Goal: Task Accomplishment & Management: Manage account settings

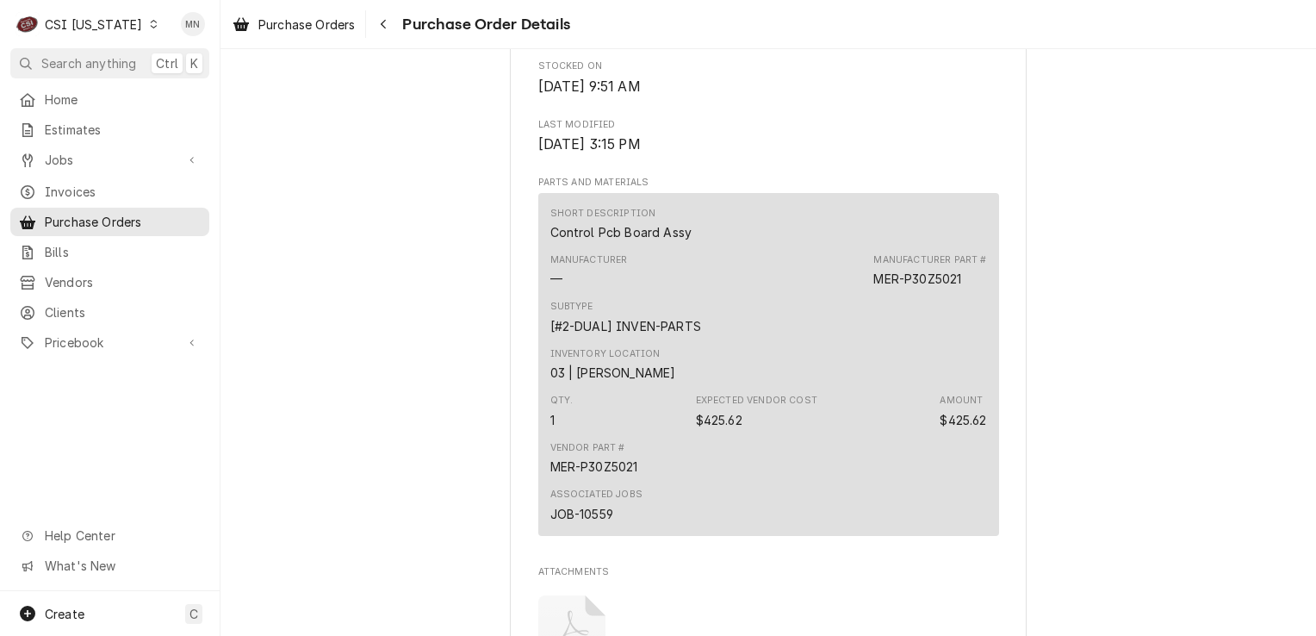
scroll to position [1378, 0]
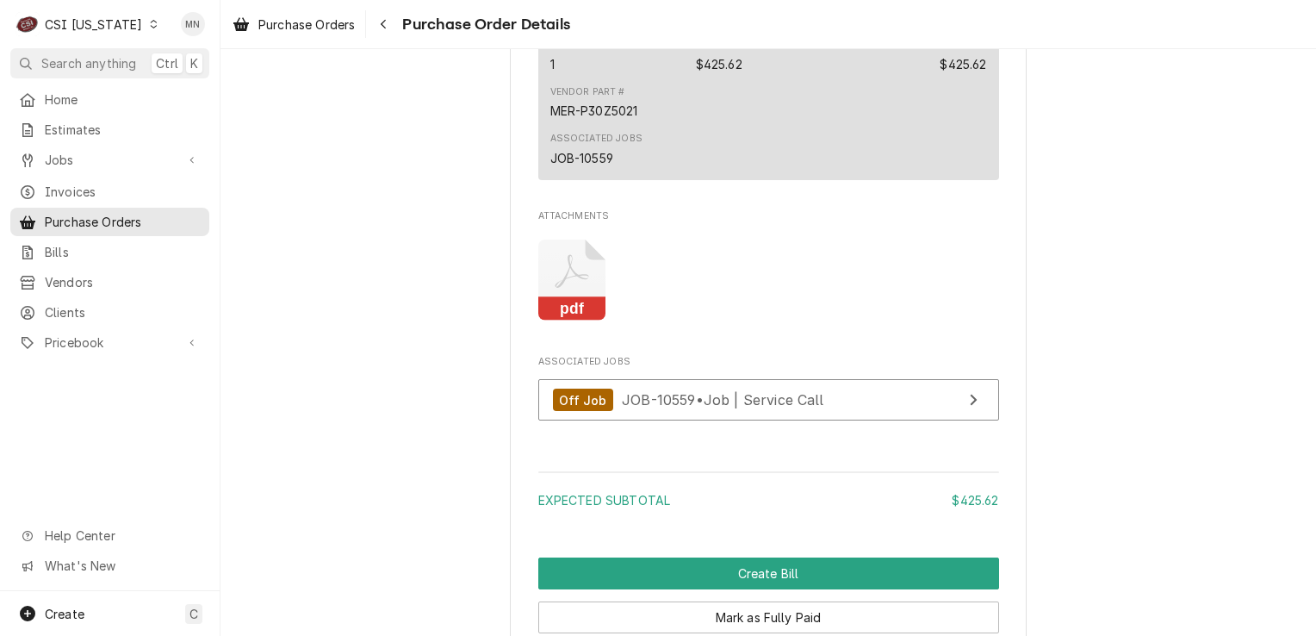
click at [579, 321] on icon "Attachments" at bounding box center [572, 280] width 68 height 82
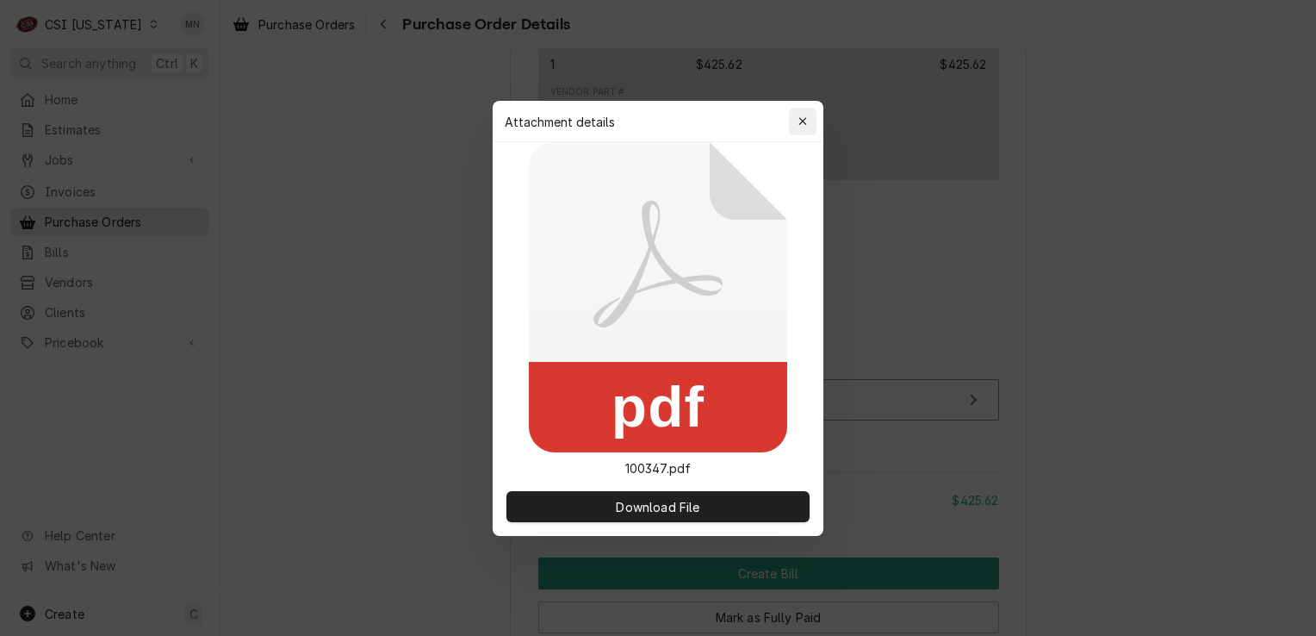
click at [799, 120] on icon "button" at bounding box center [803, 121] width 9 height 12
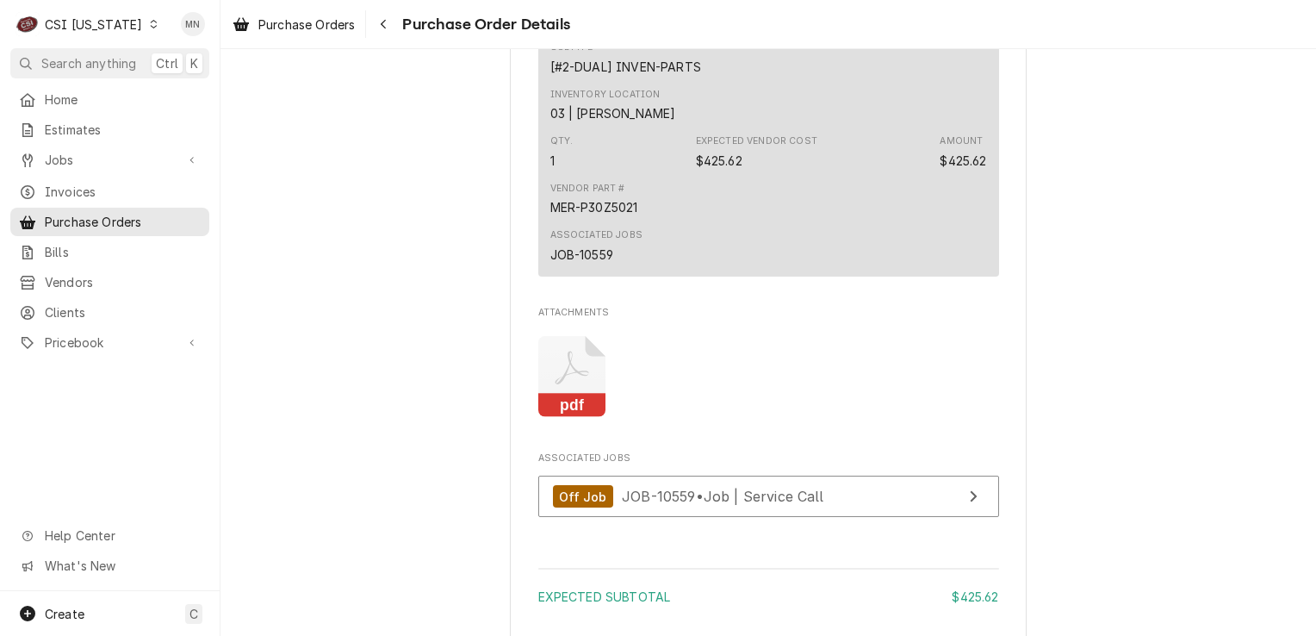
scroll to position [1292, 0]
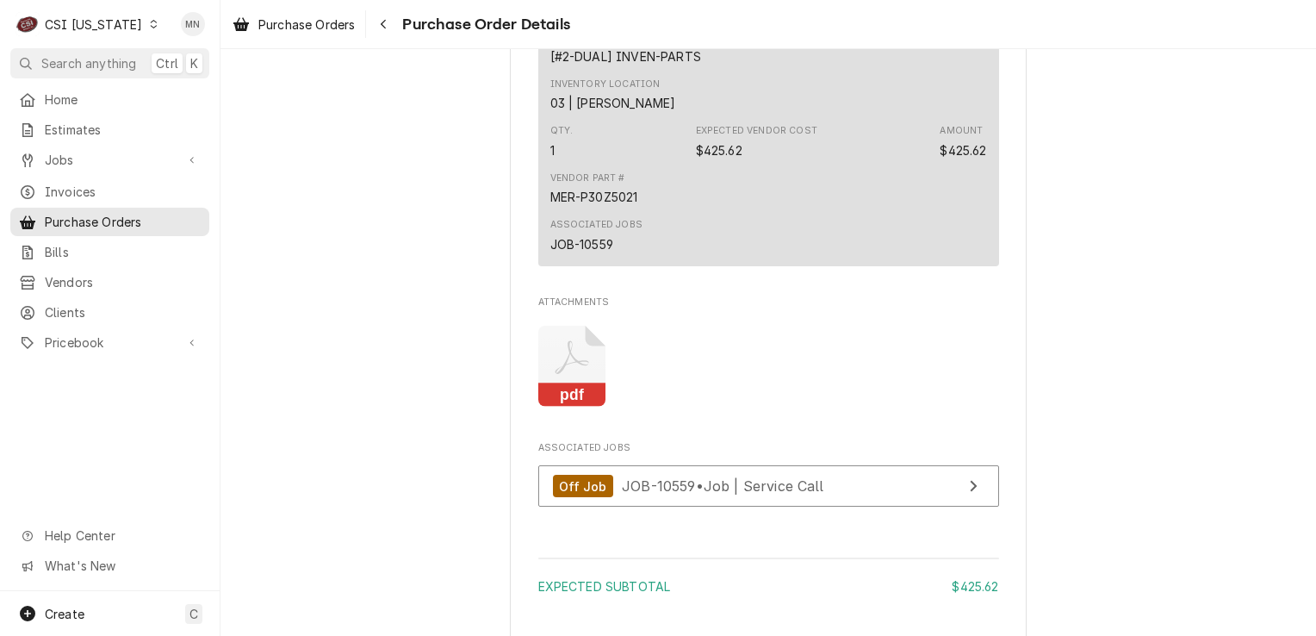
click at [569, 407] on icon "Attachments" at bounding box center [572, 367] width 68 height 82
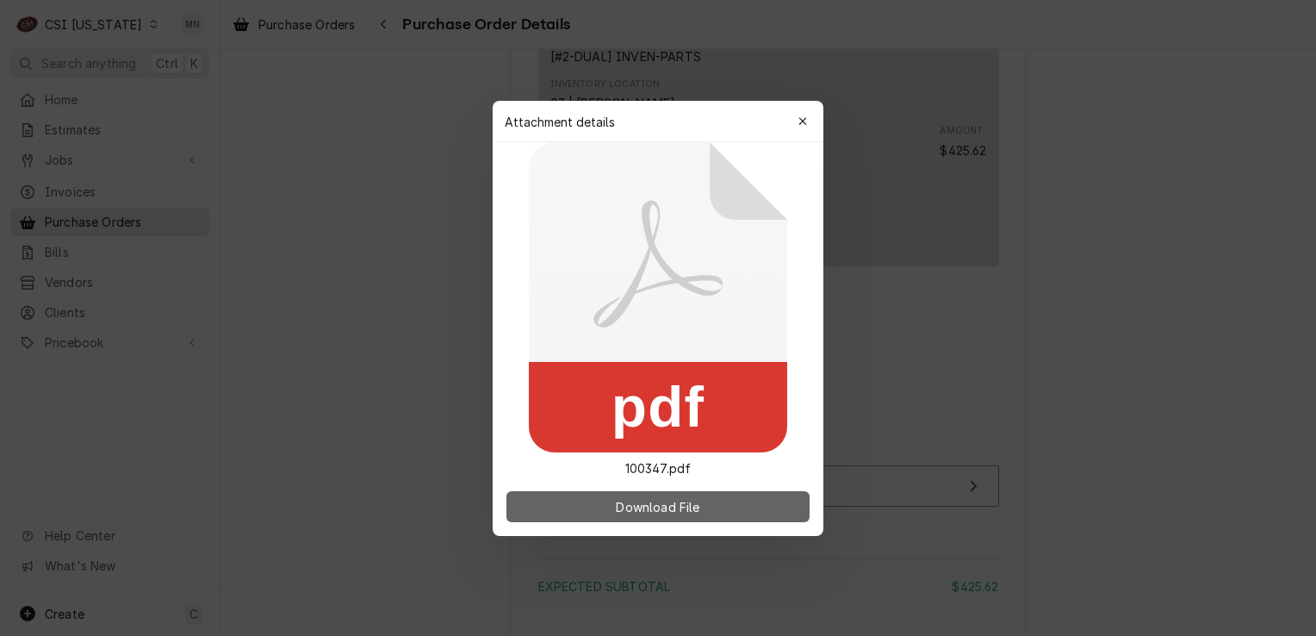
click at [623, 512] on span "Download File" at bounding box center [657, 506] width 90 height 18
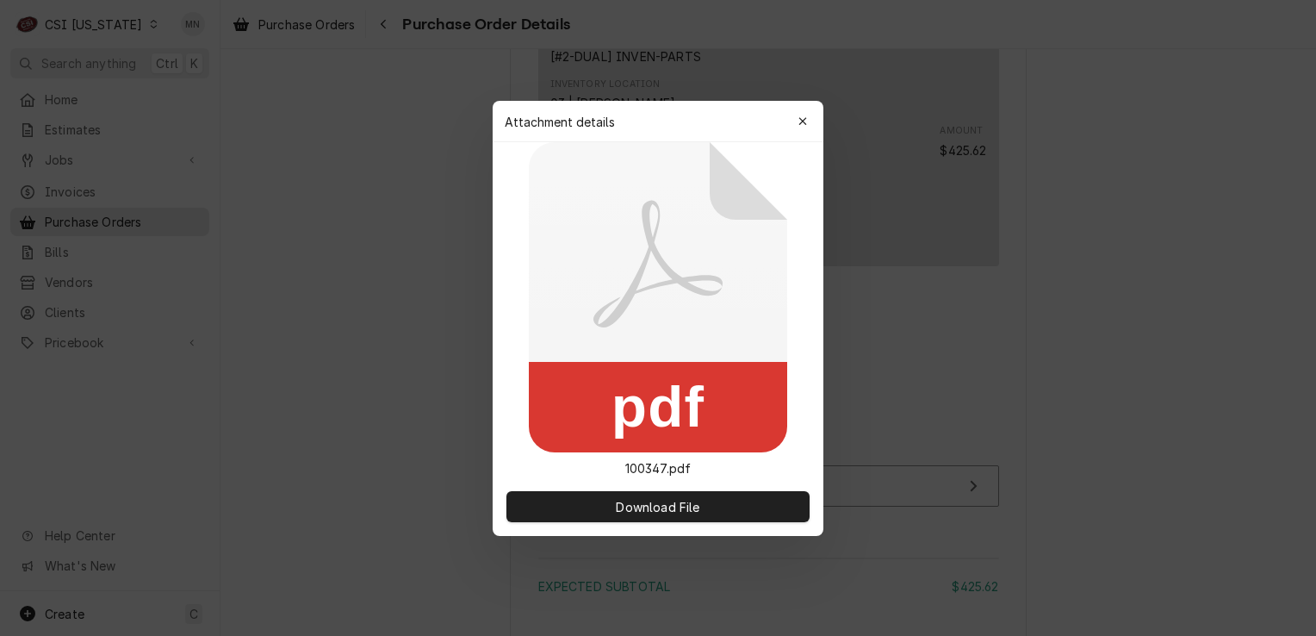
click at [805, 119] on icon "button" at bounding box center [803, 121] width 9 height 12
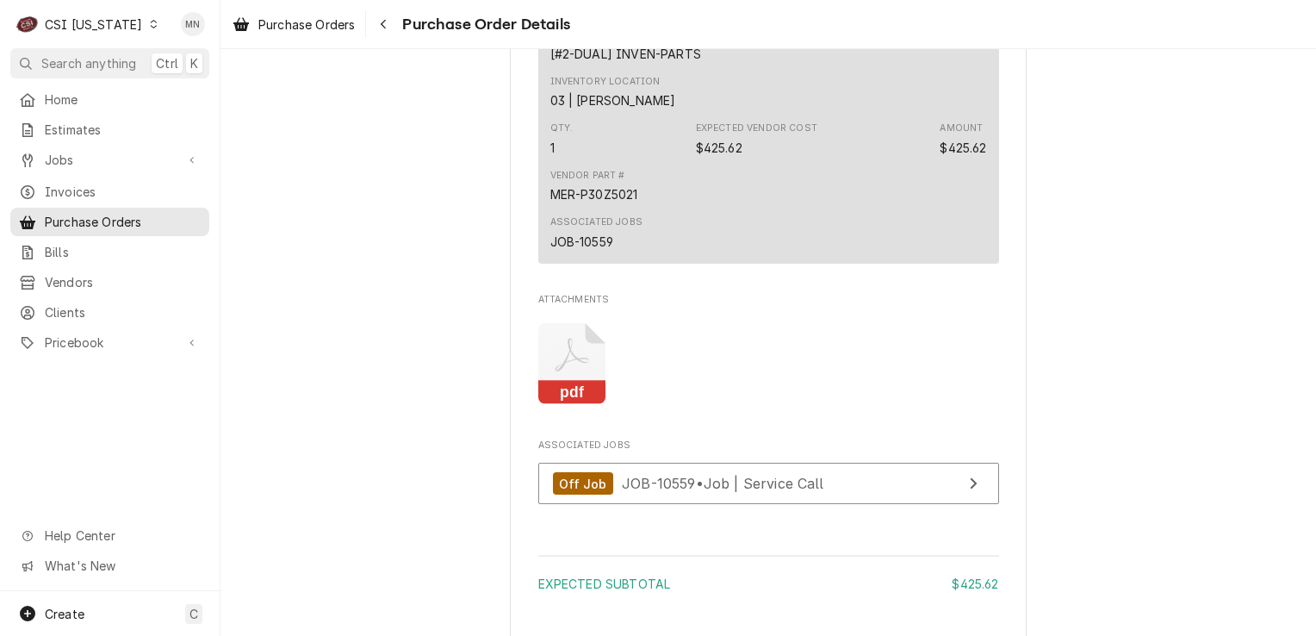
scroll to position [1289, 0]
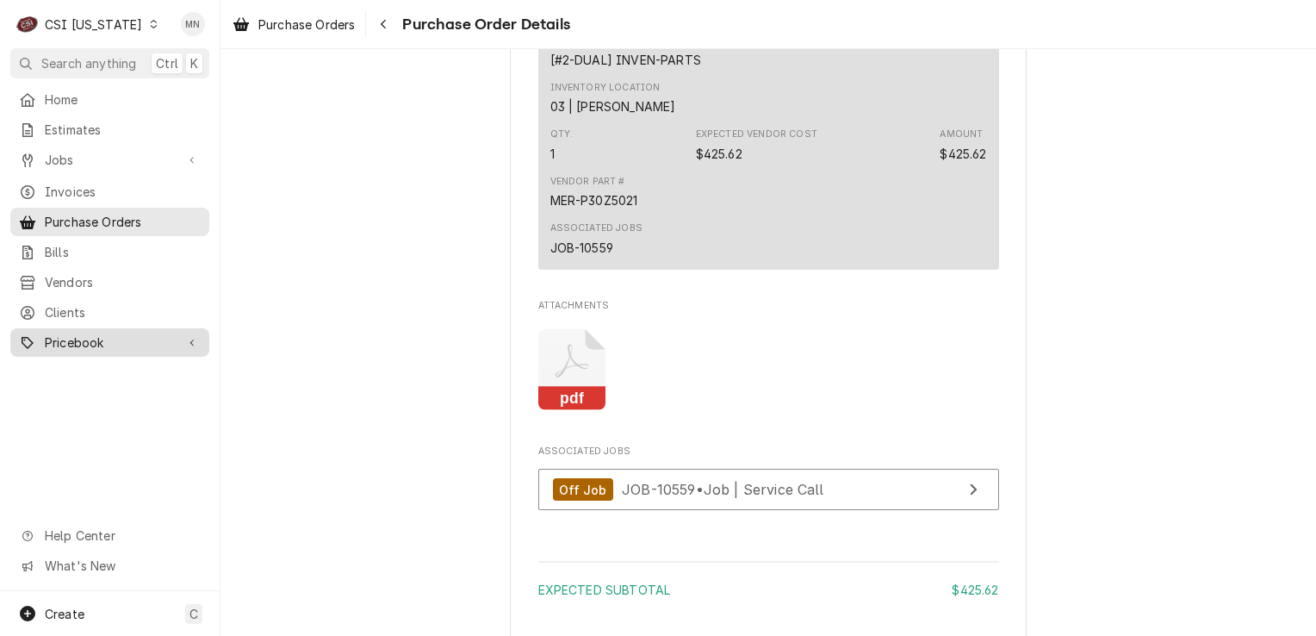
drag, startPoint x: 87, startPoint y: 330, endPoint x: 108, endPoint y: 329, distance: 20.7
click at [87, 333] on span "Pricebook" at bounding box center [110, 342] width 130 height 18
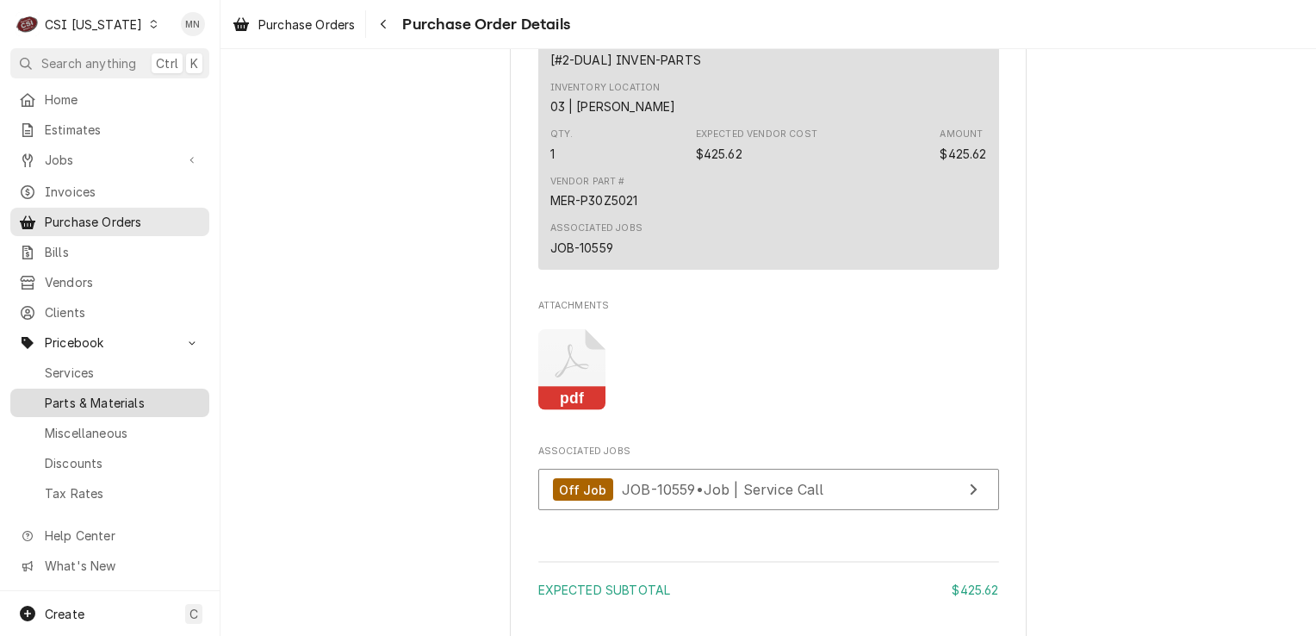
drag, startPoint x: 78, startPoint y: 395, endPoint x: 93, endPoint y: 388, distance: 17.3
click at [78, 395] on span "Parts & Materials" at bounding box center [123, 403] width 156 height 18
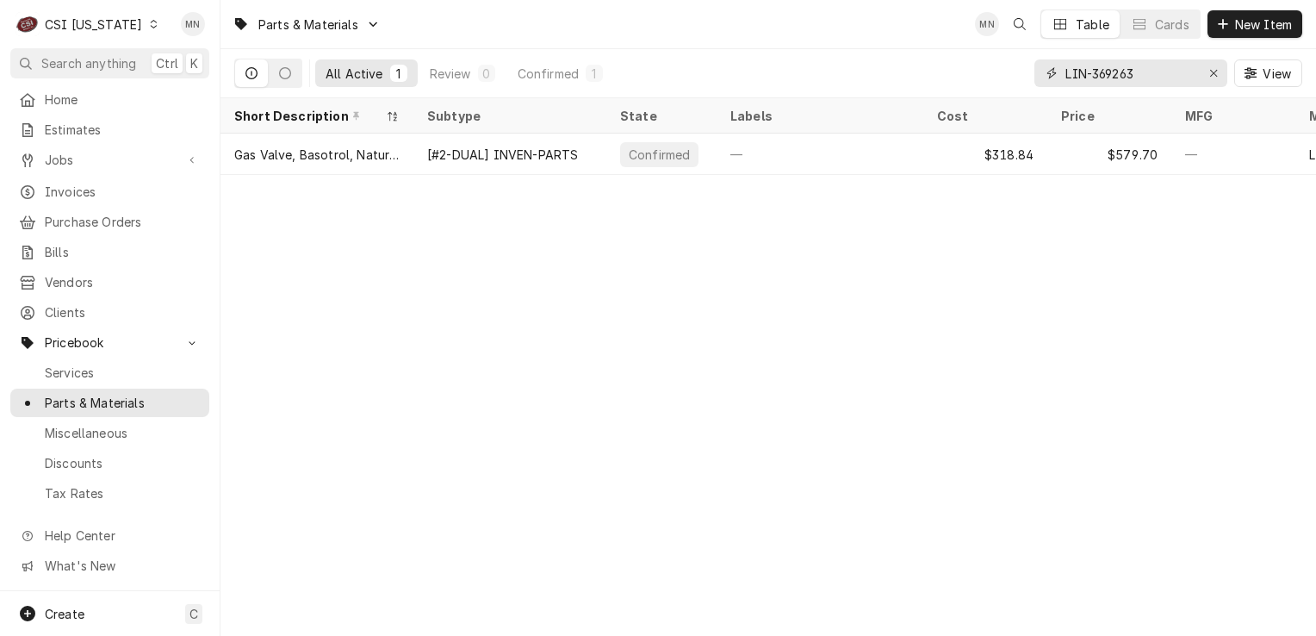
drag, startPoint x: 1148, startPoint y: 67, endPoint x: 1036, endPoint y: 78, distance: 112.5
click at [1035, 78] on div "LIN-369263" at bounding box center [1131, 73] width 193 height 28
paste input "P30Z5021"
type input "P30Z5021"
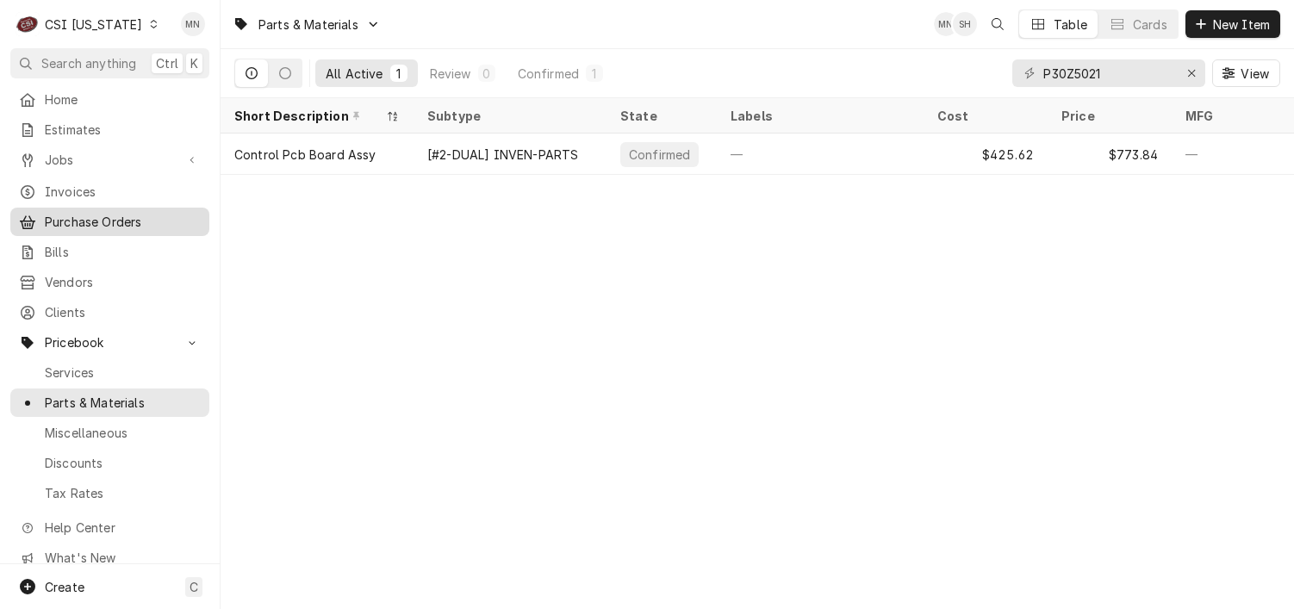
click at [109, 217] on span "Purchase Orders" at bounding box center [123, 222] width 156 height 18
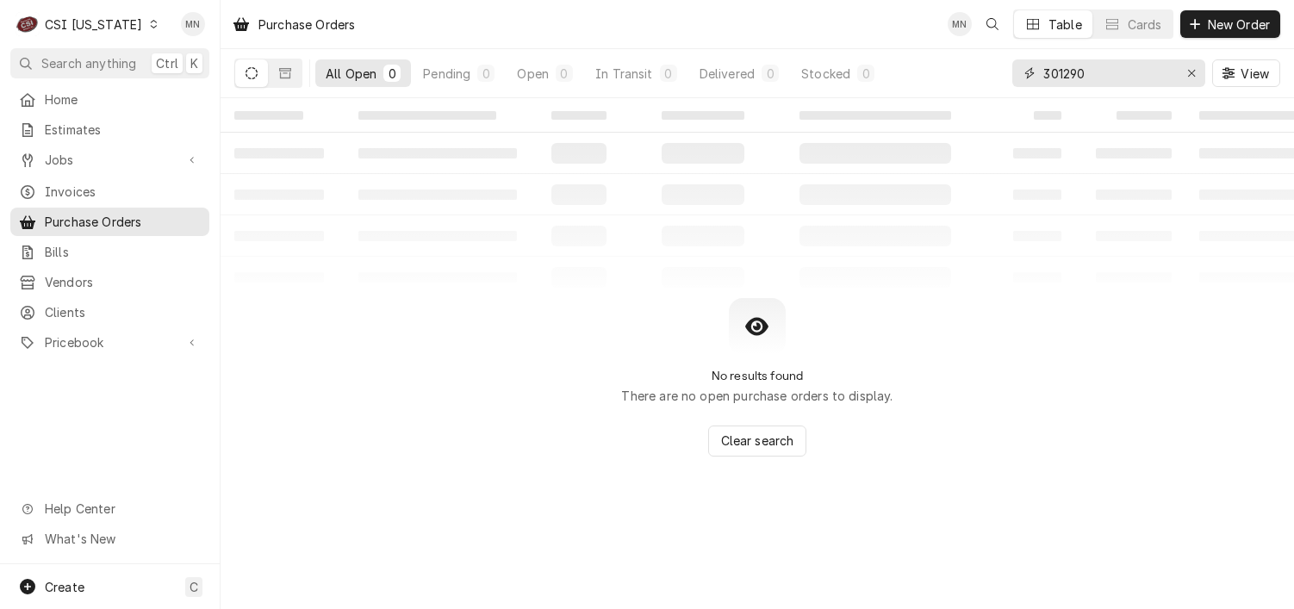
drag, startPoint x: 1123, startPoint y: 78, endPoint x: 984, endPoint y: 84, distance: 139.7
click at [985, 84] on div "All Open 0 Pending 0 Open 0 In Transit 0 Delivered 0 Stocked 0 301290 View" at bounding box center [757, 73] width 1046 height 48
type input "100347"
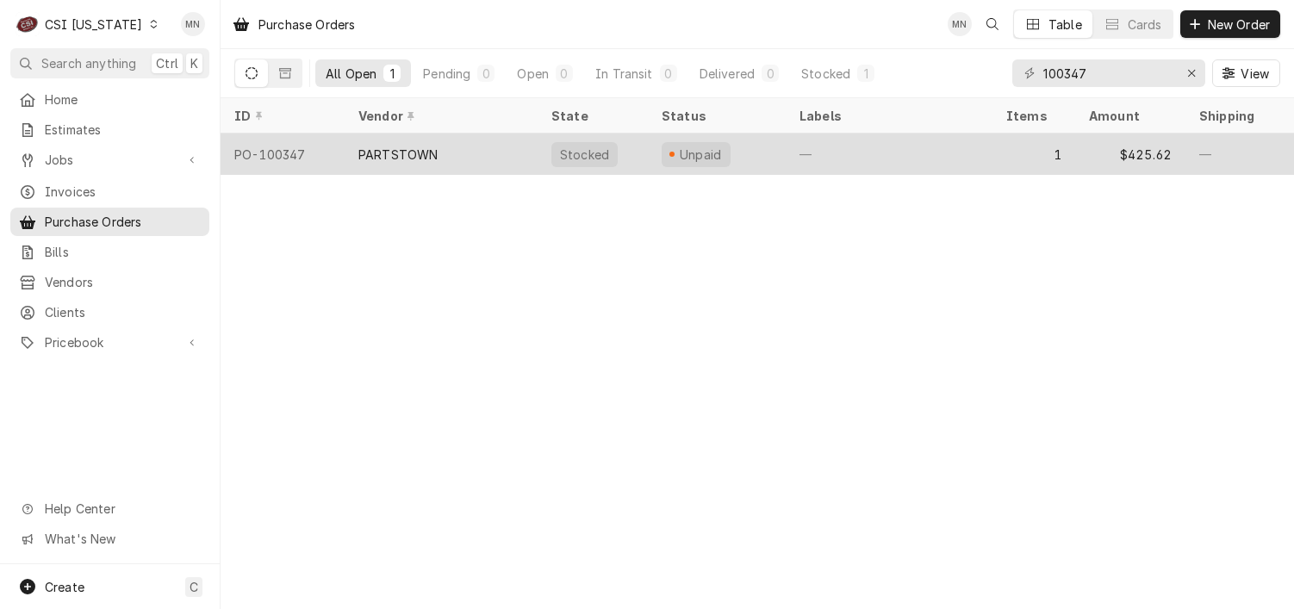
click at [393, 149] on div "PARTSTOWN" at bounding box center [397, 155] width 79 height 18
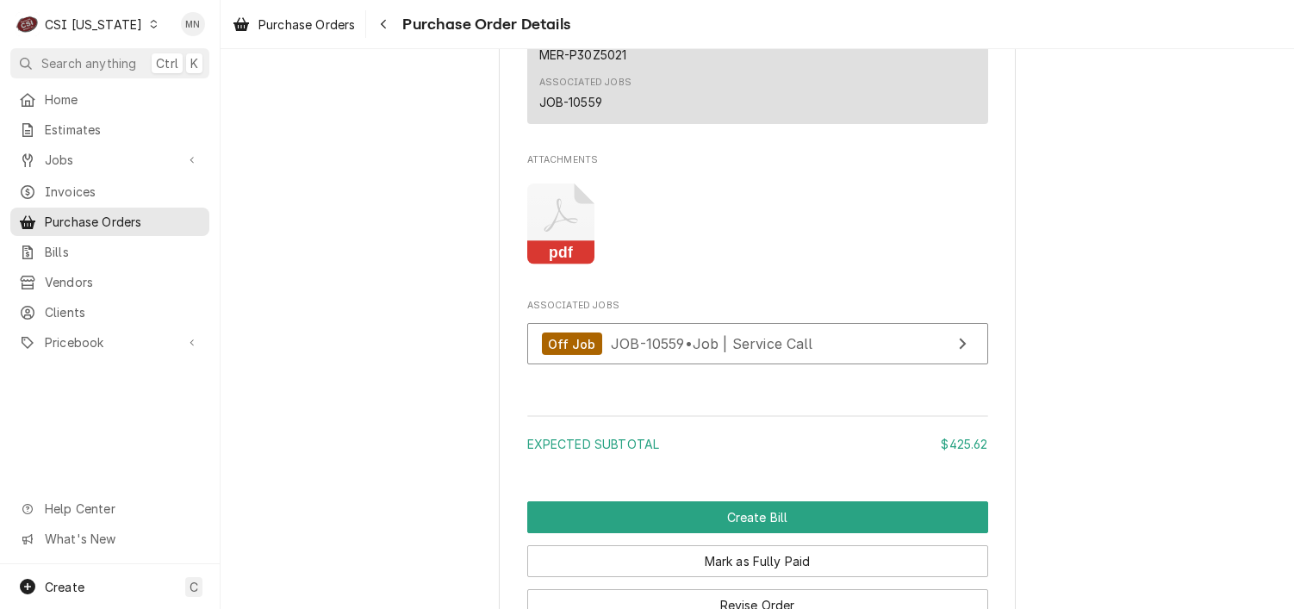
scroll to position [1464, 0]
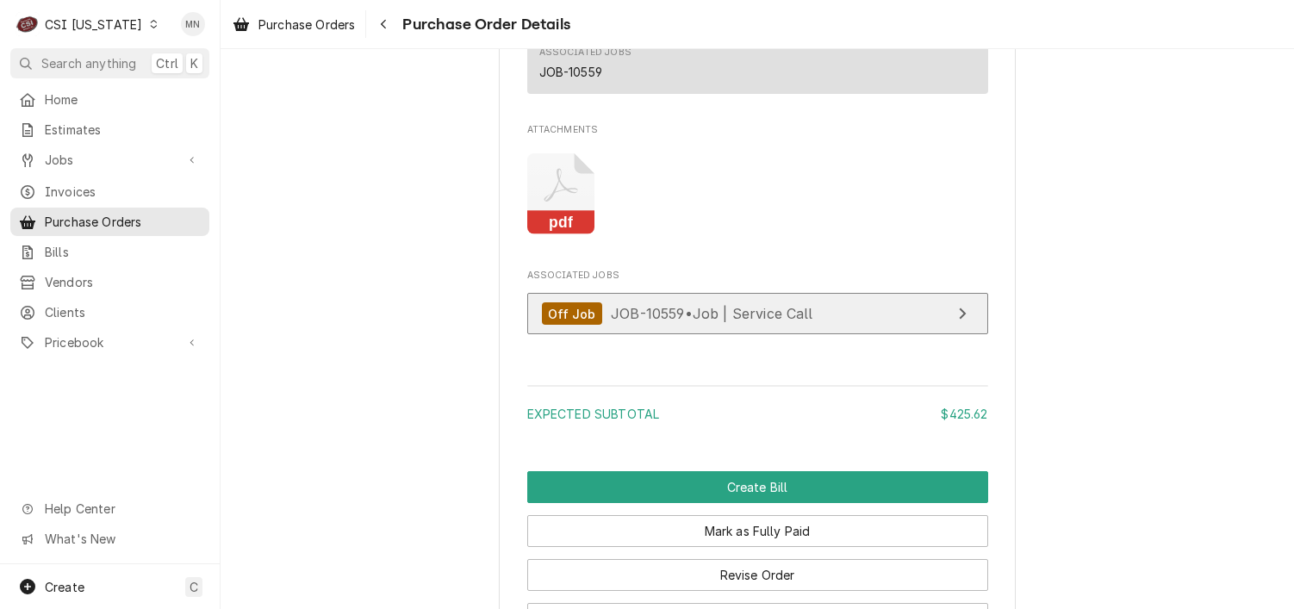
click at [718, 326] on div "Off Job JOB-10559 • Job | Service Call" at bounding box center [677, 313] width 271 height 23
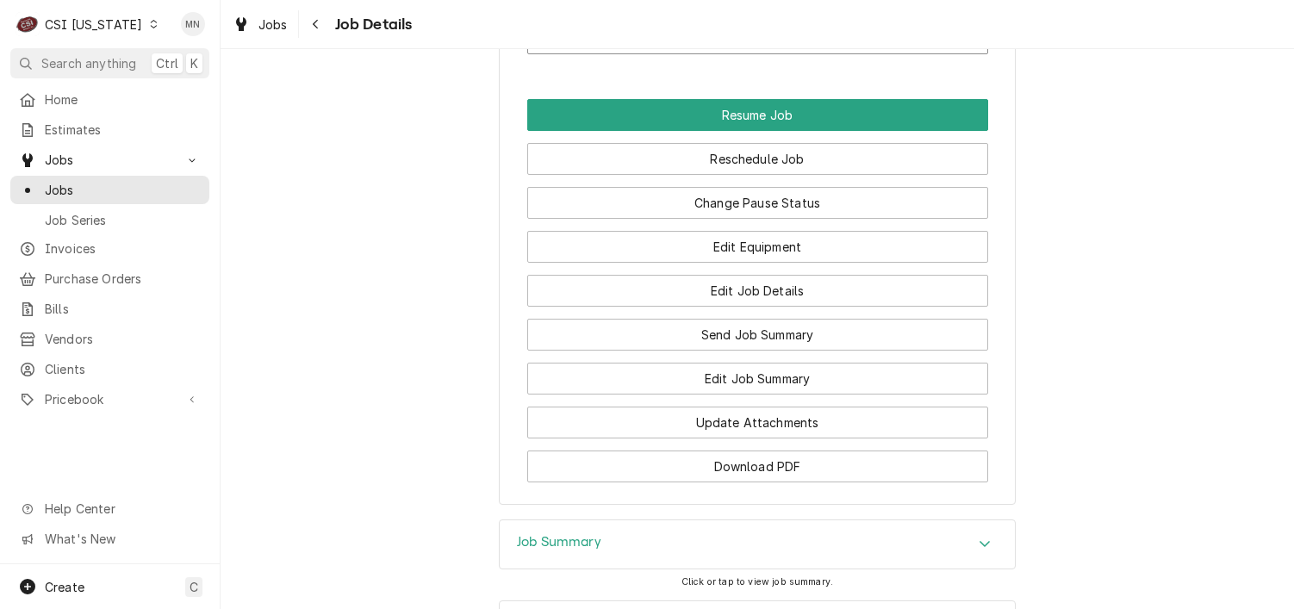
scroll to position [1987, 0]
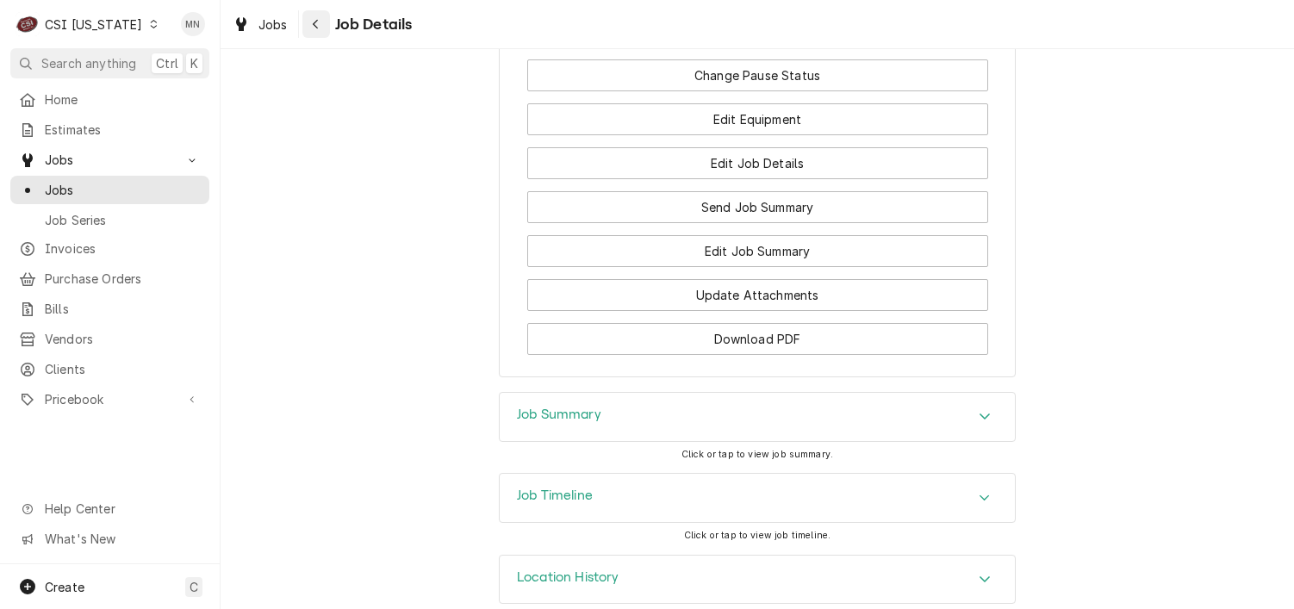
click at [318, 19] on icon "Navigate back" at bounding box center [316, 24] width 8 height 12
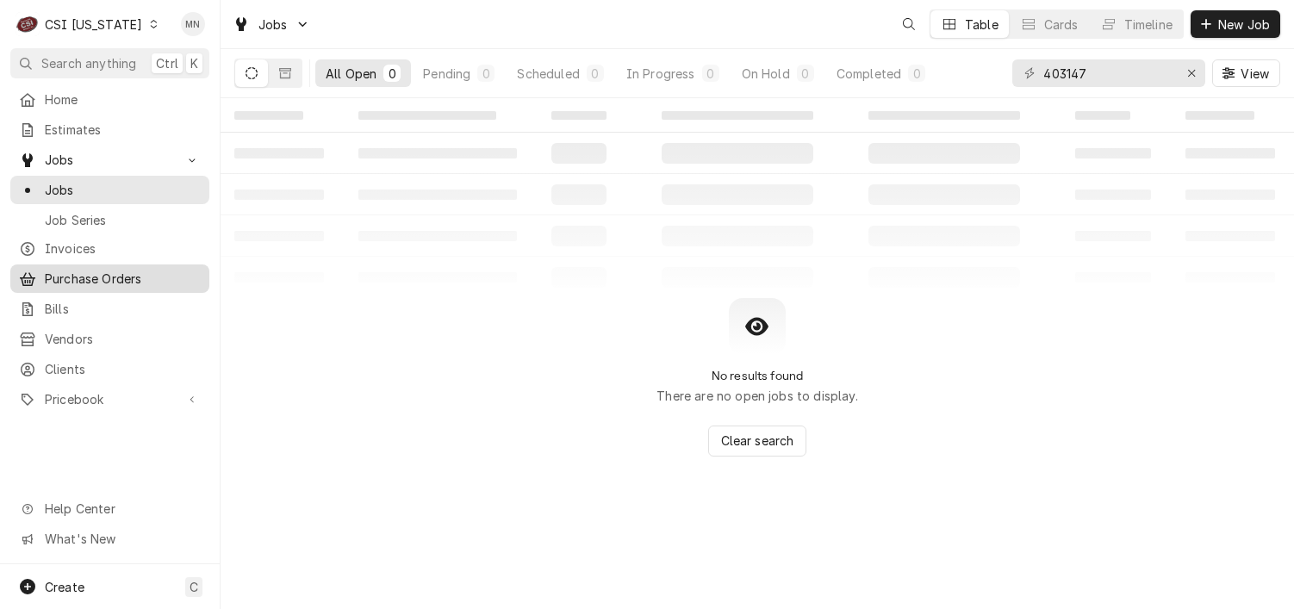
click at [89, 273] on span "Purchase Orders" at bounding box center [123, 279] width 156 height 18
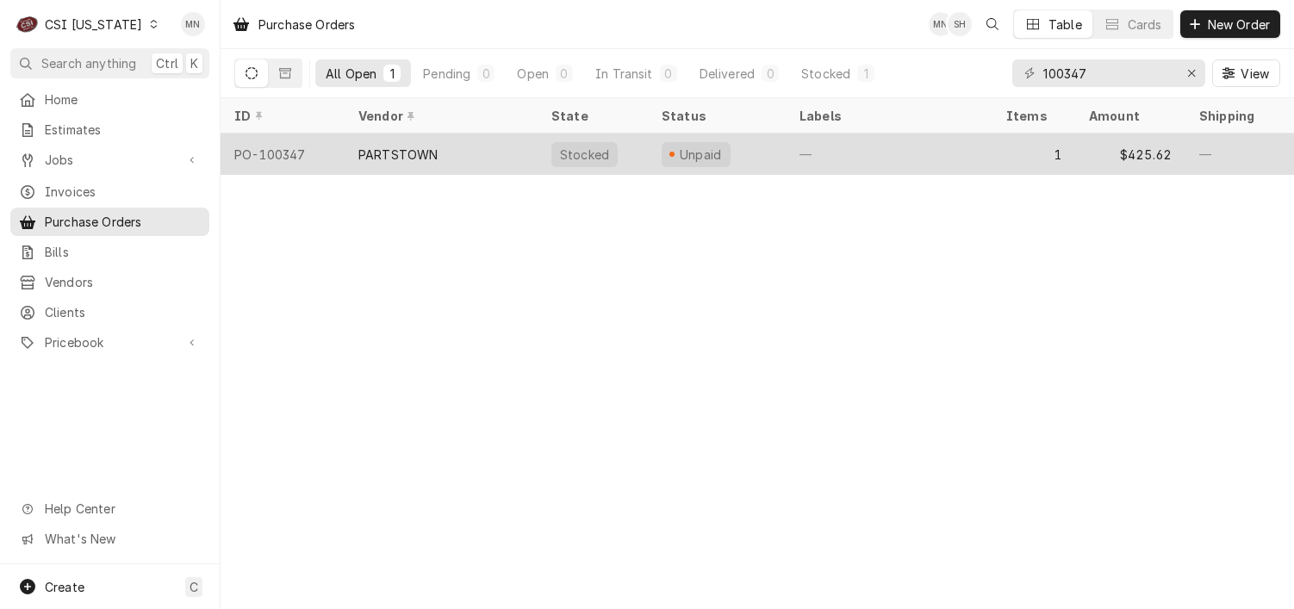
click at [460, 158] on div "PARTSTOWN" at bounding box center [441, 154] width 193 height 41
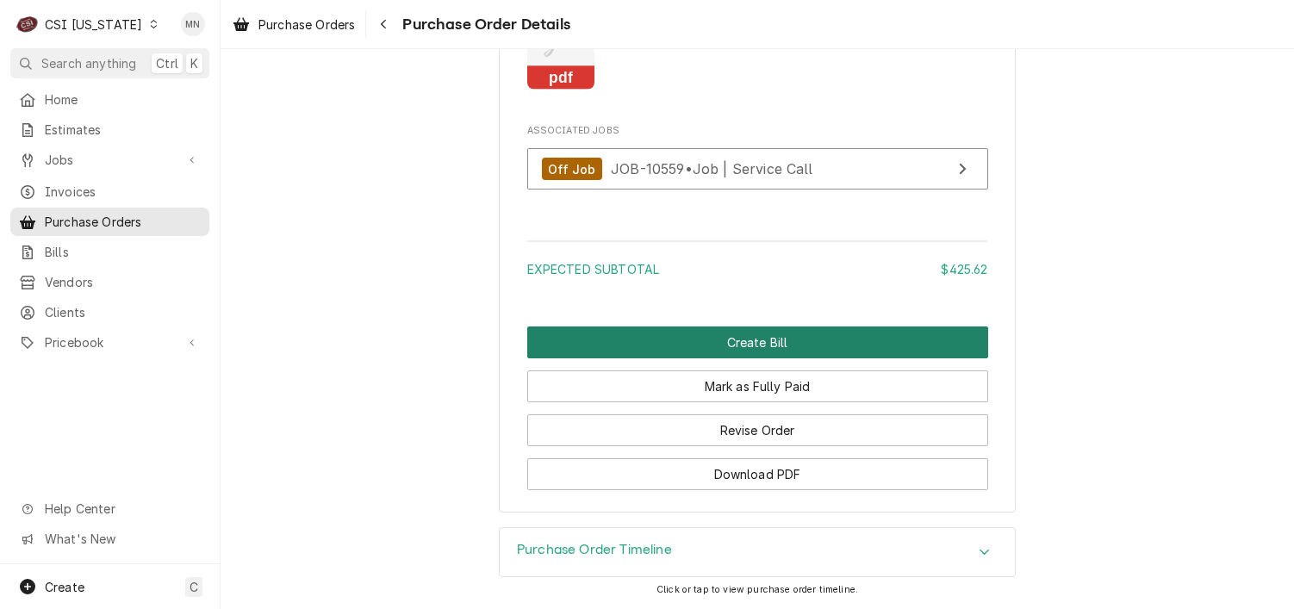
scroll to position [1663, 0]
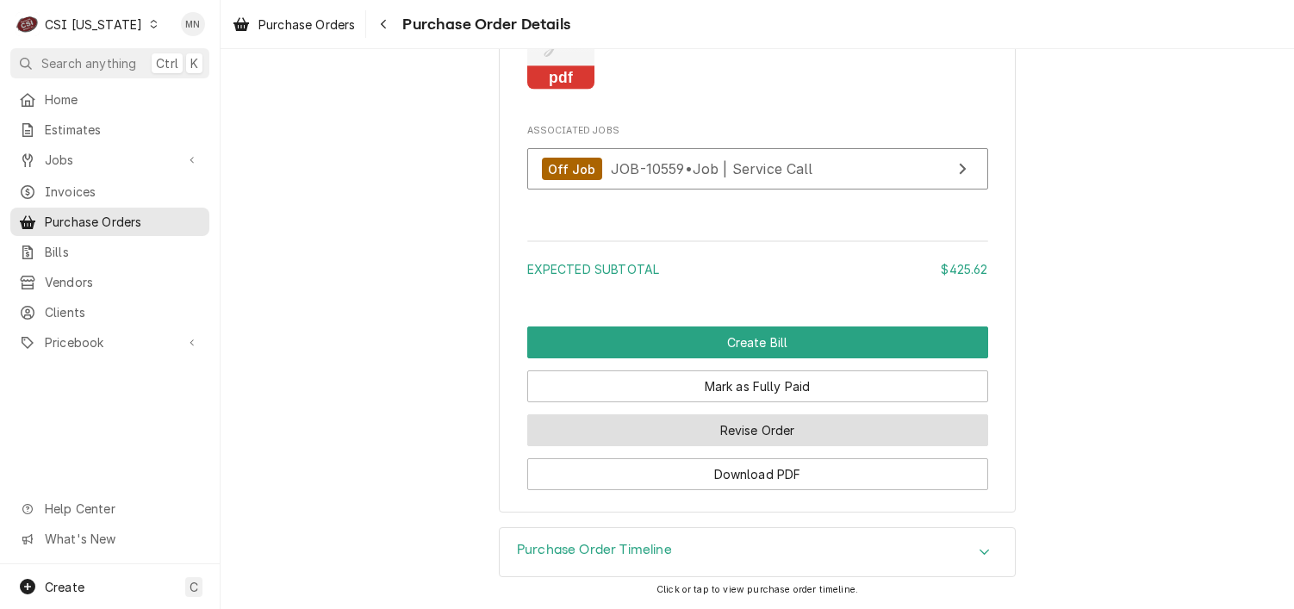
click at [689, 418] on button "Revise Order" at bounding box center [757, 430] width 461 height 32
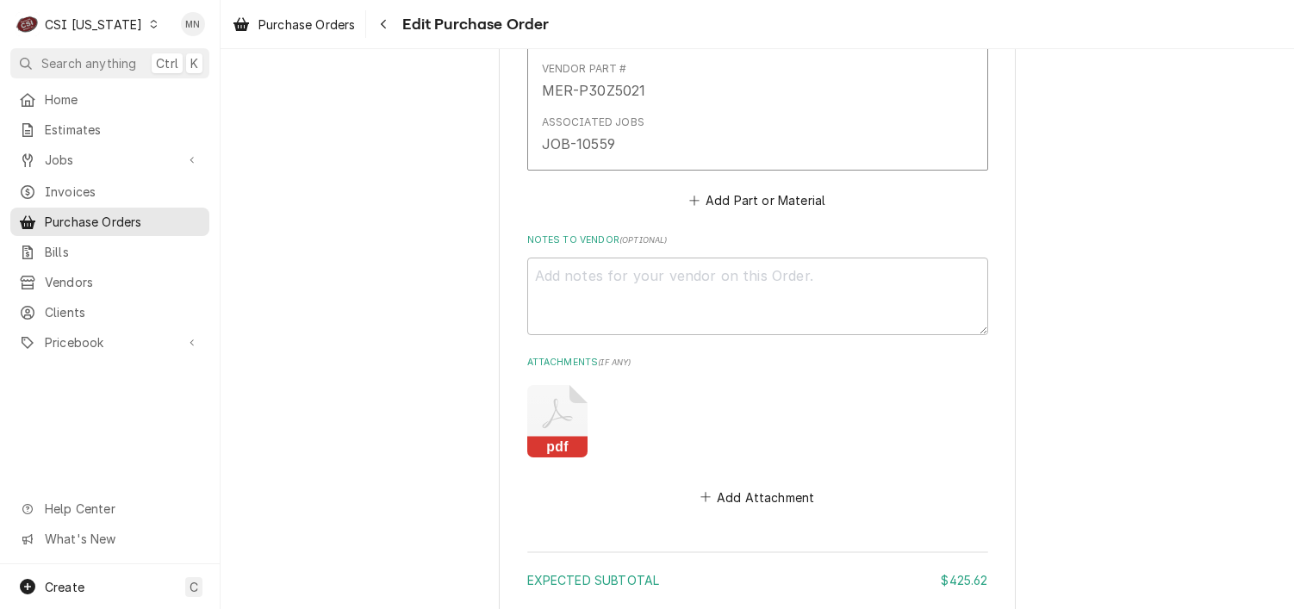
scroll to position [1204, 0]
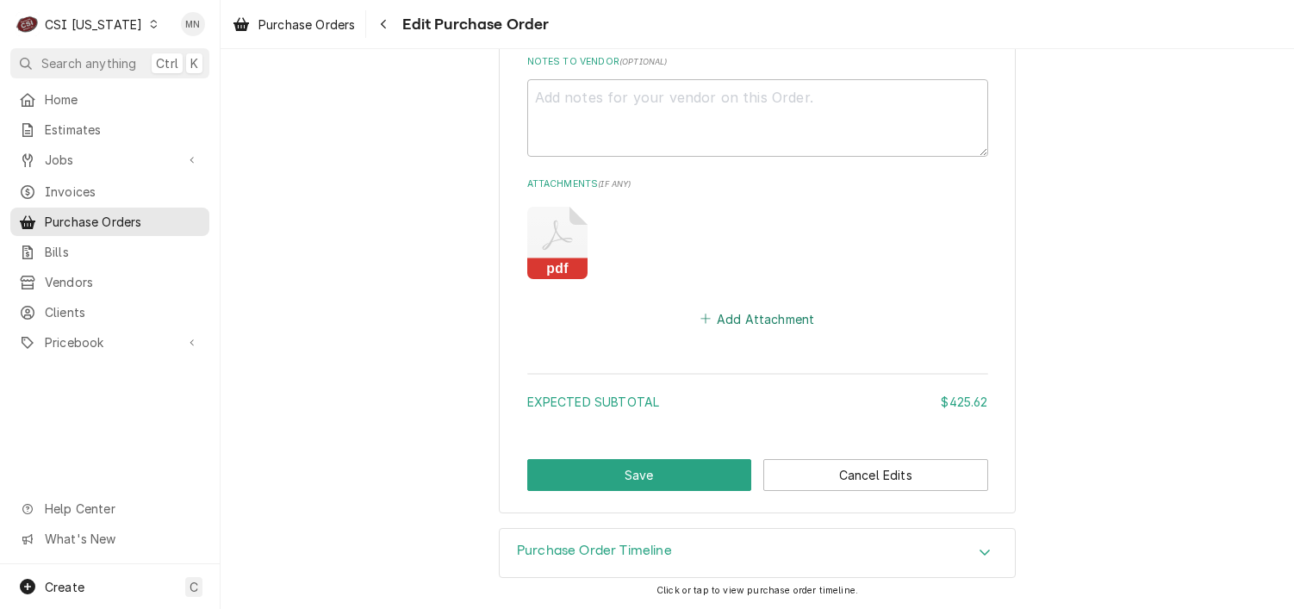
click at [739, 323] on button "Add Attachment" at bounding box center [757, 319] width 121 height 24
type textarea "x"
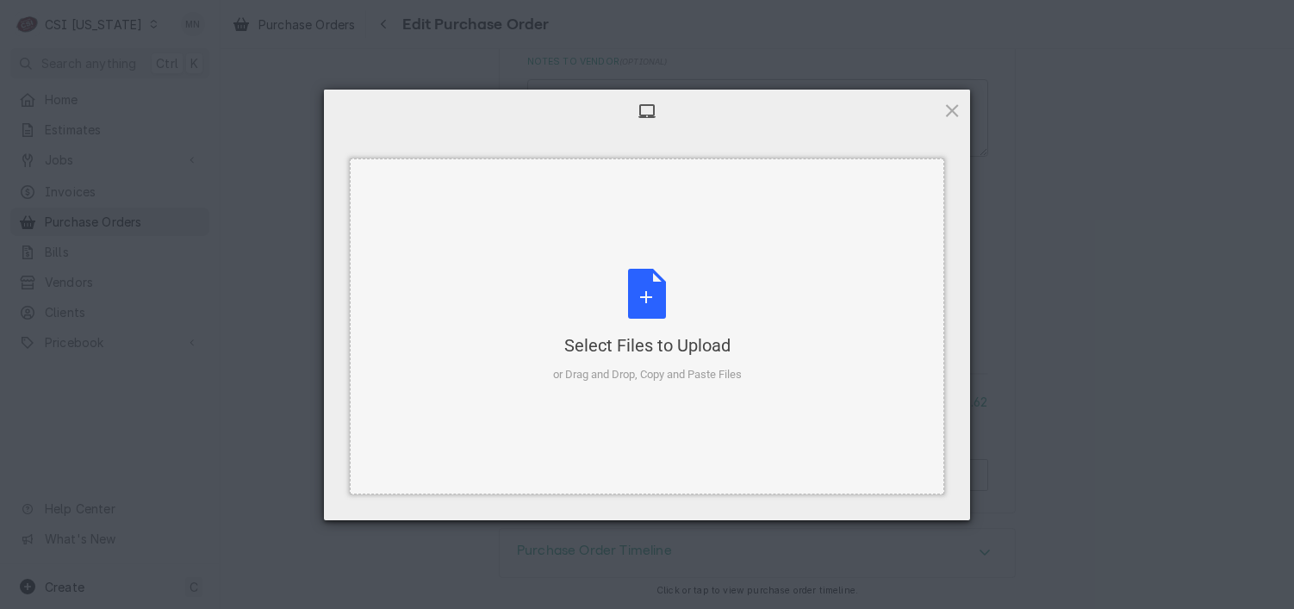
click at [663, 317] on div "Select Files to Upload or Drag and Drop, Copy and Paste Files" at bounding box center [647, 326] width 189 height 115
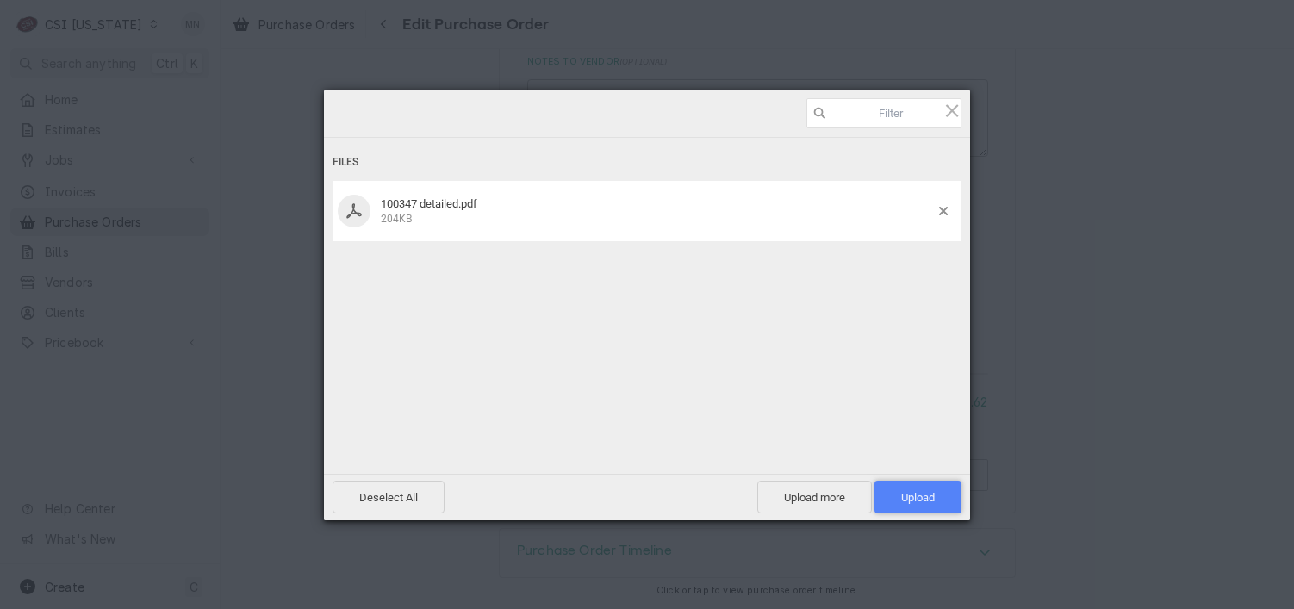
click at [925, 499] on span "Upload 1" at bounding box center [918, 497] width 34 height 13
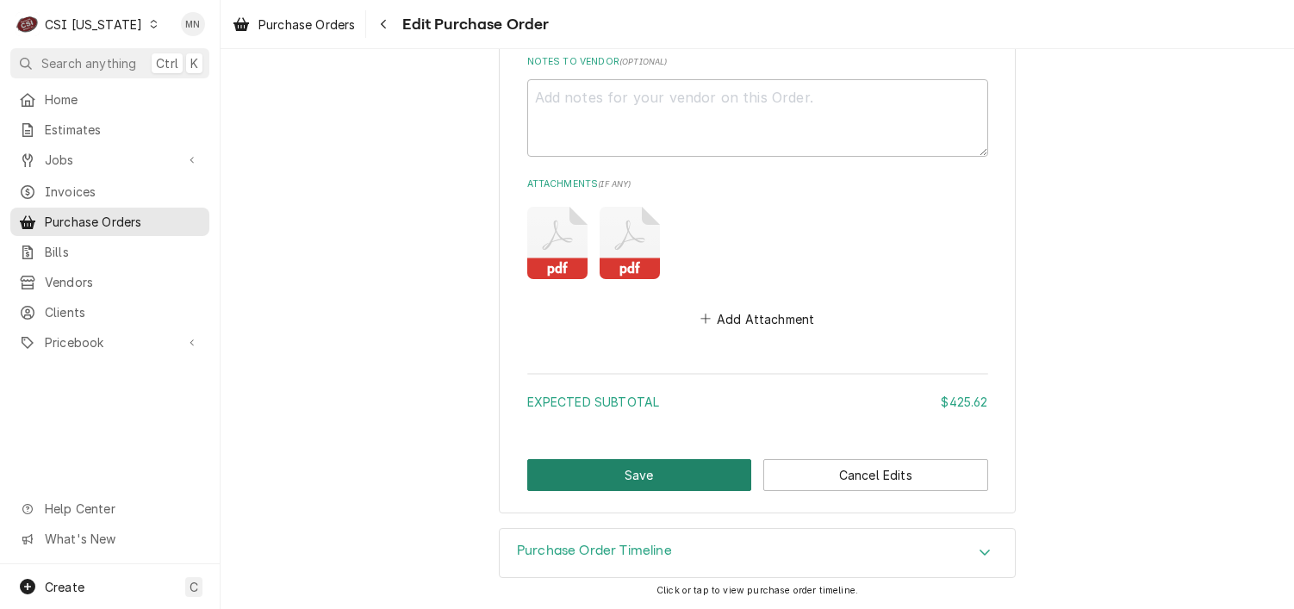
click at [660, 476] on button "Save" at bounding box center [639, 475] width 225 height 32
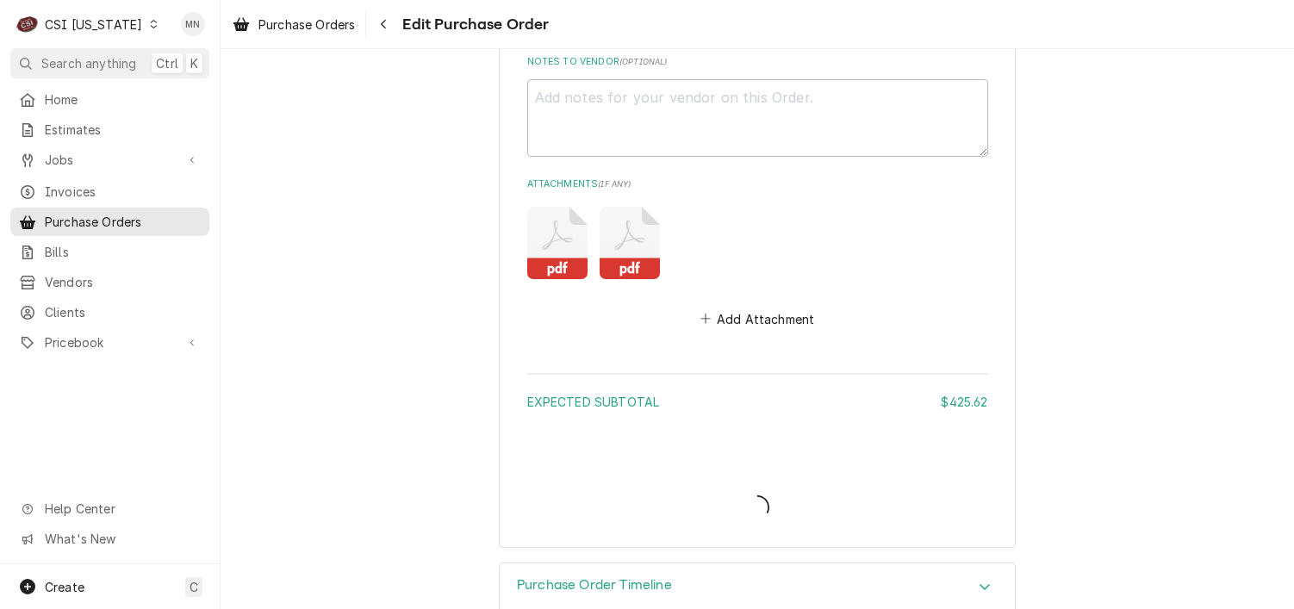
type textarea "x"
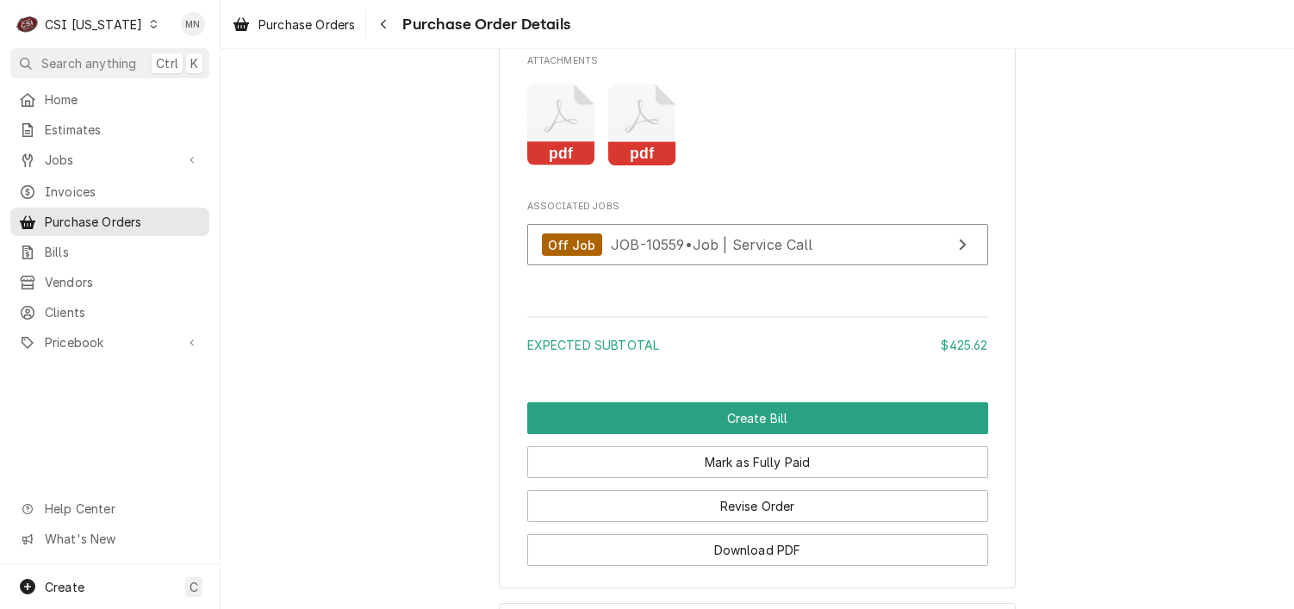
scroll to position [1663, 0]
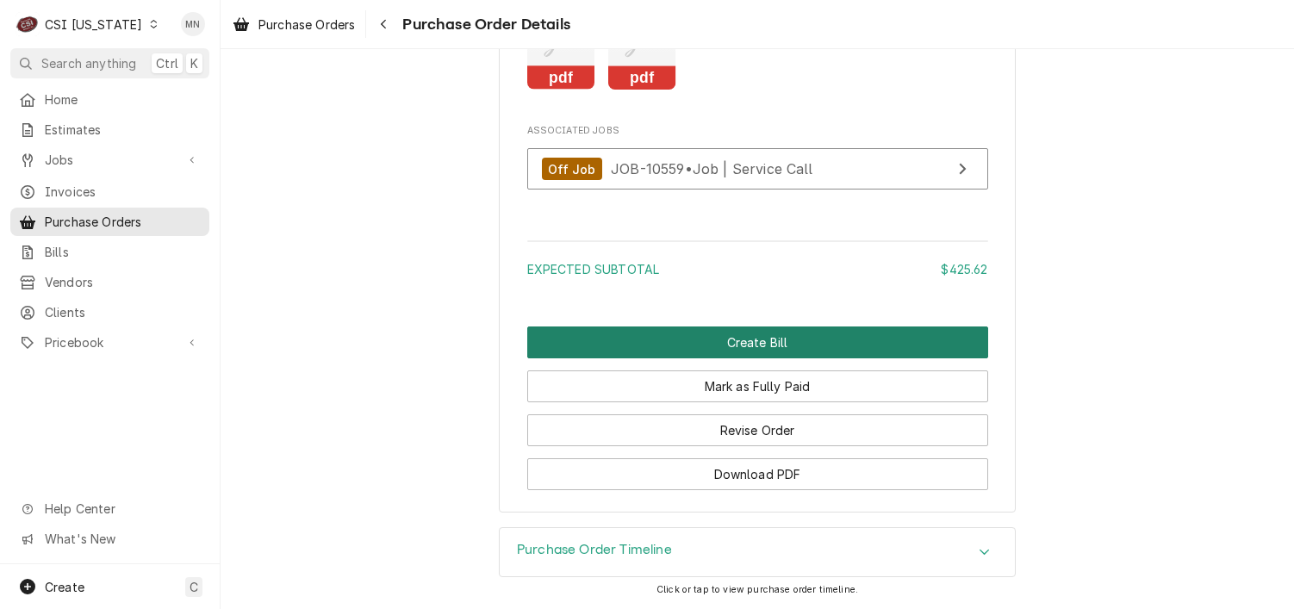
click at [747, 345] on button "Create Bill" at bounding box center [757, 342] width 461 height 32
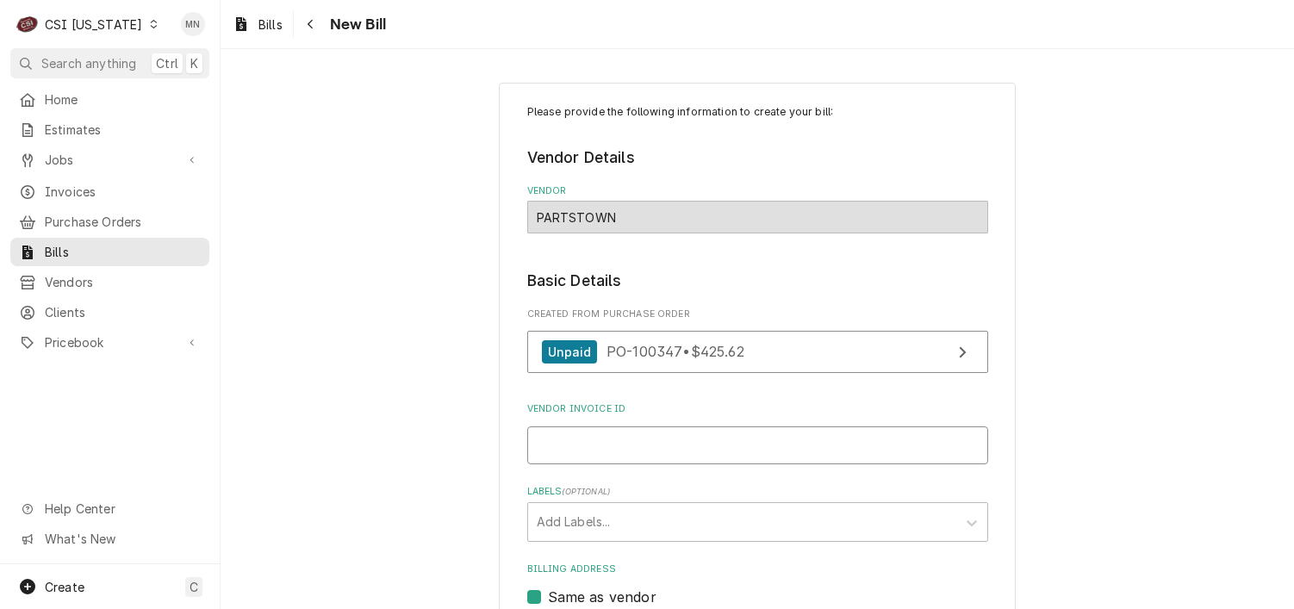
drag, startPoint x: 570, startPoint y: 451, endPoint x: 581, endPoint y: 421, distance: 31.1
click at [570, 451] on input "Vendor Invoice ID" at bounding box center [757, 445] width 461 height 38
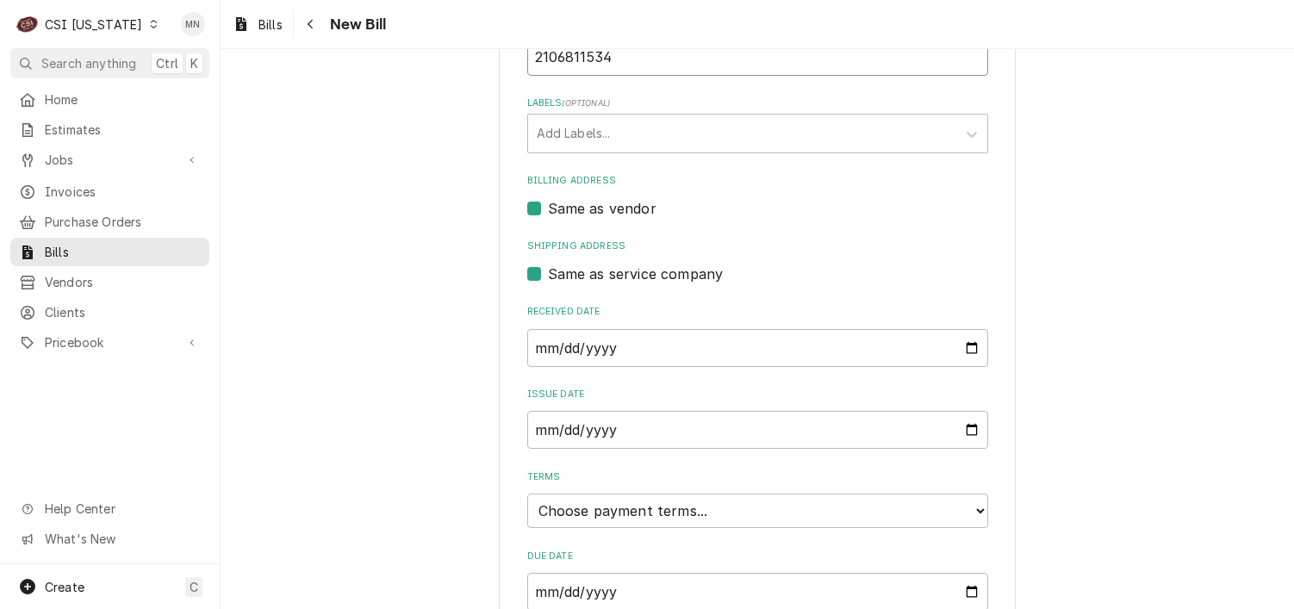
scroll to position [431, 0]
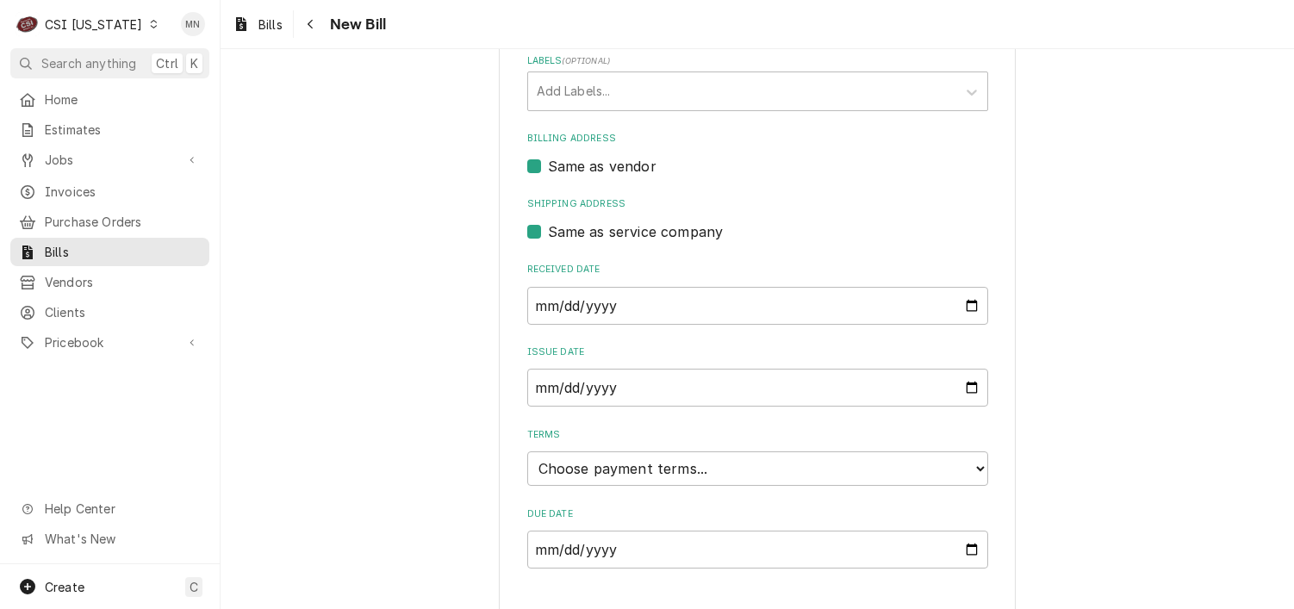
type input "2106811534"
click at [618, 306] on input "[DATE]" at bounding box center [757, 306] width 461 height 38
click at [964, 303] on input "2025-09-10" at bounding box center [757, 306] width 461 height 38
type input "[DATE]"
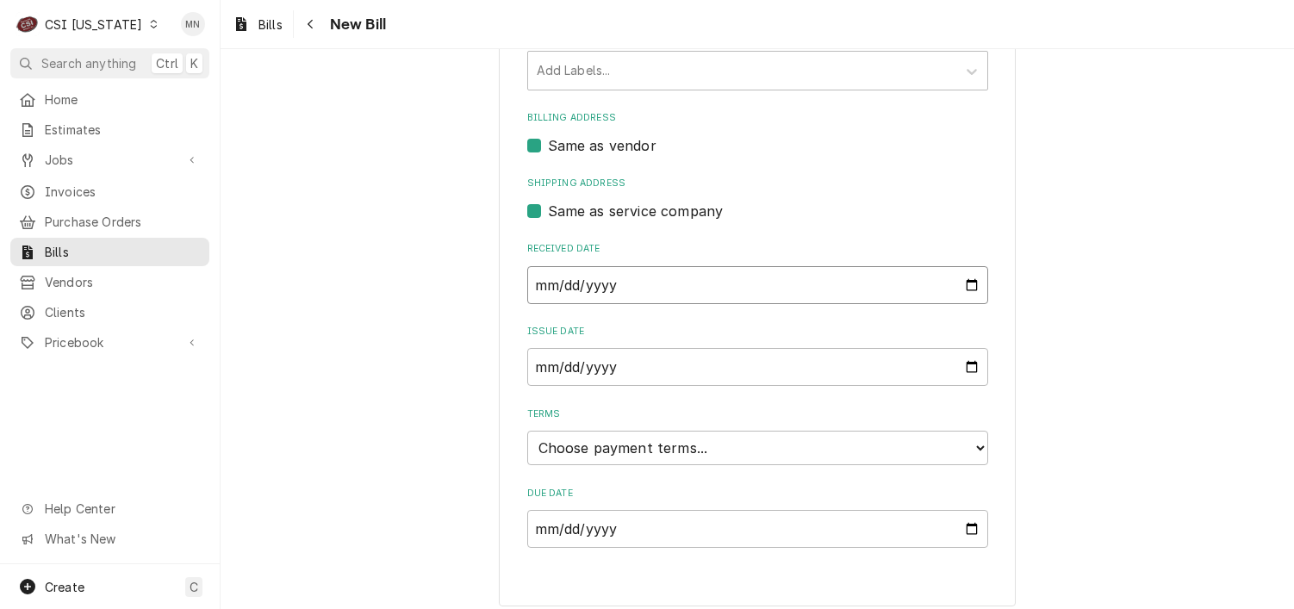
scroll to position [463, 0]
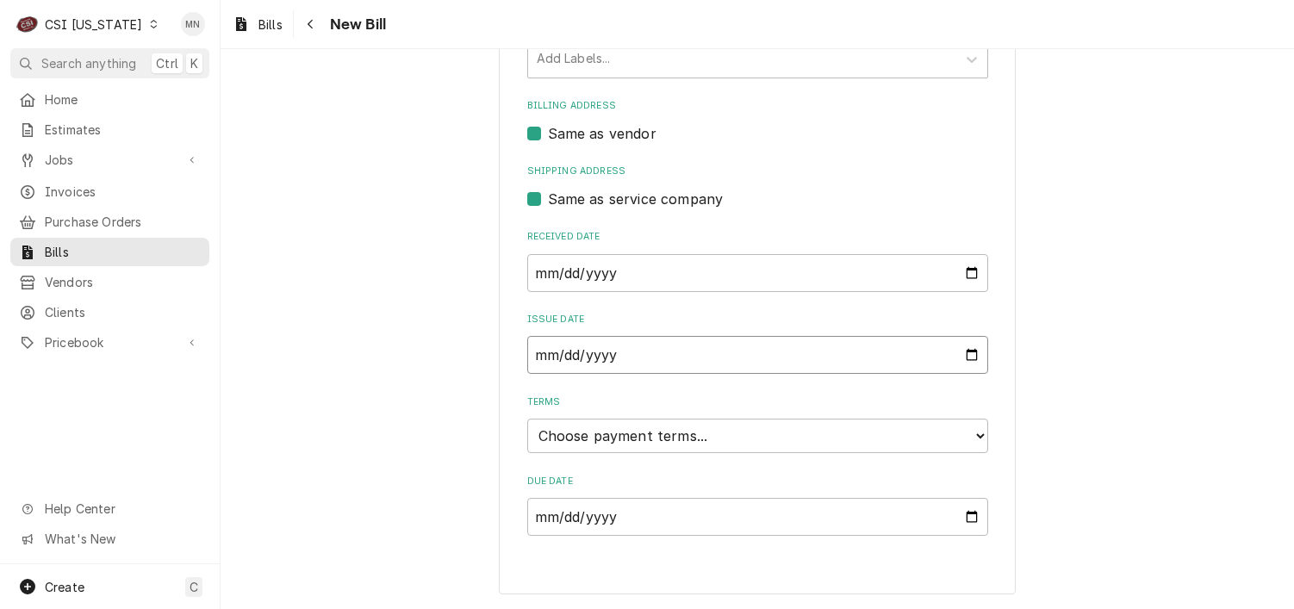
click at [621, 351] on input "2025-09-10" at bounding box center [757, 355] width 461 height 38
click at [960, 352] on input "2025-09-10" at bounding box center [757, 355] width 461 height 38
type input "[DATE]"
click at [706, 437] on select "Choose payment terms... Same Day Net 7 Net 14 Net 21 Net 30 Net 45 Net 60 Net 90" at bounding box center [757, 436] width 461 height 34
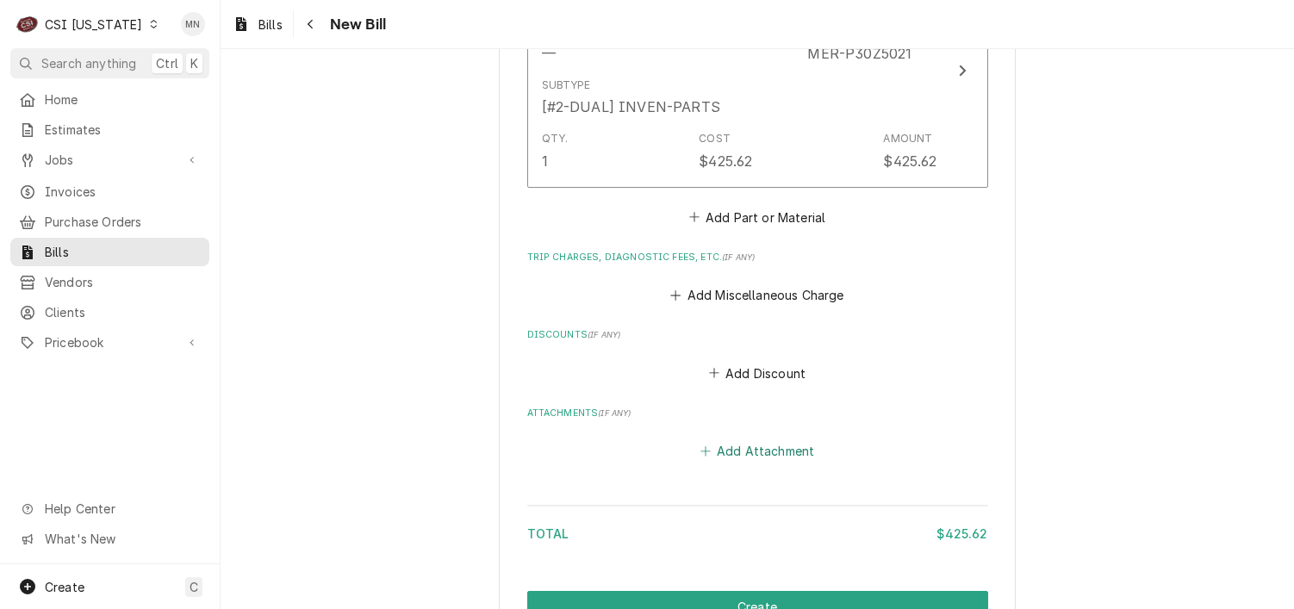
scroll to position [1239, 0]
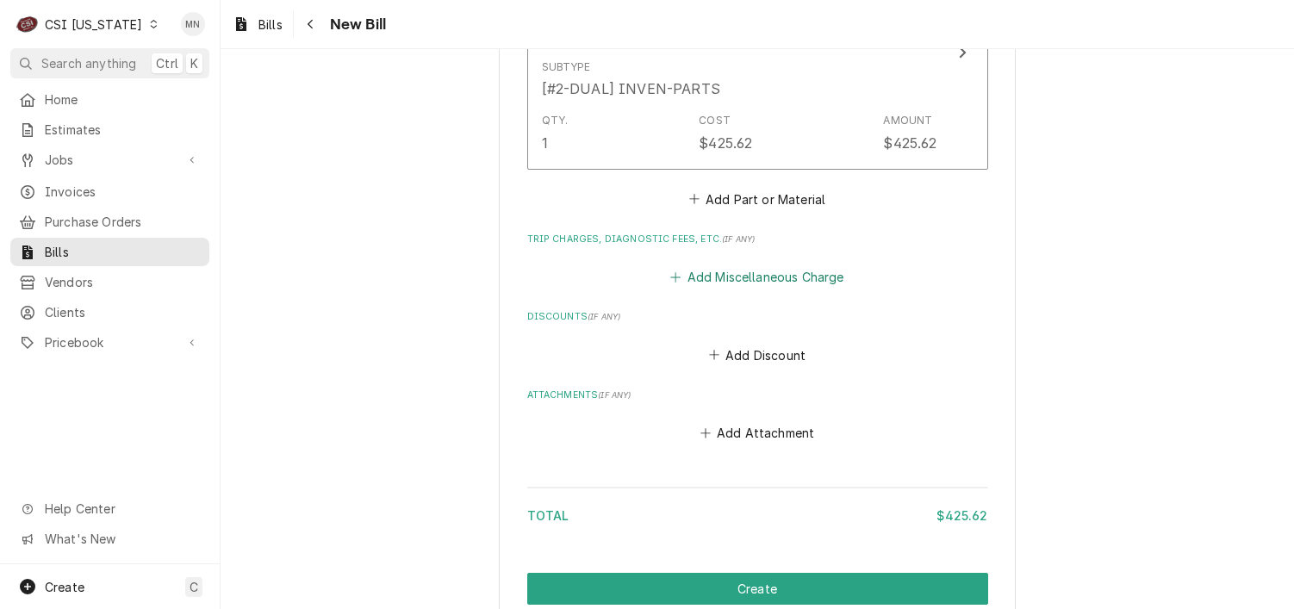
click at [747, 277] on button "Add Miscellaneous Charge" at bounding box center [757, 277] width 179 height 24
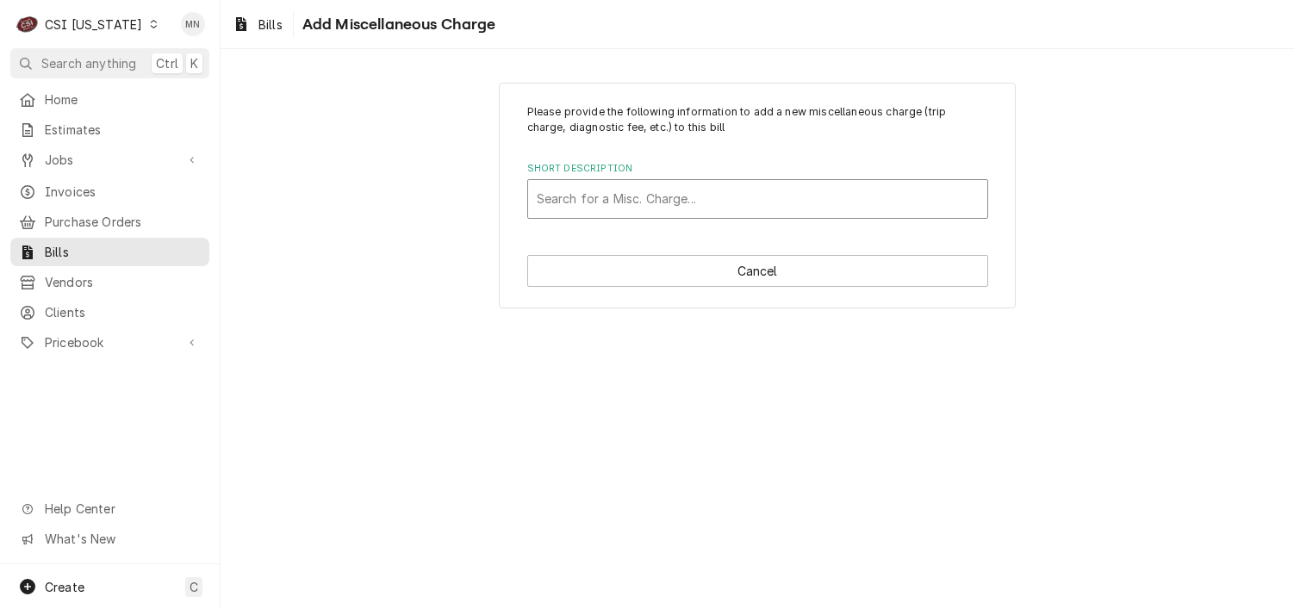
click at [648, 199] on div "Short Description" at bounding box center [758, 198] width 442 height 31
type input "ac"
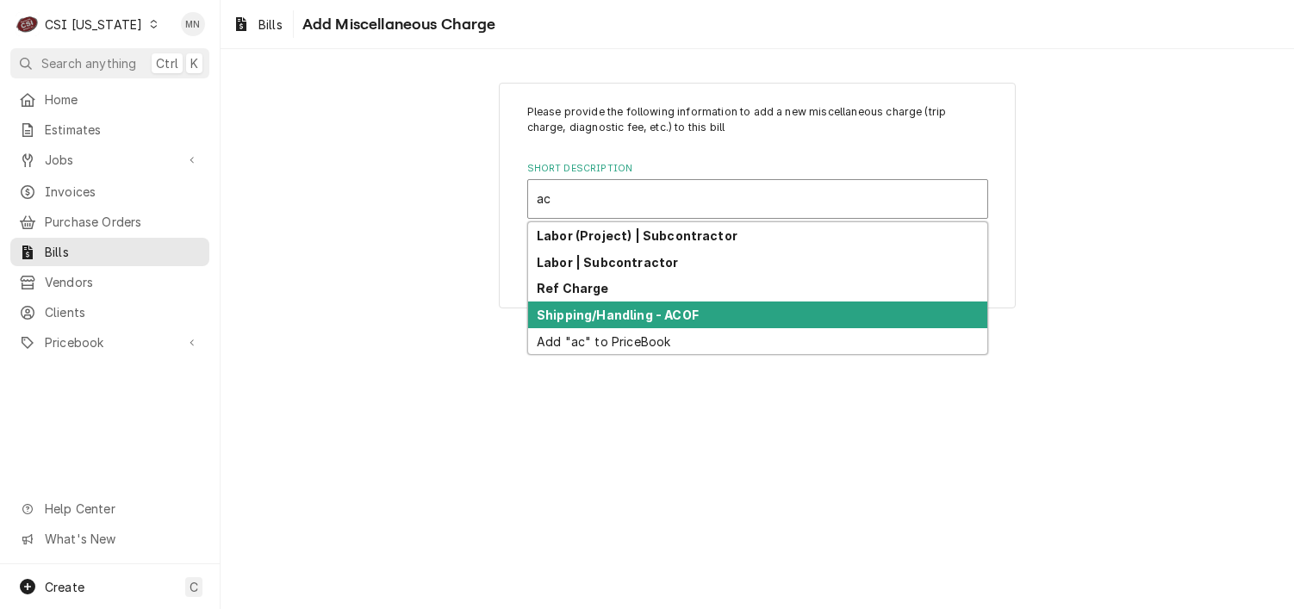
click at [623, 320] on strong "Shipping/Handling - ACOF" at bounding box center [618, 315] width 162 height 15
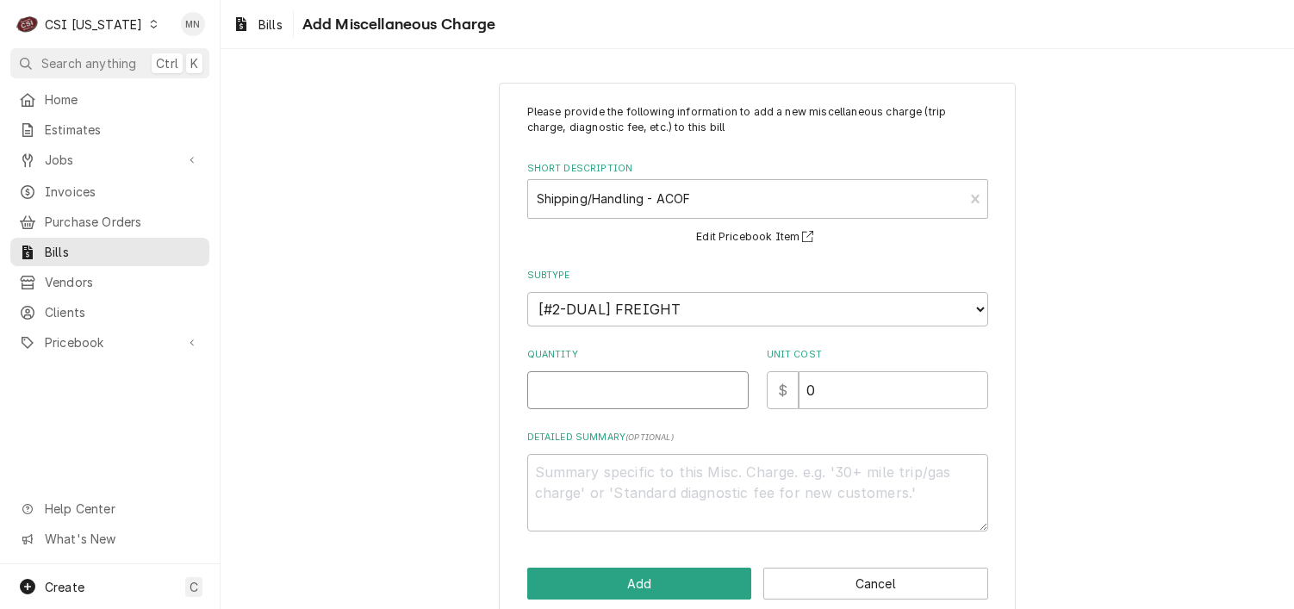
click at [588, 396] on input "Quantity" at bounding box center [637, 390] width 221 height 38
type textarea "x"
type input "1"
type textarea "x"
type input "1"
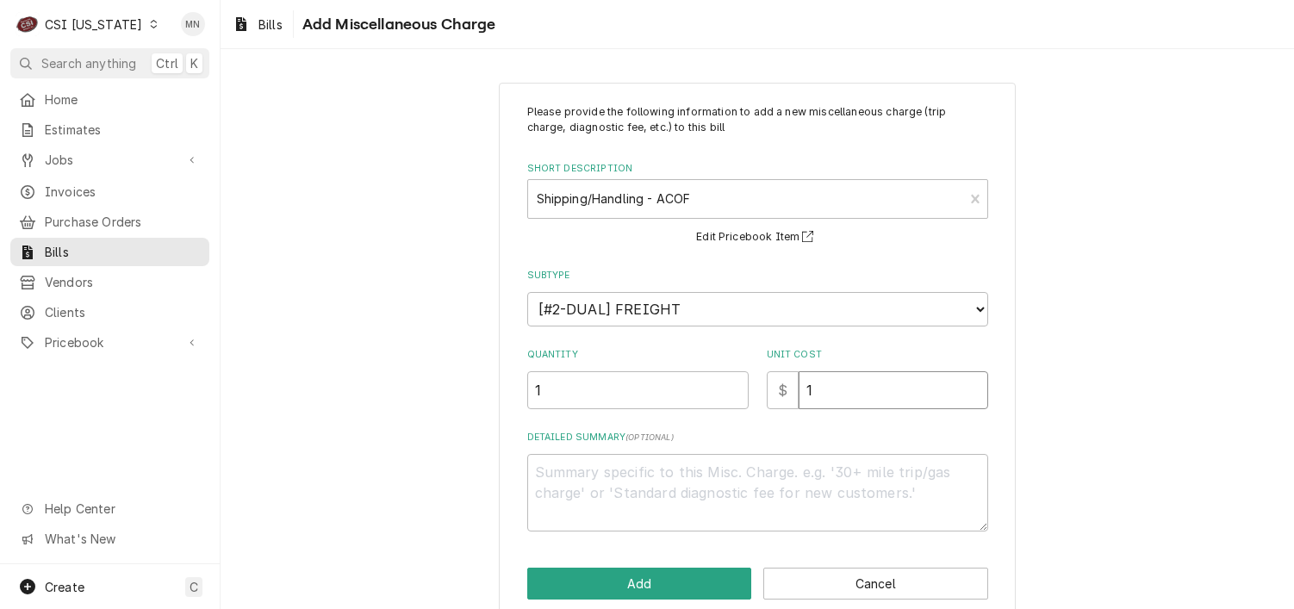
type textarea "x"
type input "11"
type textarea "x"
type input "114"
type textarea "x"
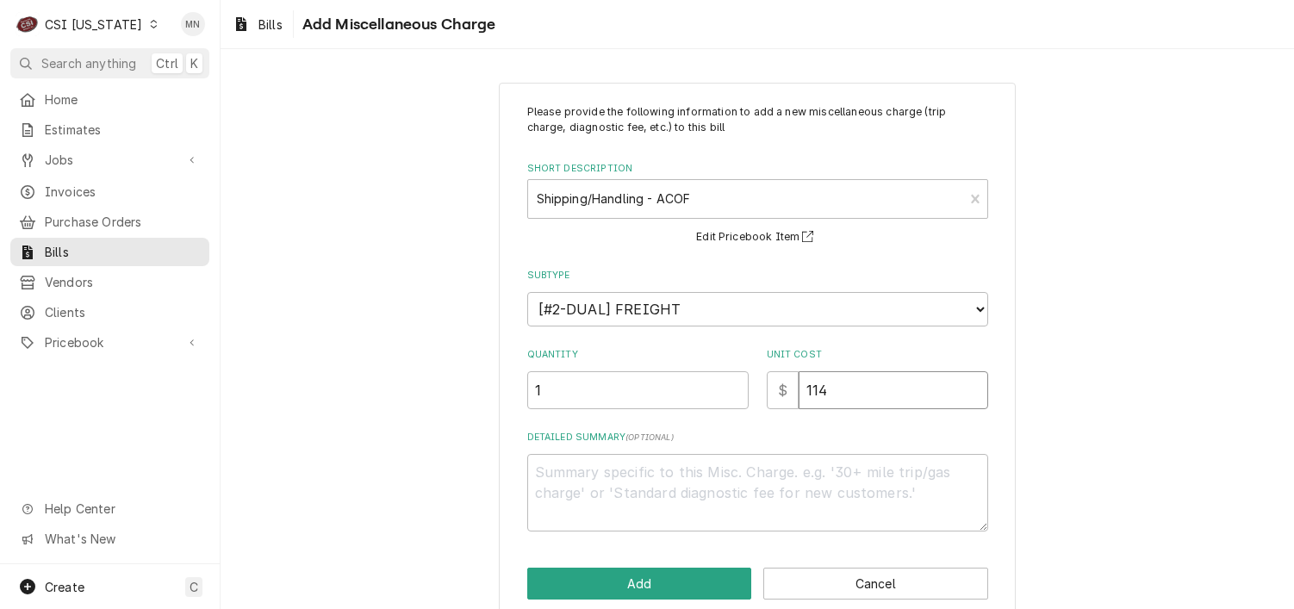
type input "114.3"
type textarea "x"
type input "114.32"
type textarea "x"
type textarea "N"
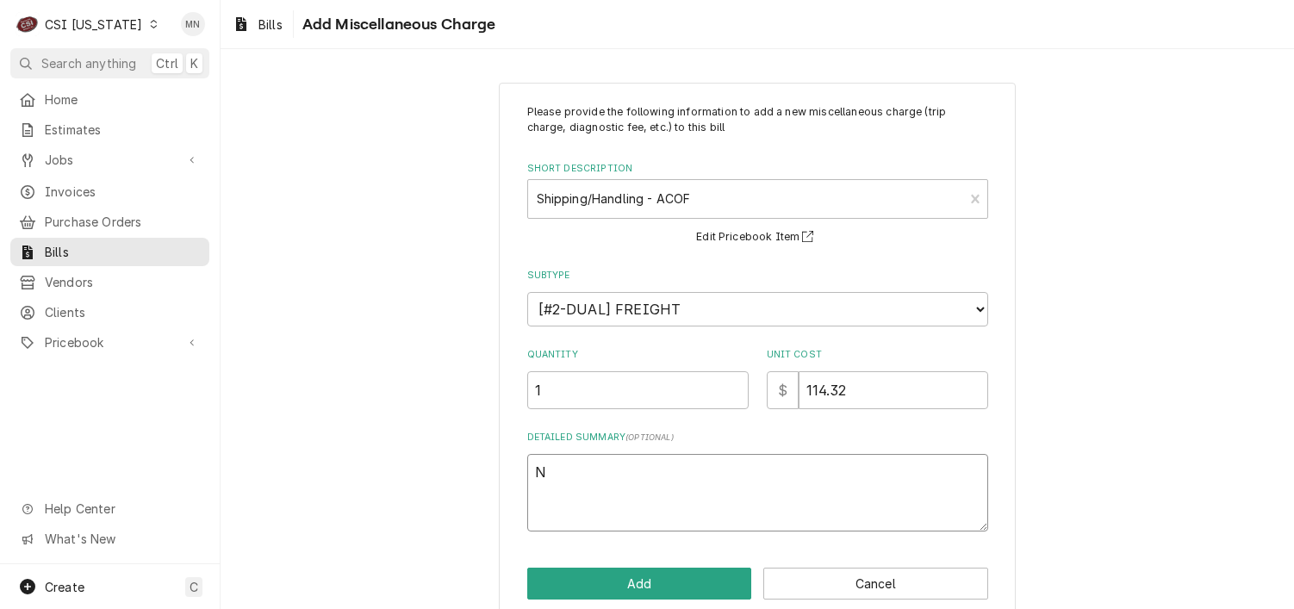
type textarea "x"
type textarea "Ne"
type textarea "x"
type textarea "Nex"
type textarea "x"
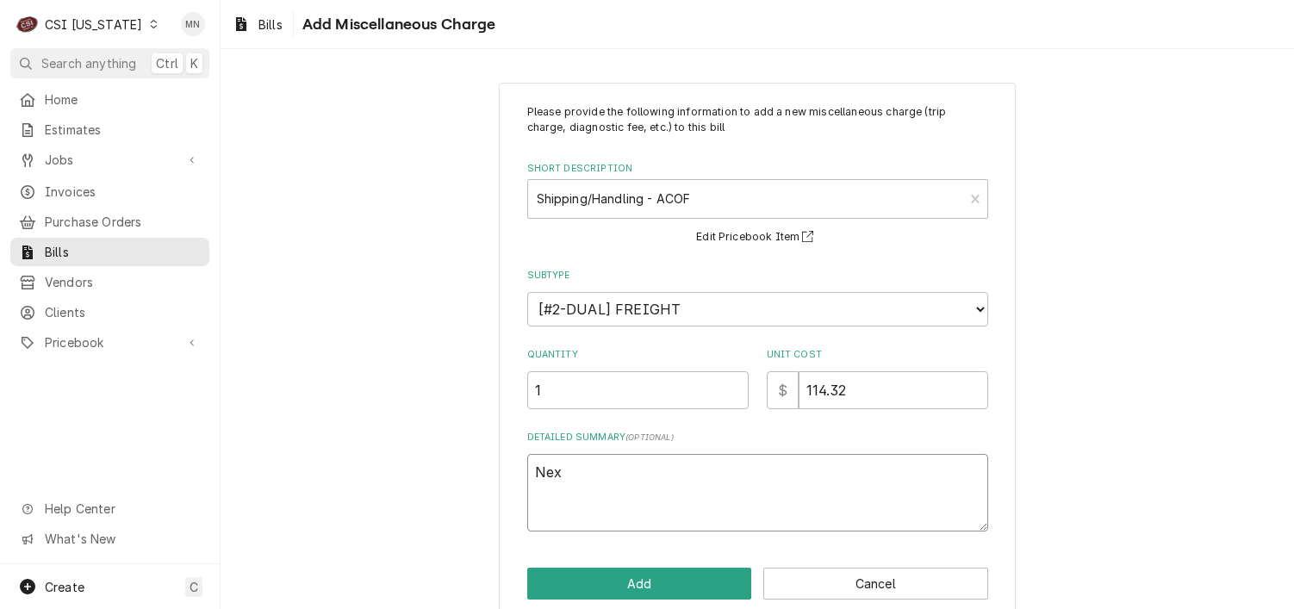
type textarea "Next"
type textarea "x"
type textarea "Next"
type textarea "x"
type textarea "Next D"
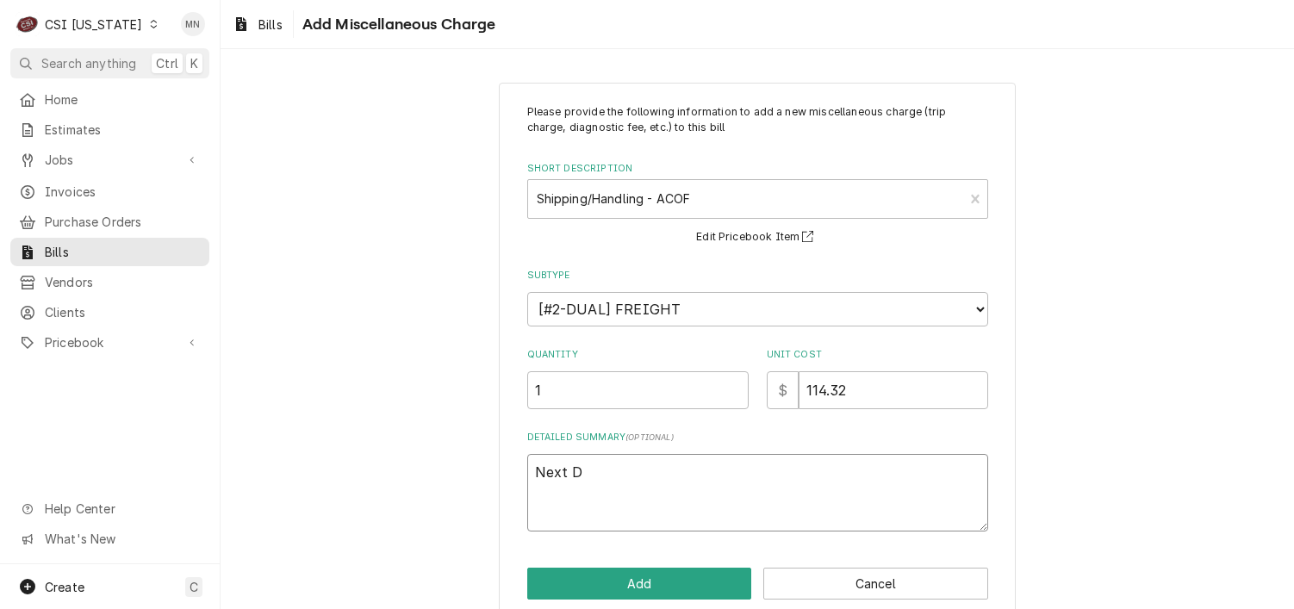
type textarea "x"
type textarea "Next Da"
type textarea "x"
type textarea "Next Dai"
type textarea "x"
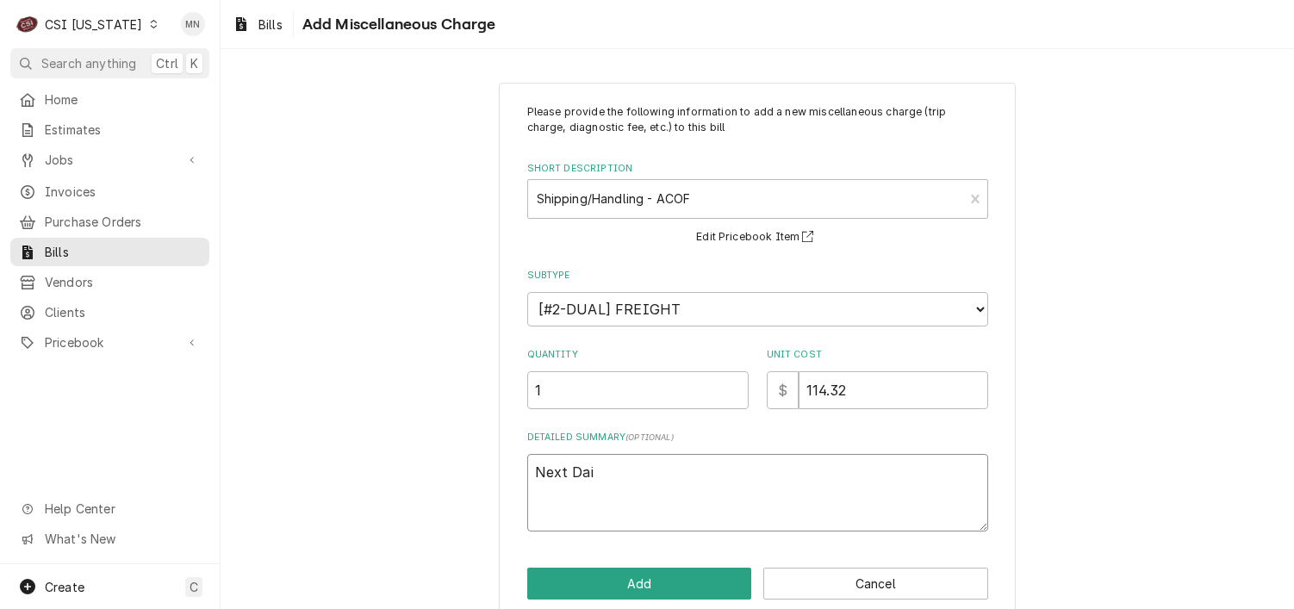
type textarea "Next Dair"
type textarea "x"
type textarea "Next Dair"
type textarea "x"
type textarea "Next Dair"
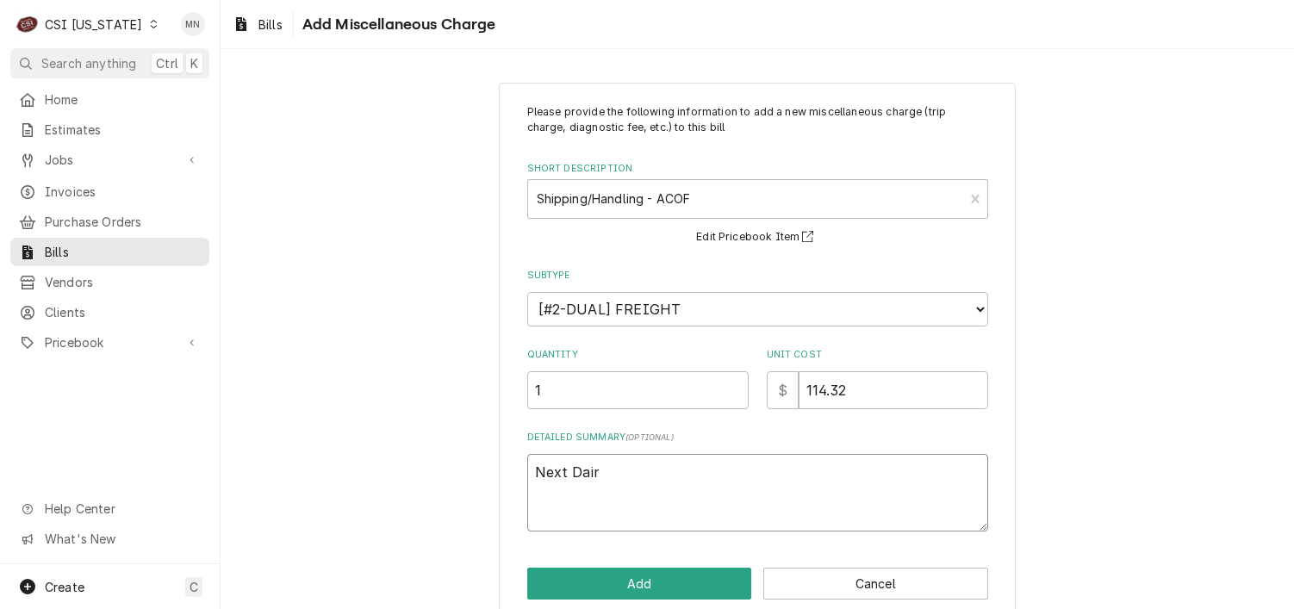
type textarea "x"
type textarea "Next Dai"
type textarea "x"
type textarea "Next Da"
type textarea "x"
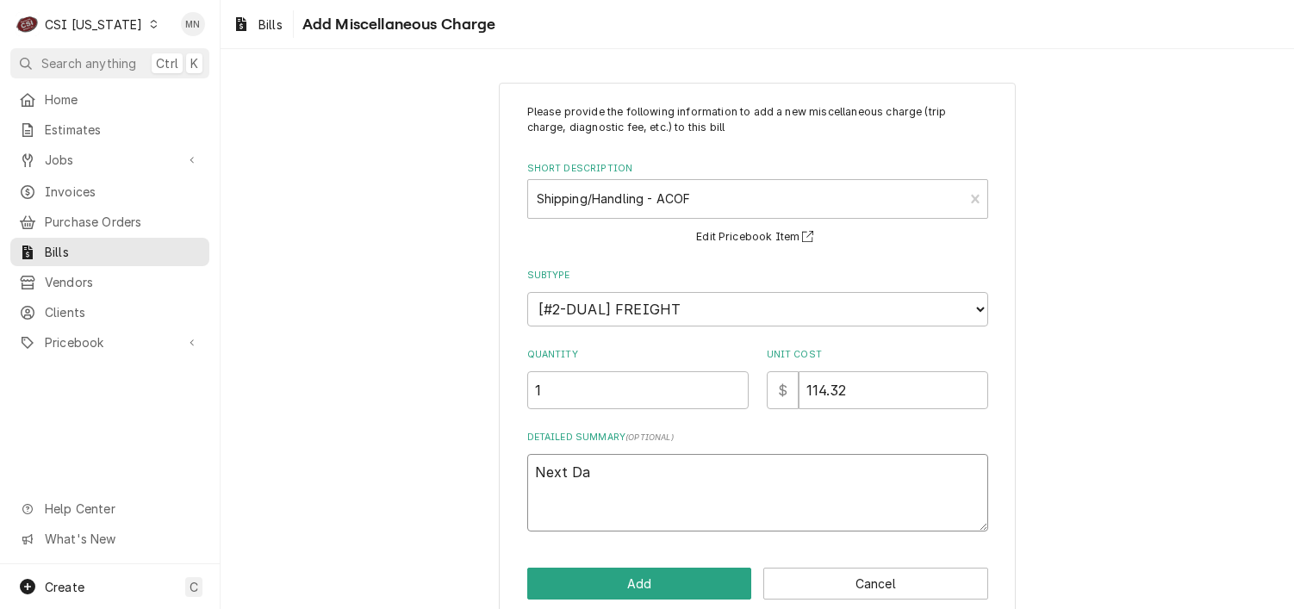
type textarea "Next Day"
type textarea "x"
type textarea "Next Day"
type textarea "x"
type textarea "Next Day A"
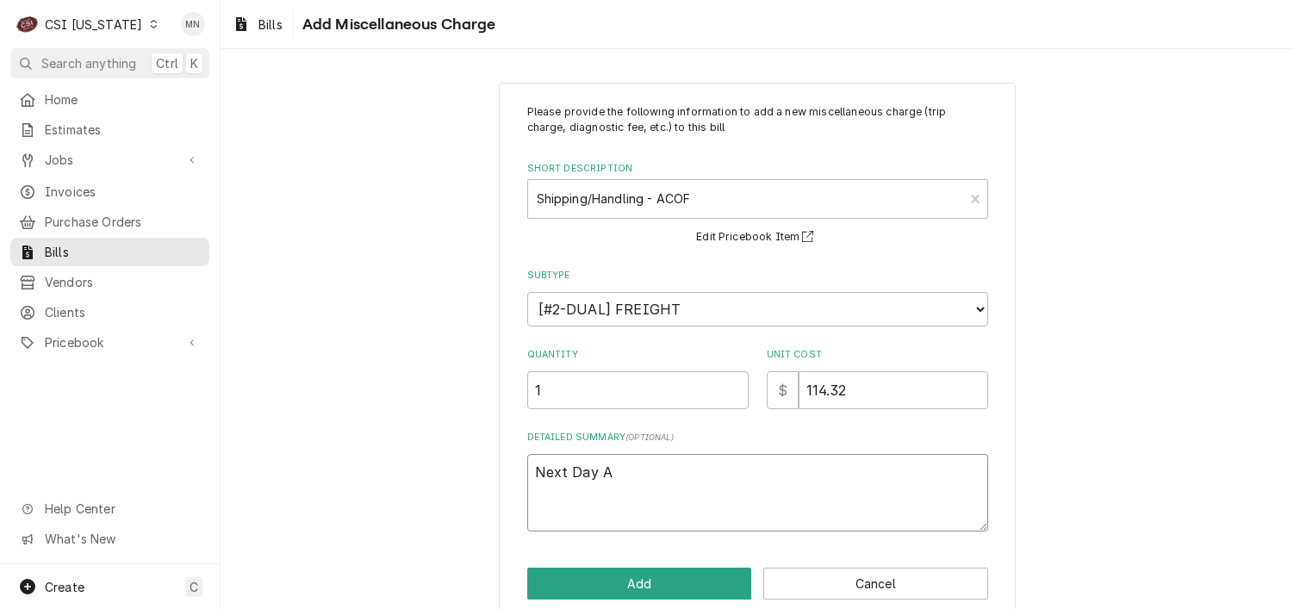
type textarea "x"
type textarea "Next Day Ai"
type textarea "x"
type textarea "Next Day Air"
type textarea "x"
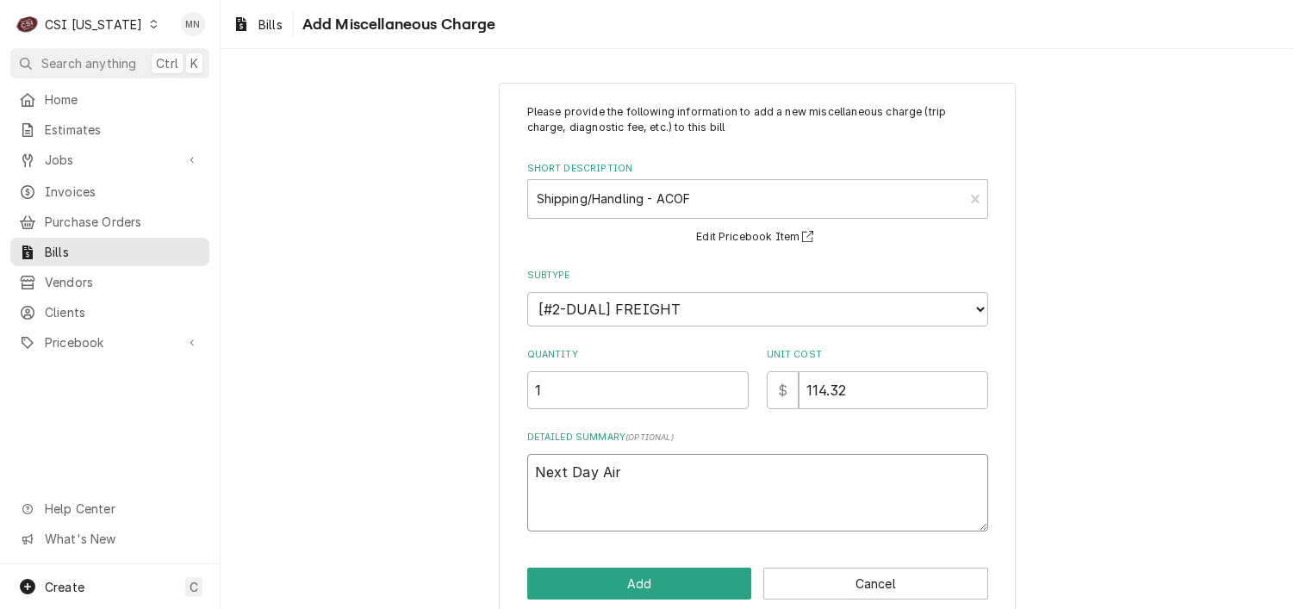
type textarea "Next Day Air"
type textarea "x"
type textarea "Next Day Air I"
type textarea "x"
type textarea "Next Day Air In"
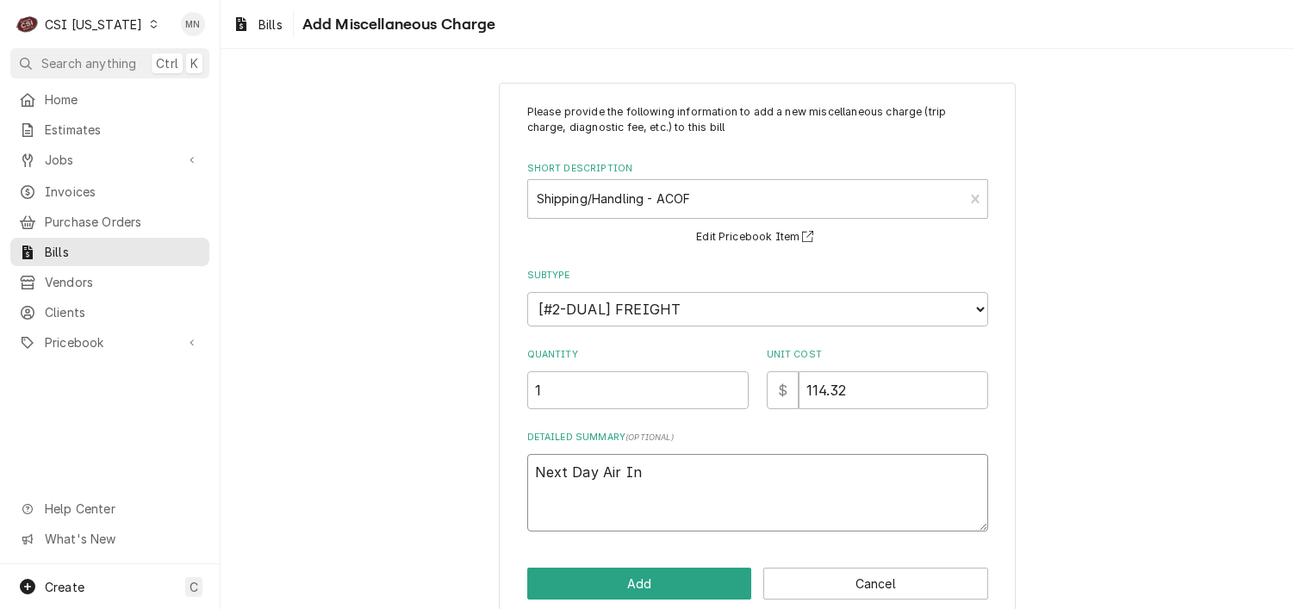
type textarea "x"
type textarea "Next Day Air Inv"
type textarea "x"
type textarea "Next Day Air Invo"
type textarea "x"
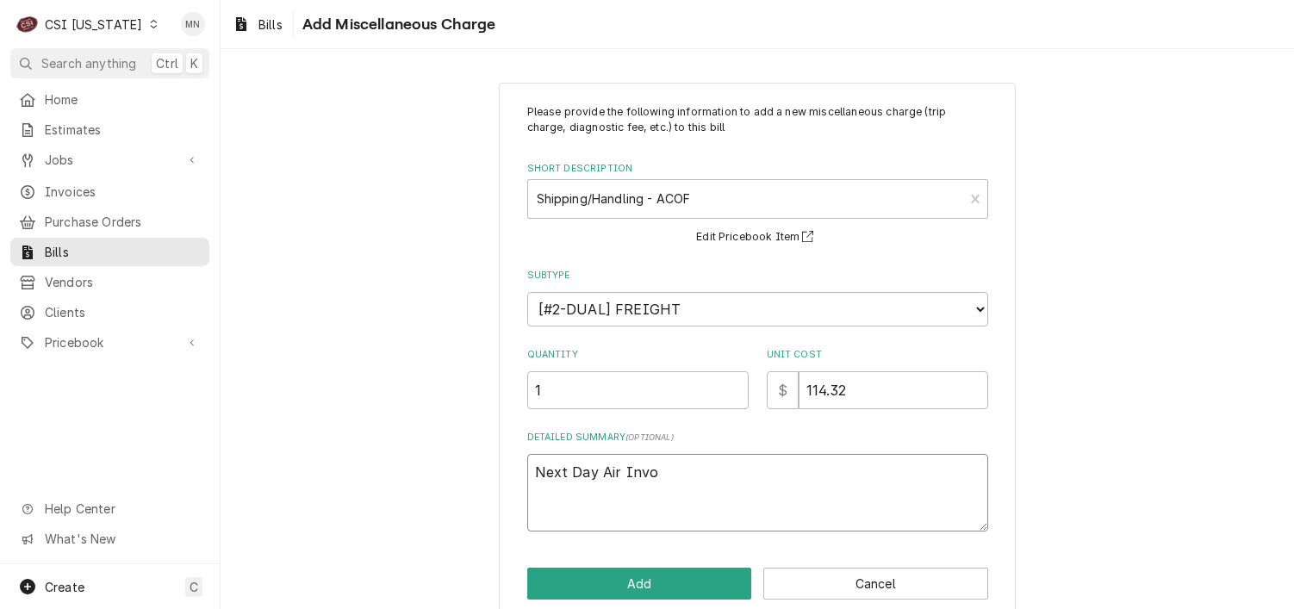
type textarea "Next Day Air Inv"
type textarea "x"
type textarea "Next Day Air In"
type textarea "x"
type textarea "Next Day Air I"
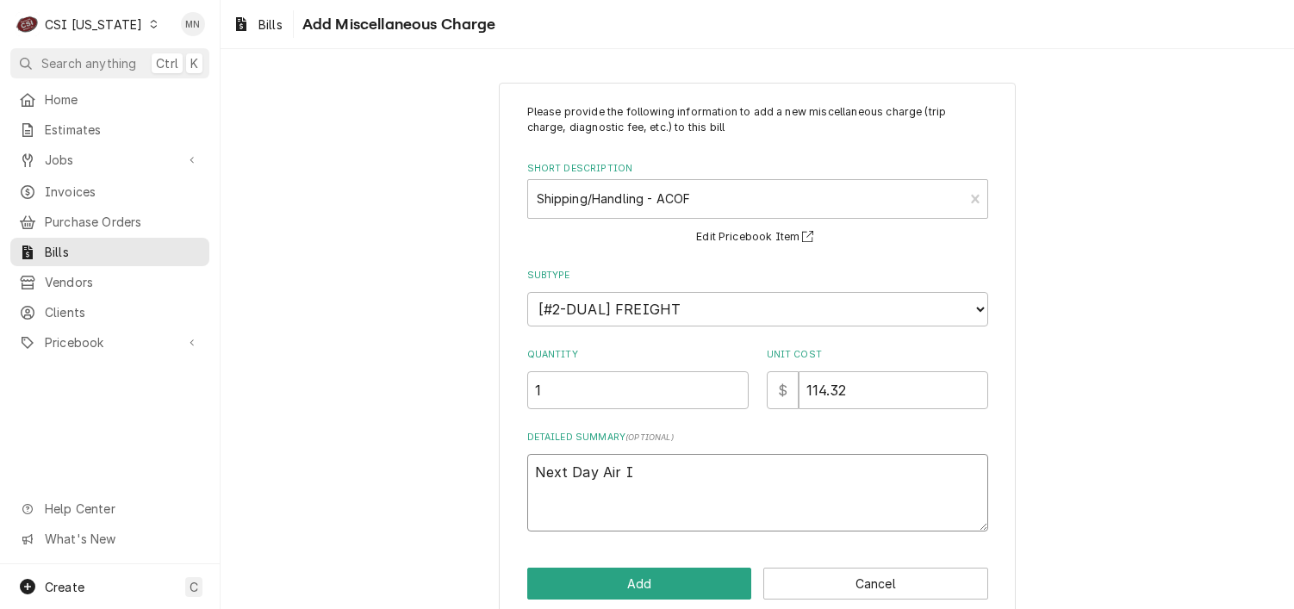
type textarea "x"
type textarea "Next Day Air"
type textarea "x"
type textarea "Next Day Air P"
type textarea "x"
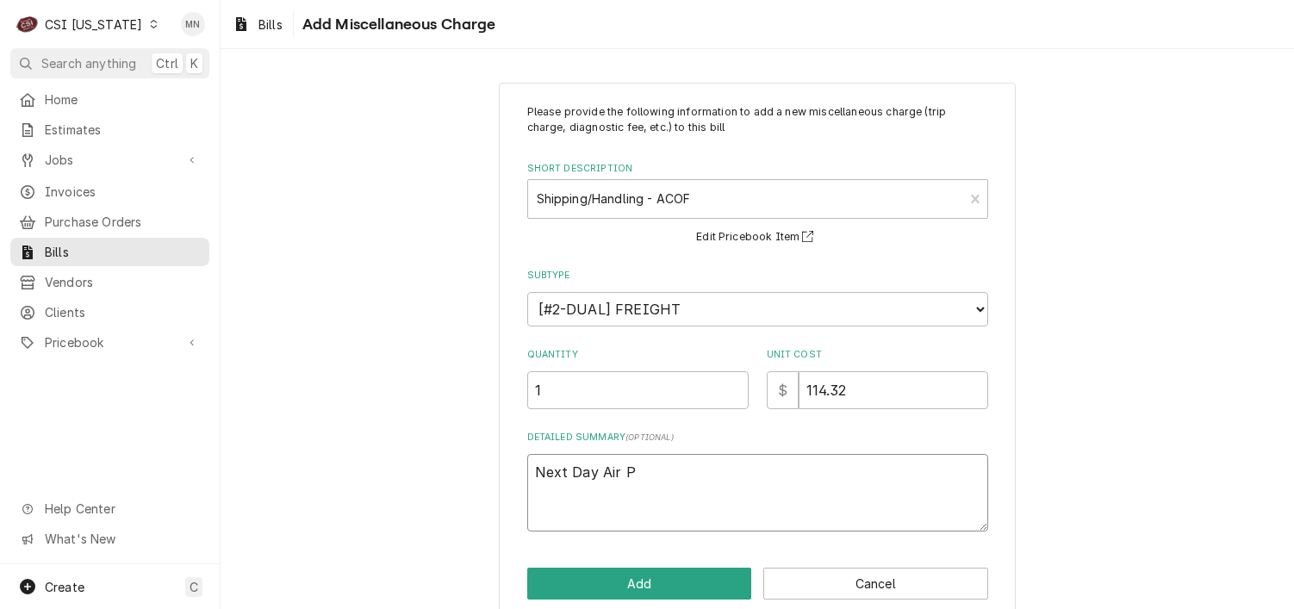
type textarea "Next Day Air Pa"
type textarea "x"
type textarea "Next Day Air Par"
type textarea "x"
type textarea "Next Day Air Part"
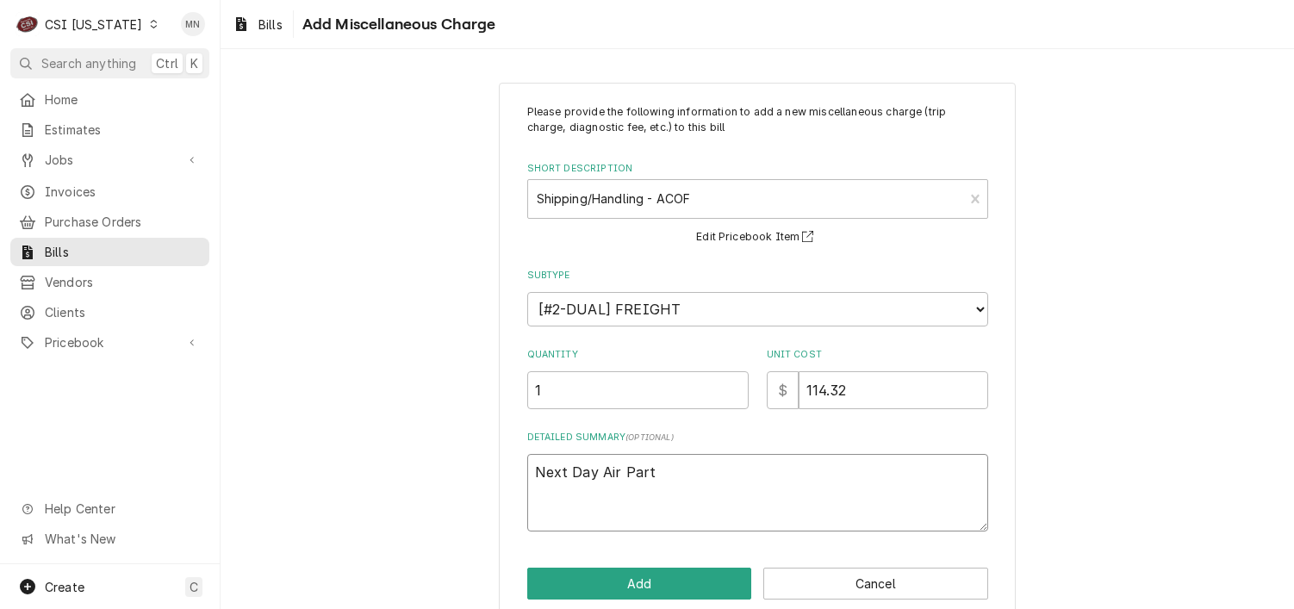
type textarea "x"
type textarea "Next Day Air Partw"
type textarea "x"
type textarea "Next Day Air Part"
type textarea "x"
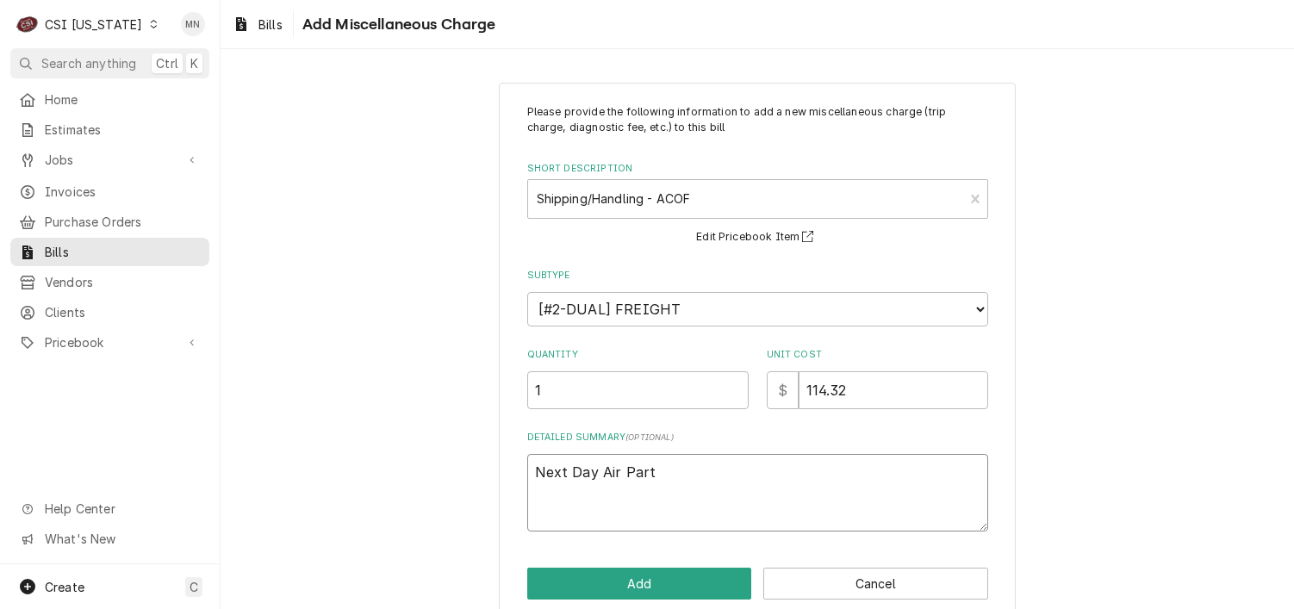
type textarea "Next Day Air Parts"
type textarea "x"
type textarea "Next Day Air Partst"
type textarea "x"
type textarea "Next Day Air Partsto"
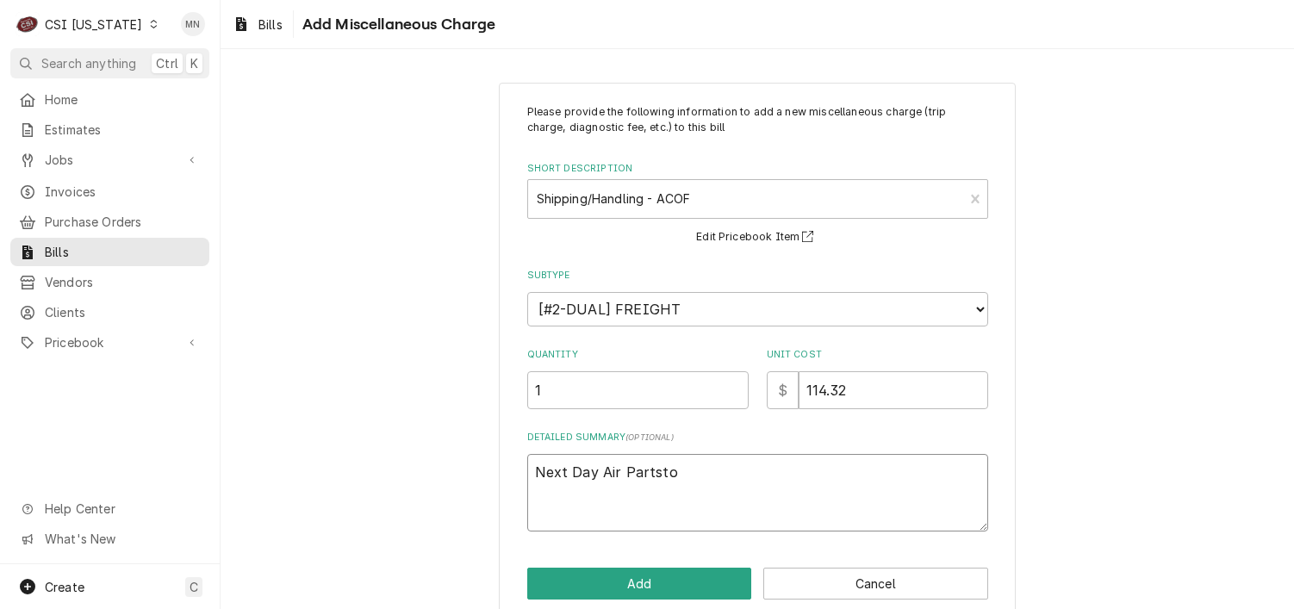
type textarea "x"
type textarea "Next Day Air Partstow"
type textarea "x"
type textarea "Next Day Air Partstown"
type textarea "x"
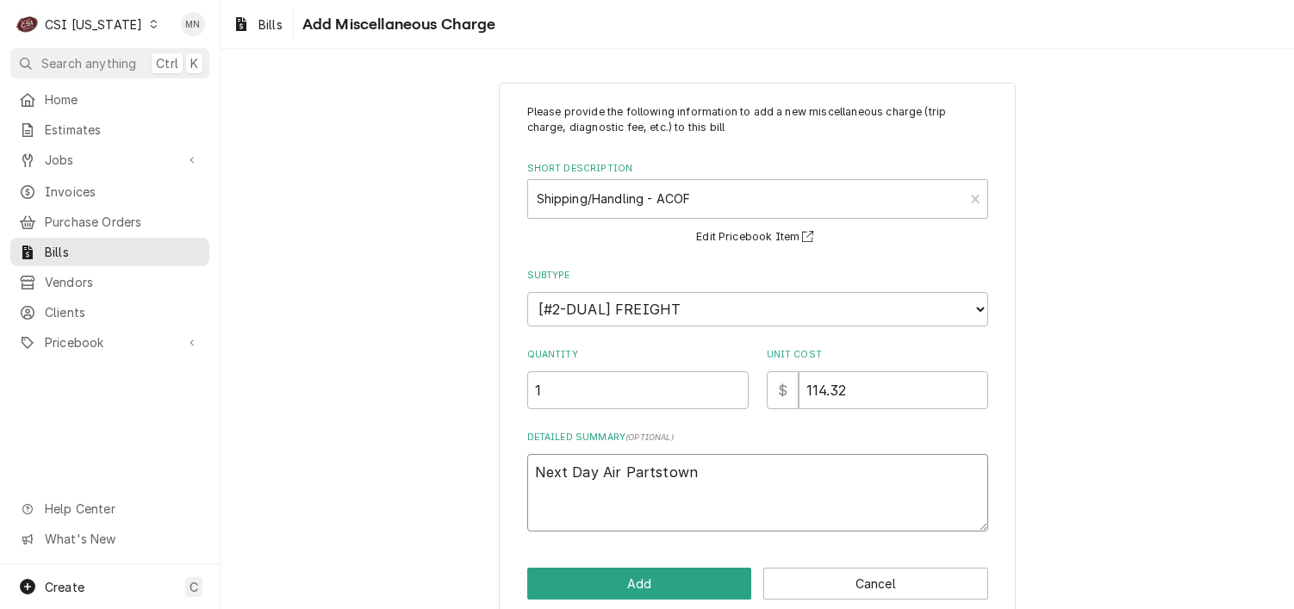
type textarea "Next Day Air Partstown"
type textarea "x"
type textarea "Next Day Air Partstown 2"
type textarea "x"
type textarea "Next Day Air Partstown 21"
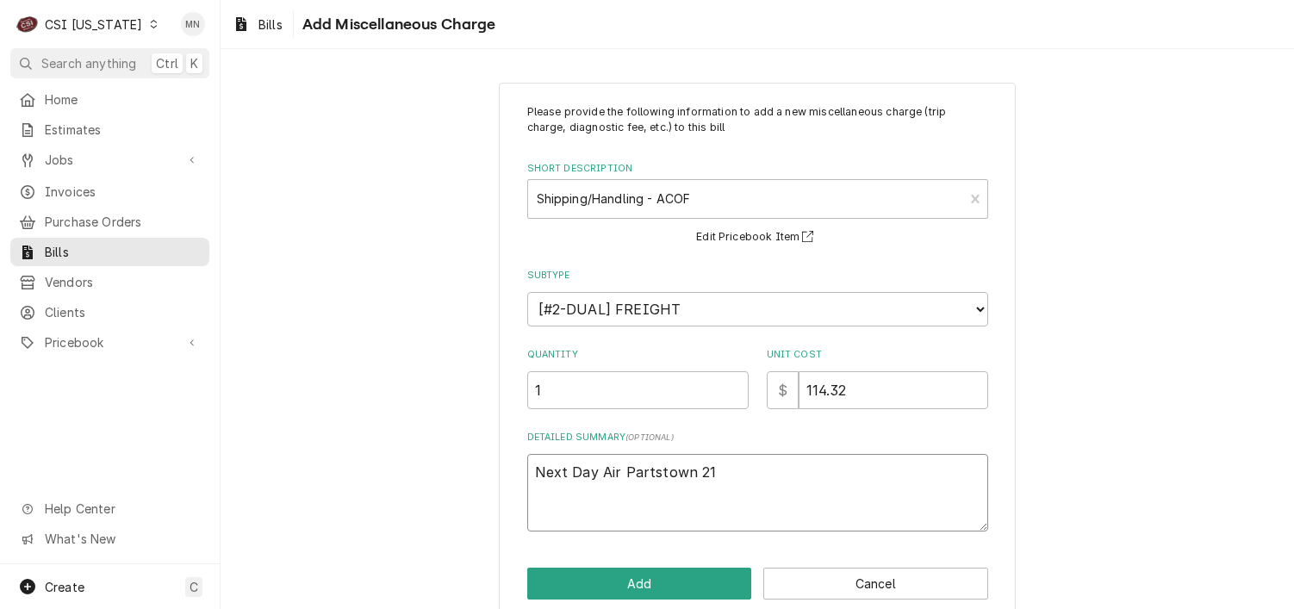
type textarea "x"
type textarea "Next Day Air Partstown 210"
type textarea "x"
type textarea "Next Day Air Partstown 2106"
type textarea "x"
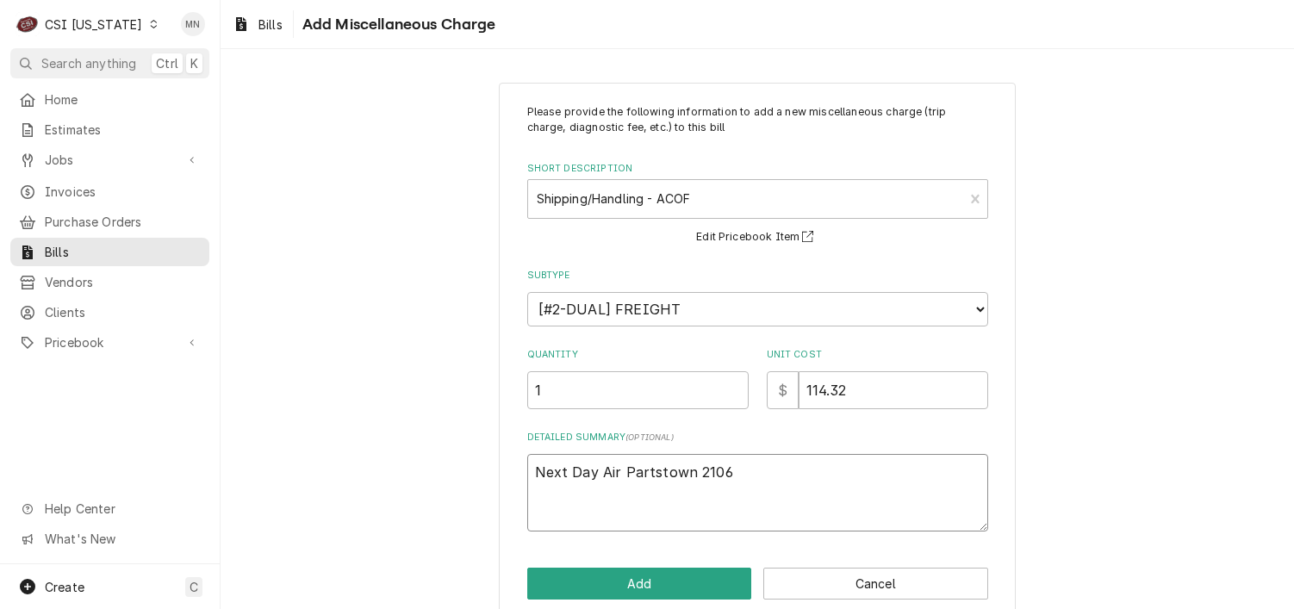
type textarea "Next Day Air Partstown 21068"
type textarea "x"
type textarea "Next Day Air Partstown 210681"
type textarea "x"
type textarea "Next Day Air Partstown 2106811"
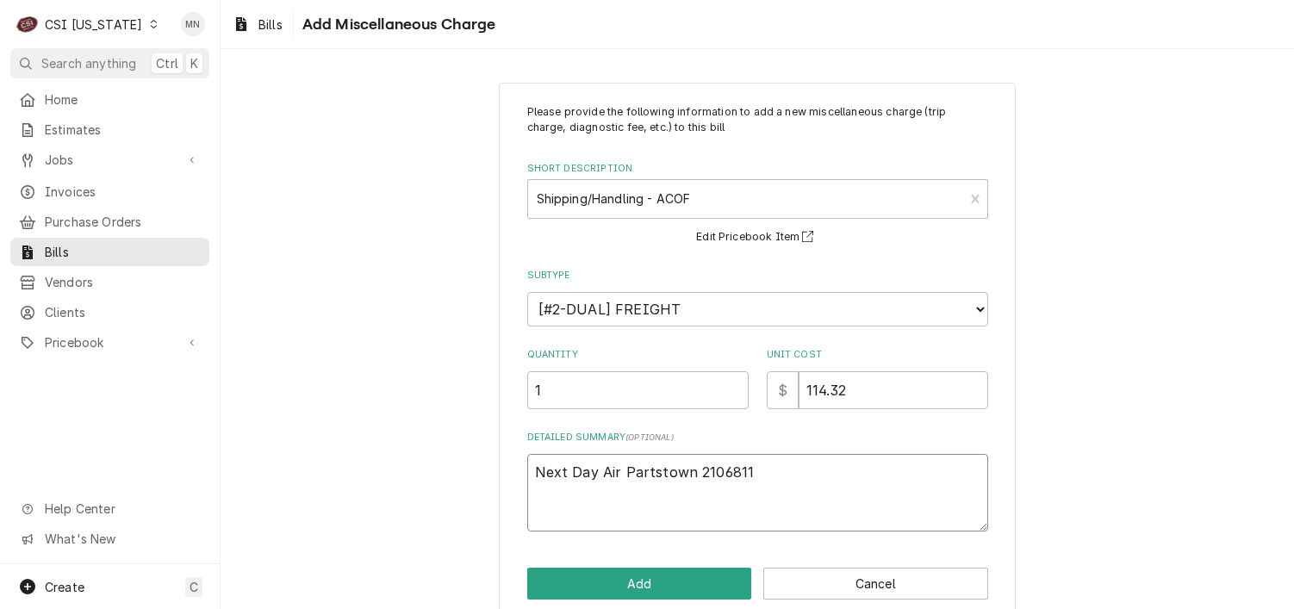
type textarea "x"
type textarea "Next Day Air Partstown 21068115"
type textarea "x"
type textarea "Next Day Air Partstown 210681153"
type textarea "x"
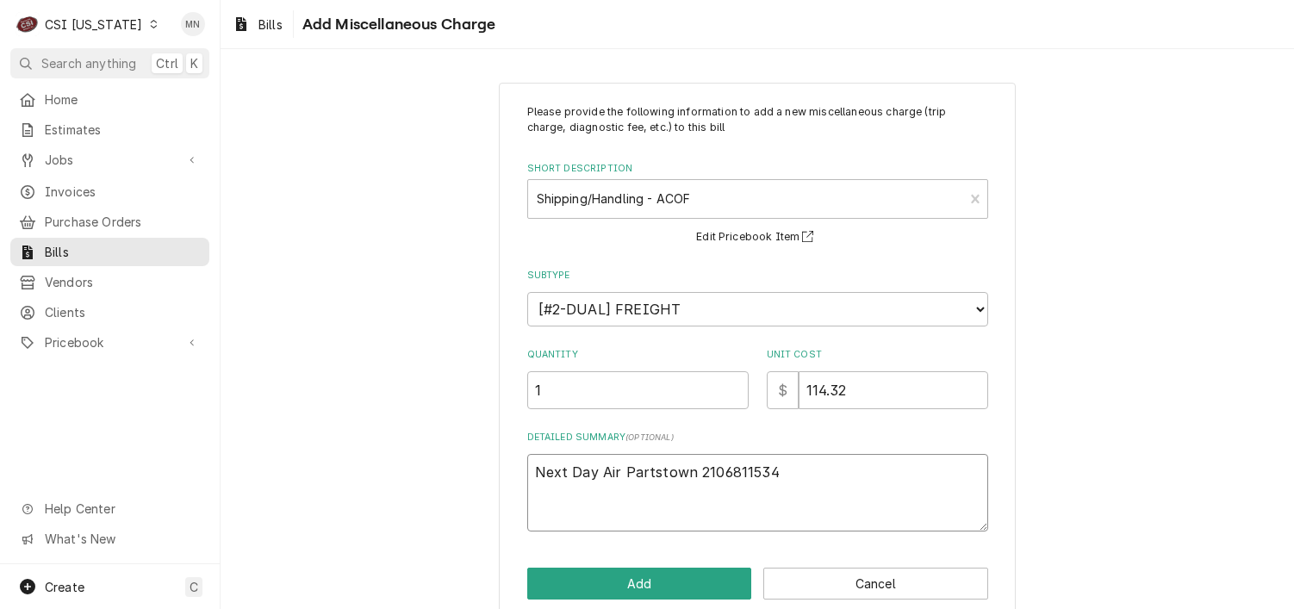
scroll to position [28, 0]
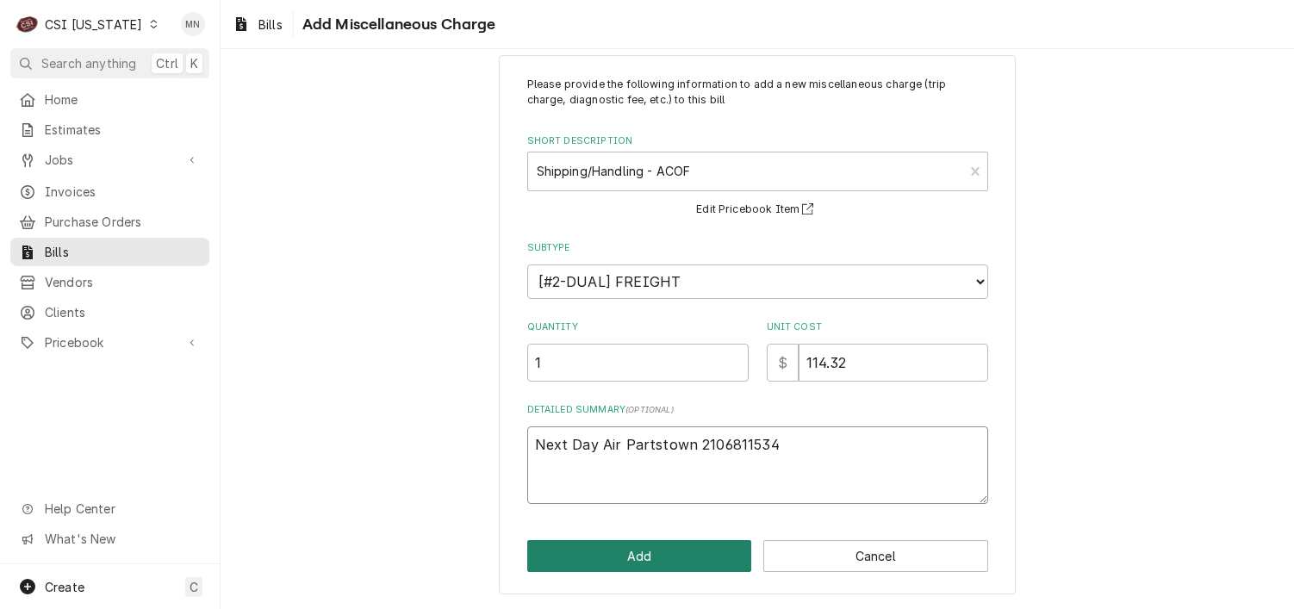
type textarea "Next Day Air Partstown 2106811534"
click at [635, 553] on button "Add" at bounding box center [639, 556] width 225 height 32
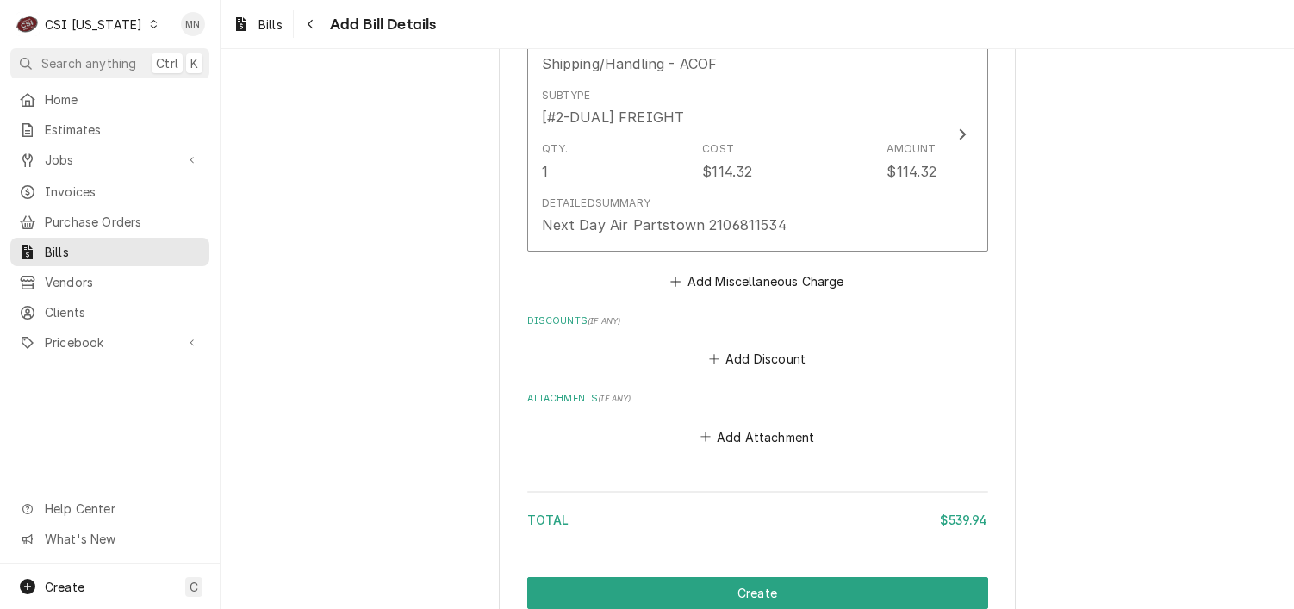
scroll to position [1557, 0]
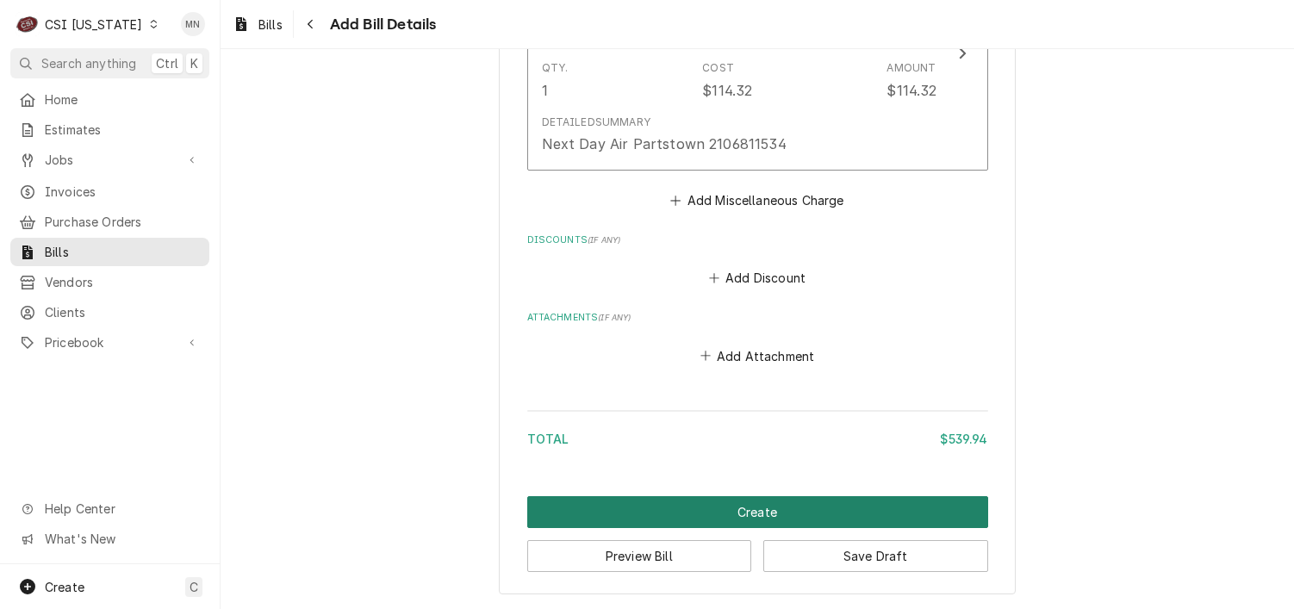
click at [774, 513] on button "Create" at bounding box center [757, 512] width 461 height 32
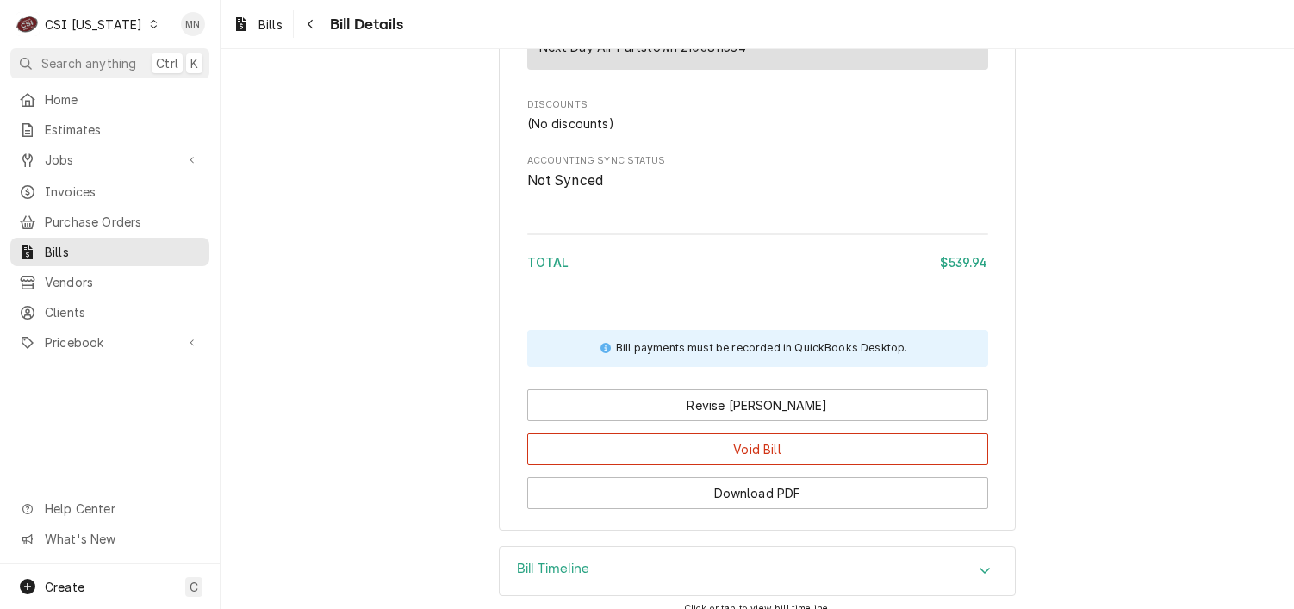
scroll to position [1433, 0]
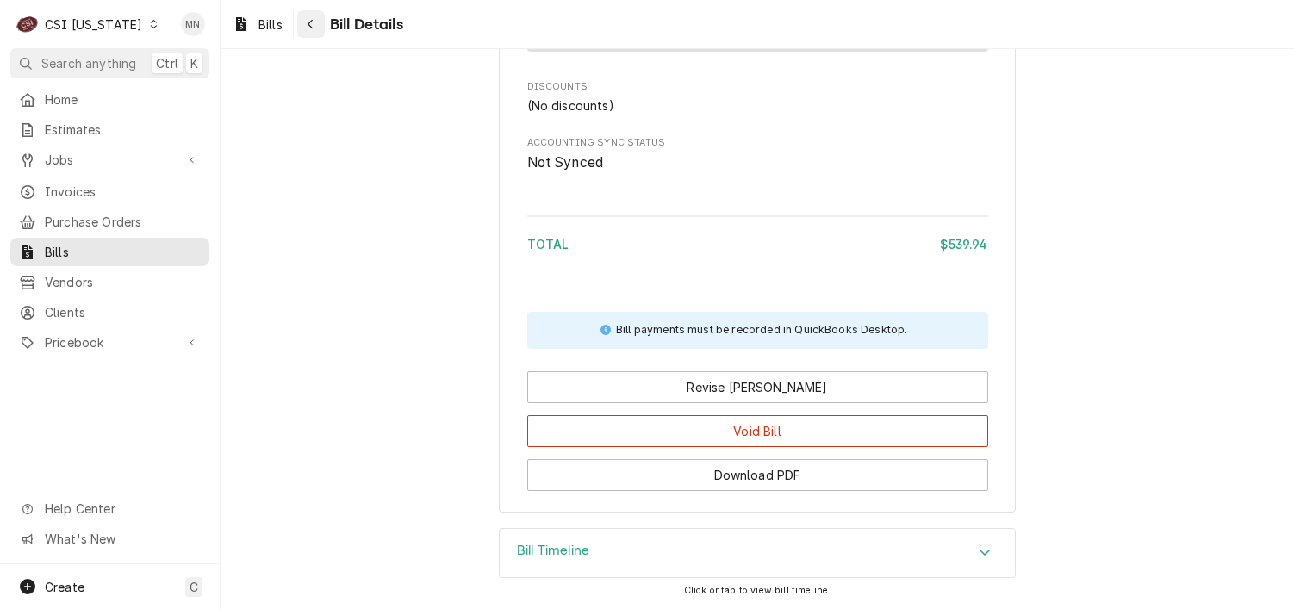
click at [311, 26] on icon "Navigate back" at bounding box center [310, 24] width 5 height 9
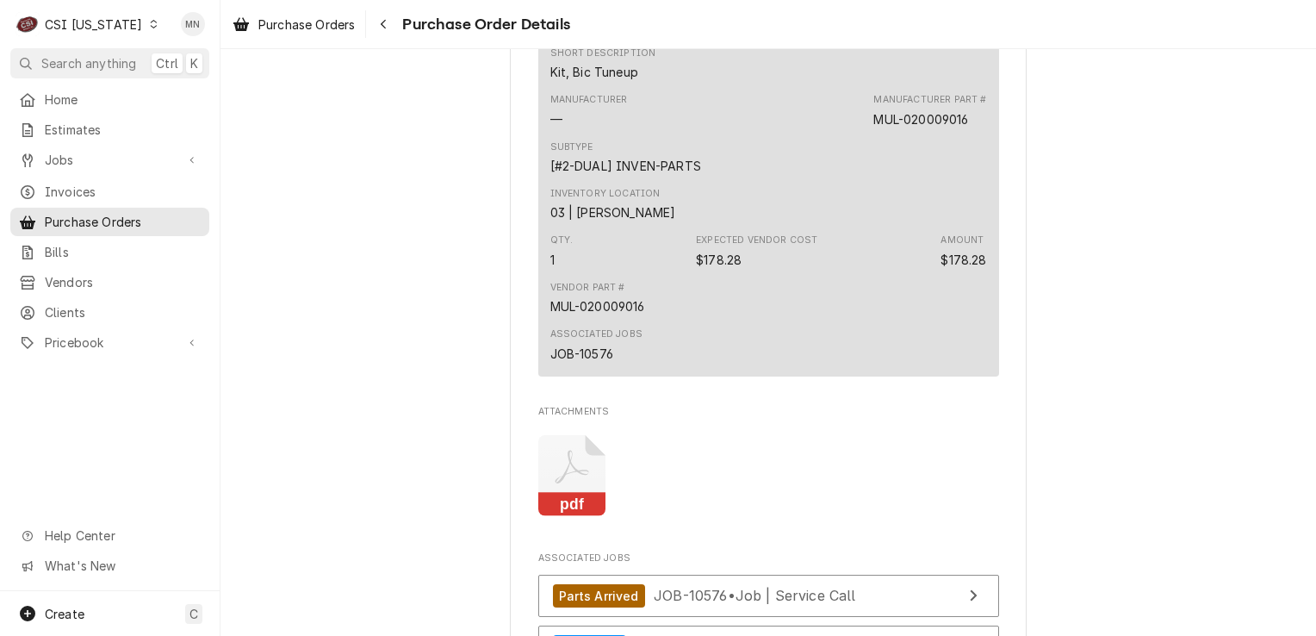
scroll to position [1551, 0]
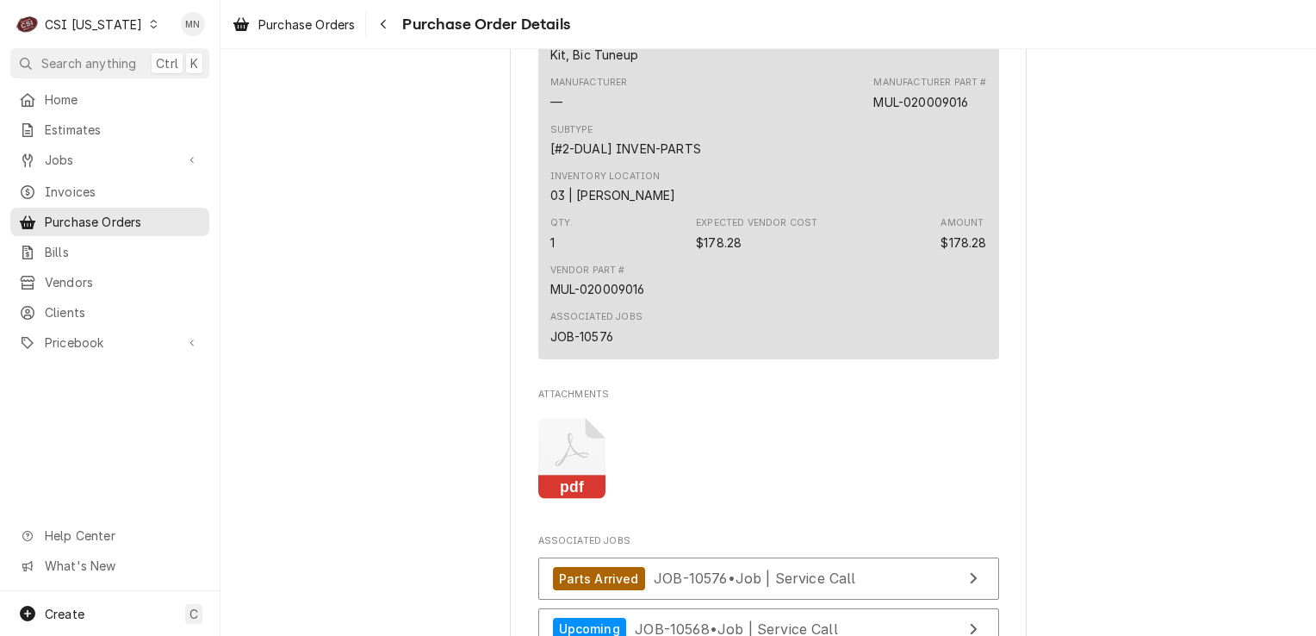
click at [571, 488] on icon "Attachments" at bounding box center [572, 459] width 68 height 82
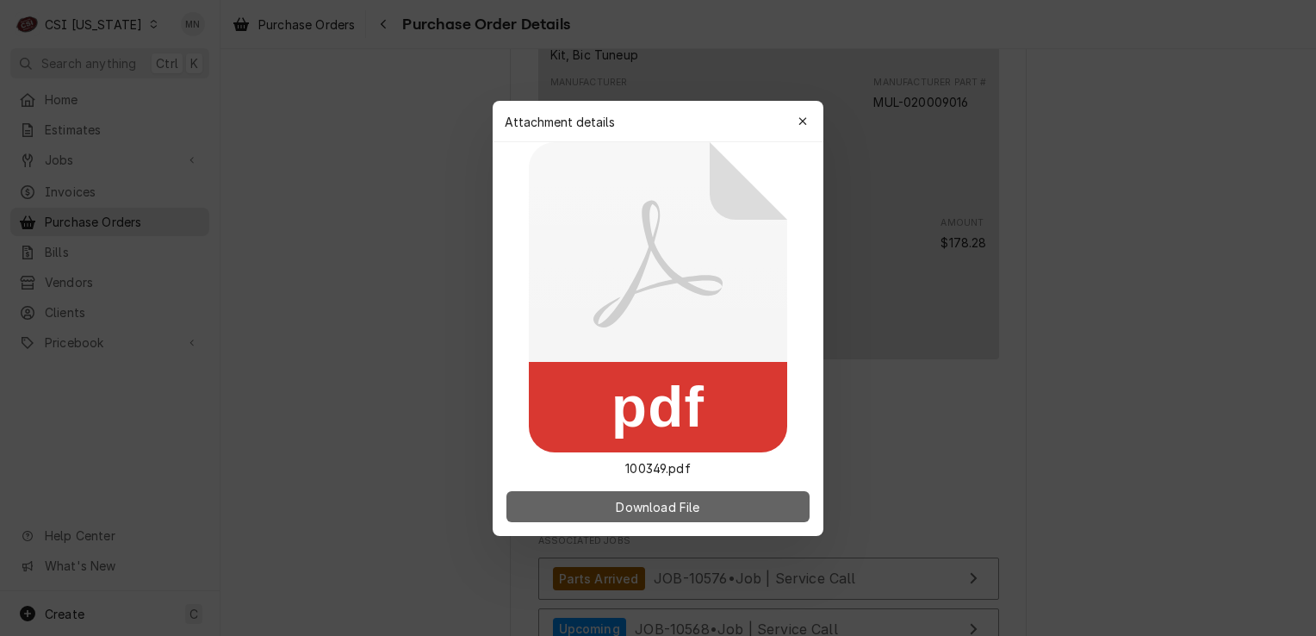
click at [659, 507] on span "Download File" at bounding box center [657, 506] width 90 height 18
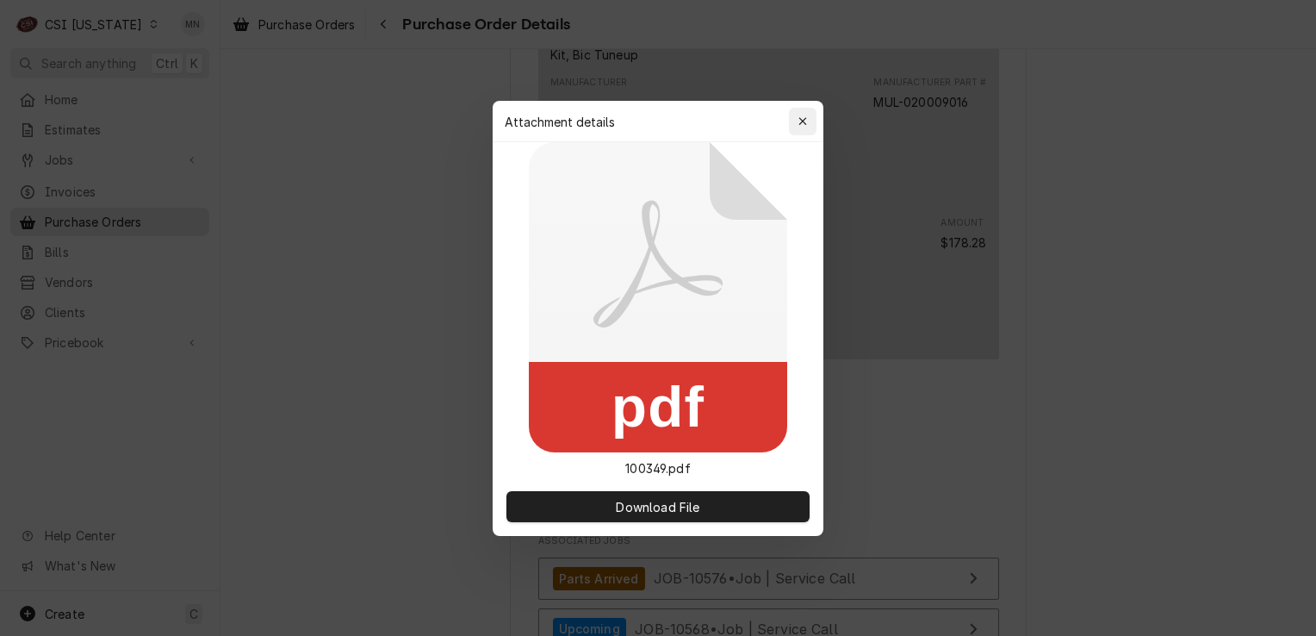
click at [805, 117] on icon "button" at bounding box center [803, 121] width 9 height 12
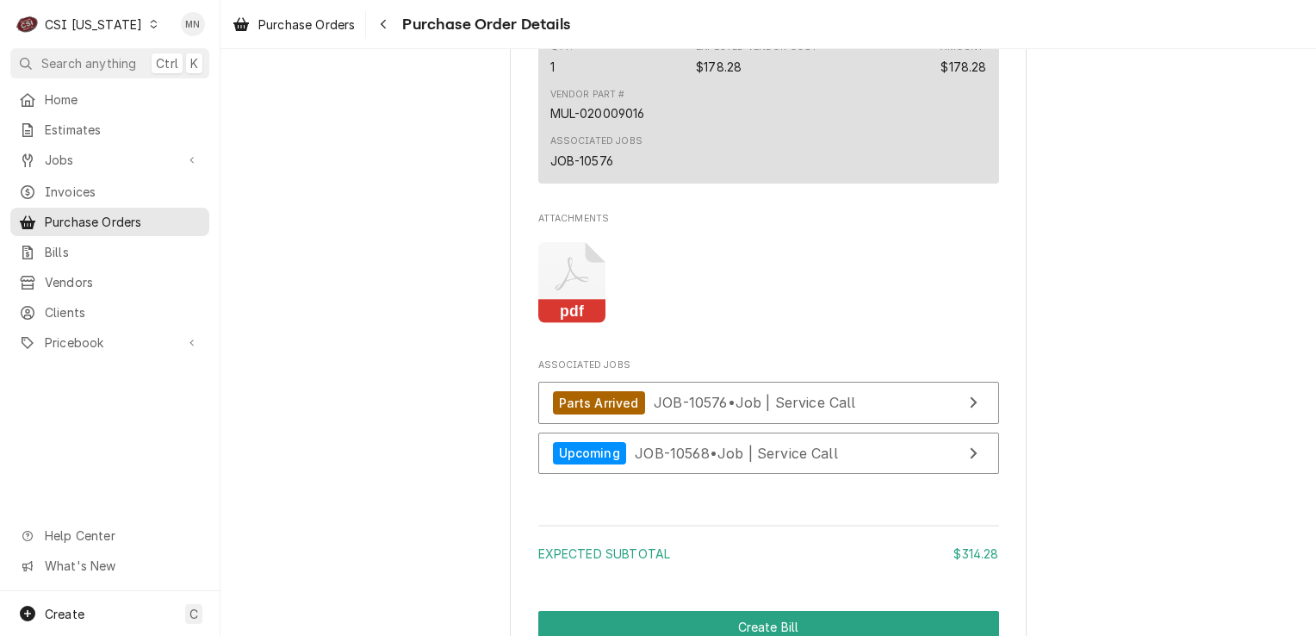
scroll to position [1809, 0]
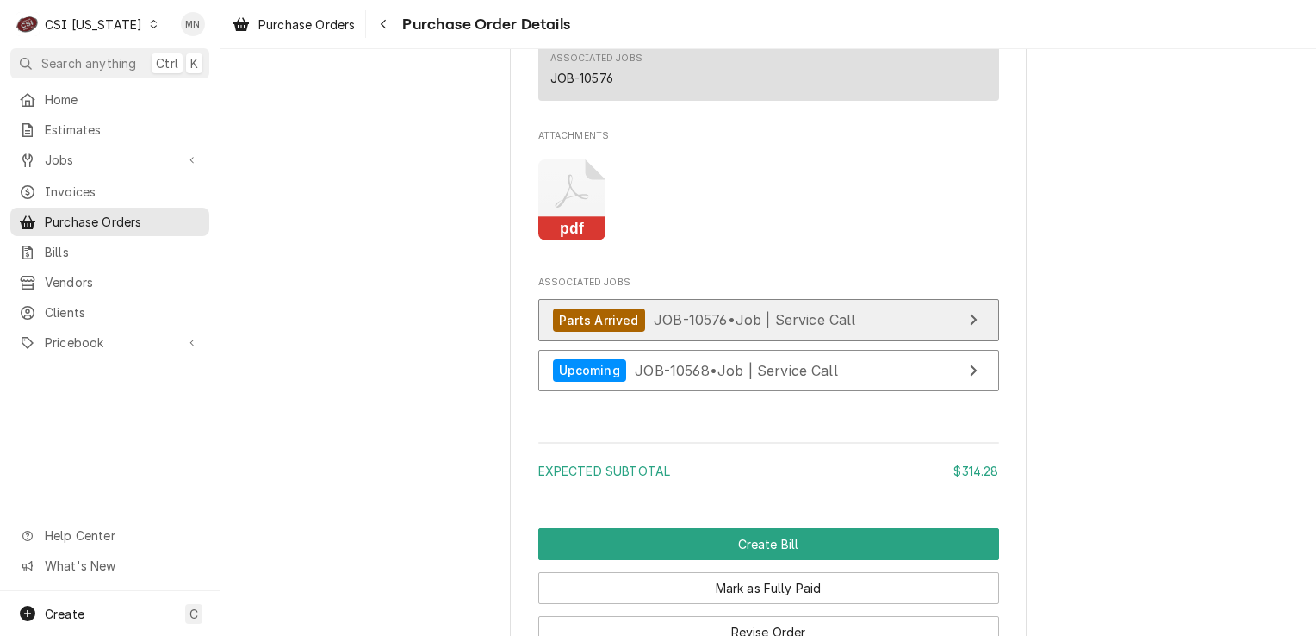
click at [779, 328] on span "JOB-10576 • Job | Service Call" at bounding box center [755, 319] width 202 height 17
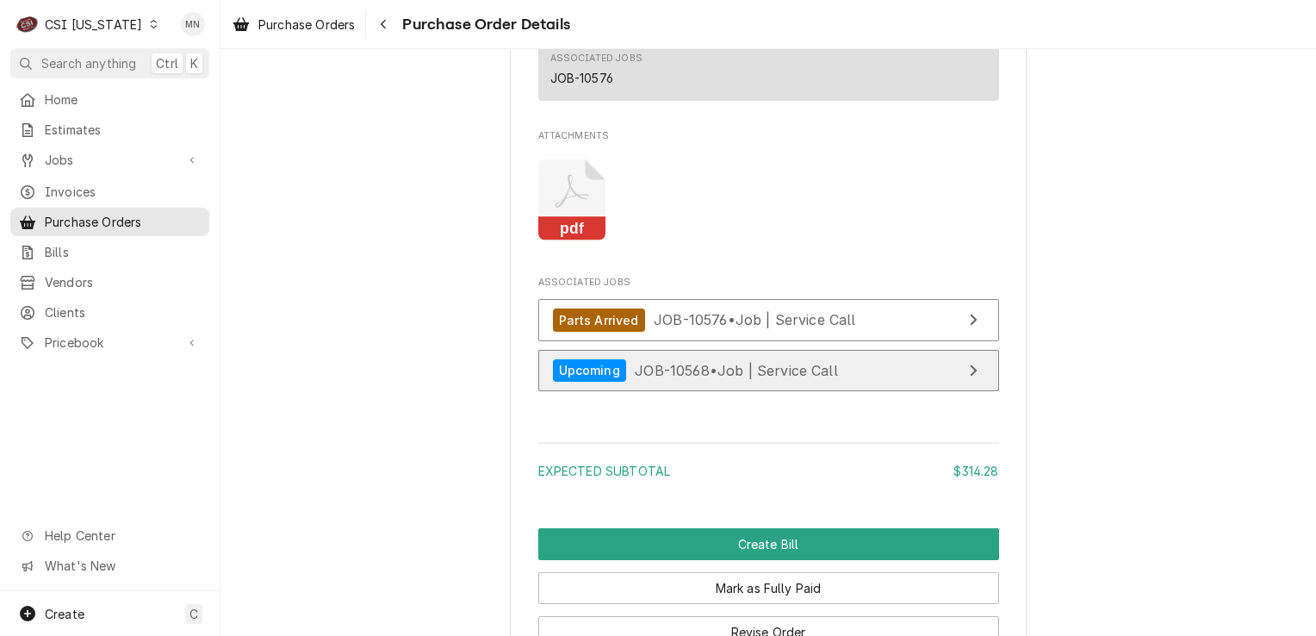
click at [755, 378] on span "JOB-10568 • Job | Service Call" at bounding box center [736, 369] width 203 height 17
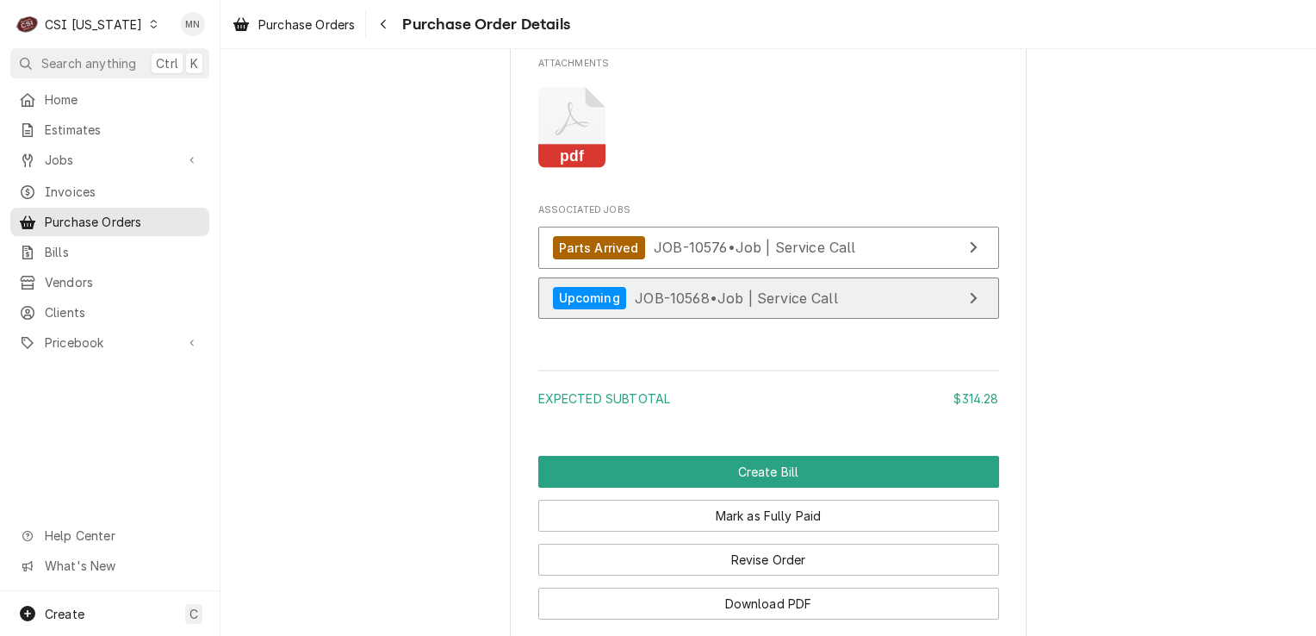
scroll to position [2034, 0]
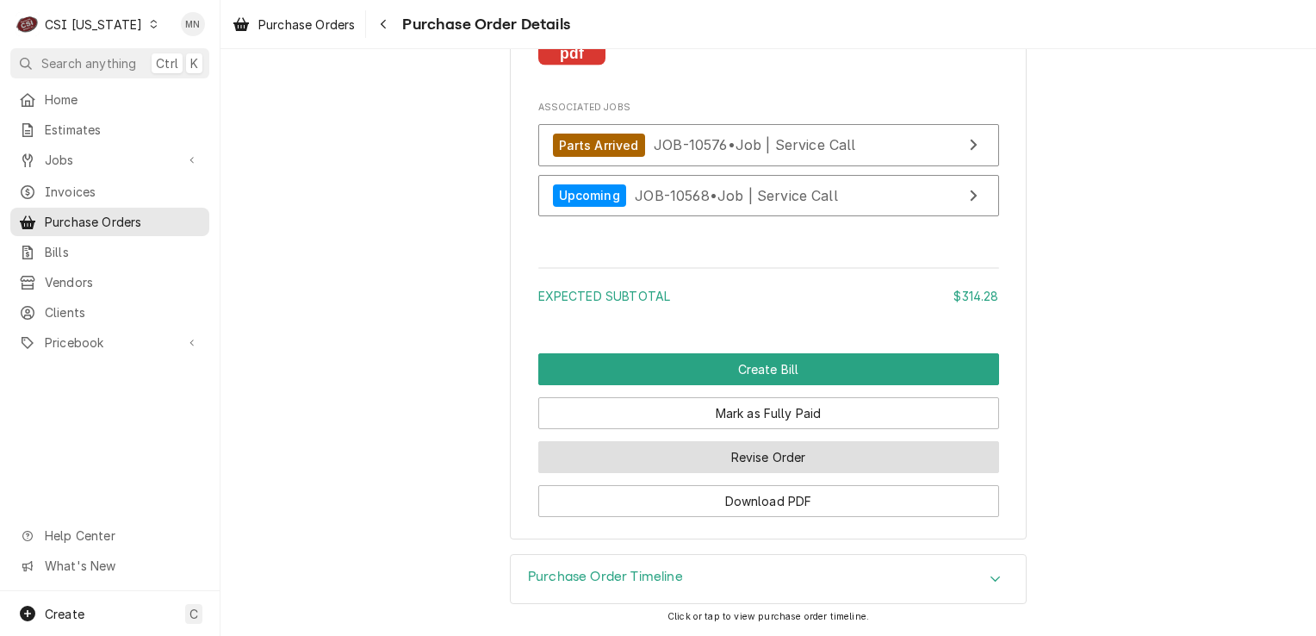
click at [761, 459] on button "Revise Order" at bounding box center [768, 457] width 461 height 32
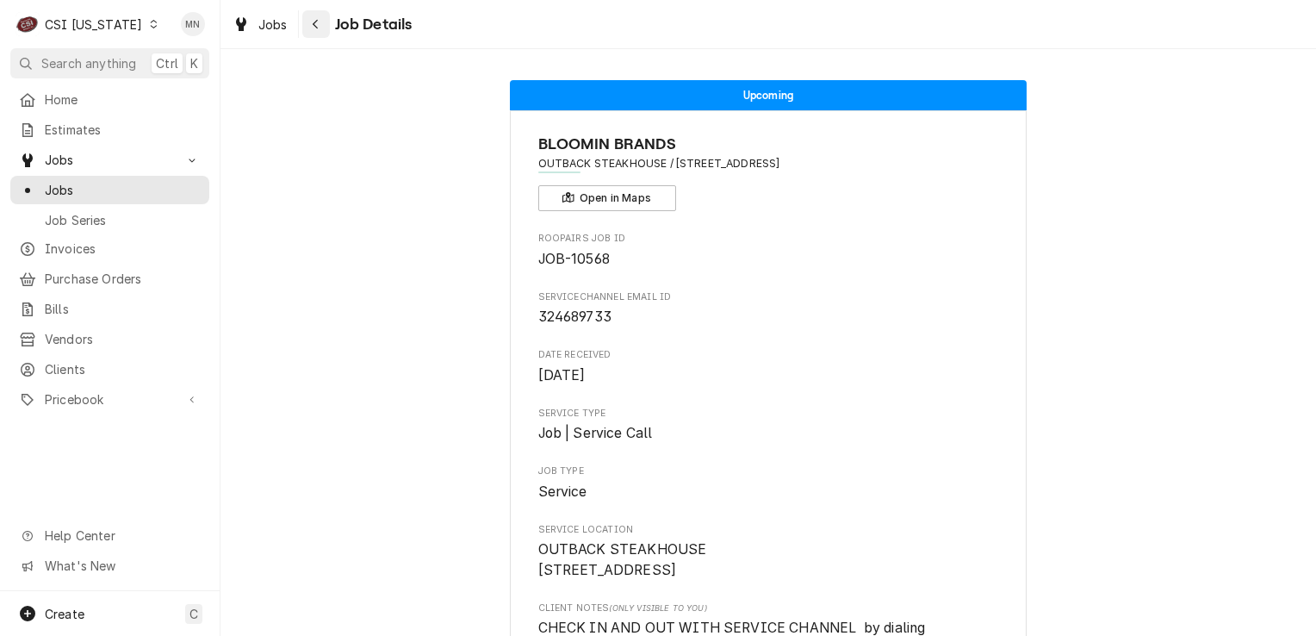
click at [312, 20] on icon "Navigate back" at bounding box center [316, 24] width 8 height 12
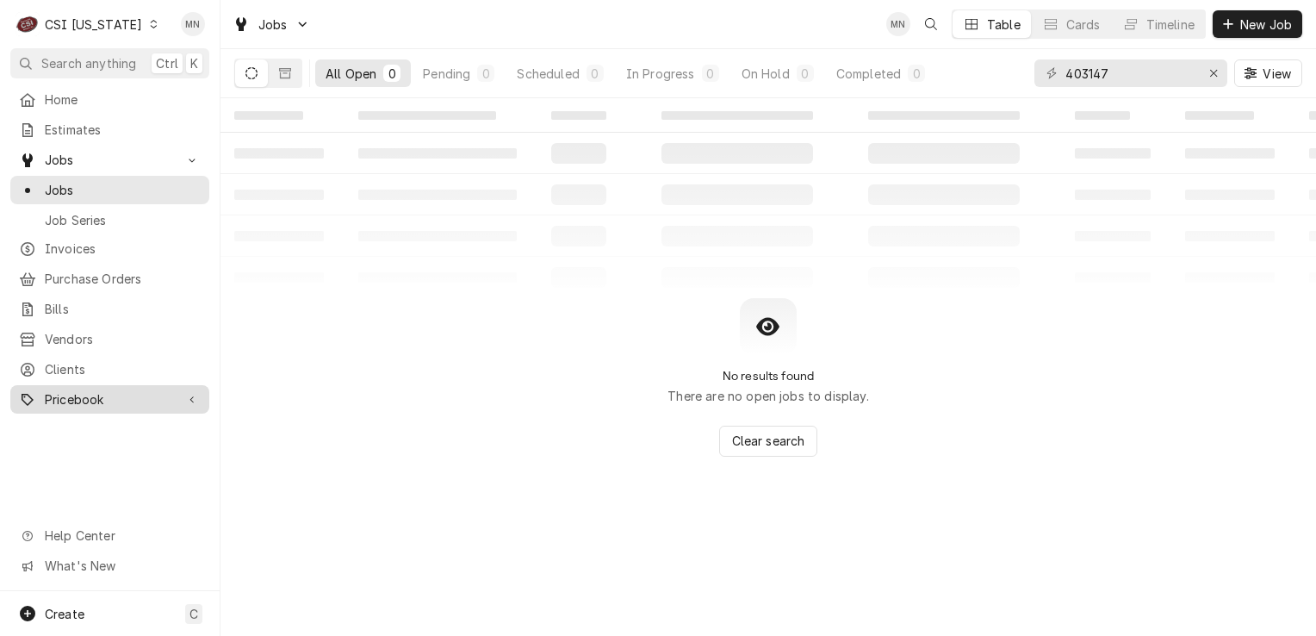
click at [71, 392] on span "Pricebook" at bounding box center [110, 399] width 130 height 18
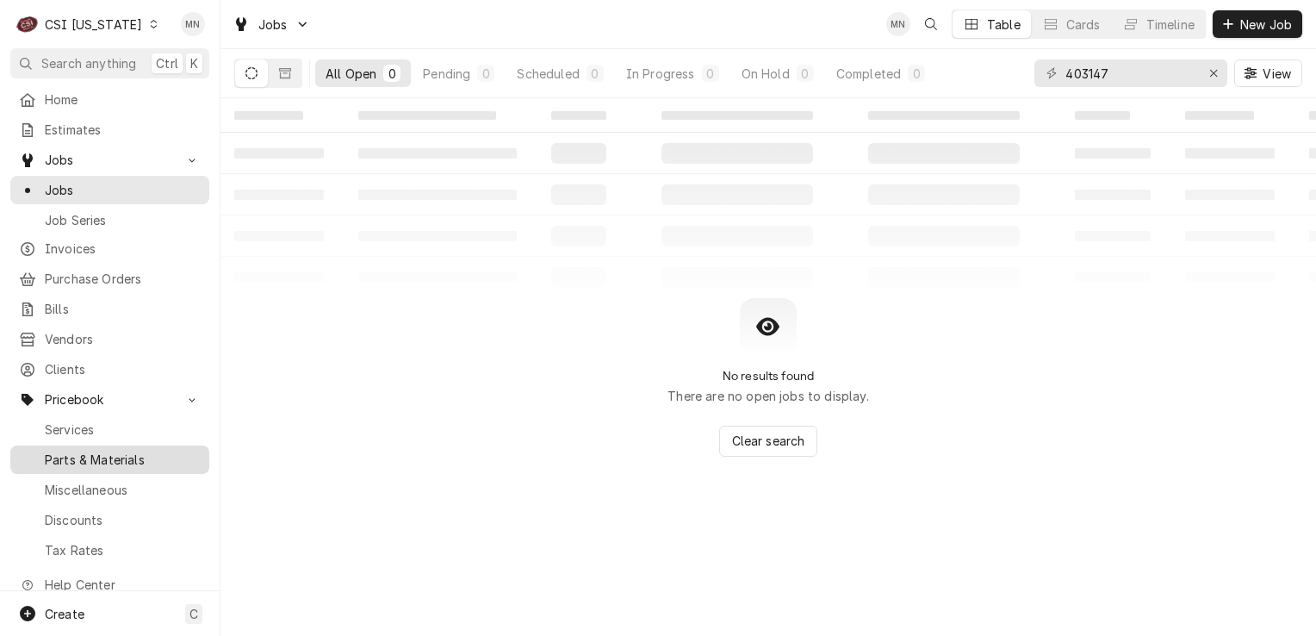
click at [96, 451] on span "Parts & Materials" at bounding box center [123, 460] width 156 height 18
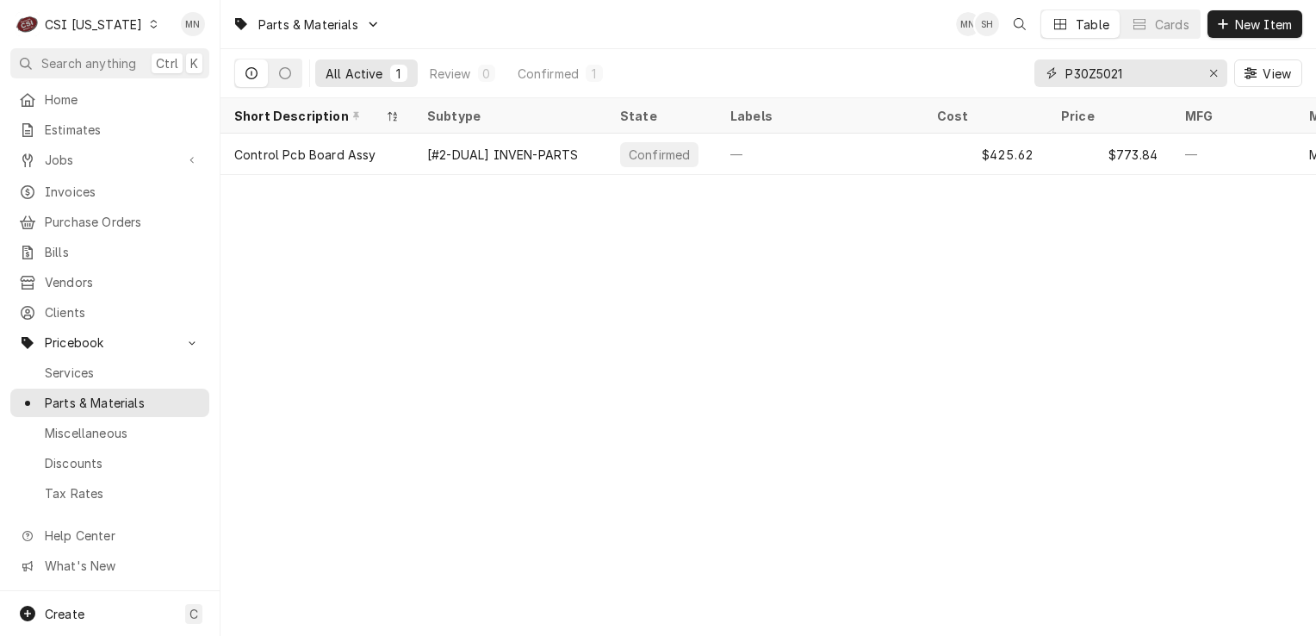
drag, startPoint x: 1132, startPoint y: 65, endPoint x: 994, endPoint y: 68, distance: 137.9
click at [994, 68] on div "All Active 1 Review 0 Confirmed 1 P30Z5021 View" at bounding box center [768, 73] width 1068 height 48
type input "60148101"
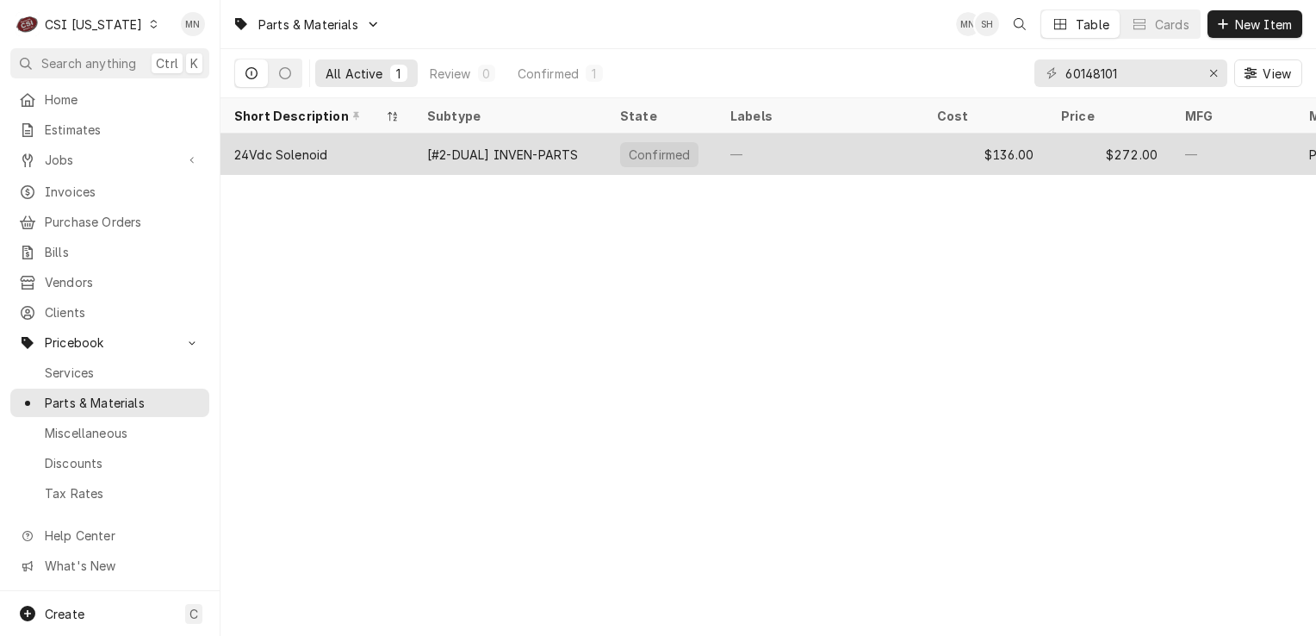
click at [517, 161] on div "[#2-DUAL] INVEN-PARTS" at bounding box center [509, 154] width 193 height 41
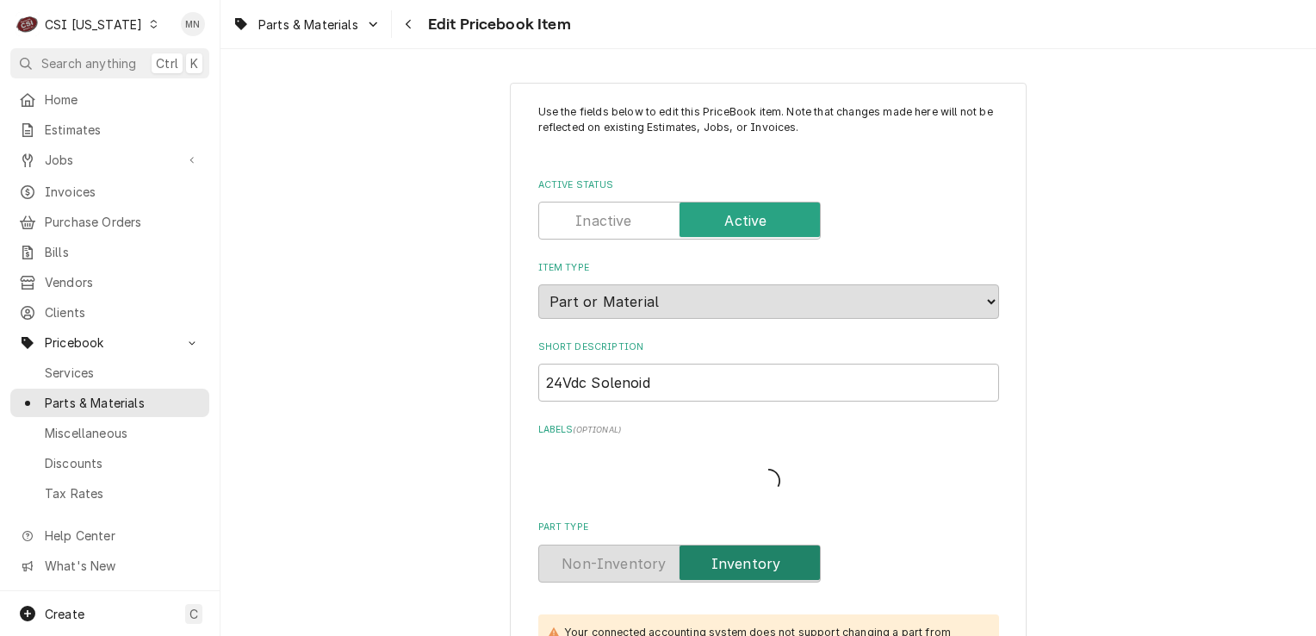
type textarea "x"
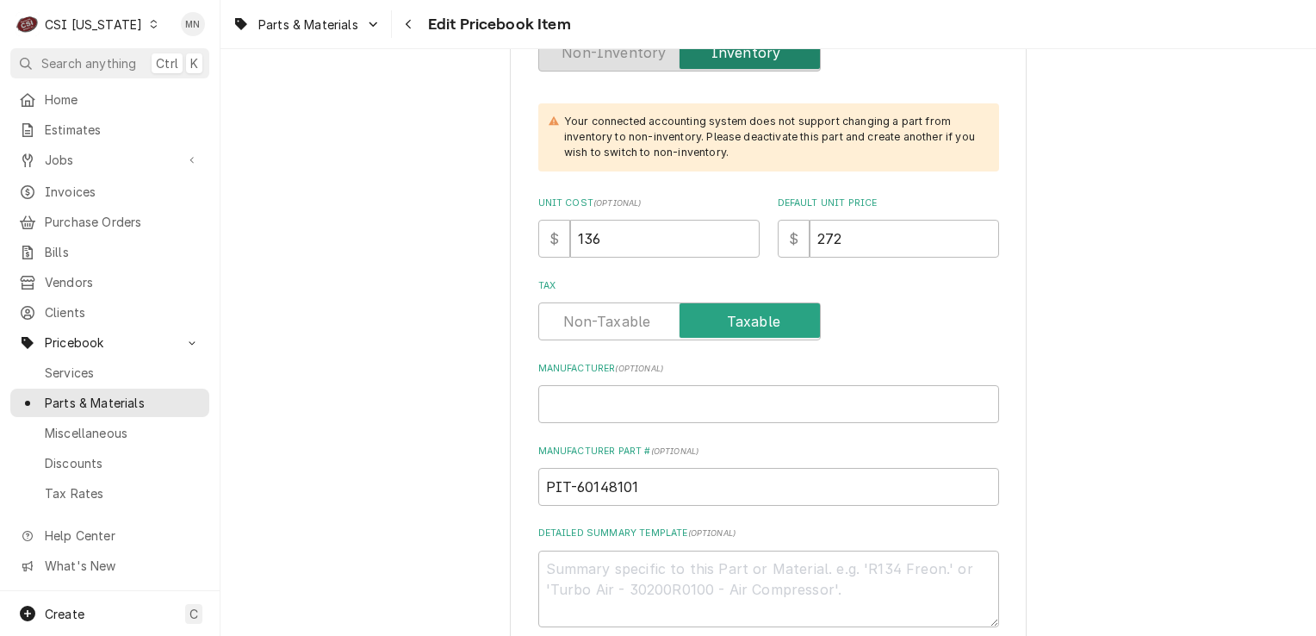
scroll to position [603, 0]
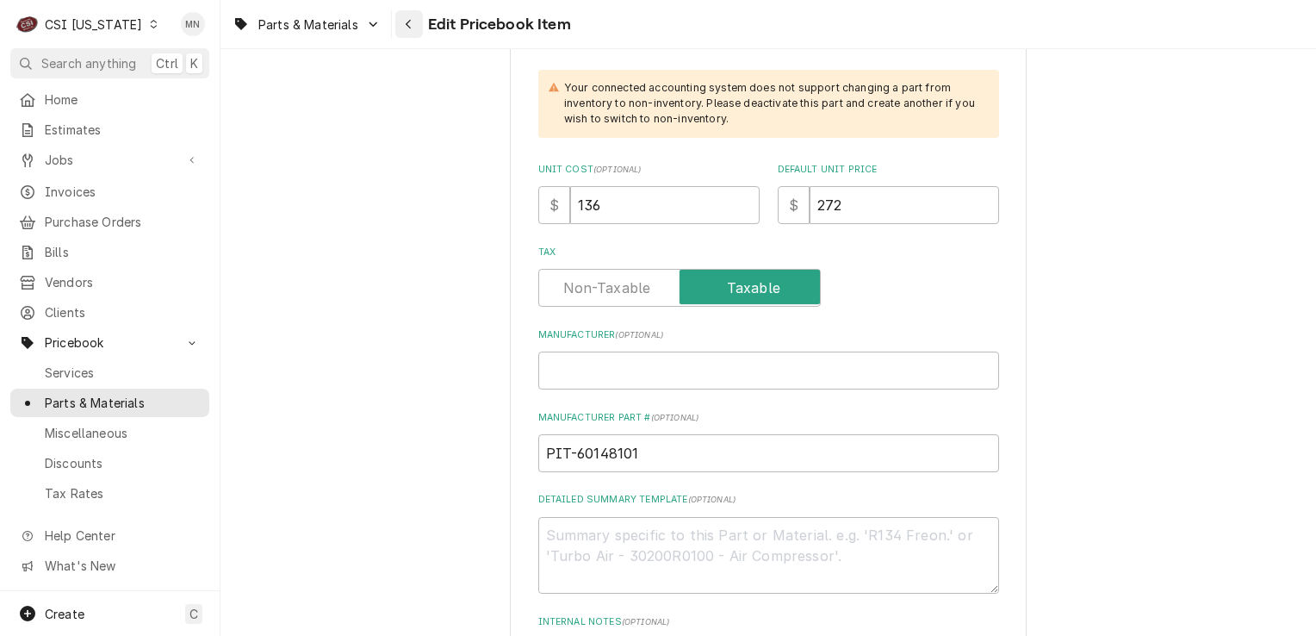
click at [412, 25] on icon "Navigate back" at bounding box center [409, 24] width 8 height 12
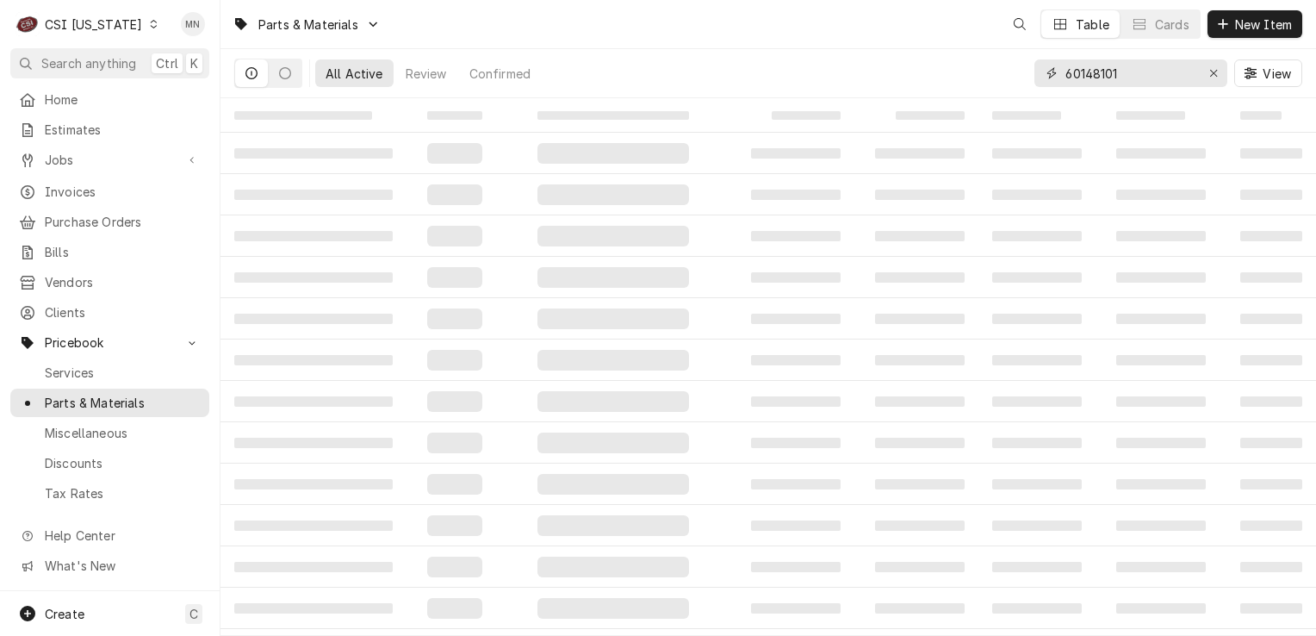
drag, startPoint x: 1136, startPoint y: 71, endPoint x: 952, endPoint y: 82, distance: 184.7
click at [970, 80] on div "All Active Review Confirmed 60148101 View" at bounding box center [768, 73] width 1068 height 48
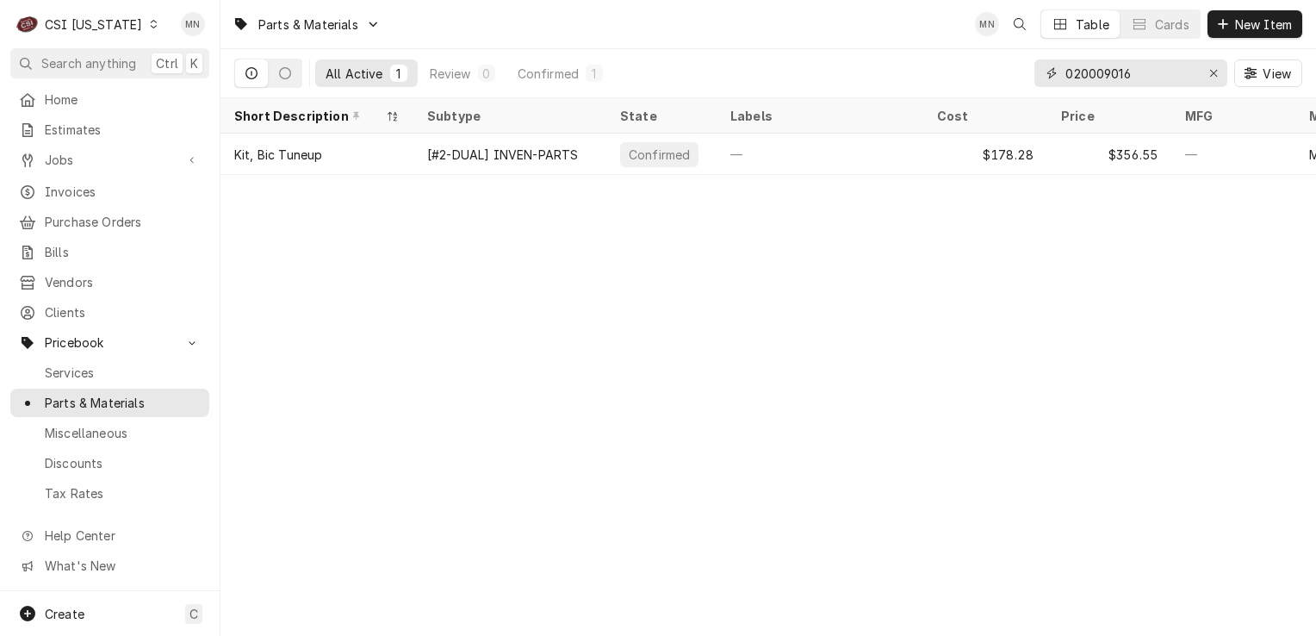
drag, startPoint x: 1142, startPoint y: 69, endPoint x: 954, endPoint y: 76, distance: 187.9
click at [954, 76] on div "All Active 1 Review 0 Confirmed 1 020009016 View" at bounding box center [768, 73] width 1068 height 48
click at [1141, 71] on input "020009016" at bounding box center [1130, 73] width 129 height 28
drag, startPoint x: 1141, startPoint y: 71, endPoint x: 1016, endPoint y: 77, distance: 125.1
click at [1016, 77] on div "All Active 1 Review 0 Confirmed 1 020009016 View" at bounding box center [768, 73] width 1068 height 48
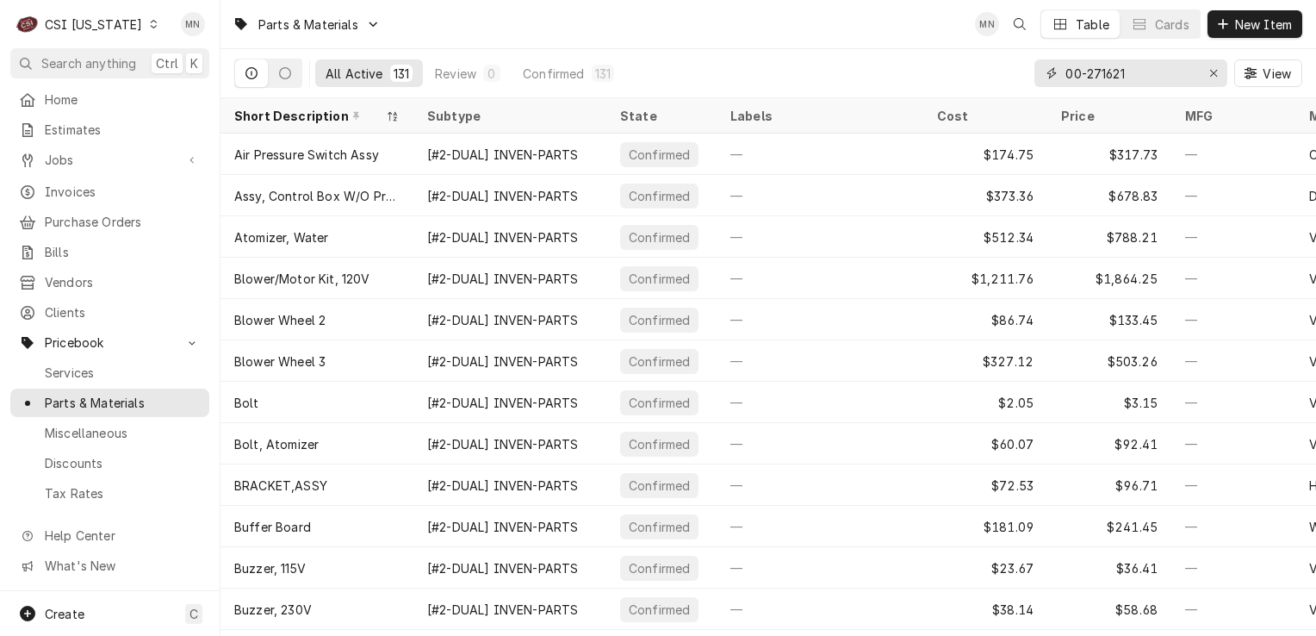
type input "00-271621"
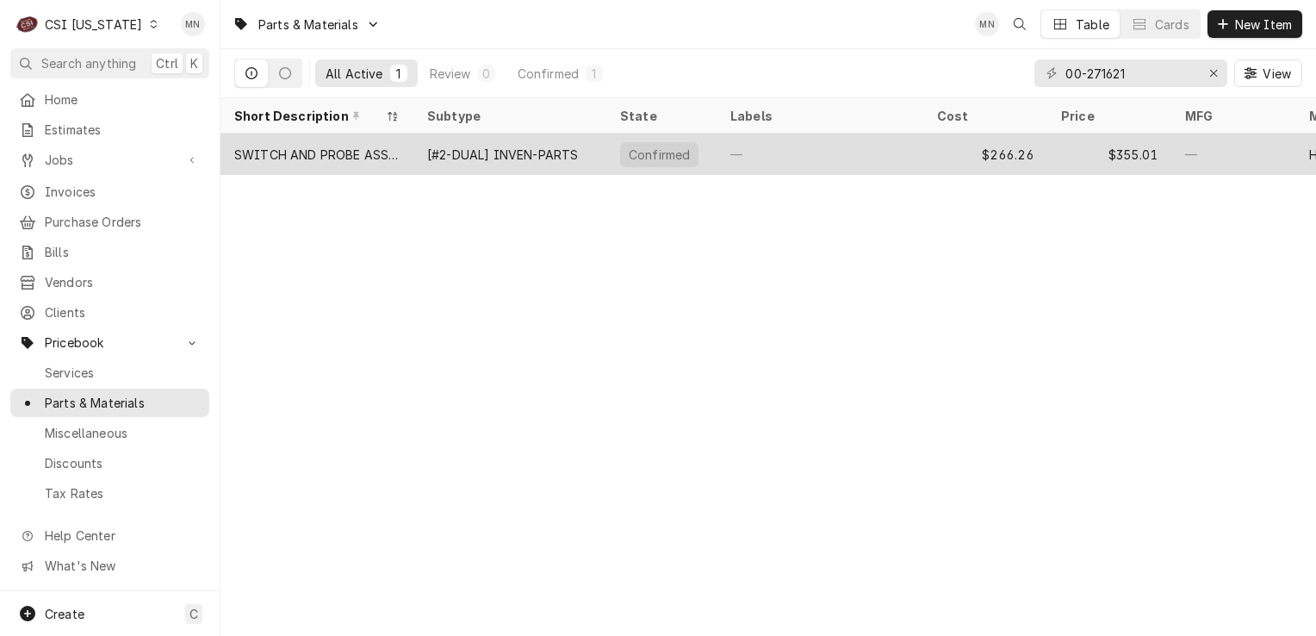
click at [506, 159] on div "[#2-DUAL] INVEN-PARTS" at bounding box center [502, 155] width 151 height 18
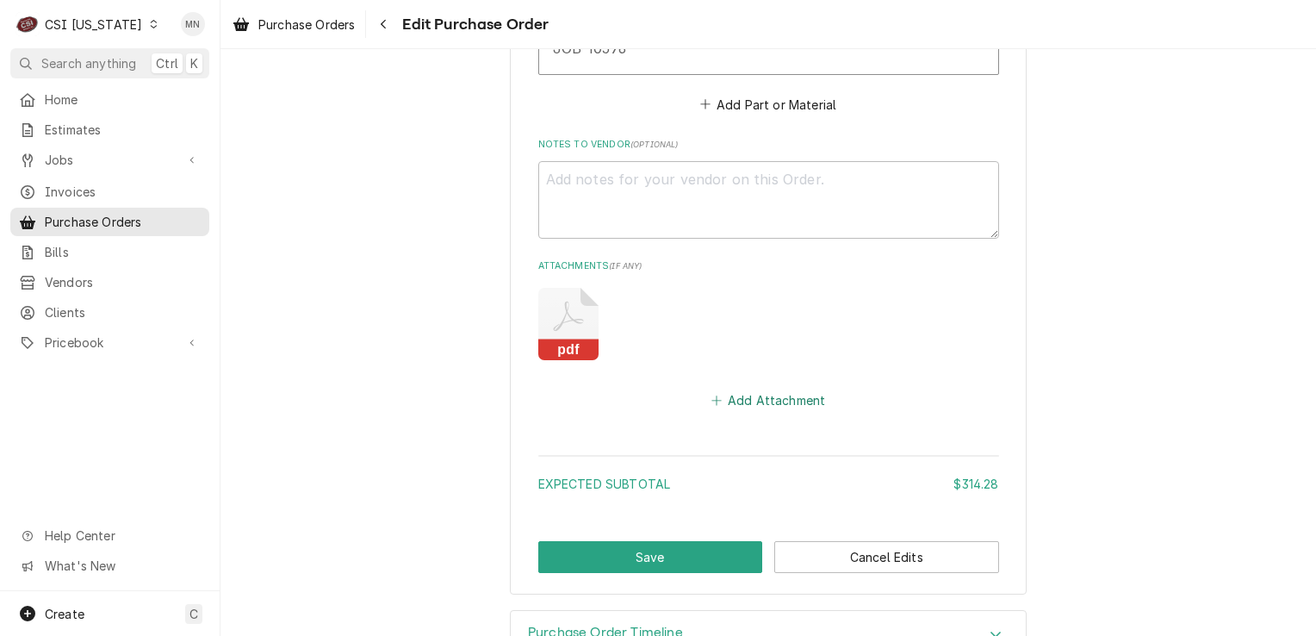
scroll to position [1574, 0]
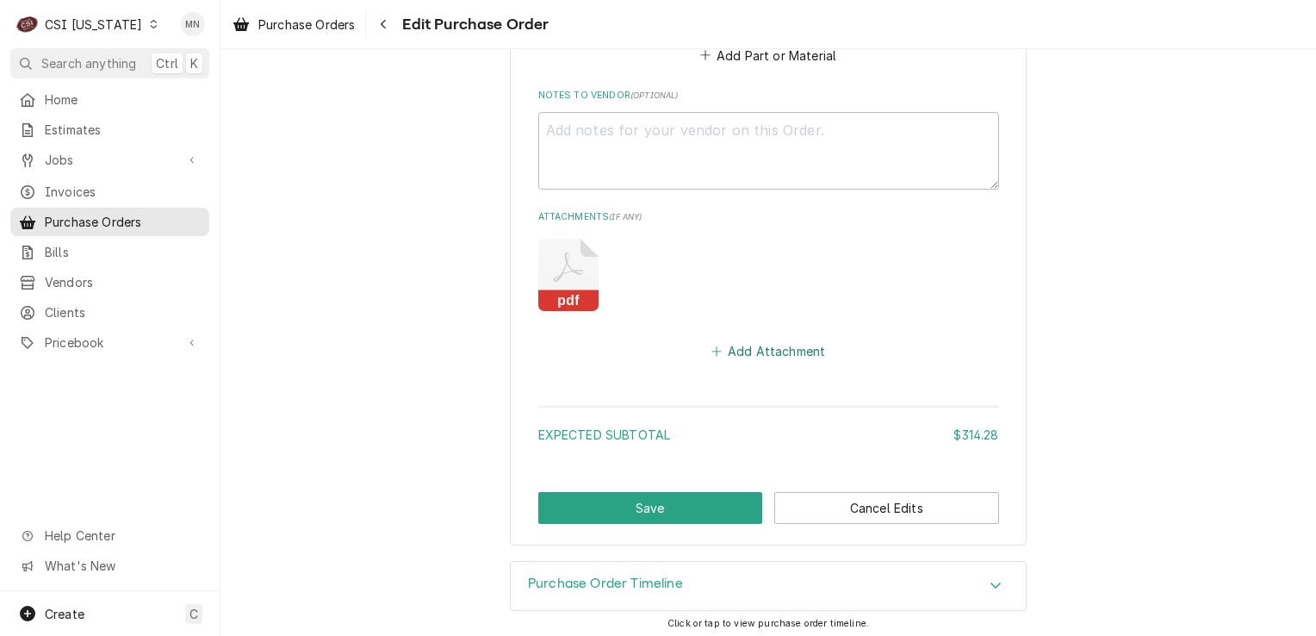
click at [760, 348] on button "Add Attachment" at bounding box center [768, 351] width 121 height 24
type textarea "x"
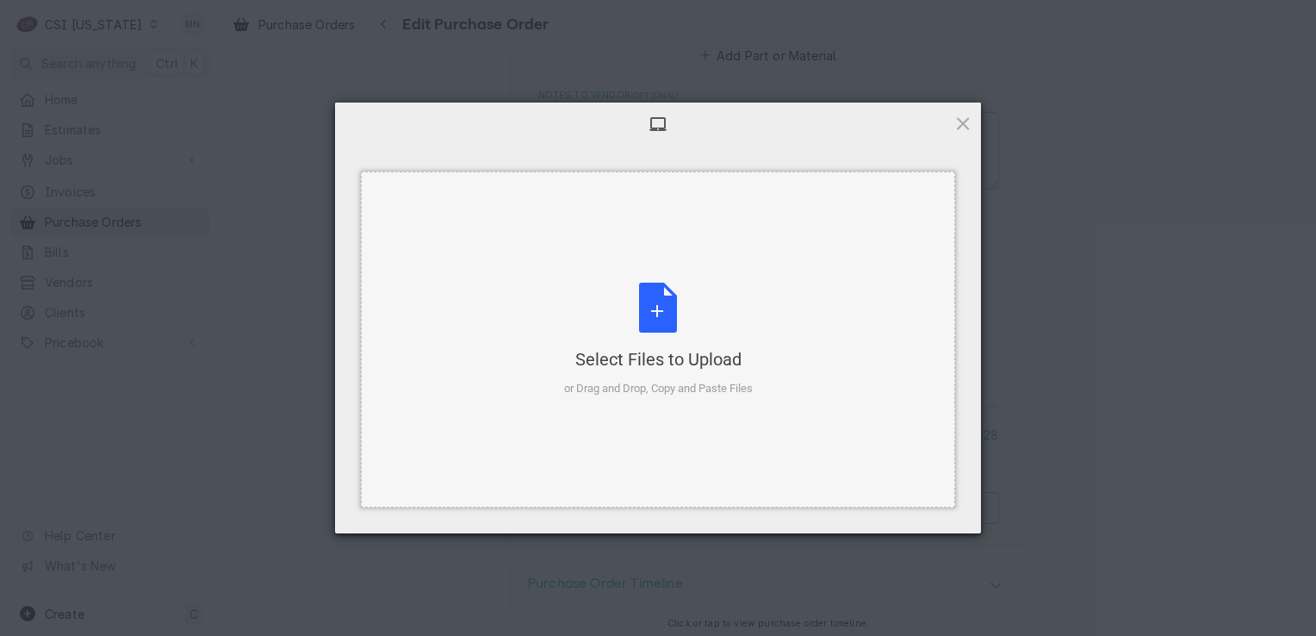
click at [700, 344] on div "Select Files to Upload or Drag and Drop, Copy and Paste Files" at bounding box center [658, 340] width 189 height 115
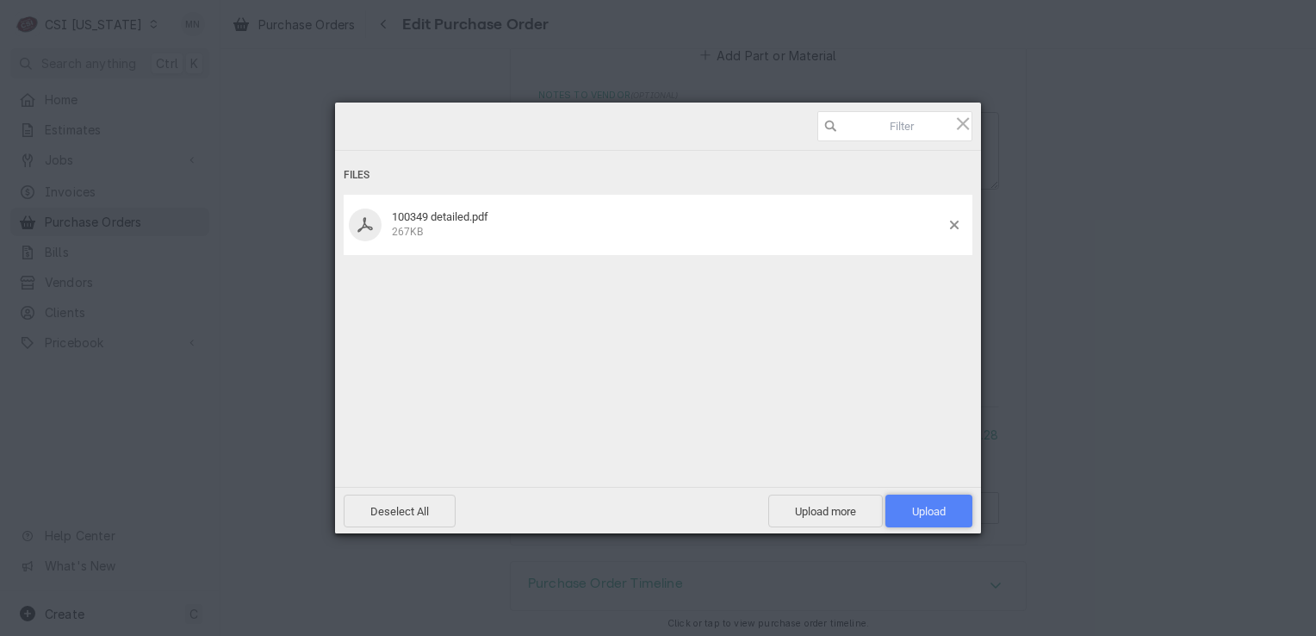
click at [951, 508] on span "Upload 1" at bounding box center [929, 510] width 87 height 33
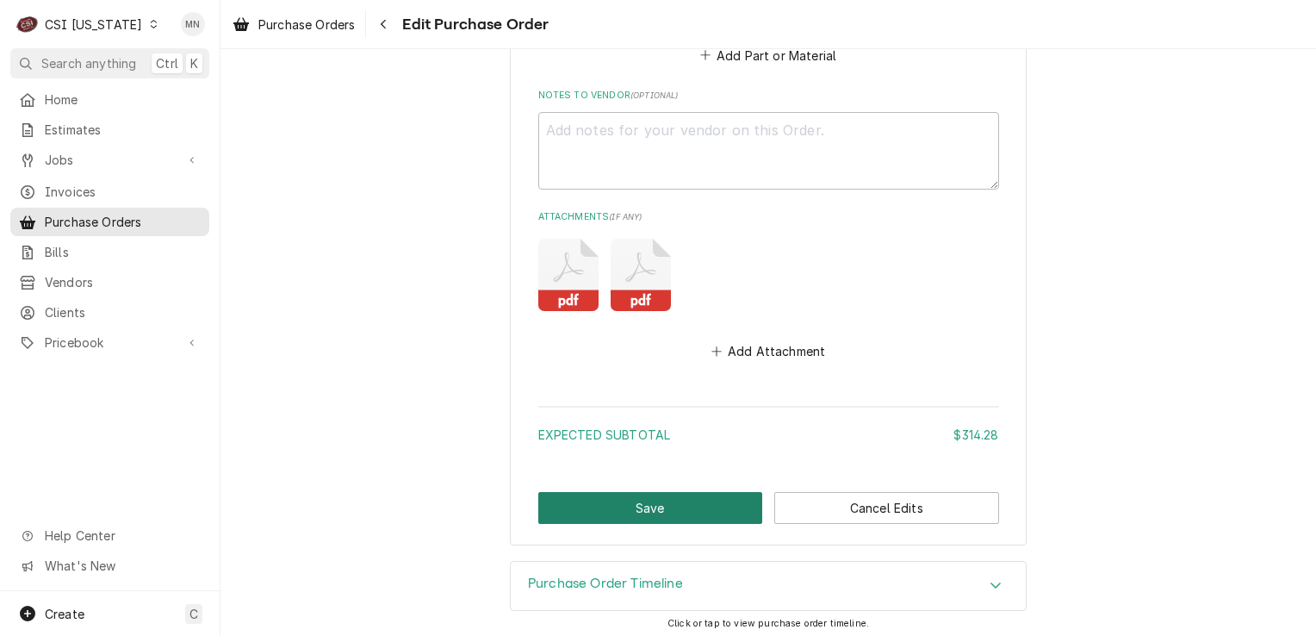
click at [685, 509] on button "Save" at bounding box center [650, 508] width 225 height 32
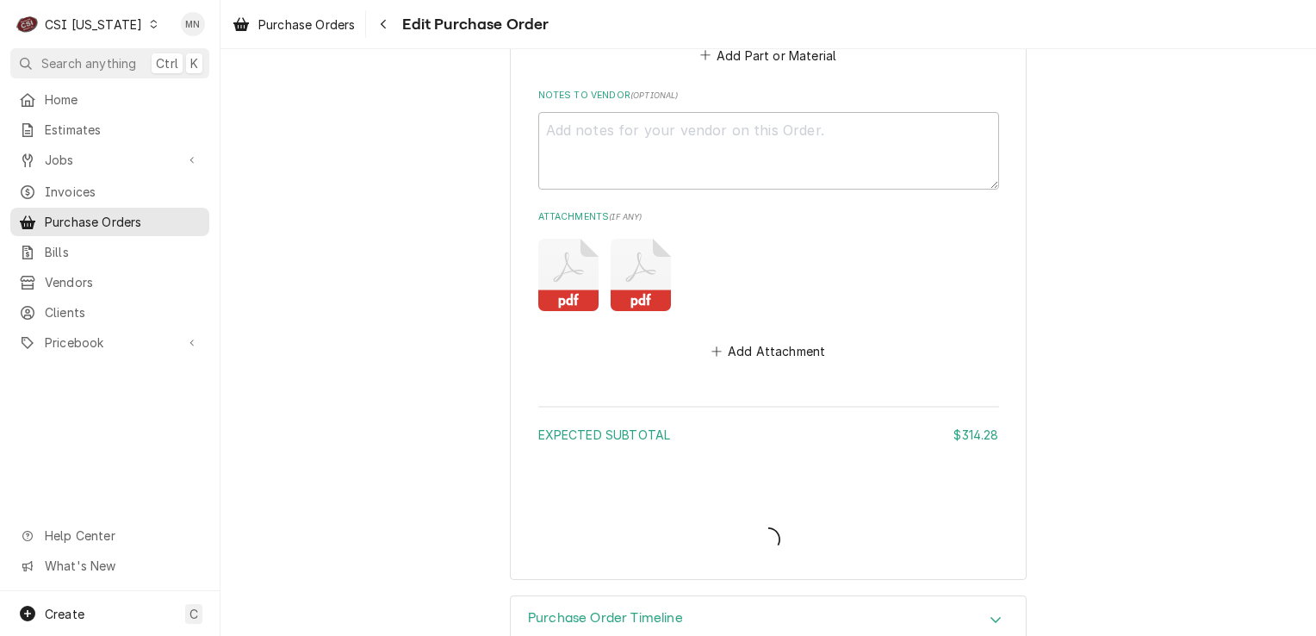
type textarea "x"
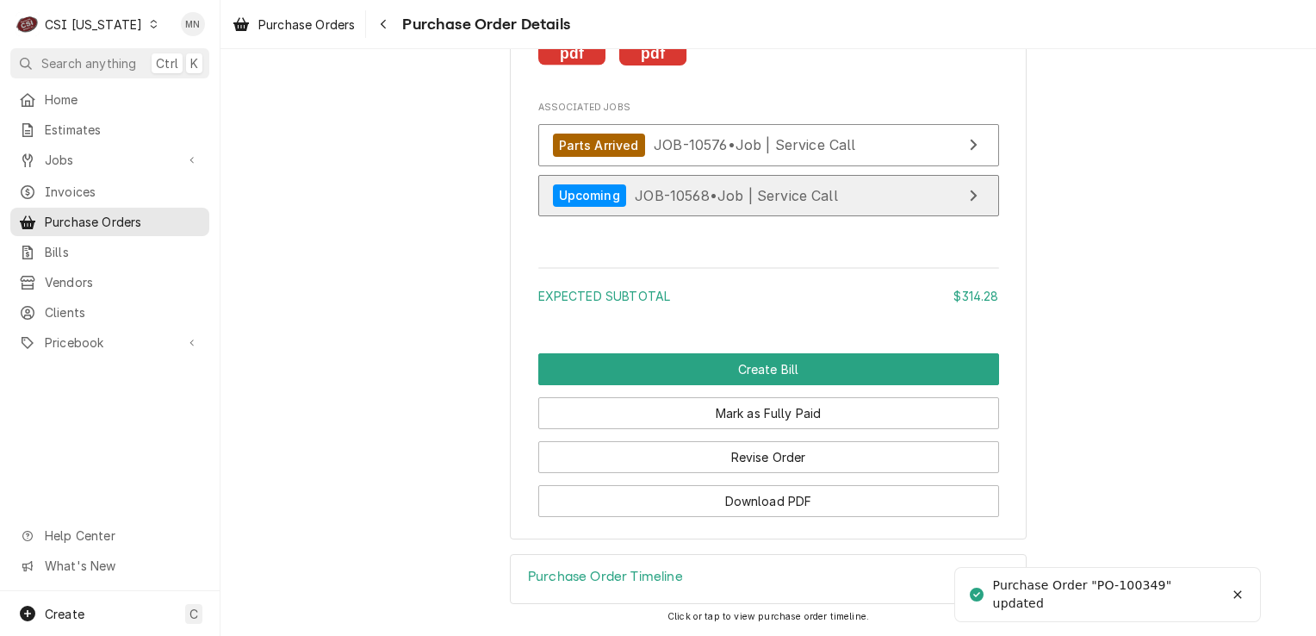
scroll to position [2034, 0]
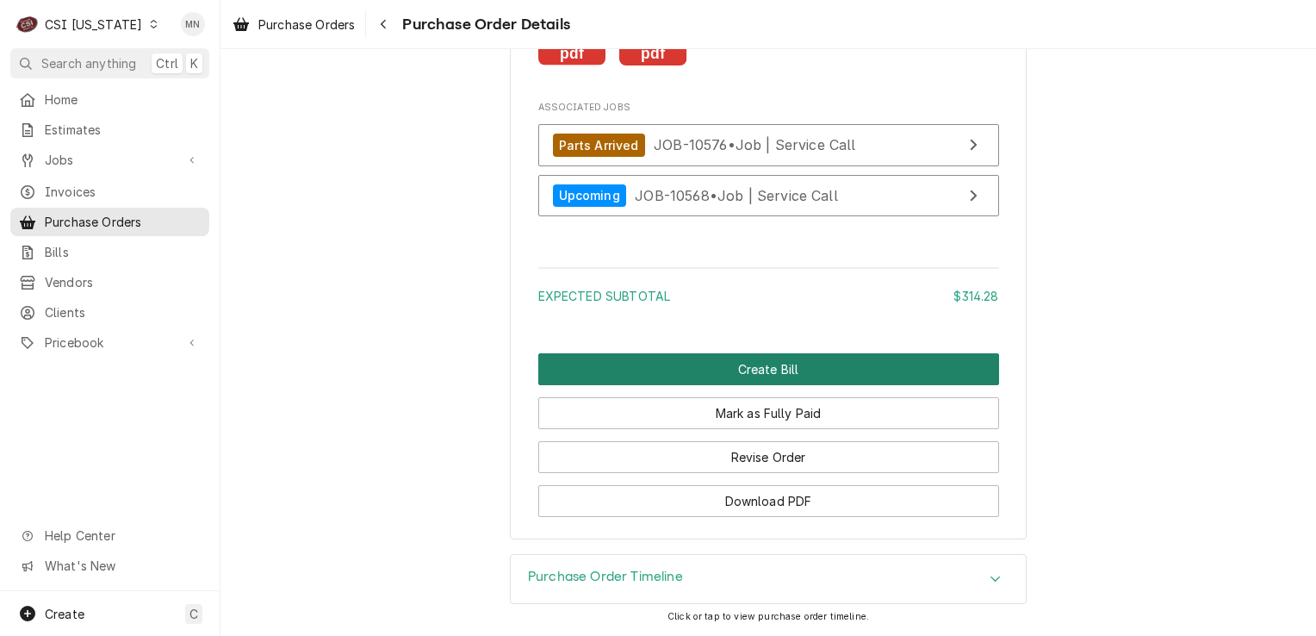
click at [729, 377] on button "Create Bill" at bounding box center [768, 369] width 461 height 32
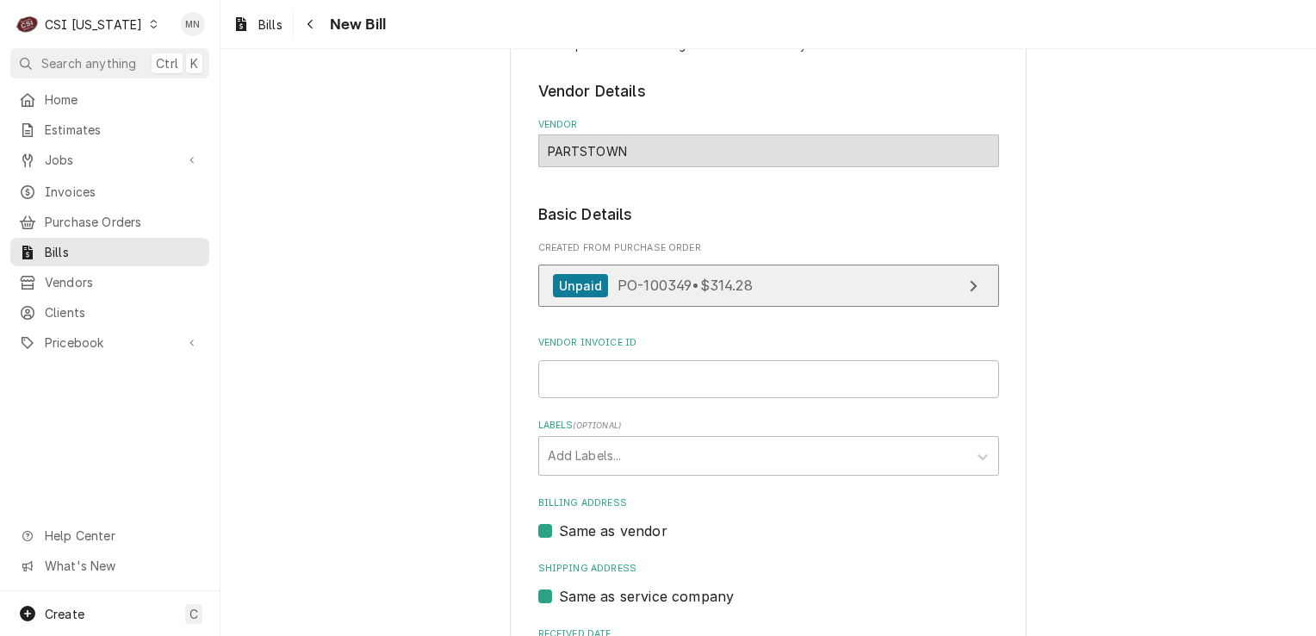
scroll to position [172, 0]
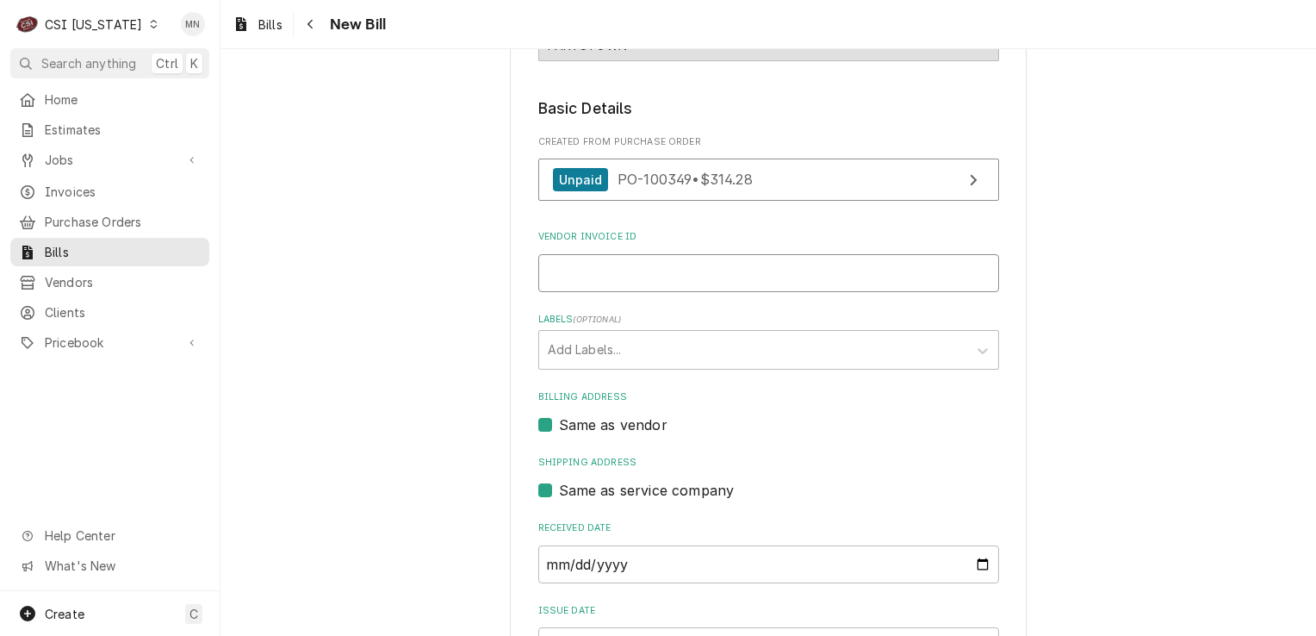
click at [603, 273] on input "Vendor Invoice ID" at bounding box center [768, 273] width 461 height 38
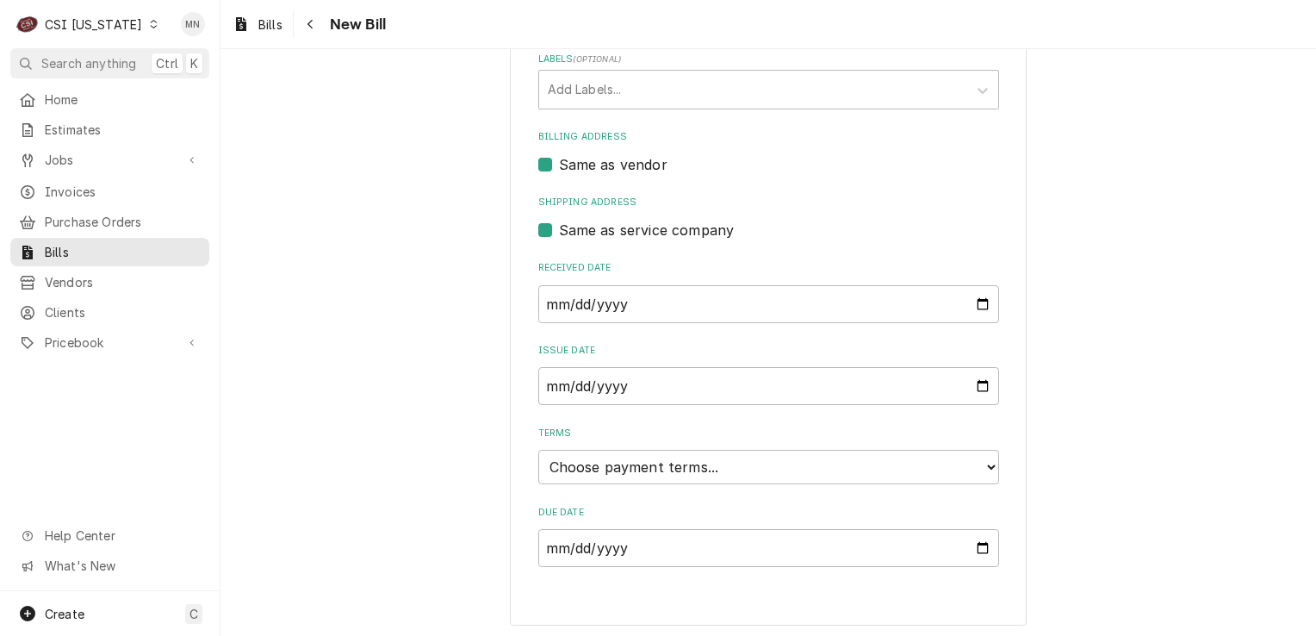
scroll to position [433, 0]
type input "2106811536"
click at [634, 296] on input "[DATE]" at bounding box center [768, 303] width 461 height 38
click at [634, 295] on input "[DATE]" at bounding box center [768, 303] width 461 height 38
click at [968, 298] on input "[DATE]" at bounding box center [768, 303] width 461 height 38
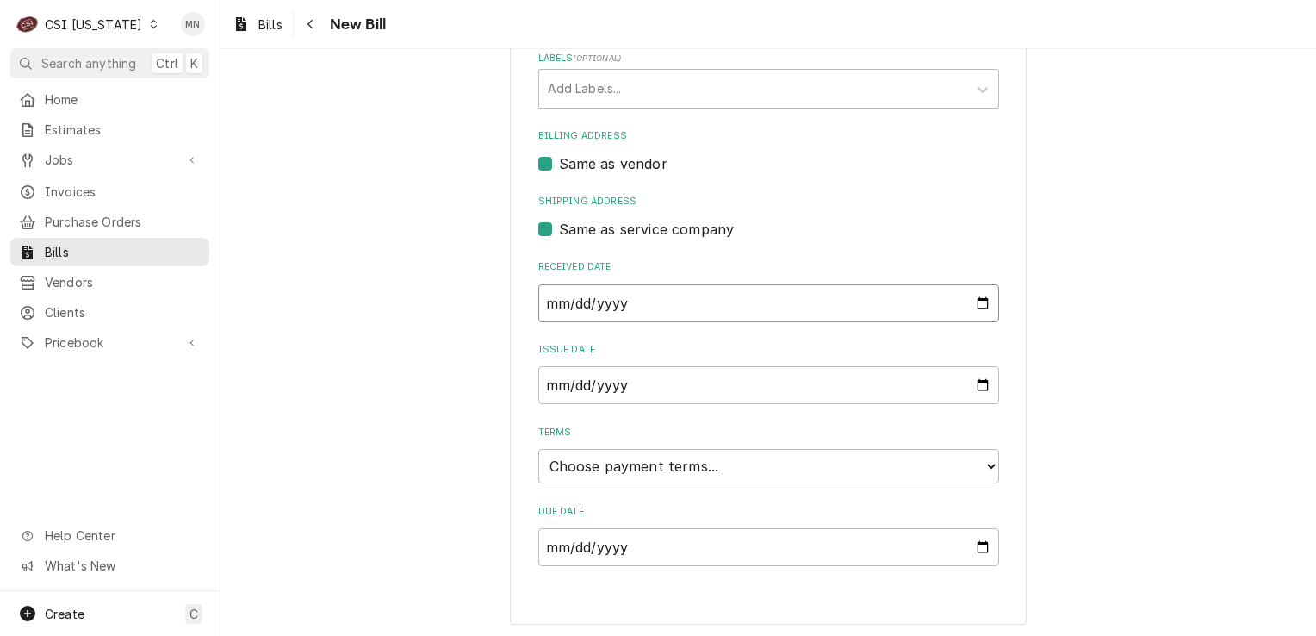
type input "2025-09-04"
click at [980, 381] on input "2025-09-10" at bounding box center [768, 385] width 461 height 38
type input "2025-09-04"
click at [671, 455] on select "Choose payment terms... Same Day Net 7 Net 14 Net 21 Net 30 Net 45 Net 60 Net 90" at bounding box center [768, 466] width 461 height 34
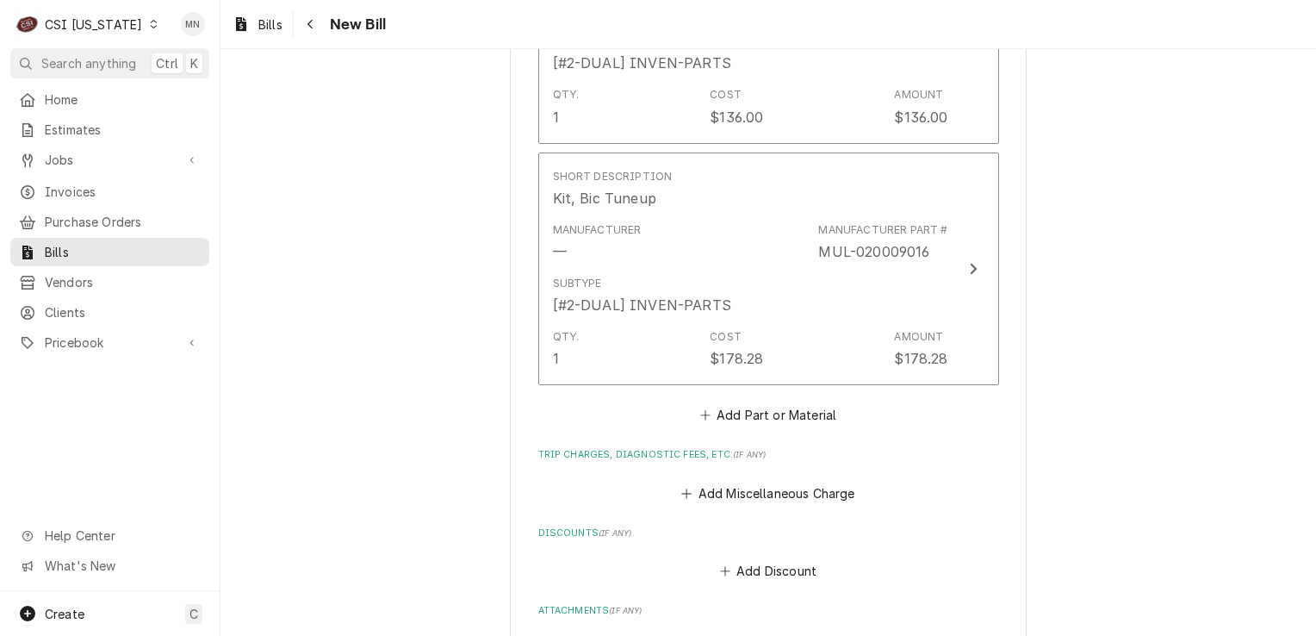
scroll to position [1295, 0]
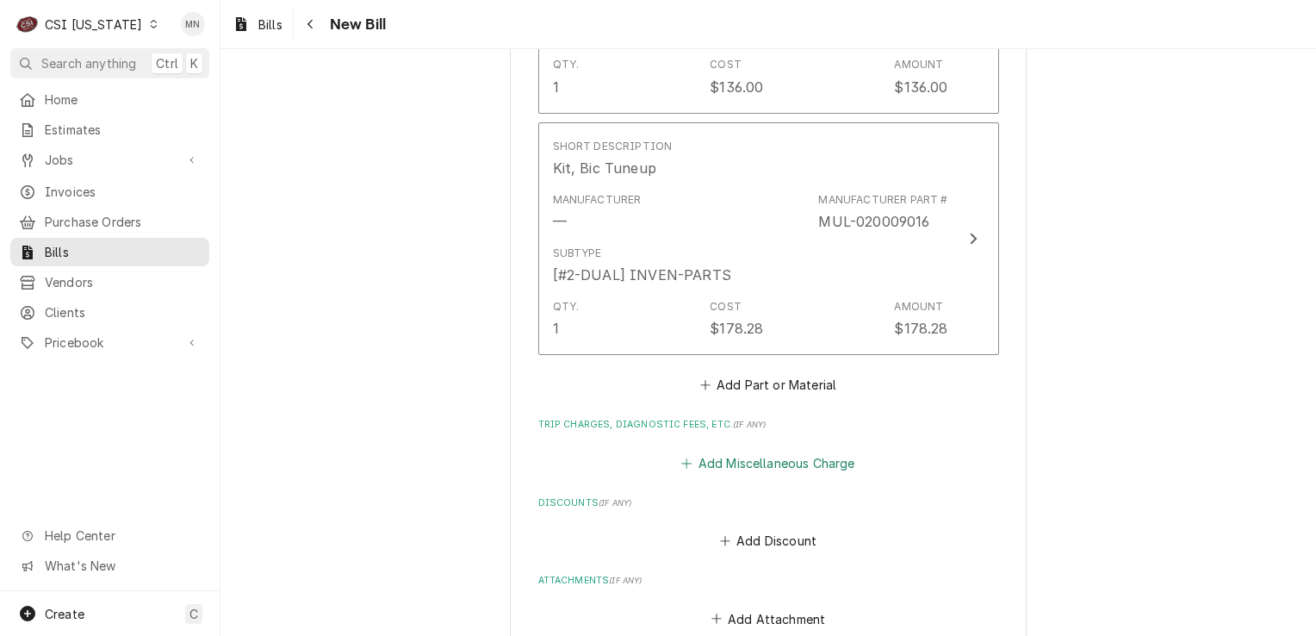
click at [714, 451] on button "Add Miscellaneous Charge" at bounding box center [768, 463] width 179 height 24
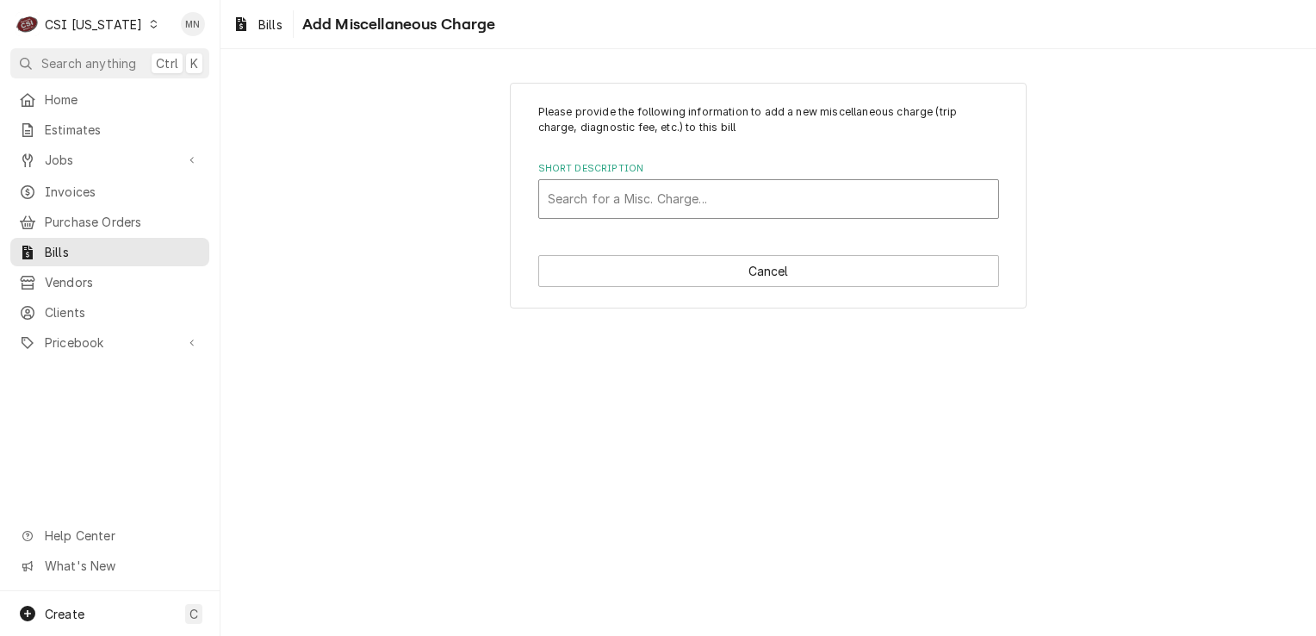
click at [605, 193] on div "Short Description" at bounding box center [769, 198] width 442 height 31
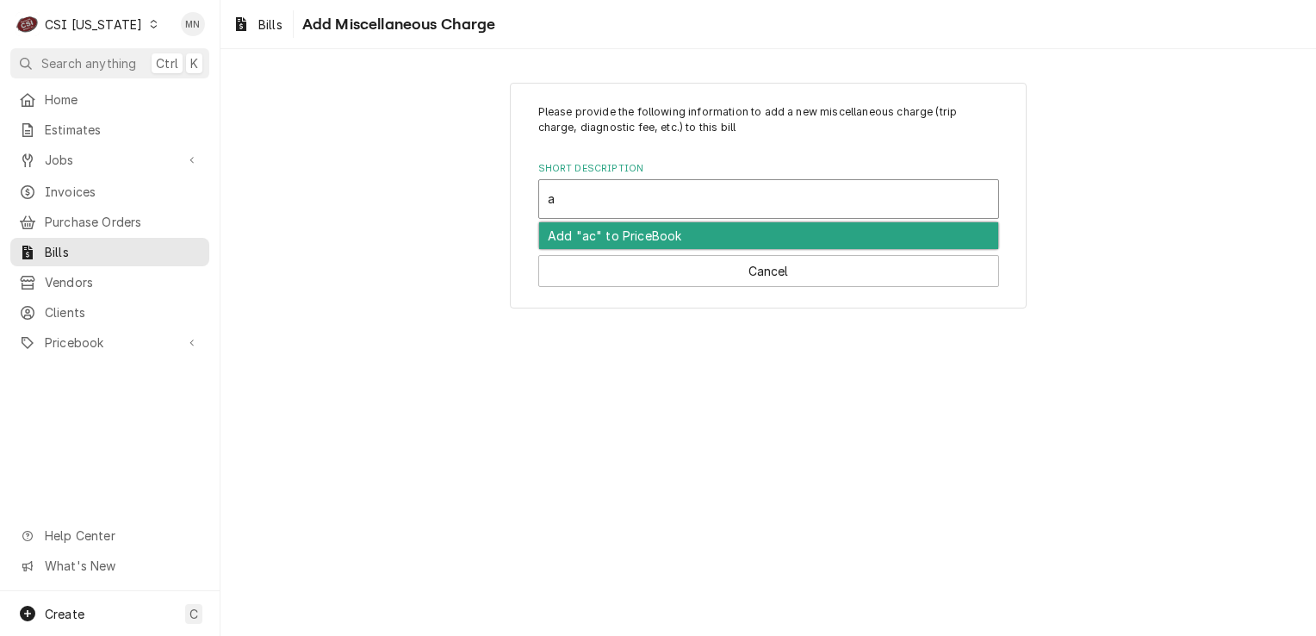
type input "ac"
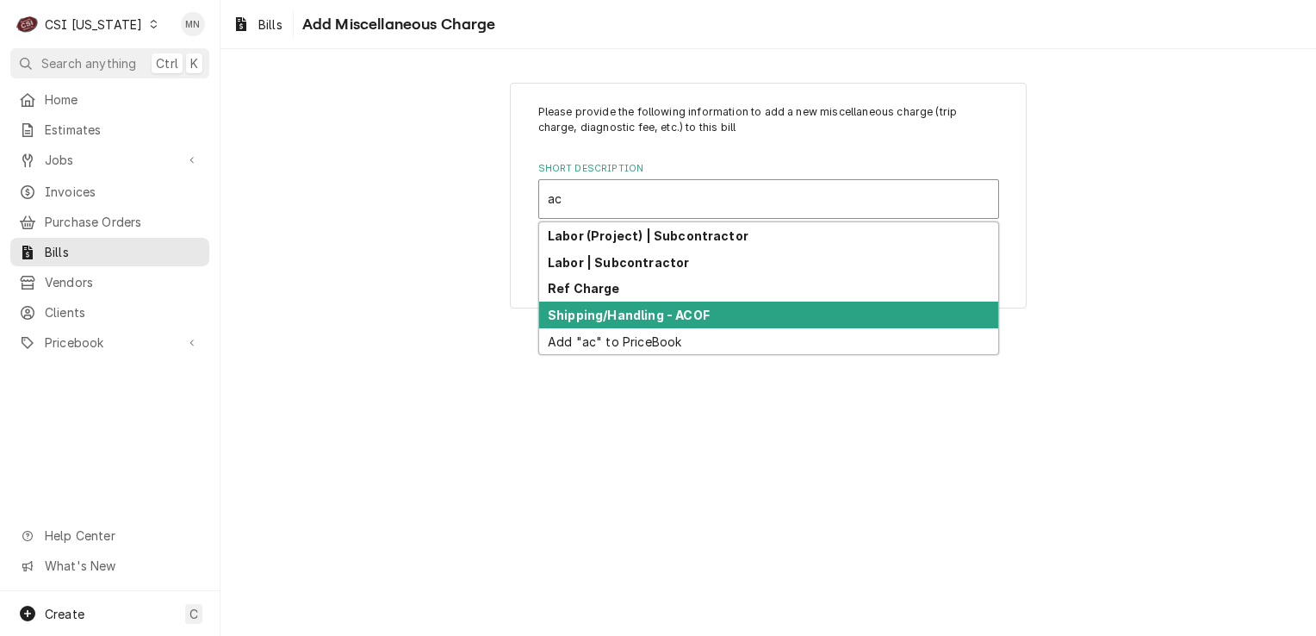
click at [620, 308] on strong "Shipping/Handling - ACOF" at bounding box center [629, 315] width 162 height 15
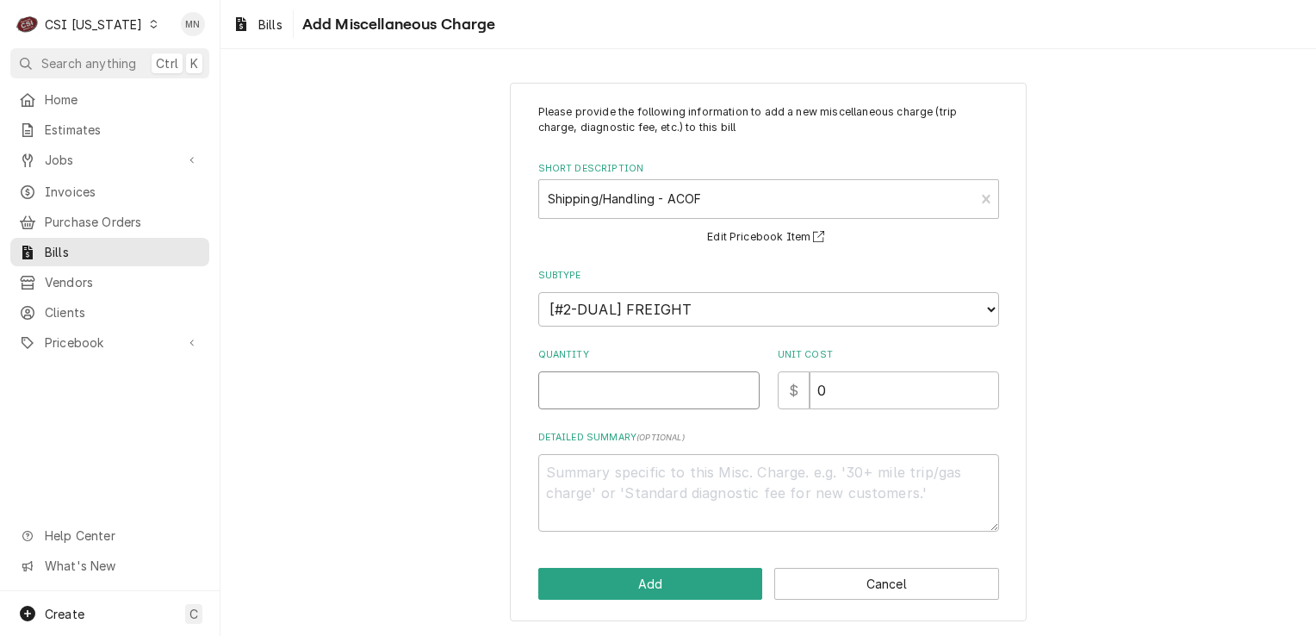
click at [627, 377] on input "Quantity" at bounding box center [648, 390] width 221 height 38
type textarea "x"
type input "2"
click at [603, 469] on textarea "Detailed Summary ( optional )" at bounding box center [768, 493] width 461 height 78
click at [877, 381] on input "0" at bounding box center [905, 390] width 190 height 38
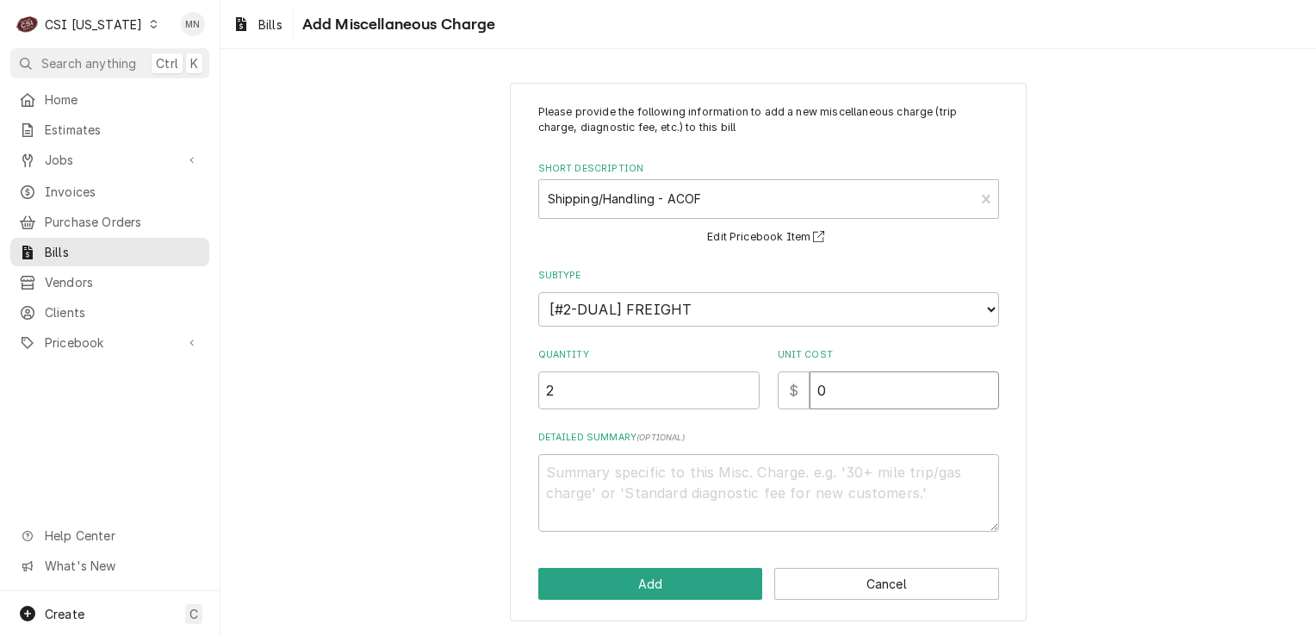
drag, startPoint x: 874, startPoint y: 381, endPoint x: 768, endPoint y: 387, distance: 107.0
click at [768, 387] on div "Quantity 2 Unit Cost $ 0" at bounding box center [768, 378] width 461 height 61
type textarea "x"
type input "2"
type textarea "x"
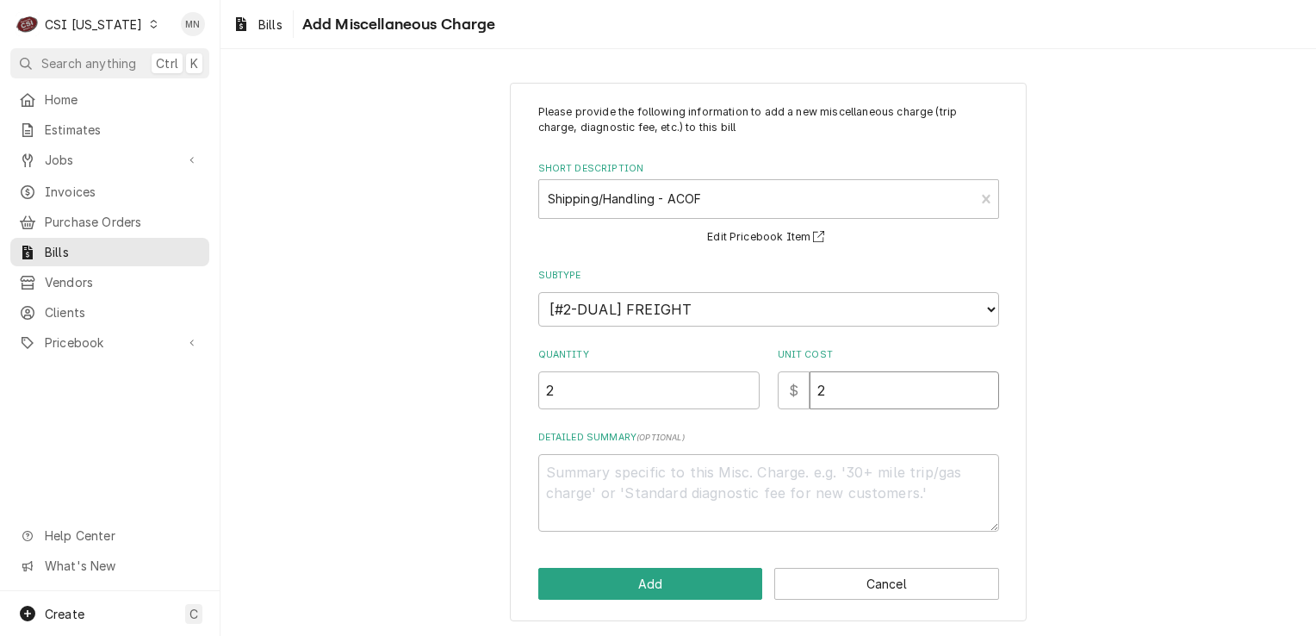
type input "23"
type textarea "x"
type input "23.4"
type textarea "x"
type input "23.42"
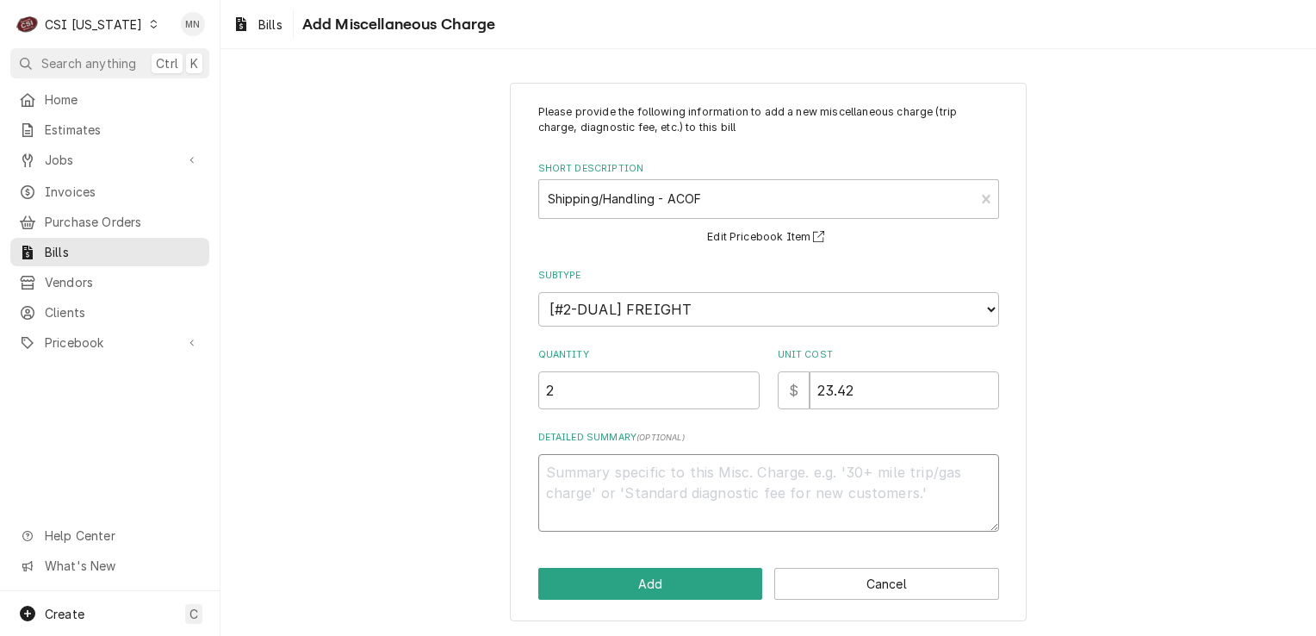
type textarea "x"
type textarea "P"
type textarea "x"
type textarea "PA"
type textarea "x"
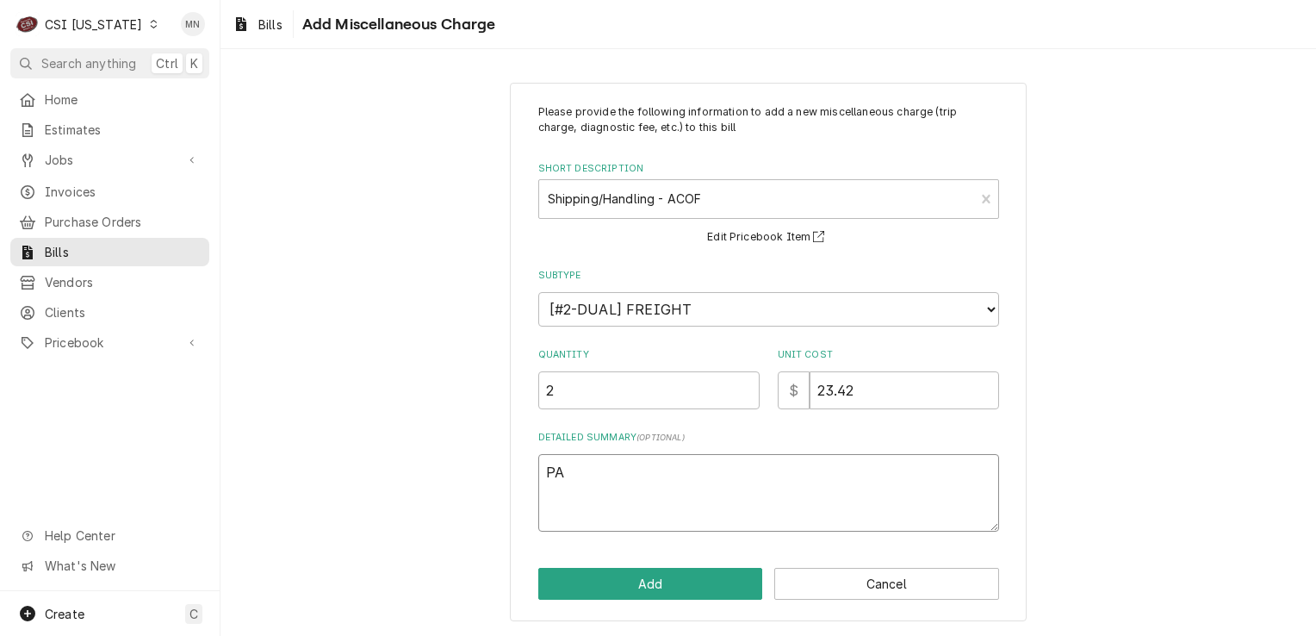
type textarea "P"
type textarea "x"
type textarea "Pa"
type textarea "x"
type textarea "Par"
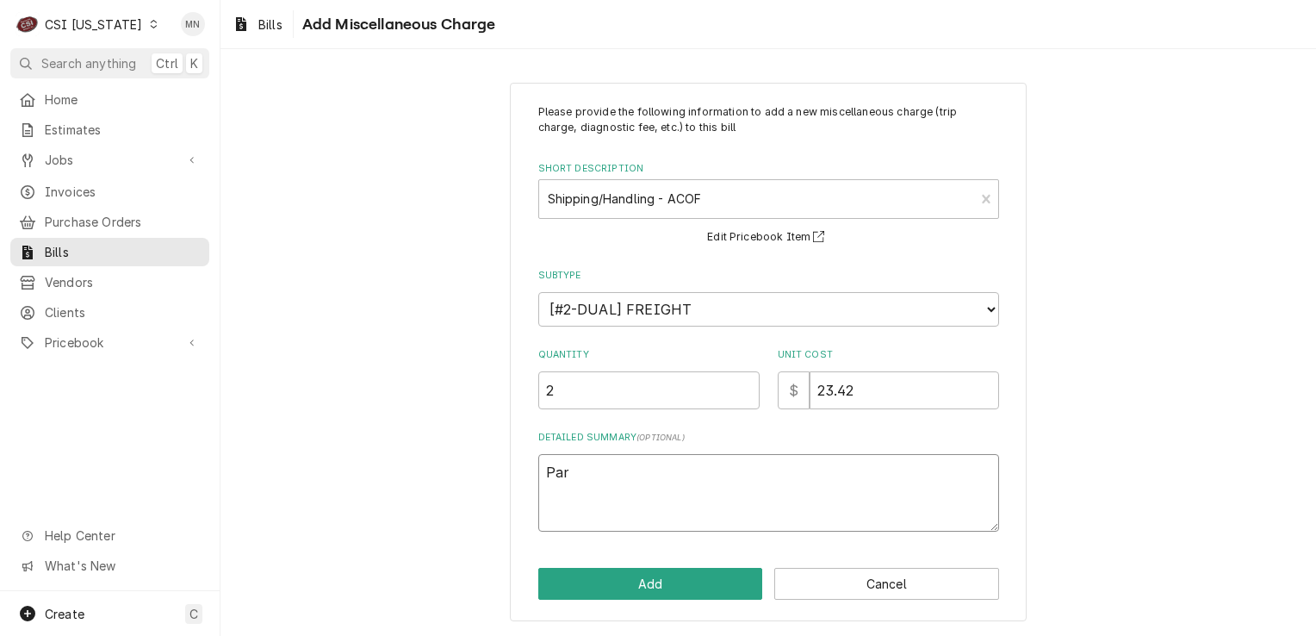
type textarea "x"
type textarea "Part"
type textarea "x"
type textarea "Parts"
type textarea "x"
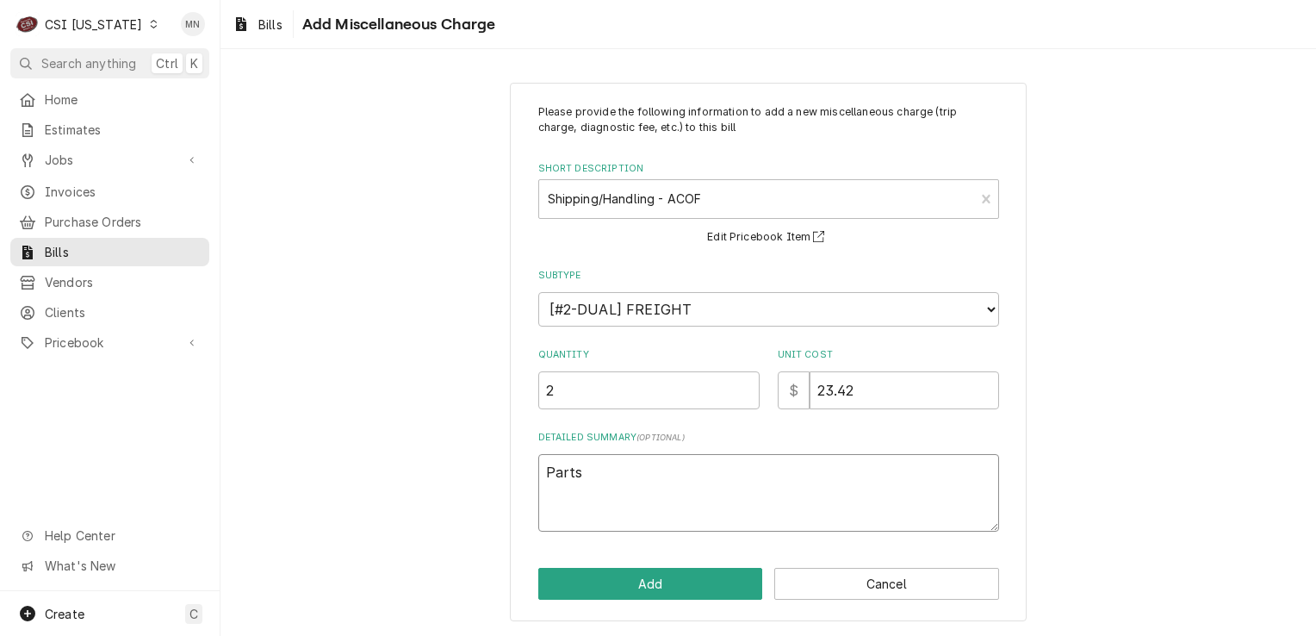
type textarea "Partst"
type textarea "x"
type textarea "Partsto"
type textarea "x"
type textarea "Partstow"
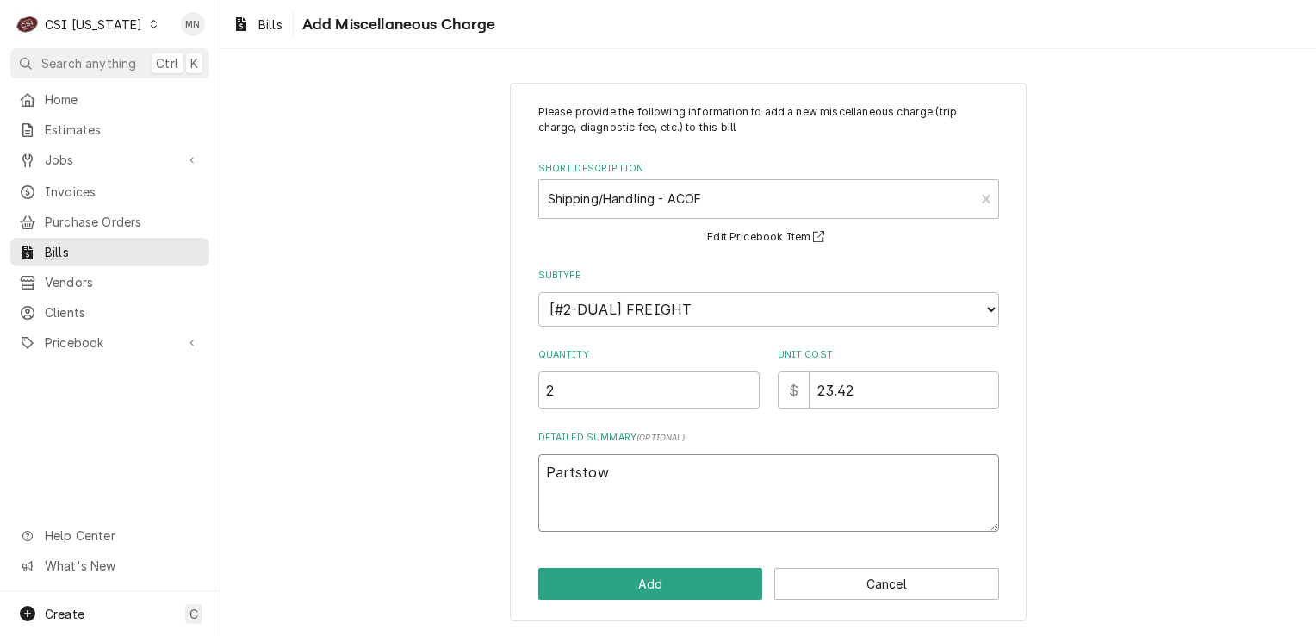
type textarea "x"
type textarea "Partstown"
type textarea "x"
type textarea "Partstown"
type textarea "x"
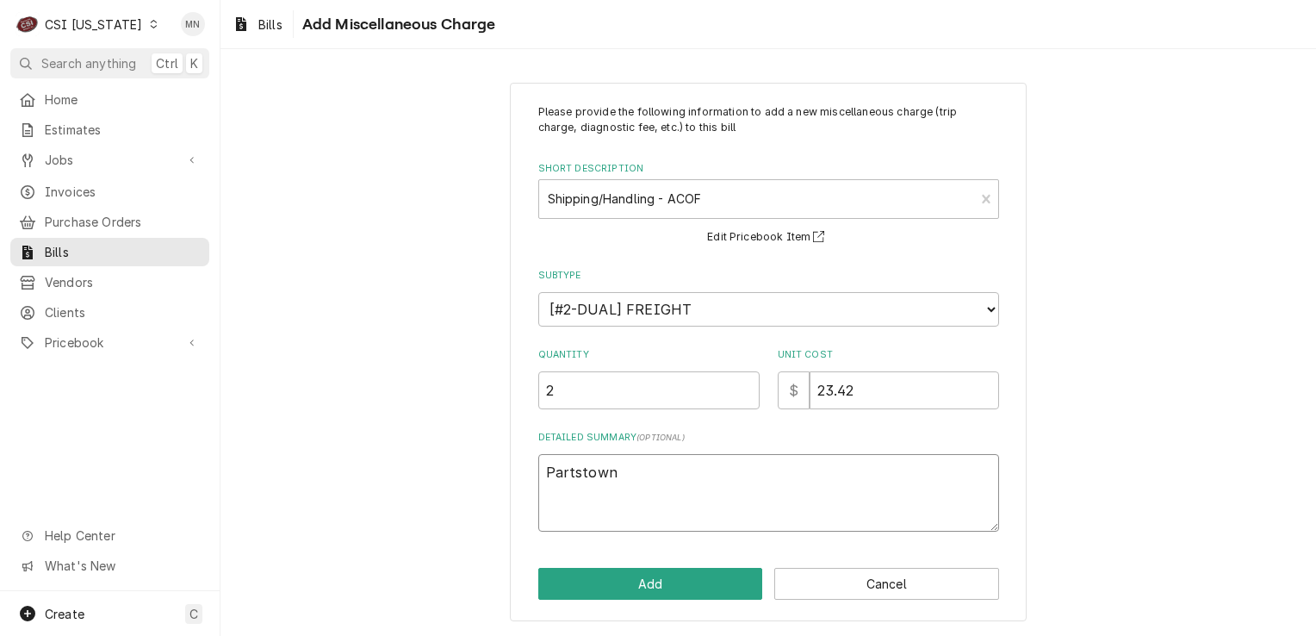
type textarea "Partstown I"
type textarea "x"
type textarea "Partstown In"
type textarea "x"
type textarea "Partstown Ino"
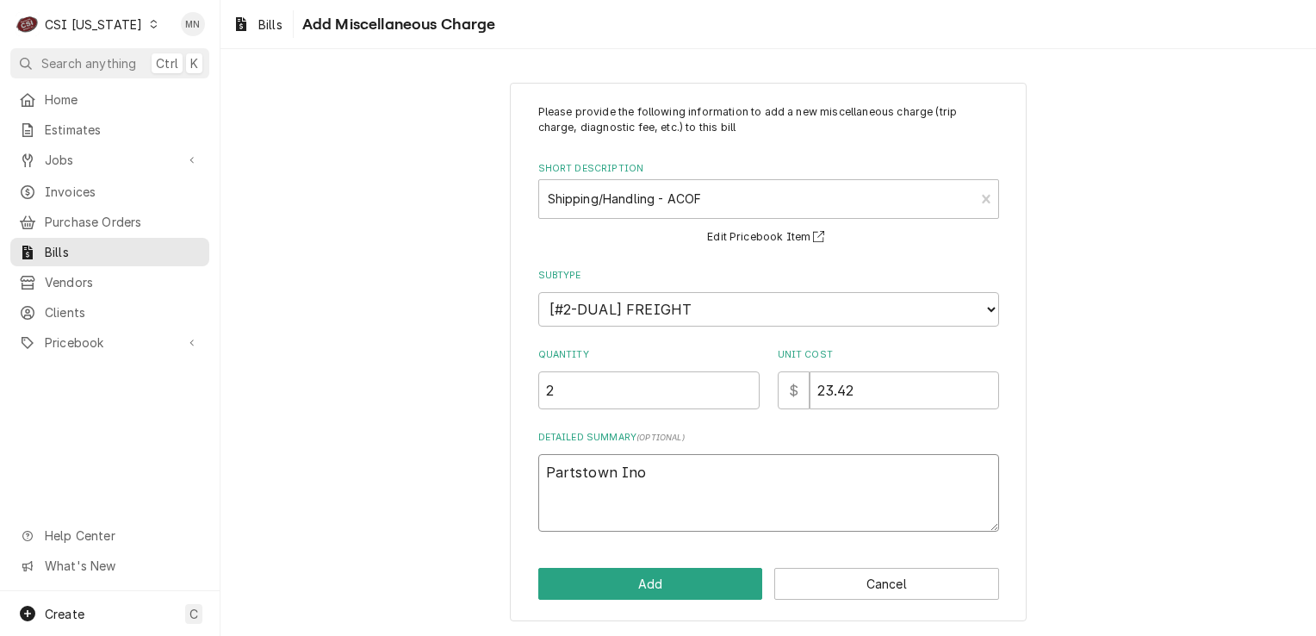
type textarea "x"
type textarea "Partstown In"
type textarea "x"
type textarea "Partstown Inv"
type textarea "x"
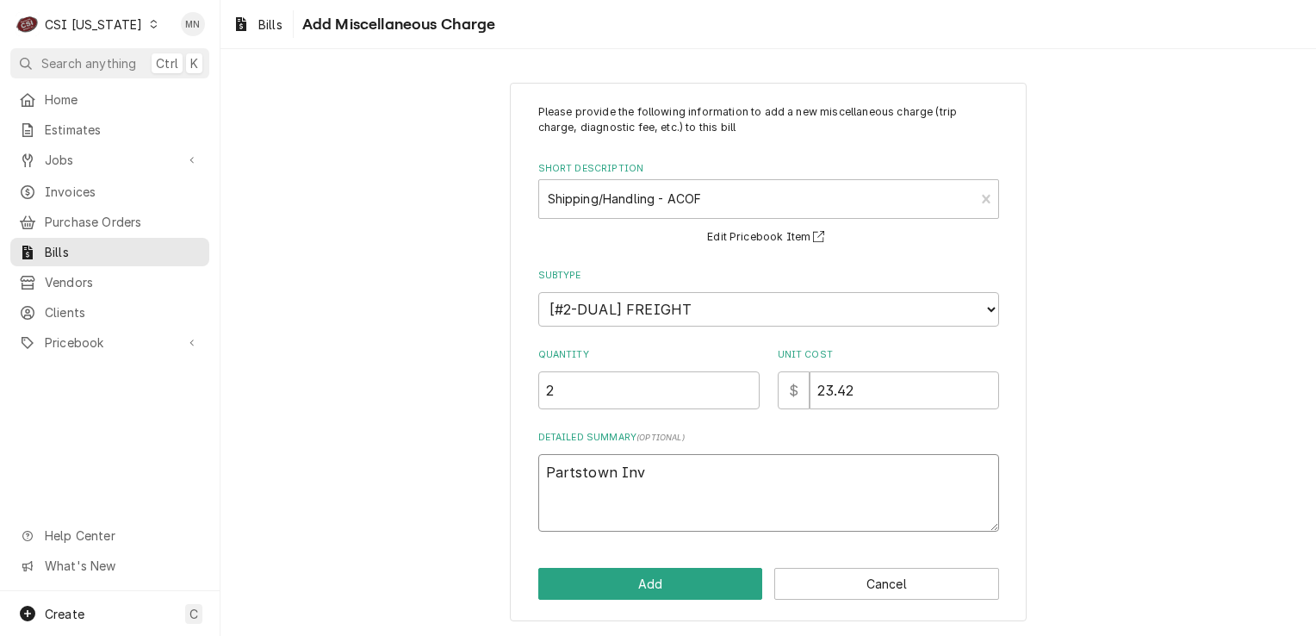
type textarea "Partstown Invo"
type textarea "x"
type textarea "Partstown Invoi"
type textarea "x"
type textarea "Partstown Invoic"
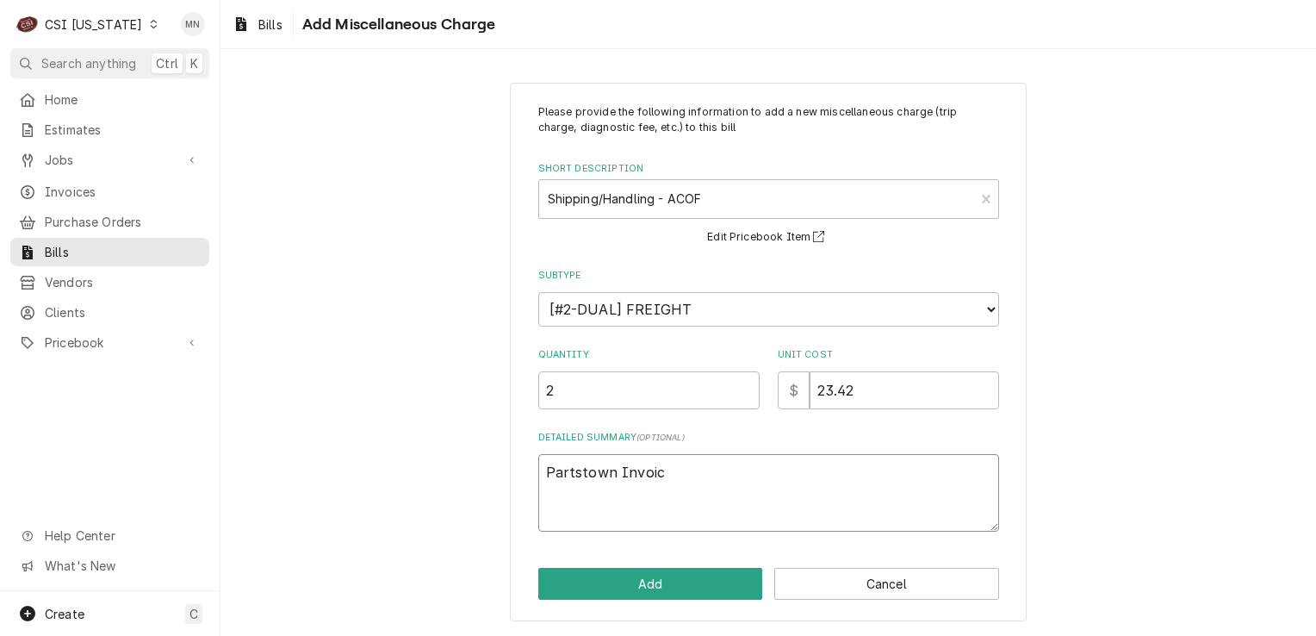
type textarea "x"
type textarea "Partstown Invoic"
type textarea "x"
type textarea "Partstown Invoic"
type textarea "x"
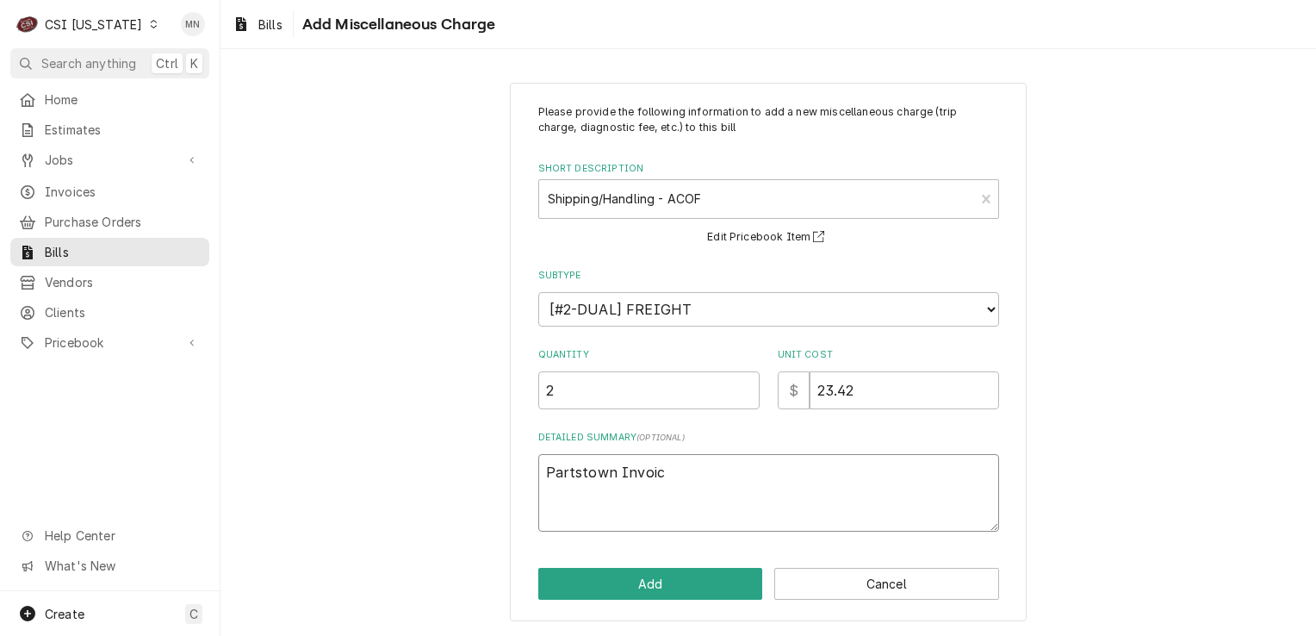
type textarea "Partstown Invoice"
type textarea "x"
type textarea "Partstown Invoice"
type textarea "x"
type textarea "Partstown Invoice 2"
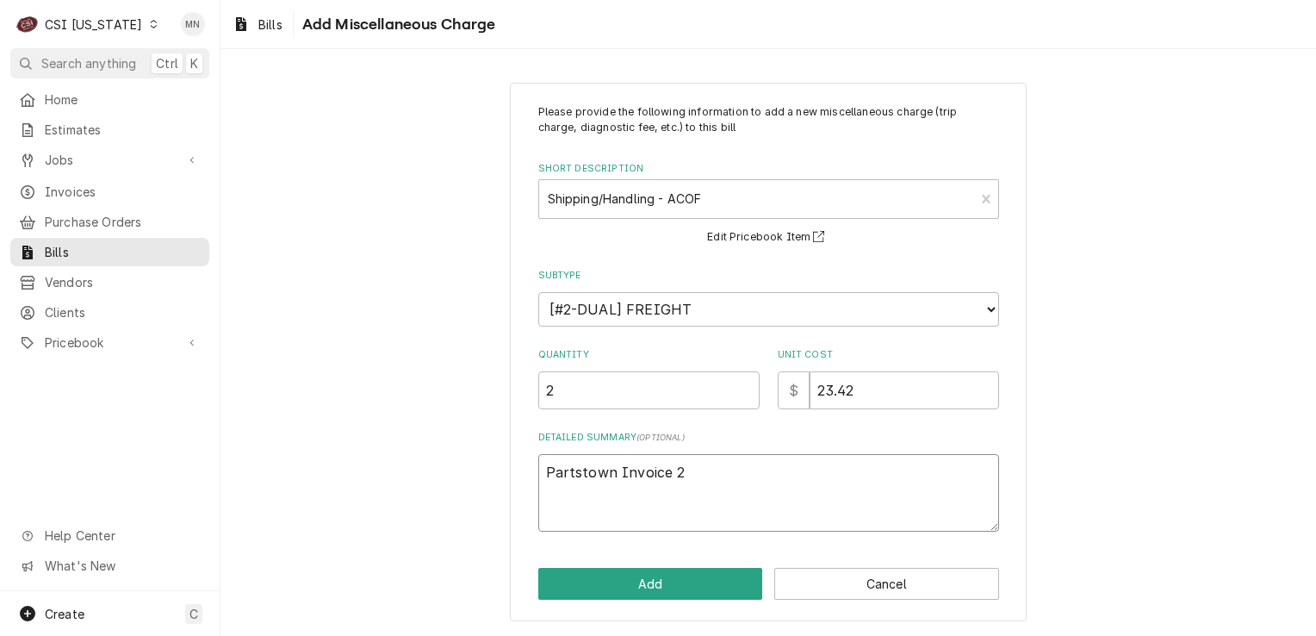
type textarea "x"
type textarea "Partstown Invoice 21"
type textarea "x"
type textarea "Partstown Invoice 210"
type textarea "x"
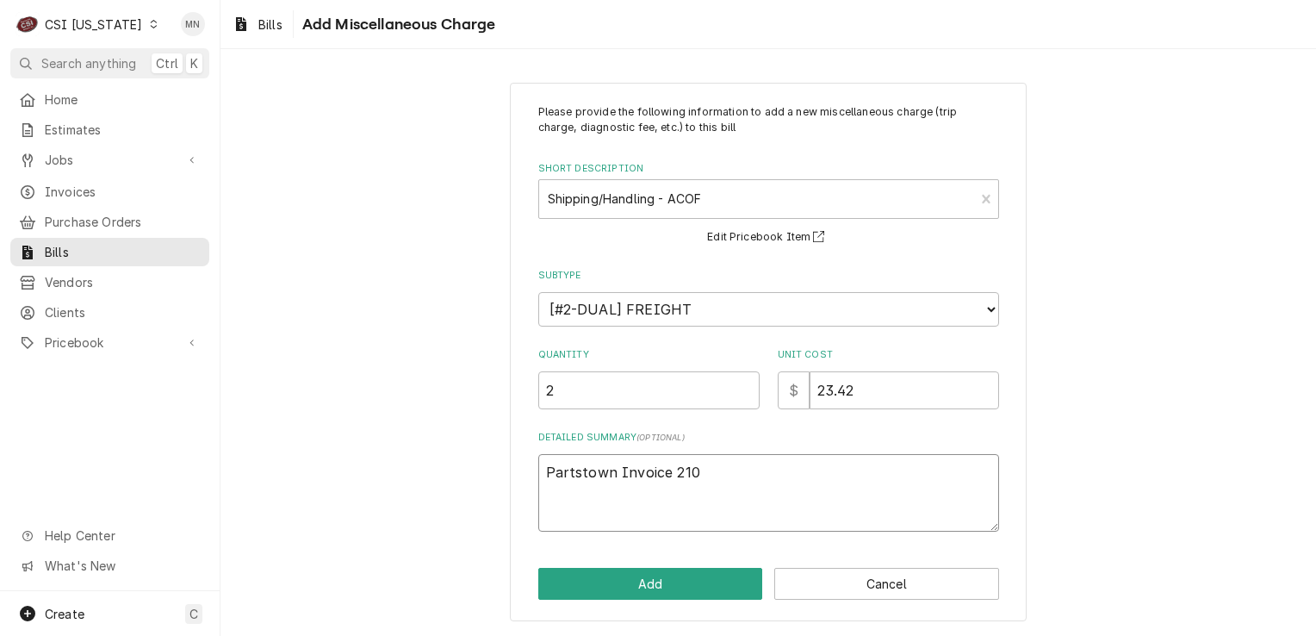
type textarea "Partstown Invoice 2106"
type textarea "x"
type textarea "Partstown Invoice 21068"
type textarea "x"
type textarea "Partstown Invoice 210681"
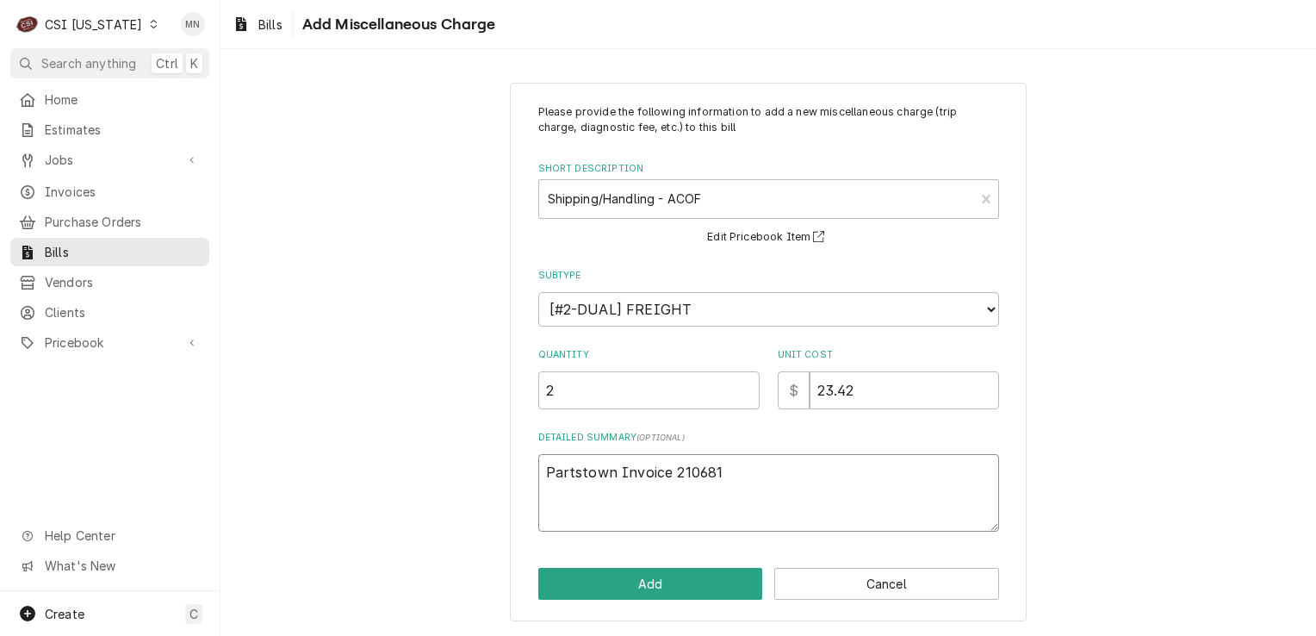
type textarea "x"
type textarea "Partstown Invoice 2106811"
type textarea "x"
type textarea "Partstown Invoice 21068115"
type textarea "x"
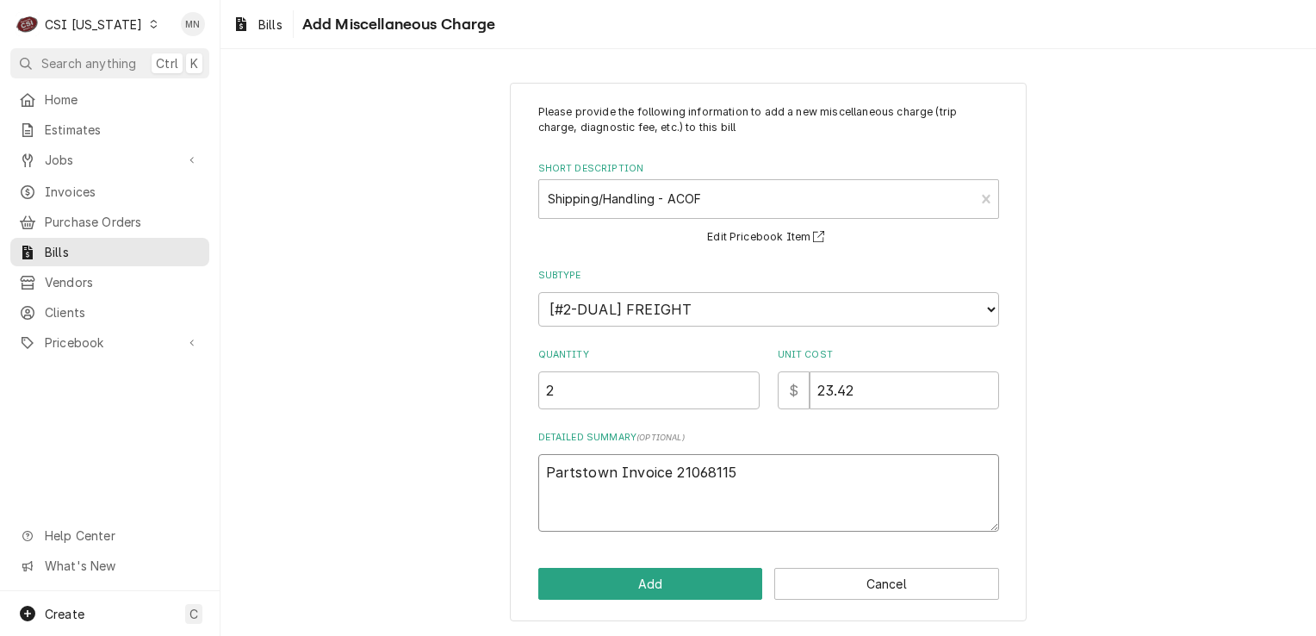
type textarea "Partstown Invoice 210681153"
type textarea "x"
type textarea "Partstown Invoice 2106811536"
click at [704, 586] on button "Add" at bounding box center [650, 584] width 225 height 32
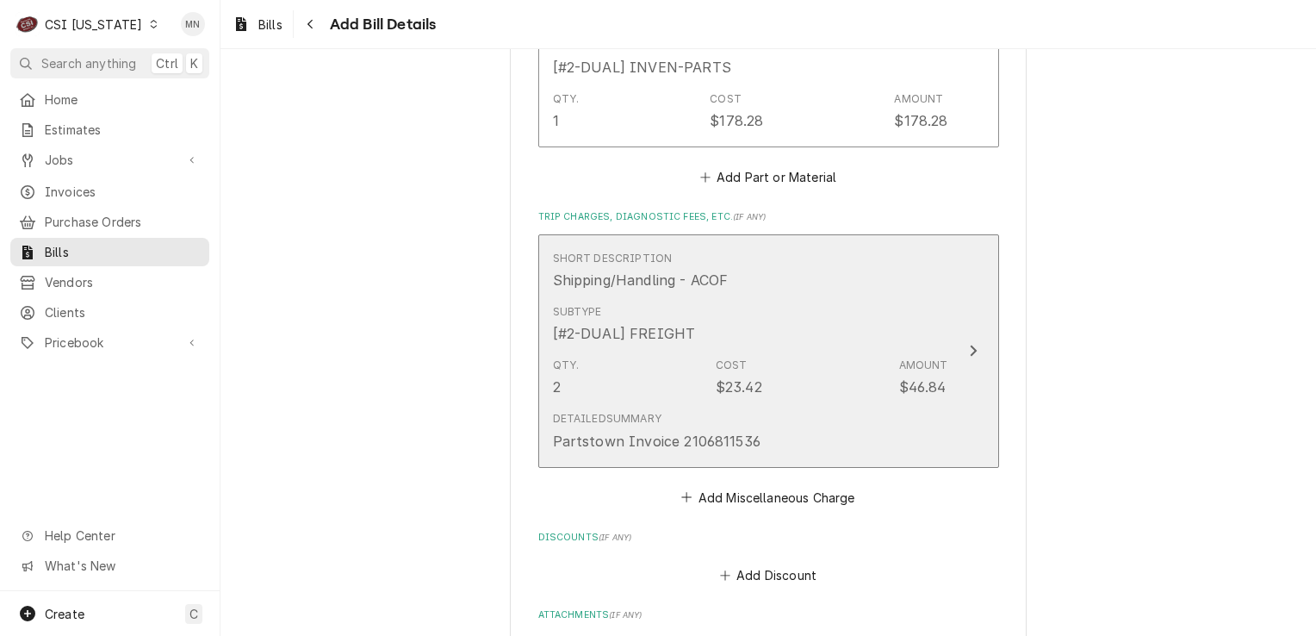
scroll to position [1499, 0]
click at [962, 350] on div "Update Line Item" at bounding box center [973, 354] width 22 height 21
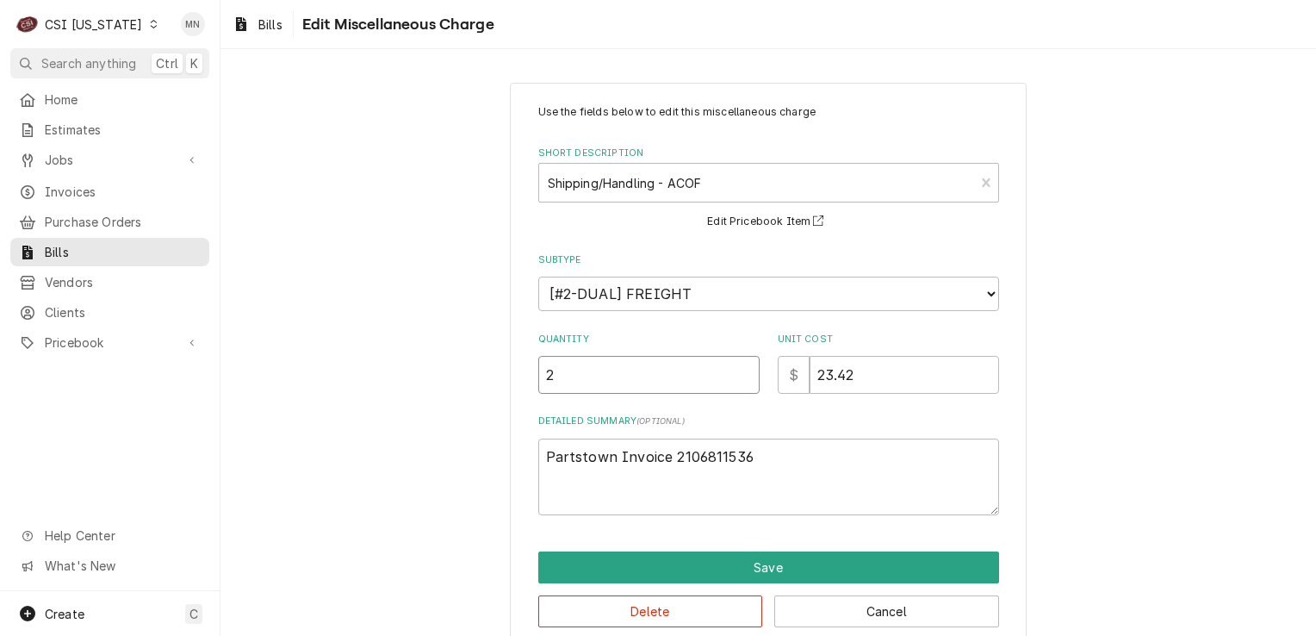
drag, startPoint x: 598, startPoint y: 383, endPoint x: 524, endPoint y: 382, distance: 74.1
click at [524, 382] on div "Use the fields below to edit this miscellaneous charge Short Description Shippi…" at bounding box center [768, 366] width 517 height 567
type textarea "x"
type input "1"
click at [769, 439] on textarea "Partstown Invoice 2106811536" at bounding box center [768, 477] width 461 height 78
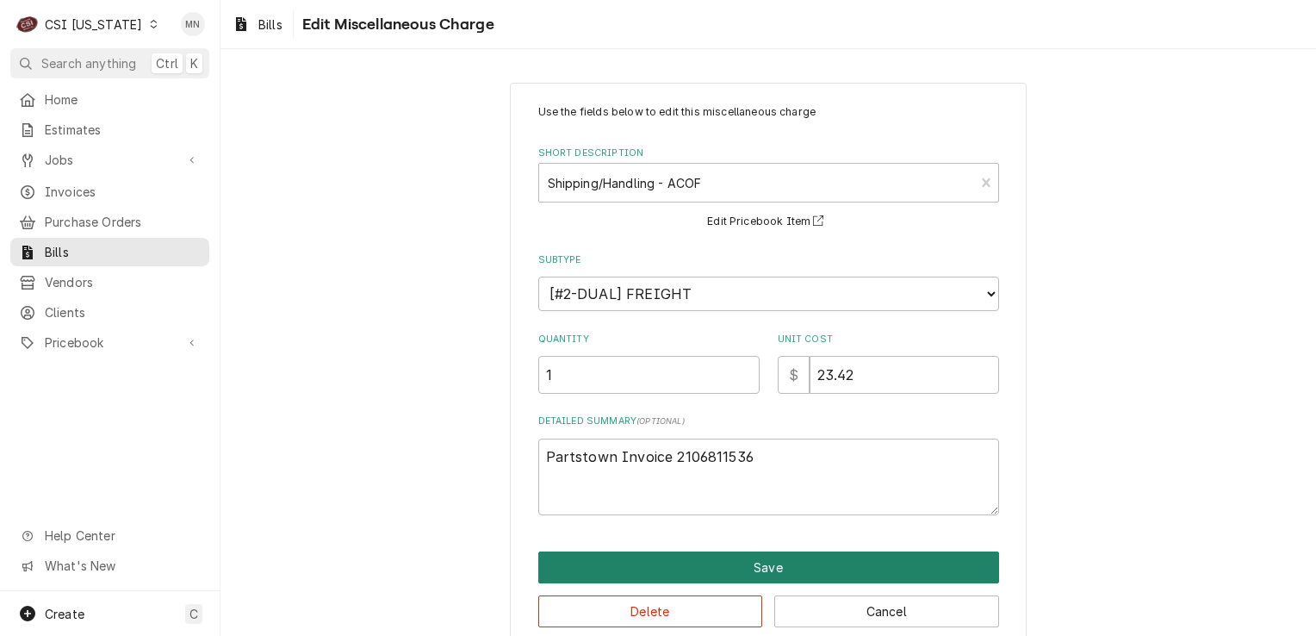
click at [763, 566] on button "Save" at bounding box center [768, 567] width 461 height 32
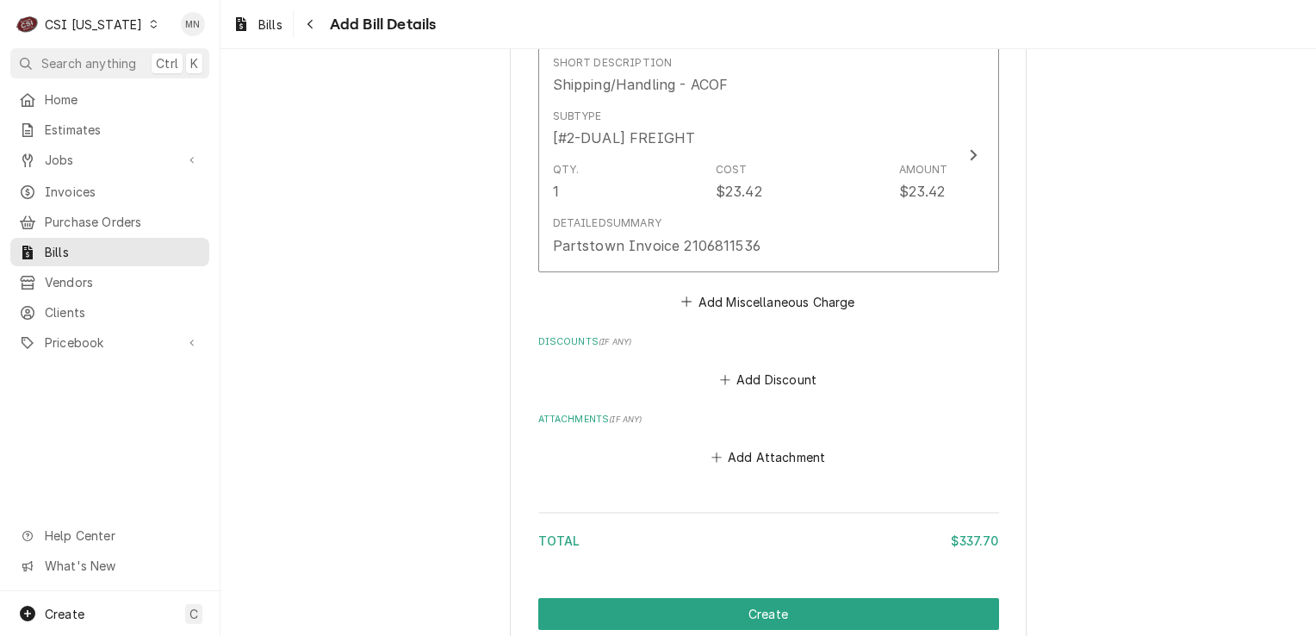
scroll to position [1768, 0]
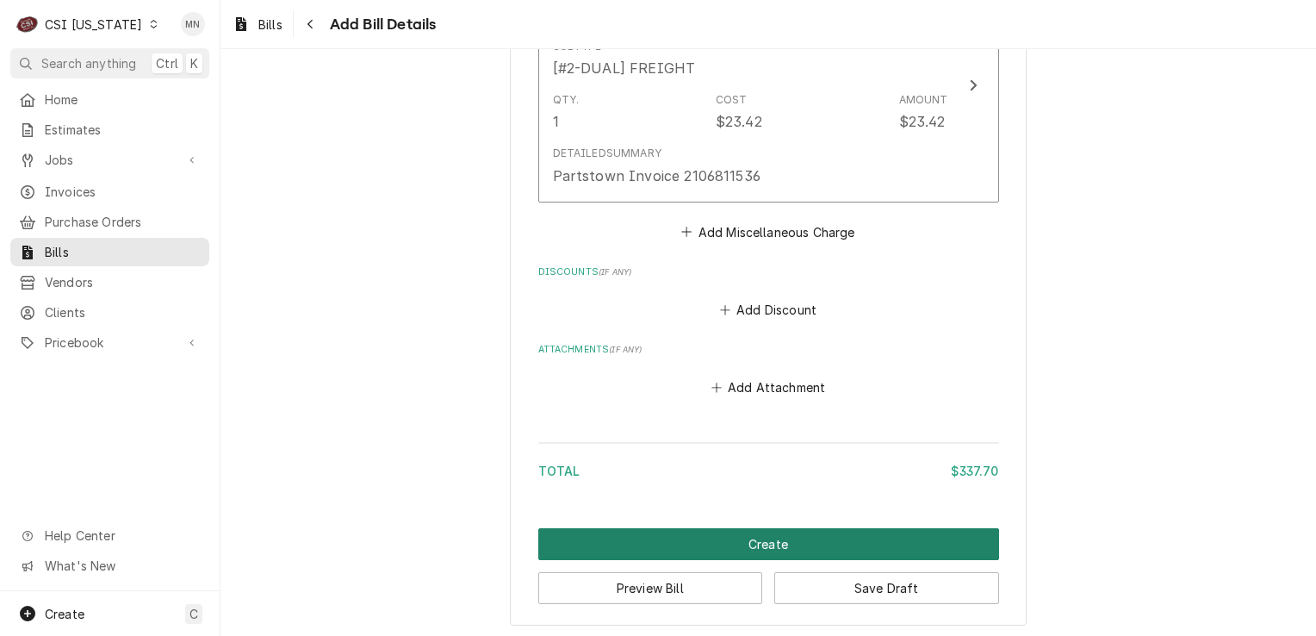
click at [749, 532] on button "Create" at bounding box center [768, 544] width 461 height 32
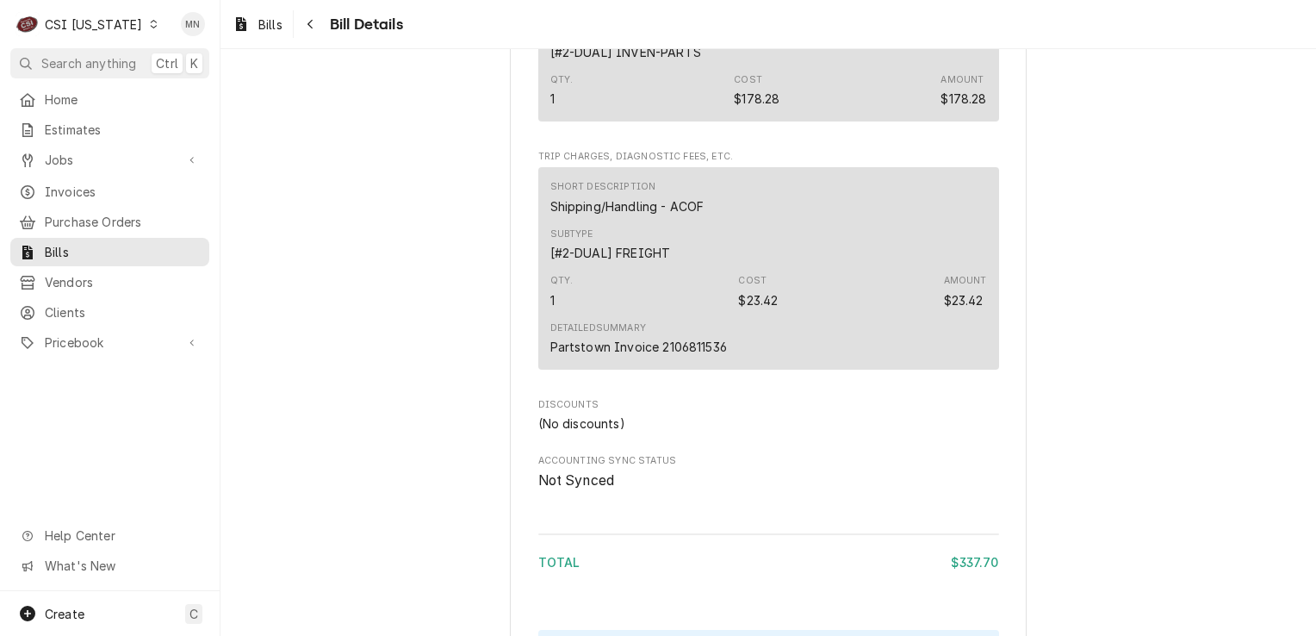
scroll to position [1292, 0]
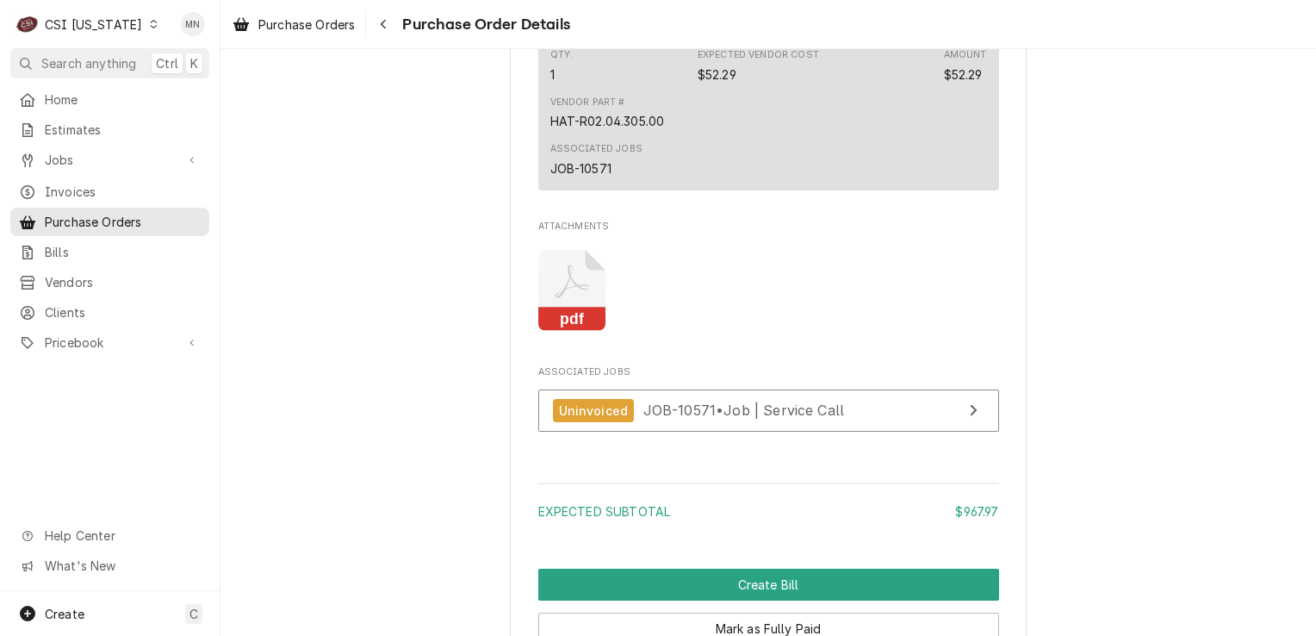
scroll to position [3187, 0]
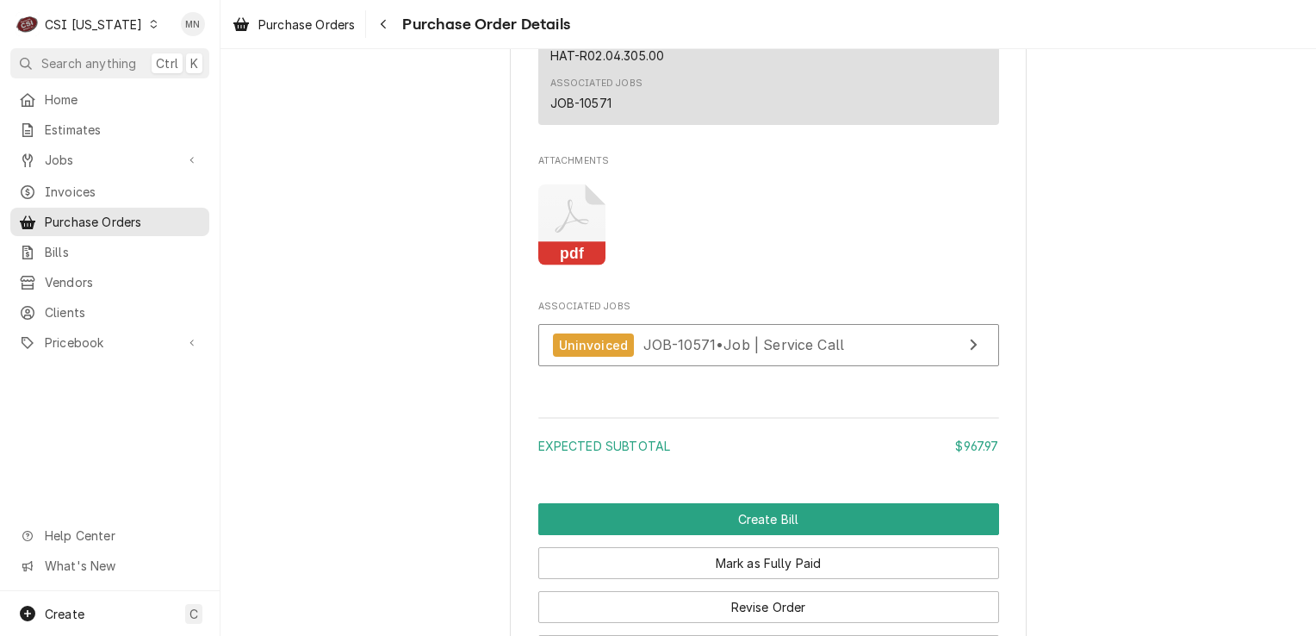
click at [572, 266] on icon "Attachments" at bounding box center [572, 225] width 68 height 82
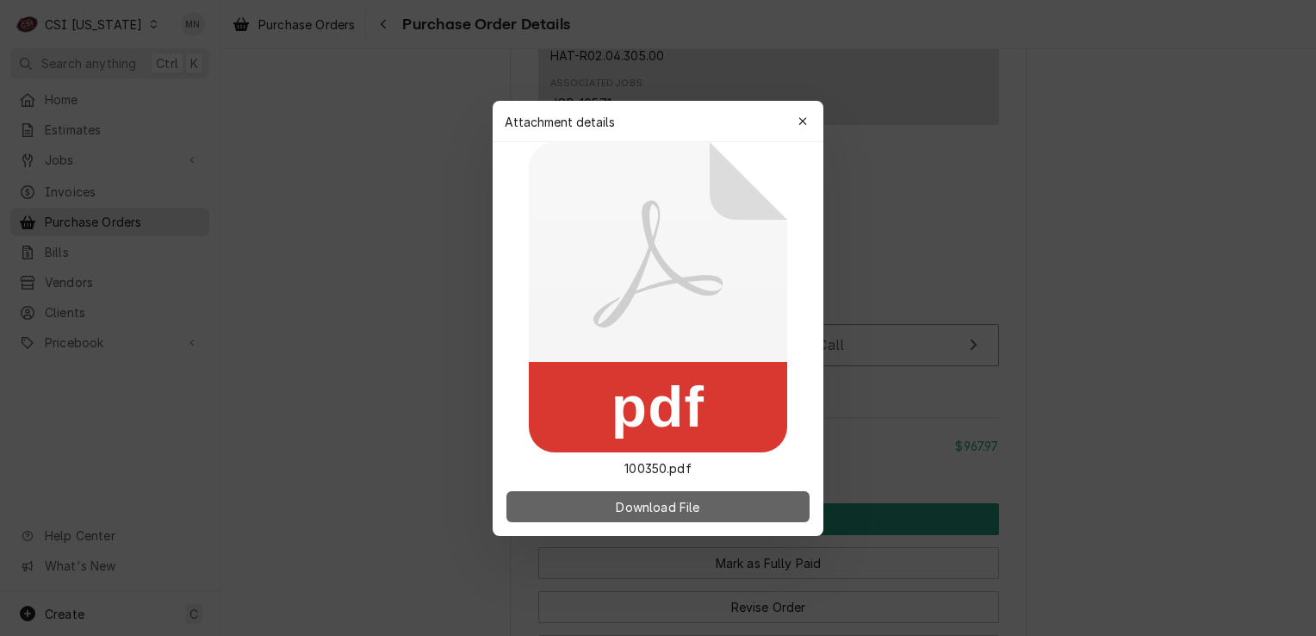
click at [658, 502] on span "Download File" at bounding box center [657, 506] width 90 height 18
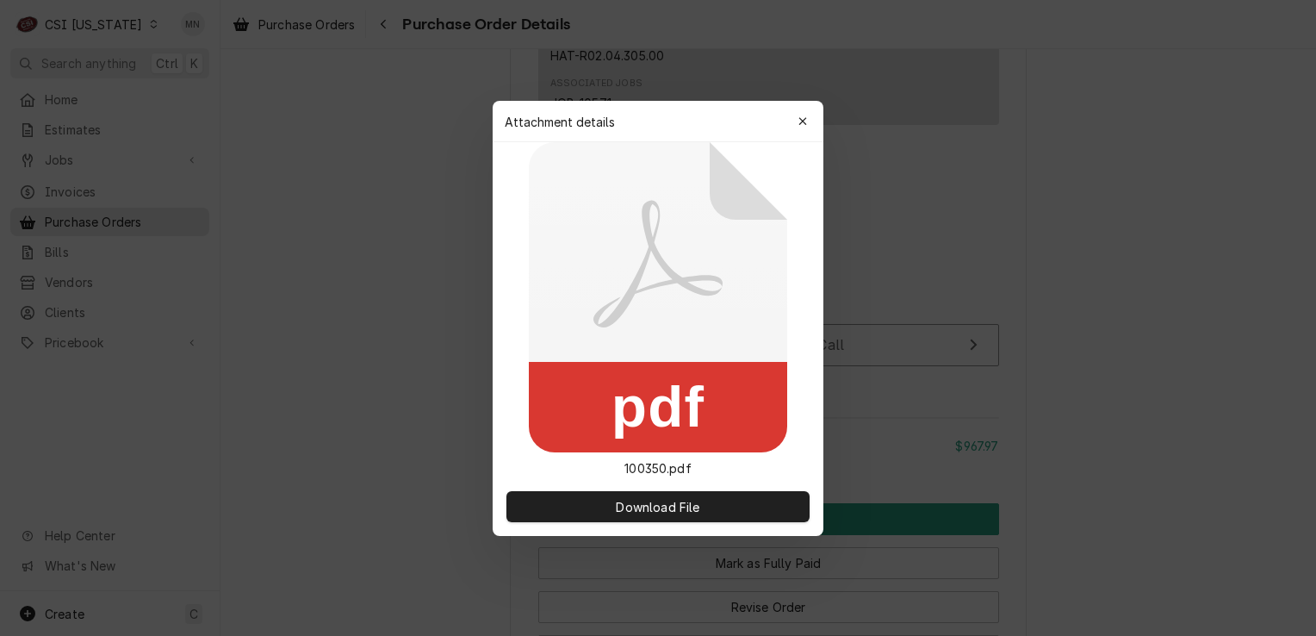
click at [807, 105] on div "Attachment details Close" at bounding box center [658, 121] width 331 height 41
click at [799, 126] on icon "button" at bounding box center [803, 121] width 9 height 12
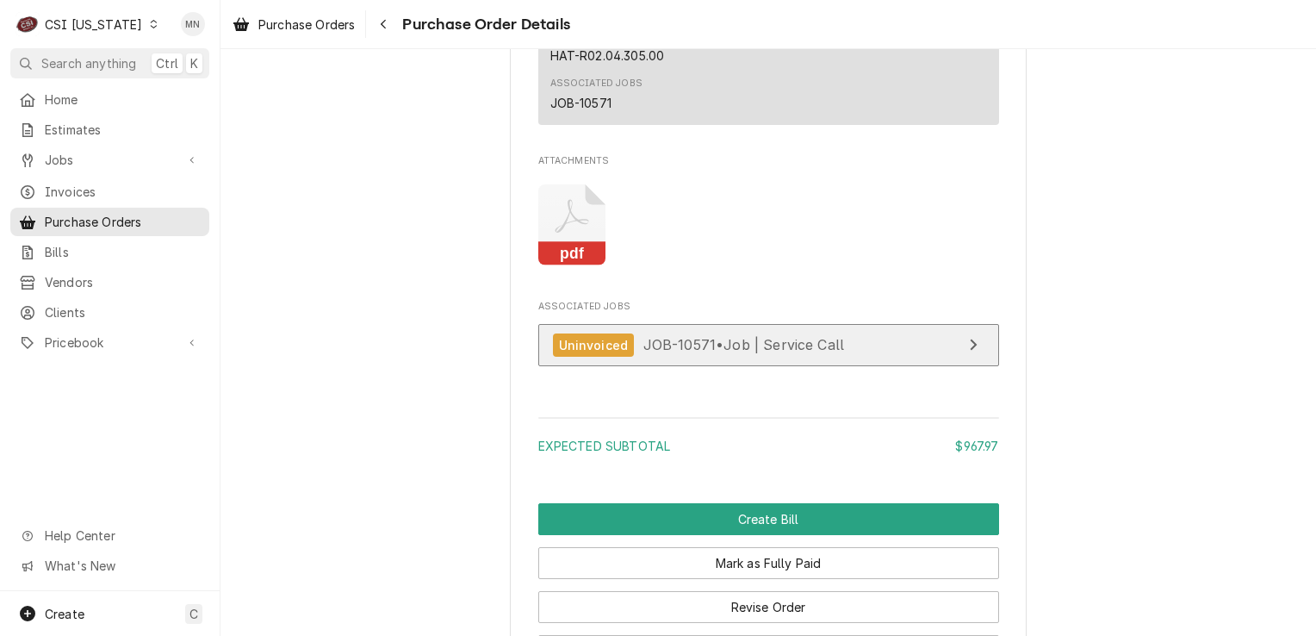
click at [817, 353] on span "JOB-10571 • Job | Service Call" at bounding box center [744, 344] width 202 height 17
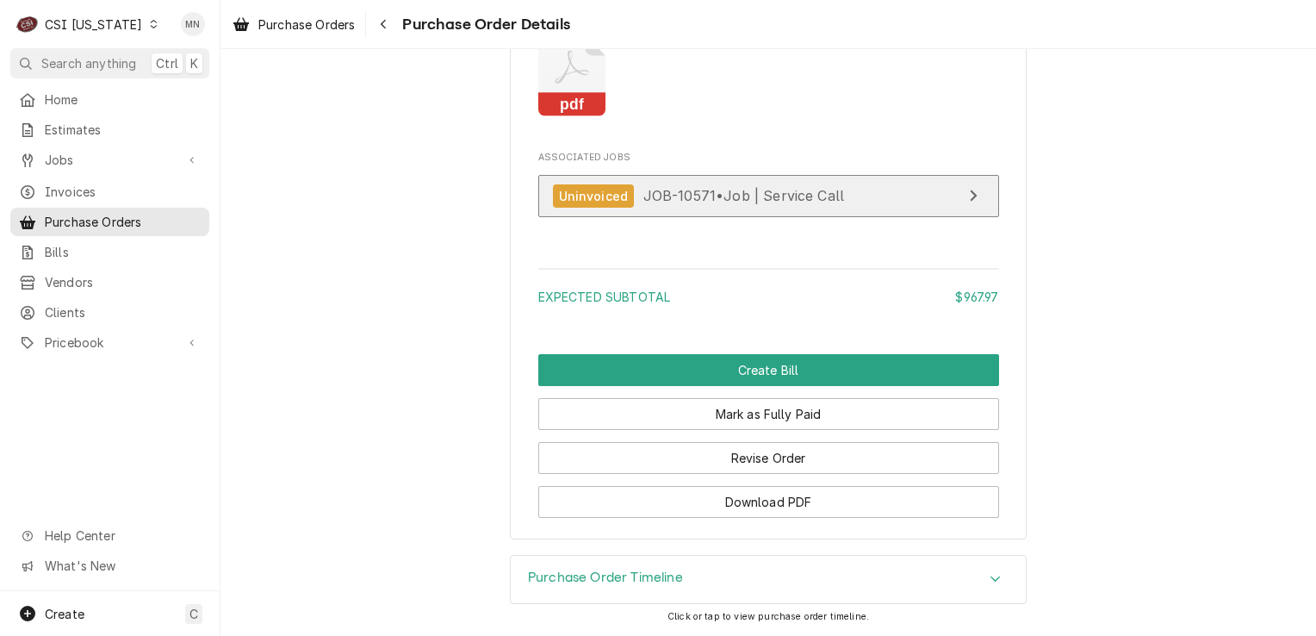
scroll to position [3360, 0]
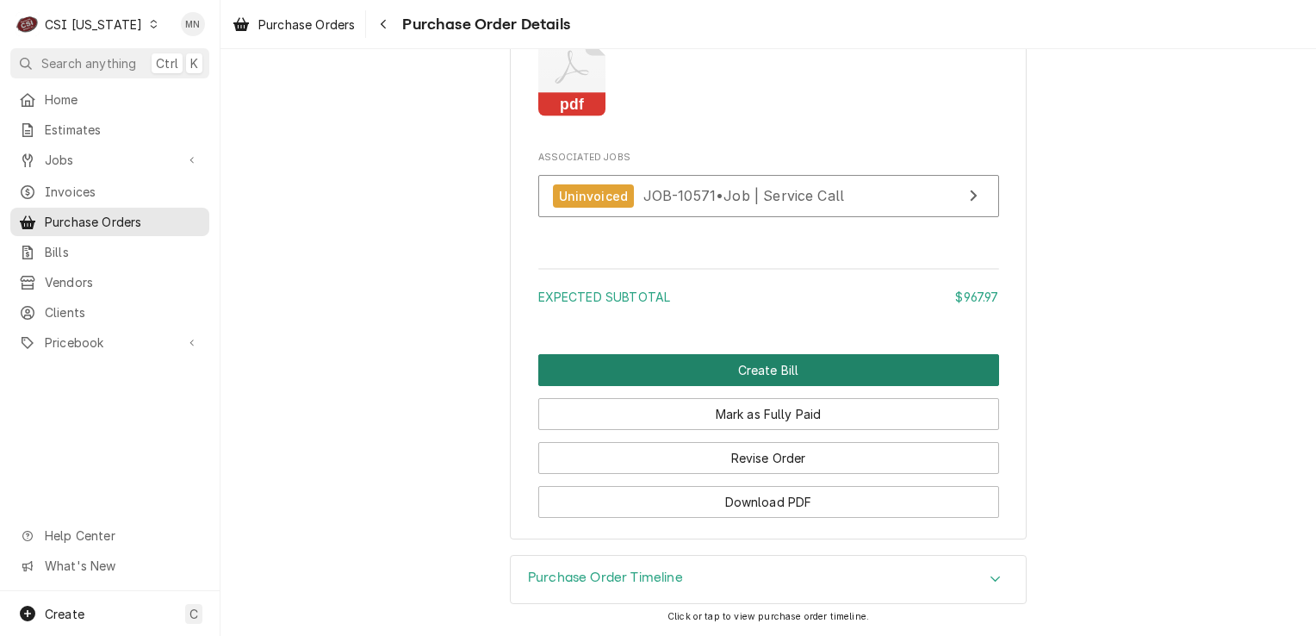
click at [789, 386] on button "Create Bill" at bounding box center [768, 370] width 461 height 32
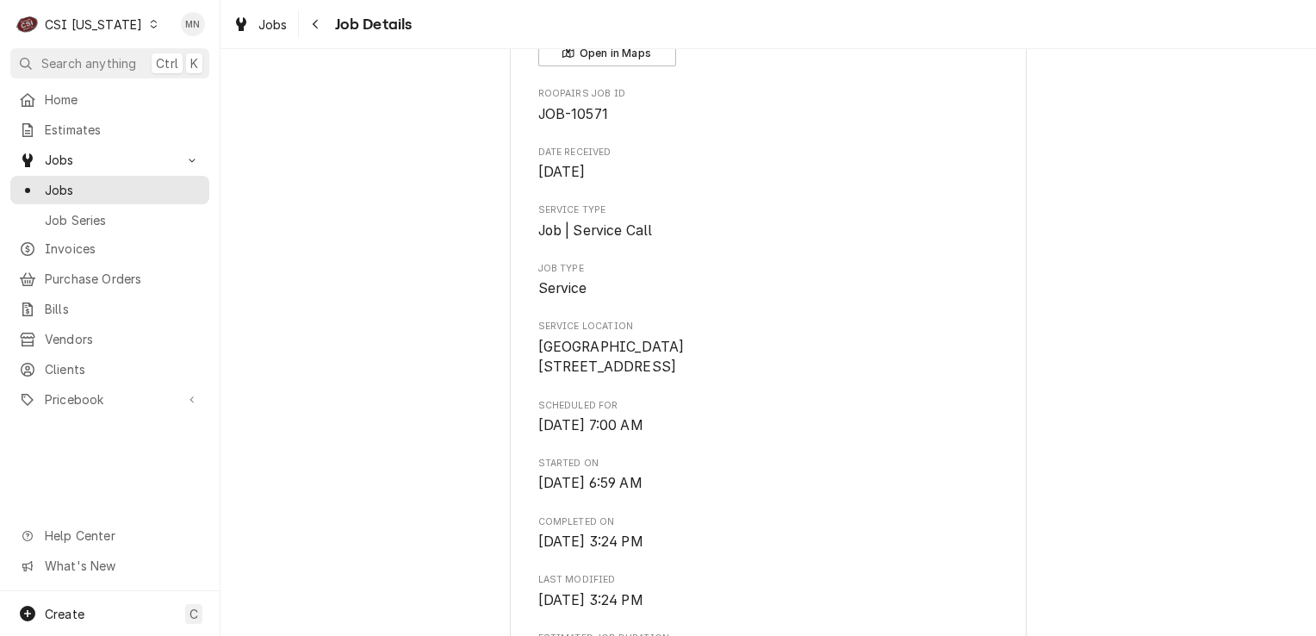
scroll to position [172, 0]
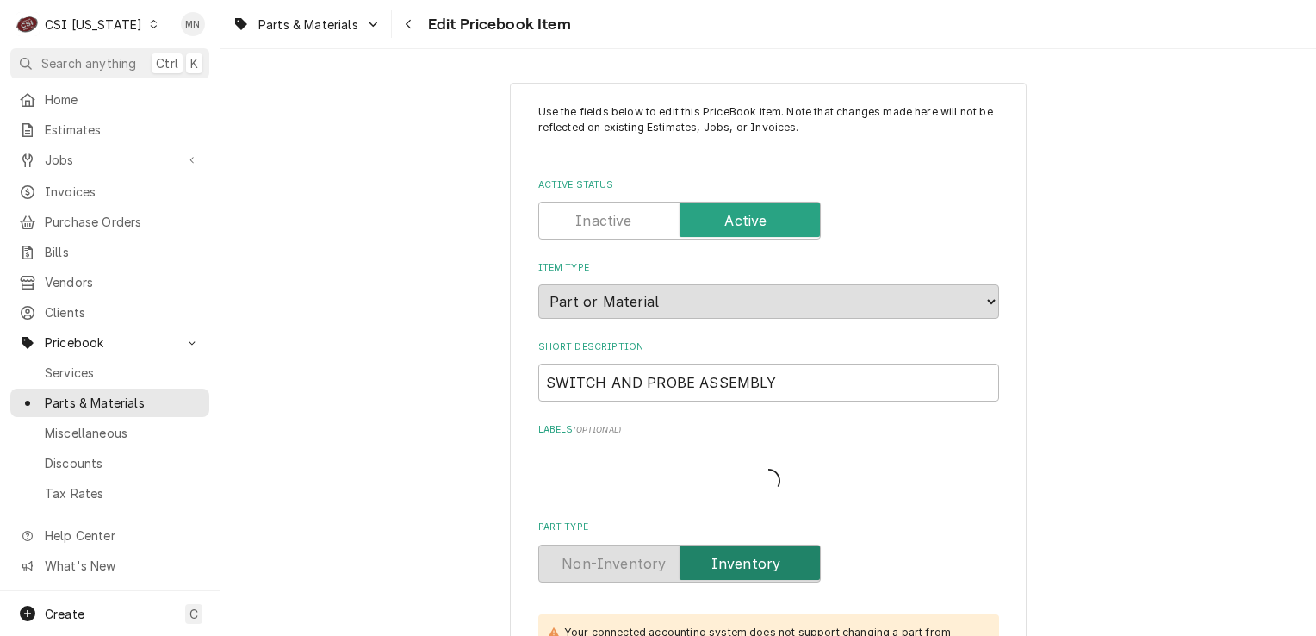
type textarea "x"
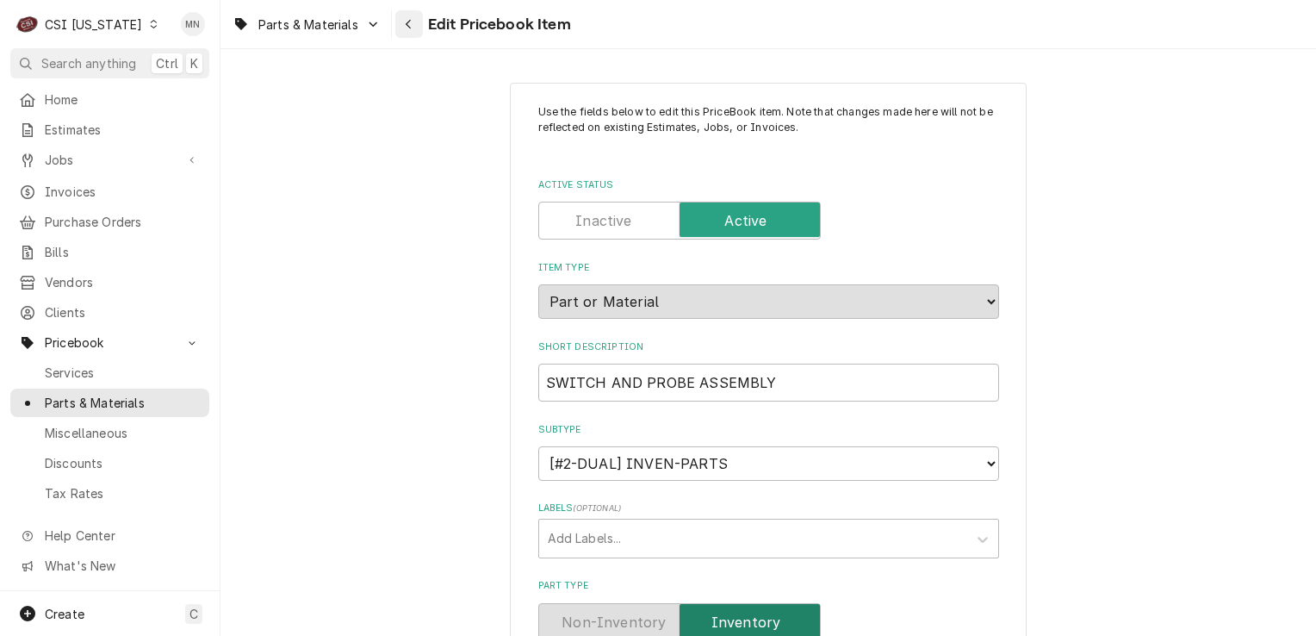
click at [404, 25] on div "Navigate back" at bounding box center [409, 24] width 17 height 17
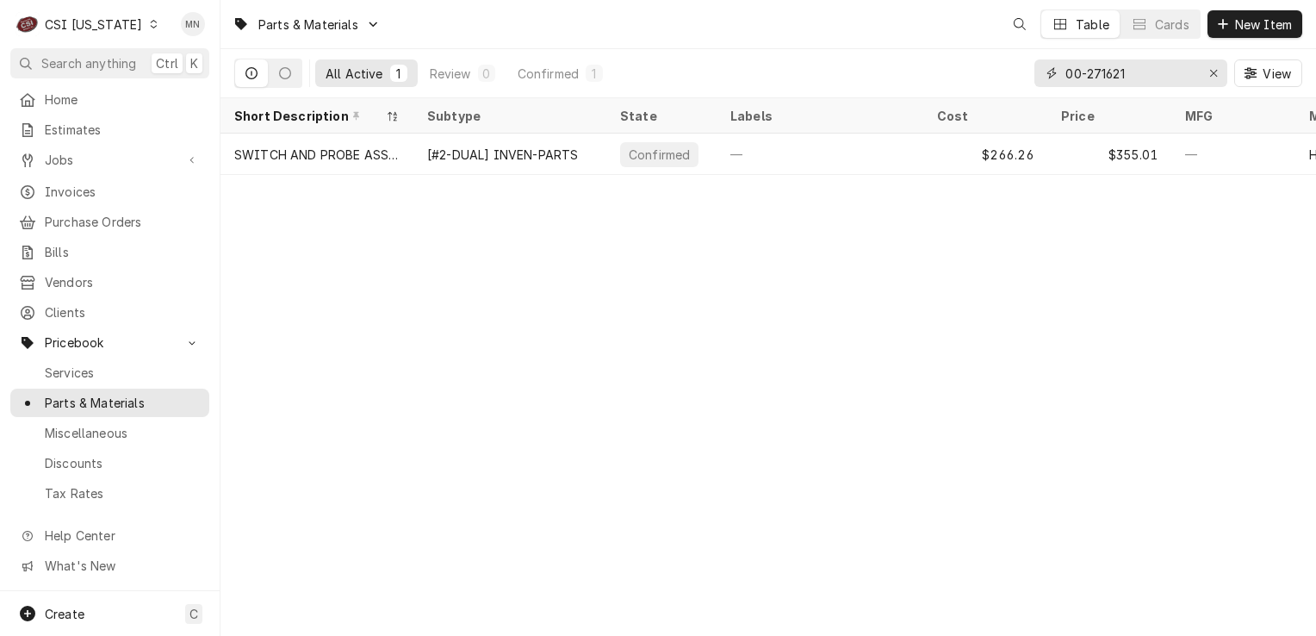
drag, startPoint x: 1123, startPoint y: 77, endPoint x: 1023, endPoint y: 73, distance: 100.0
click at [1027, 76] on div "All Active 1 Review 0 Confirmed 1 00-271621 View" at bounding box center [768, 73] width 1068 height 48
drag, startPoint x: 1009, startPoint y: 78, endPoint x: 510, endPoint y: 125, distance: 501.0
click at [535, 111] on div "Parts & Materials MN Table Cards New Item All Active 1 Review 0 Confirmed 1 00-…" at bounding box center [769, 318] width 1096 height 636
drag, startPoint x: 1155, startPoint y: 70, endPoint x: 903, endPoint y: 83, distance: 252.7
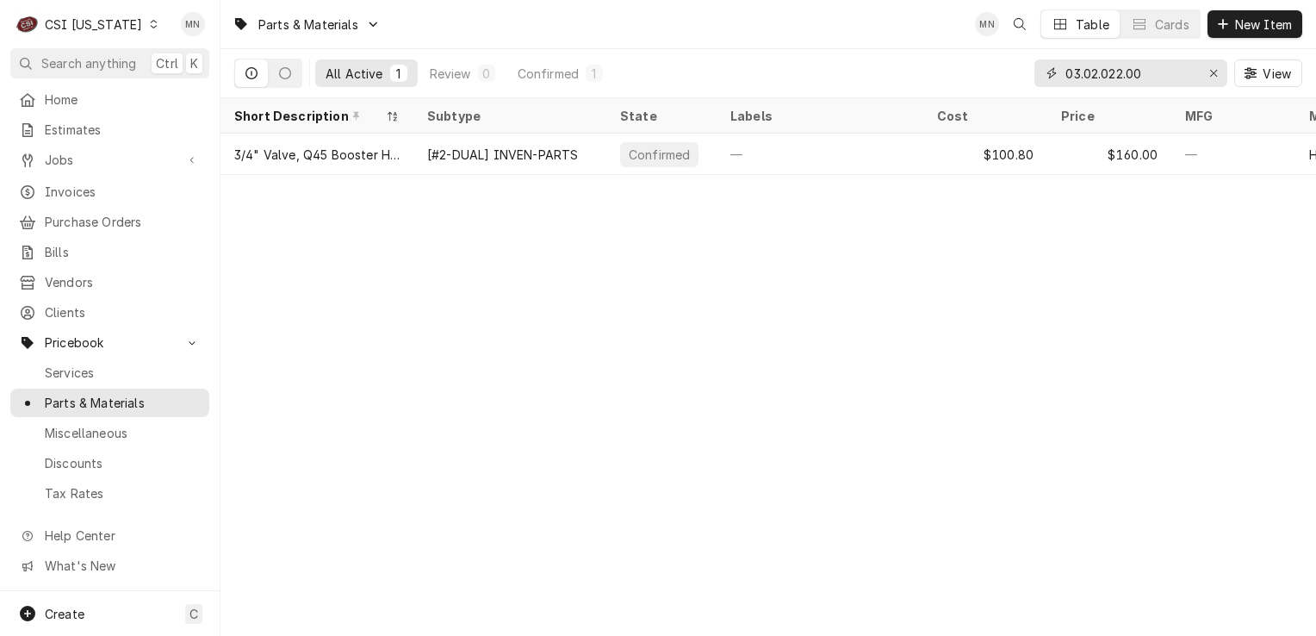
click at [903, 83] on div "All Active 1 Review 0 Confirmed 1 03.02.022.00 View" at bounding box center [768, 73] width 1068 height 48
type input "0"
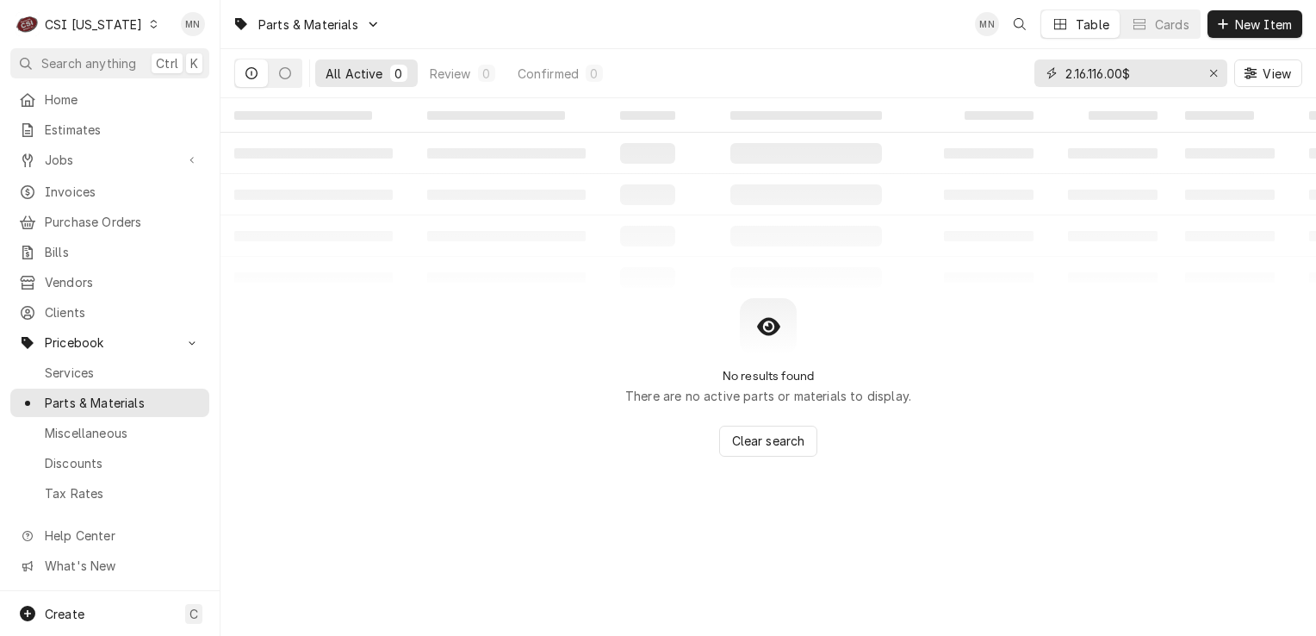
drag, startPoint x: 1155, startPoint y: 67, endPoint x: 908, endPoint y: 77, distance: 247.4
click at [908, 77] on div "All Active 0 Review 0 Confirmed 0 2.16.116.00$ View" at bounding box center [768, 73] width 1068 height 48
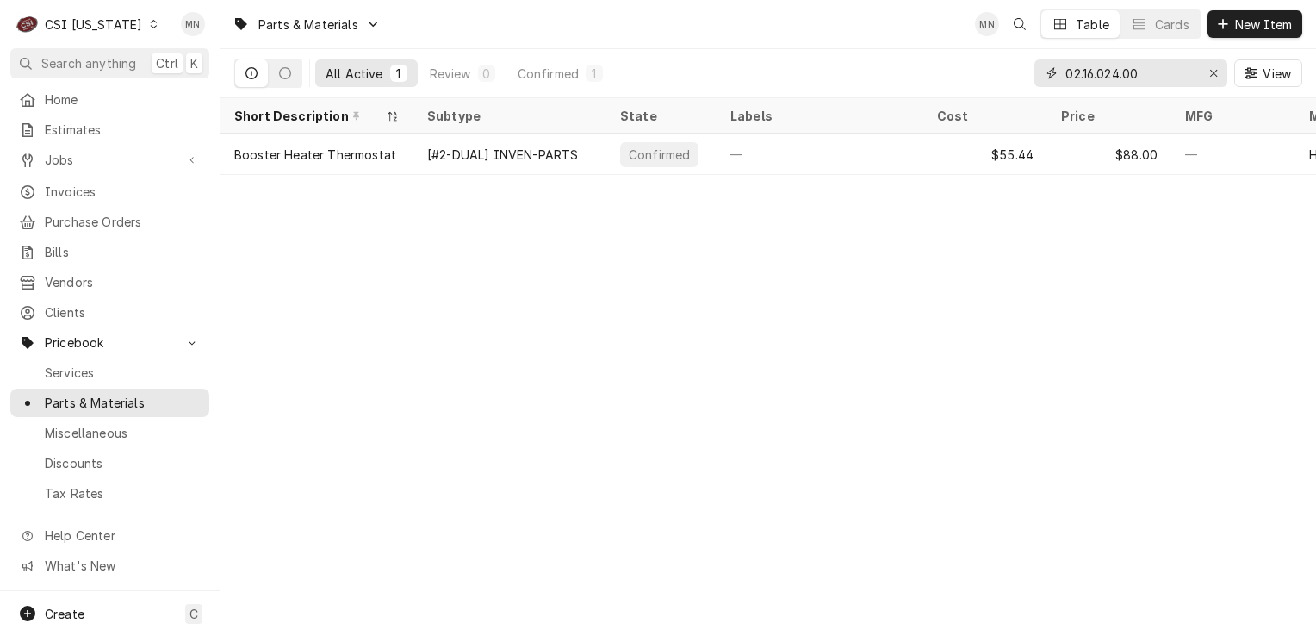
drag, startPoint x: 1144, startPoint y: 73, endPoint x: 1041, endPoint y: 76, distance: 103.4
click at [1041, 76] on div "02.16.024.00" at bounding box center [1131, 73] width 193 height 28
drag, startPoint x: 1151, startPoint y: 67, endPoint x: 953, endPoint y: 76, distance: 198.3
click at [953, 76] on div "All Active 1 Review 0 Confirmed 1 02.04.305.00 View" at bounding box center [768, 73] width 1068 height 48
drag, startPoint x: 1123, startPoint y: 71, endPoint x: 951, endPoint y: 78, distance: 172.4
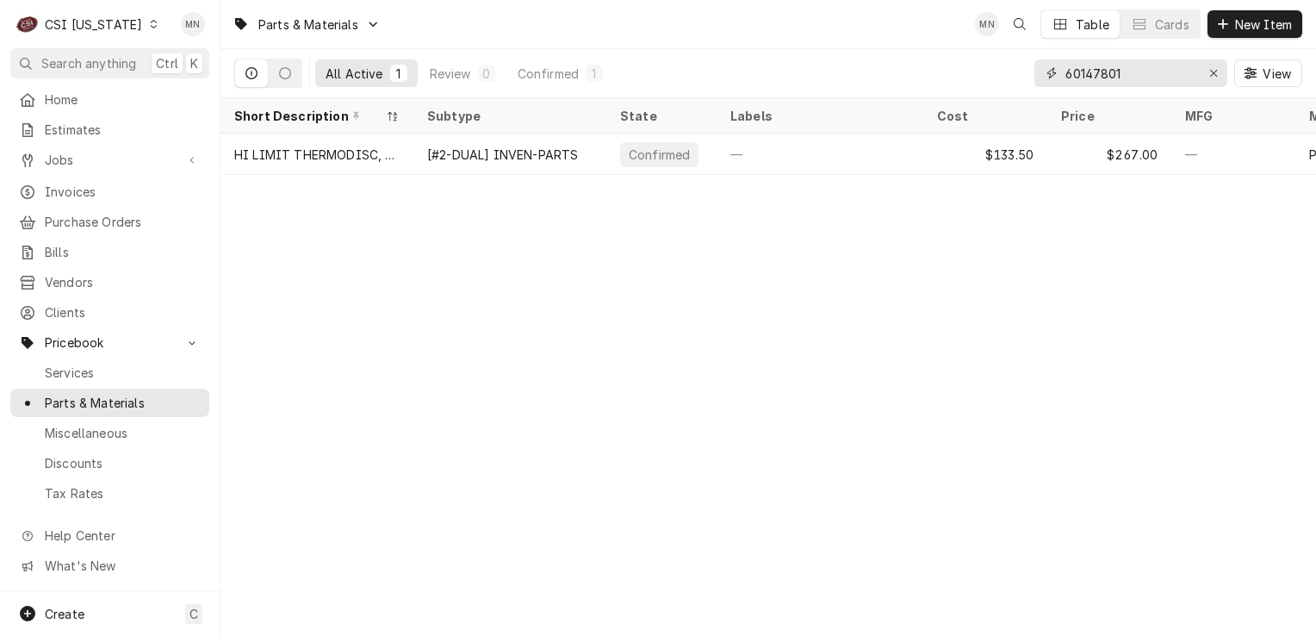
click at [951, 78] on div "All Active 1 Review 0 Confirmed 1 60147801 View" at bounding box center [768, 73] width 1068 height 48
drag, startPoint x: 1110, startPoint y: 75, endPoint x: 970, endPoint y: 75, distance: 140.4
click at [970, 75] on div "All Active 1 Review 0 Confirmed 1 146401 View" at bounding box center [768, 73] width 1068 height 48
type input "146403"
click at [123, 28] on div "CSI Kentucky" at bounding box center [93, 25] width 97 height 18
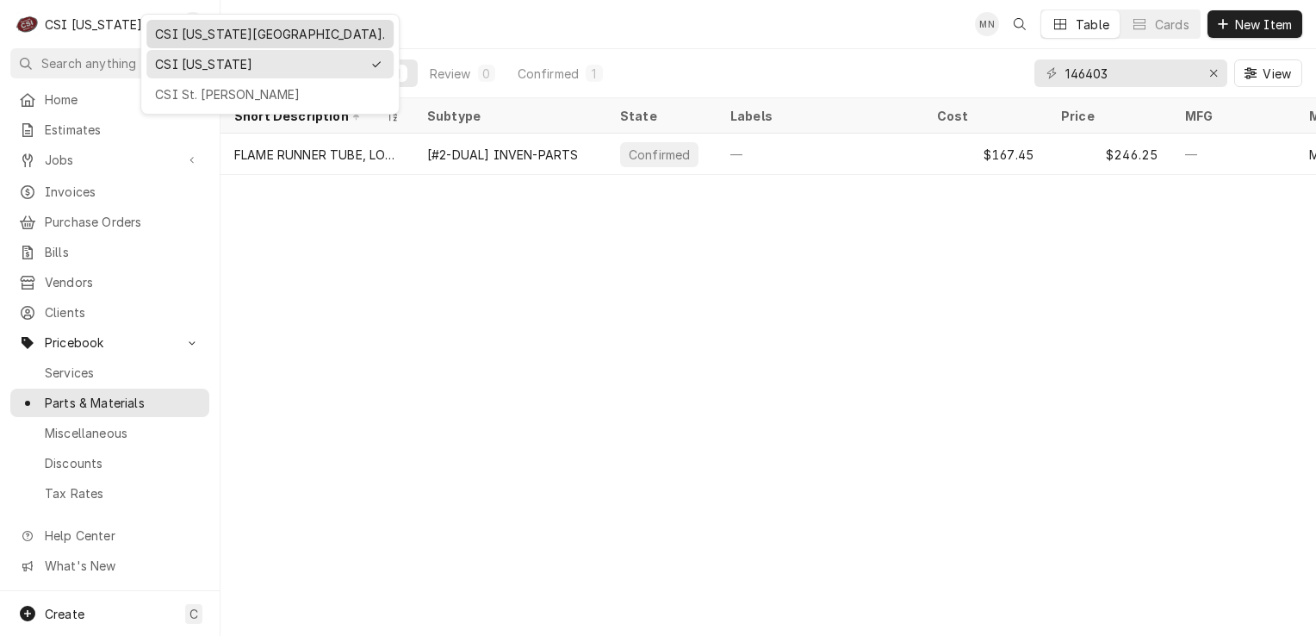
click at [183, 29] on div "CSI [US_STATE][GEOGRAPHIC_DATA]." at bounding box center [270, 34] width 230 height 18
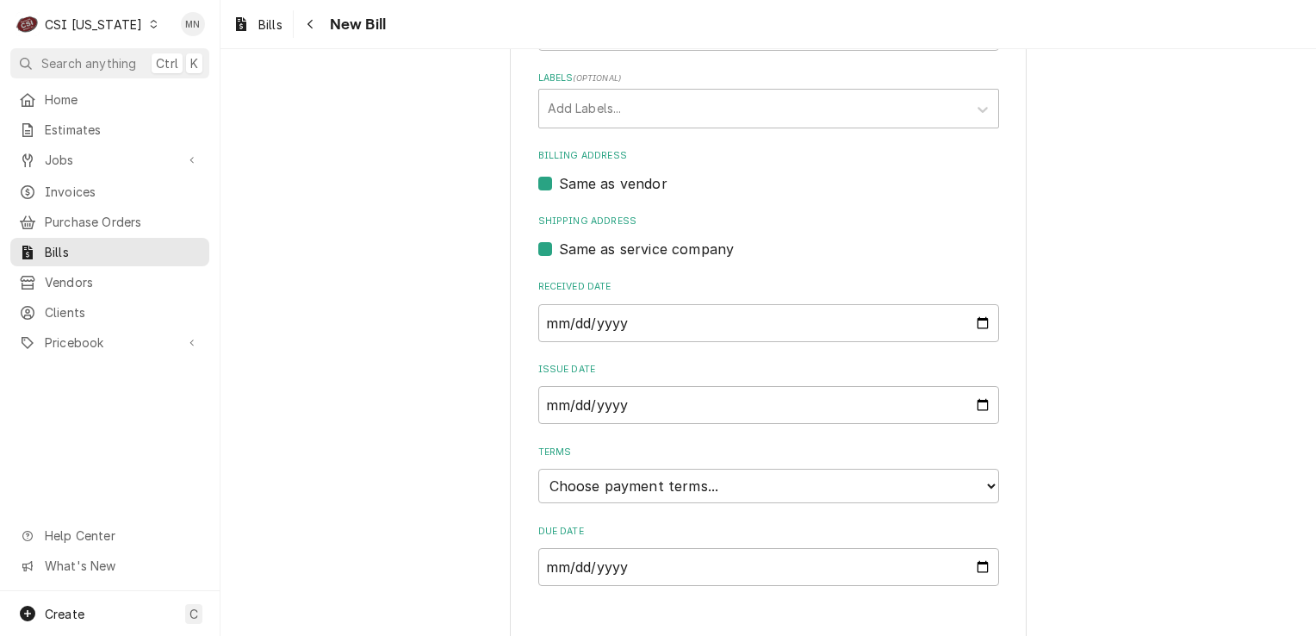
scroll to position [431, 0]
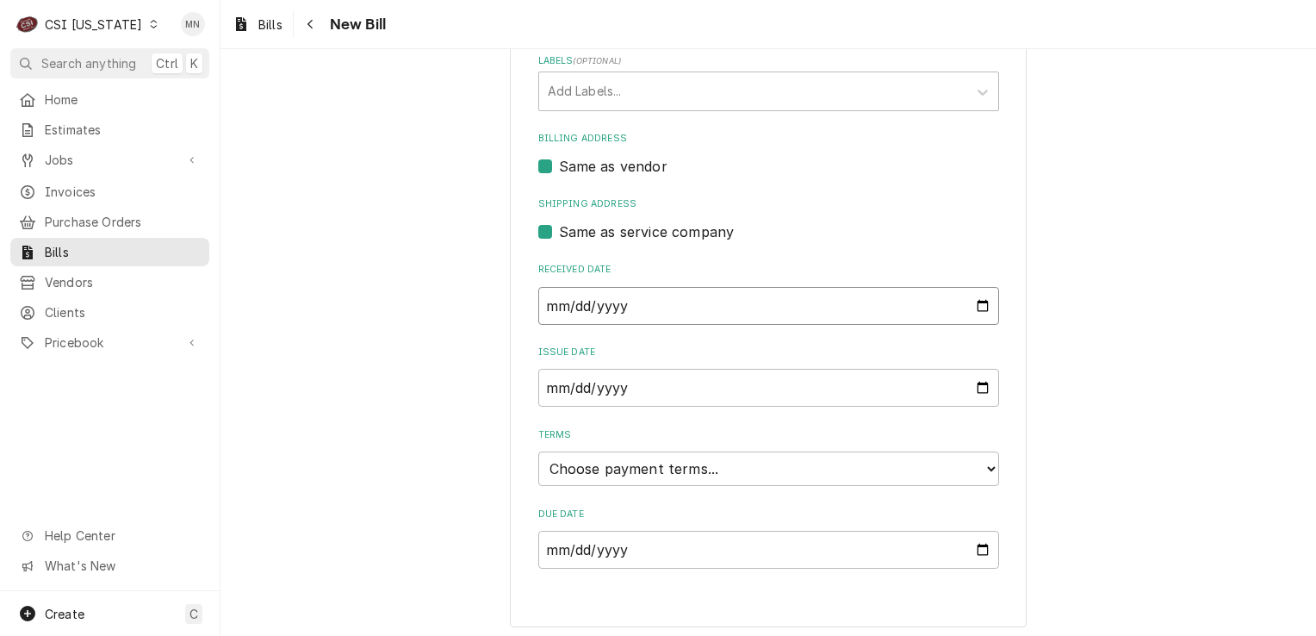
click at [645, 291] on input "[DATE]" at bounding box center [768, 306] width 461 height 38
click at [975, 298] on input "[DATE]" at bounding box center [768, 306] width 461 height 38
type input "[DATE]"
click at [975, 381] on input "[DATE]" at bounding box center [768, 388] width 461 height 38
type input "[DATE]"
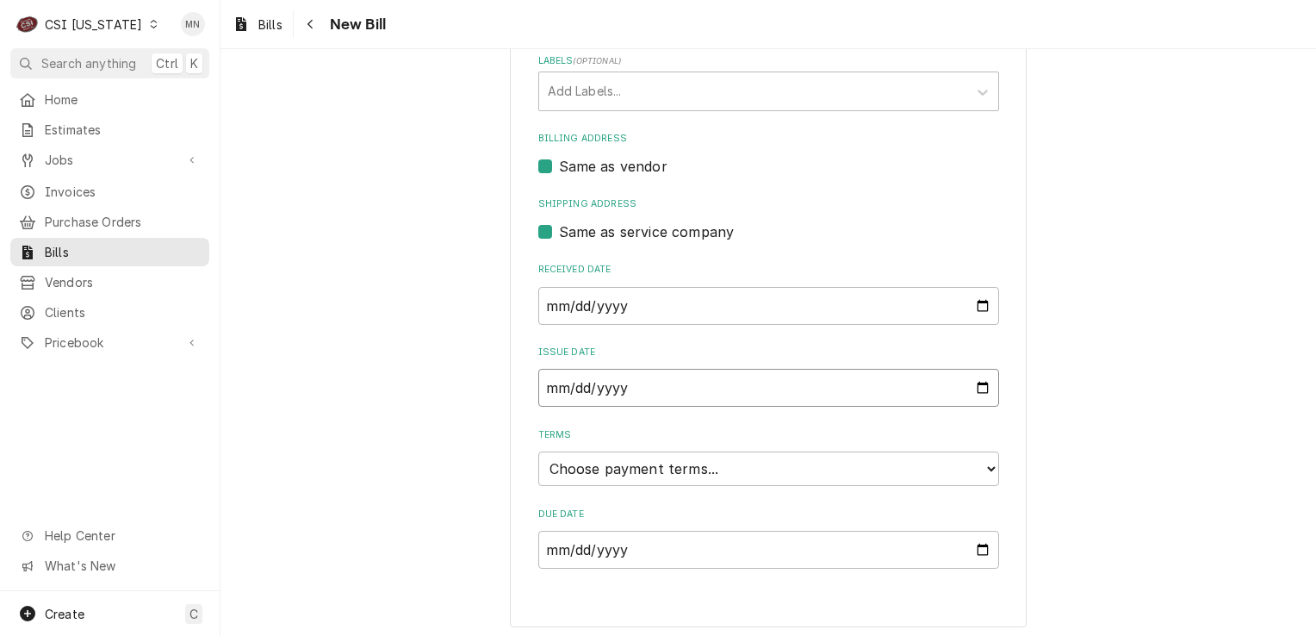
scroll to position [433, 0]
click at [671, 463] on select "Choose payment terms... Same Day Net 7 Net 14 Net 21 Net 30 Net 45 Net 60 Net 90" at bounding box center [768, 466] width 461 height 34
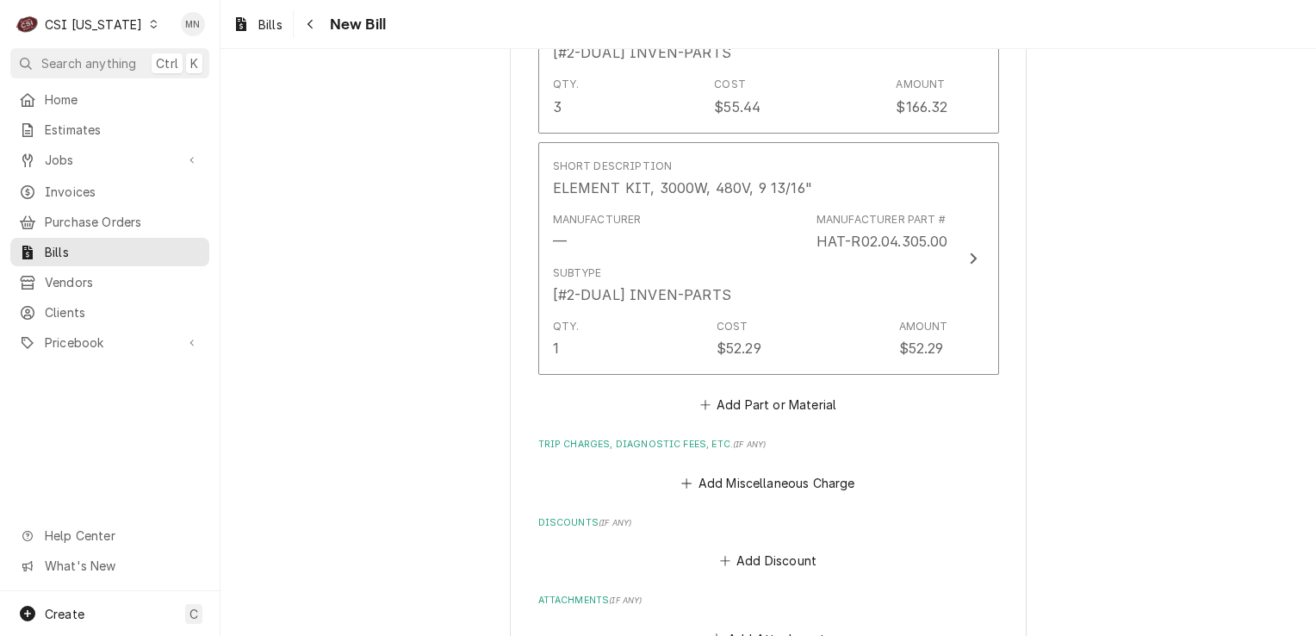
scroll to position [2492, 0]
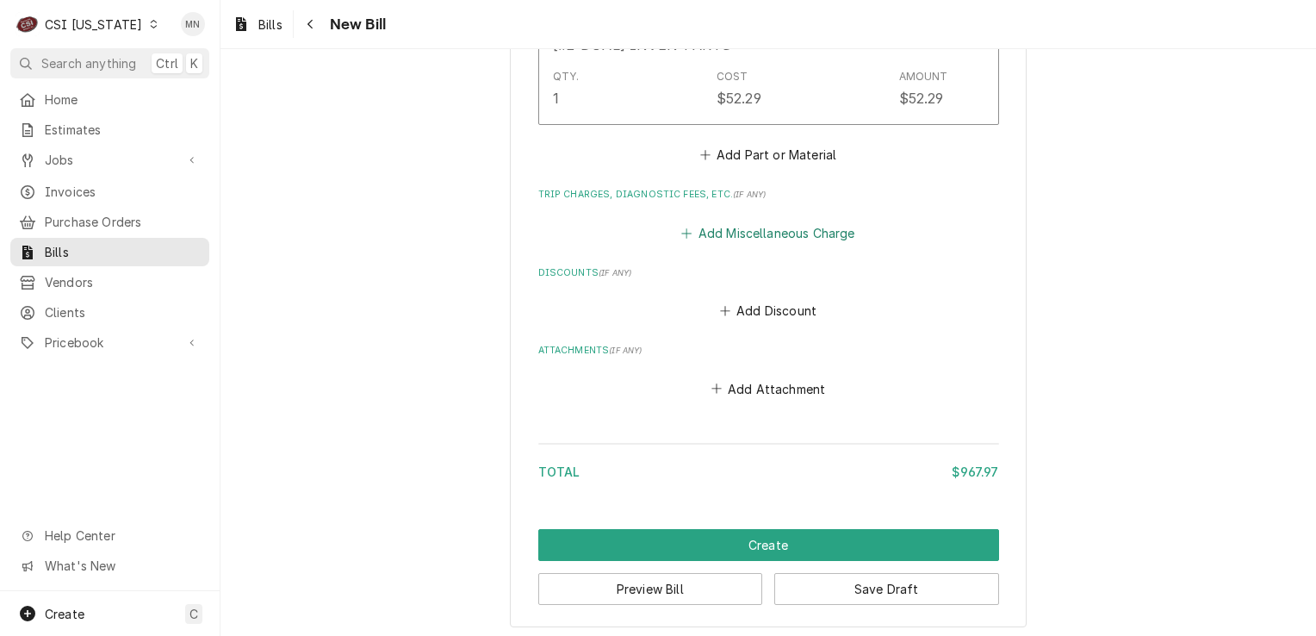
click at [727, 227] on button "Add Miscellaneous Charge" at bounding box center [768, 233] width 179 height 24
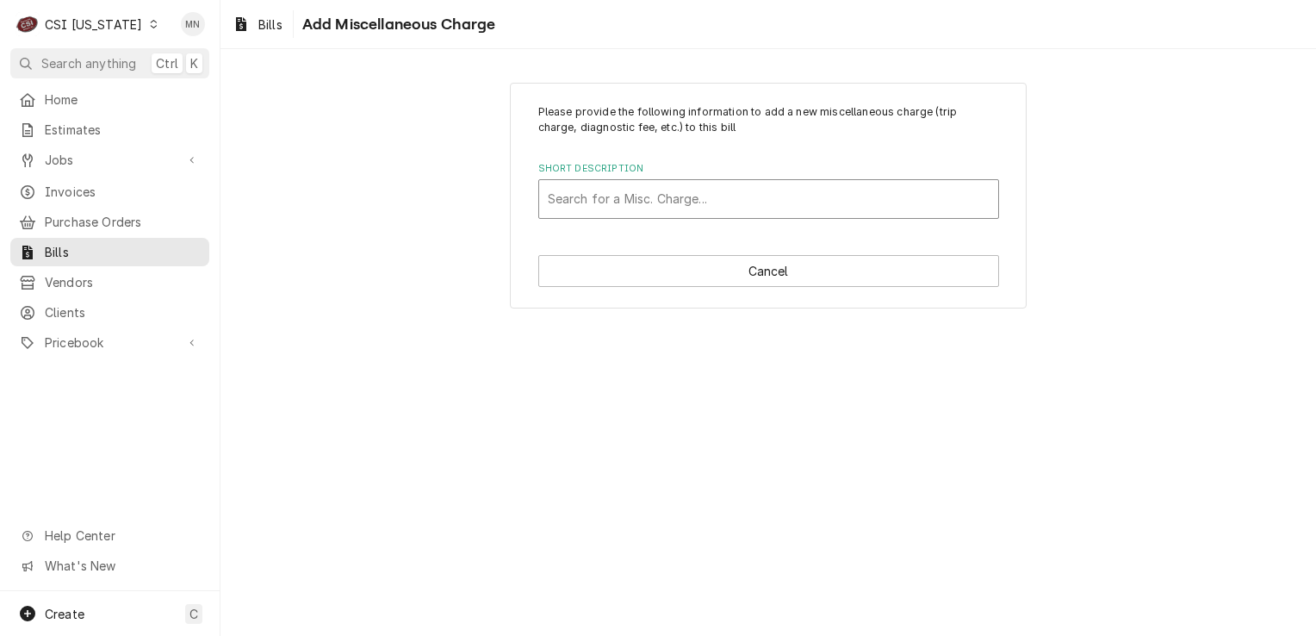
click at [668, 207] on div "Short Description" at bounding box center [769, 198] width 442 height 31
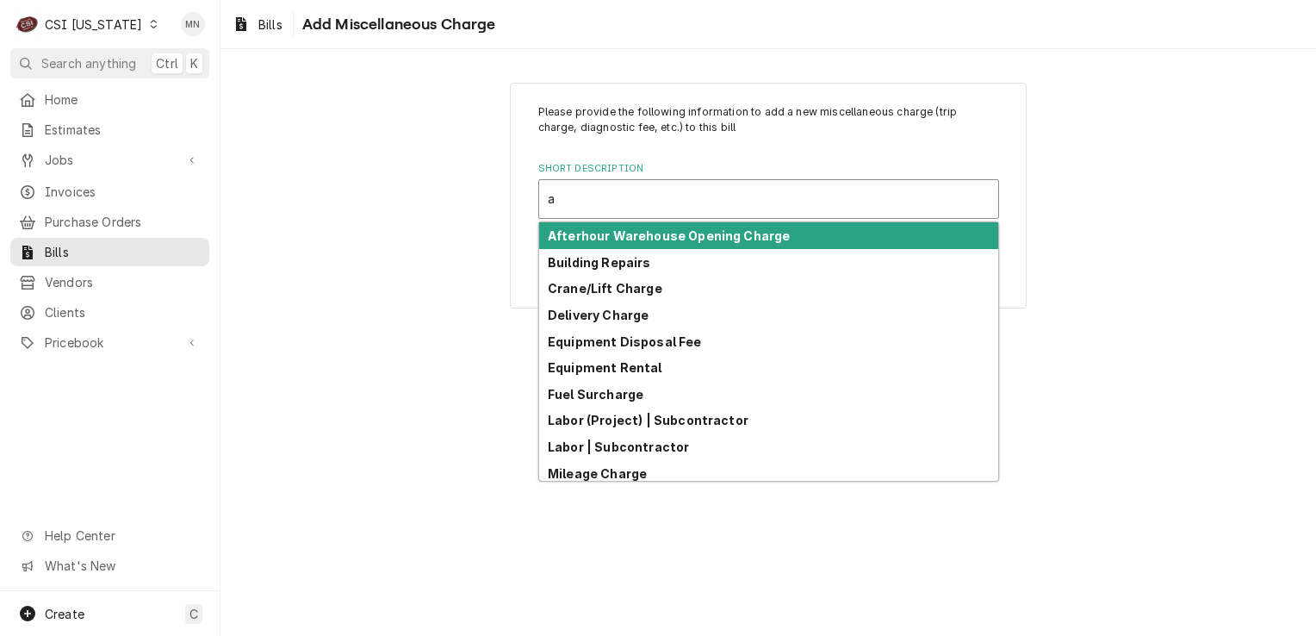
type input "ac"
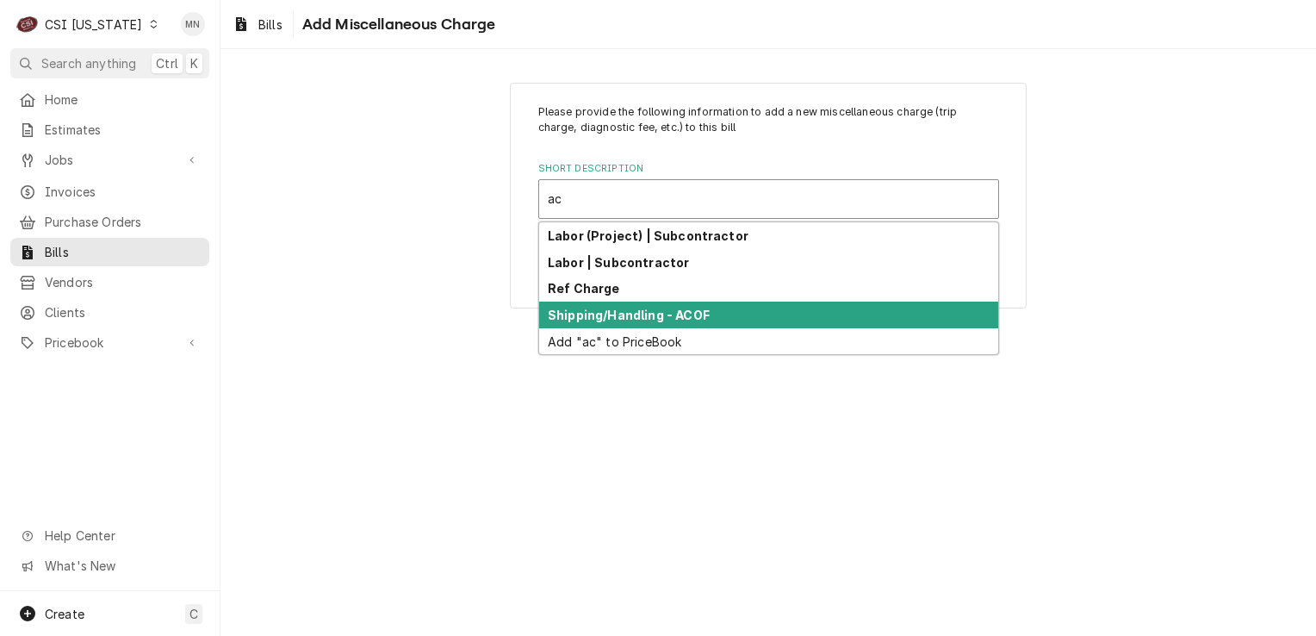
click at [647, 308] on strong "Shipping/Handling - ACOF" at bounding box center [629, 315] width 162 height 15
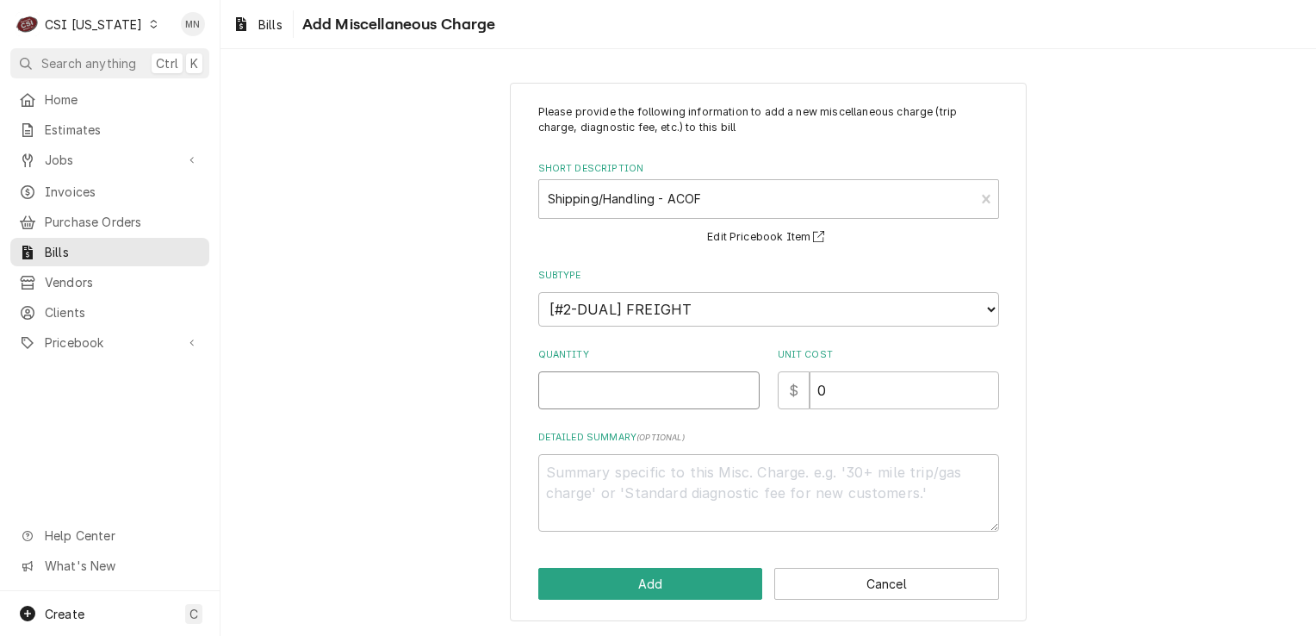
click at [620, 391] on input "Quantity" at bounding box center [648, 390] width 221 height 38
type textarea "x"
type input "1"
type textarea "x"
type input "7"
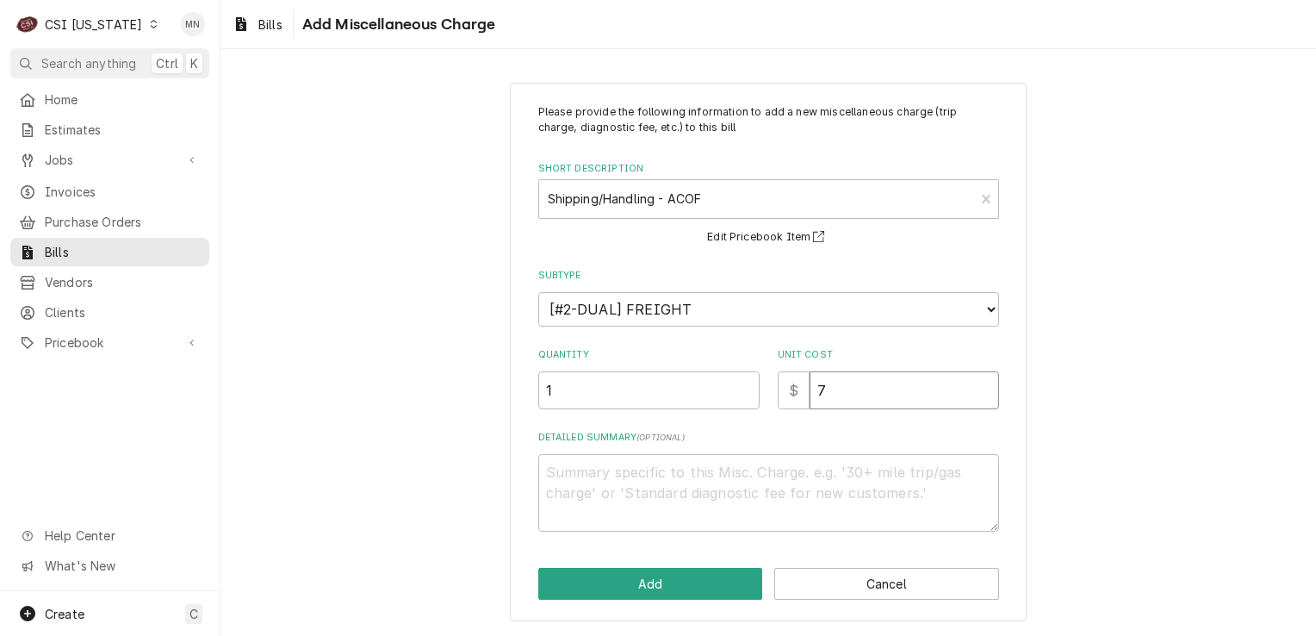
type textarea "x"
type input "74"
type textarea "x"
type input "74.0"
type textarea "x"
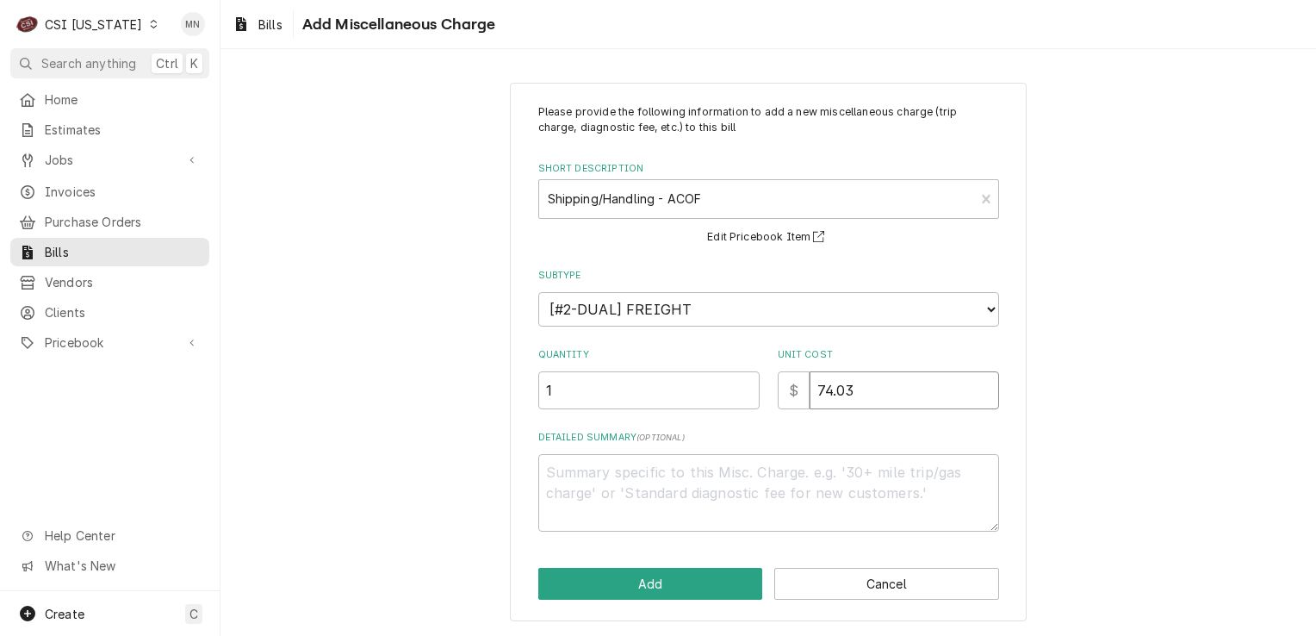
type input "74.03"
click at [569, 476] on textarea "Detailed Summary ( optional )" at bounding box center [768, 493] width 461 height 78
type textarea "x"
type textarea "P"
type textarea "x"
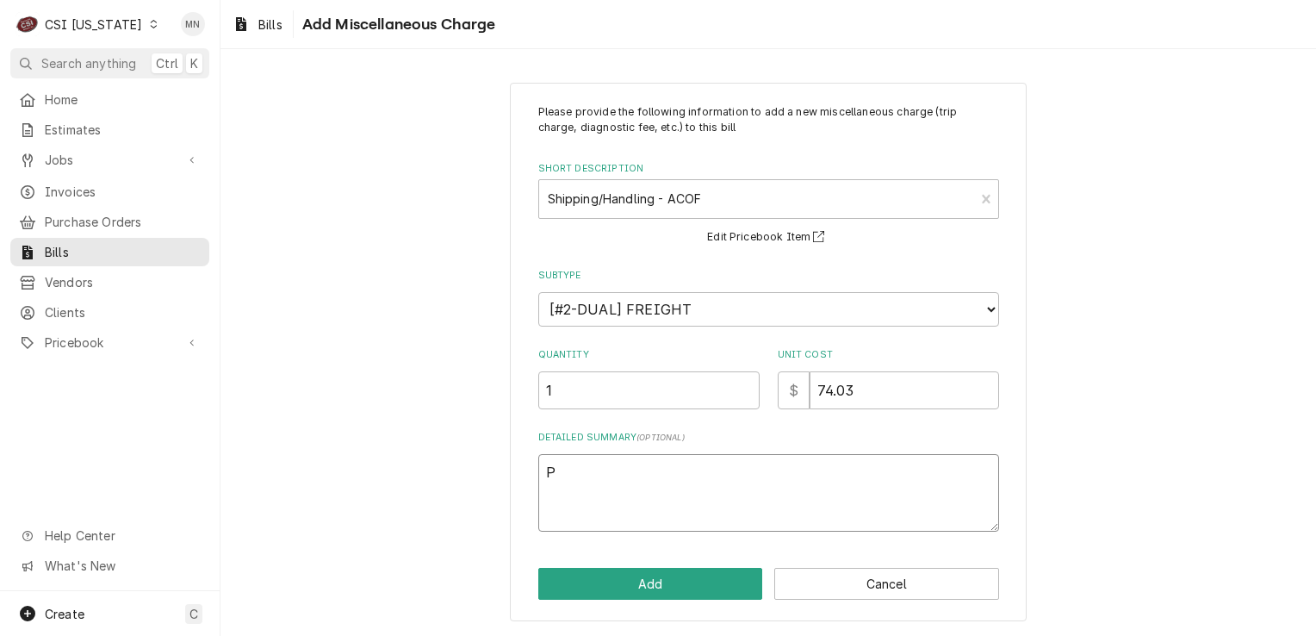
type textarea "Pa"
type textarea "x"
type textarea "Par"
type textarea "x"
type textarea "Part"
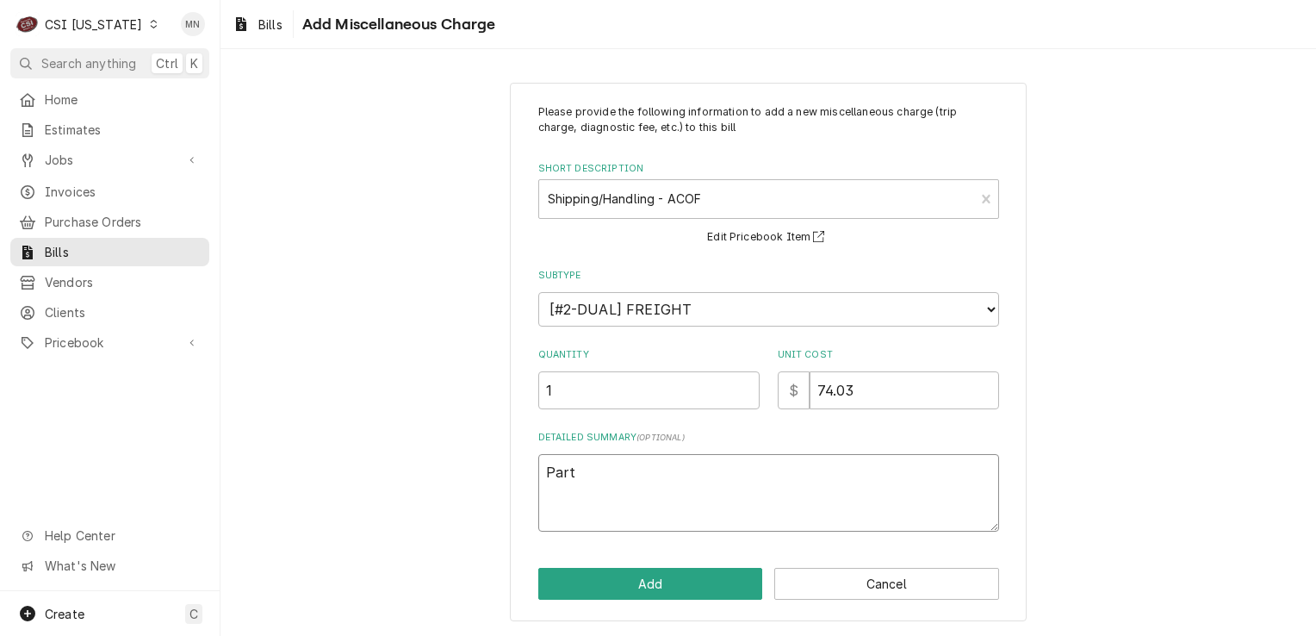
type textarea "x"
type textarea "Parts"
type textarea "x"
type textarea "Partst"
type textarea "x"
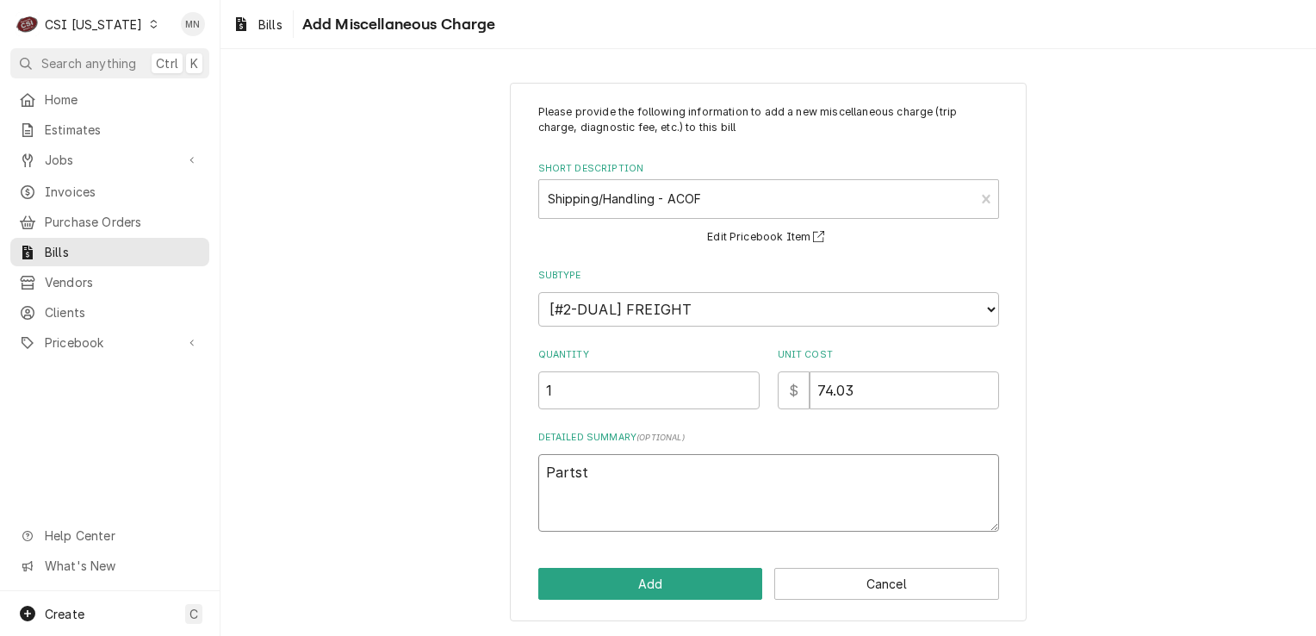
type textarea "Partsto"
type textarea "x"
type textarea "Partstow"
type textarea "x"
type textarea "Partstown"
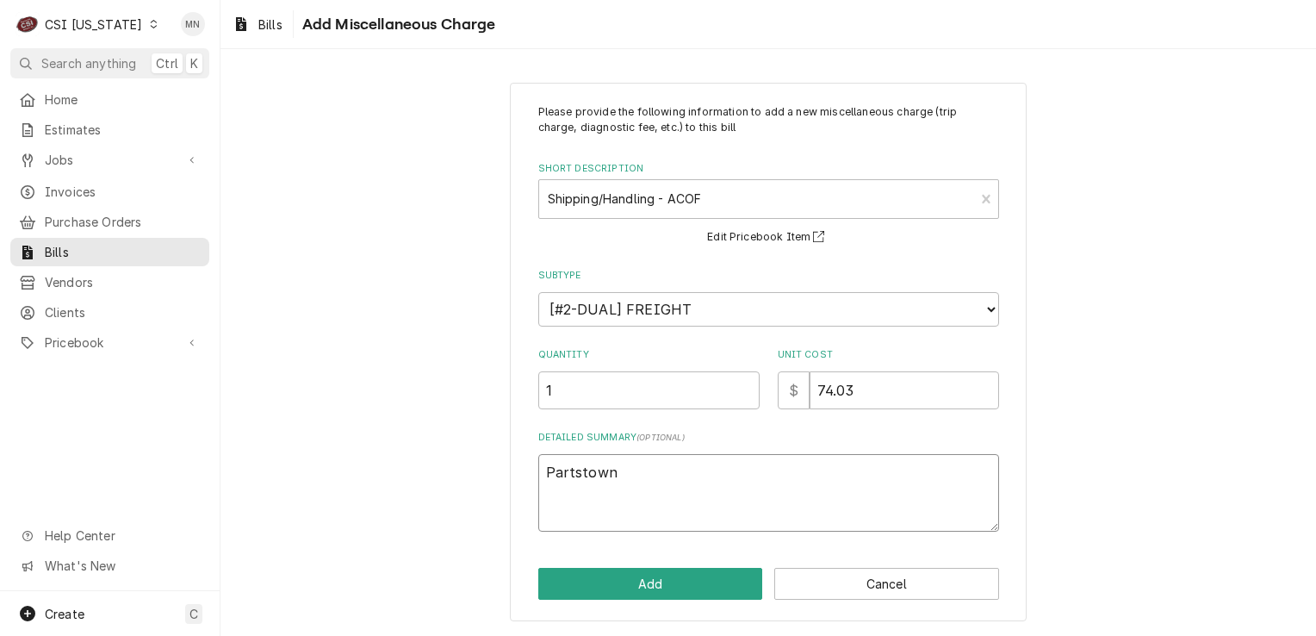
type textarea "x"
type textarea "Partstown"
type textarea "x"
type textarea "Partstown #"
type textarea "x"
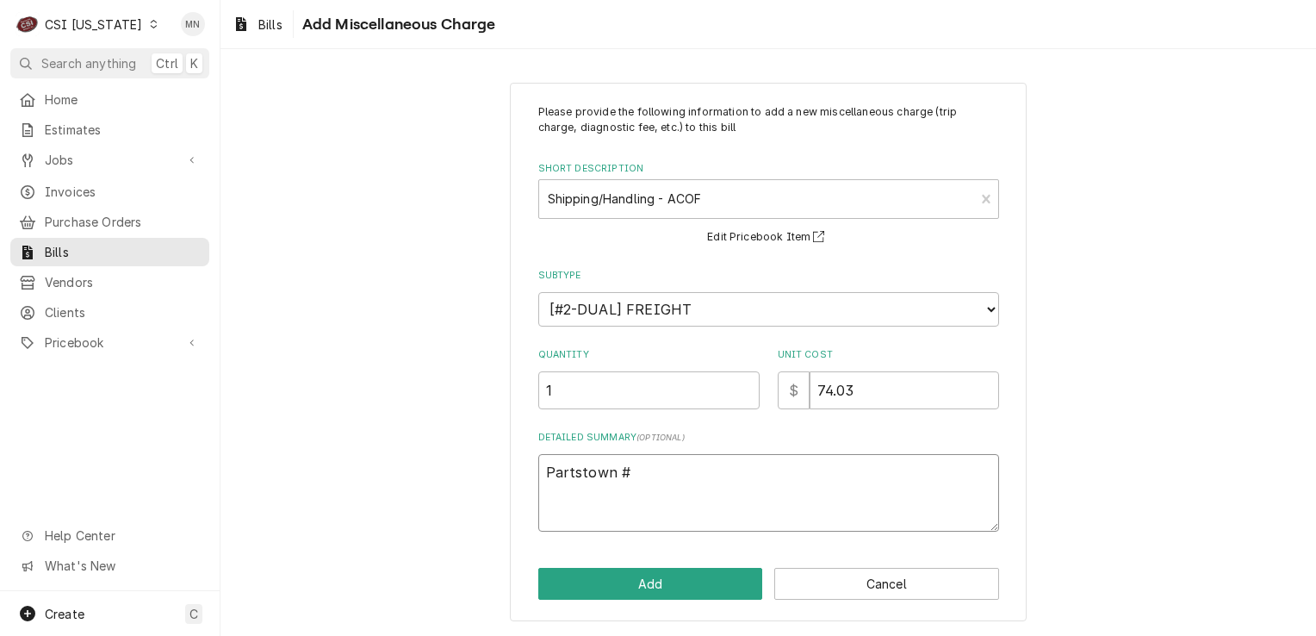
type textarea "Partstown #"
type textarea "x"
type textarea "Partstown #"
type textarea "x"
type textarea "Partstown"
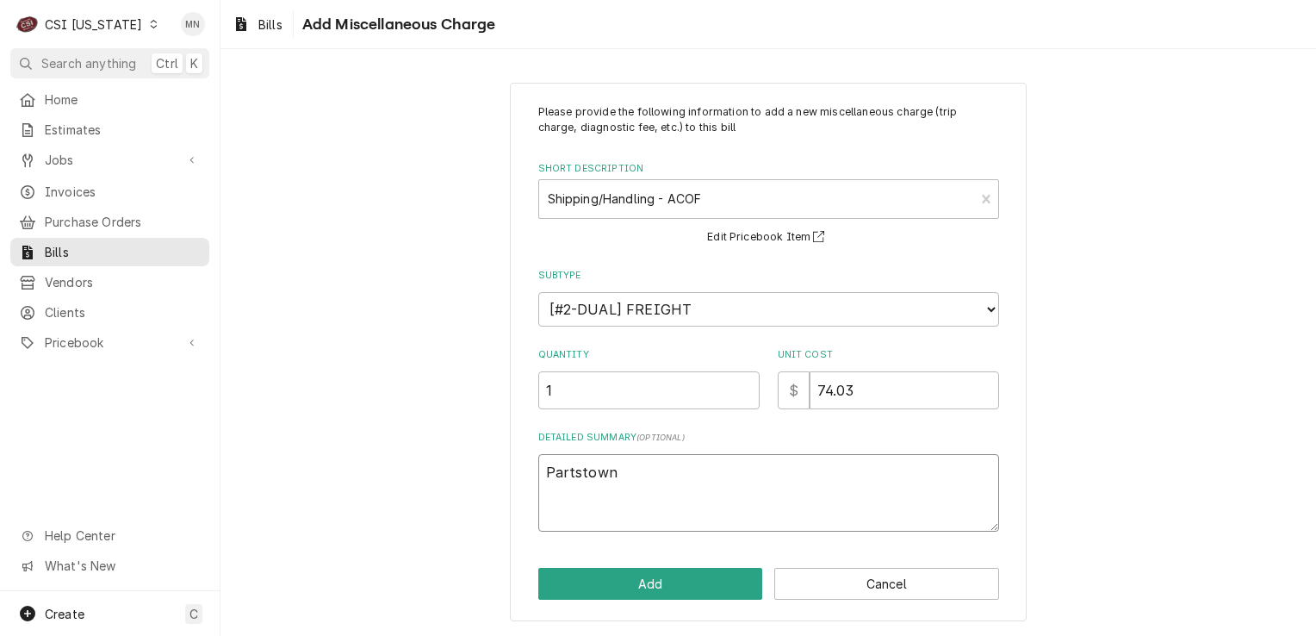
type textarea "x"
type textarea "Partstown 2"
type textarea "x"
type textarea "Partstown 21"
type textarea "x"
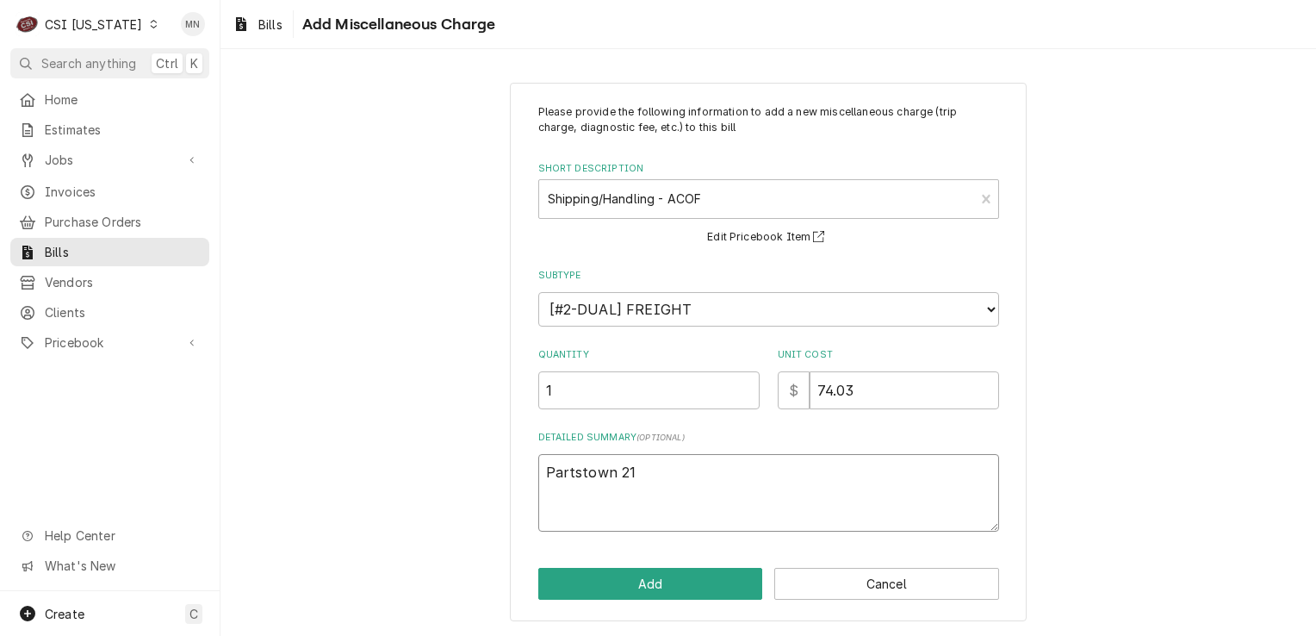
type textarea "Partstown 210"
type textarea "x"
type textarea "Partstown 2106"
type textarea "x"
type textarea "Partstown 21068"
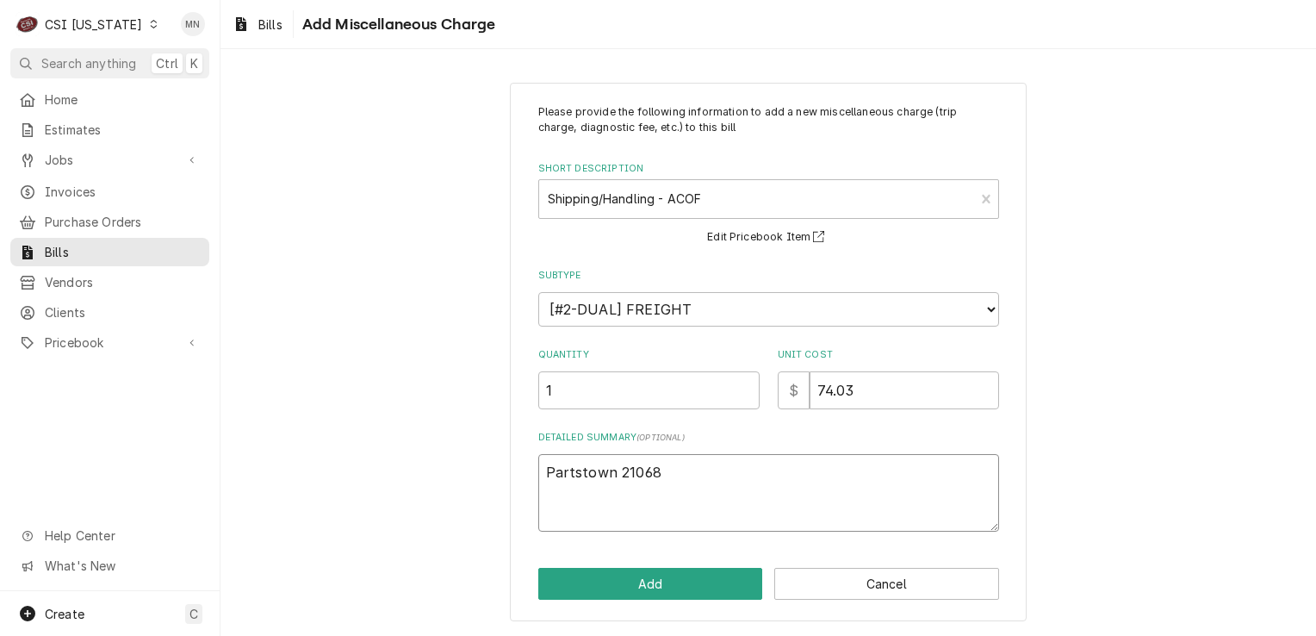
type textarea "x"
type textarea "Partstown 210682"
type textarea "x"
type textarea "Partstown 2106824"
type textarea "x"
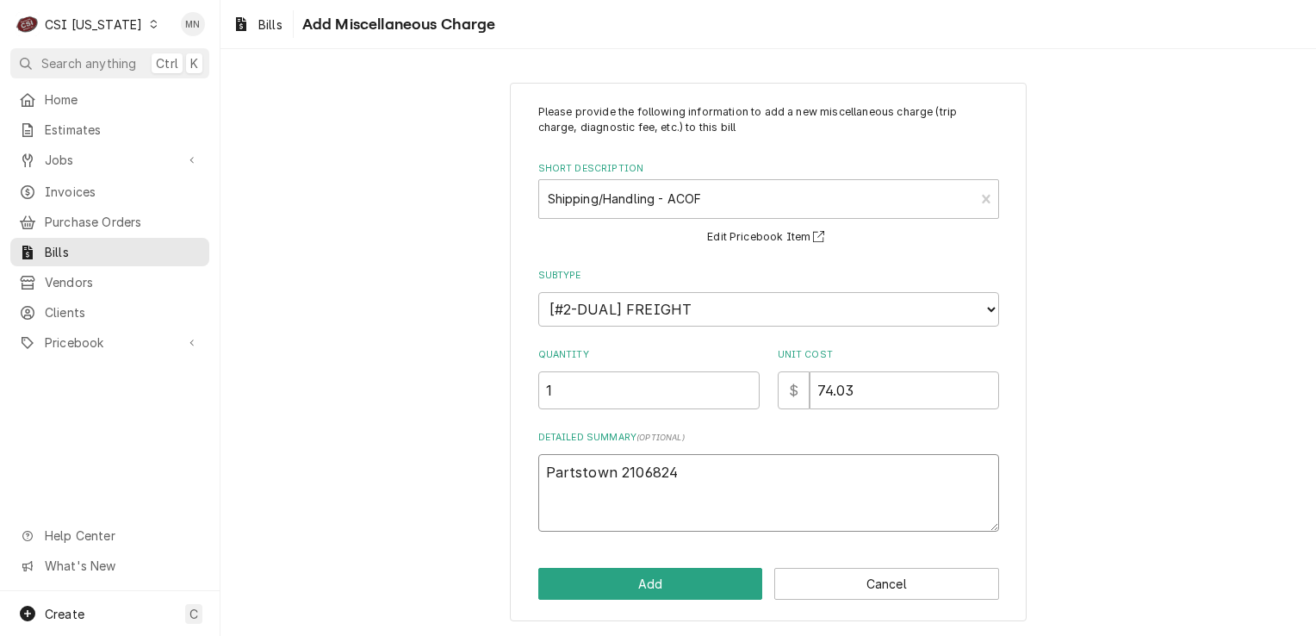
type textarea "Partstown 21068248"
type textarea "x"
type textarea "Partstown 210682488"
type textarea "x"
type textarea "Partstown 2106824883"
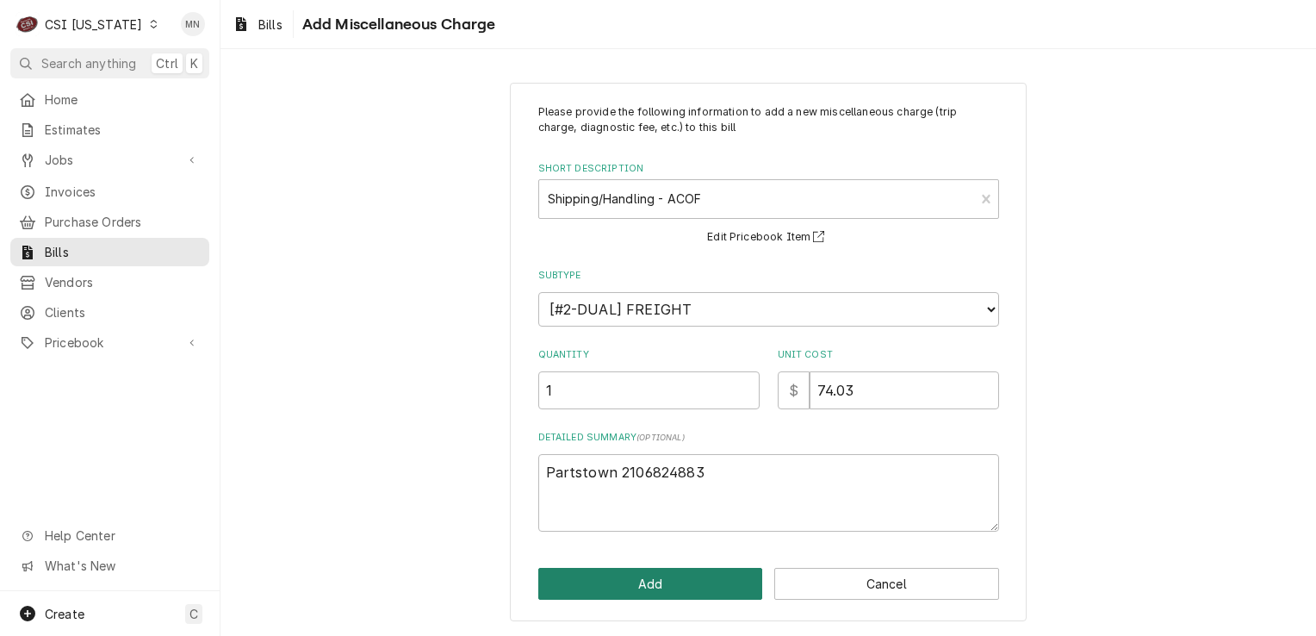
click at [713, 577] on button "Add" at bounding box center [650, 584] width 225 height 32
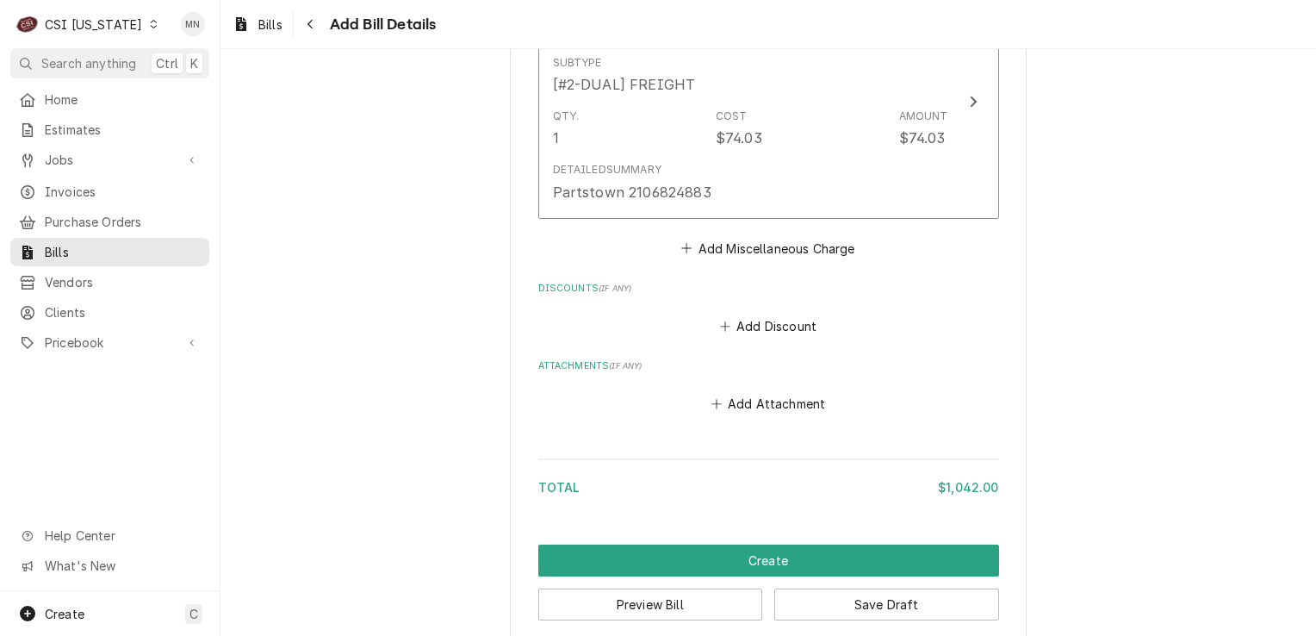
scroll to position [2733, 0]
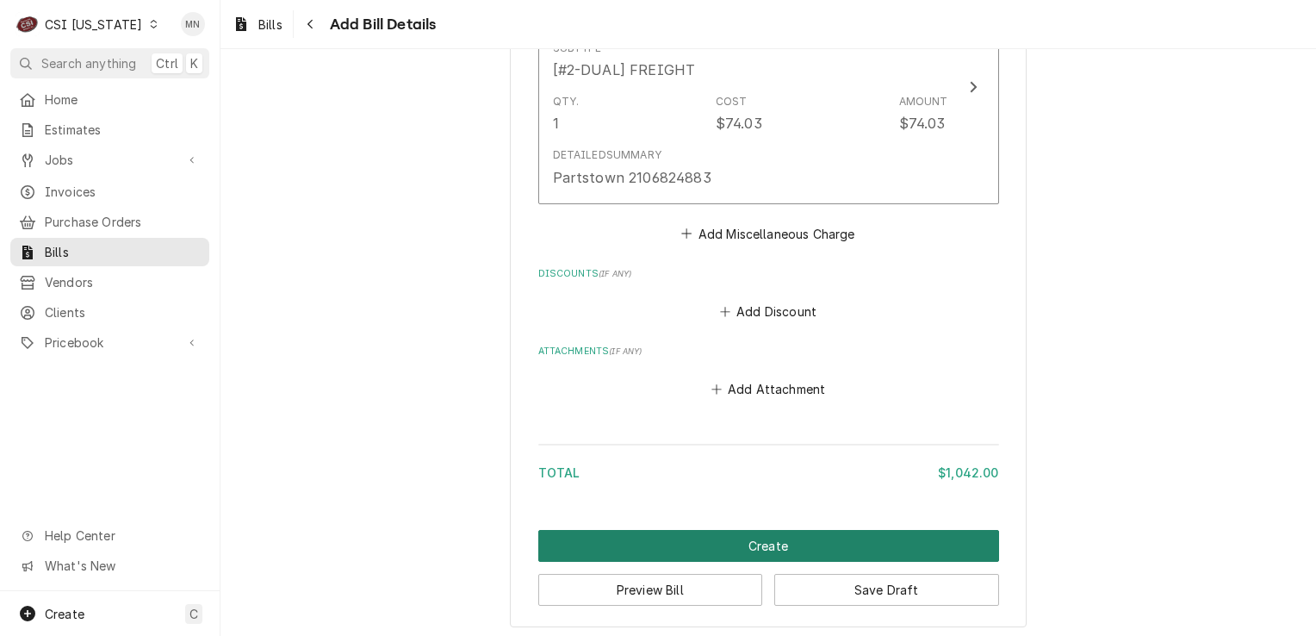
click at [741, 536] on button "Create" at bounding box center [768, 546] width 461 height 32
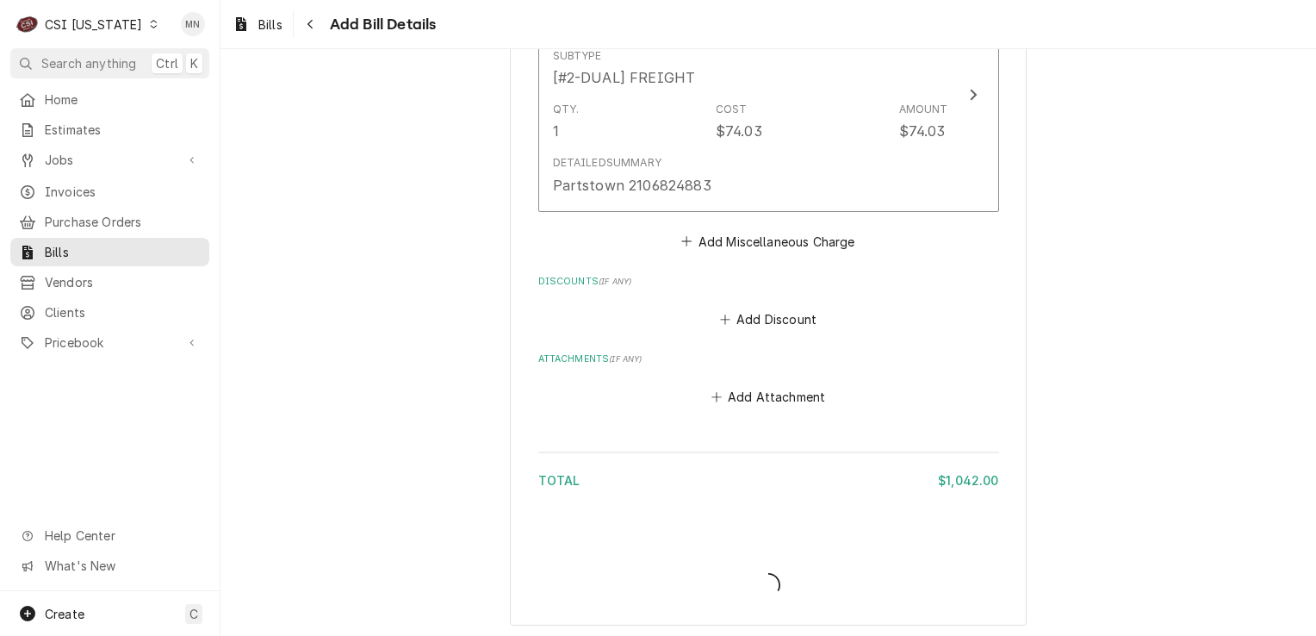
scroll to position [352, 0]
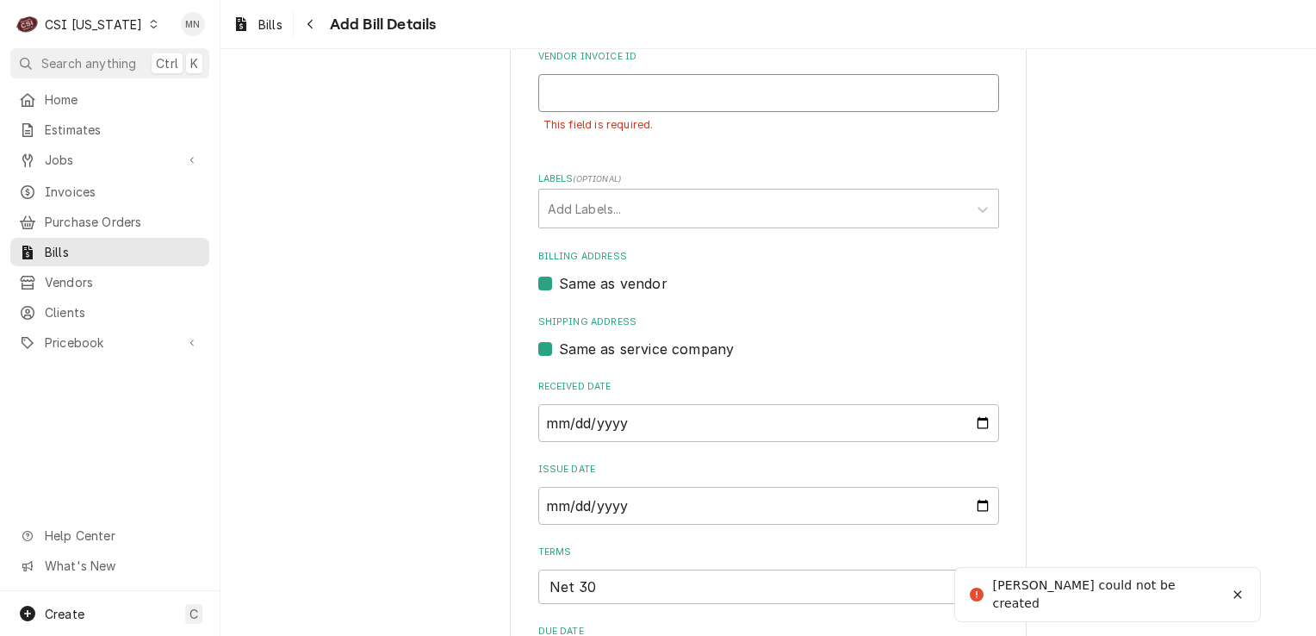
click at [586, 98] on input "Vendor Invoice ID" at bounding box center [768, 93] width 461 height 38
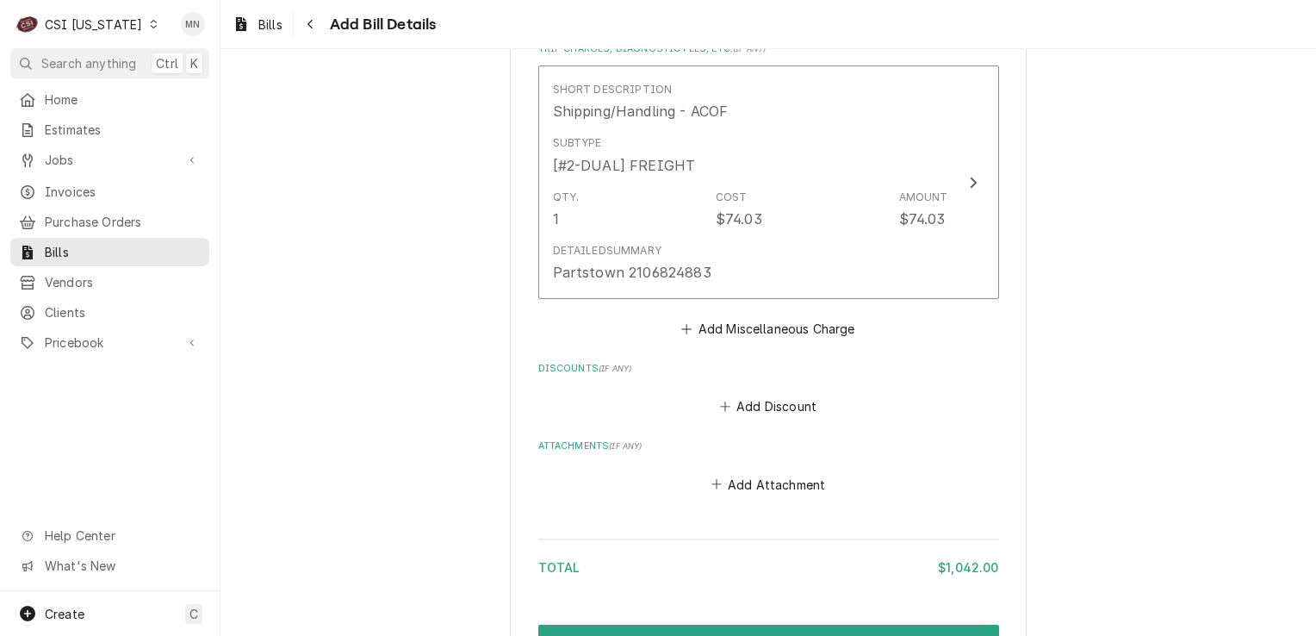
scroll to position [2773, 0]
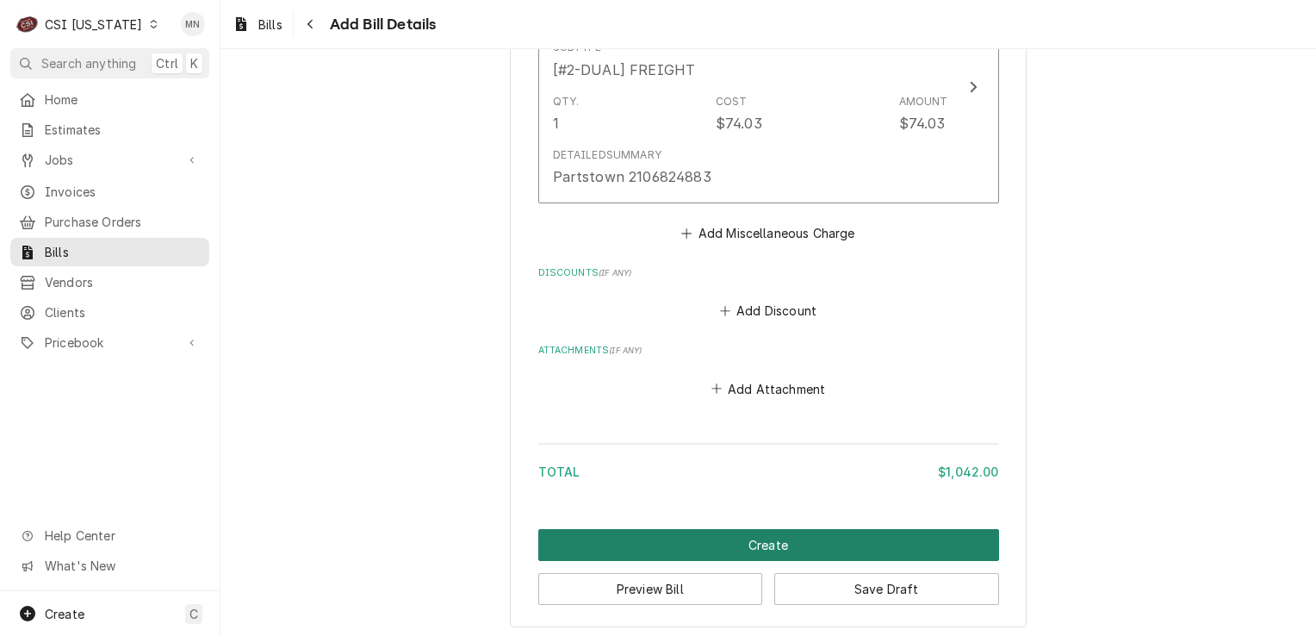
type input "2106824883"
click at [686, 539] on button "Create" at bounding box center [768, 545] width 461 height 32
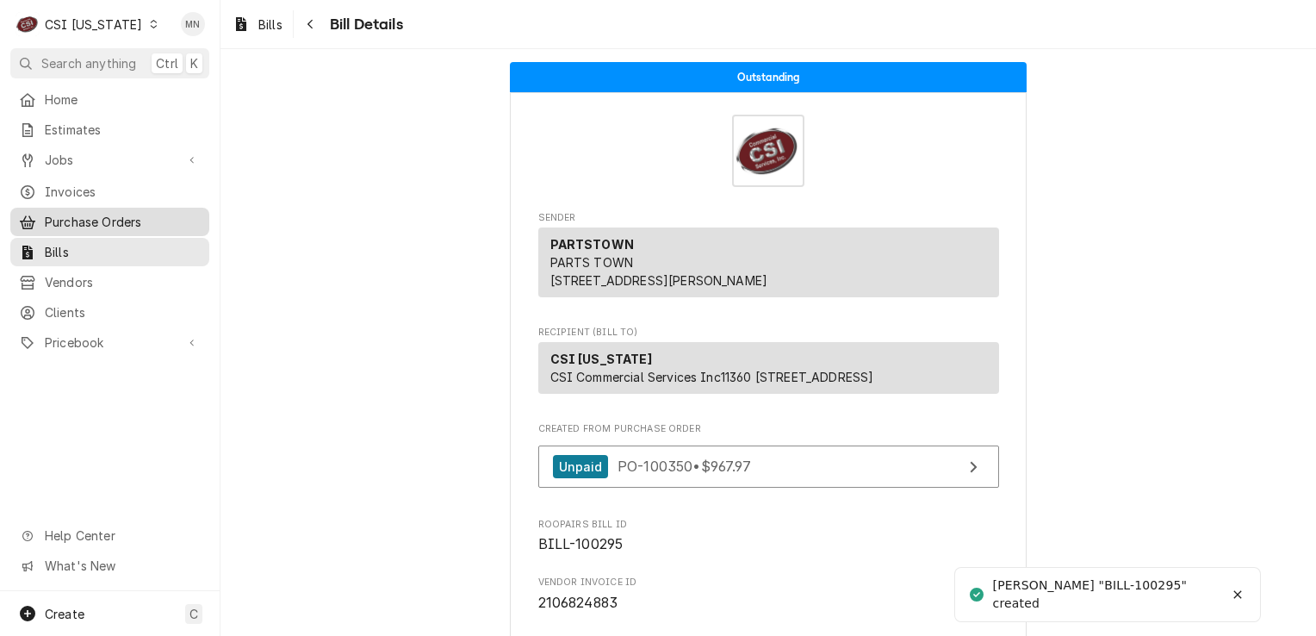
click at [103, 213] on span "Purchase Orders" at bounding box center [123, 222] width 156 height 18
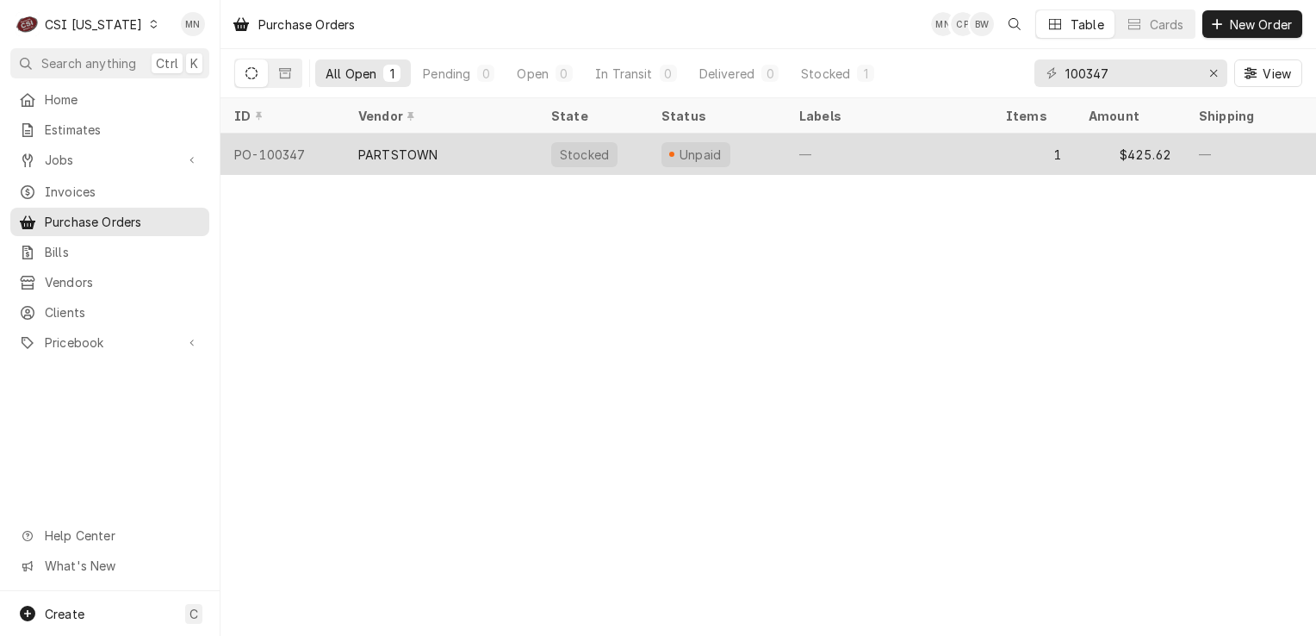
click at [434, 161] on div "PARTSTOWN" at bounding box center [441, 154] width 193 height 41
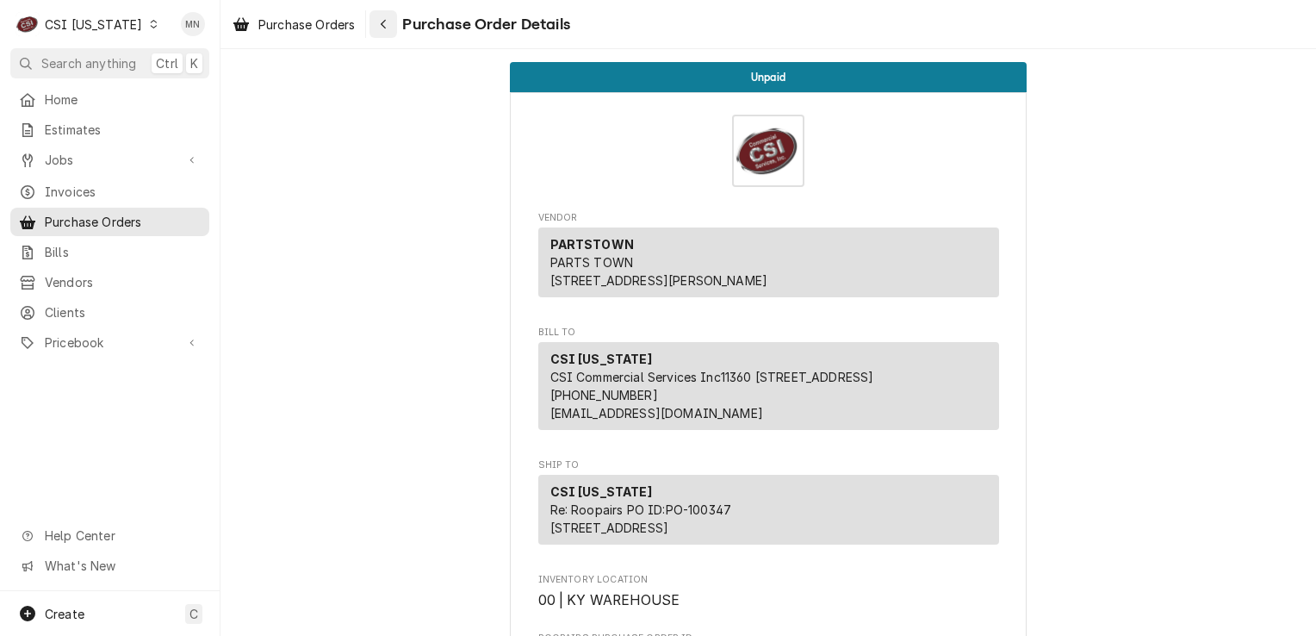
click at [380, 24] on div "Navigate back" at bounding box center [383, 24] width 17 height 17
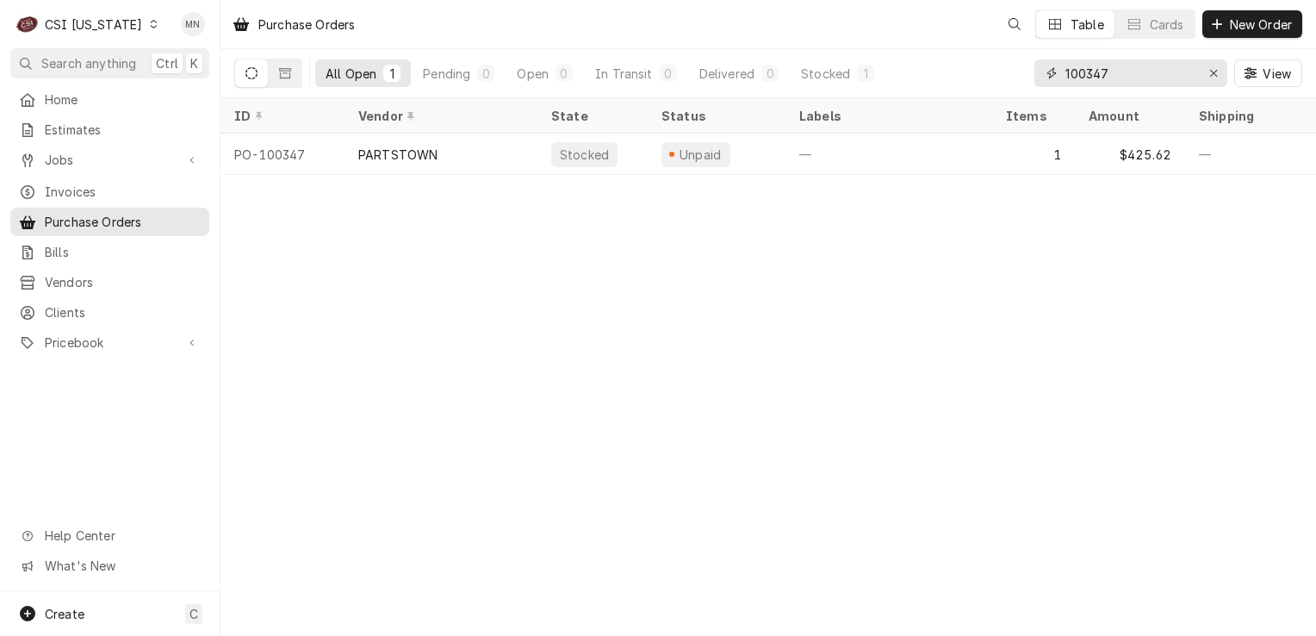
drag, startPoint x: 1150, startPoint y: 77, endPoint x: 813, endPoint y: 88, distance: 337.0
click at [830, 84] on div "All Open 1 Pending 0 Open 0 In Transit 0 Delivered 0 Stocked 1 100347 View" at bounding box center [768, 73] width 1068 height 48
type input "100350"
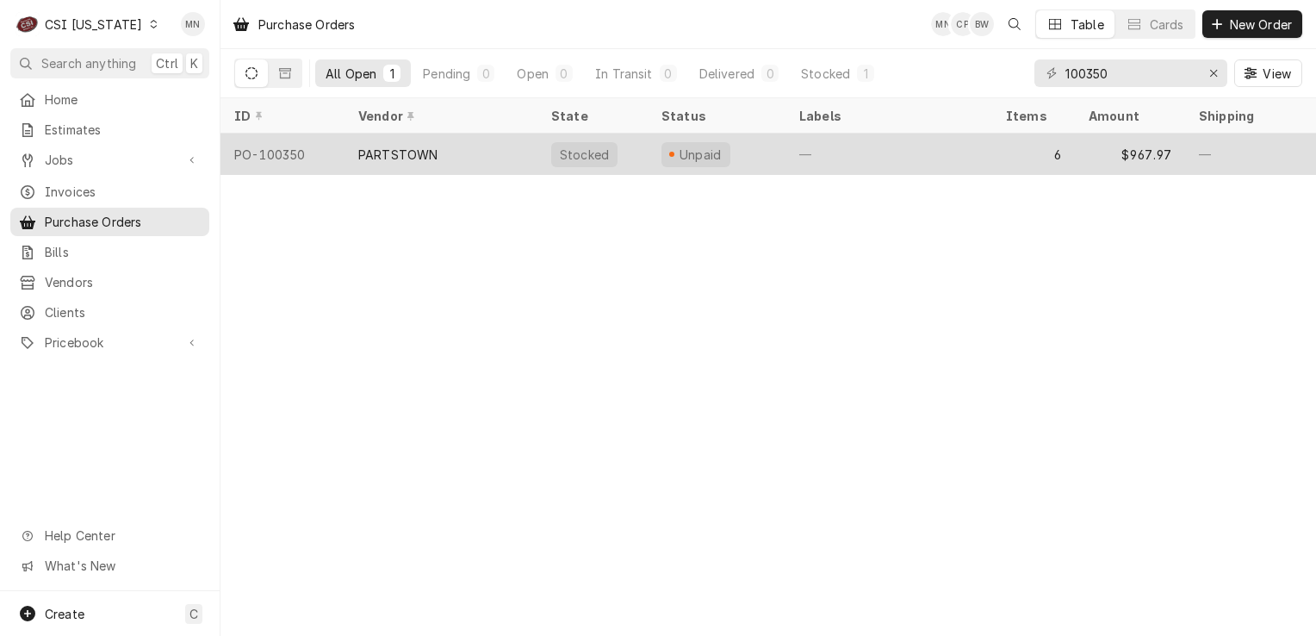
click at [427, 140] on div "PARTSTOWN" at bounding box center [441, 154] width 193 height 41
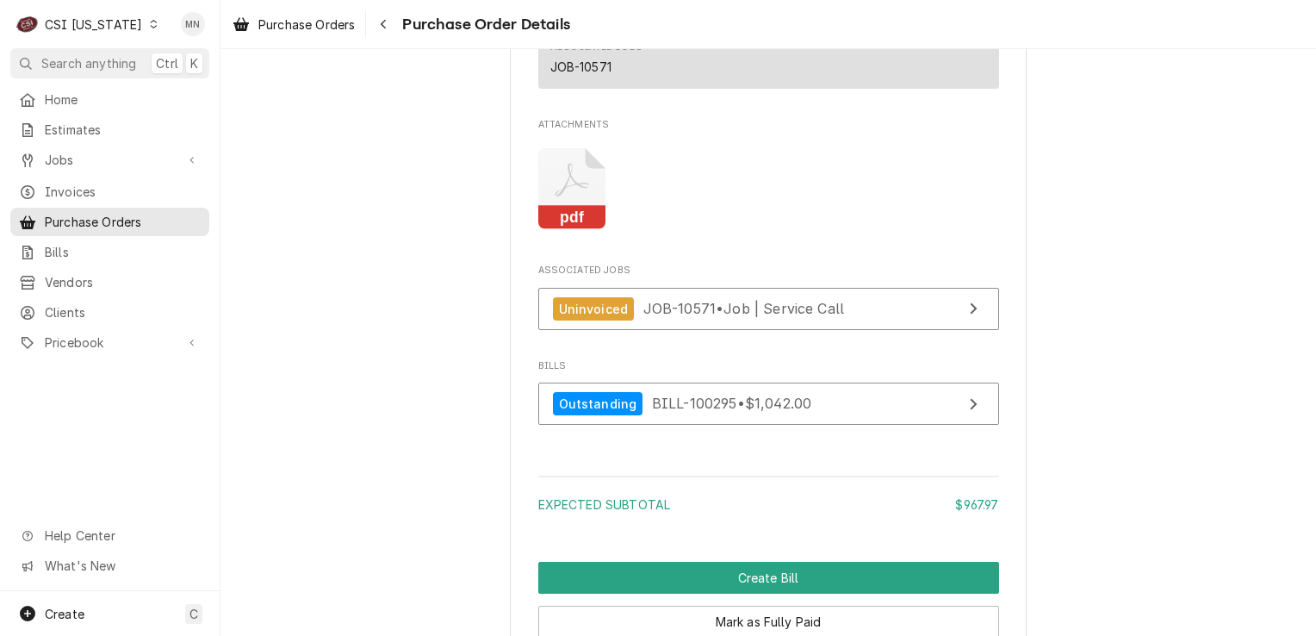
scroll to position [3396, 0]
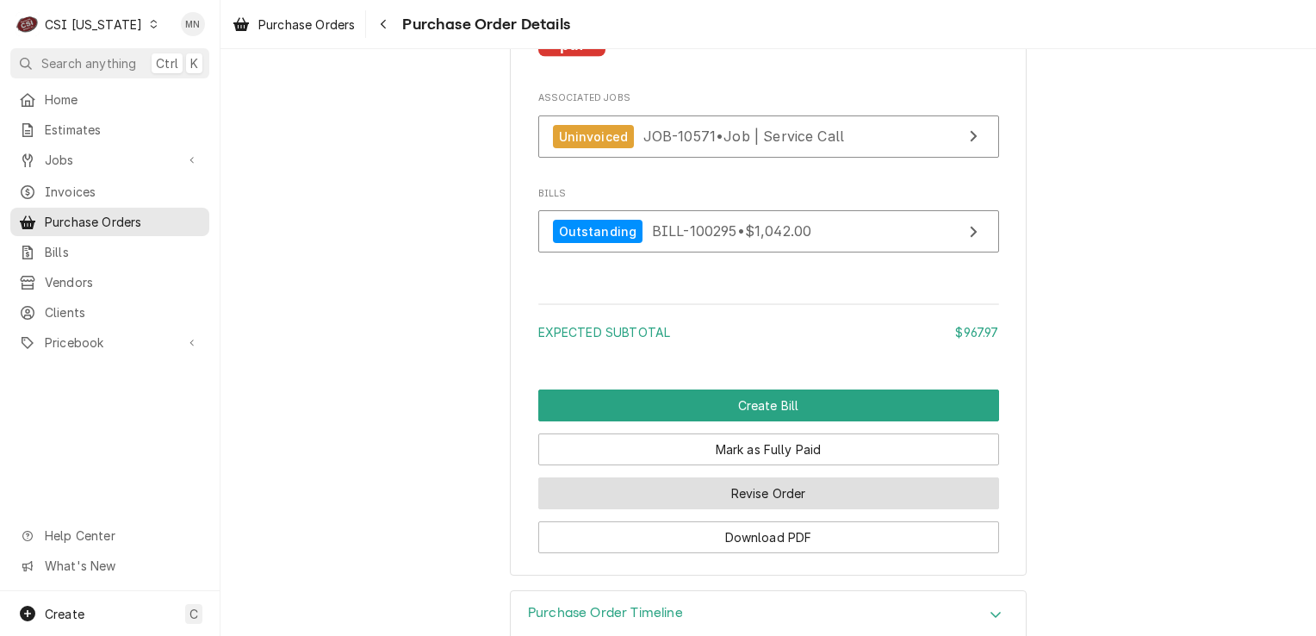
click at [753, 509] on button "Revise Order" at bounding box center [768, 493] width 461 height 32
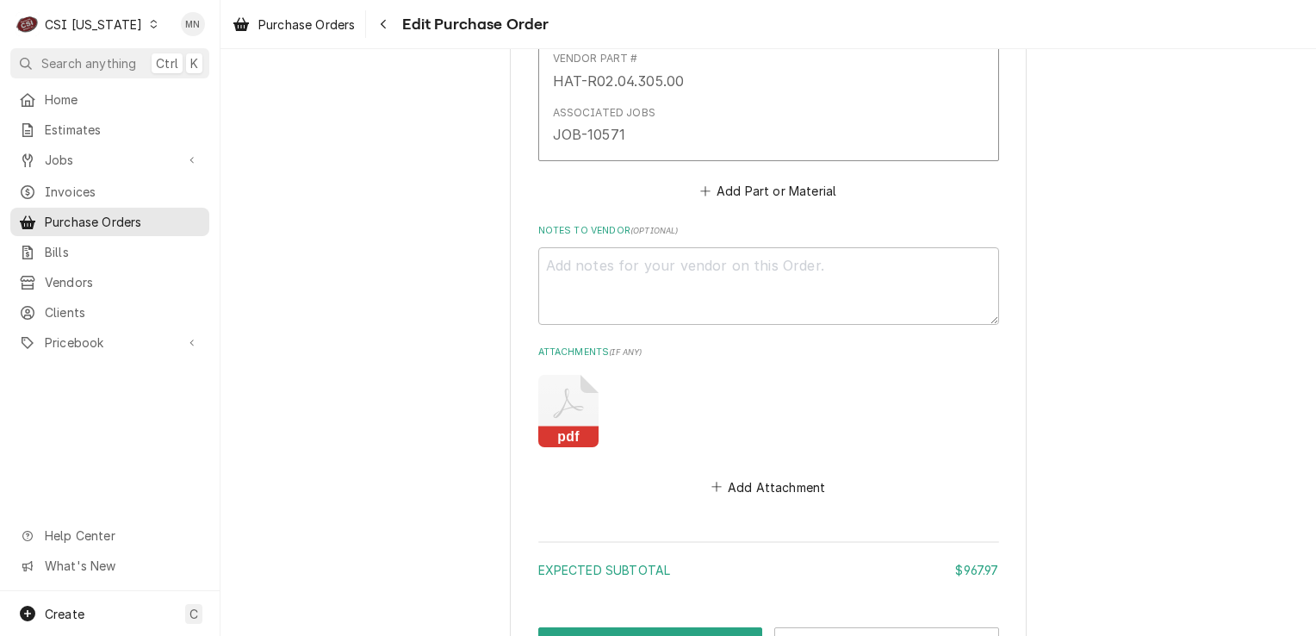
scroll to position [3183, 0]
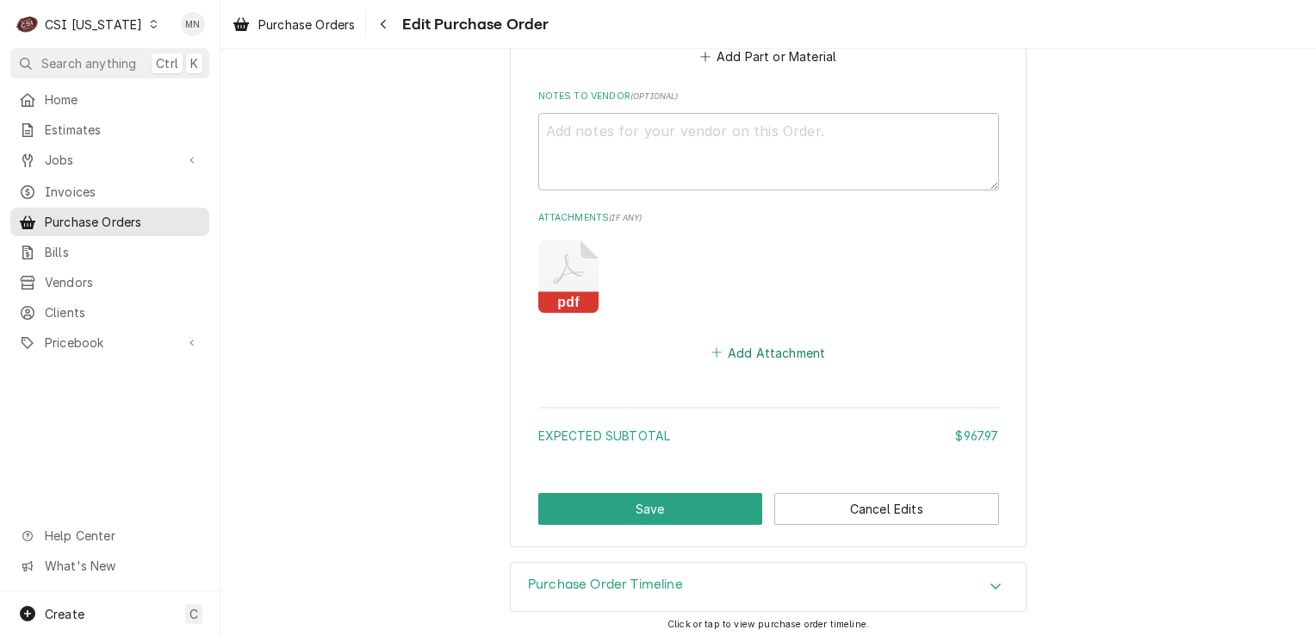
click at [770, 351] on button "Add Attachment" at bounding box center [768, 352] width 121 height 24
type textarea "x"
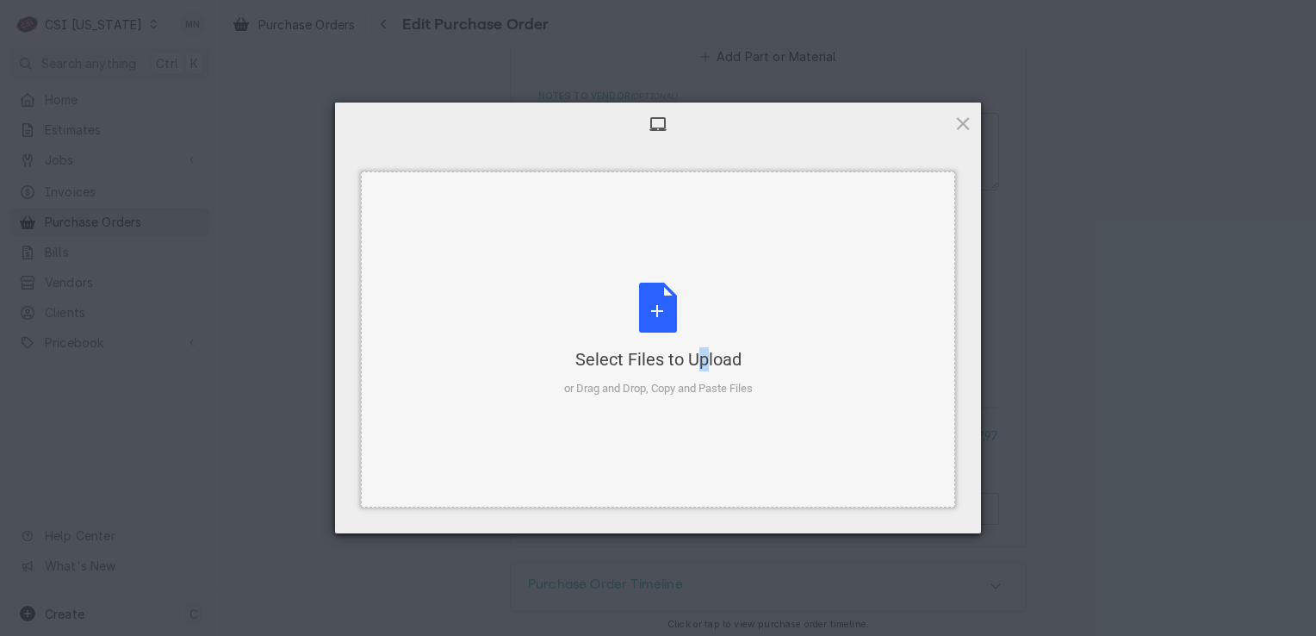
click at [665, 330] on div "Select Files to Upload or Drag and Drop, Copy and Paste Files" at bounding box center [658, 340] width 189 height 115
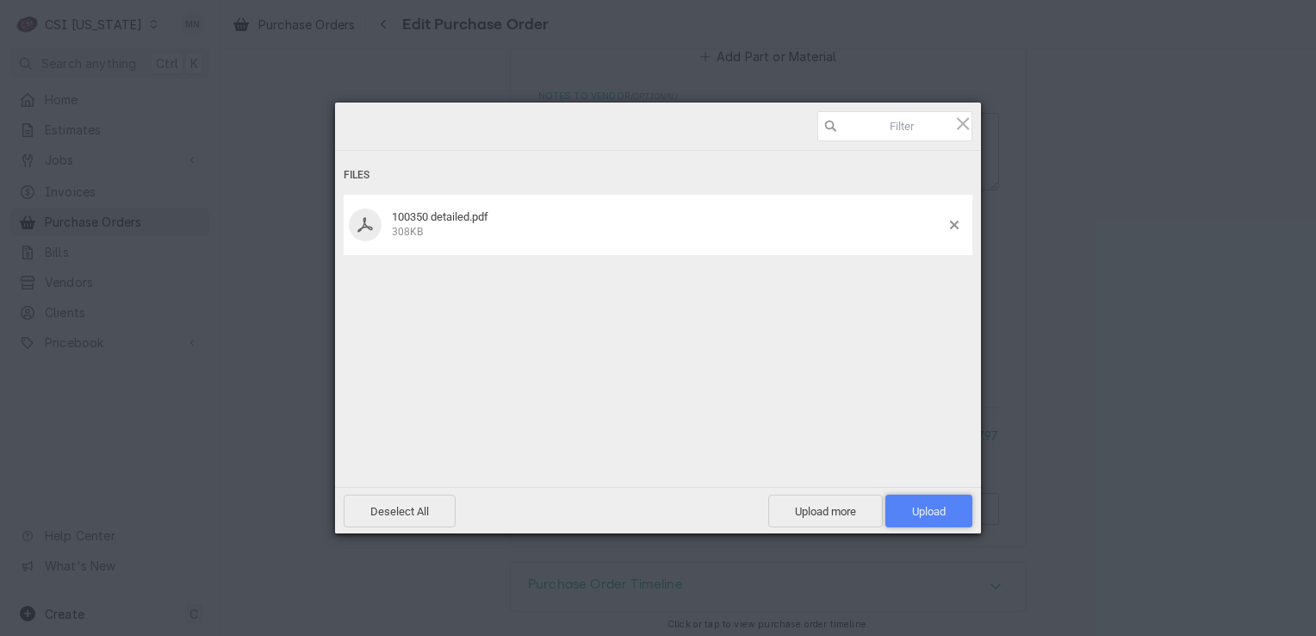
click at [933, 514] on span "Upload 1" at bounding box center [929, 511] width 34 height 13
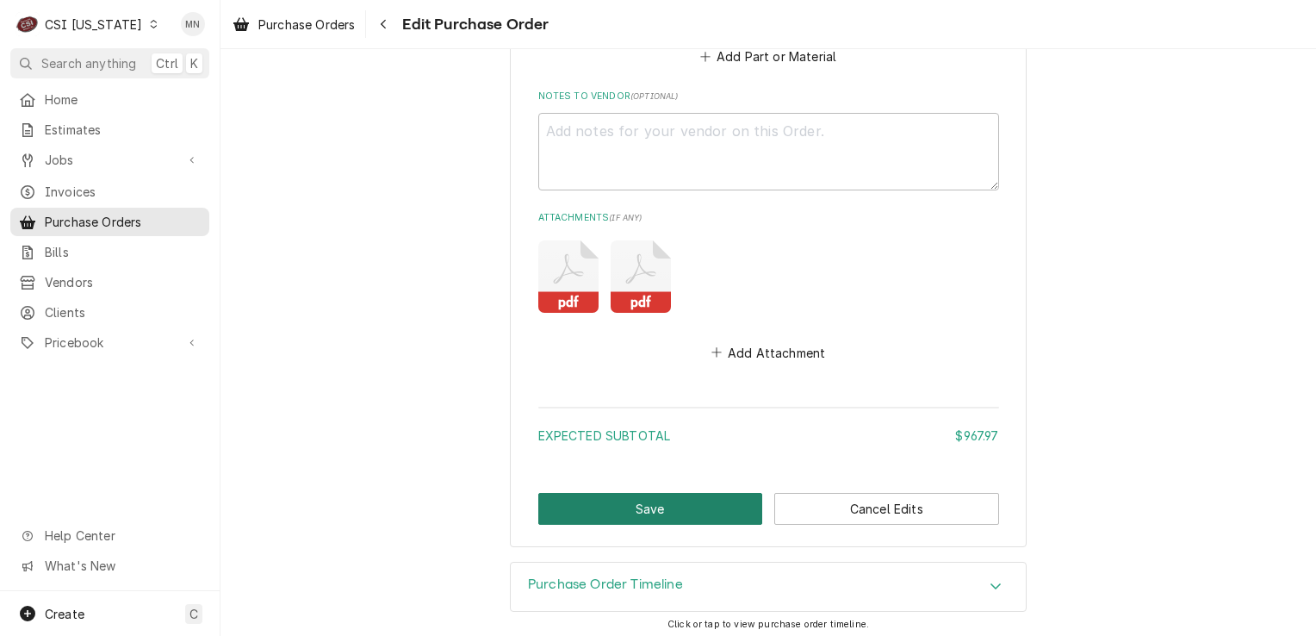
click at [567, 508] on button "Save" at bounding box center [650, 509] width 225 height 32
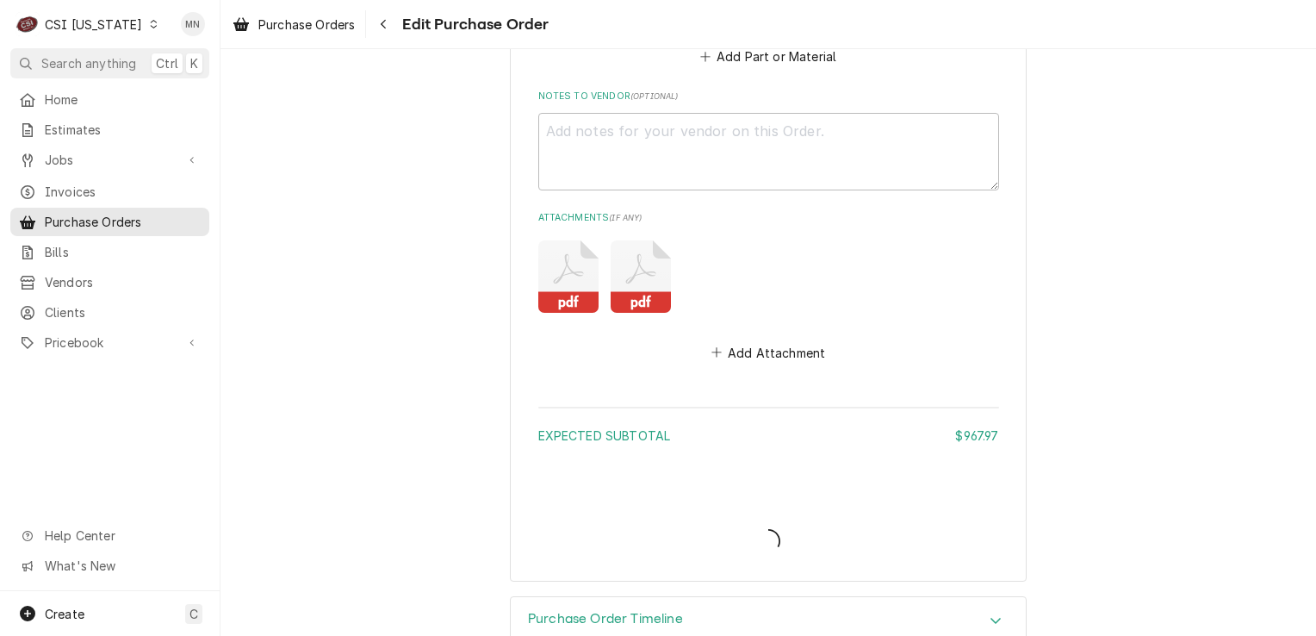
type textarea "x"
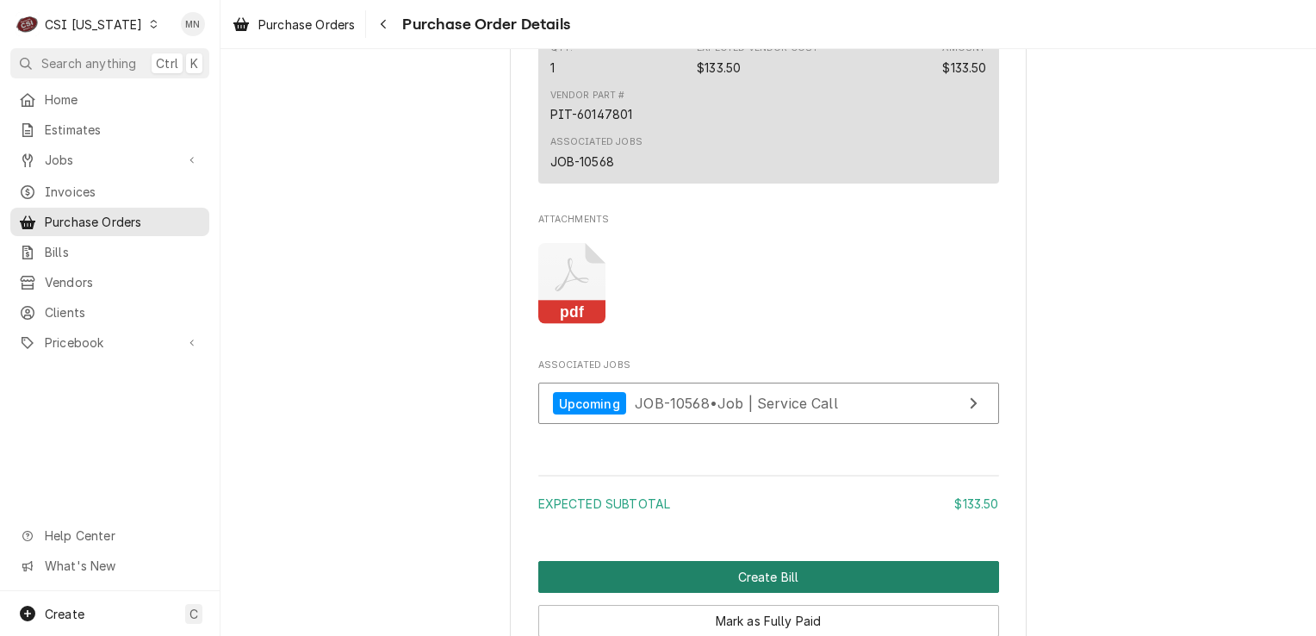
scroll to position [1551, 0]
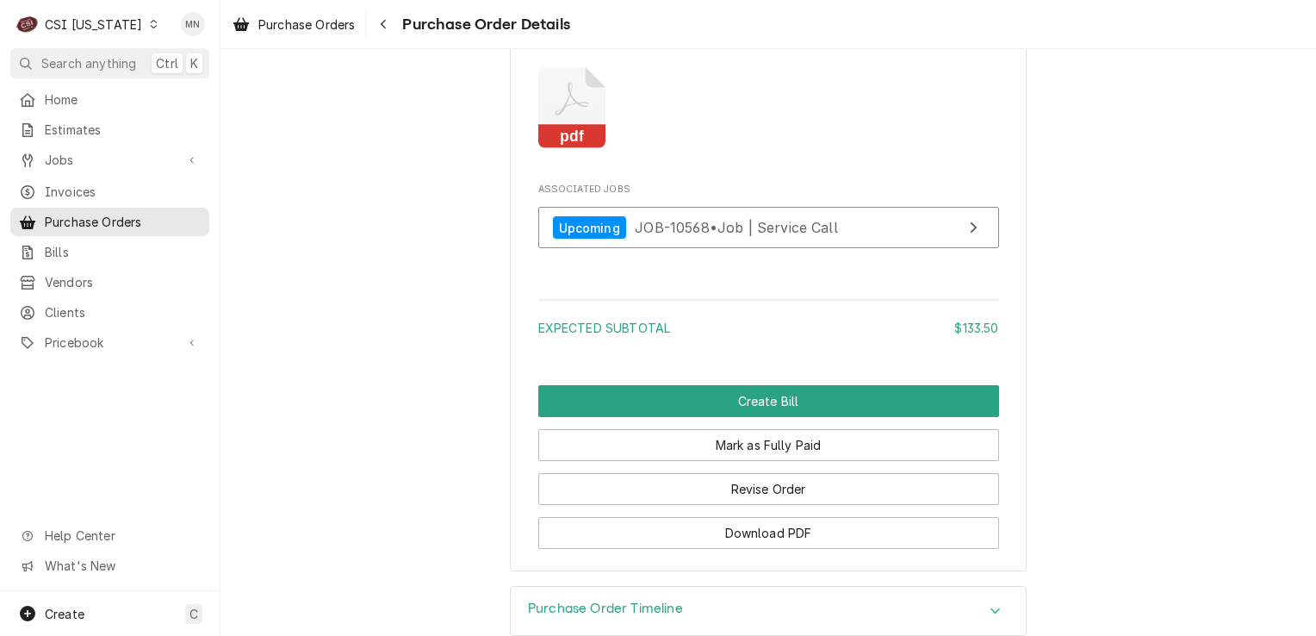
click at [562, 149] on icon "Attachments" at bounding box center [572, 108] width 68 height 82
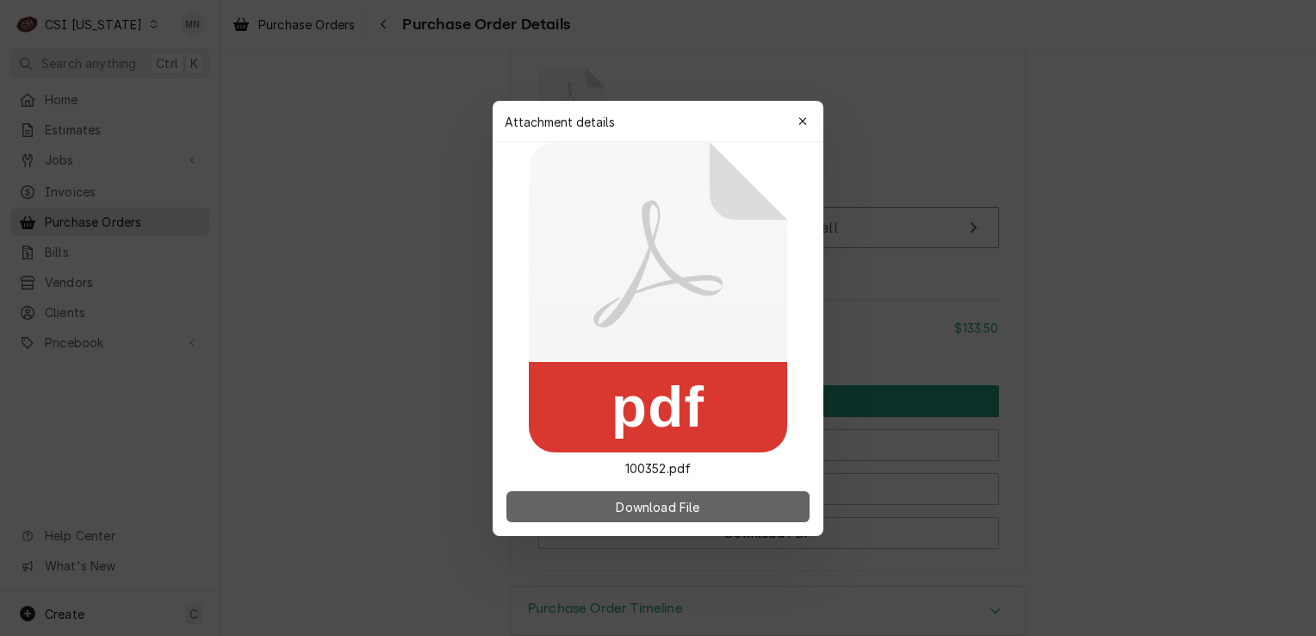
click at [620, 494] on button "Download File" at bounding box center [658, 506] width 303 height 31
click at [627, 504] on span "Download File" at bounding box center [657, 506] width 90 height 18
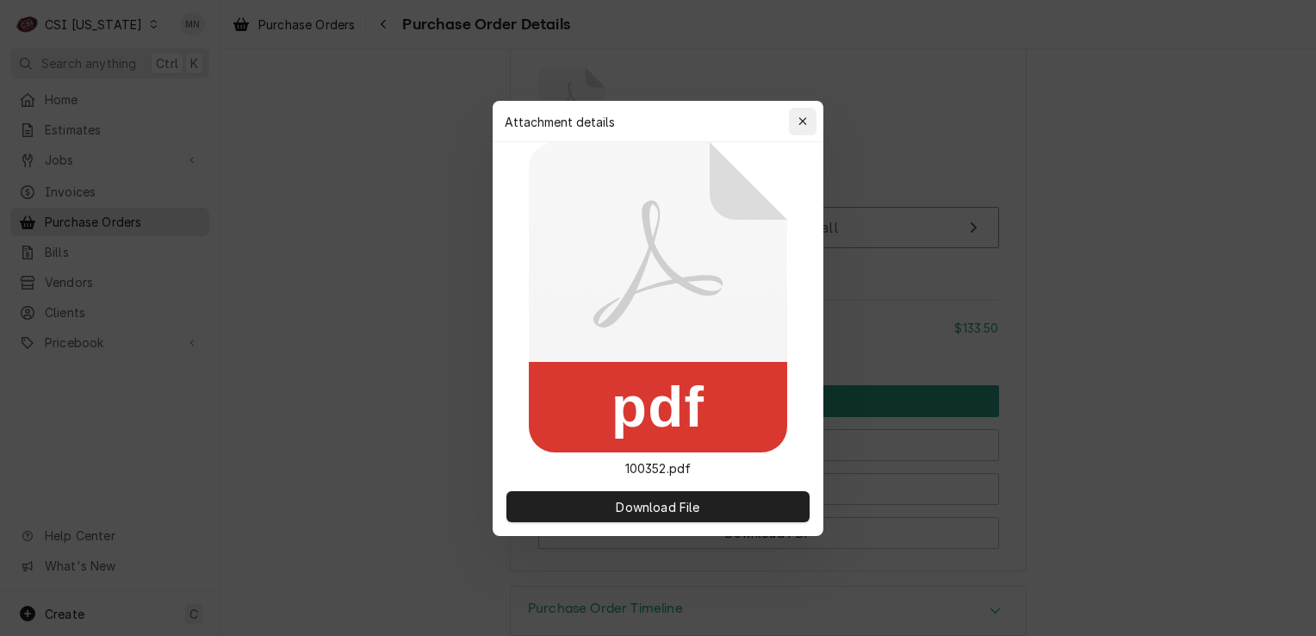
click at [805, 127] on div "button" at bounding box center [802, 121] width 17 height 17
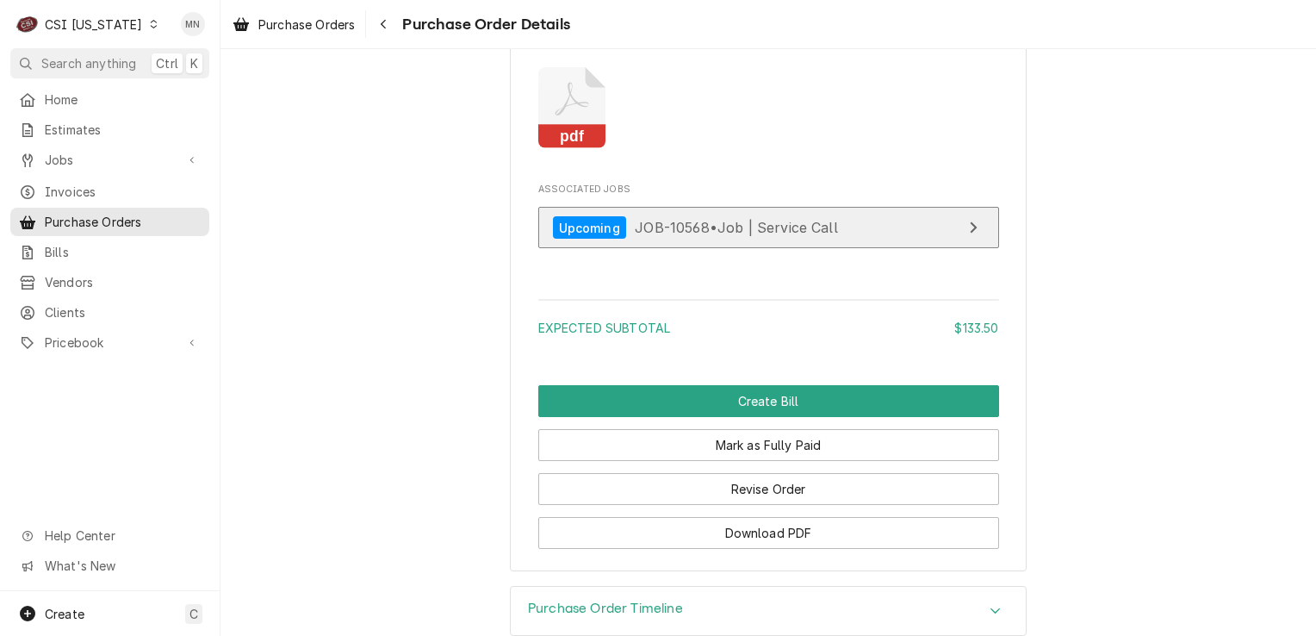
click at [789, 239] on div "Upcoming JOB-10568 • Job | Service Call" at bounding box center [695, 227] width 285 height 23
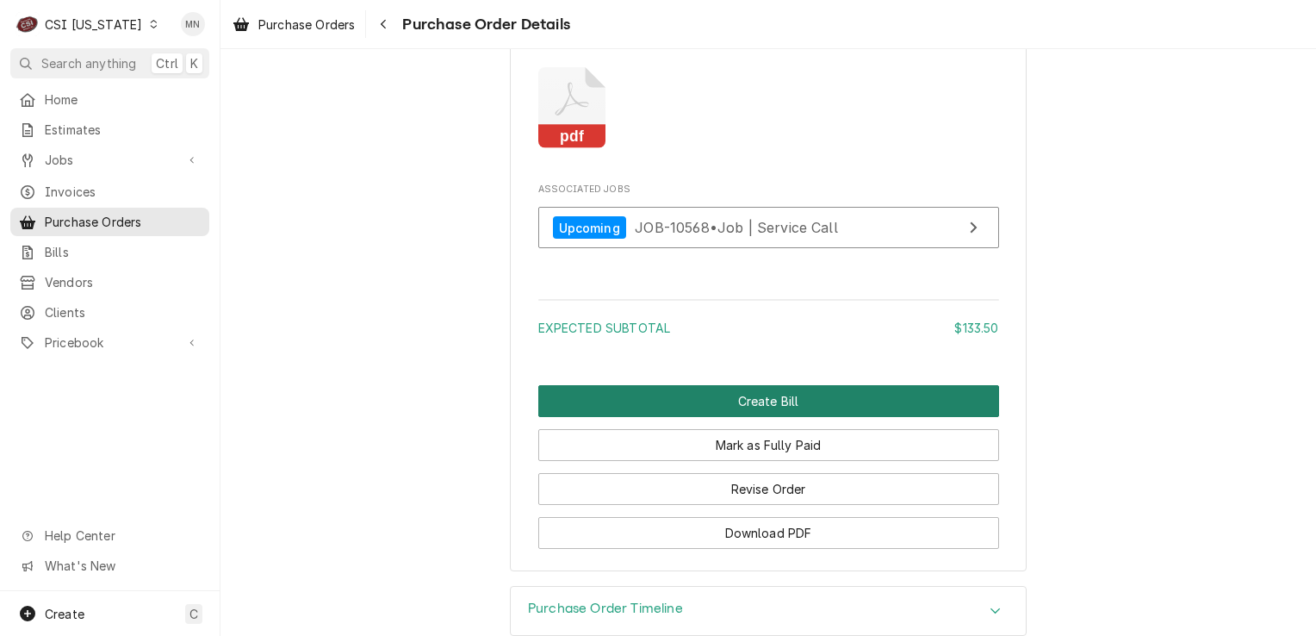
click at [728, 417] on button "Create Bill" at bounding box center [768, 401] width 461 height 32
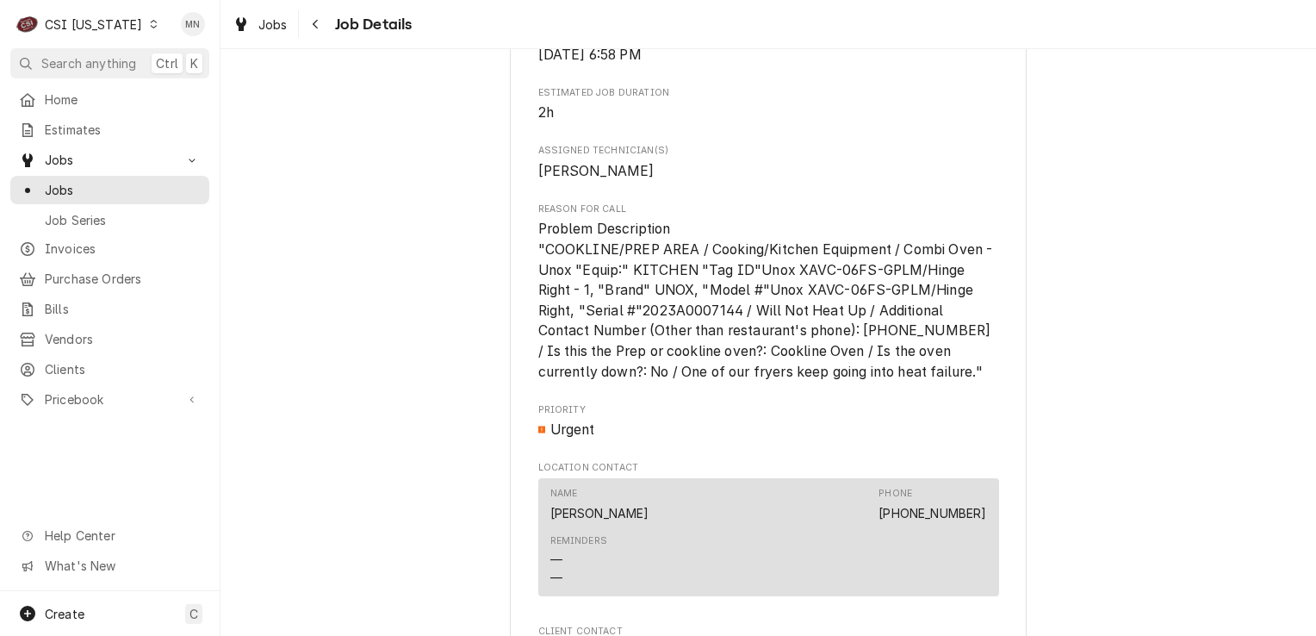
scroll to position [1380, 0]
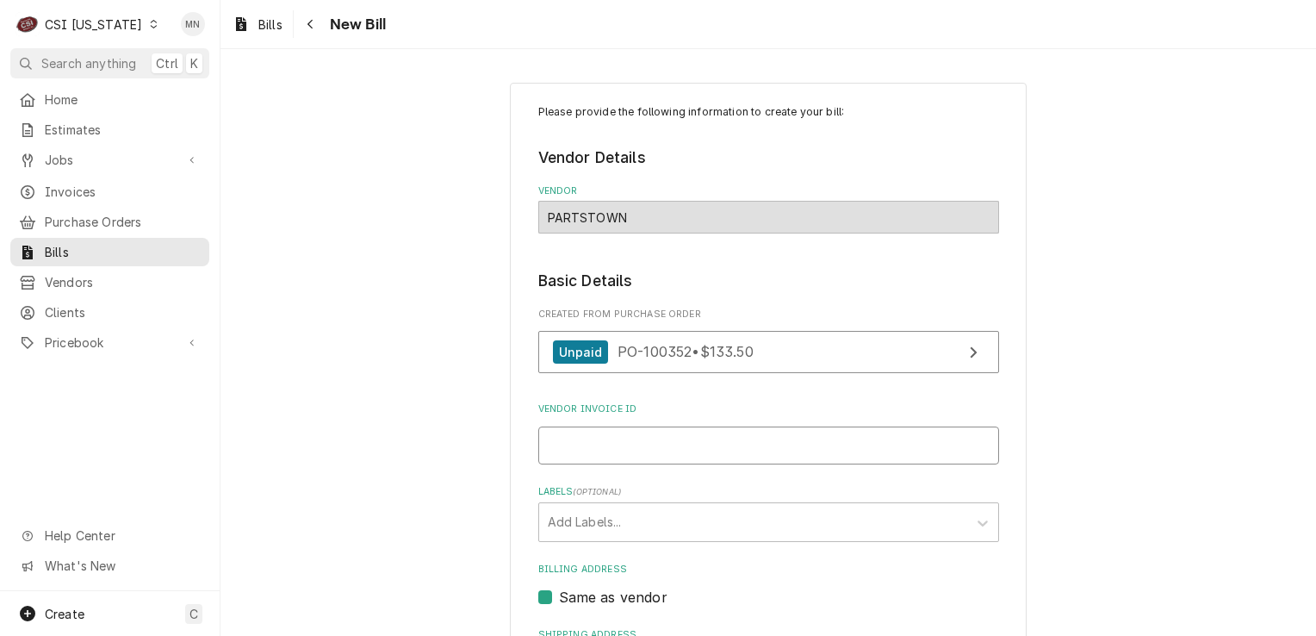
click at [594, 444] on input "Vendor Invoice ID" at bounding box center [768, 445] width 461 height 38
type input "2106824885"
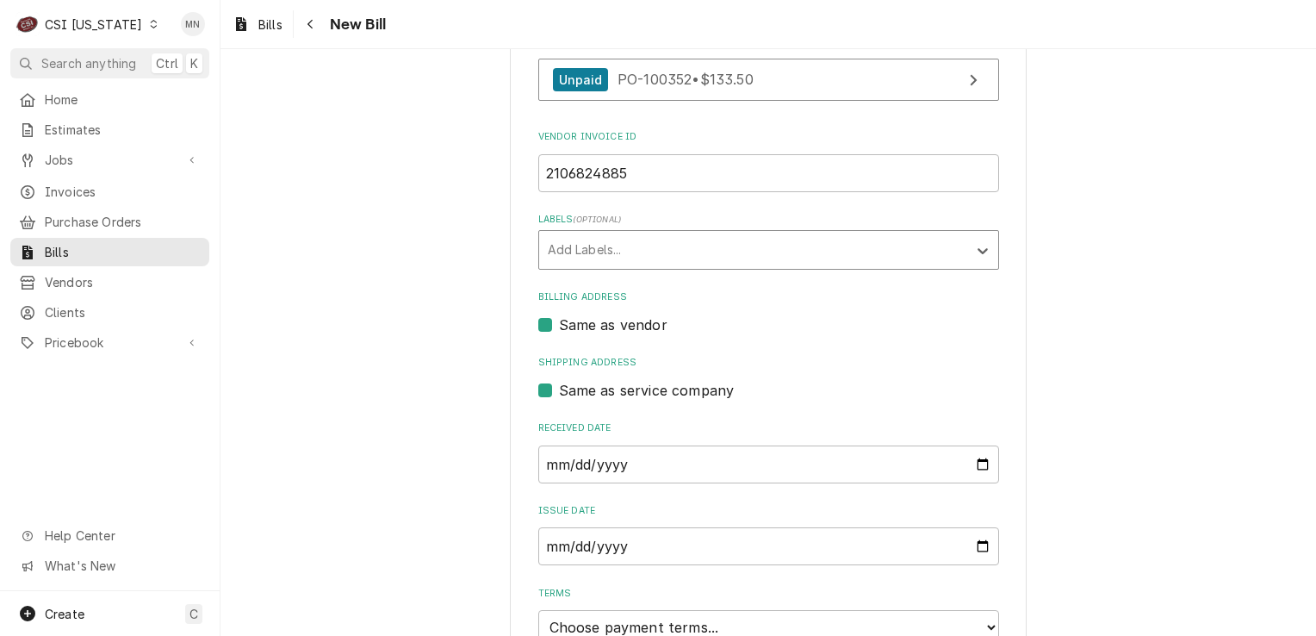
scroll to position [345, 0]
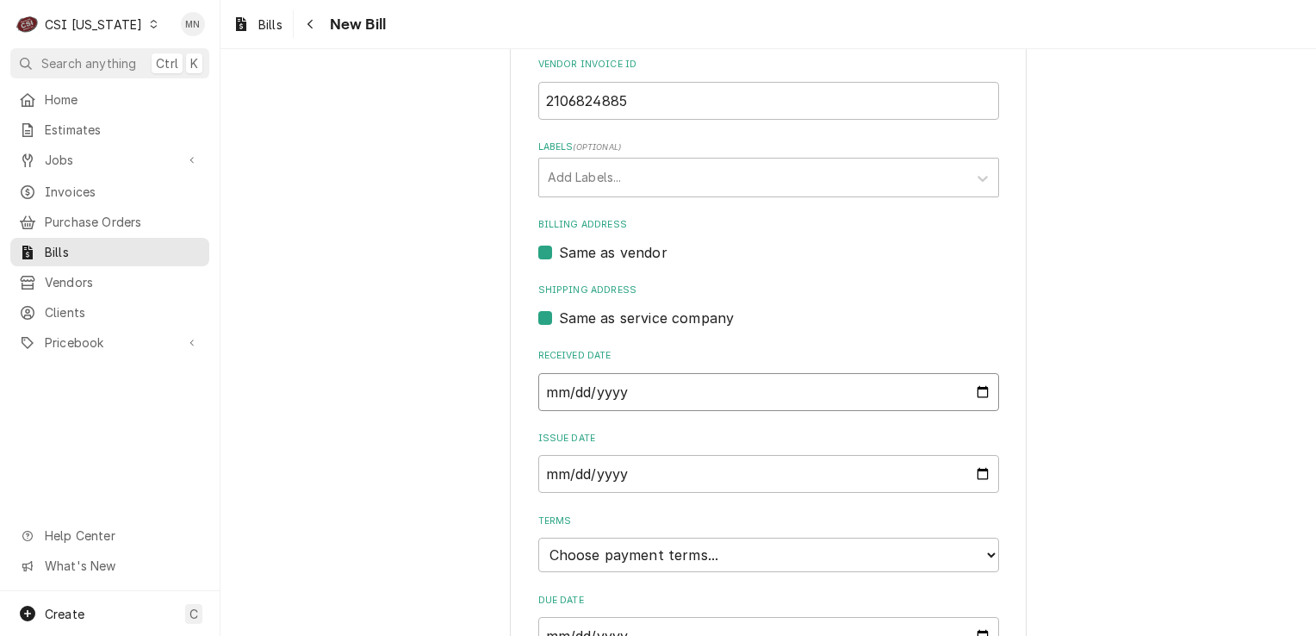
click at [681, 387] on input "2025-09-10" at bounding box center [768, 392] width 461 height 38
click at [786, 381] on input "2025-09-10" at bounding box center [768, 392] width 461 height 38
click at [968, 390] on input "2025-09-10" at bounding box center [768, 392] width 461 height 38
type input "2025-09-05"
click at [682, 474] on input "2025-09-10" at bounding box center [768, 474] width 461 height 38
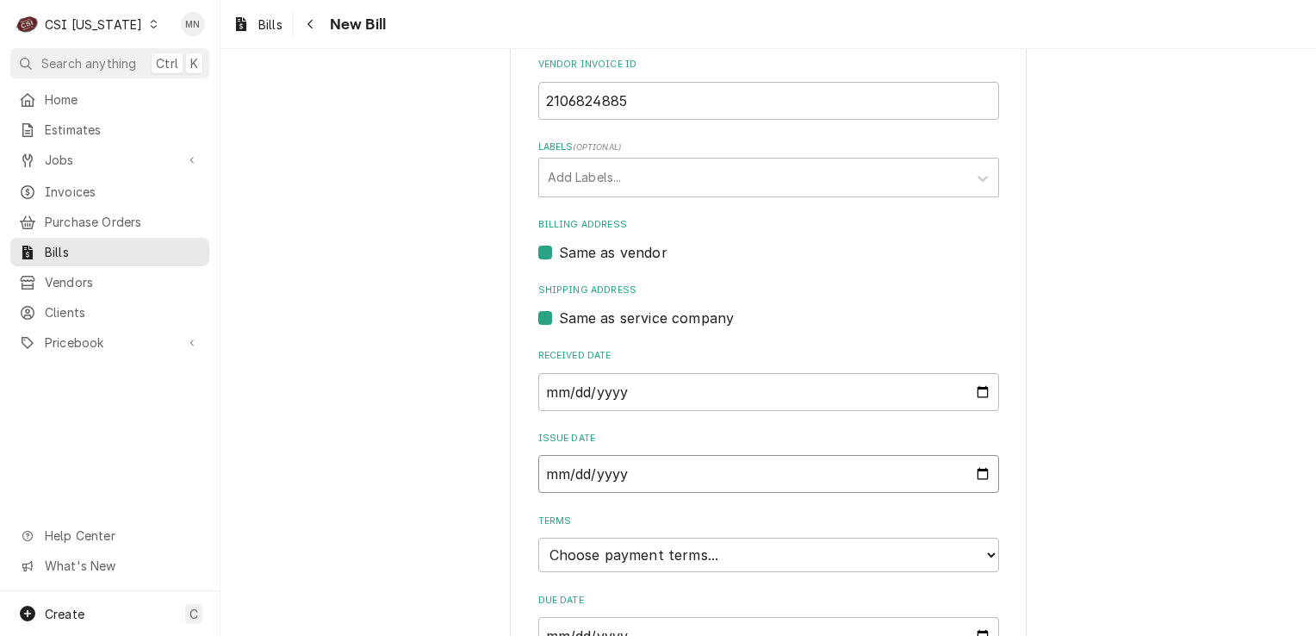
click at [967, 474] on input "2025-09-10" at bounding box center [768, 474] width 461 height 38
type input "2025-09-05"
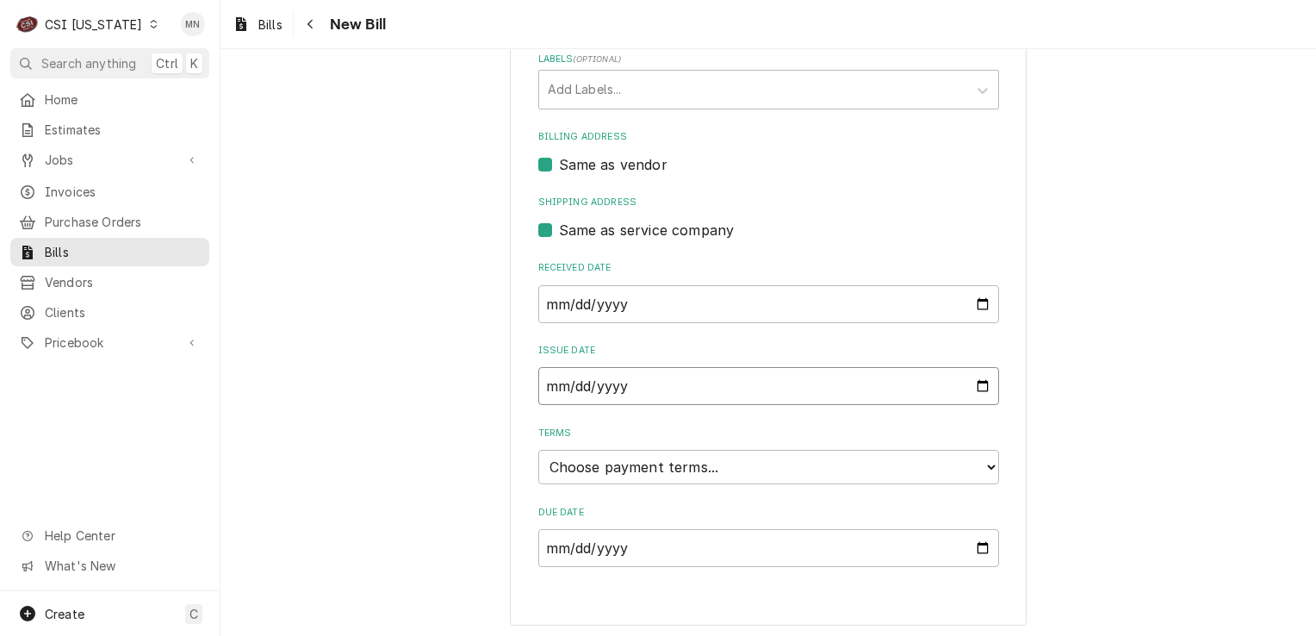
scroll to position [433, 0]
click at [744, 467] on select "Choose payment terms... Same Day Net 7 Net 14 Net 21 Net 30 Net 45 Net 60 Net 90" at bounding box center [768, 466] width 461 height 34
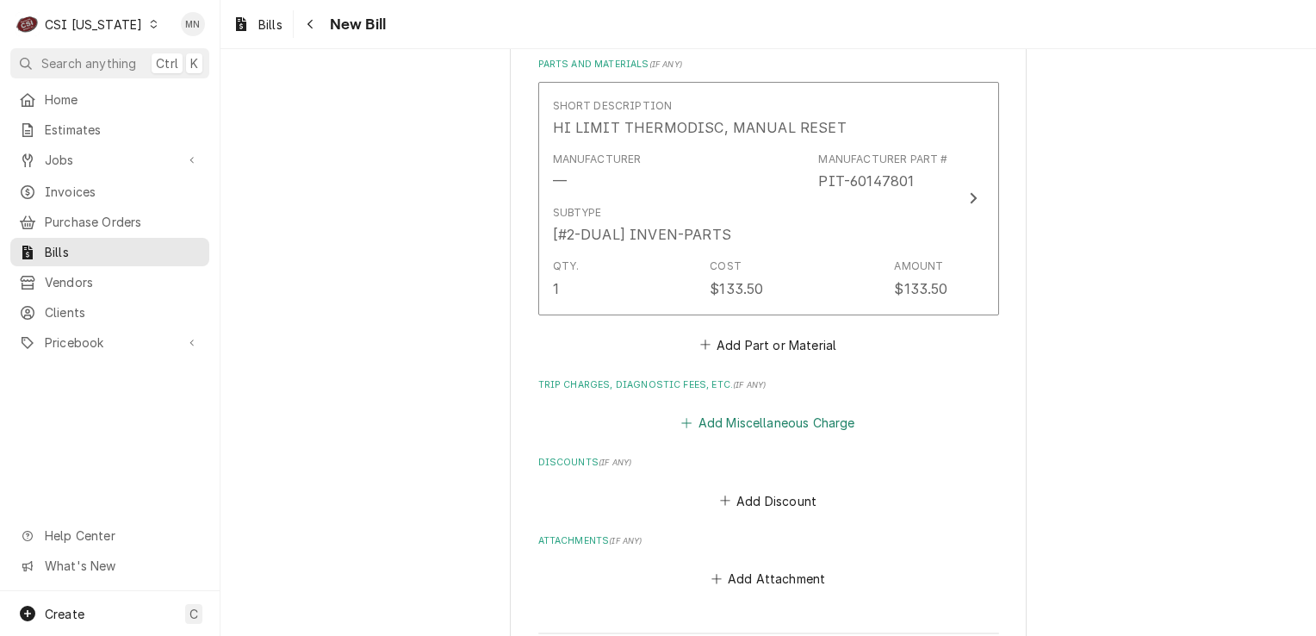
scroll to position [1122, 0]
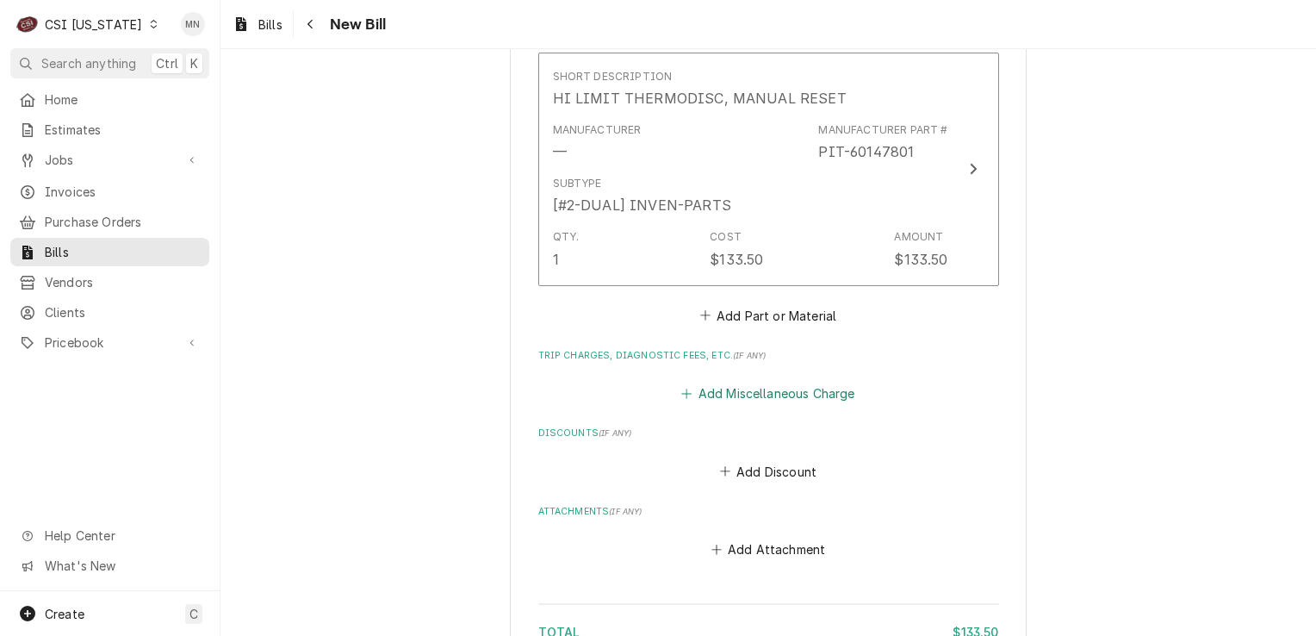
click at [725, 388] on button "Add Miscellaneous Charge" at bounding box center [768, 394] width 179 height 24
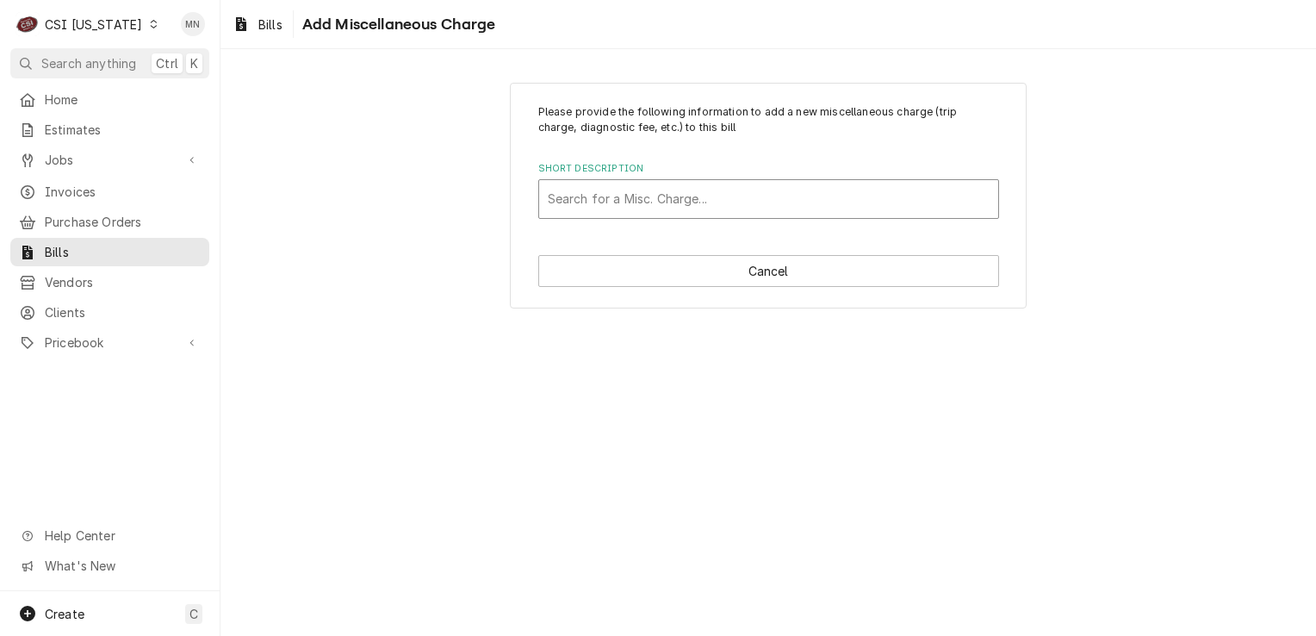
click at [620, 191] on div "Short Description" at bounding box center [769, 198] width 442 height 31
type input "ac"
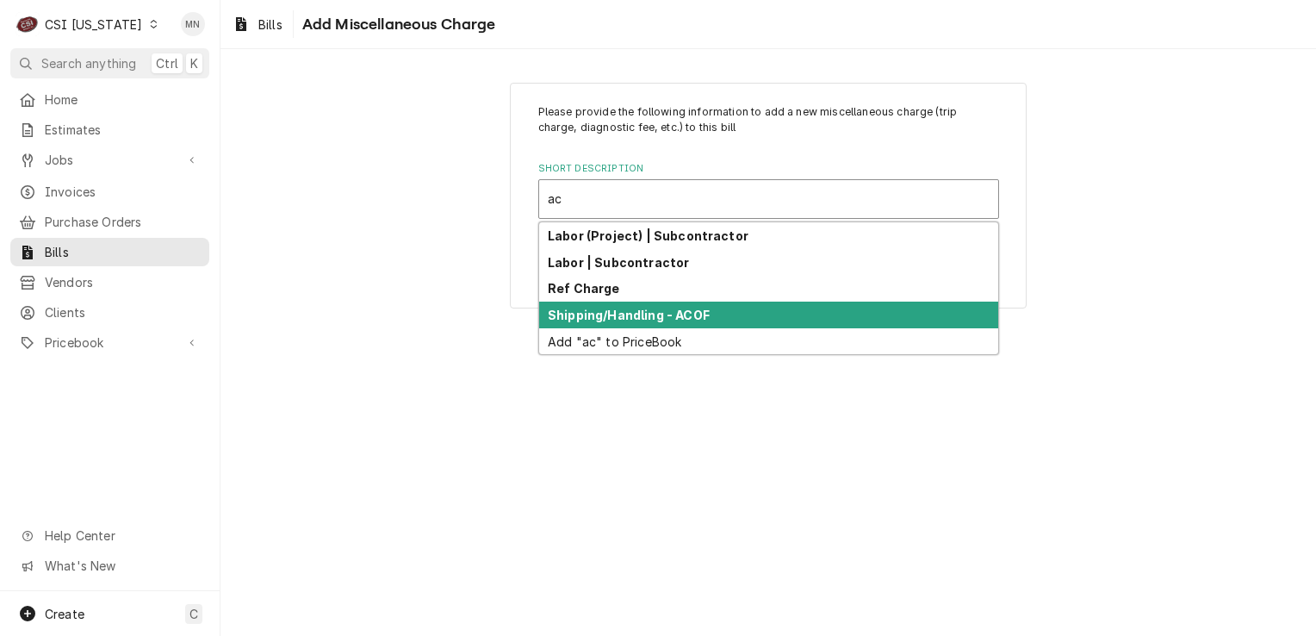
click at [611, 308] on strong "Shipping/Handling - ACOF" at bounding box center [629, 315] width 162 height 15
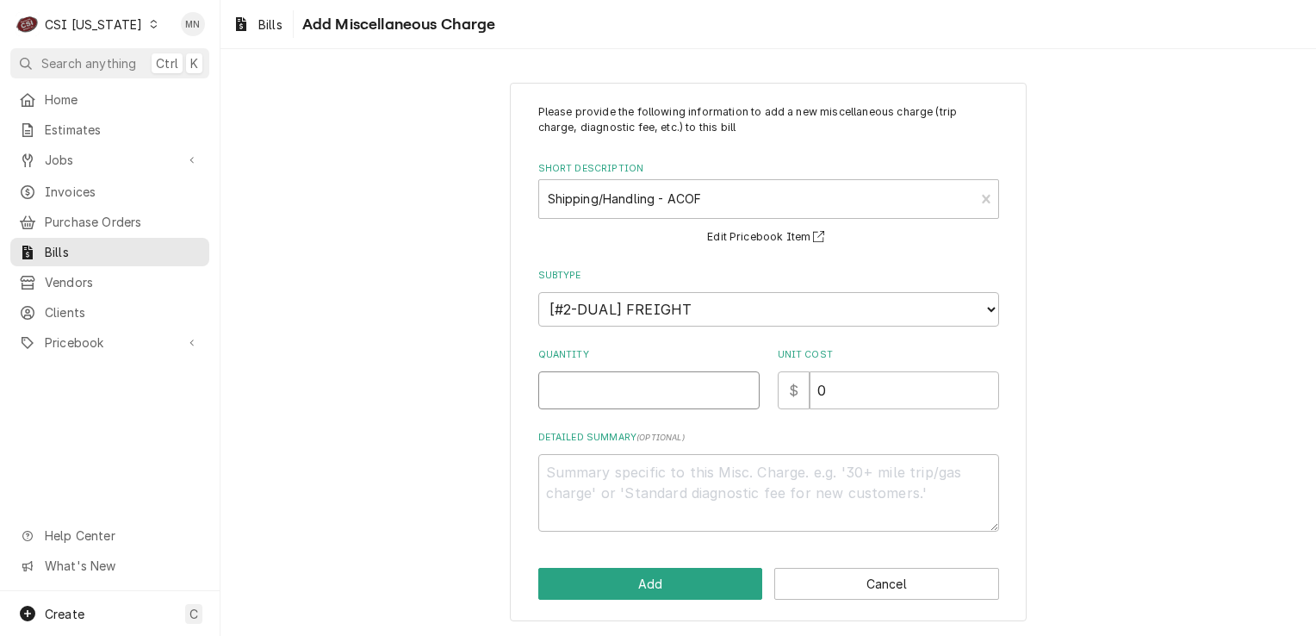
click at [594, 389] on input "Quantity" at bounding box center [648, 390] width 221 height 38
type textarea "x"
type input "1"
type textarea "x"
type input "2"
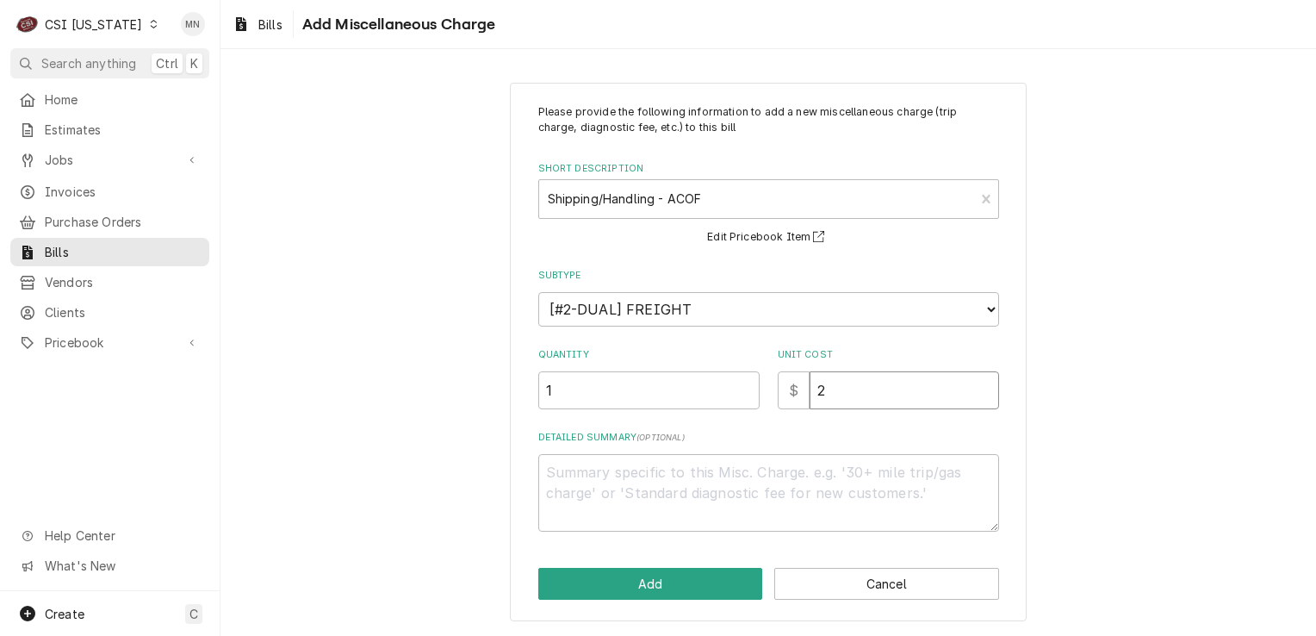
type textarea "x"
type input "21"
type textarea "x"
type input "21.0"
type textarea "x"
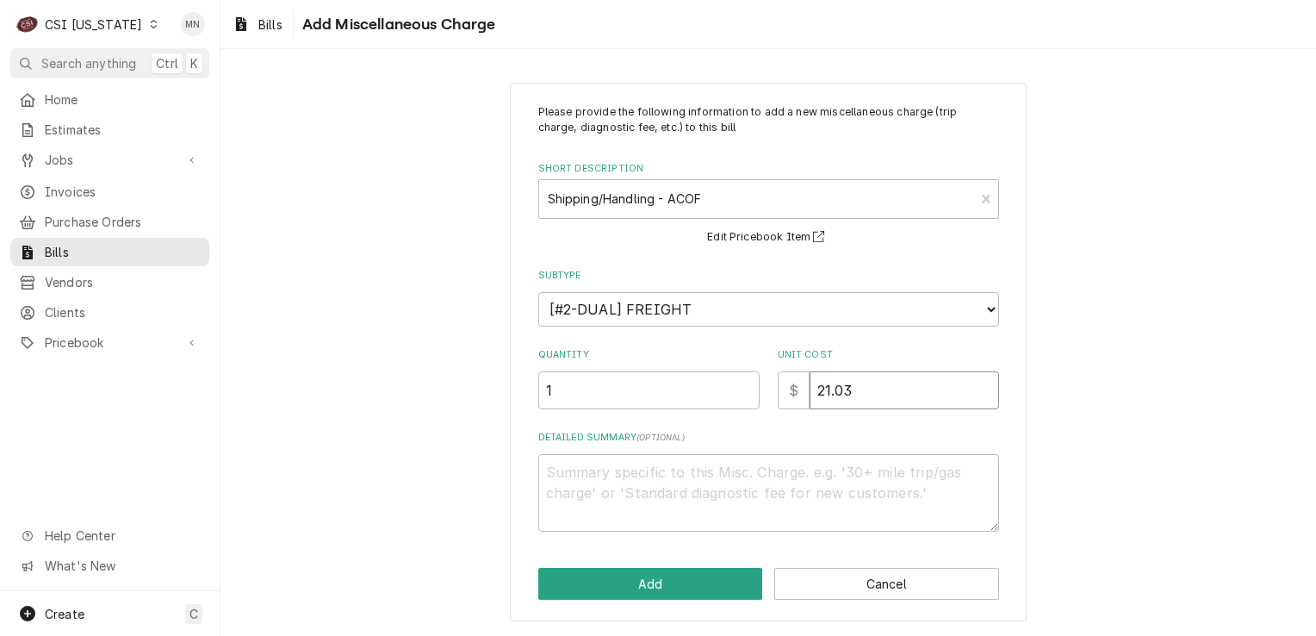
type input "21.03"
click at [598, 483] on textarea "Detailed Summary ( optional )" at bounding box center [768, 493] width 461 height 78
type textarea "x"
type textarea "P"
type textarea "x"
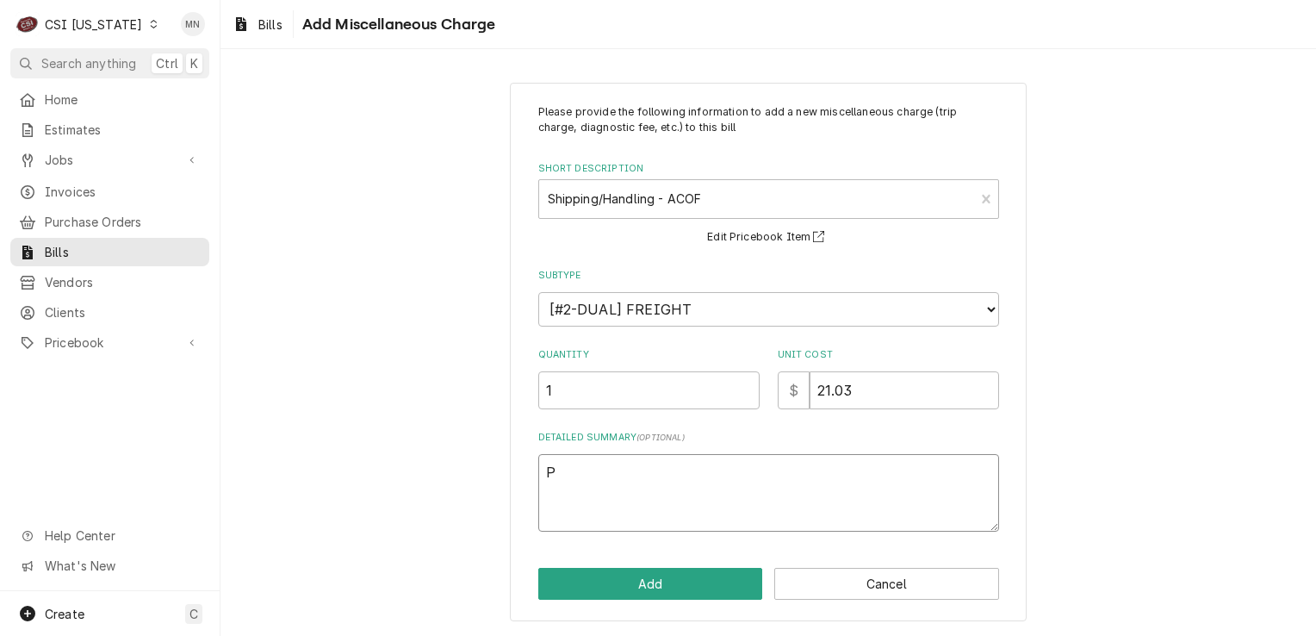
type textarea "Pa"
type textarea "x"
type textarea "Par"
type textarea "x"
type textarea "Part"
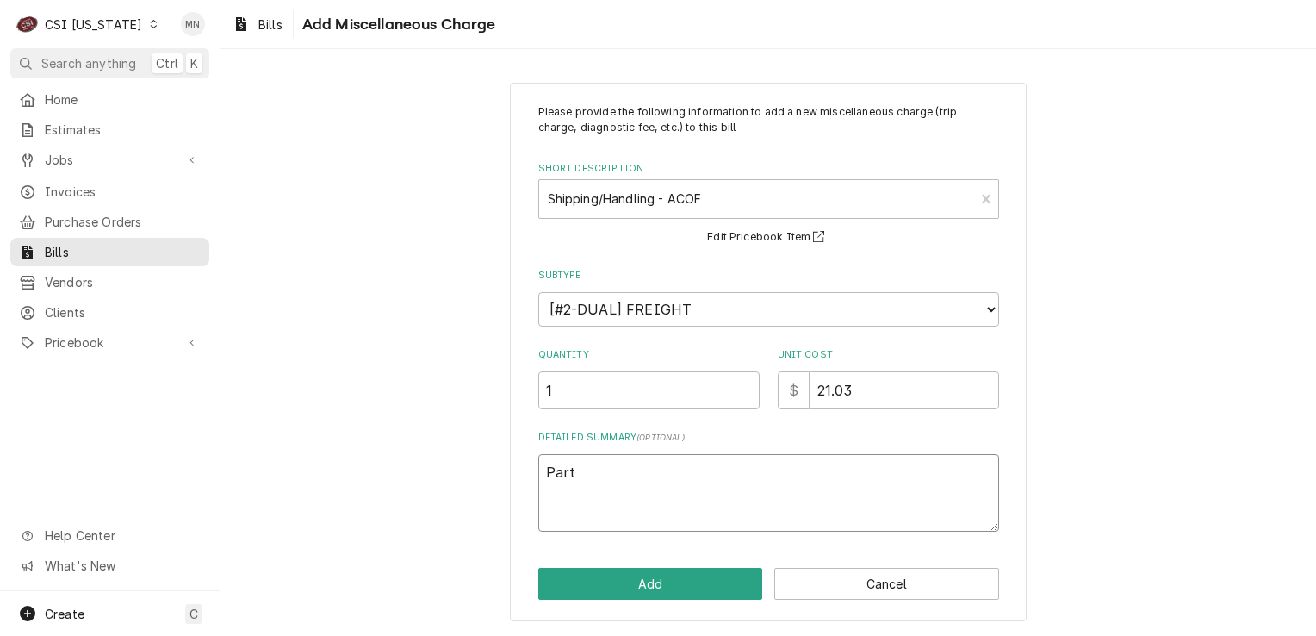
type textarea "x"
type textarea "Parts"
type textarea "x"
type textarea "Partst"
type textarea "x"
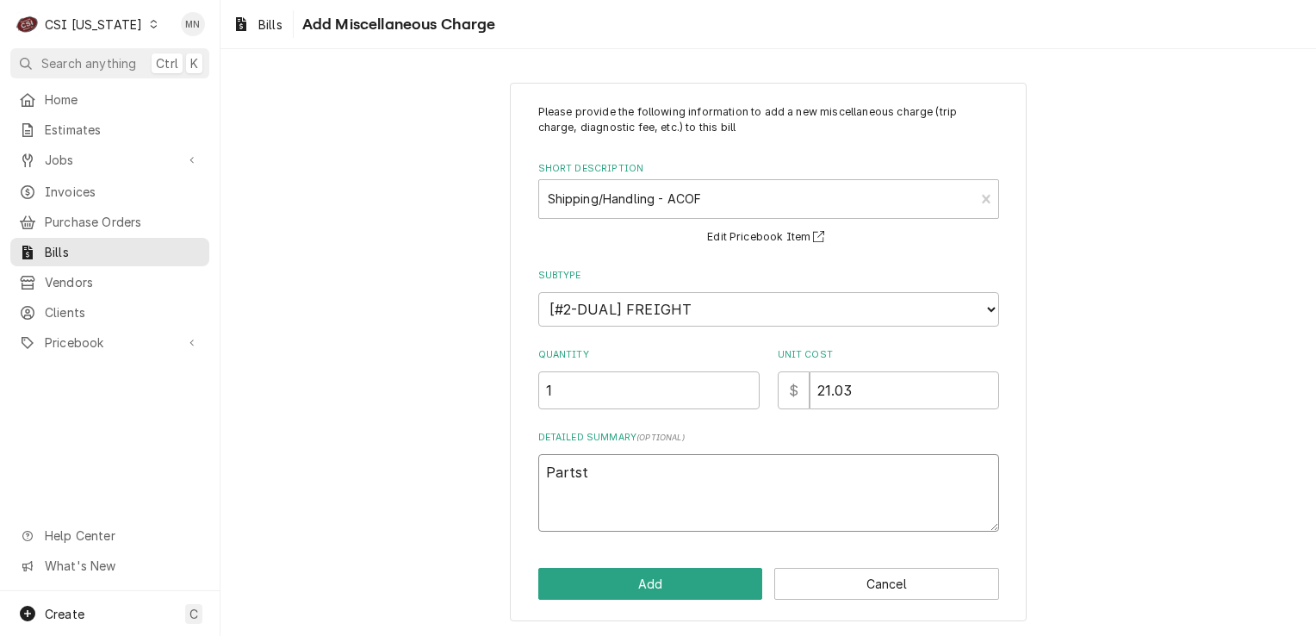
type textarea "Partsto"
type textarea "x"
type textarea "Partstow"
type textarea "x"
type textarea "Partstown"
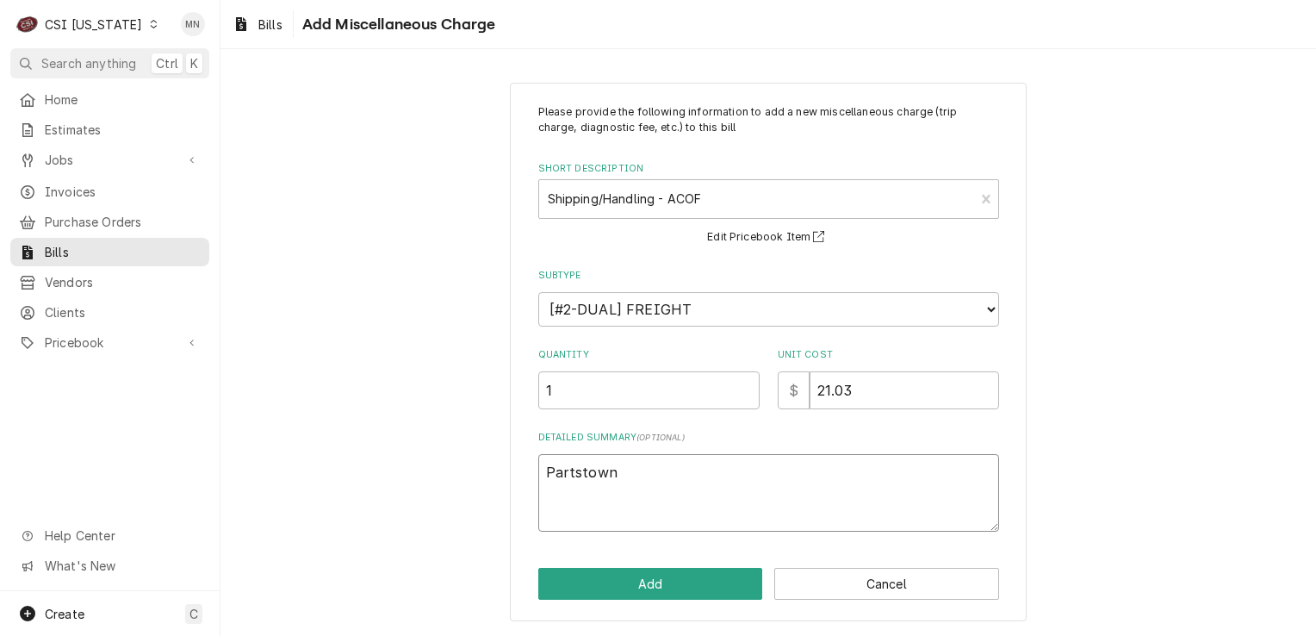
type textarea "x"
type textarea "Partstown"
type textarea "x"
type textarea "Partstown 2"
type textarea "x"
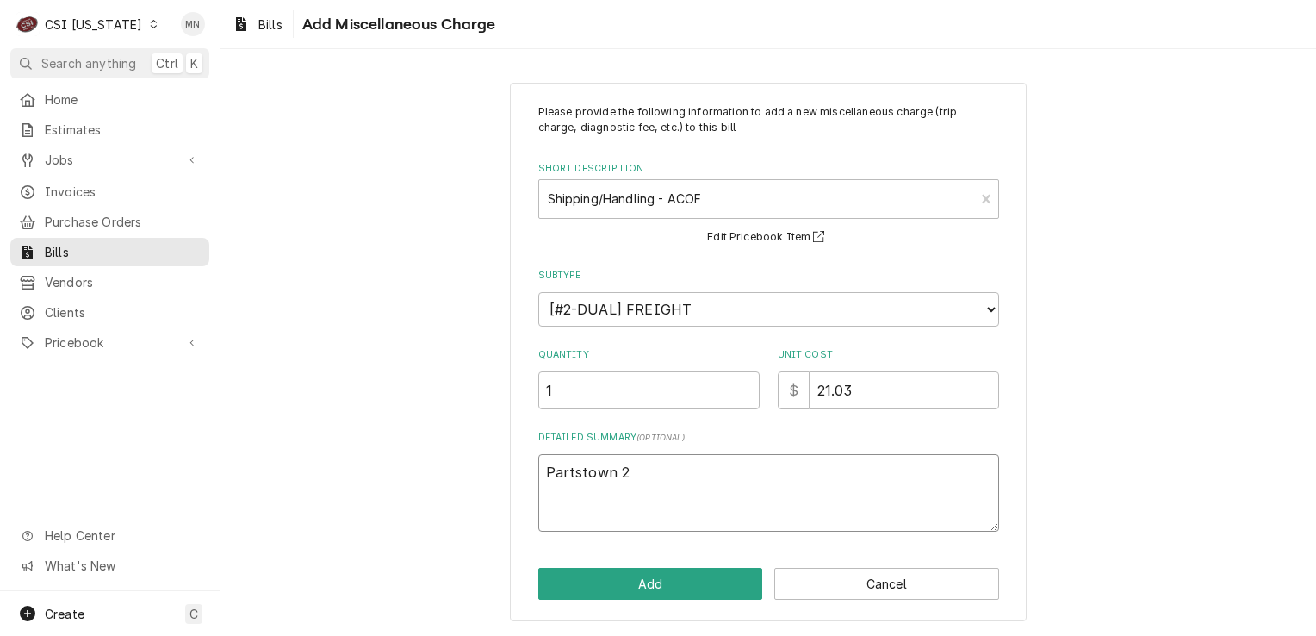
type textarea "Partstown 21"
type textarea "x"
type textarea "Partstown 210"
type textarea "x"
type textarea "Partstown 2106"
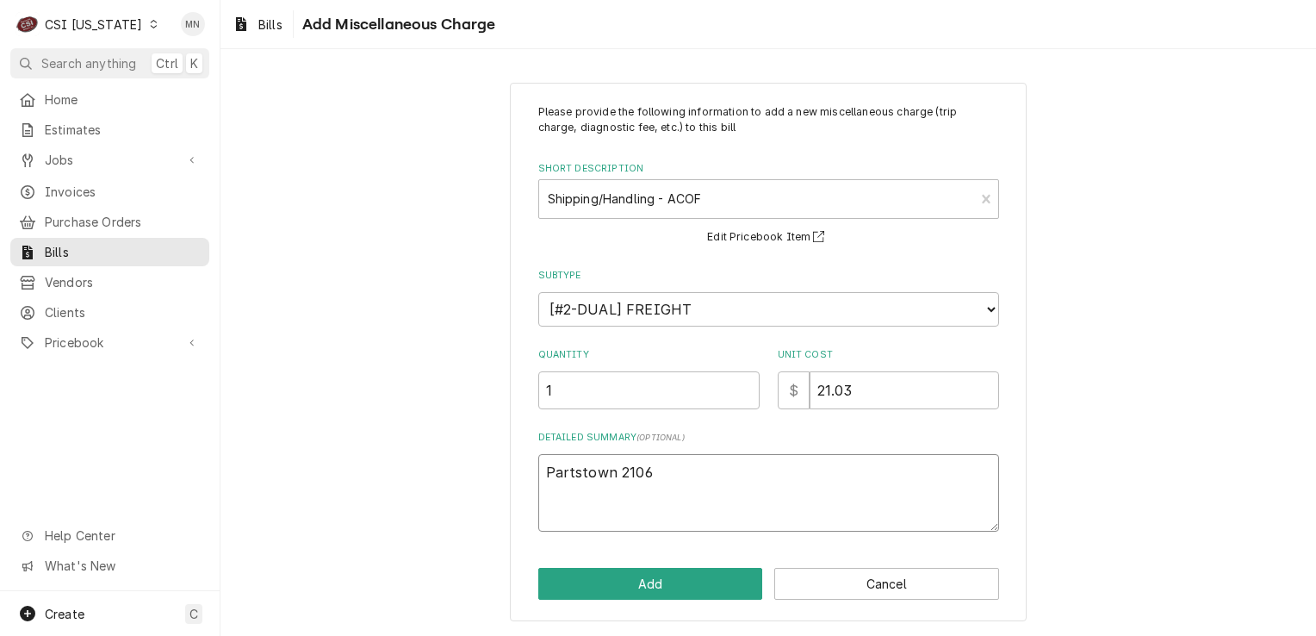
type textarea "x"
type textarea "Partstown 21068"
type textarea "x"
type textarea "Partstown 210682"
type textarea "x"
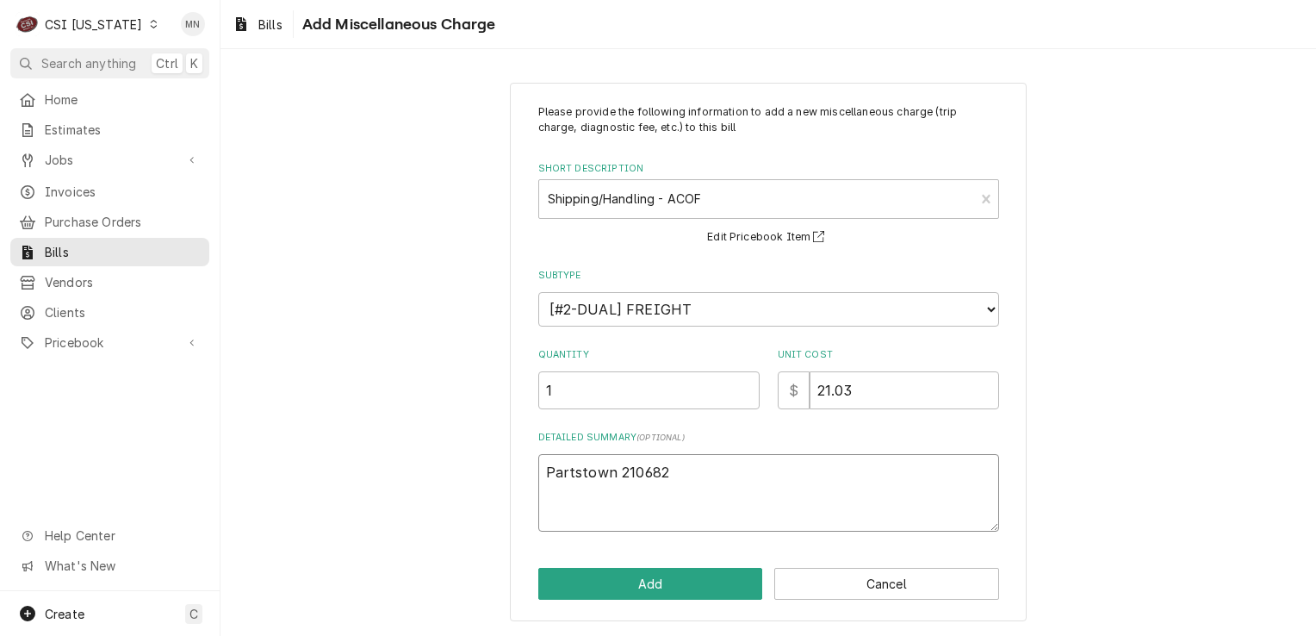
type textarea "Partstown 2106824"
type textarea "x"
type textarea "Partstown 21068248"
type textarea "x"
type textarea "Partstown 210682488"
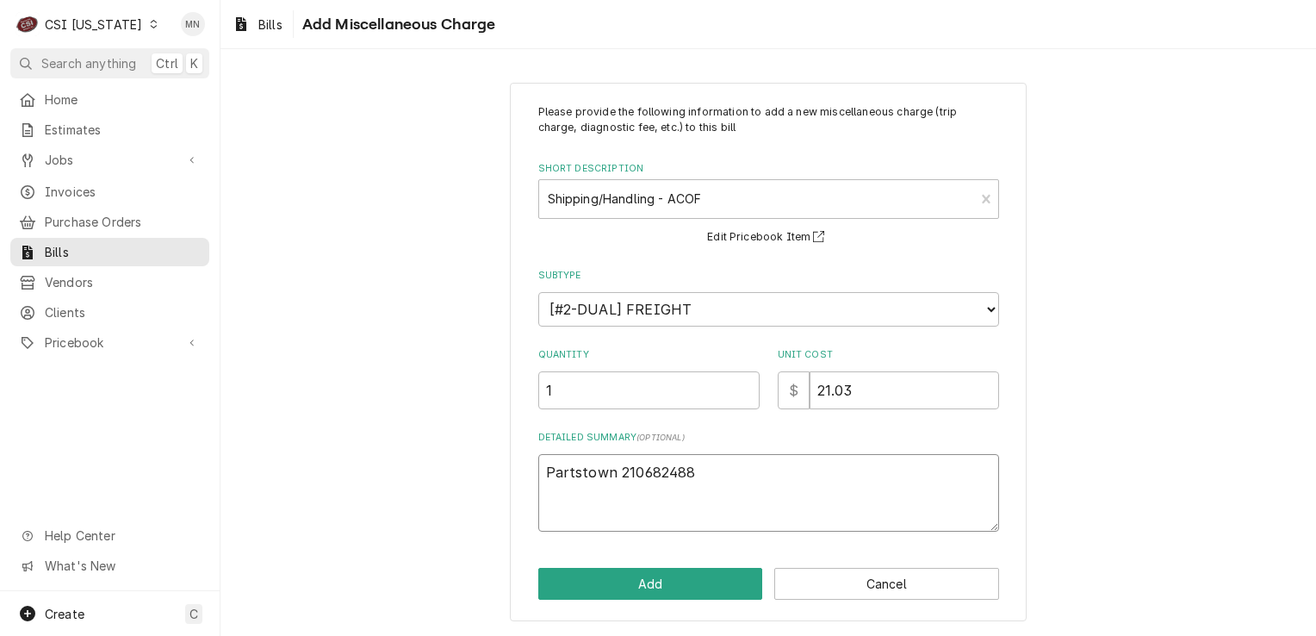
type textarea "x"
type textarea "Partstown 2106824885"
click at [684, 585] on button "Add" at bounding box center [650, 584] width 225 height 32
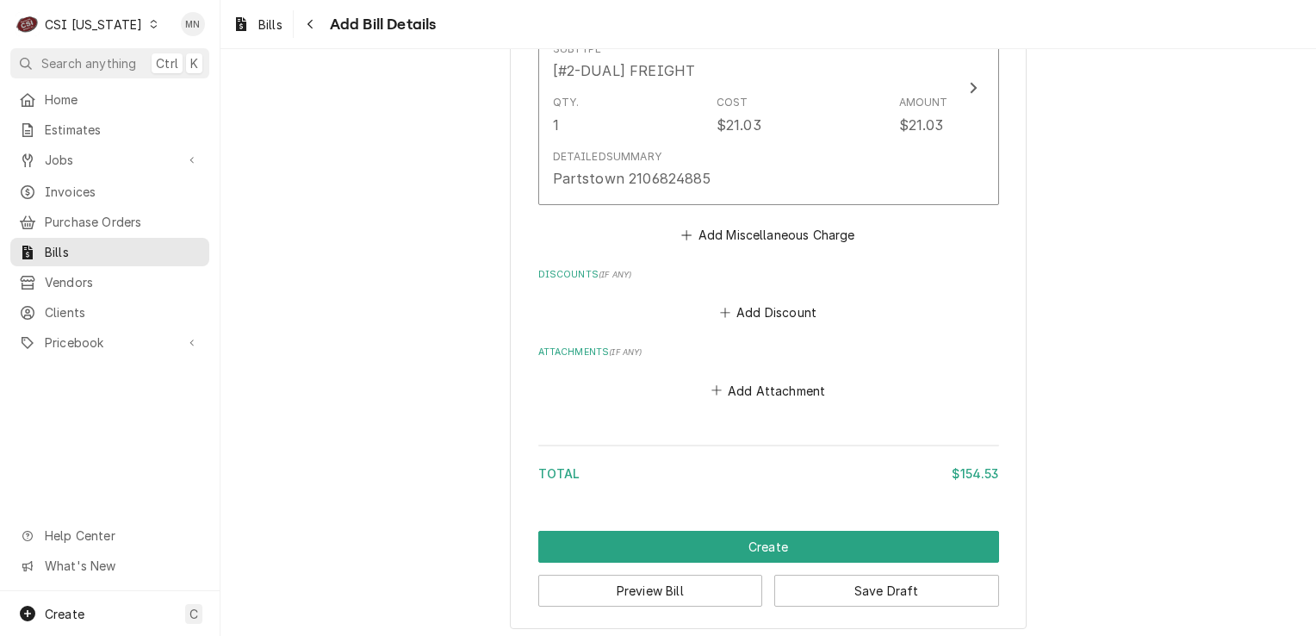
scroll to position [1526, 0]
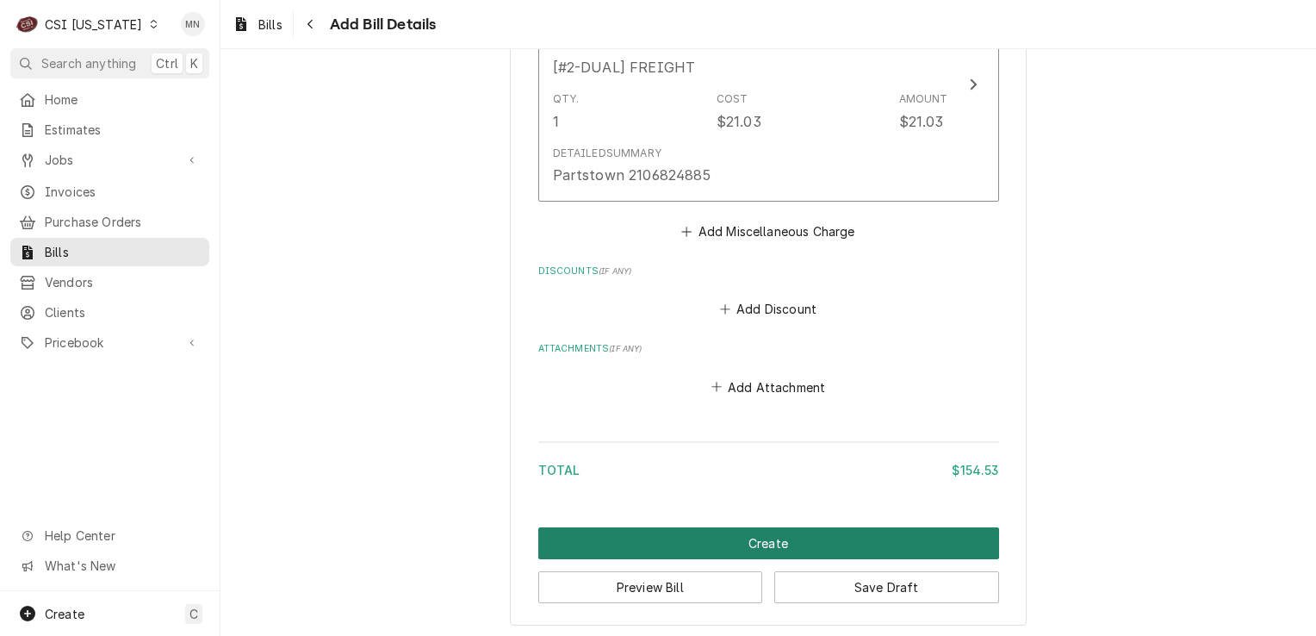
click at [706, 533] on button "Create" at bounding box center [768, 543] width 461 height 32
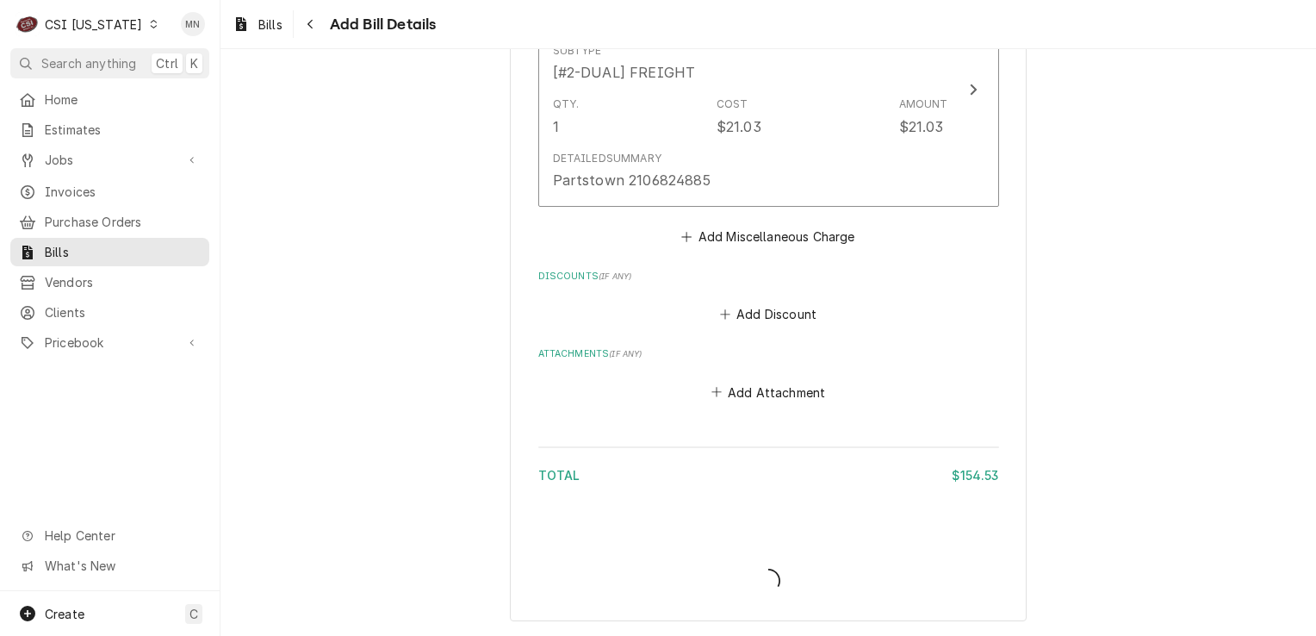
scroll to position [1517, 0]
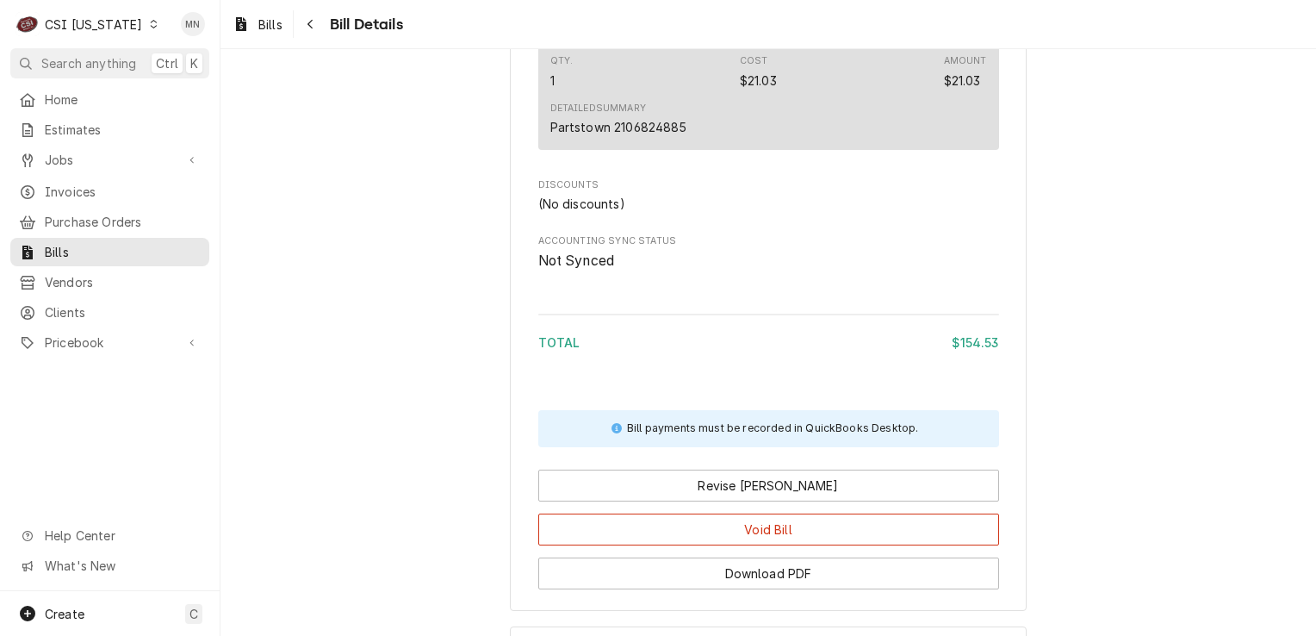
scroll to position [1403, 0]
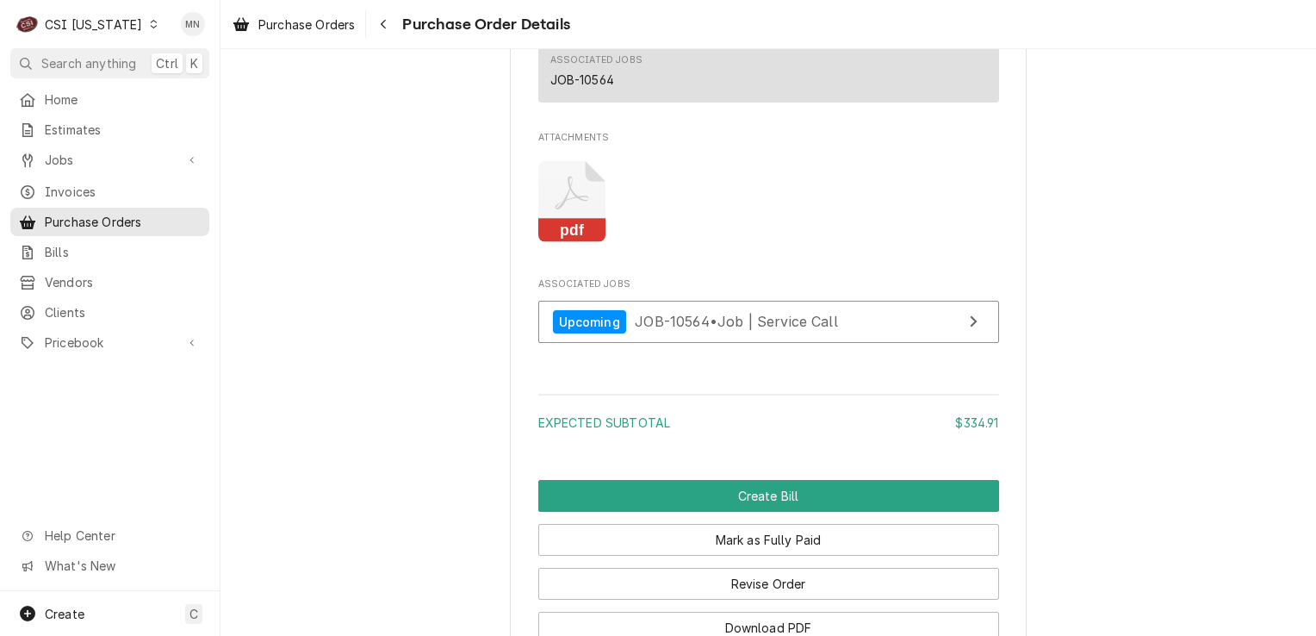
scroll to position [1809, 0]
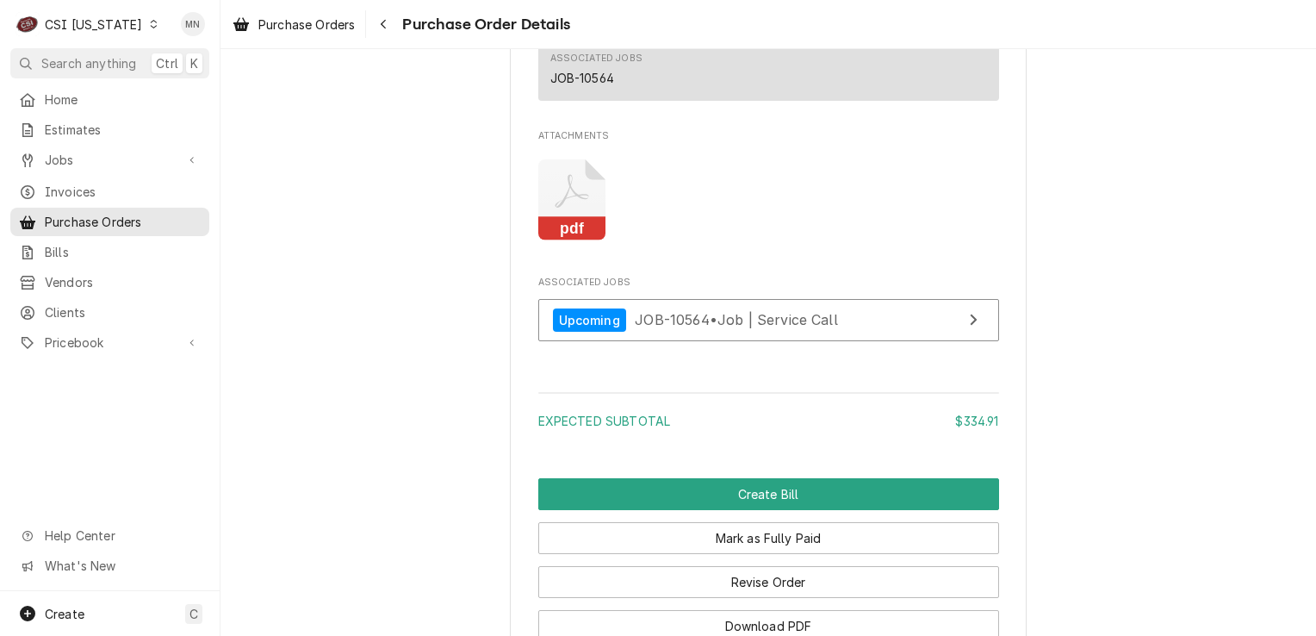
click at [569, 241] on icon "Attachments" at bounding box center [572, 200] width 68 height 82
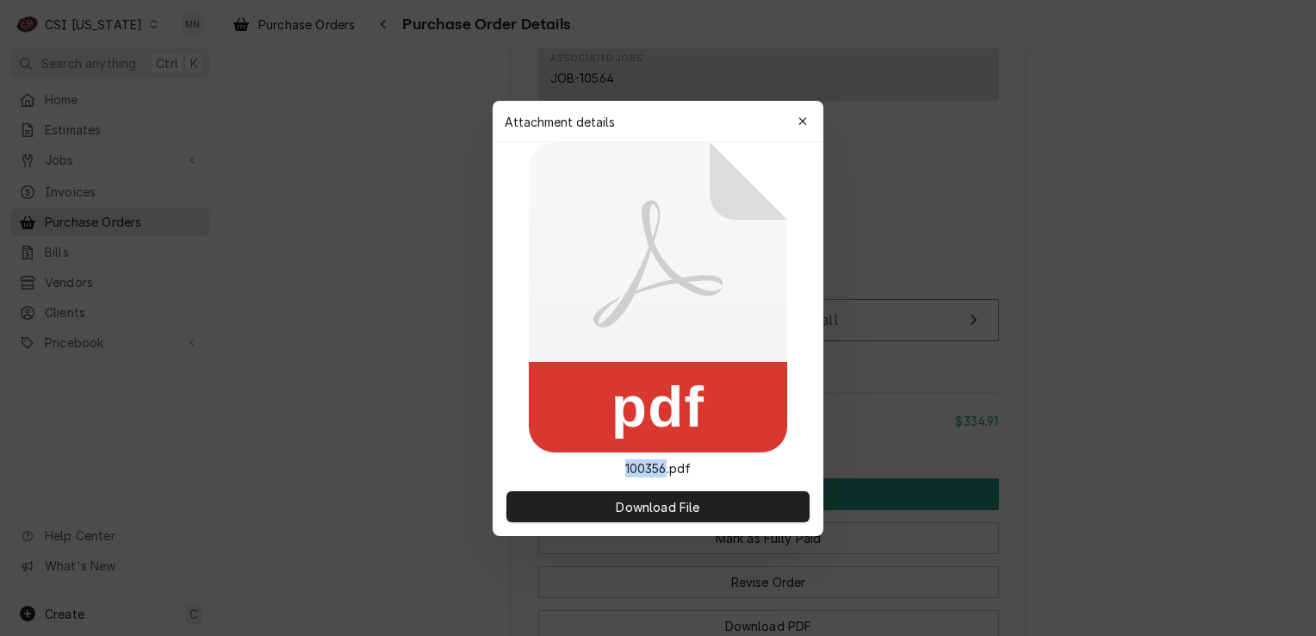
click at [569, 246] on icon at bounding box center [658, 297] width 258 height 310
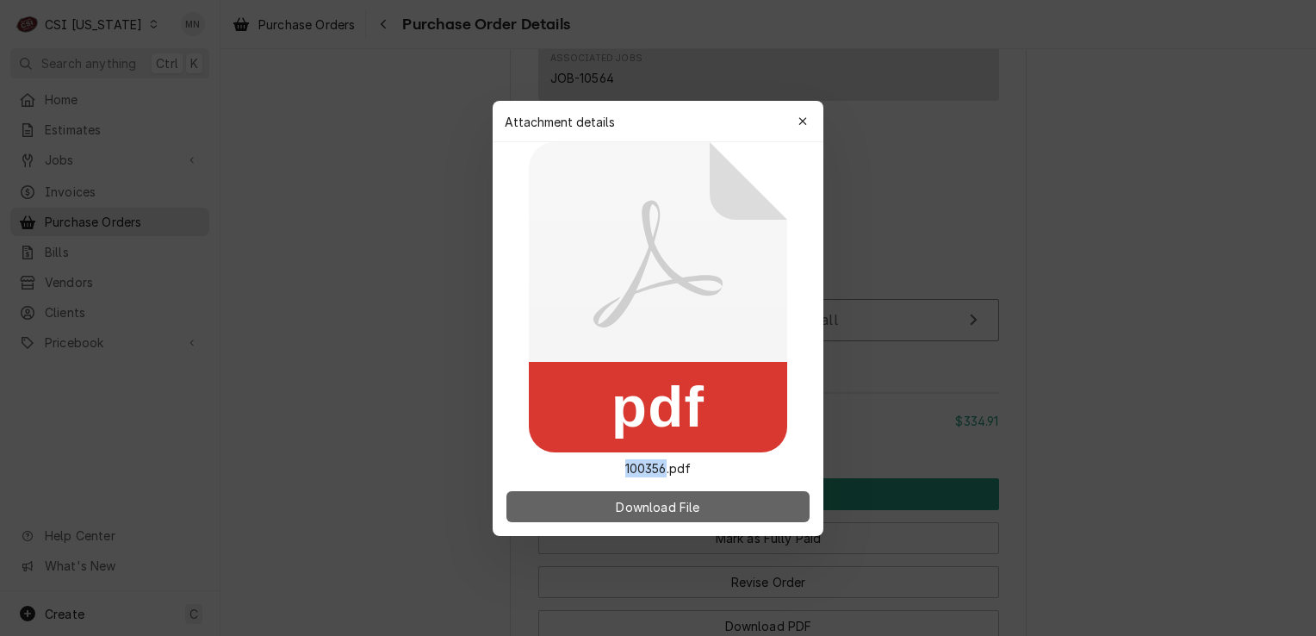
click at [627, 494] on button "Download File" at bounding box center [658, 506] width 303 height 31
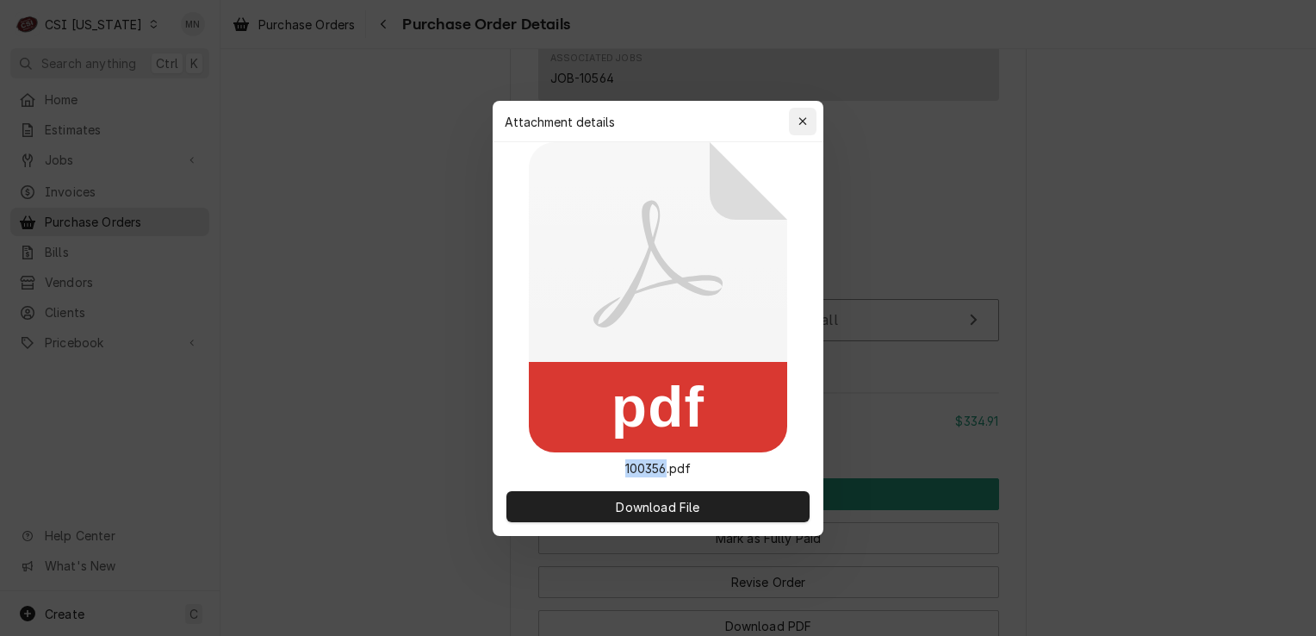
click at [799, 113] on div "button" at bounding box center [802, 121] width 17 height 17
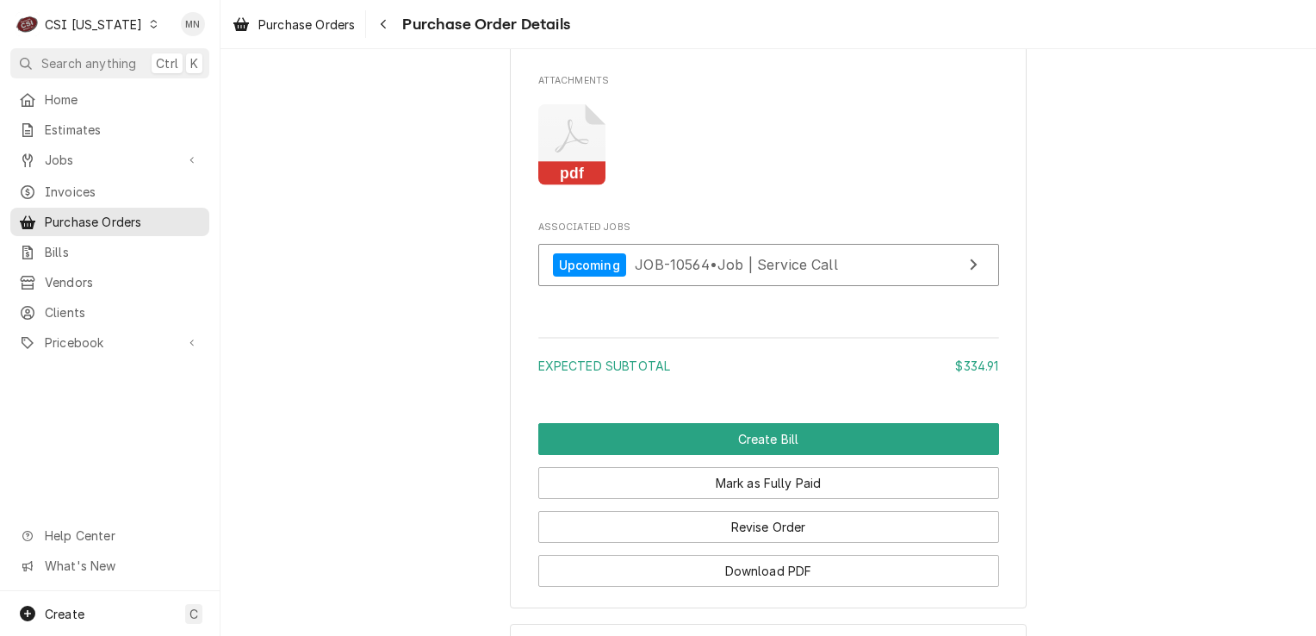
scroll to position [1895, 0]
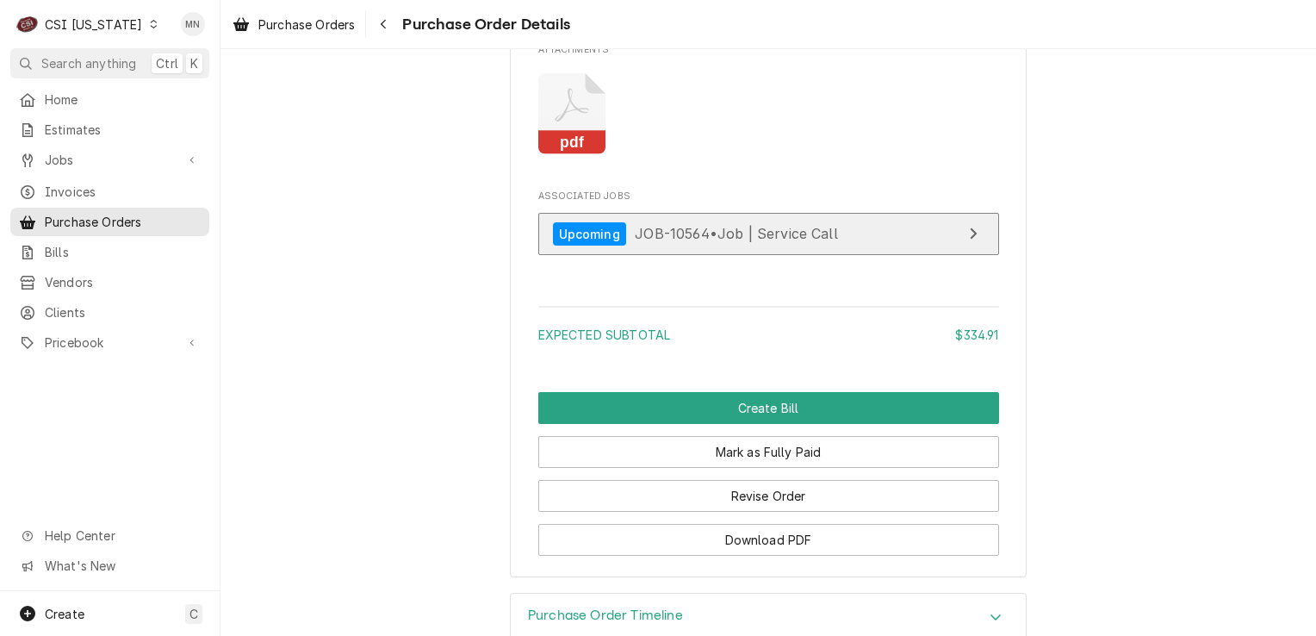
click at [735, 242] on span "JOB-10564 • Job | Service Call" at bounding box center [736, 233] width 203 height 17
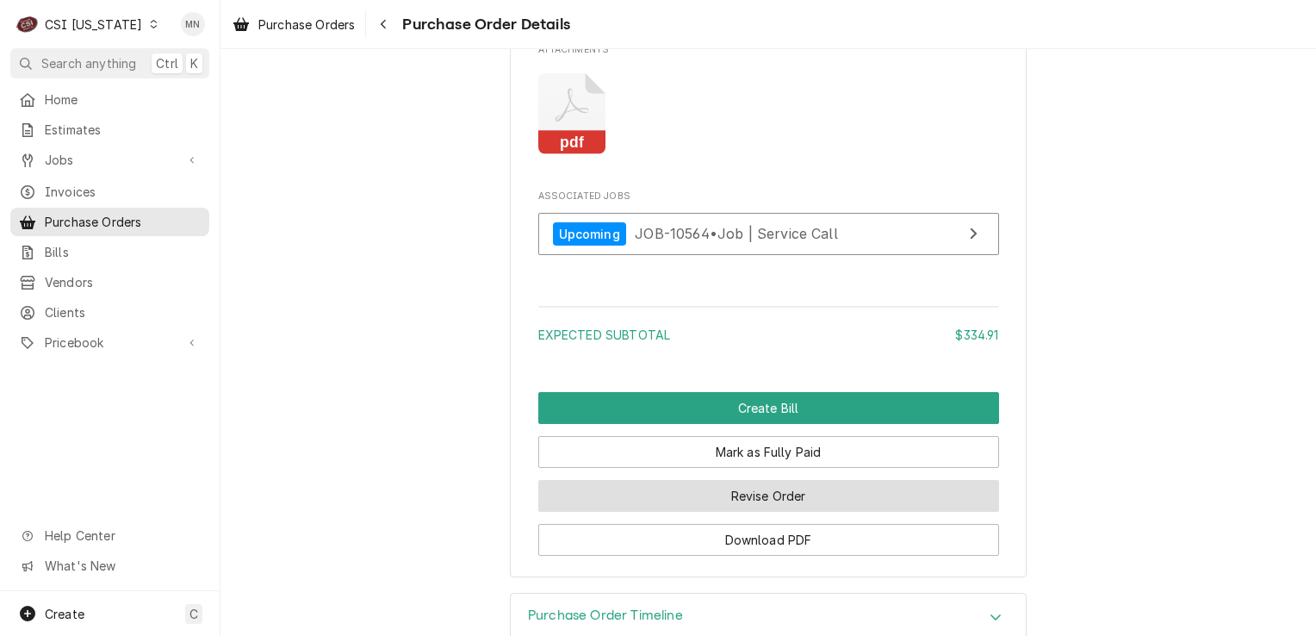
click at [758, 512] on button "Revise Order" at bounding box center [768, 496] width 461 height 32
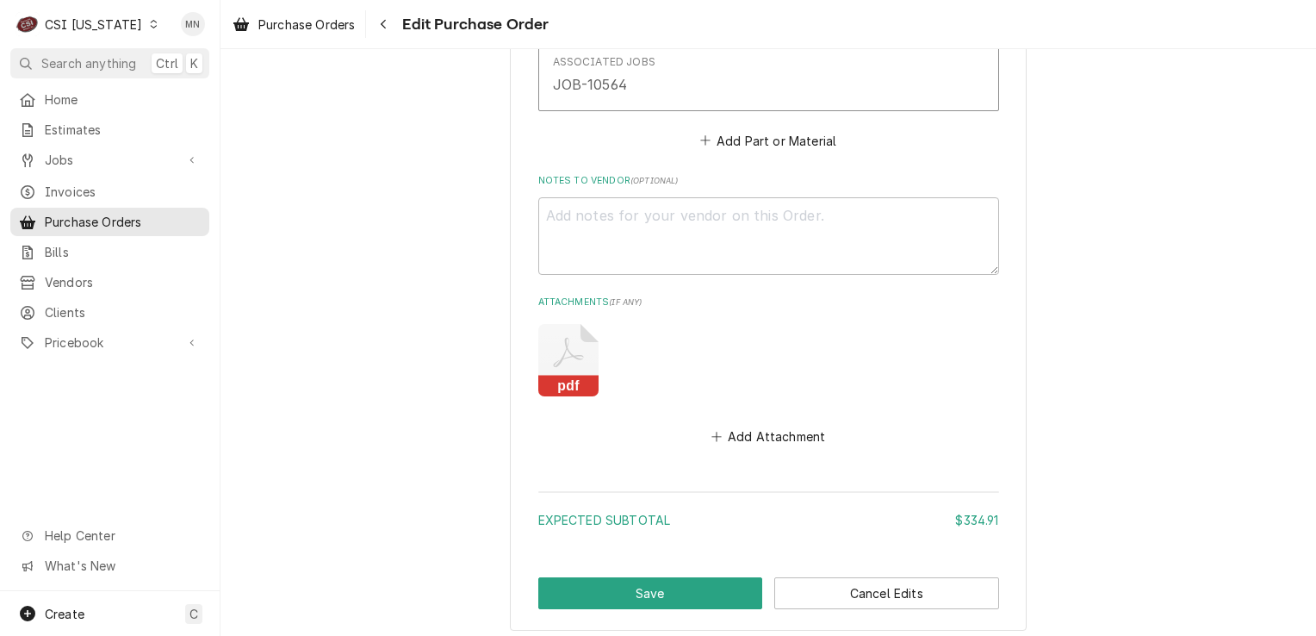
scroll to position [1574, 0]
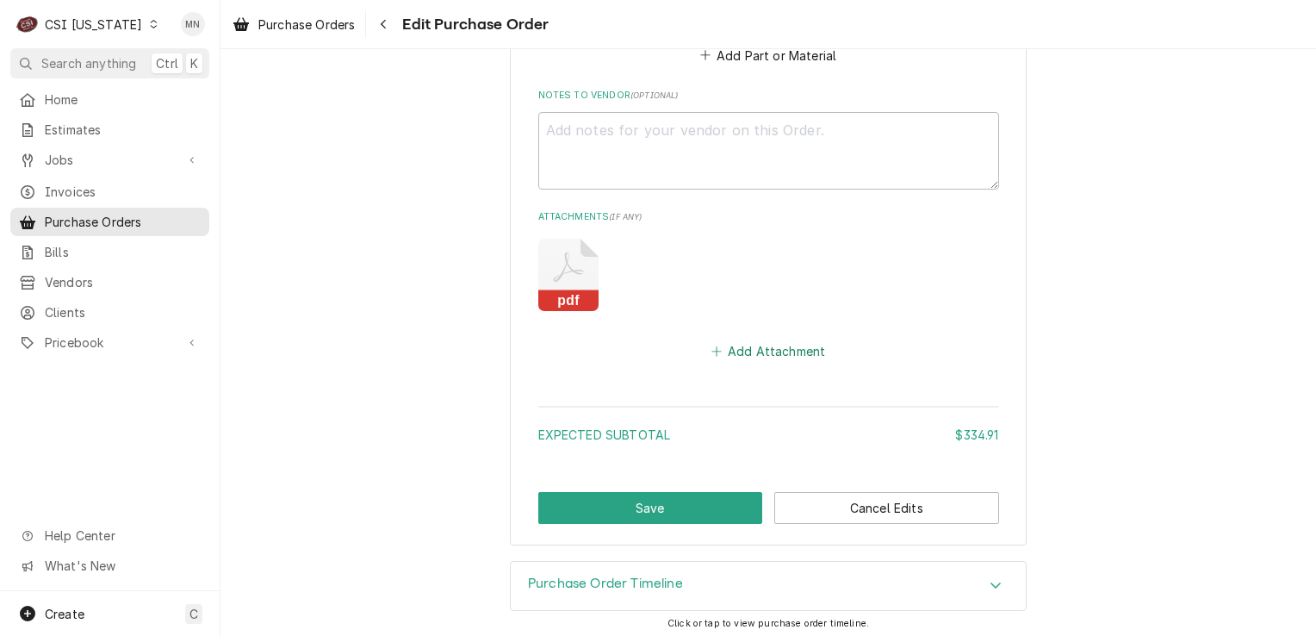
click at [728, 343] on button "Add Attachment" at bounding box center [768, 351] width 121 height 24
type textarea "x"
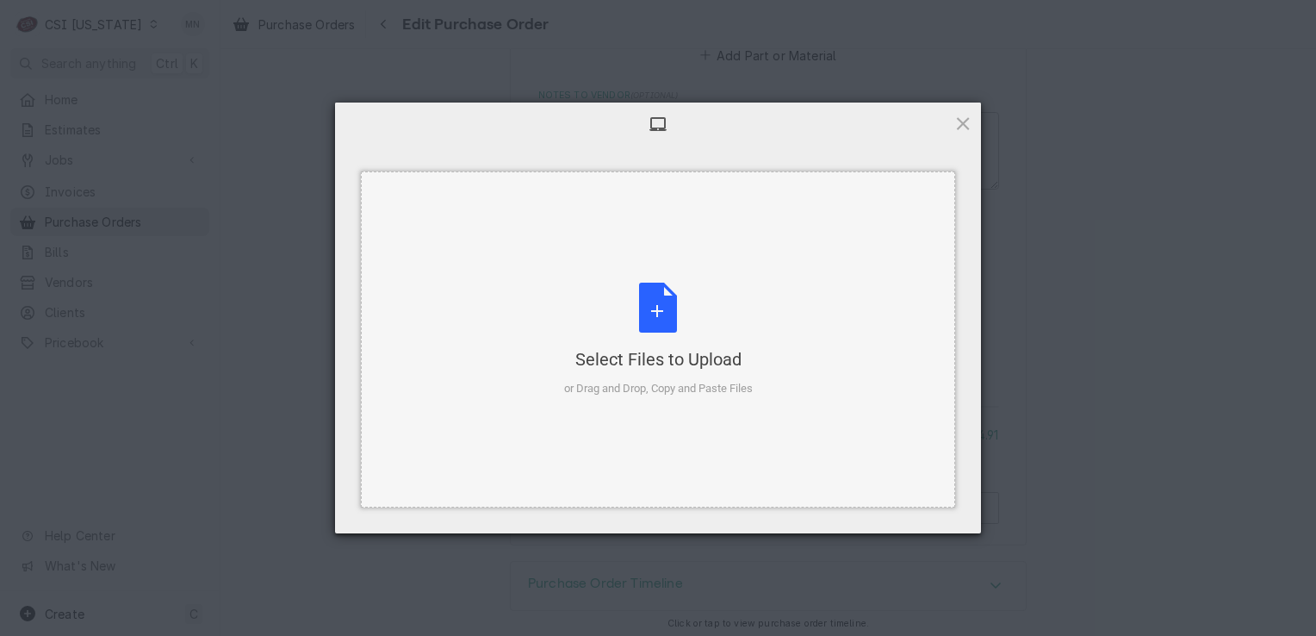
click at [680, 336] on div "Select Files to Upload or Drag and Drop, Copy and Paste Files" at bounding box center [658, 340] width 189 height 115
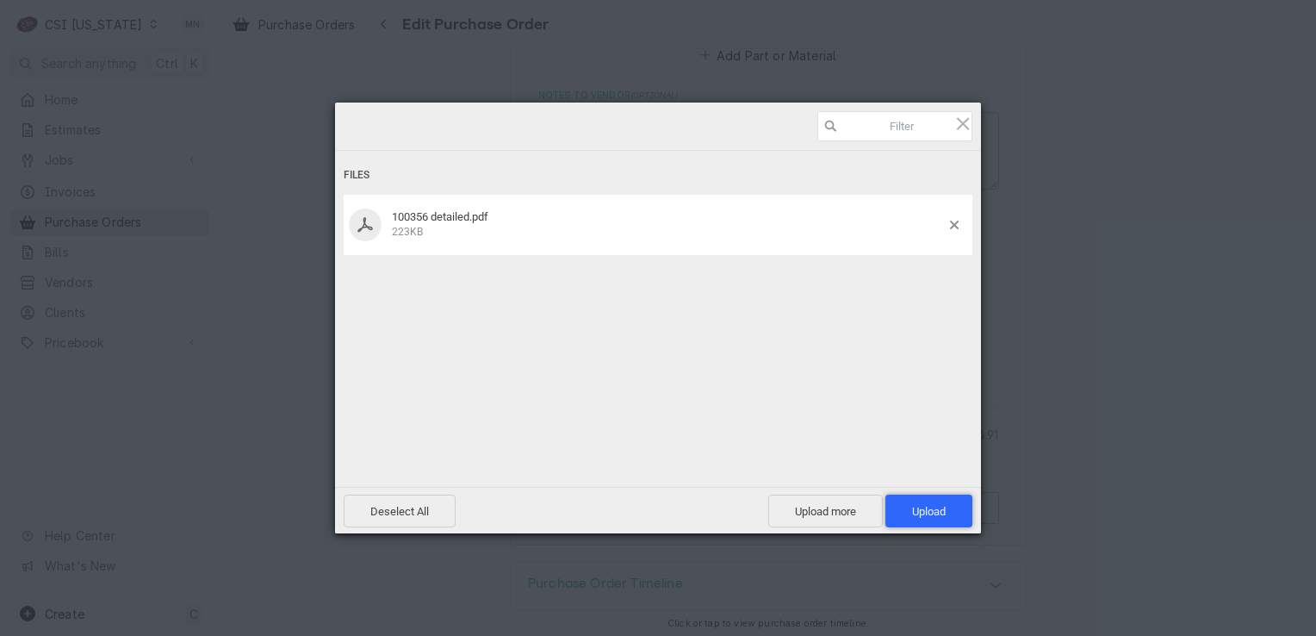
click at [936, 503] on span "Upload 1" at bounding box center [929, 510] width 87 height 33
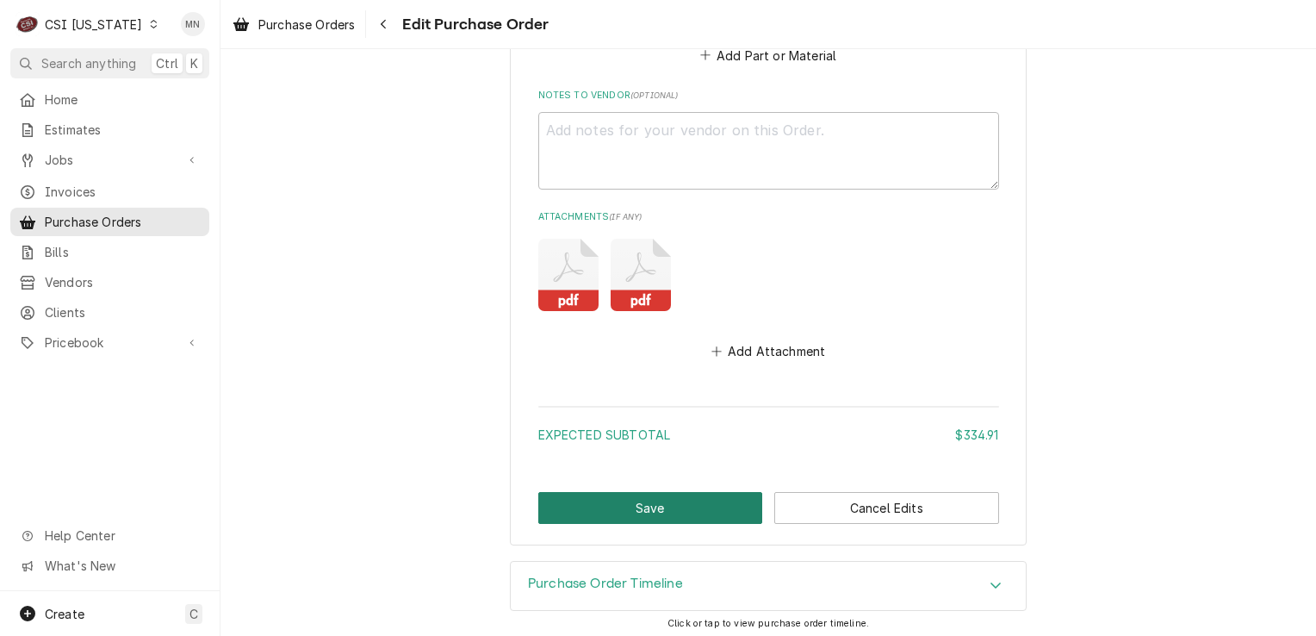
click at [681, 500] on button "Save" at bounding box center [650, 508] width 225 height 32
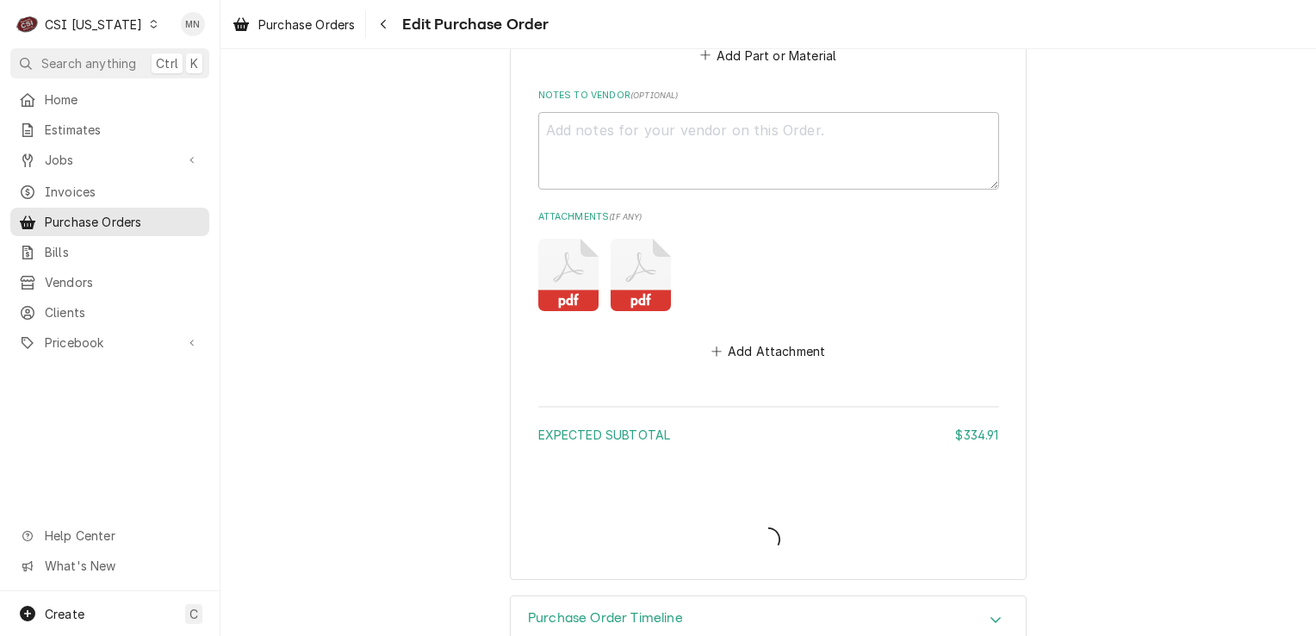
type textarea "x"
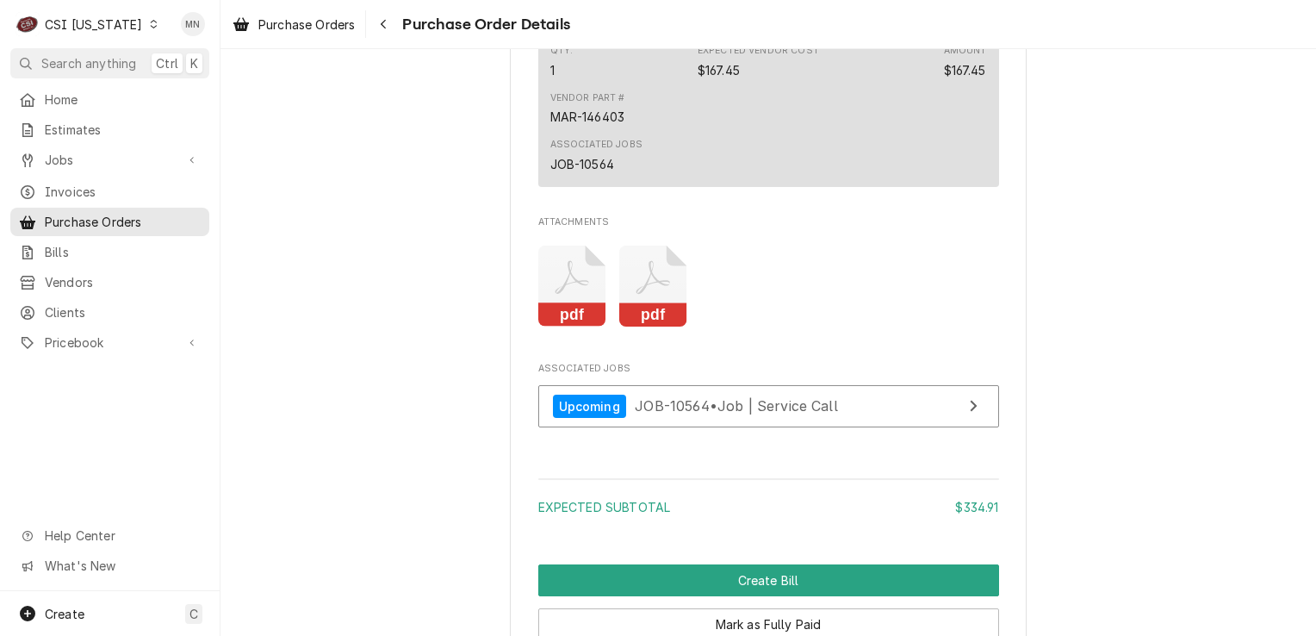
scroll to position [1981, 0]
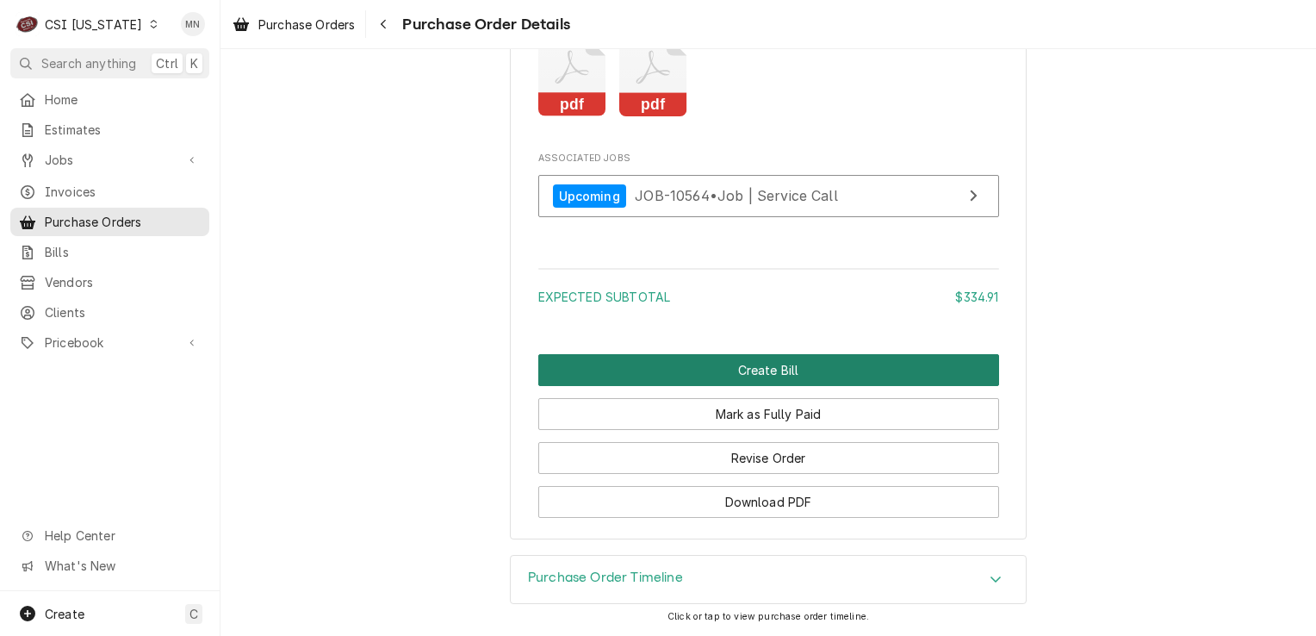
click at [749, 372] on button "Create Bill" at bounding box center [768, 370] width 461 height 32
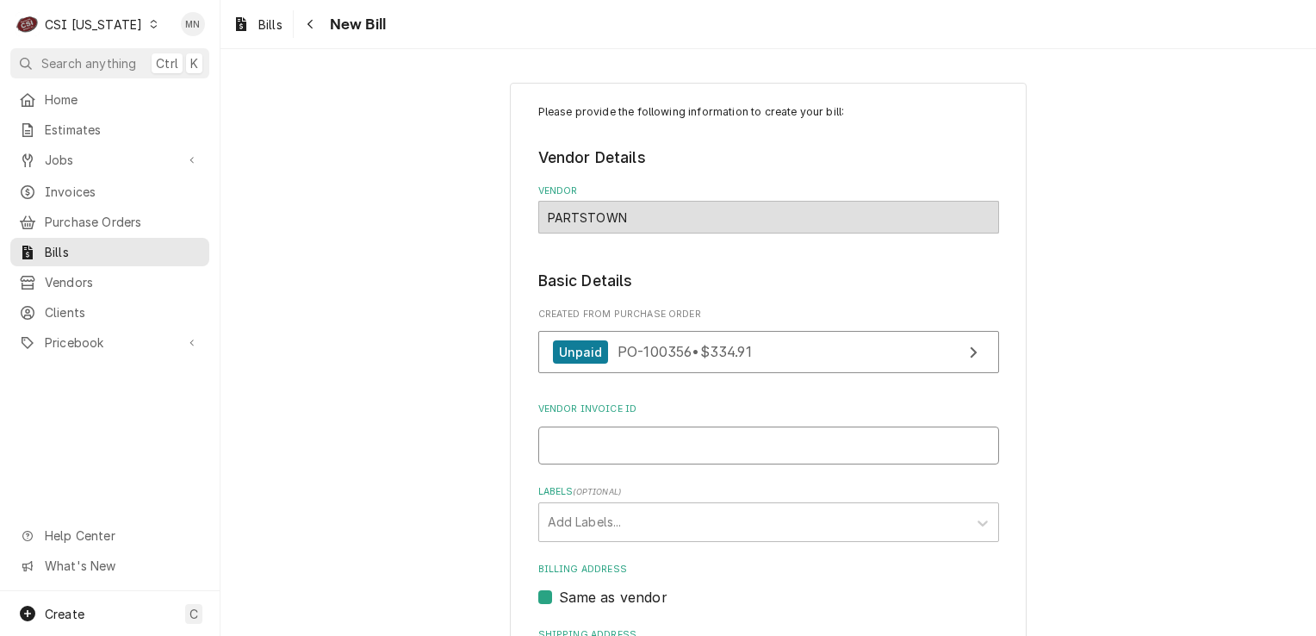
click at [591, 444] on input "Vendor Invoice ID" at bounding box center [768, 445] width 461 height 38
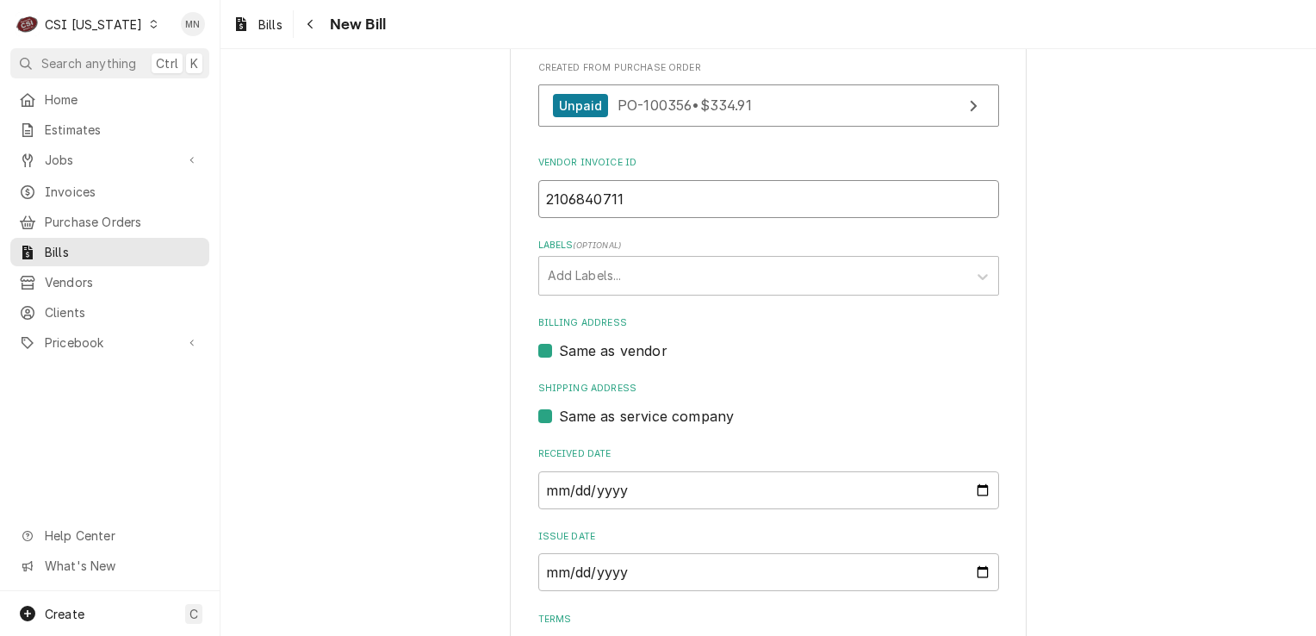
scroll to position [258, 0]
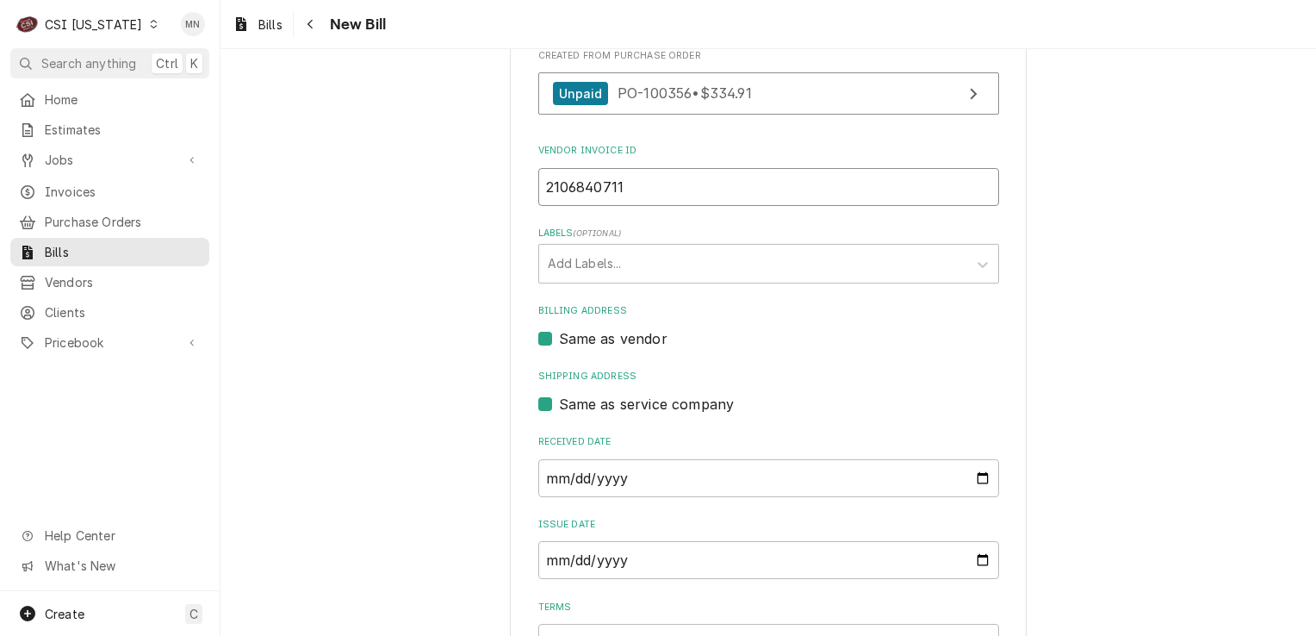
type input "2106840711"
click at [666, 476] on input "[DATE]" at bounding box center [768, 478] width 461 height 38
click at [975, 474] on input "[DATE]" at bounding box center [768, 478] width 461 height 38
type input "[DATE]"
click at [632, 550] on input "[DATE]" at bounding box center [768, 560] width 461 height 38
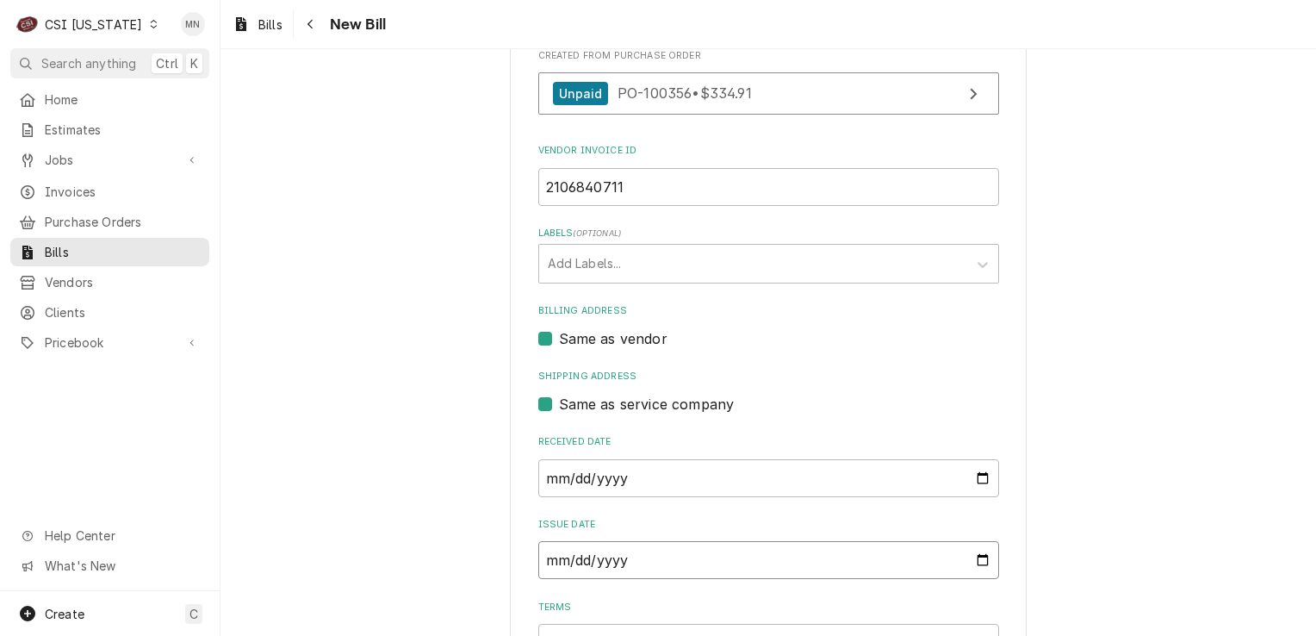
click at [666, 553] on input "[DATE]" at bounding box center [768, 560] width 461 height 38
click at [770, 559] on input "[DATE]" at bounding box center [768, 560] width 461 height 38
click at [972, 553] on input "[DATE]" at bounding box center [768, 560] width 461 height 38
type input "[DATE]"
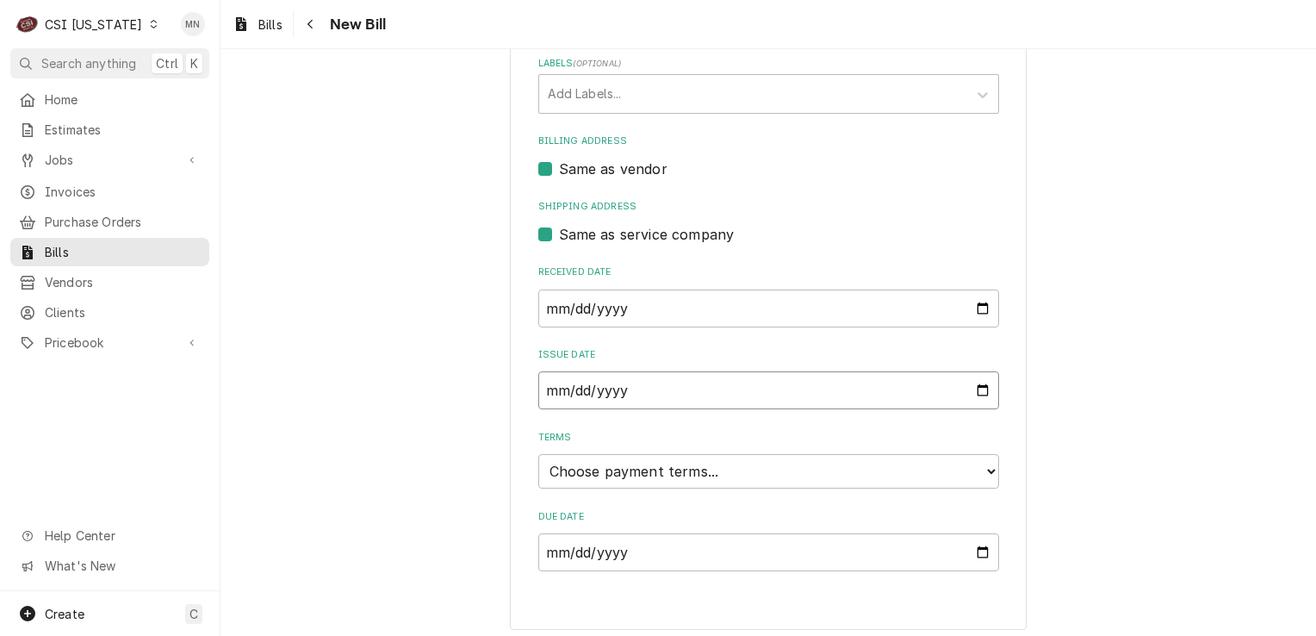
scroll to position [433, 0]
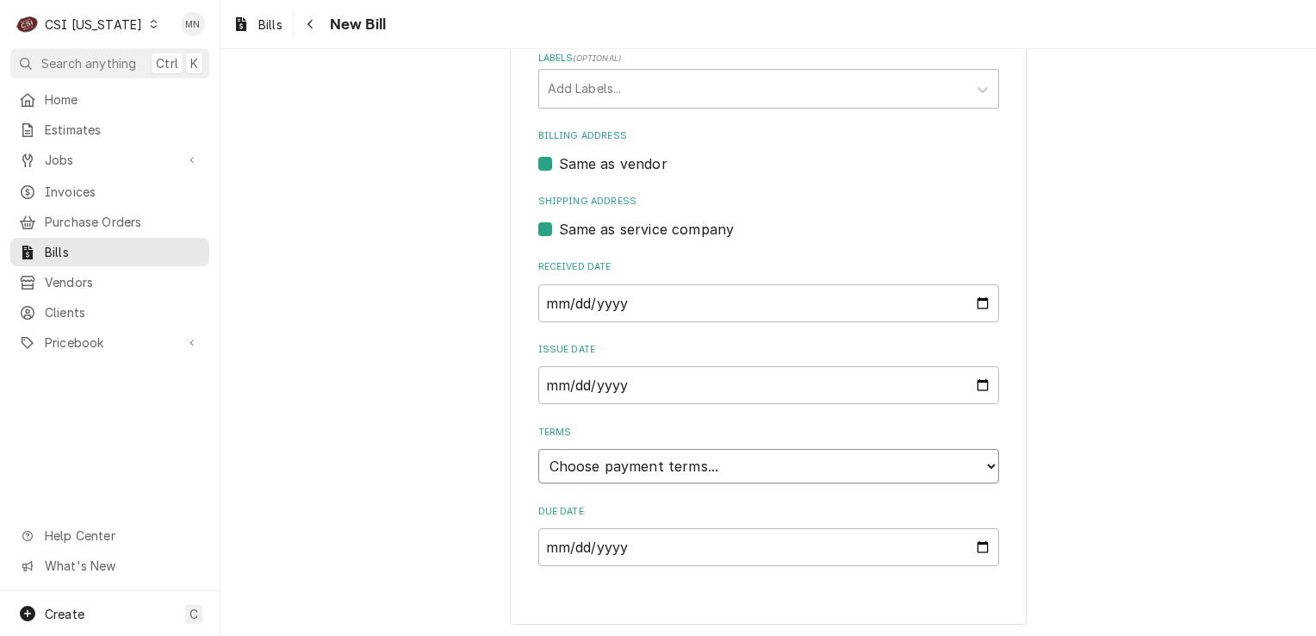
click at [712, 463] on select "Choose payment terms... Same Day Net 7 Net 14 Net 21 Net 30 Net 45 Net 60 Net 90" at bounding box center [768, 466] width 461 height 34
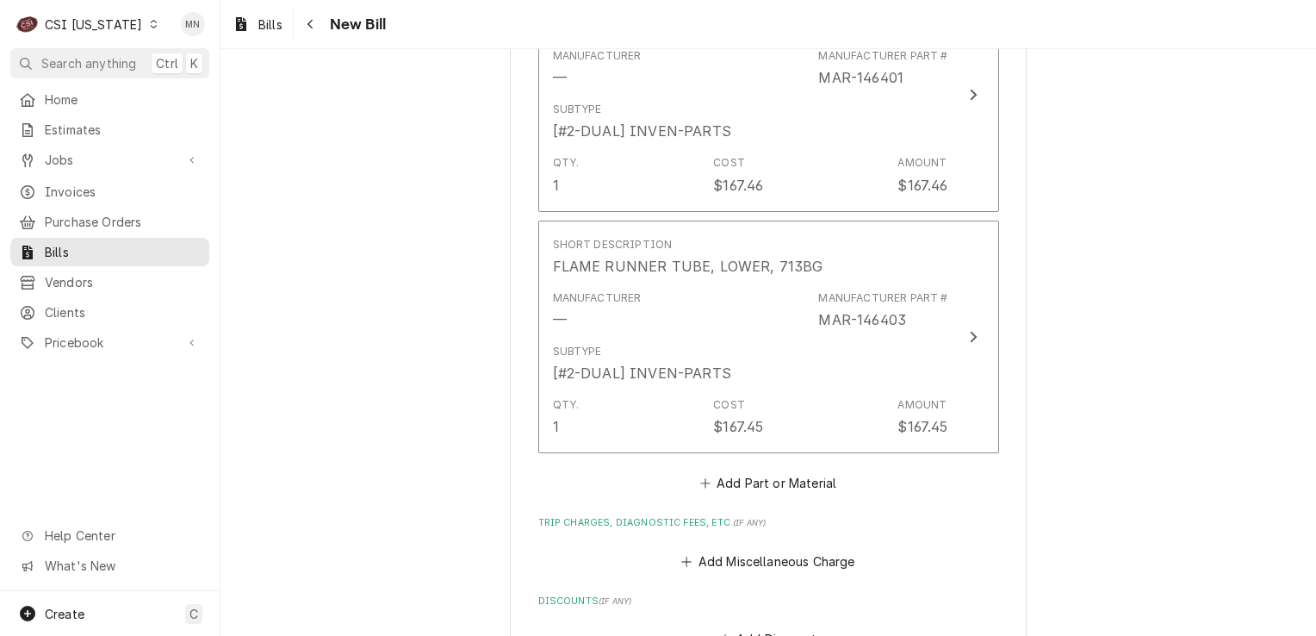
scroll to position [1209, 0]
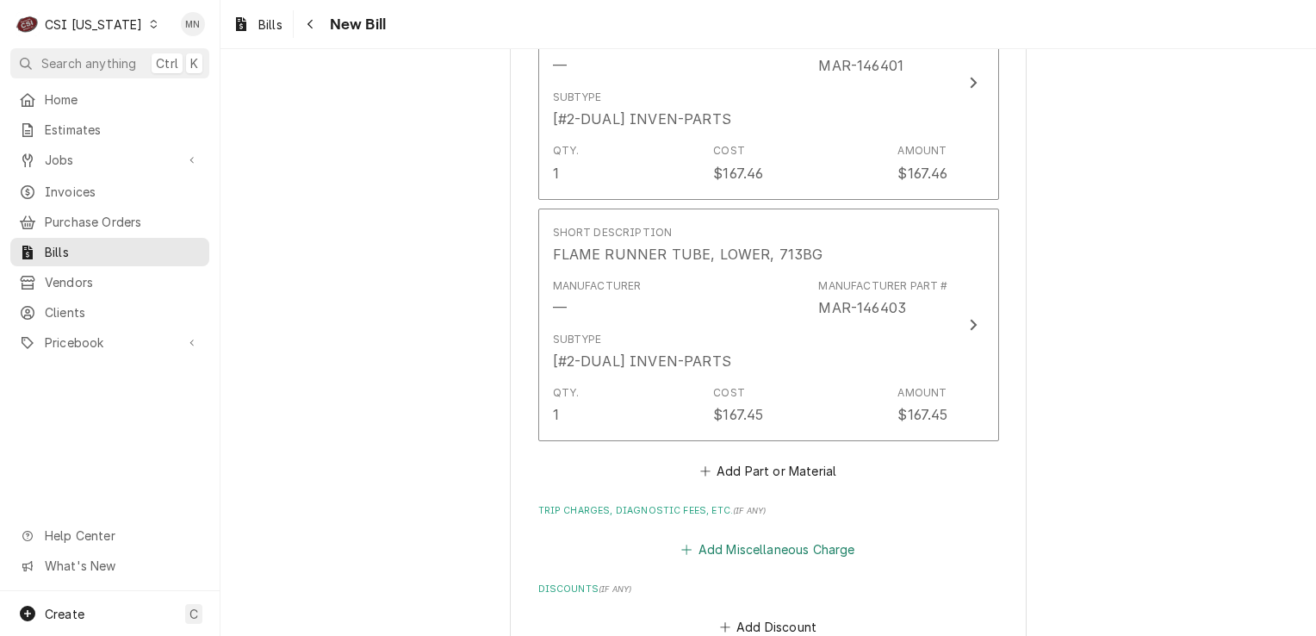
click at [710, 542] on button "Add Miscellaneous Charge" at bounding box center [768, 549] width 179 height 24
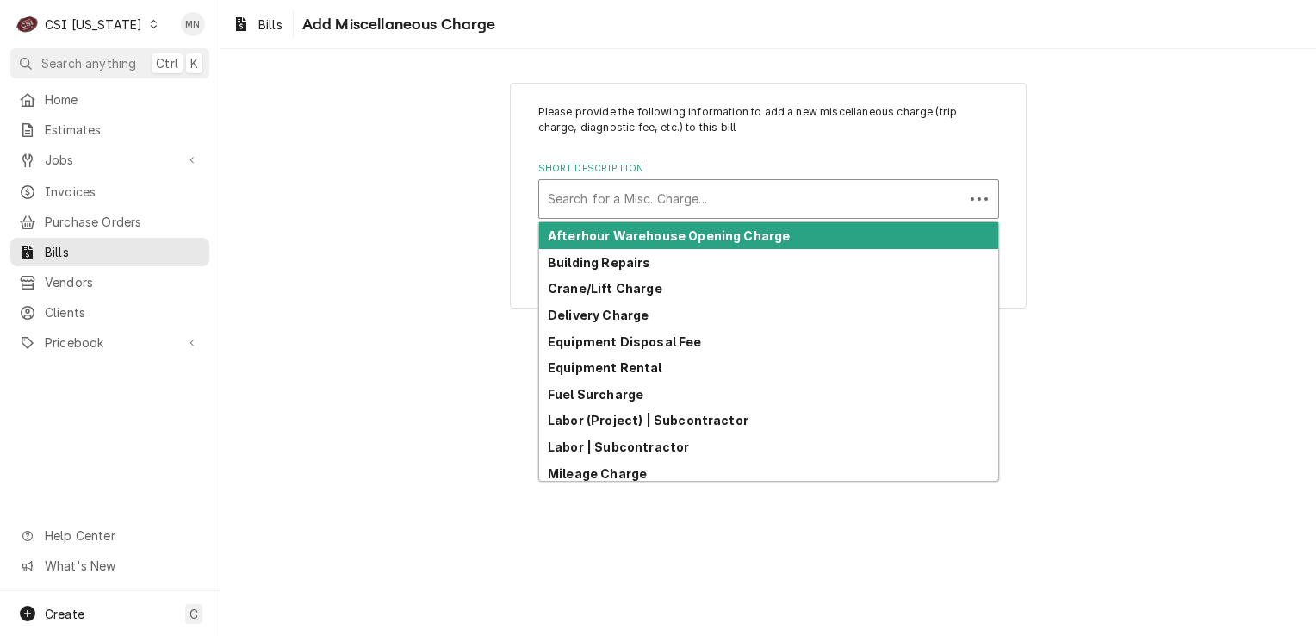
click at [606, 197] on div "Short Description" at bounding box center [751, 198] width 407 height 31
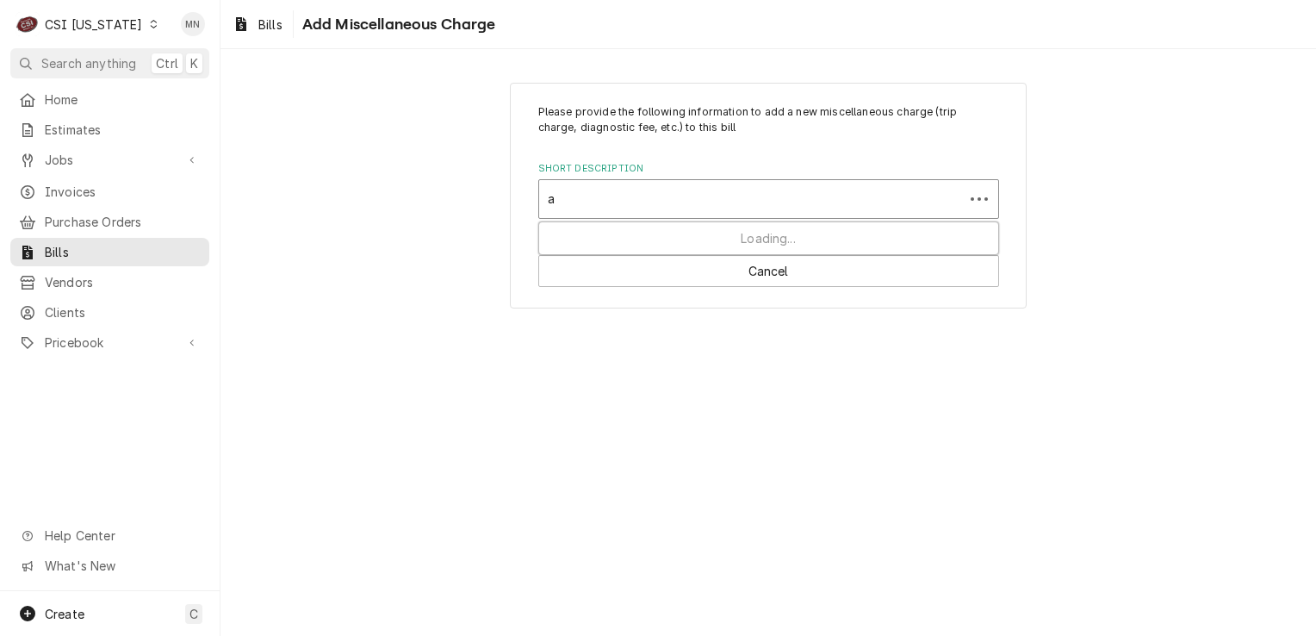
type input "ac"
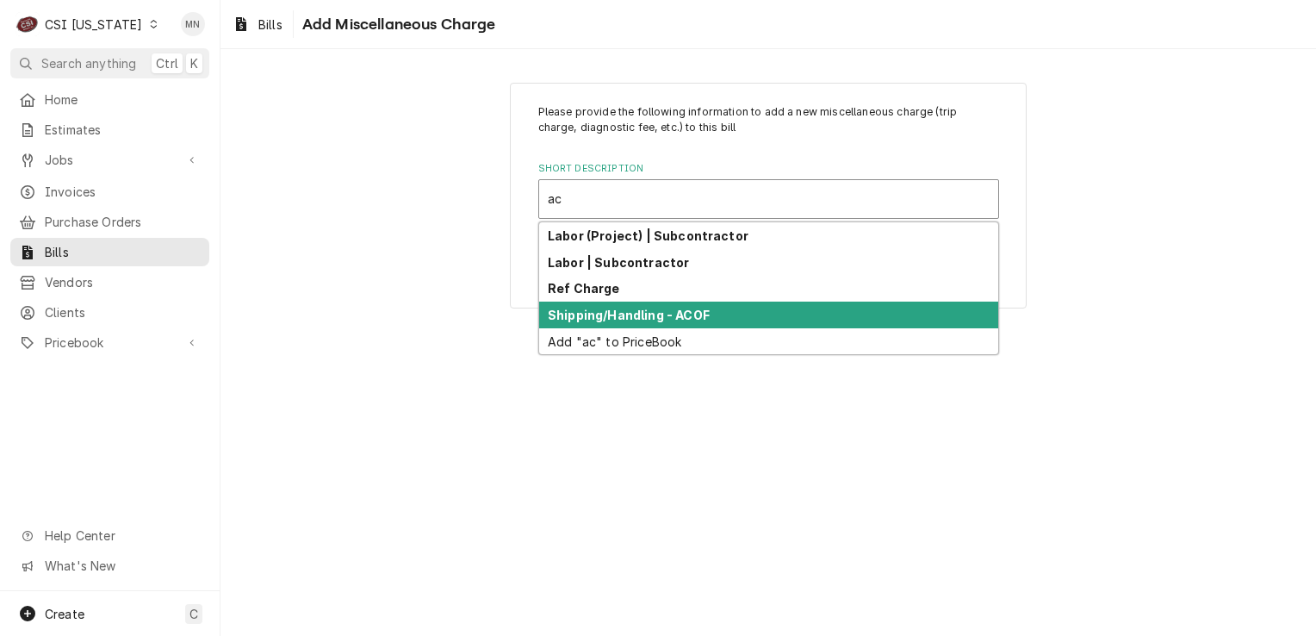
click at [620, 308] on strong "Shipping/Handling - ACOF" at bounding box center [629, 315] width 162 height 15
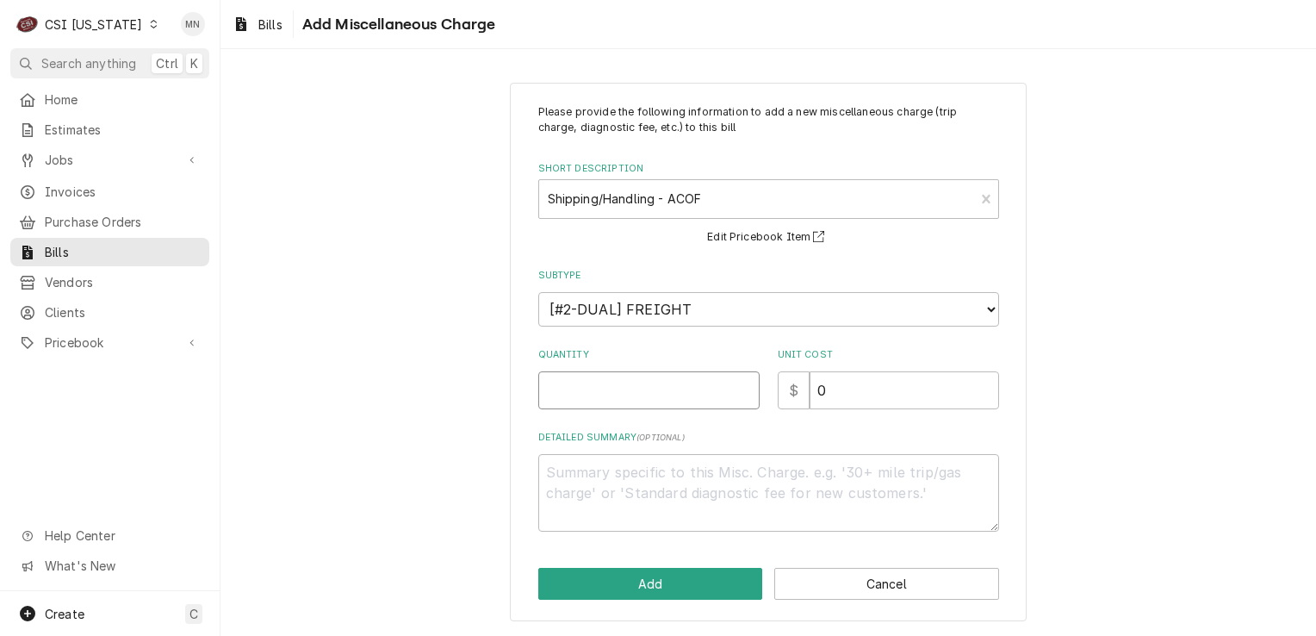
click at [601, 386] on input "Quantity" at bounding box center [648, 390] width 221 height 38
type textarea "x"
type input "1"
type textarea "x"
type input "2"
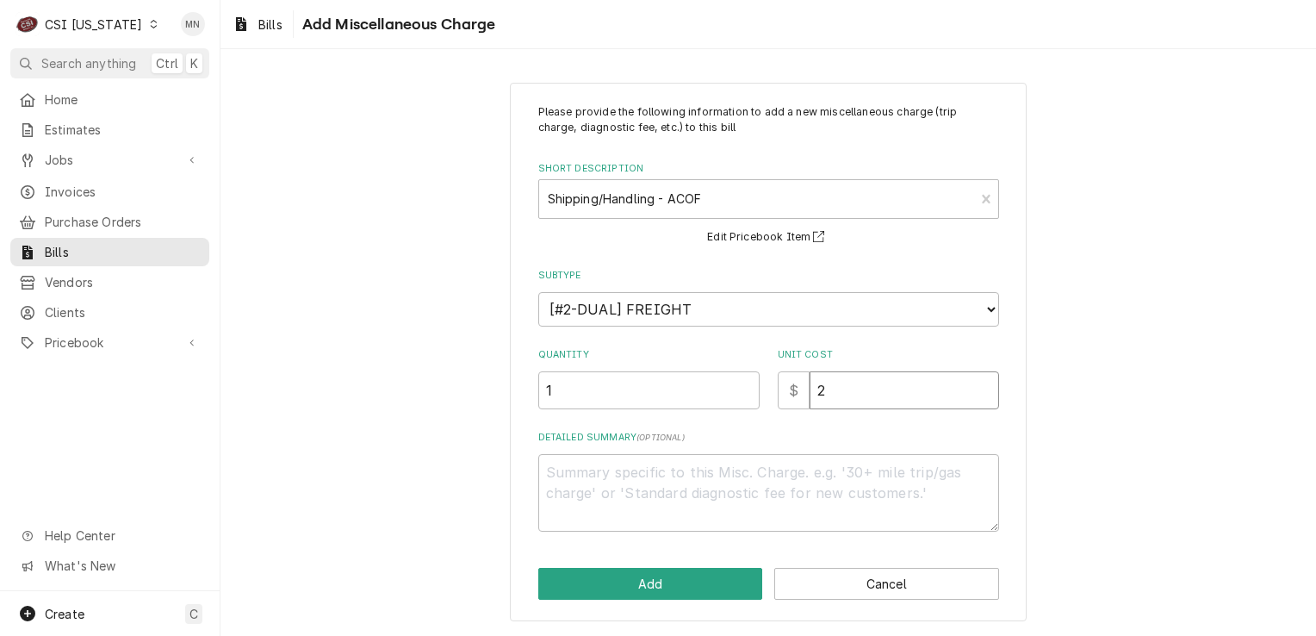
type textarea "x"
type input "23"
type textarea "x"
type input "23.4"
type textarea "x"
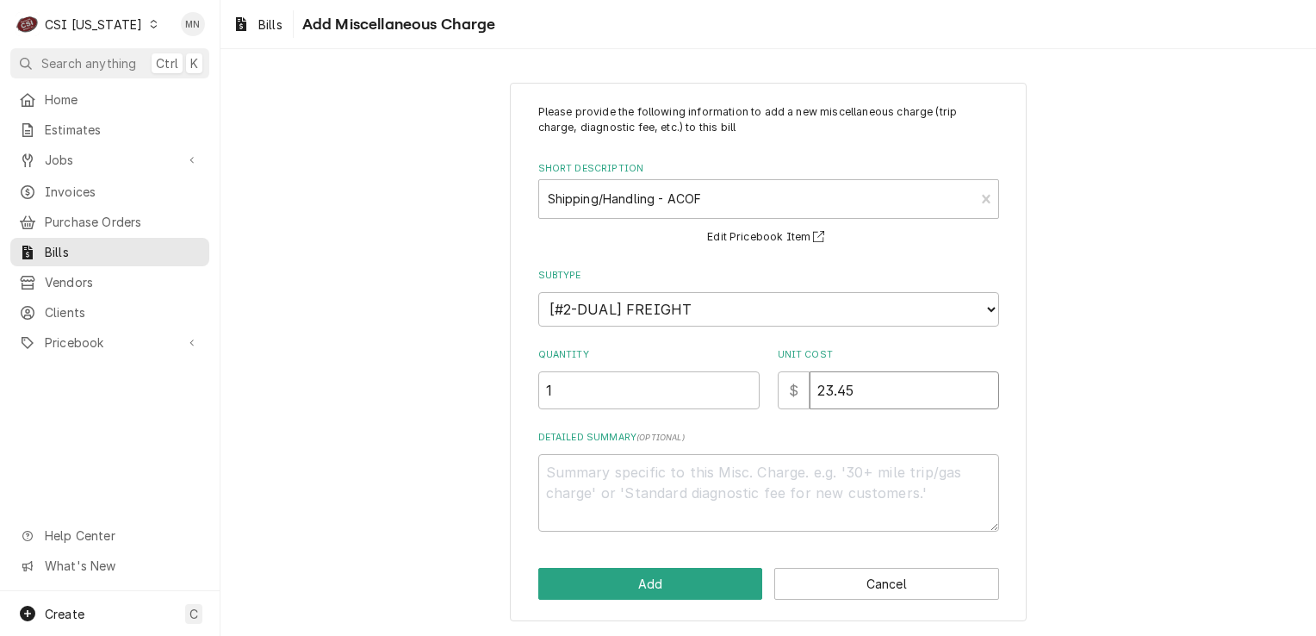
type input "23.45"
type textarea "x"
type textarea "A"
type textarea "x"
type textarea "AC"
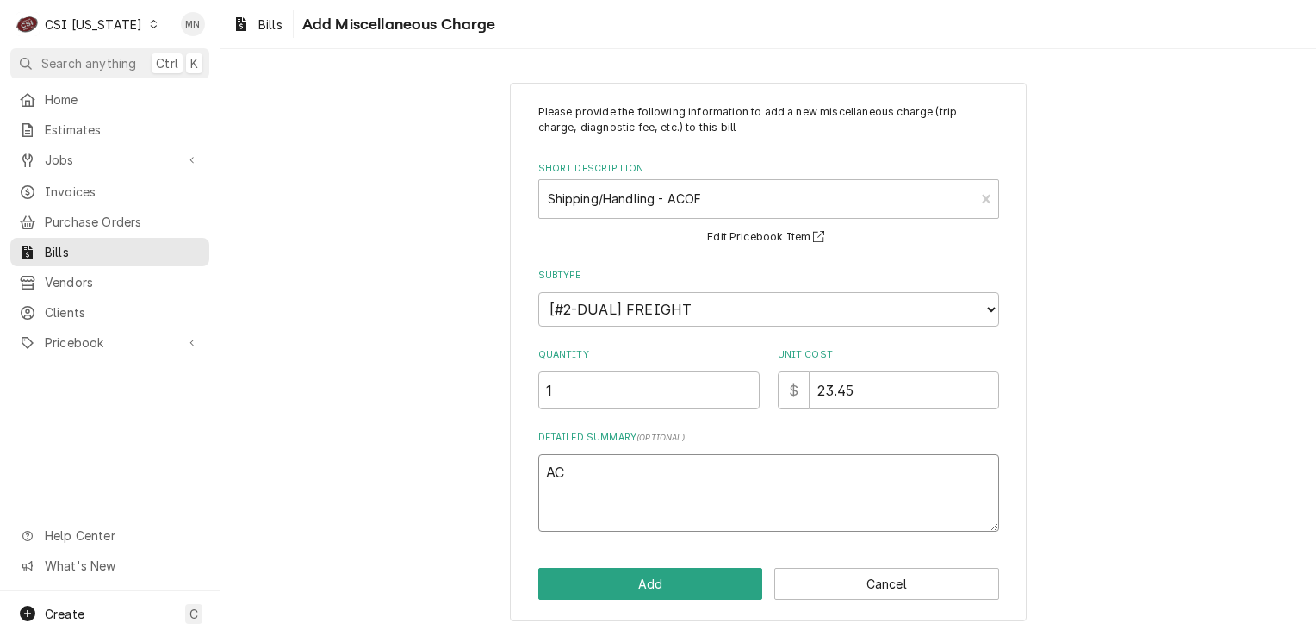
type textarea "x"
type textarea "ACO"
type textarea "x"
type textarea "ACOF"
type textarea "x"
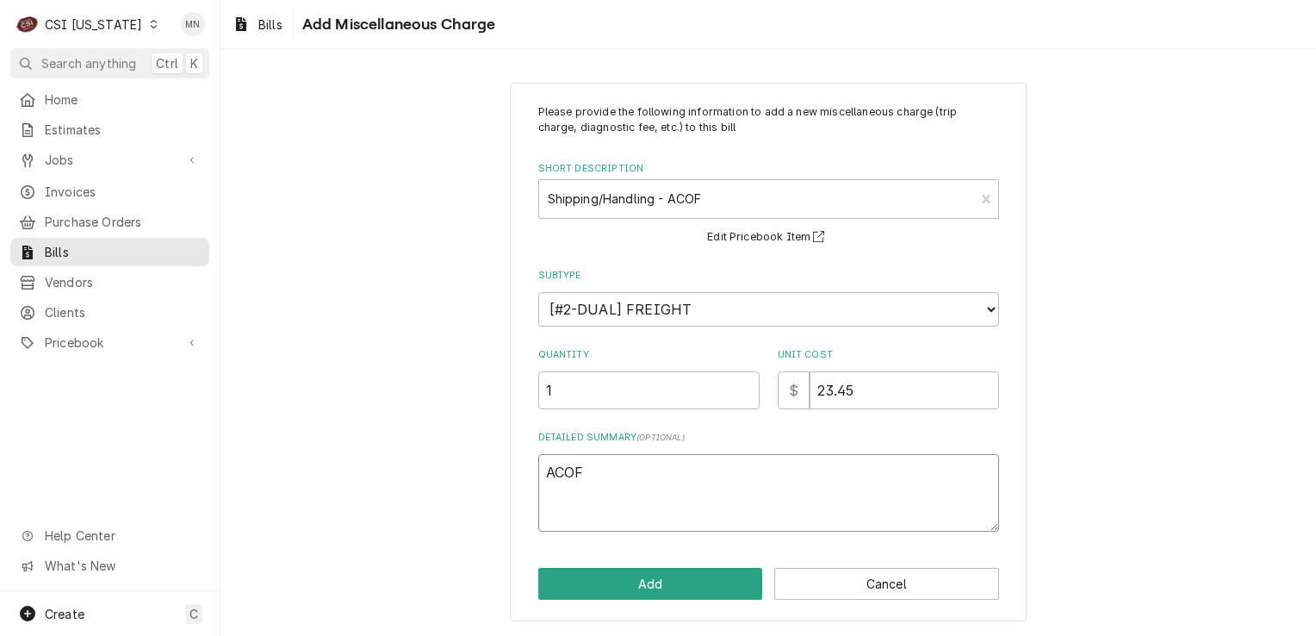
type textarea "ACOF"
type textarea "x"
type textarea "ACOF 2"
type textarea "x"
type textarea "ACOF 21"
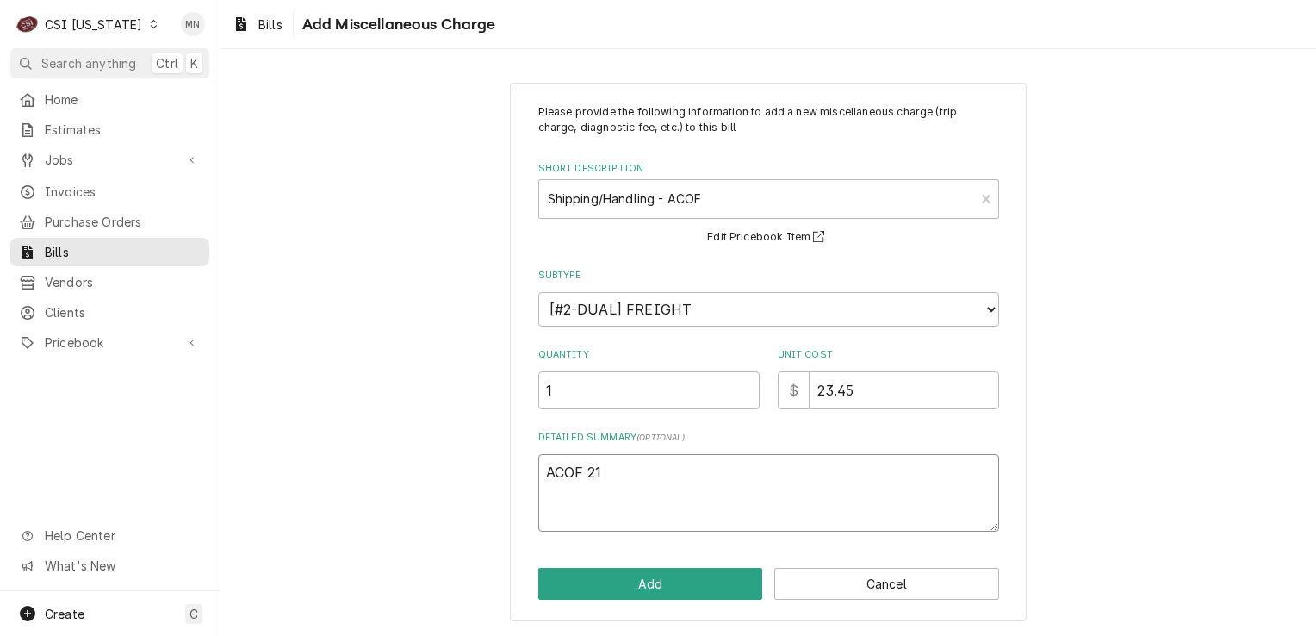
type textarea "x"
type textarea "ACOF 210"
type textarea "x"
type textarea "ACOF 2106"
type textarea "x"
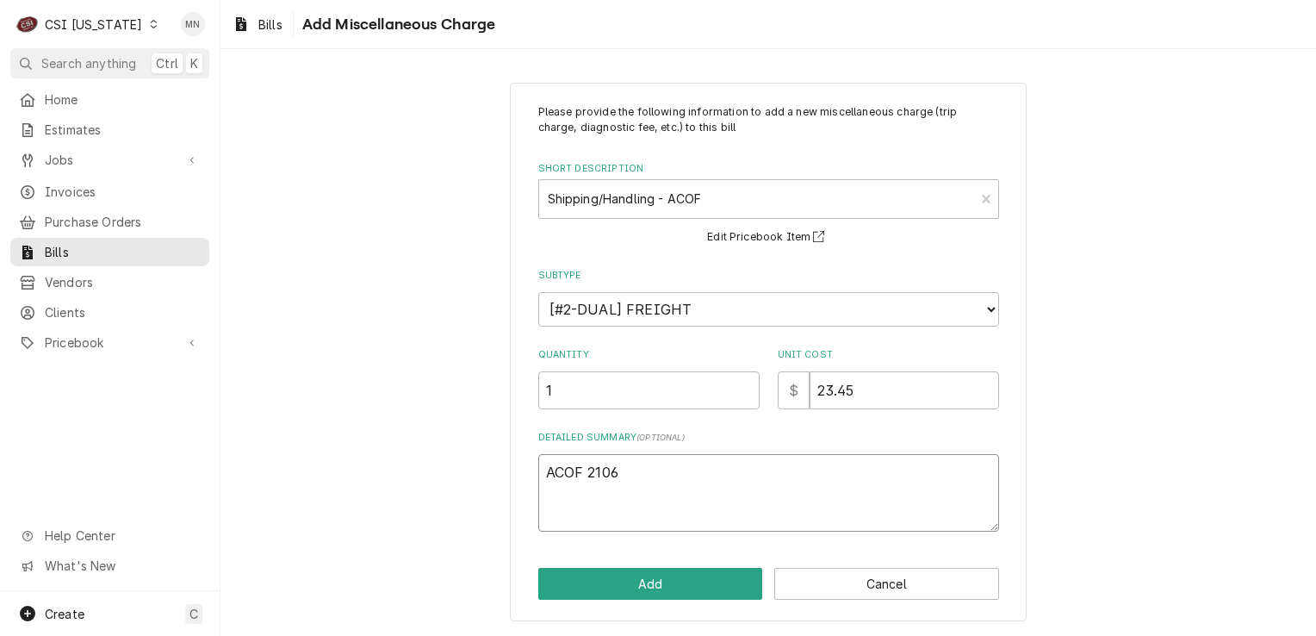
type textarea "ACOF 21068"
type textarea "x"
type textarea "ACOF 210684"
type textarea "x"
type textarea "ACOF 2106840"
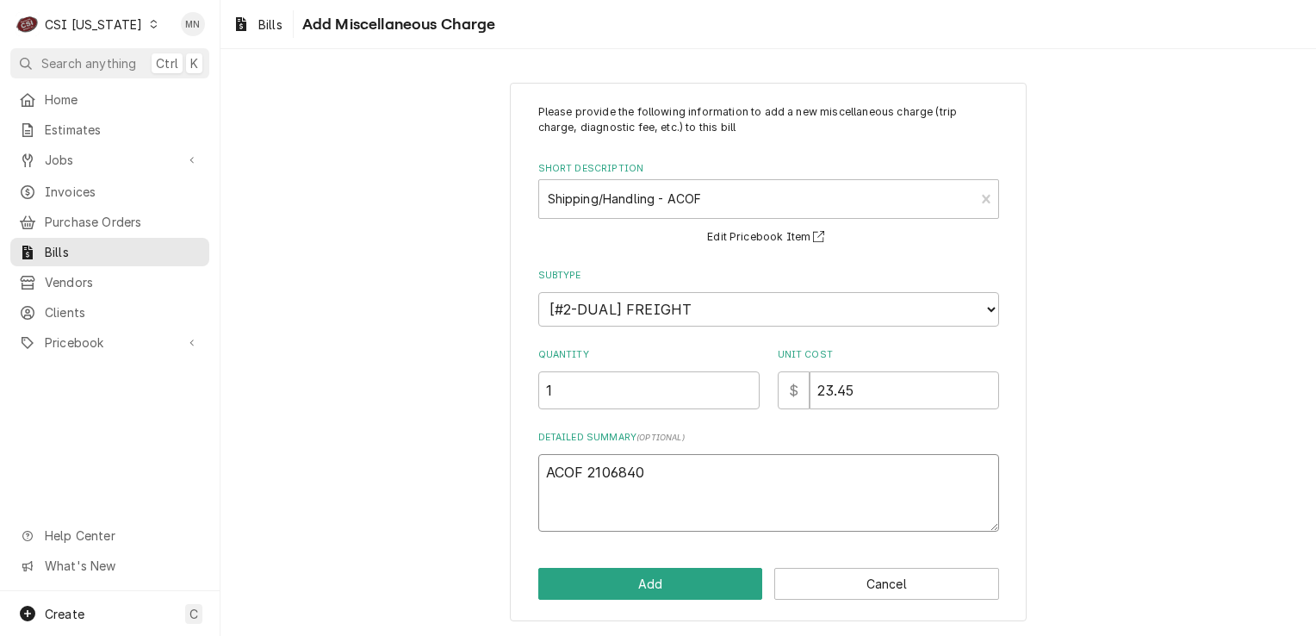
type textarea "x"
type textarea "ACOF 21068407"
type textarea "x"
type textarea "ACOF 210684071"
type textarea "x"
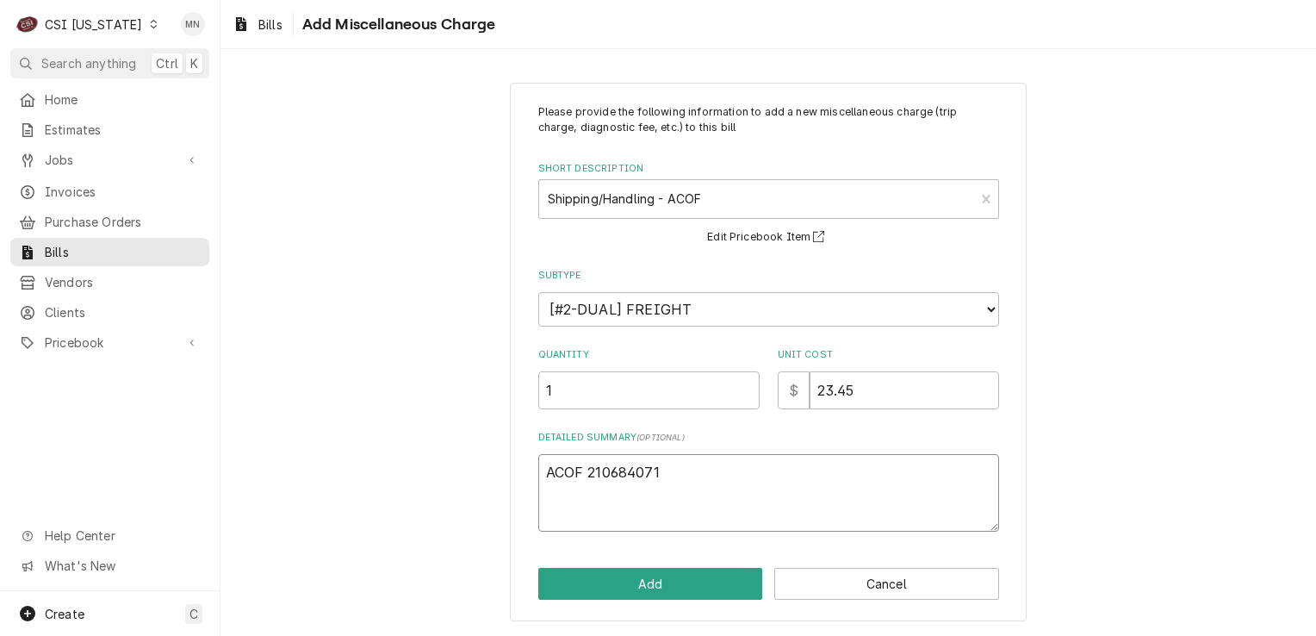
type textarea "ACOF 2106840711"
type textarea "x"
type textarea "ACOF 2106840711"
type textarea "x"
type textarea "ACOF 2106840711 P"
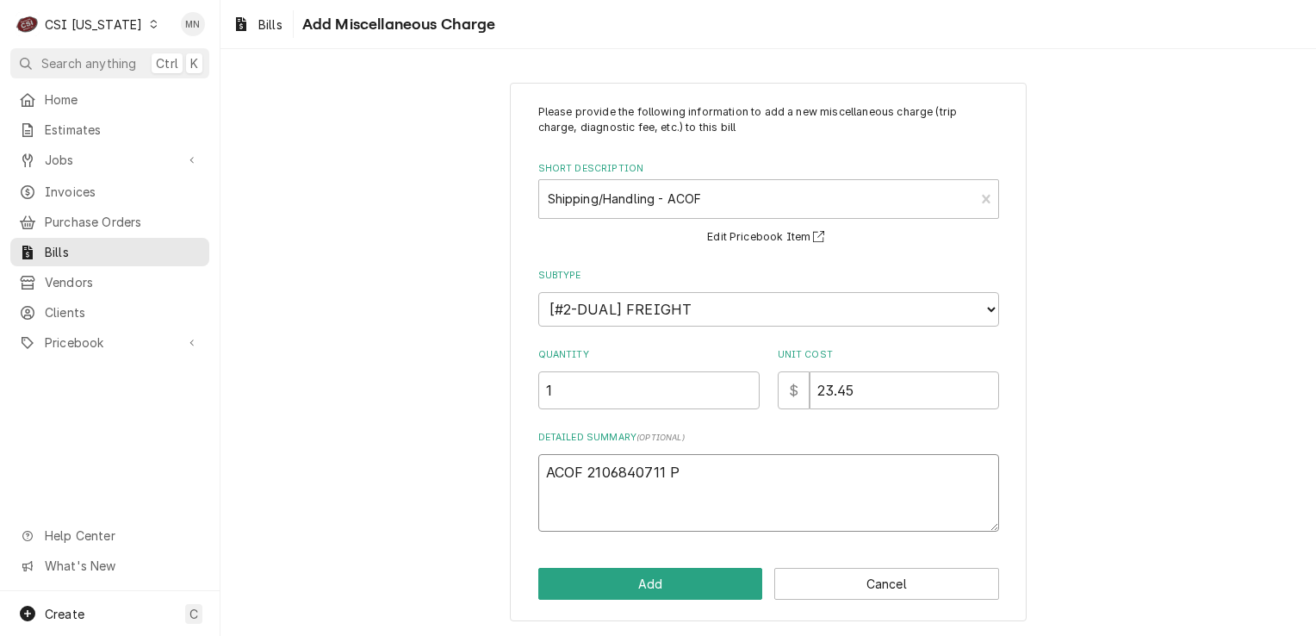
type textarea "x"
type textarea "ACOF 2106840711 Pa"
type textarea "x"
type textarea "ACOF 2106840711 Par"
type textarea "x"
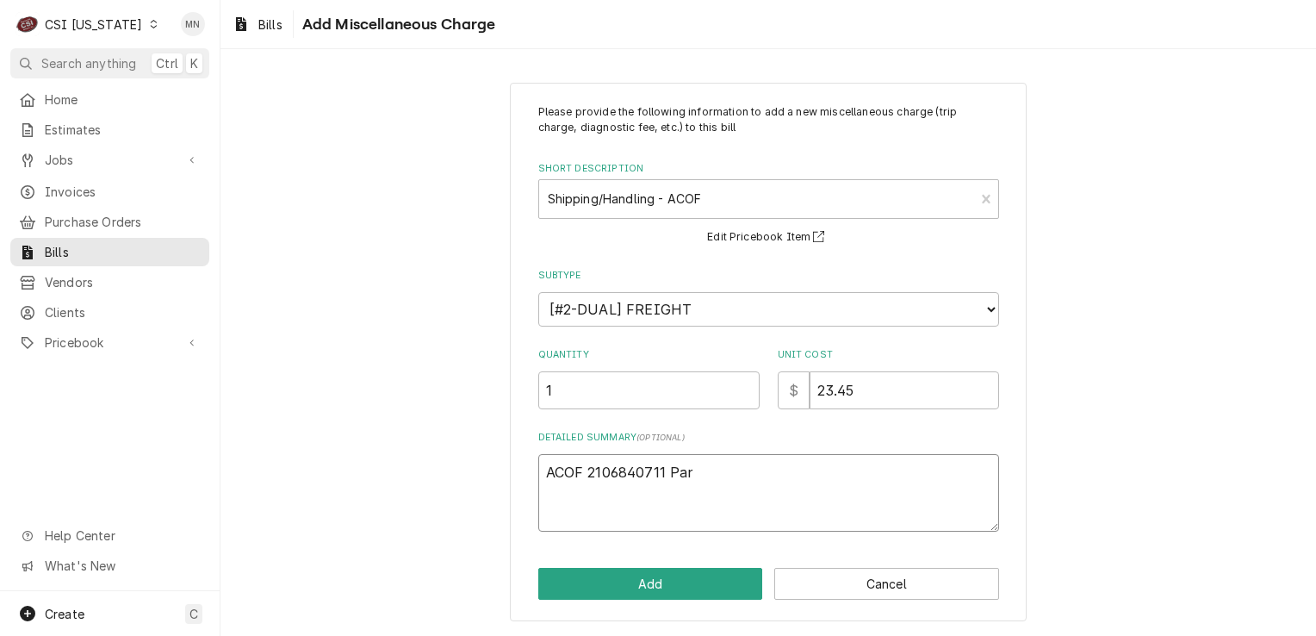
type textarea "ACOF 2106840711 Part"
type textarea "x"
type textarea "ACOF 2106840711 Parts"
type textarea "x"
type textarea "ACOF 2106840711 Partst"
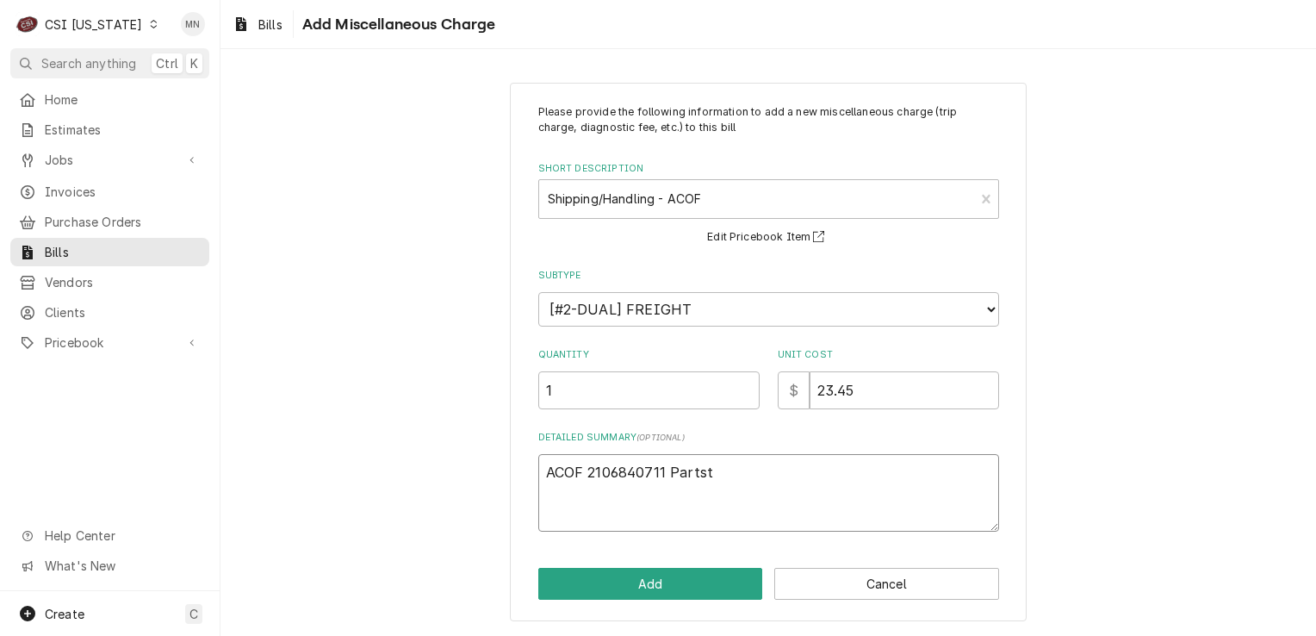
type textarea "x"
type textarea "ACOF 2106840711 Partsto"
type textarea "x"
type textarea "ACOF 2106840711 Partstow"
type textarea "x"
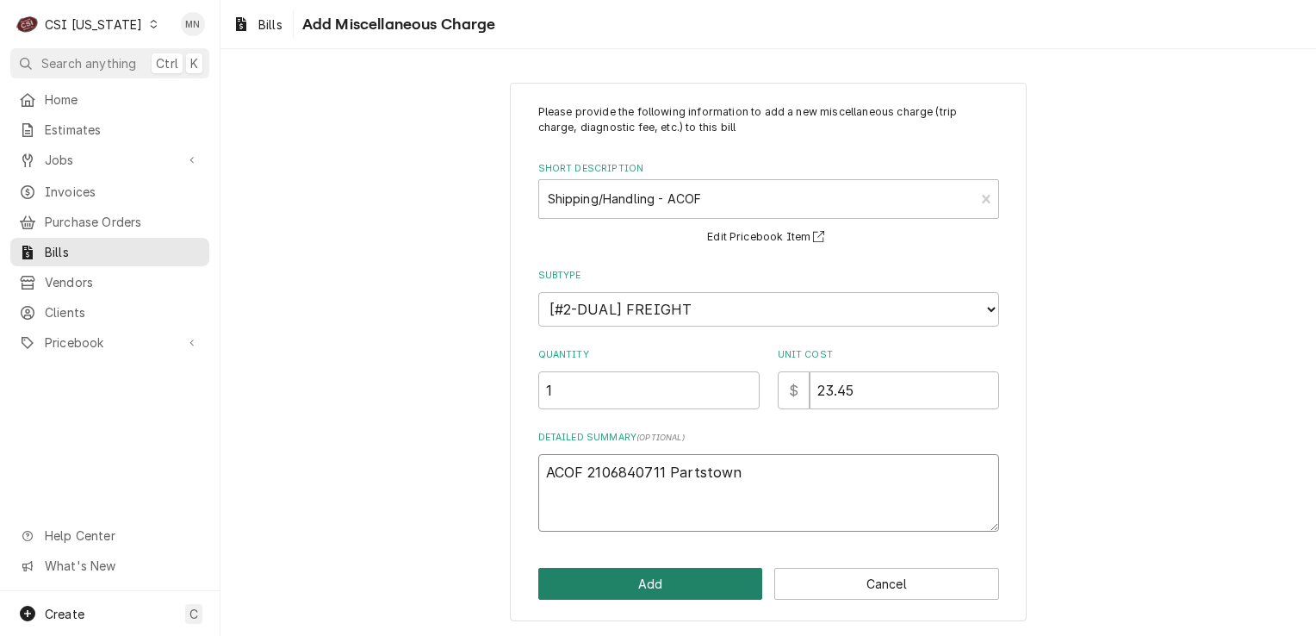
type textarea "ACOF 2106840711 Partstown"
click at [683, 568] on button "Add" at bounding box center [650, 584] width 225 height 32
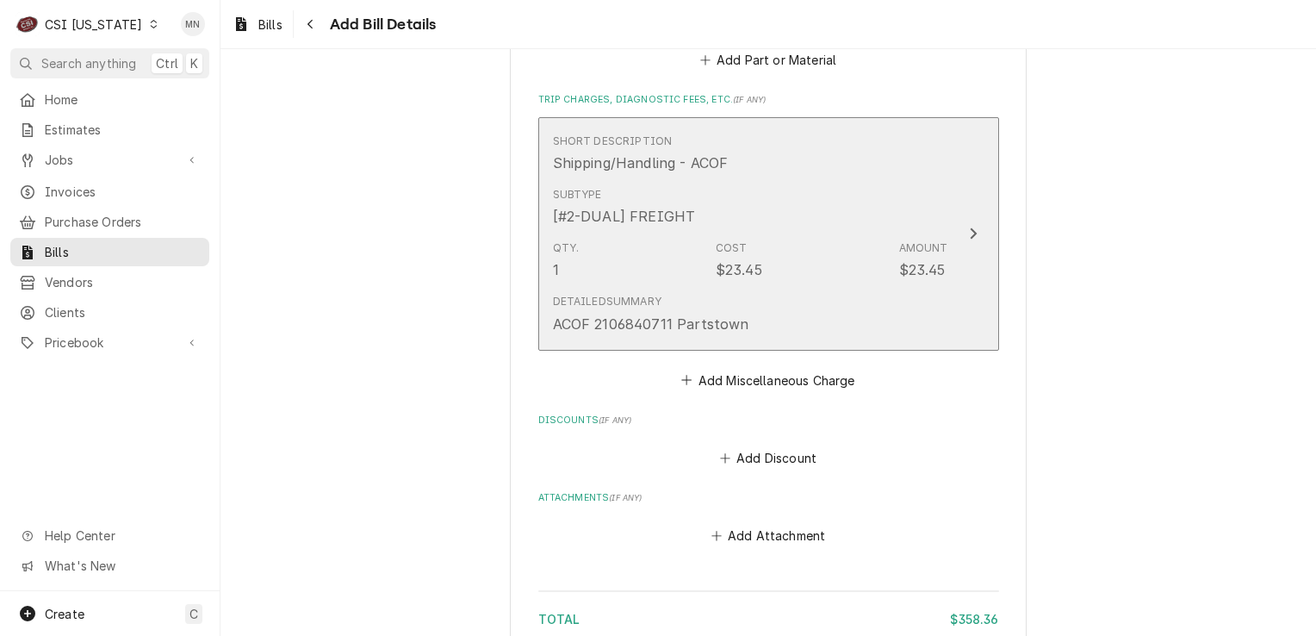
scroll to position [1768, 0]
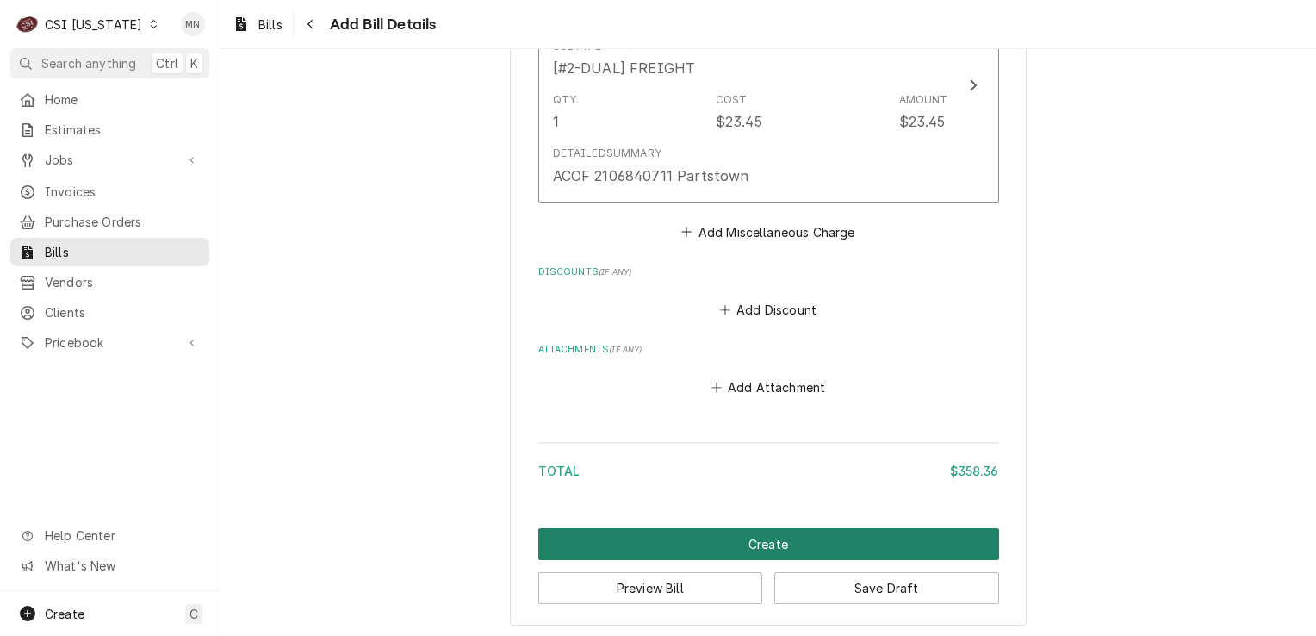
click at [774, 544] on button "Create" at bounding box center [768, 544] width 461 height 32
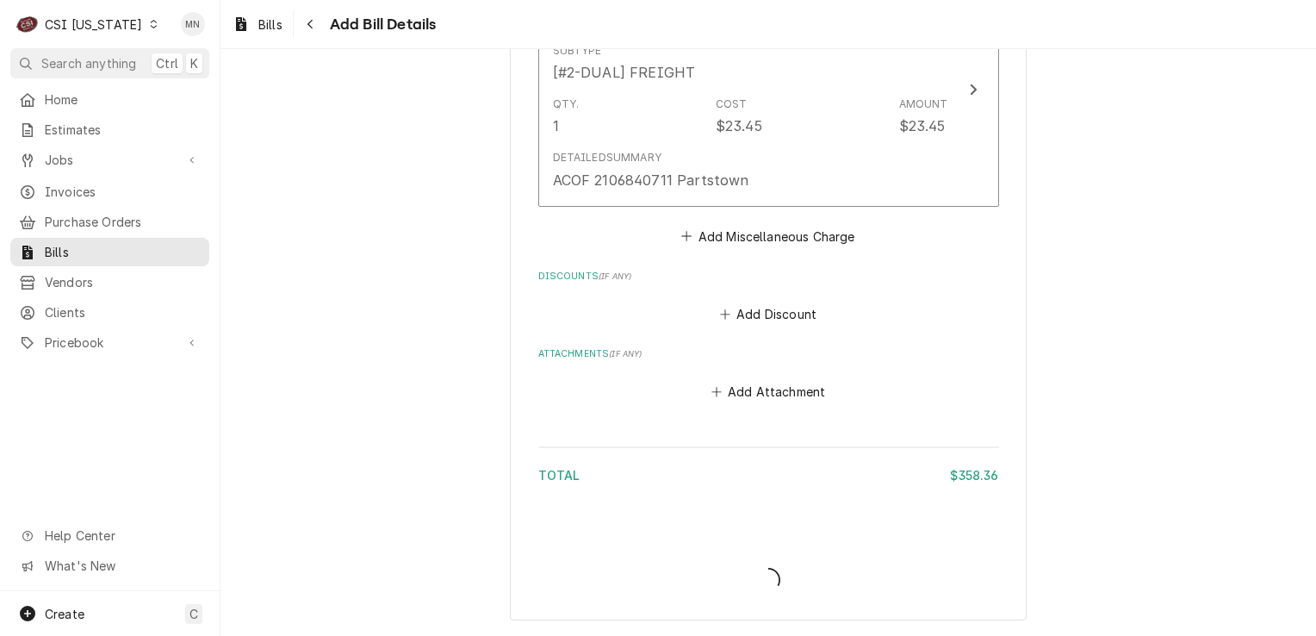
scroll to position [1759, 0]
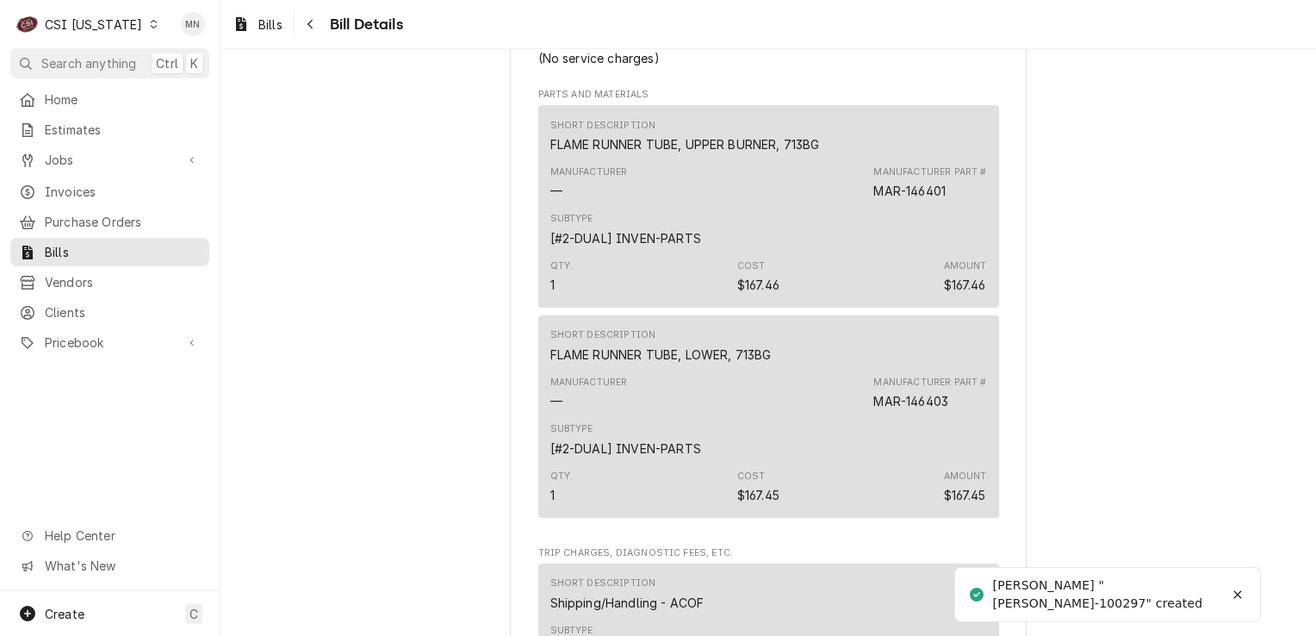
scroll to position [1120, 0]
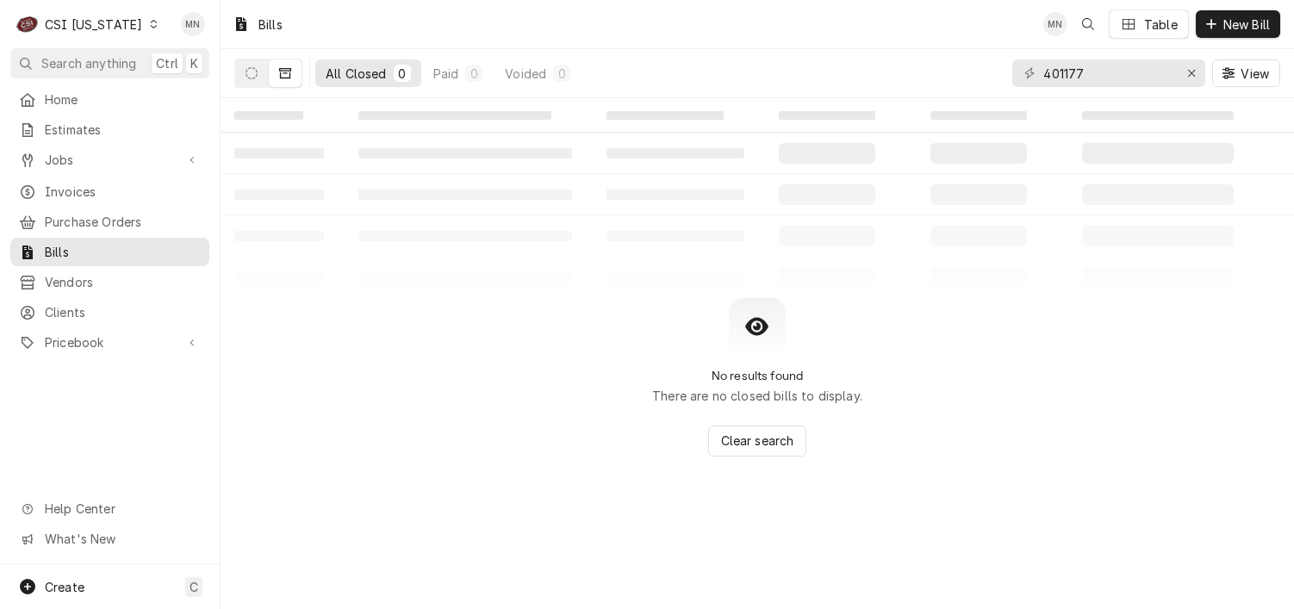
click at [932, 373] on div "No results found There are no closed bills to display. Clear search" at bounding box center [757, 377] width 1073 height 159
click at [87, 96] on span "Home" at bounding box center [123, 99] width 156 height 18
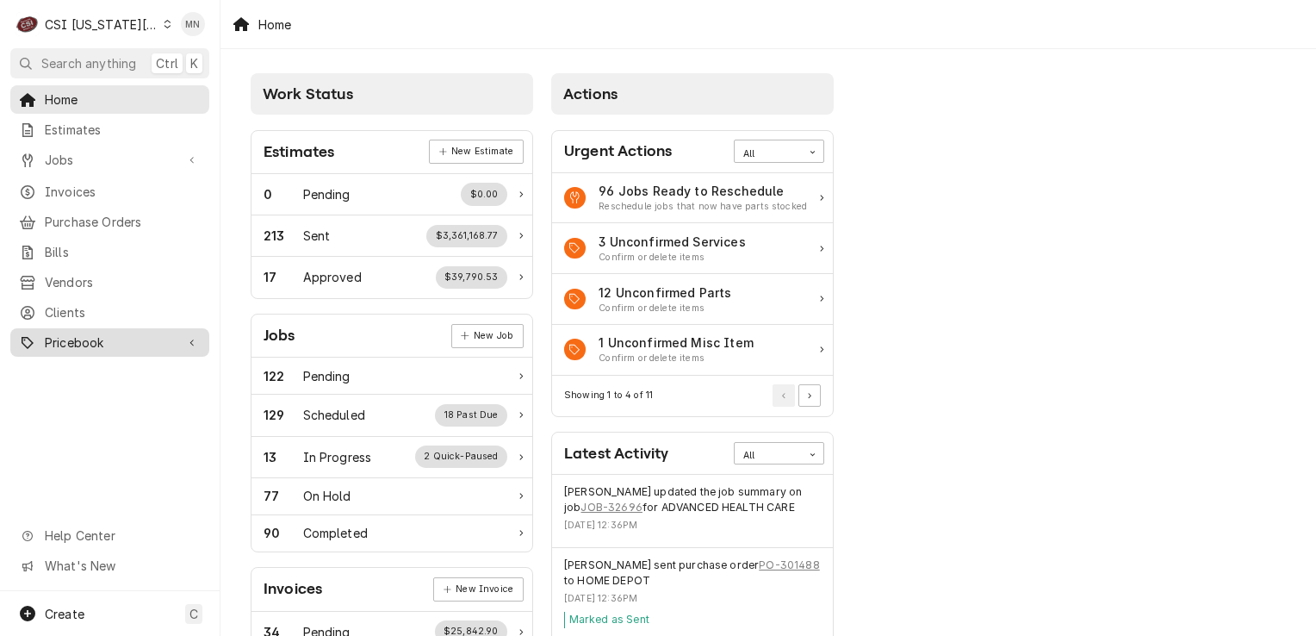
click at [88, 333] on span "Pricebook" at bounding box center [110, 342] width 130 height 18
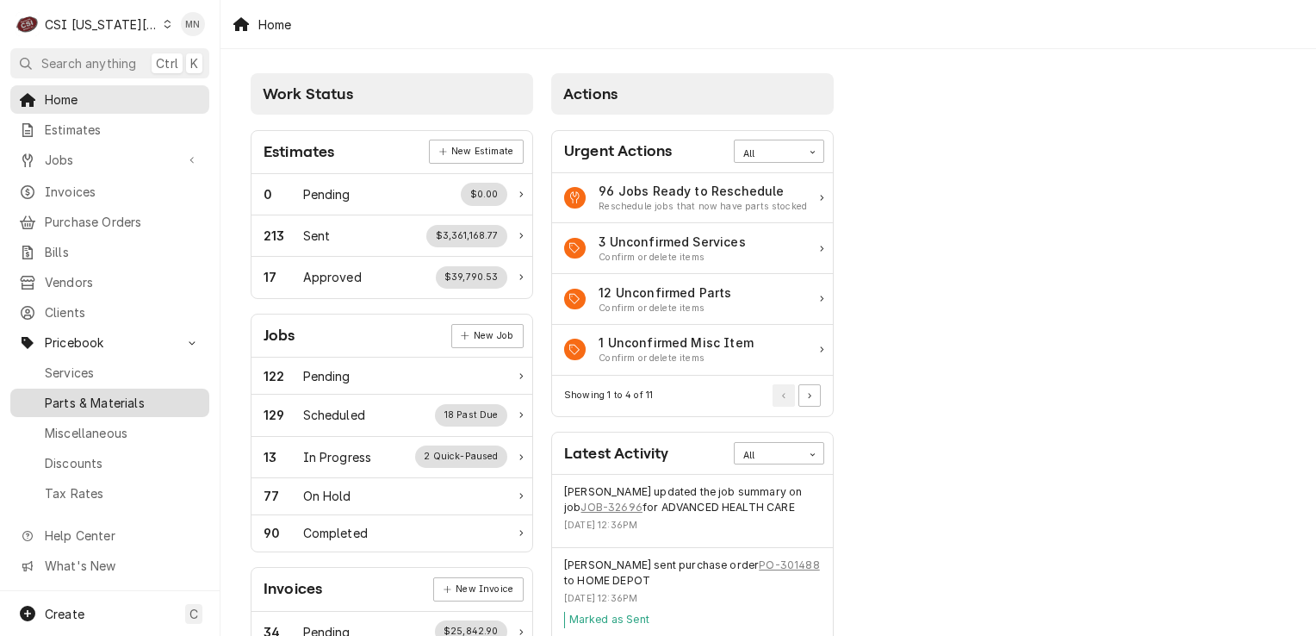
click at [112, 394] on span "Parts & Materials" at bounding box center [123, 403] width 156 height 18
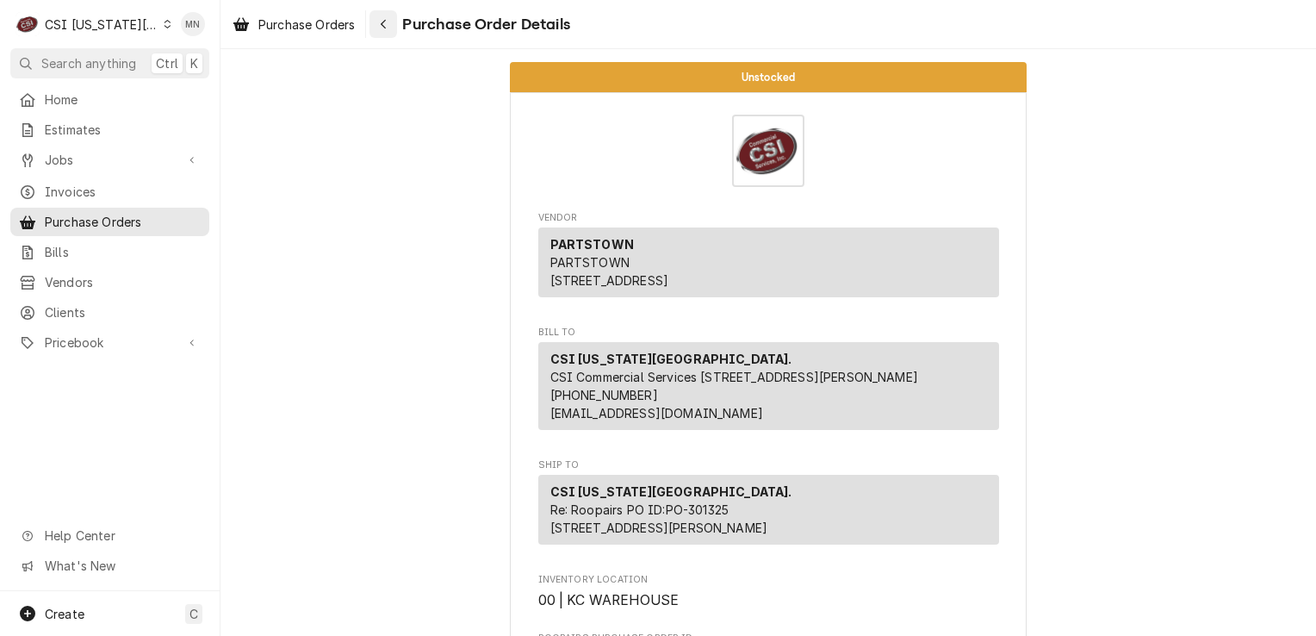
click at [392, 26] on div "Navigate back" at bounding box center [383, 24] width 17 height 17
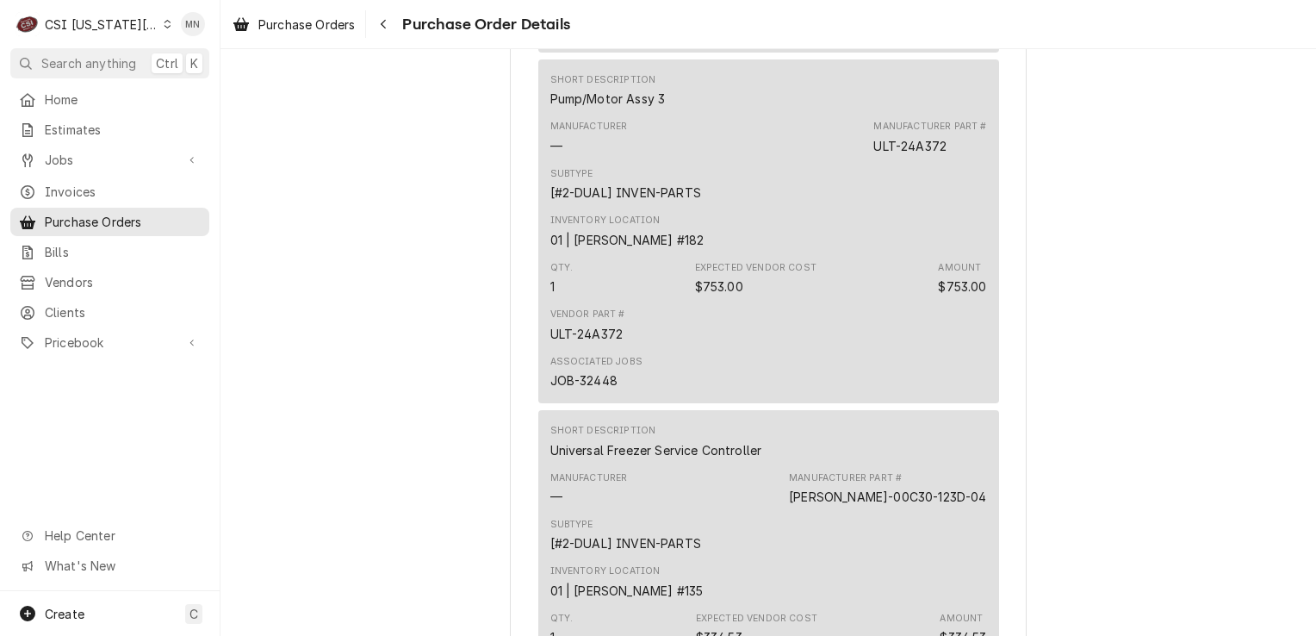
scroll to position [2067, 0]
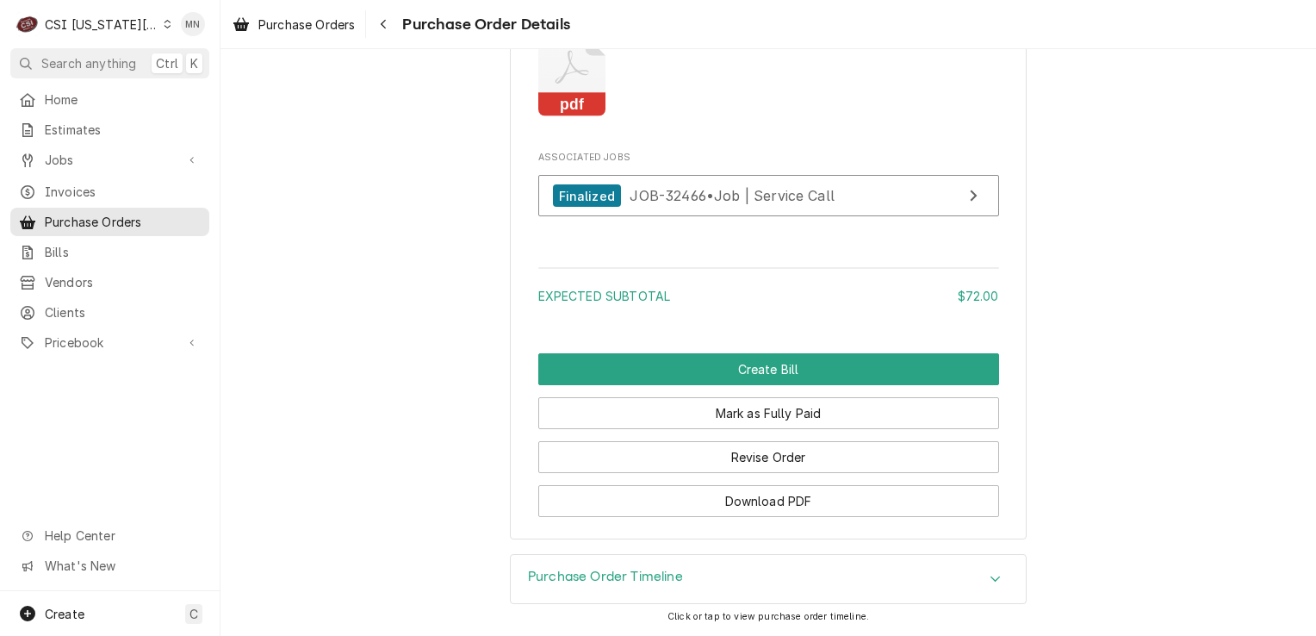
scroll to position [1744, 0]
click at [699, 574] on div "Purchase Order Timeline" at bounding box center [768, 579] width 515 height 48
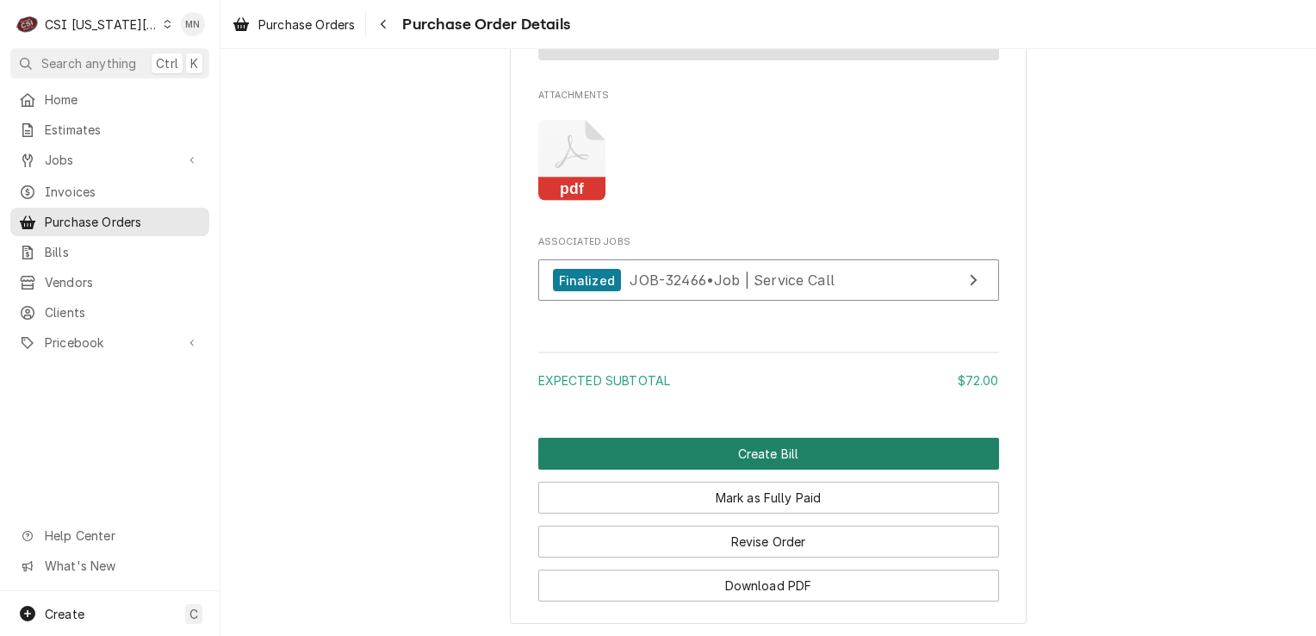
scroll to position [1637, 0]
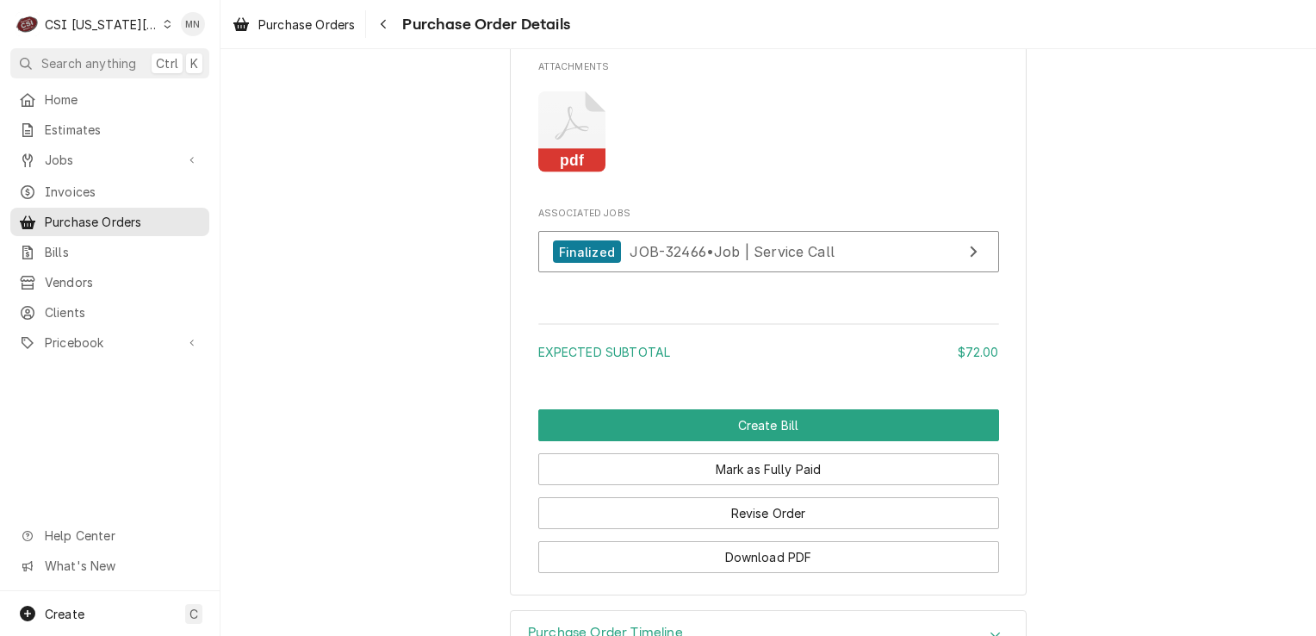
click at [569, 168] on icon "Attachments" at bounding box center [572, 132] width 68 height 82
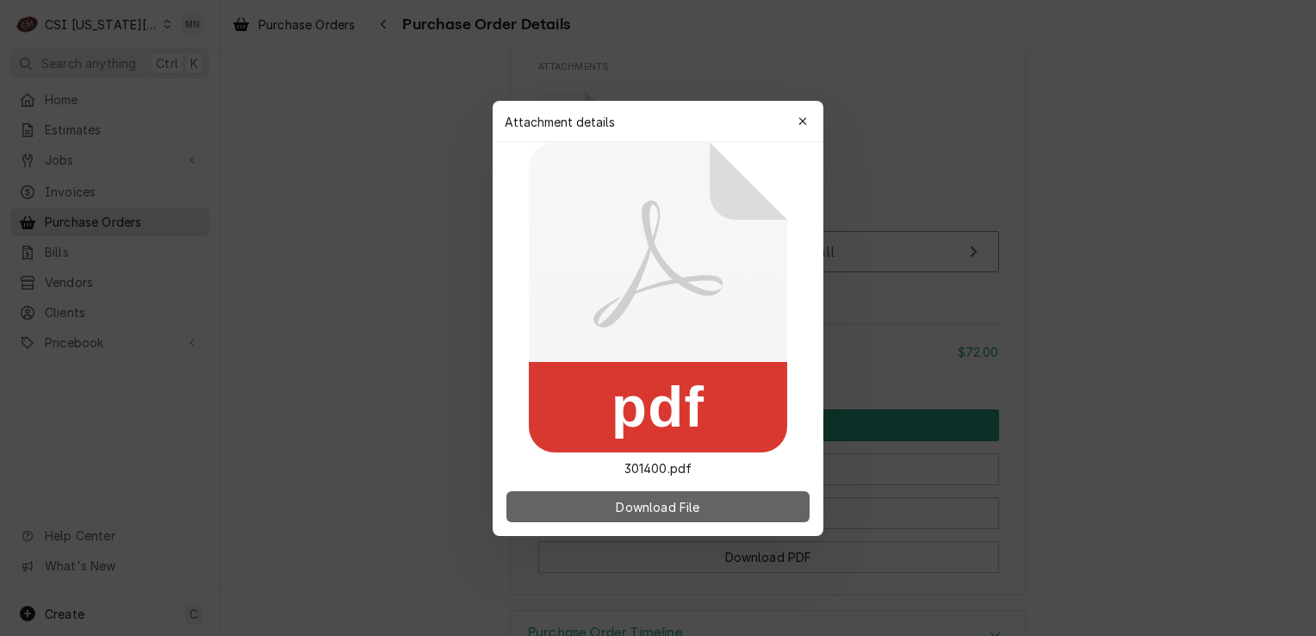
click at [610, 504] on button "Download File" at bounding box center [658, 506] width 303 height 31
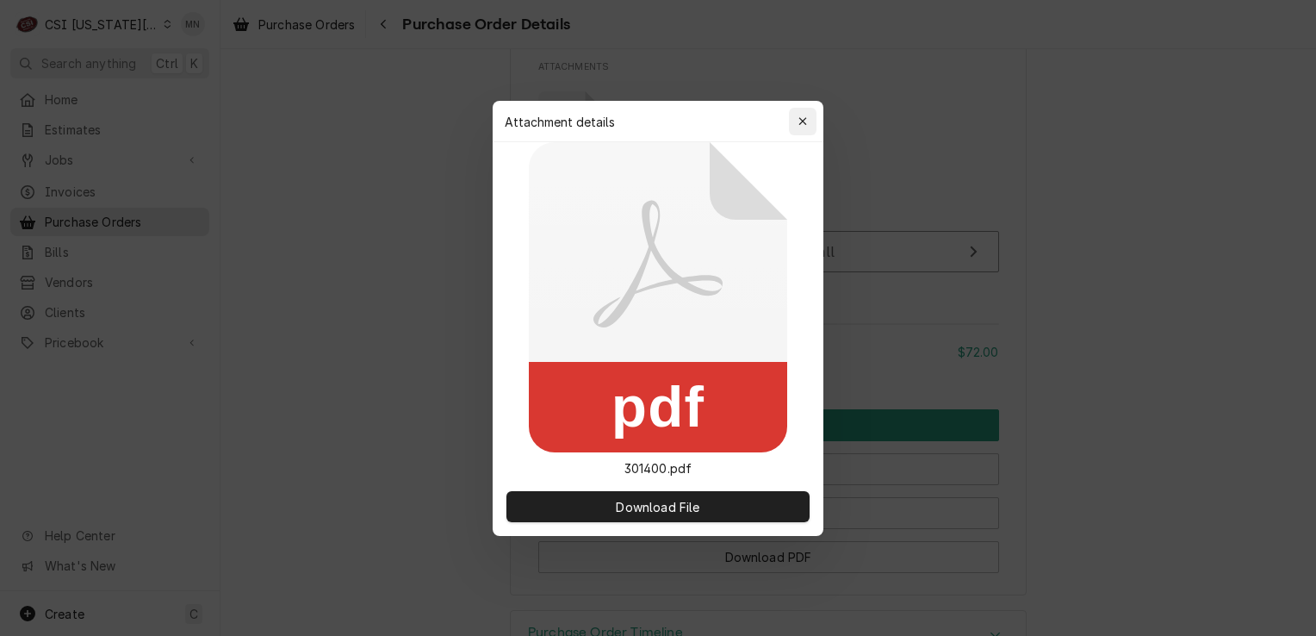
click at [799, 114] on div "button" at bounding box center [802, 121] width 17 height 17
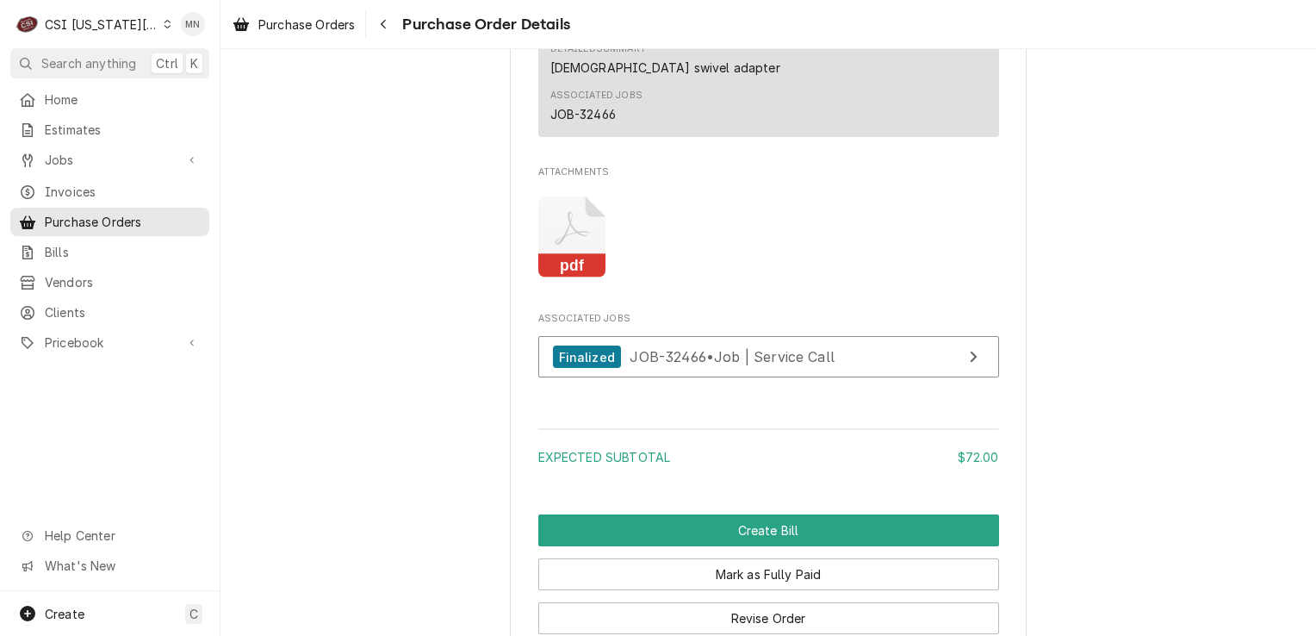
scroll to position [1551, 0]
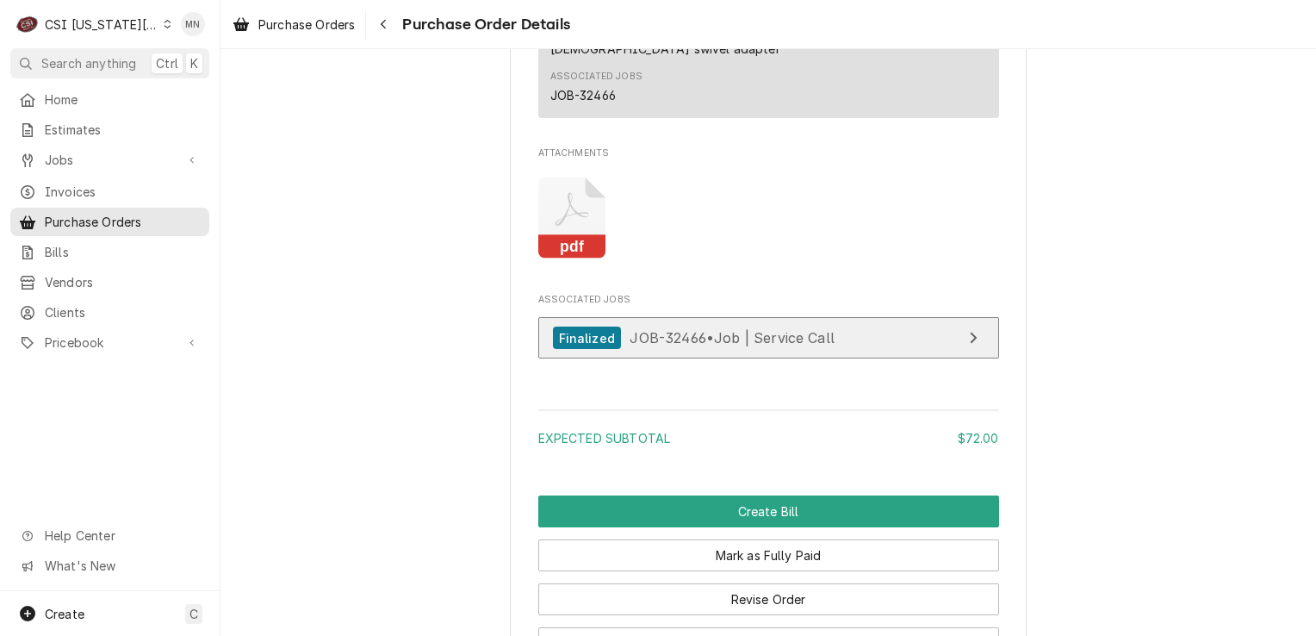
click at [723, 350] on div "Finalized JOB-32466 • Job | Service Call" at bounding box center [694, 337] width 282 height 23
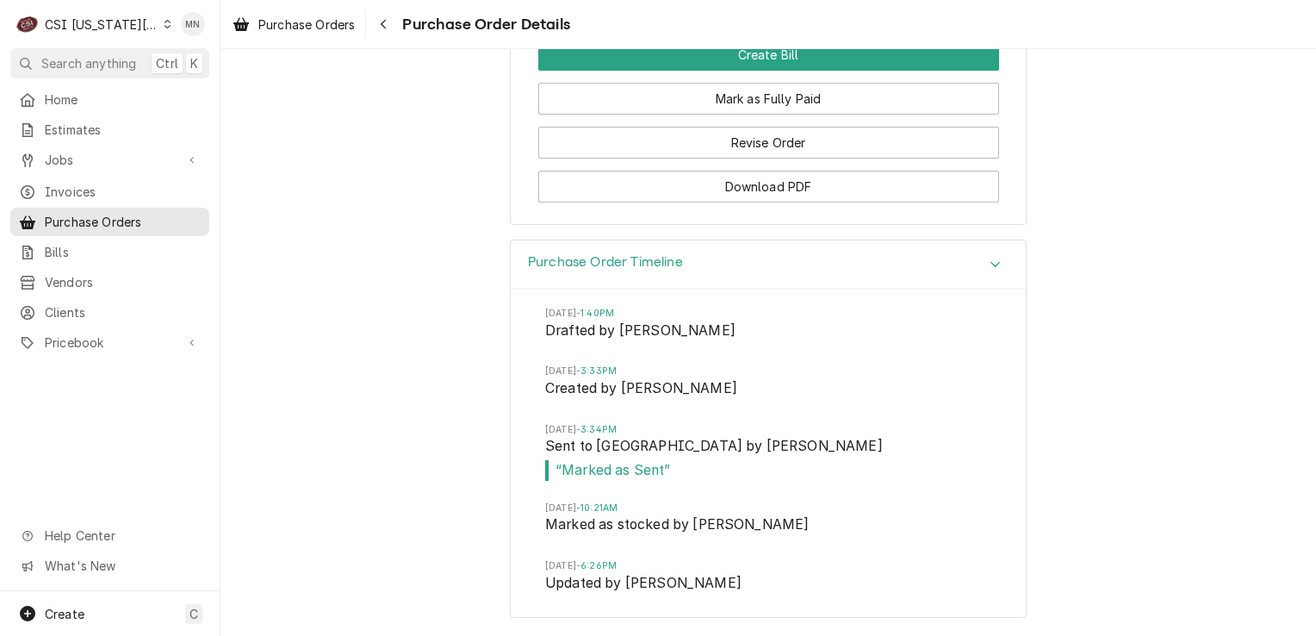
scroll to position [2058, 0]
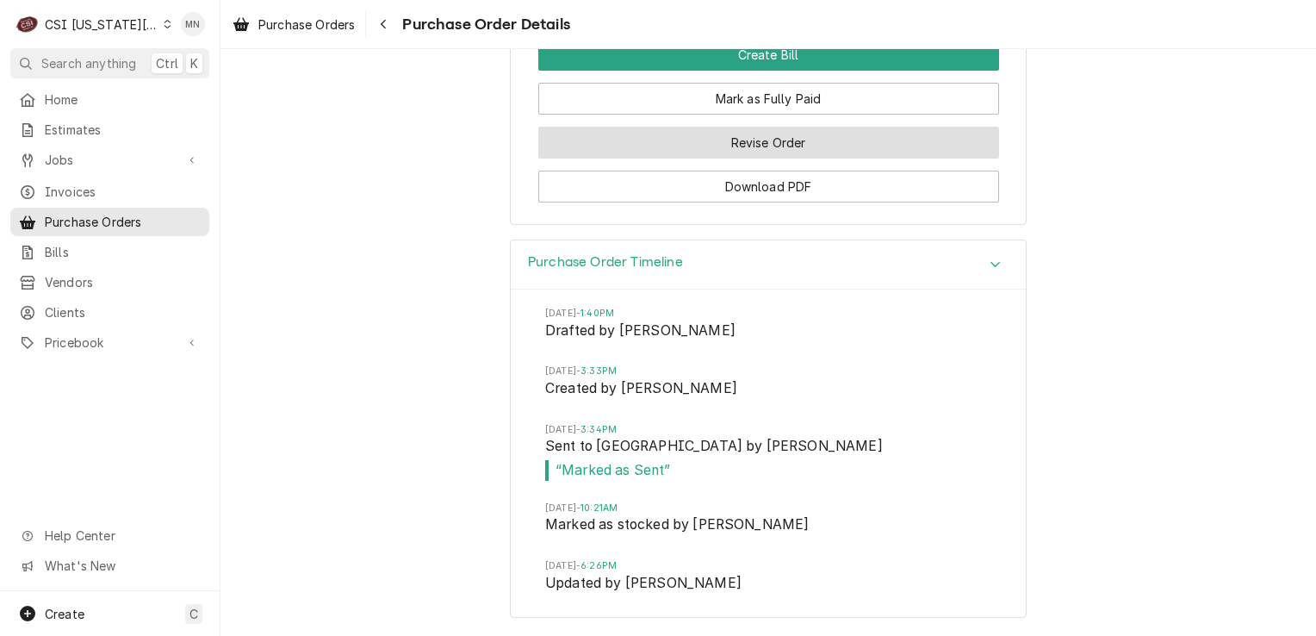
click at [701, 157] on button "Revise Order" at bounding box center [768, 143] width 461 height 32
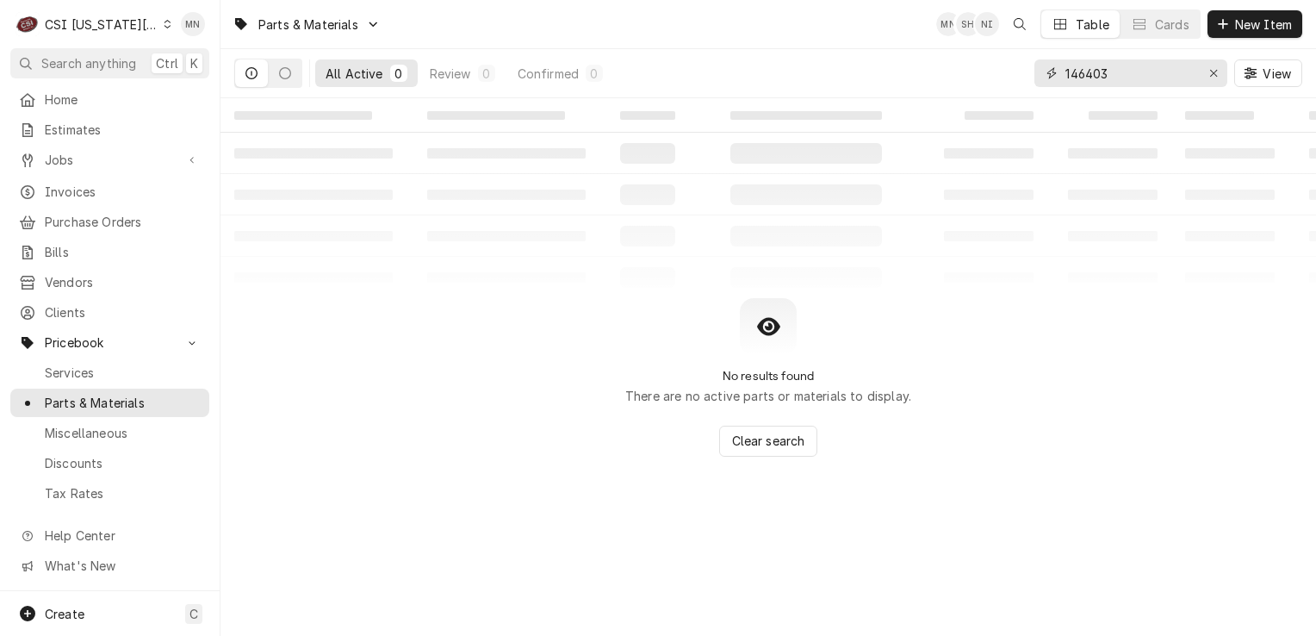
drag, startPoint x: 1143, startPoint y: 82, endPoint x: 1047, endPoint y: 82, distance: 96.5
click at [1047, 82] on div "146403" at bounding box center [1131, 73] width 193 height 28
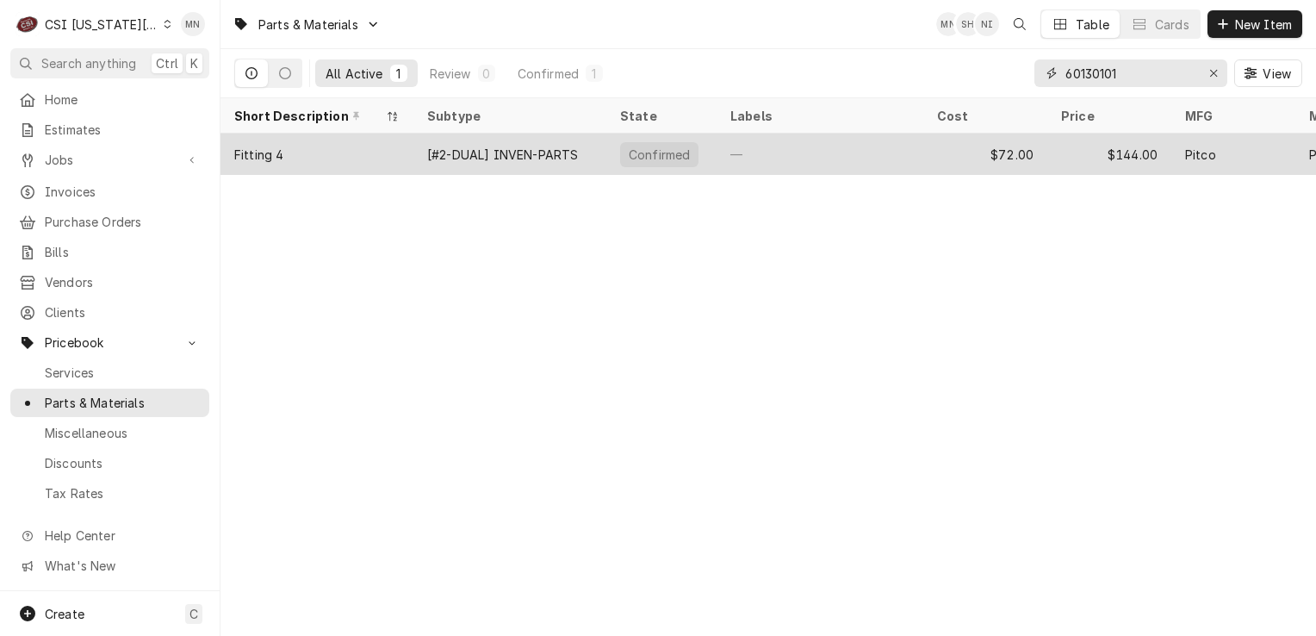
type input "60130101"
click at [301, 156] on div "Fitting 4" at bounding box center [317, 154] width 193 height 41
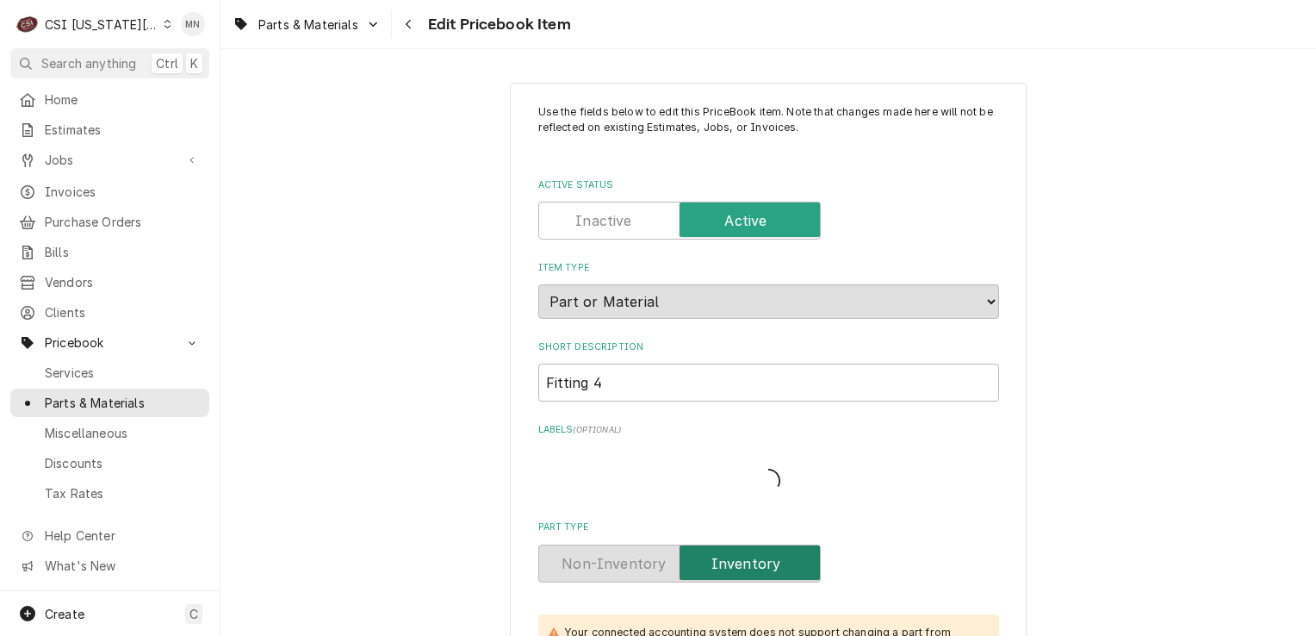
type textarea "x"
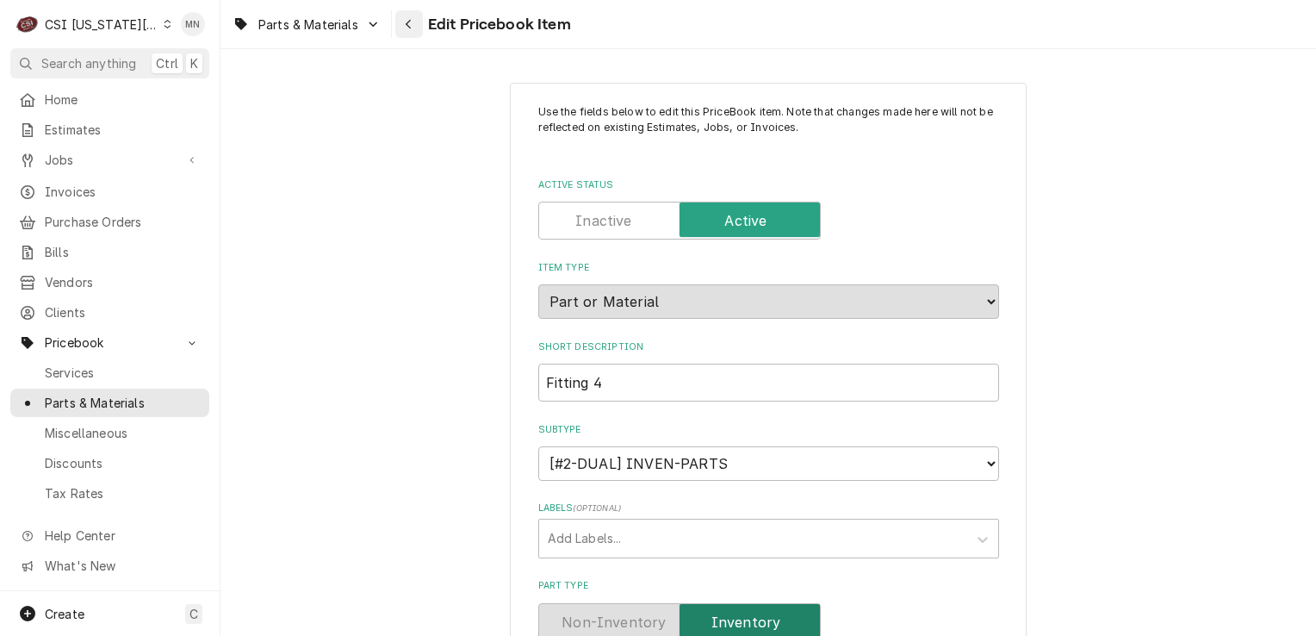
click at [407, 28] on icon "Navigate back" at bounding box center [409, 24] width 8 height 12
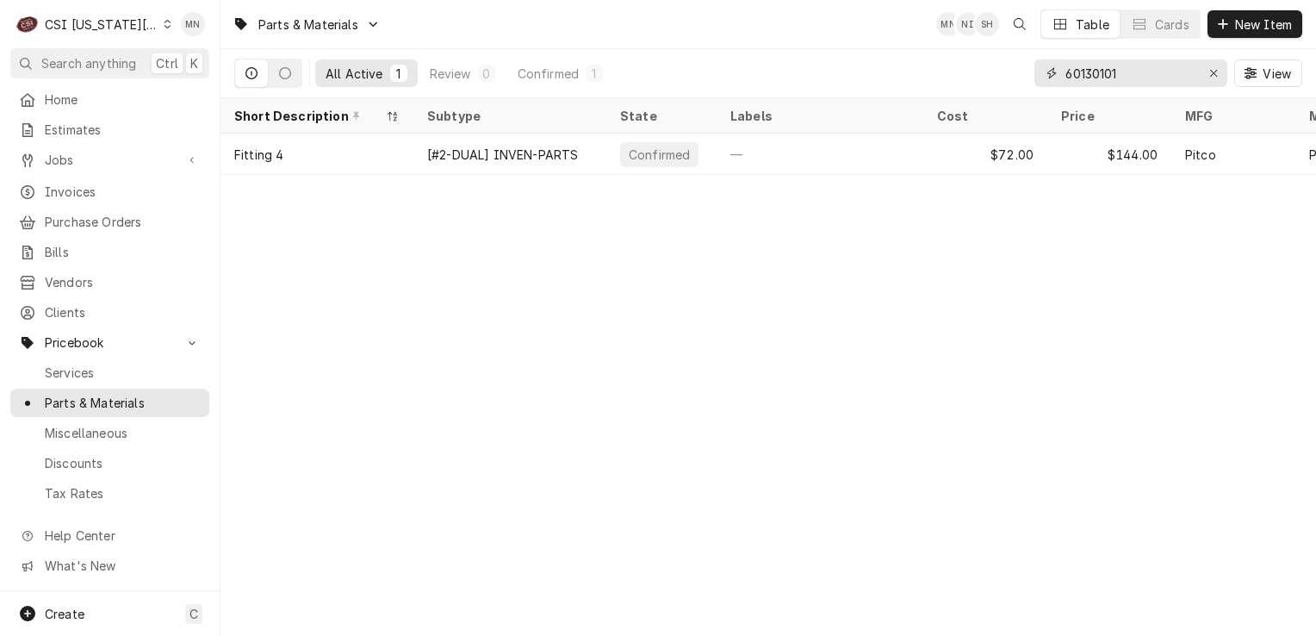
drag, startPoint x: 1134, startPoint y: 65, endPoint x: 1004, endPoint y: 66, distance: 129.2
click at [1004, 66] on div "All Active 1 Review 0 Confirmed 1 60130101 View" at bounding box center [768, 73] width 1068 height 48
type input "37088"
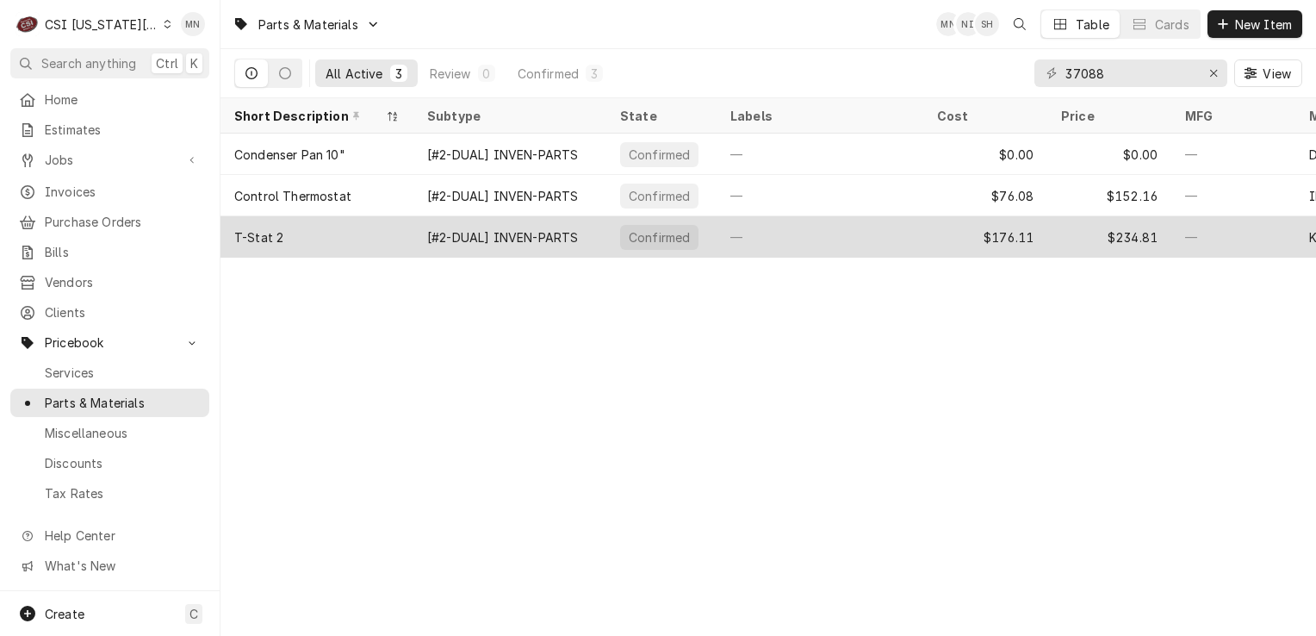
click at [433, 233] on div "[#2-DUAL] INVEN-PARTS" at bounding box center [502, 237] width 151 height 18
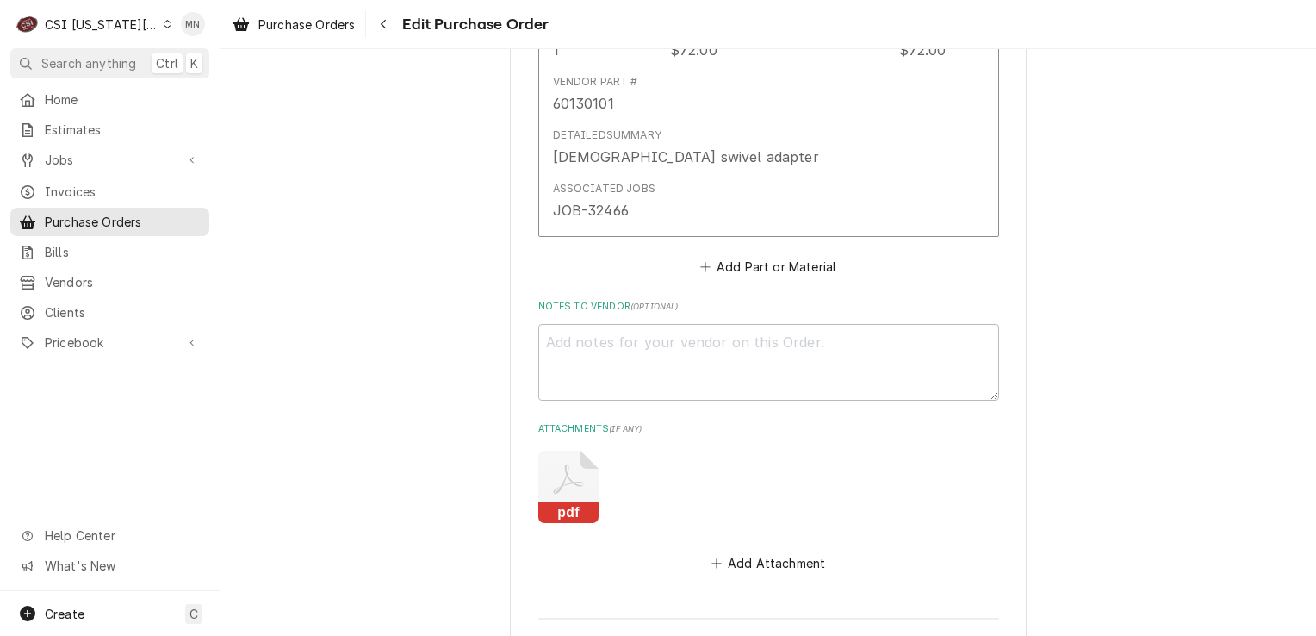
scroll to position [1120, 0]
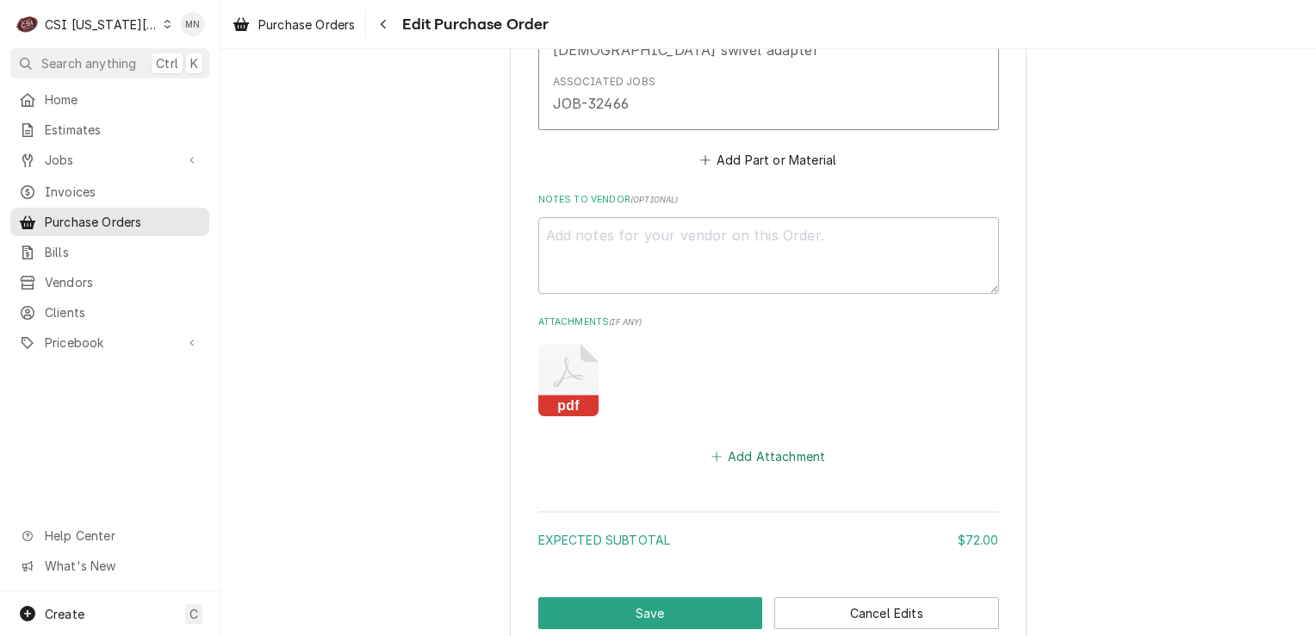
click at [761, 453] on button "Add Attachment" at bounding box center [768, 456] width 121 height 24
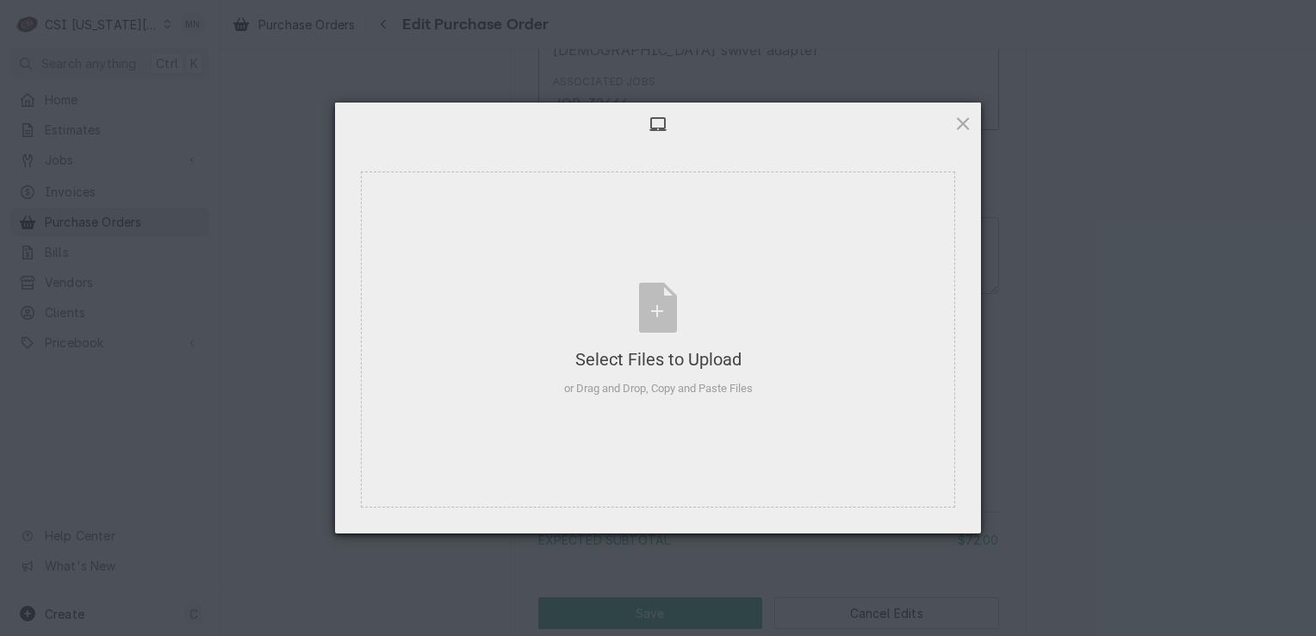
type textarea "x"
click at [675, 330] on div "Select Files to Upload or Drag and Drop, Copy and Paste Files" at bounding box center [658, 340] width 189 height 115
click at [666, 313] on div "Select Files to Upload or Drag and Drop, Copy and Paste Files" at bounding box center [658, 340] width 189 height 115
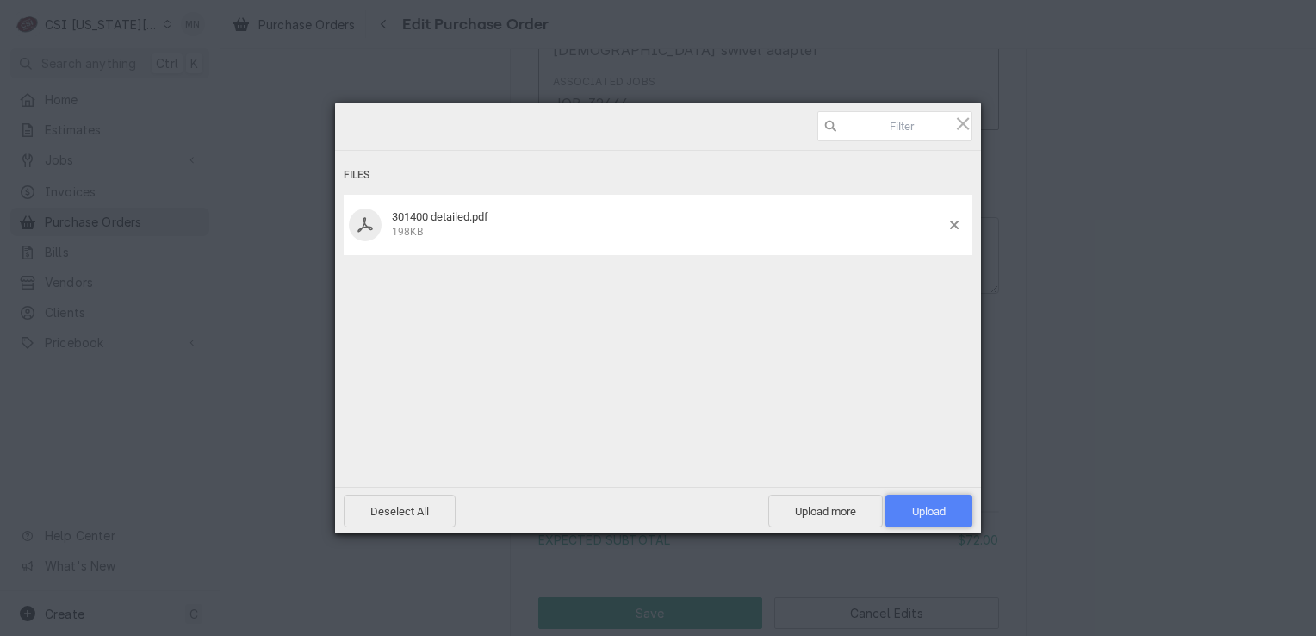
click at [923, 506] on span "Upload 1" at bounding box center [929, 511] width 34 height 13
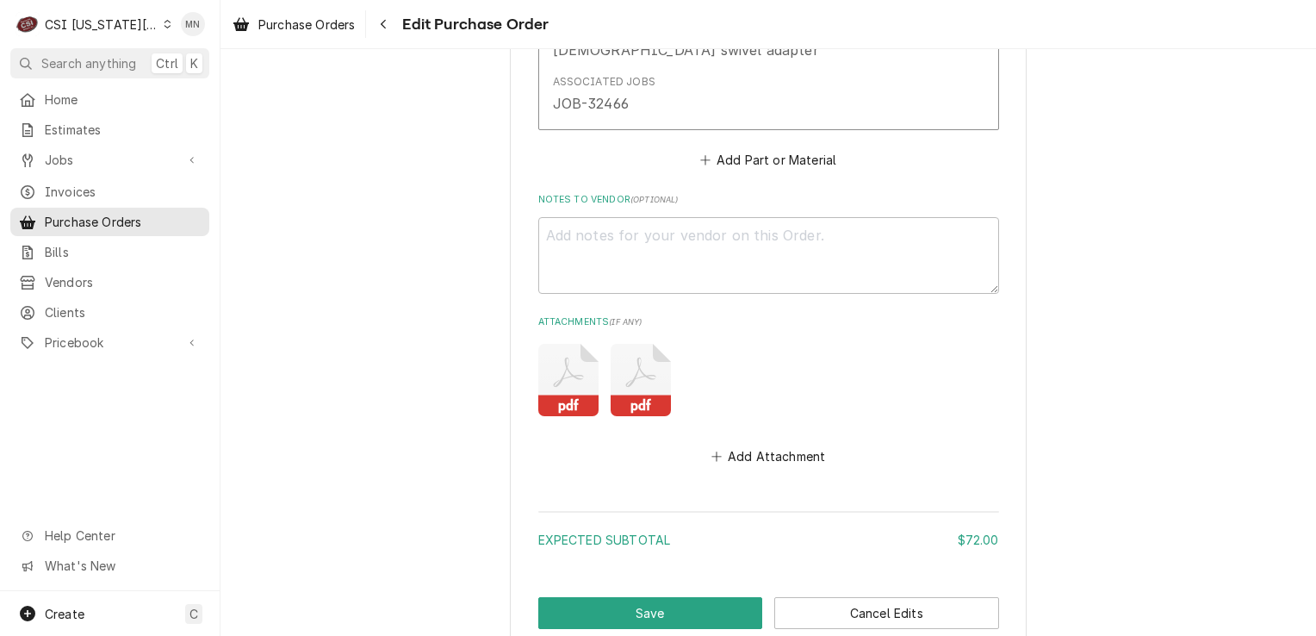
click at [635, 382] on icon "Attachments" at bounding box center [641, 380] width 60 height 72
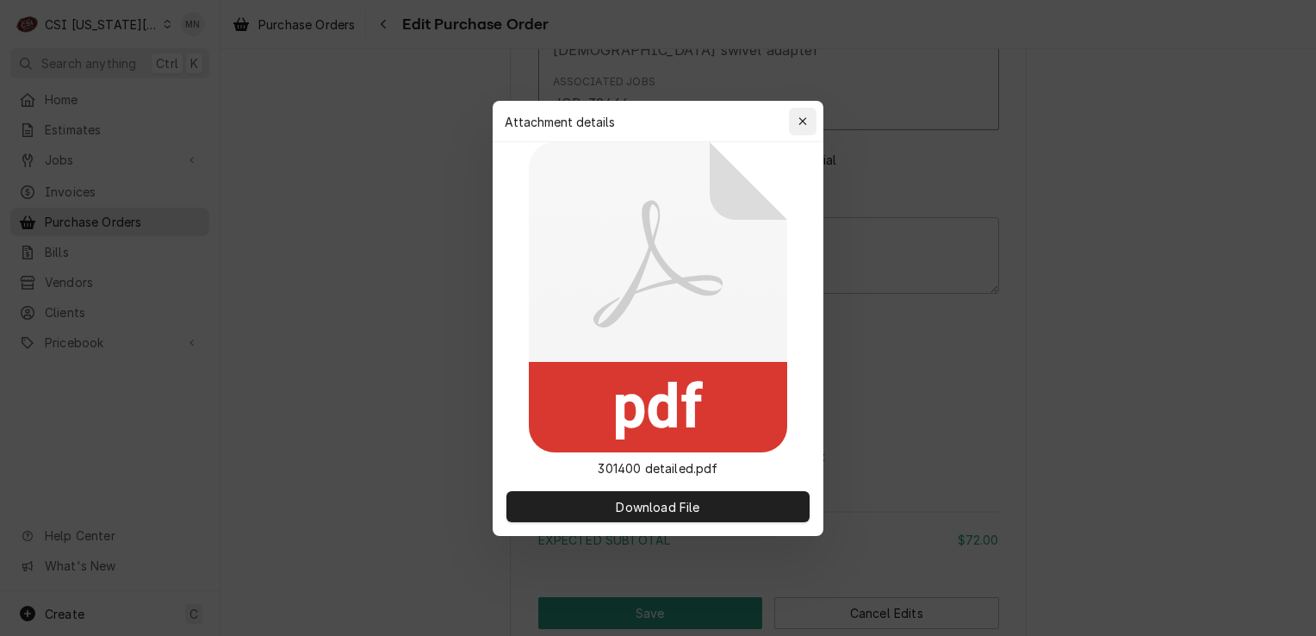
click at [807, 121] on div "button" at bounding box center [802, 121] width 17 height 17
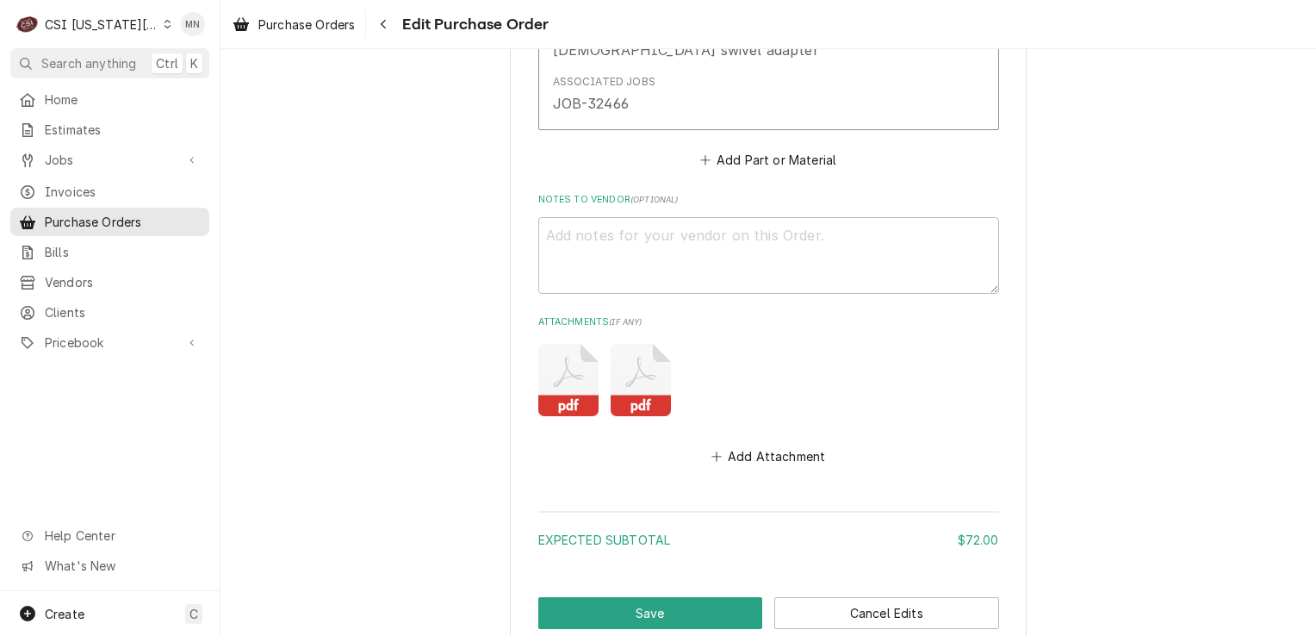
scroll to position [1225, 0]
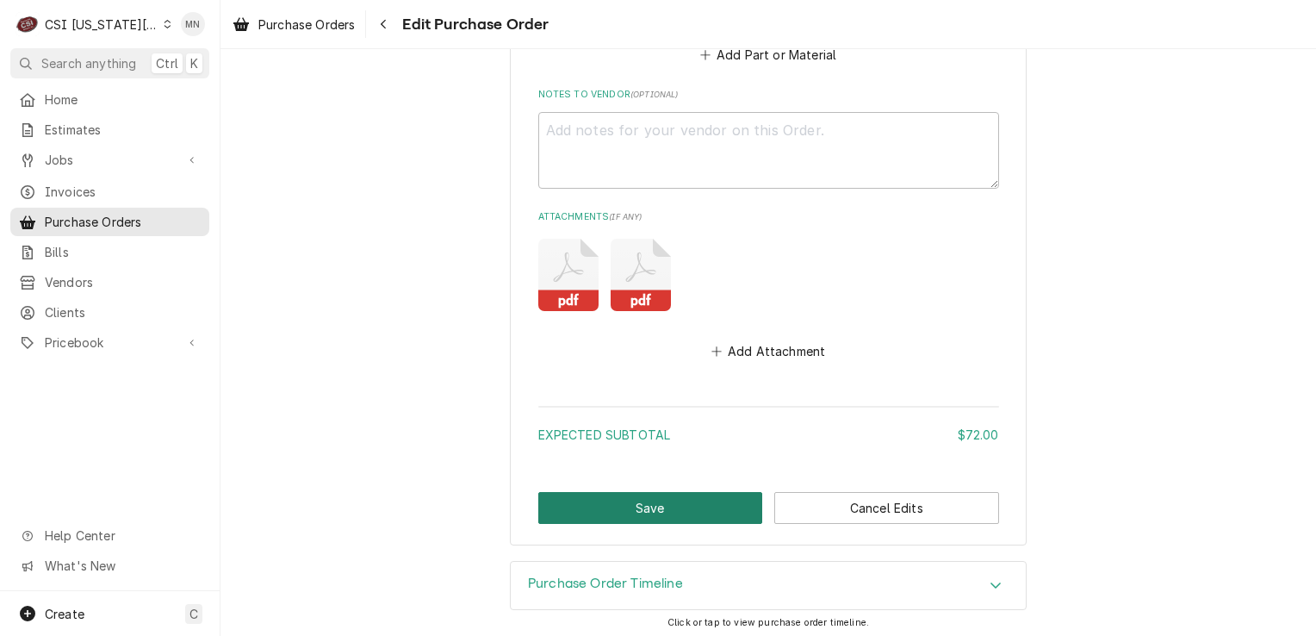
click at [672, 495] on button "Save" at bounding box center [650, 508] width 225 height 32
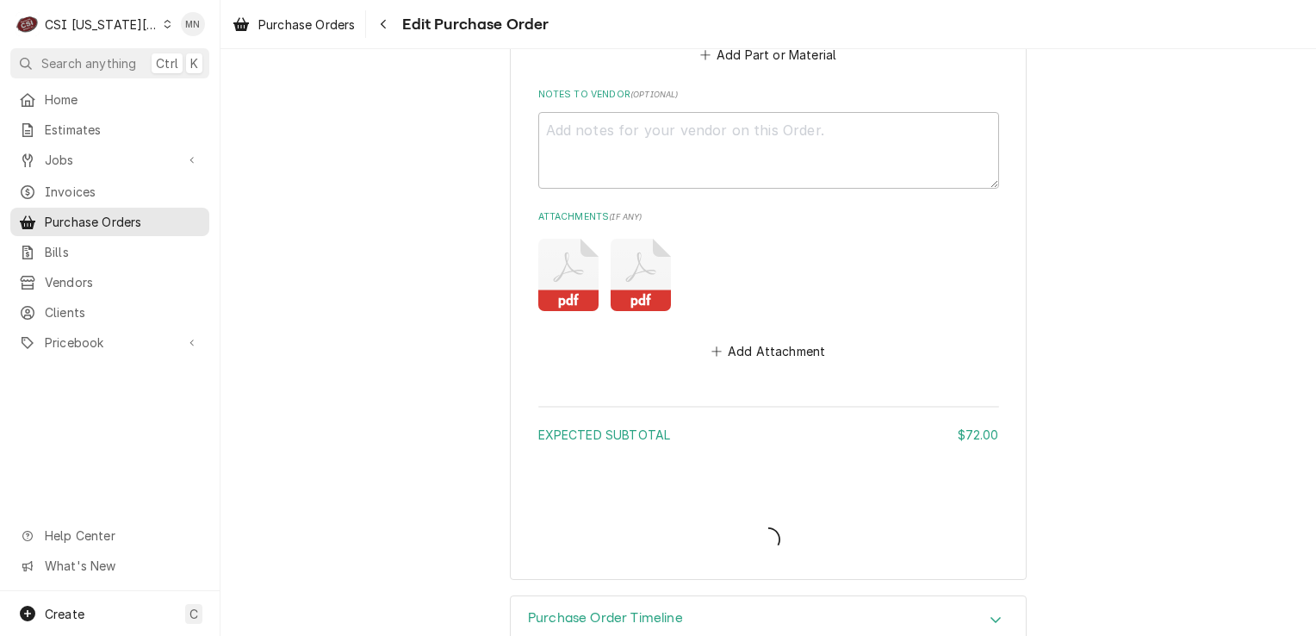
type textarea "x"
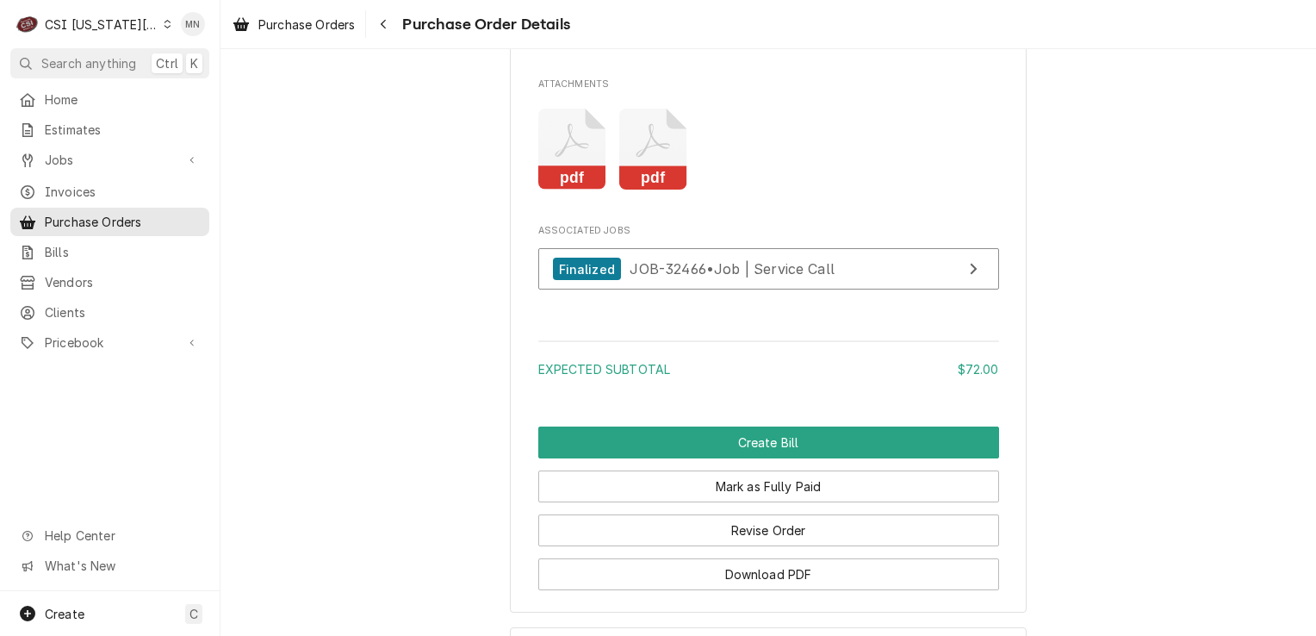
scroll to position [1723, 0]
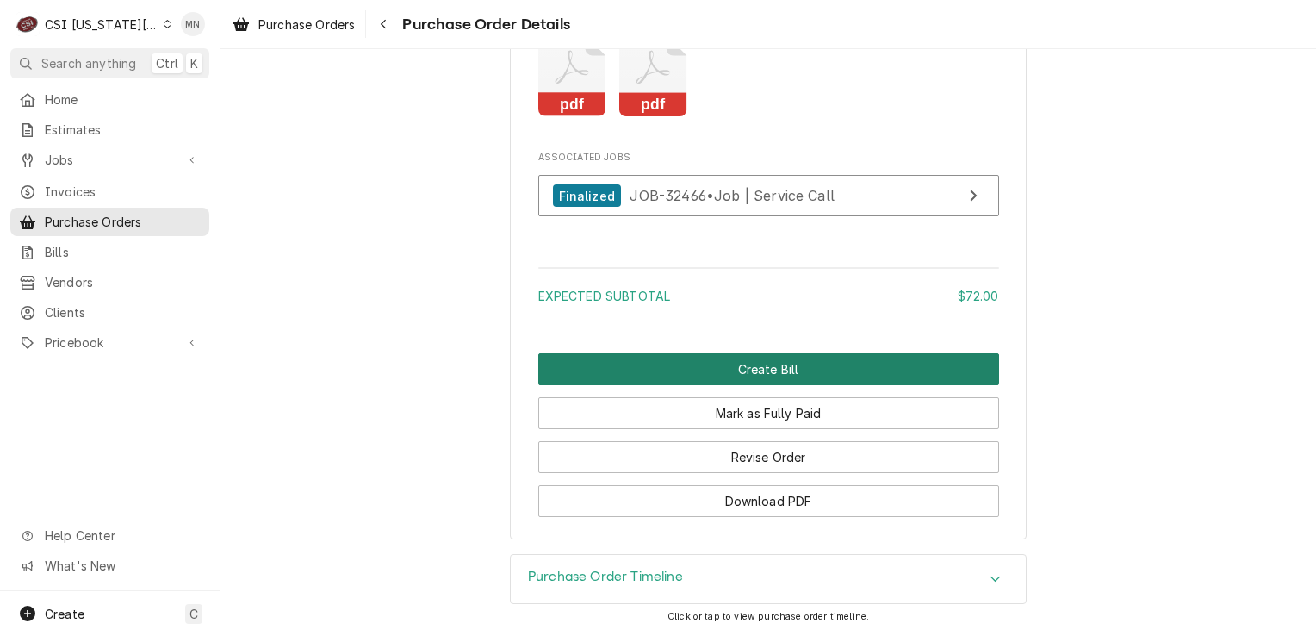
click at [744, 385] on button "Create Bill" at bounding box center [768, 369] width 461 height 32
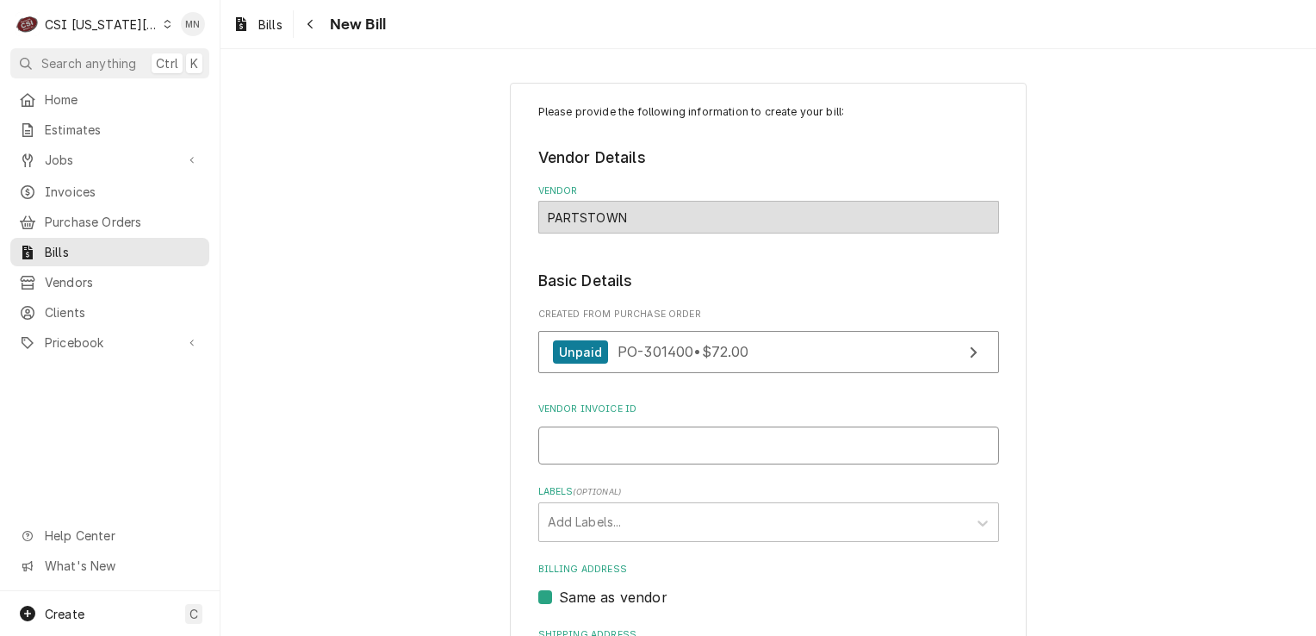
click at [579, 429] on input "Vendor Invoice ID" at bounding box center [768, 445] width 461 height 38
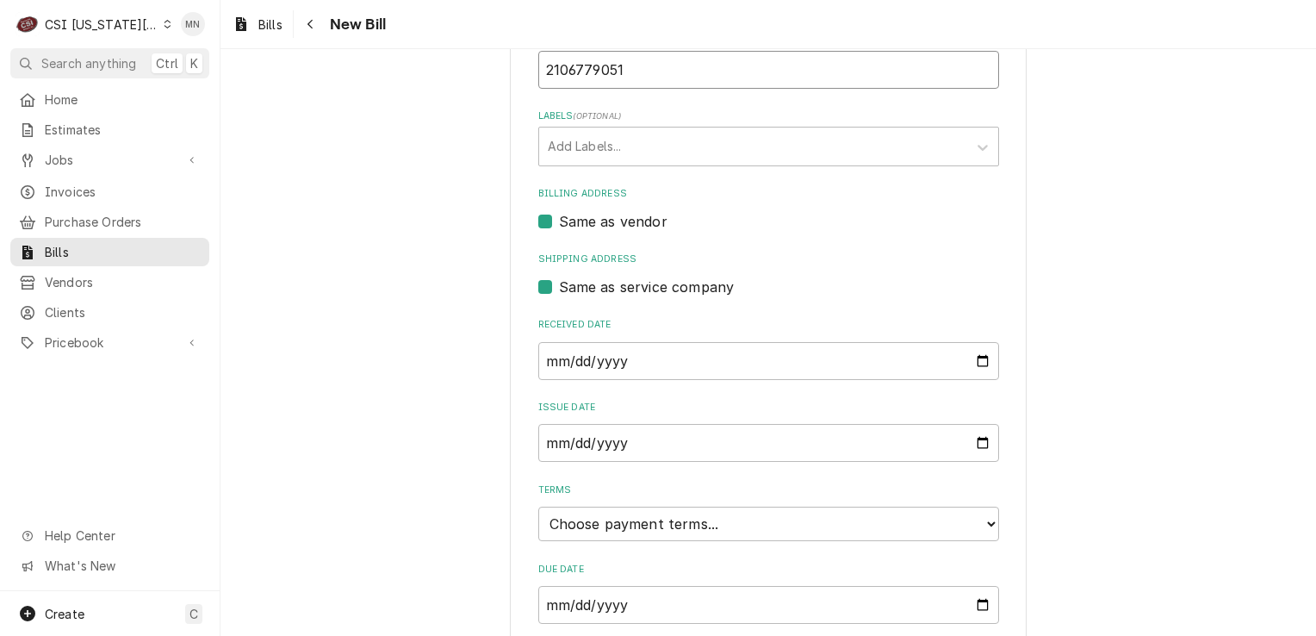
scroll to position [431, 0]
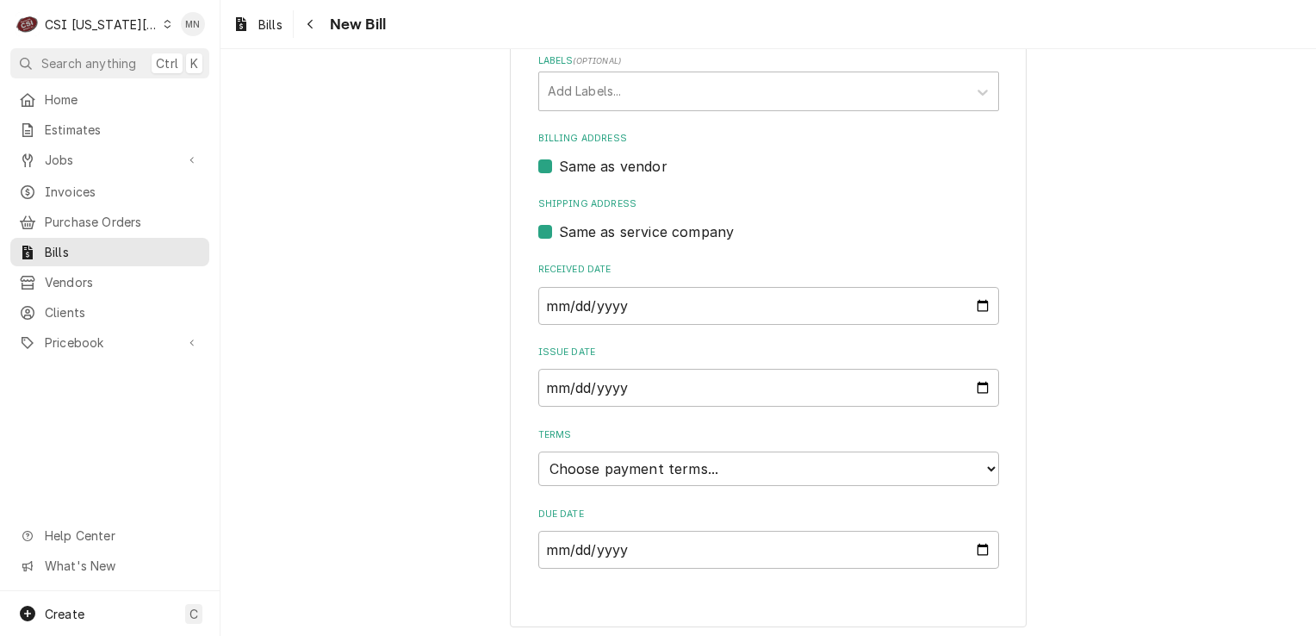
type input "2106779051"
click at [651, 301] on input "[DATE]" at bounding box center [768, 306] width 461 height 38
click at [967, 304] on input "[DATE]" at bounding box center [768, 306] width 461 height 38
click at [979, 304] on input "[DATE]" at bounding box center [768, 306] width 461 height 38
type input "[DATE]"
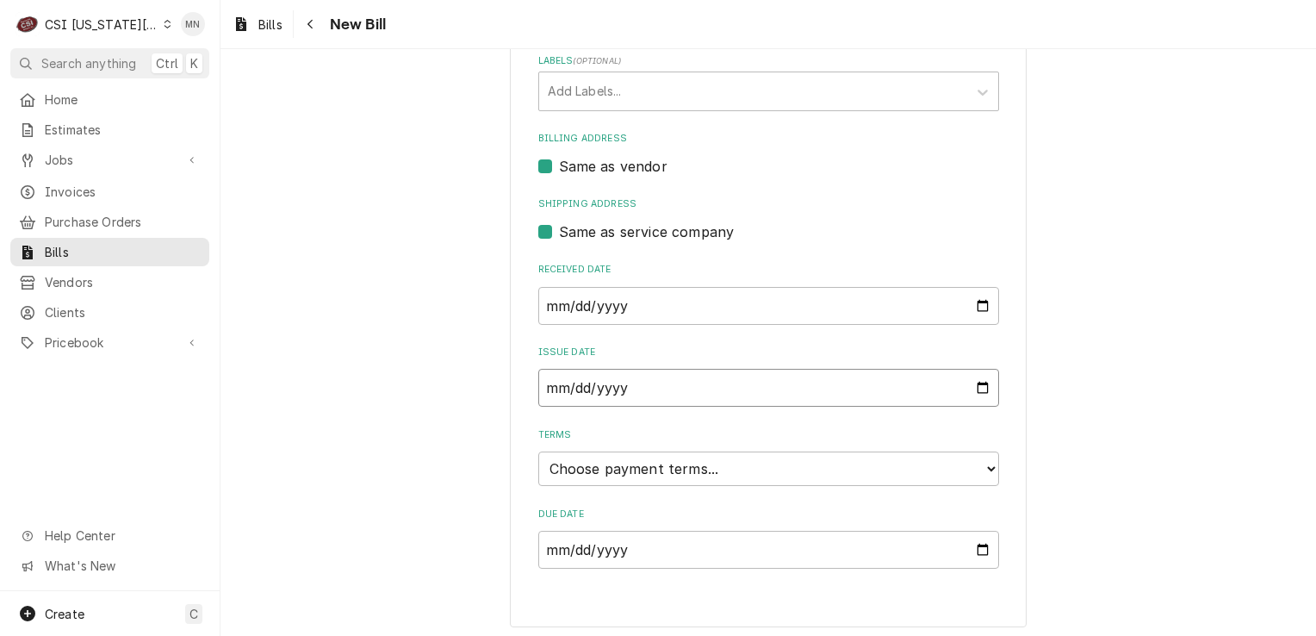
click at [724, 380] on input "[DATE]" at bounding box center [768, 388] width 461 height 38
click at [971, 384] on input "[DATE]" at bounding box center [768, 388] width 461 height 38
type input "[DATE]"
click at [660, 461] on select "Choose payment terms... Same Day Net 7 Net 14 Net 21 Net 30 Net 45 Net 60 Net 90" at bounding box center [768, 468] width 461 height 34
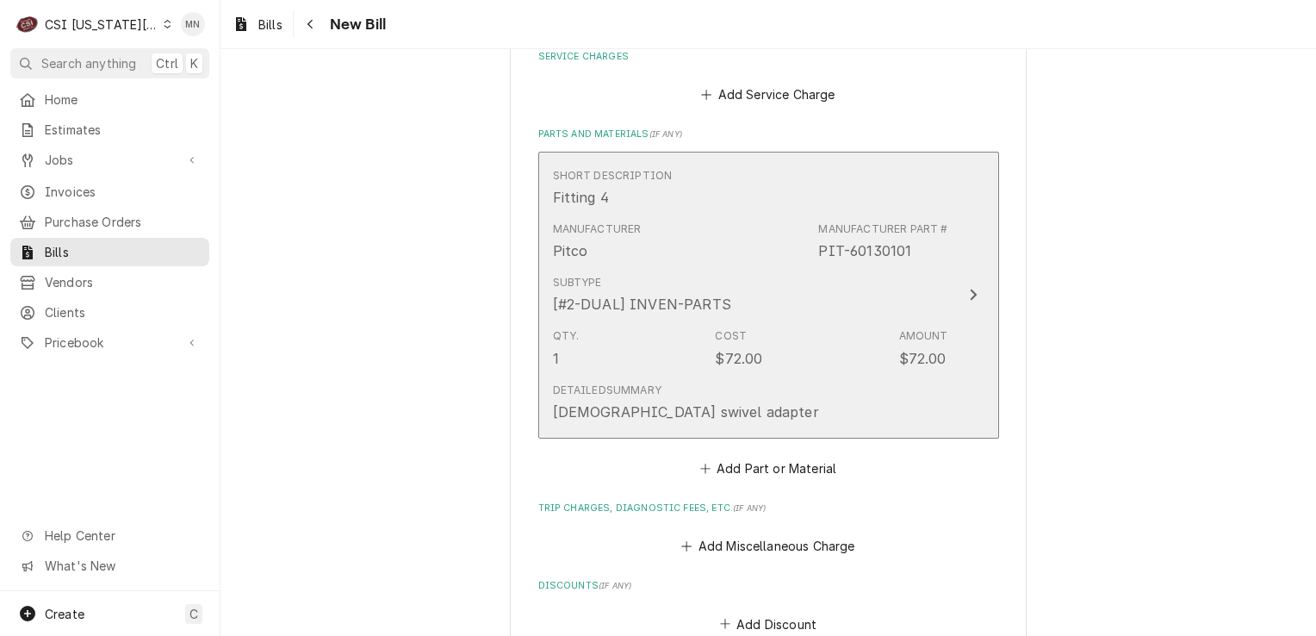
scroll to position [1034, 0]
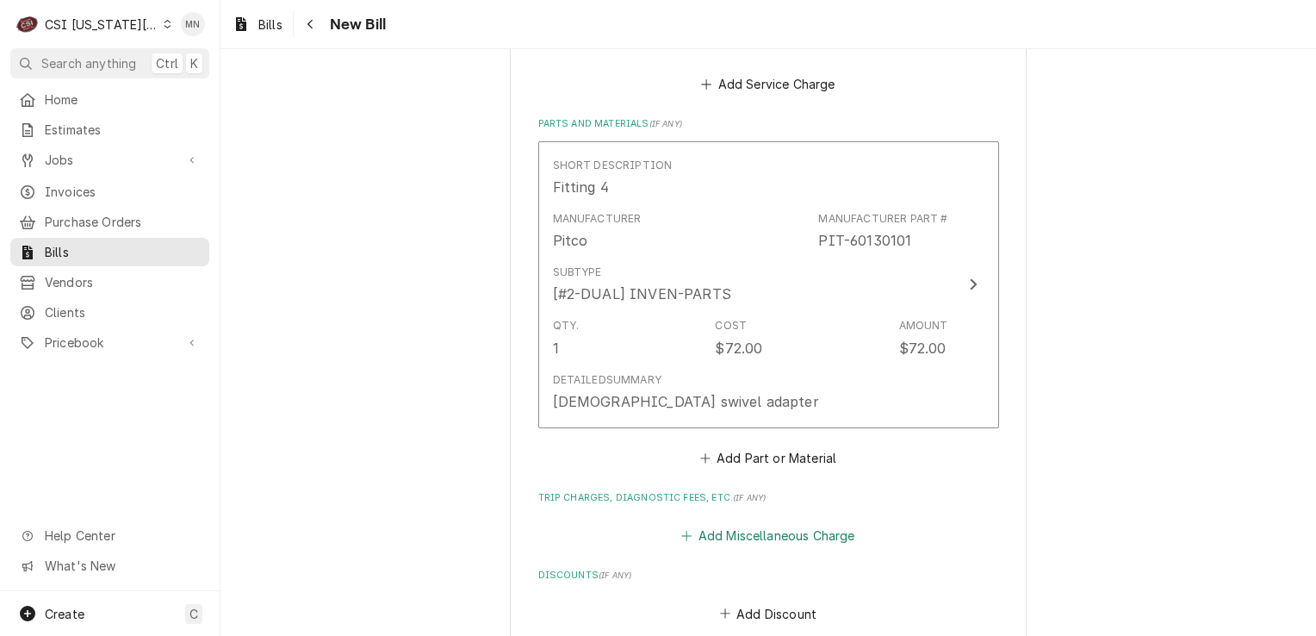
click at [787, 525] on button "Add Miscellaneous Charge" at bounding box center [768, 536] width 179 height 24
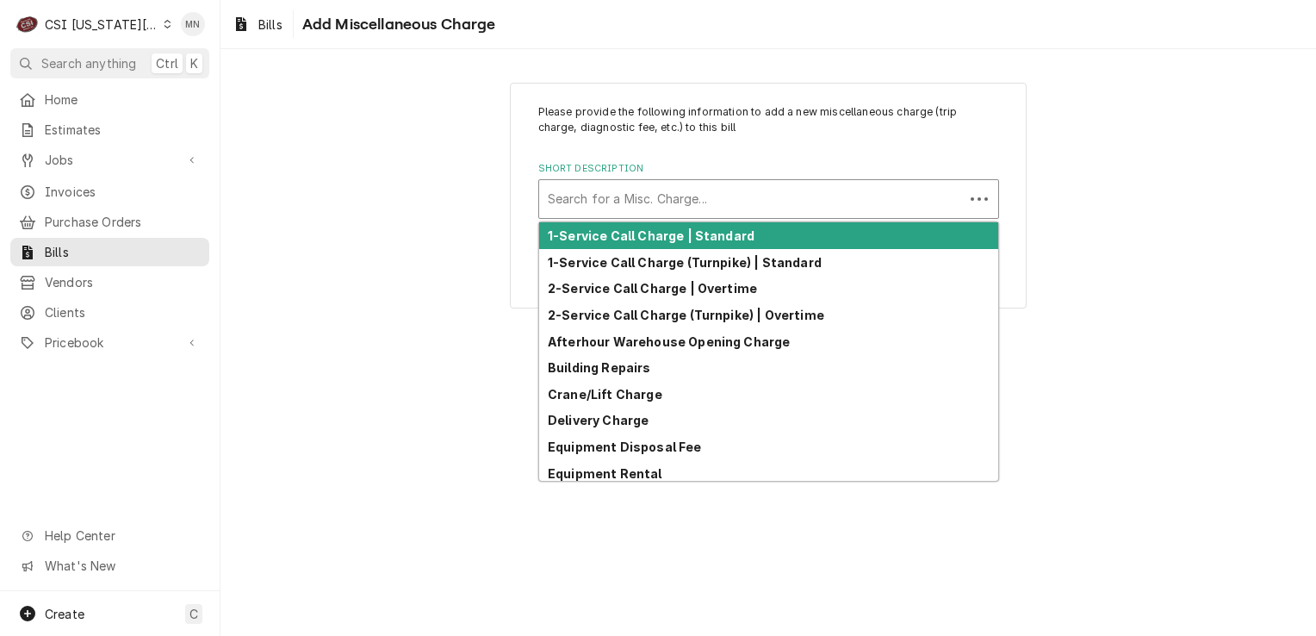
click at [570, 205] on div "Short Description" at bounding box center [751, 198] width 407 height 31
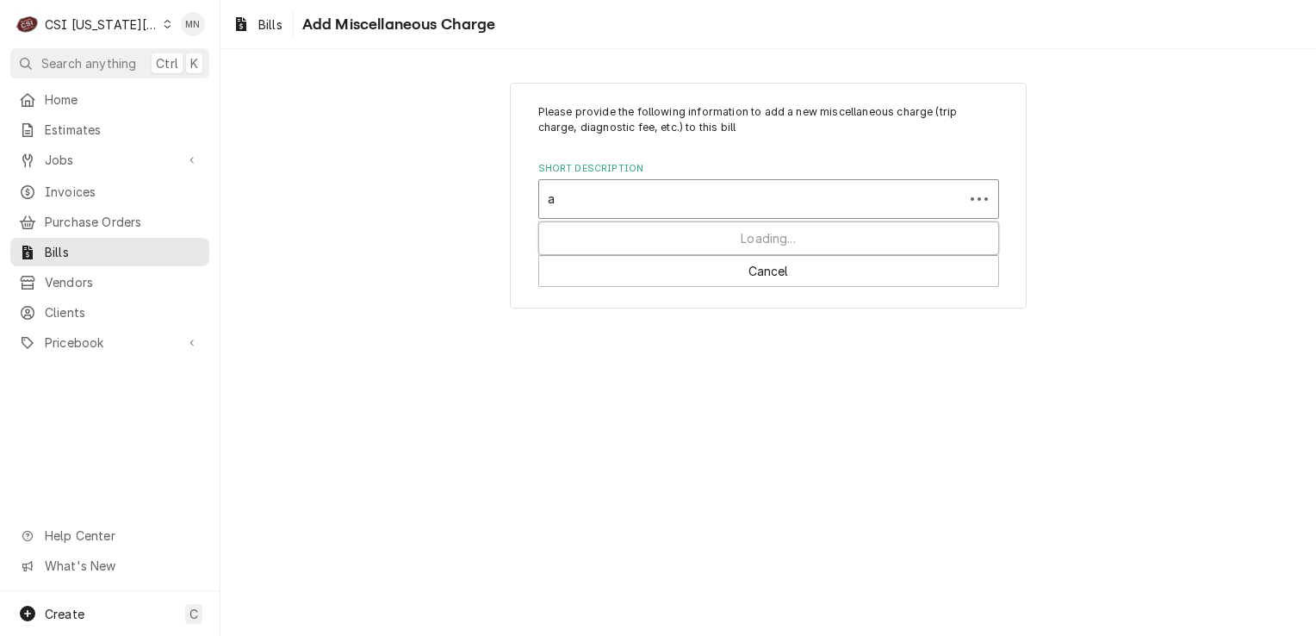
type input "ac"
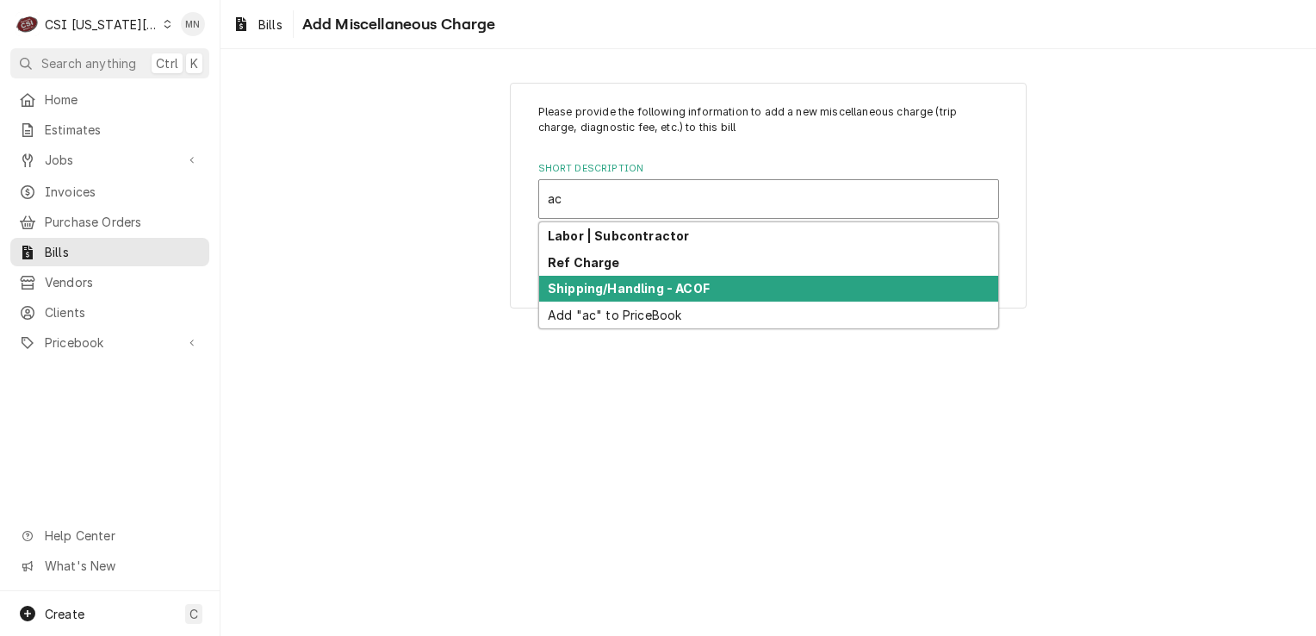
click at [585, 293] on strong "Shipping/Handling - ACOF" at bounding box center [629, 288] width 162 height 15
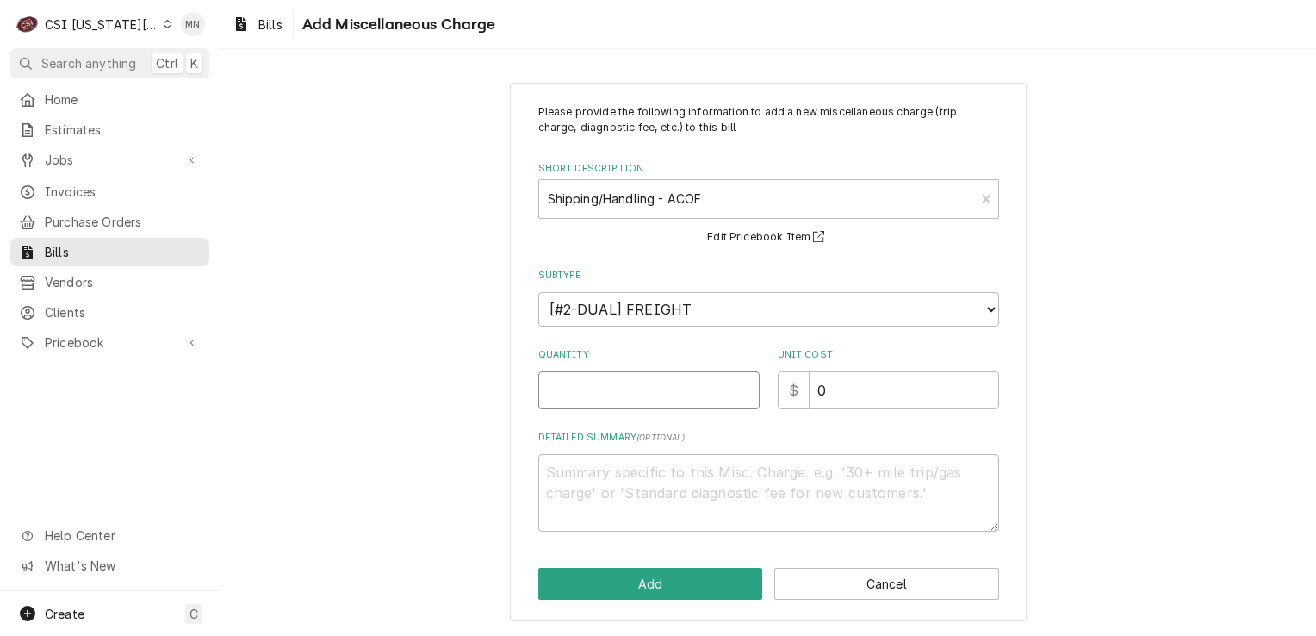
click at [632, 394] on input "Quantity" at bounding box center [648, 390] width 221 height 38
type textarea "x"
type input "1"
type textarea "x"
type input "5"
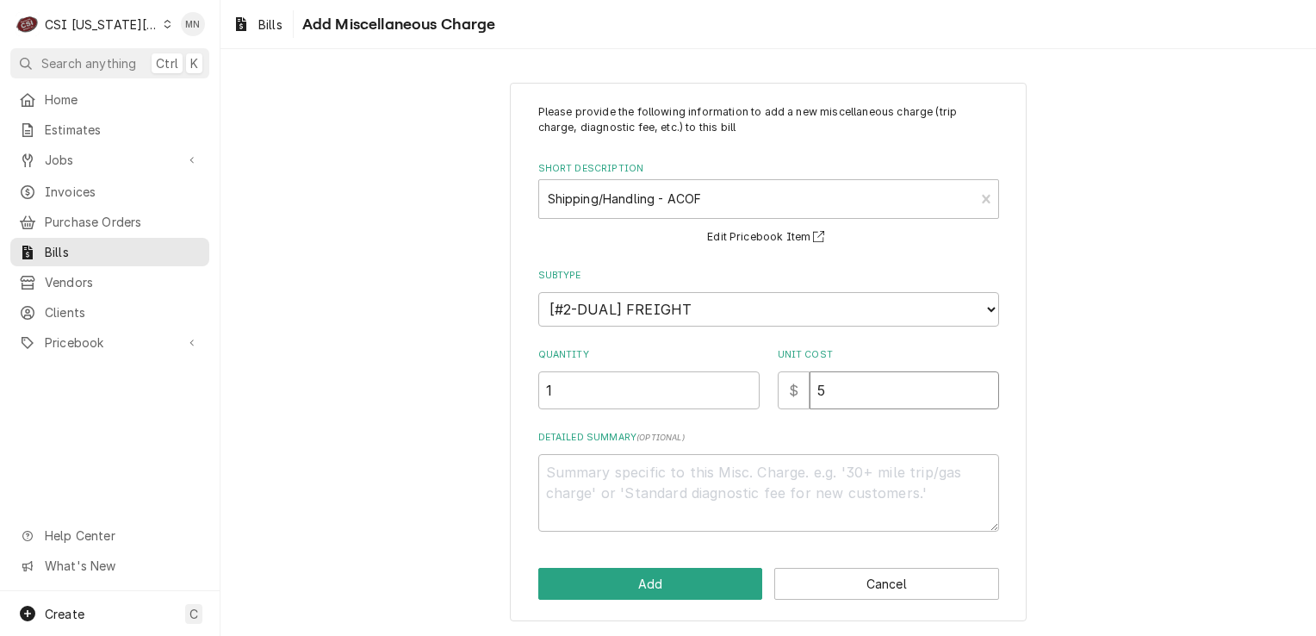
type textarea "x"
type input "51"
type textarea "x"
type input "51.3"
type textarea "x"
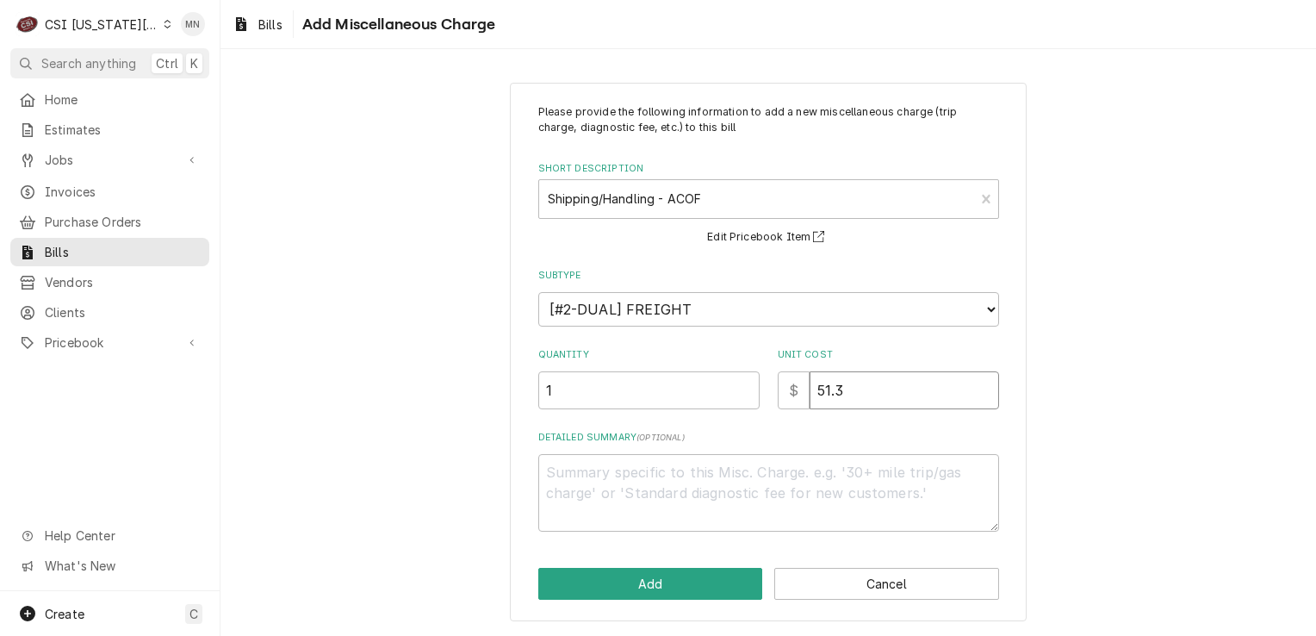
type input "51.30"
type textarea "x"
type input "51.308"
type textarea "x"
type input "51.30"
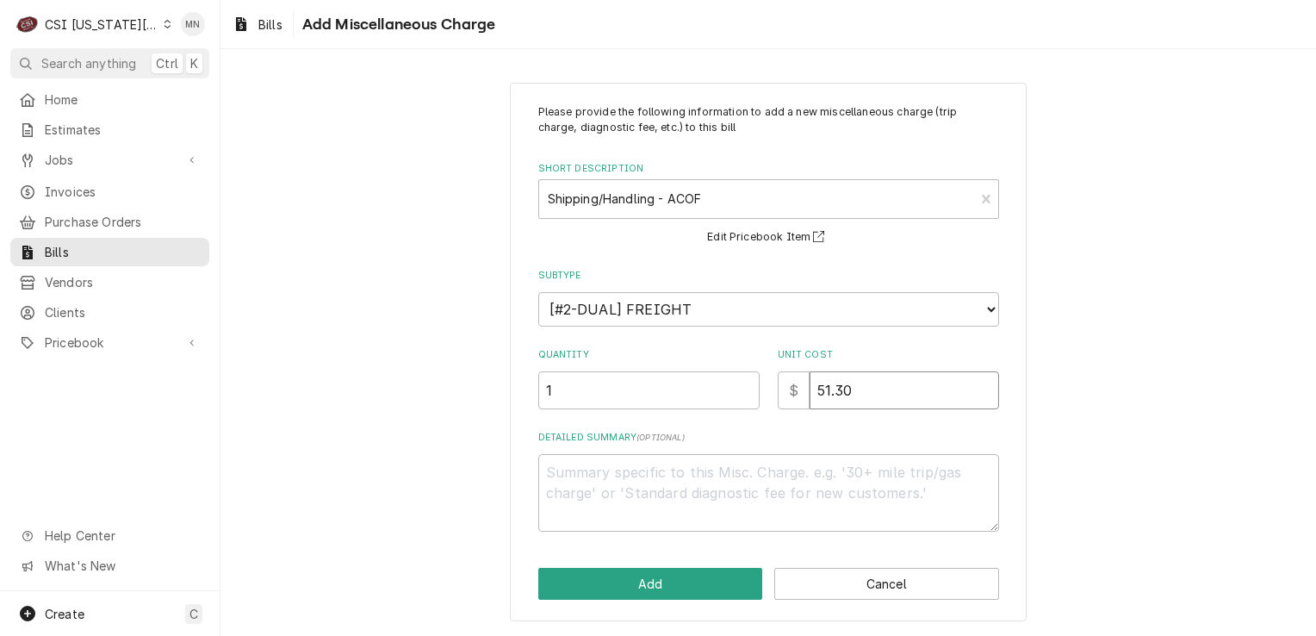
type textarea "x"
type input "51.3"
type textarea "x"
type input "51"
type textarea "x"
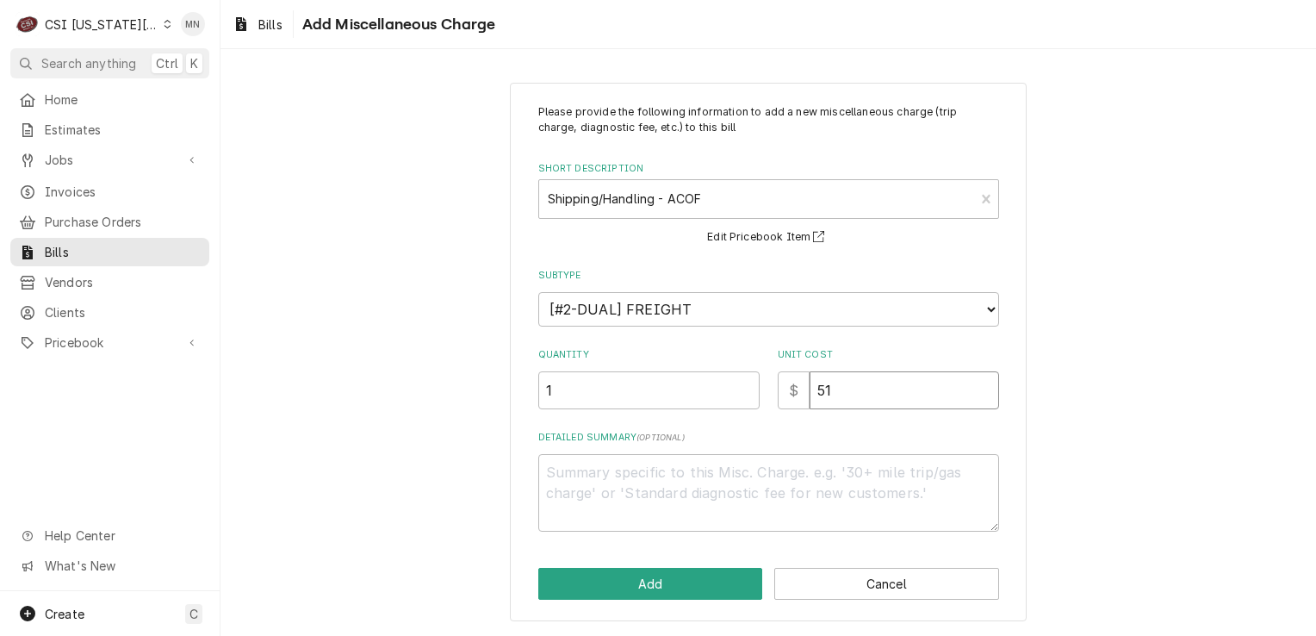
type input "51.0"
type textarea "x"
type input "51.08"
click at [604, 474] on textarea "Detailed Summary ( optional )" at bounding box center [768, 493] width 461 height 78
type textarea "x"
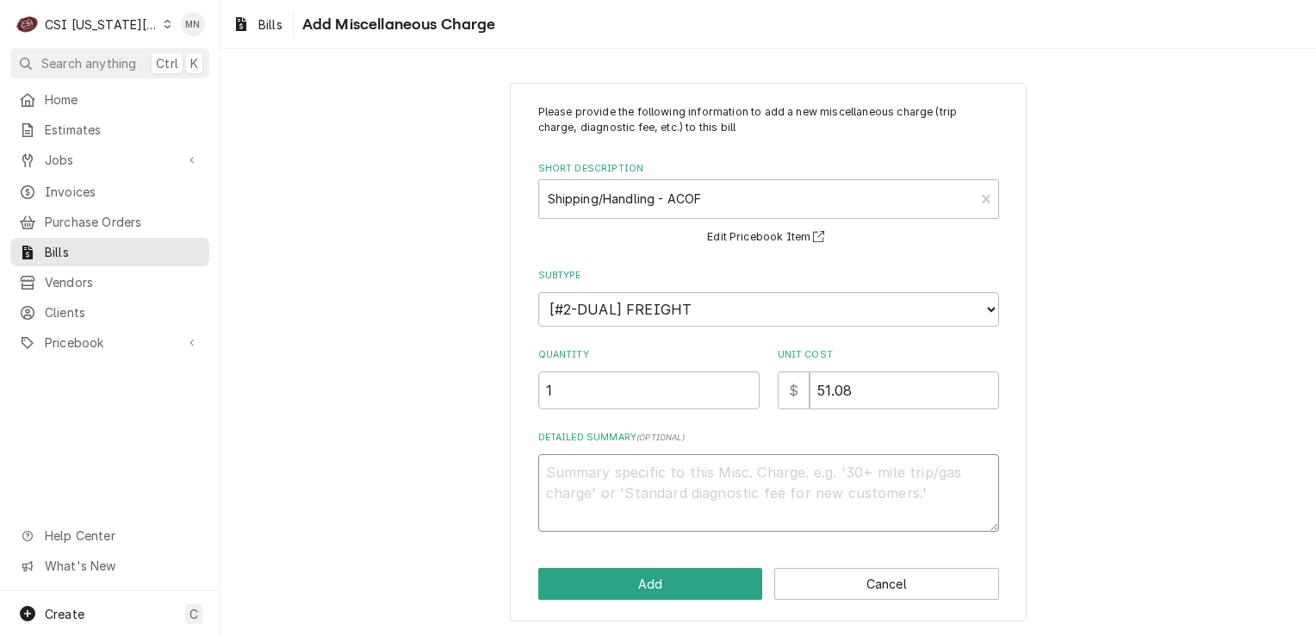
type textarea "N"
type textarea "x"
type textarea "ND"
type textarea "x"
type textarea "NDA"
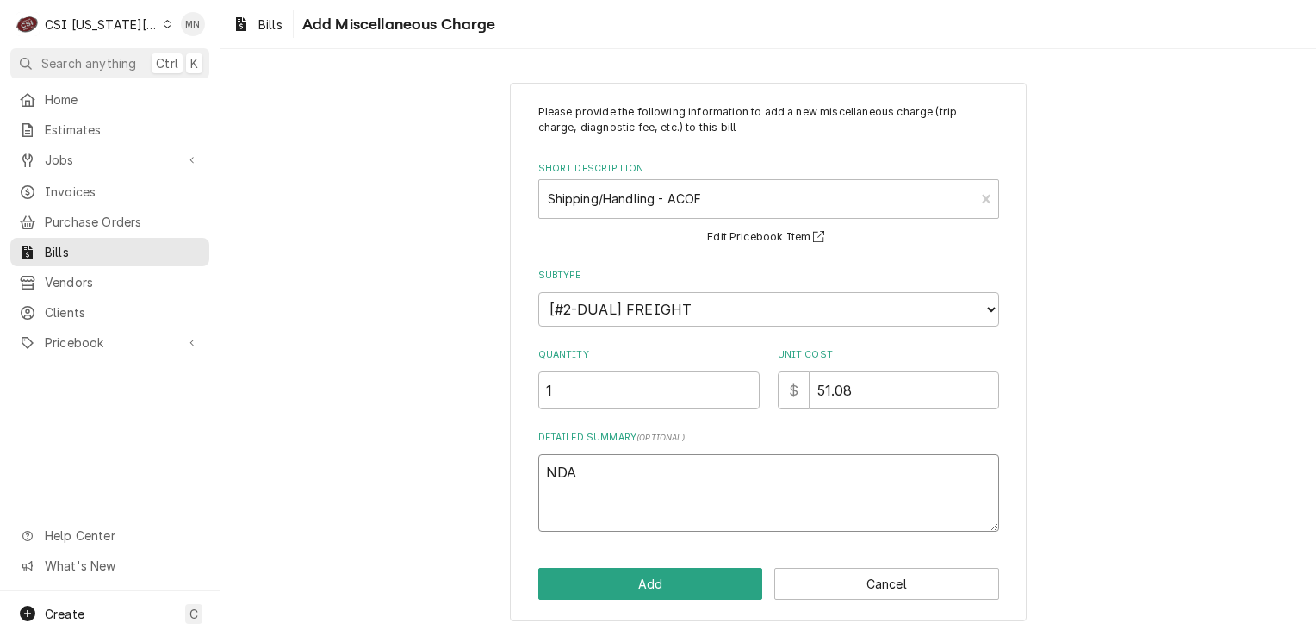
type textarea "x"
type textarea "ND"
type textarea "x"
type textarea "N"
type textarea "x"
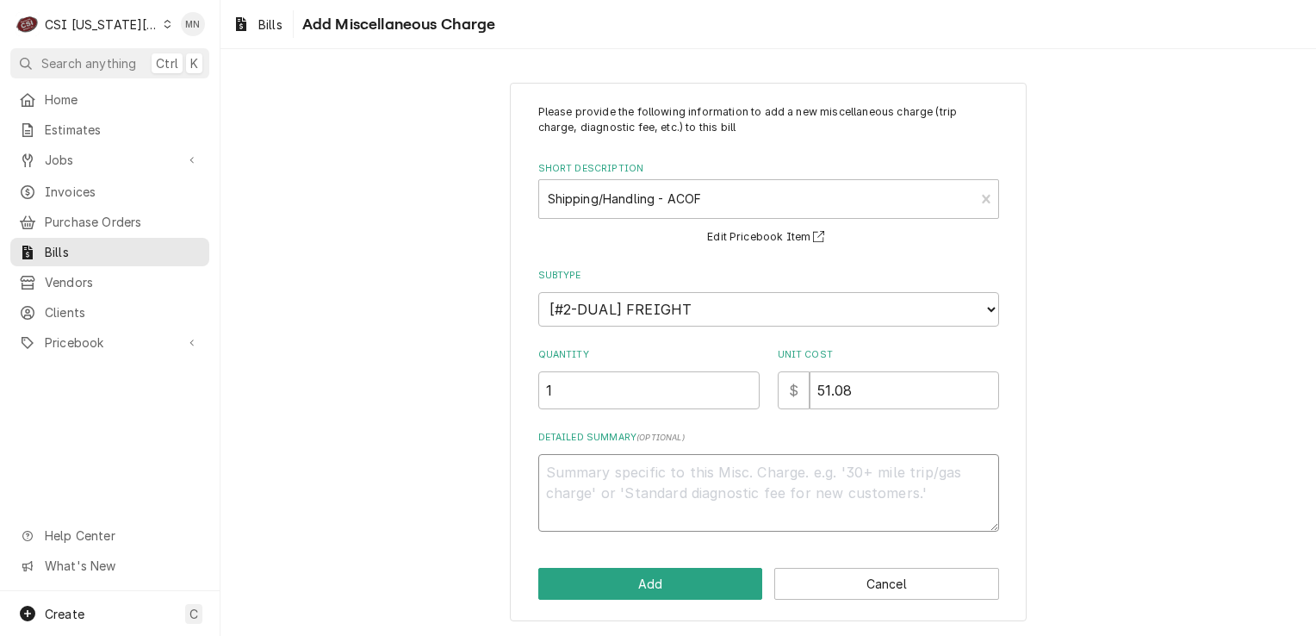
type textarea "x"
type textarea "N"
type textarea "x"
type textarea "Ne"
type textarea "x"
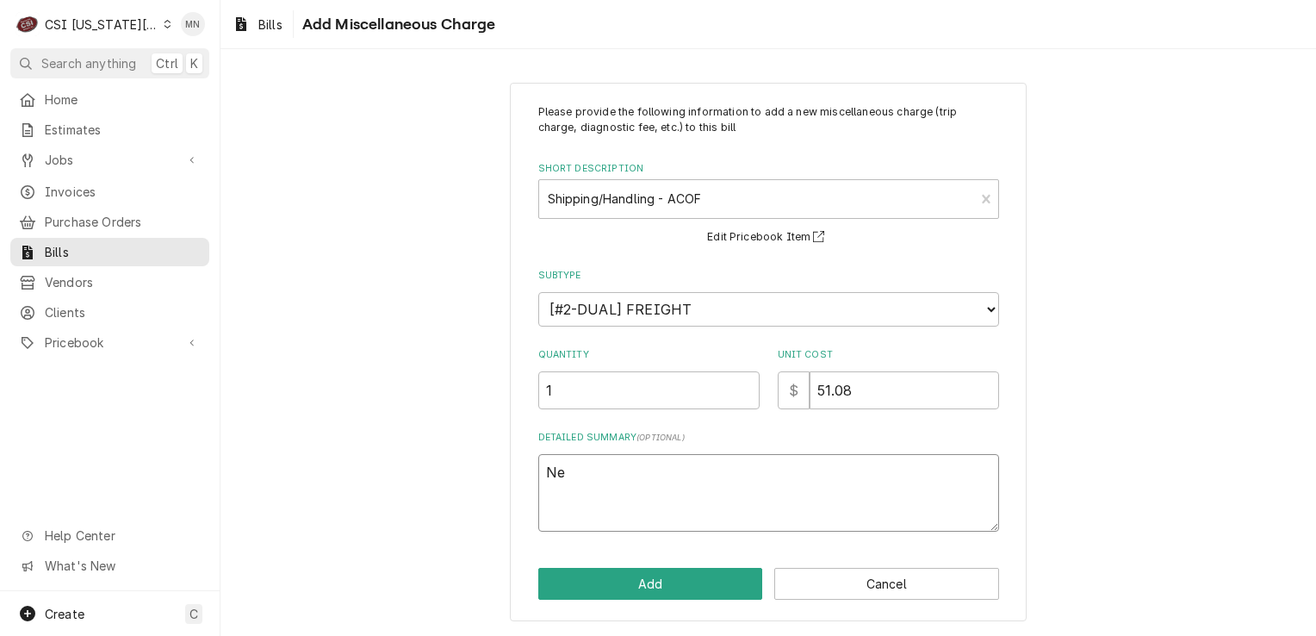
type textarea "Nex"
type textarea "x"
type textarea "Next"
type textarea "x"
type textarea "Next"
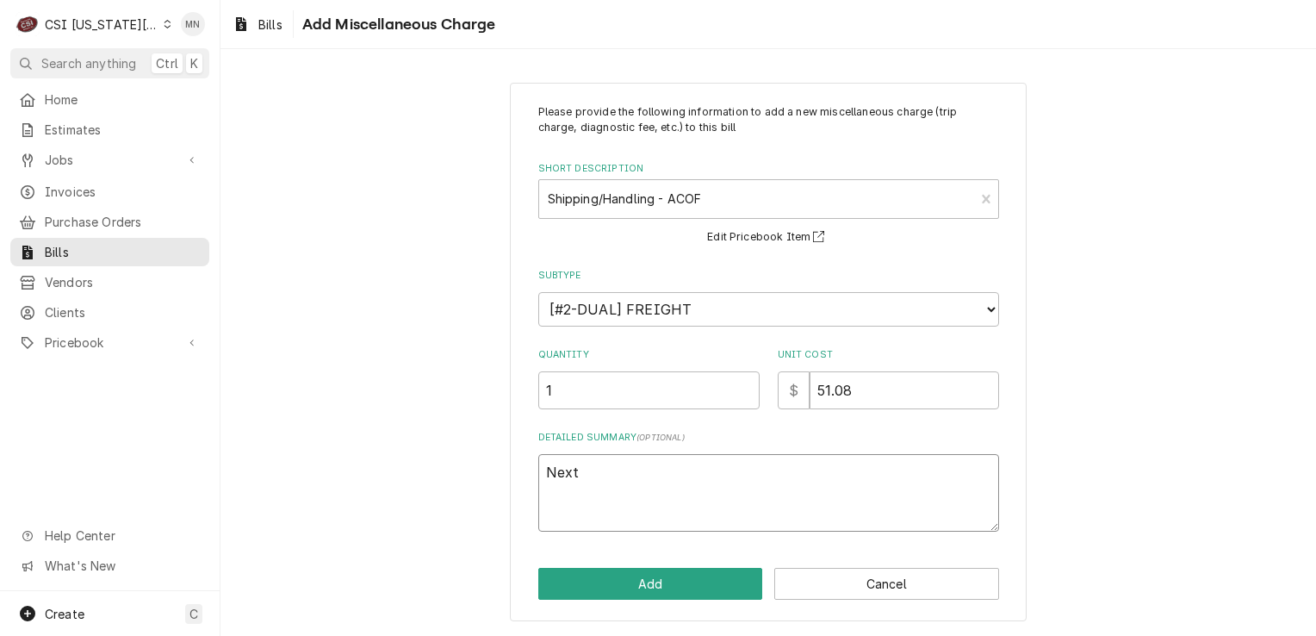
type textarea "x"
type textarea "Next D"
type textarea "x"
type textarea "Next Da"
type textarea "x"
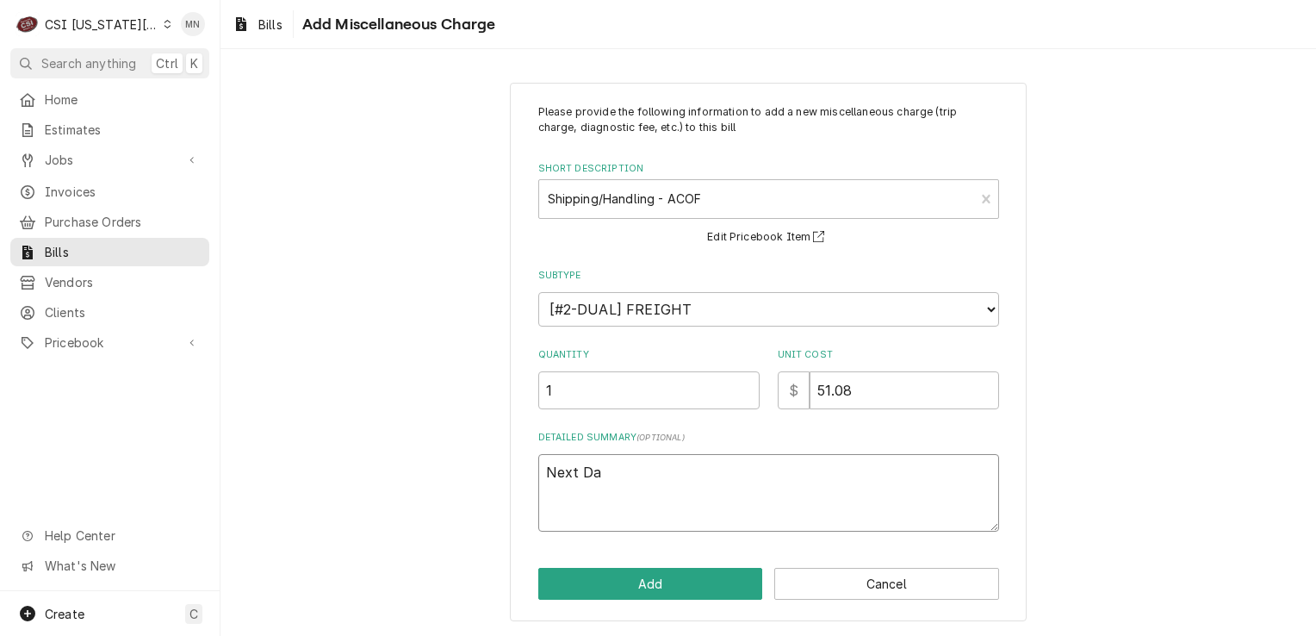
type textarea "Next Dai"
type textarea "x"
type textarea "Next Da"
type textarea "x"
type textarea "Next Day"
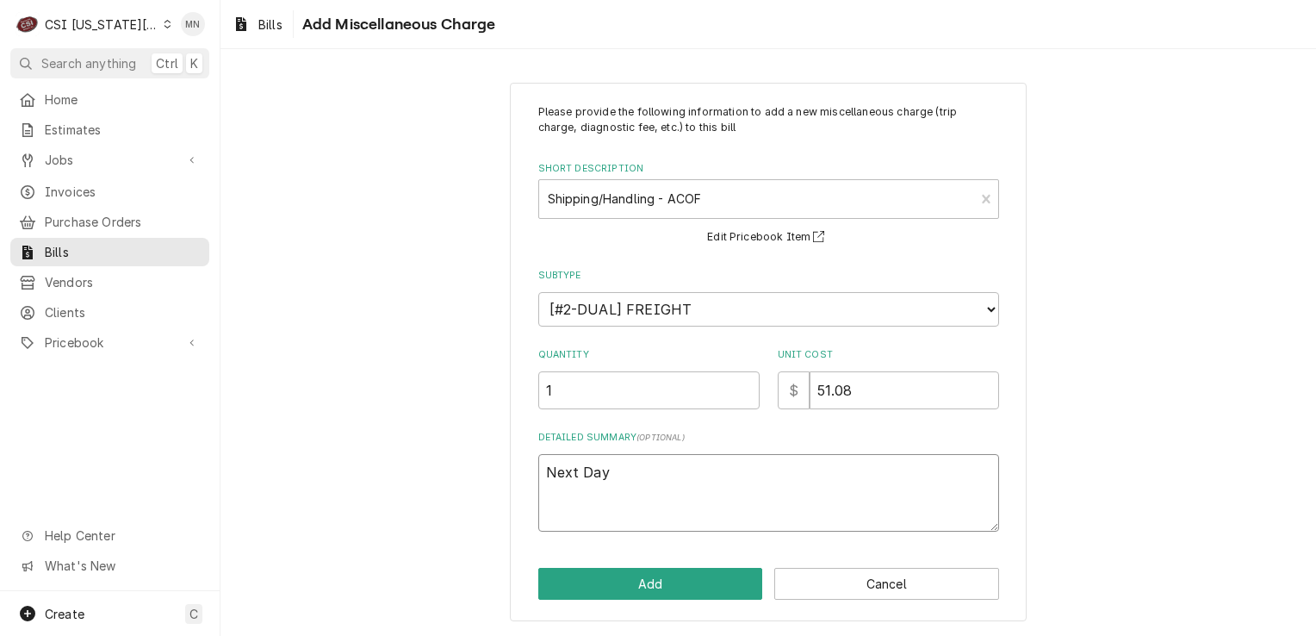
type textarea "x"
type textarea "Next Day"
type textarea "x"
type textarea "Next Day A"
type textarea "x"
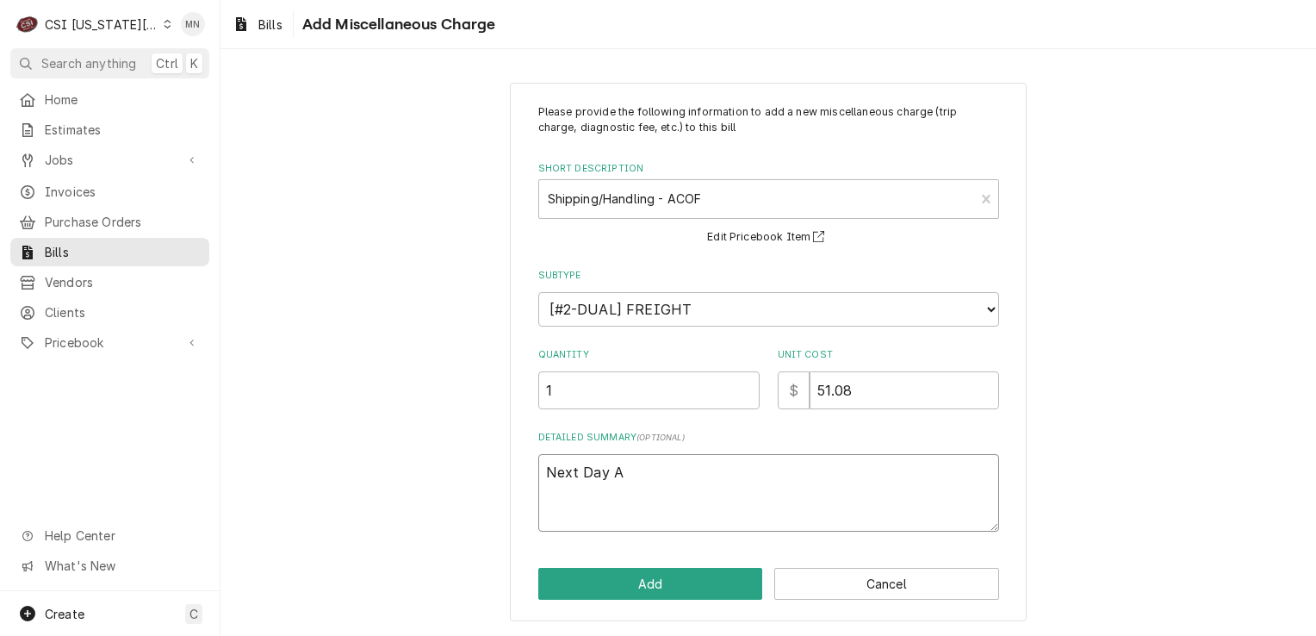
type textarea "Next Day Ai"
type textarea "x"
type textarea "Next Day Air"
type textarea "x"
type textarea "Next Day Air"
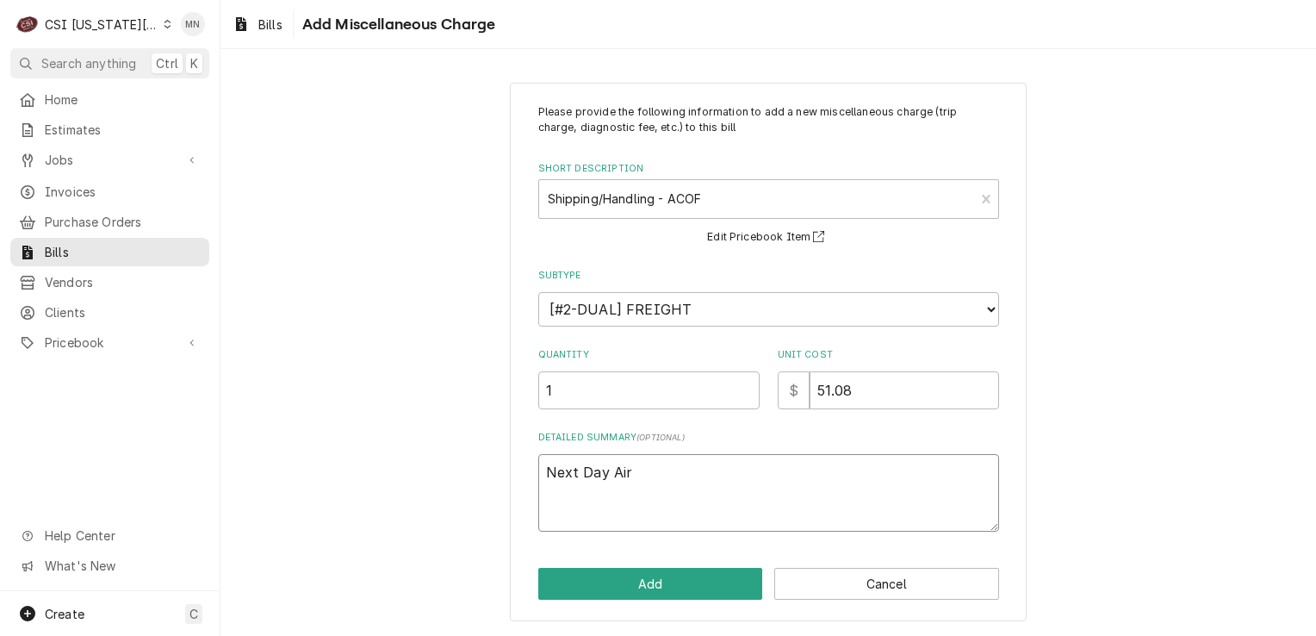
type textarea "x"
type textarea "Next Day Air P"
type textarea "x"
type textarea "Next Day Air Pa"
type textarea "x"
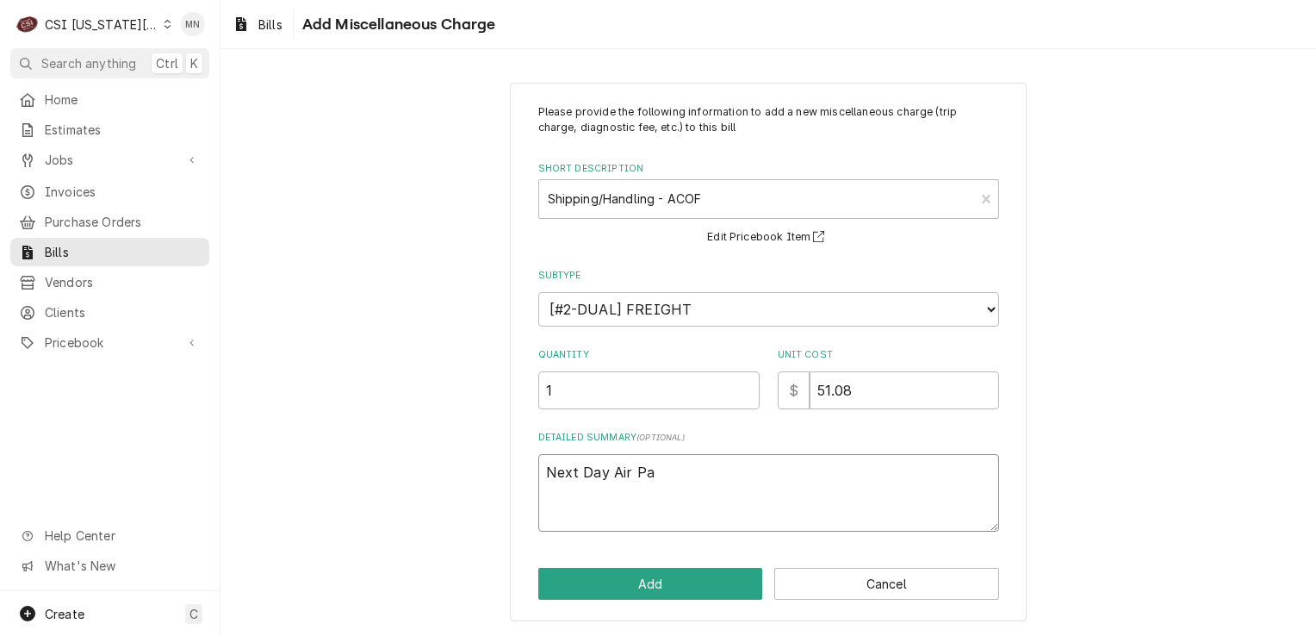
type textarea "Next Day Air Par"
type textarea "x"
type textarea "Next Day Air Part"
type textarea "x"
type textarea "Next Day Air Parts"
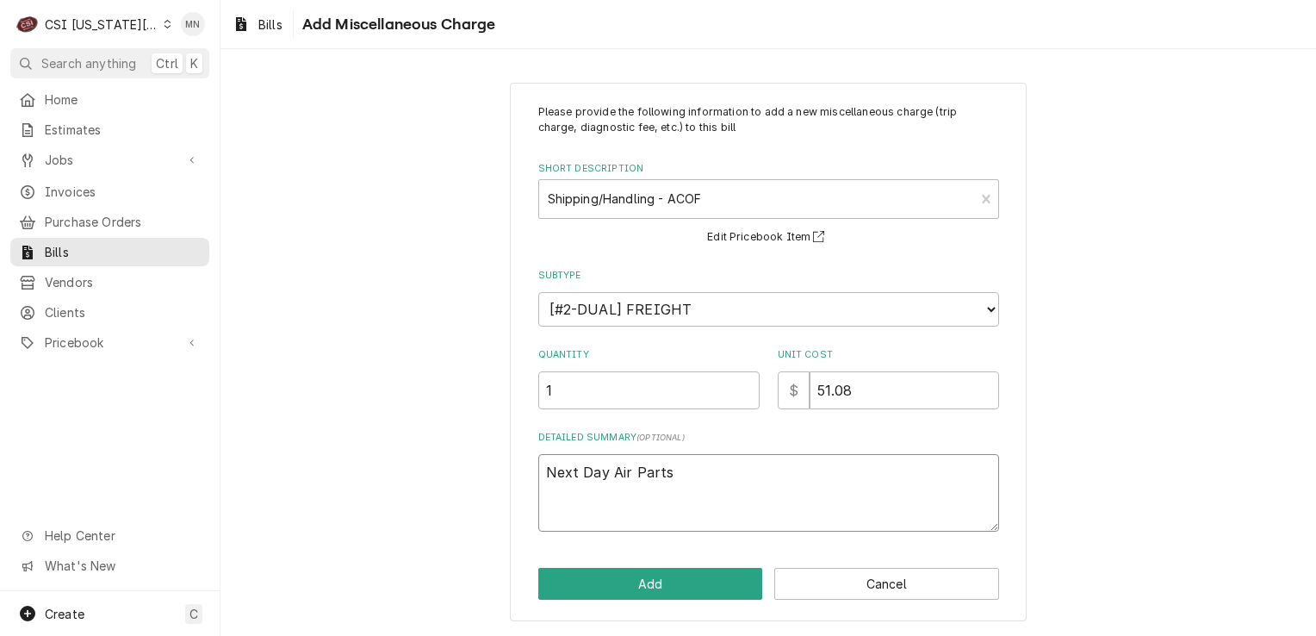
type textarea "x"
type textarea "Next Day Air Partst"
type textarea "x"
type textarea "Next Day Air Partsto"
type textarea "x"
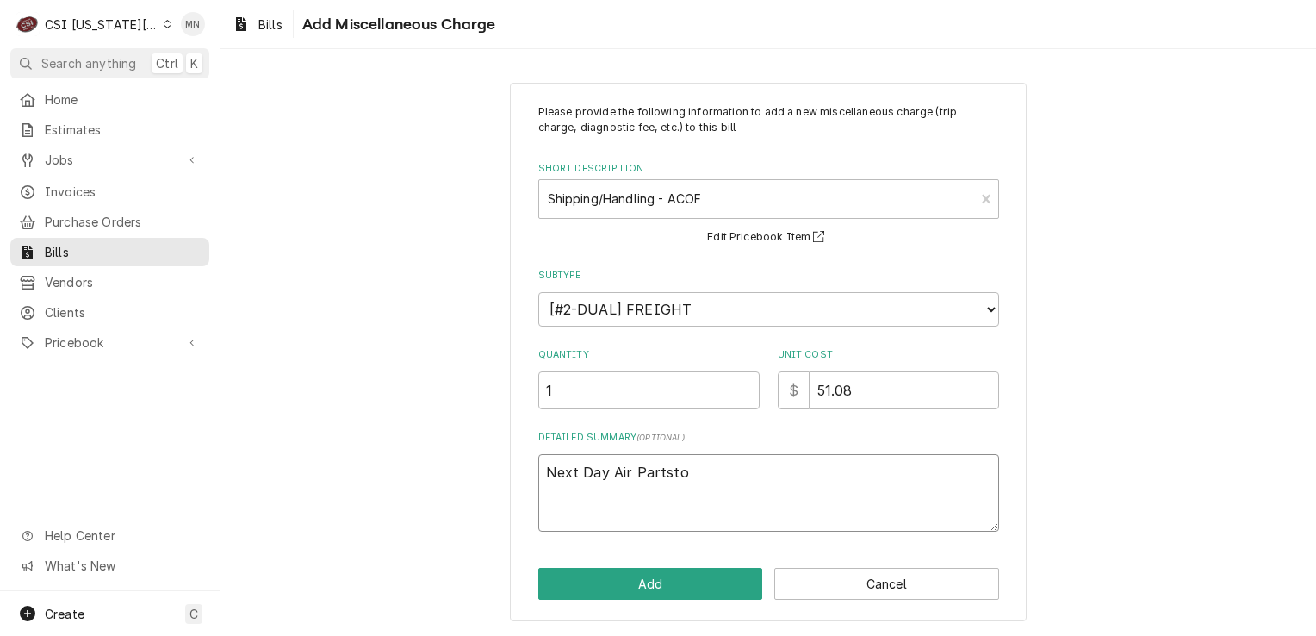
type textarea "Next Day Air Partstow"
type textarea "x"
type textarea "Next Day Air Partstown"
type textarea "x"
type textarea "Next Day Air Partstown"
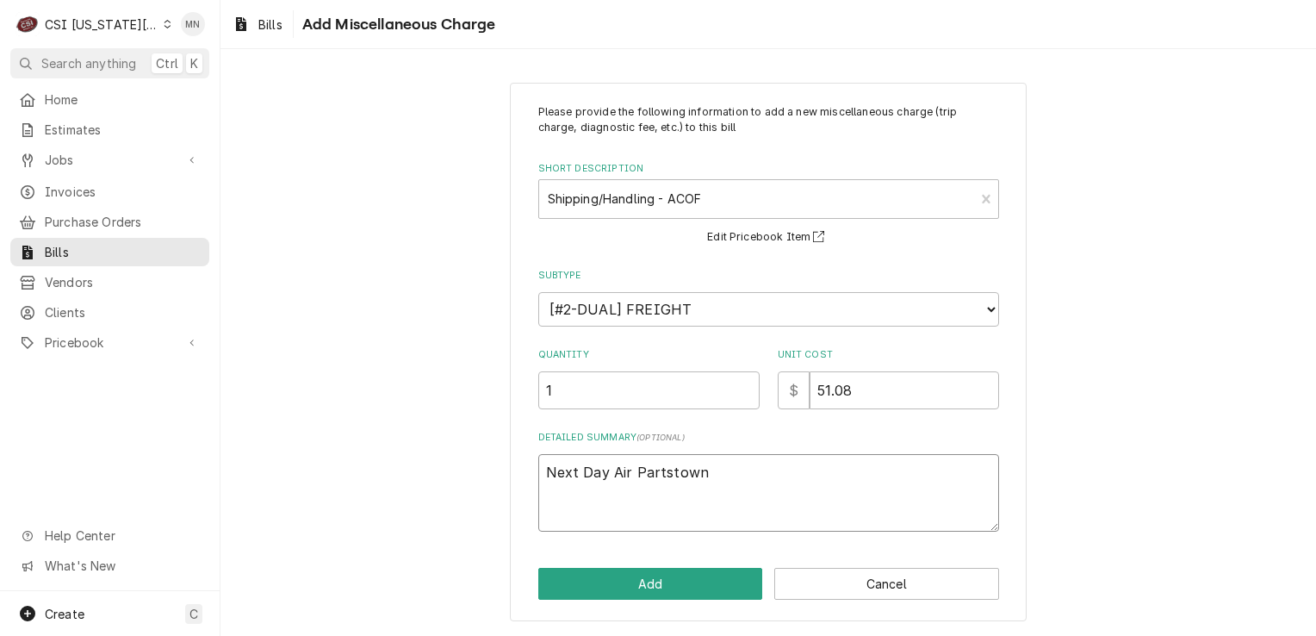
type textarea "x"
type textarea "Next Day Air Partstown 2"
type textarea "x"
type textarea "Next Day Air Partstown 21"
type textarea "x"
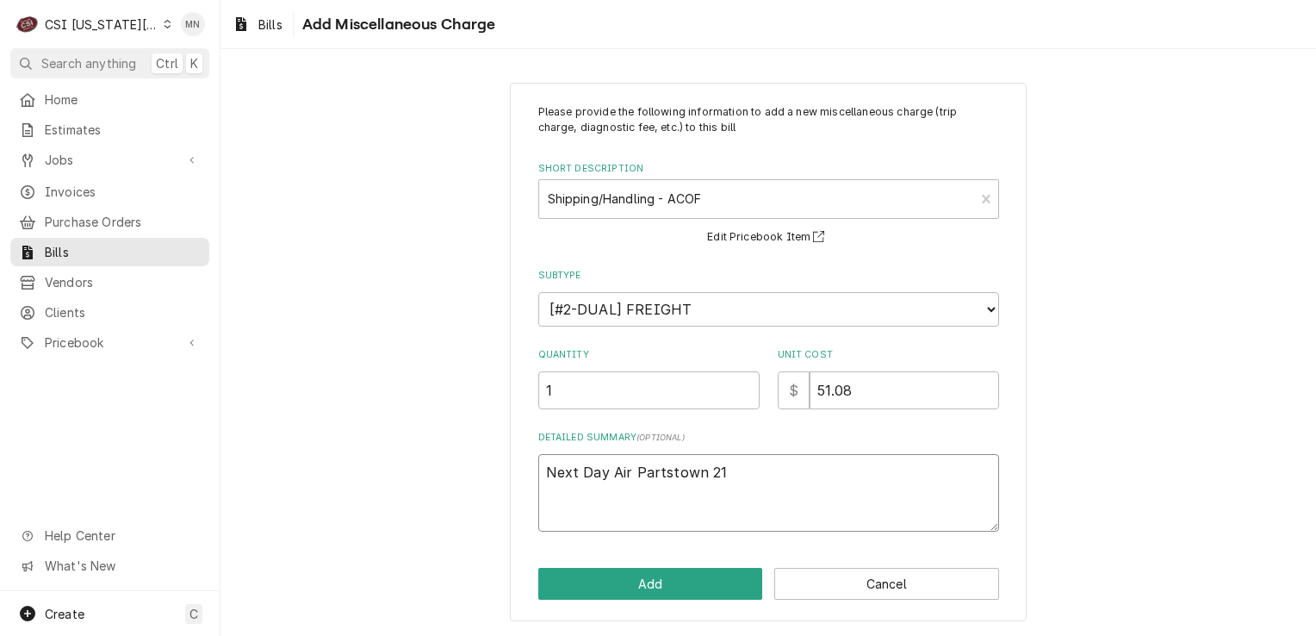
type textarea "Next Day Air Partstown 210"
type textarea "x"
type textarea "Next Day Air Partstown 2106"
type textarea "x"
type textarea "Next Day Air Partstown 21067"
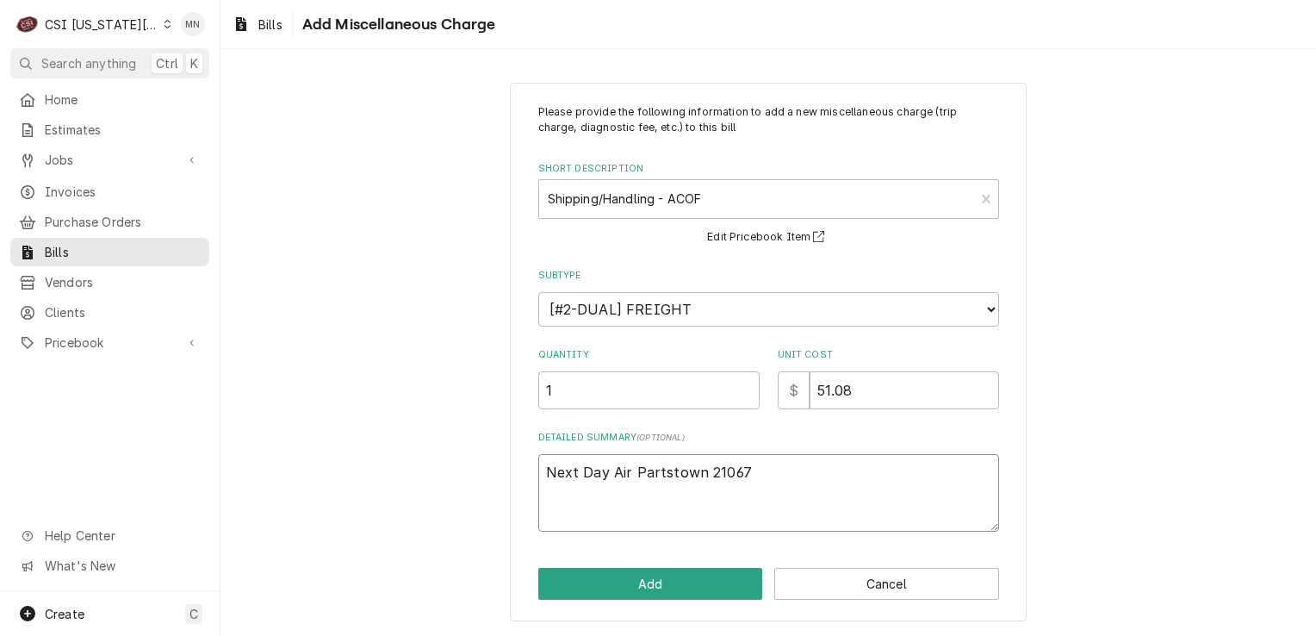
type textarea "x"
type textarea "Next Day Air Partstown 210677"
type textarea "x"
type textarea "Next Day Air Partstown 2106779"
type textarea "x"
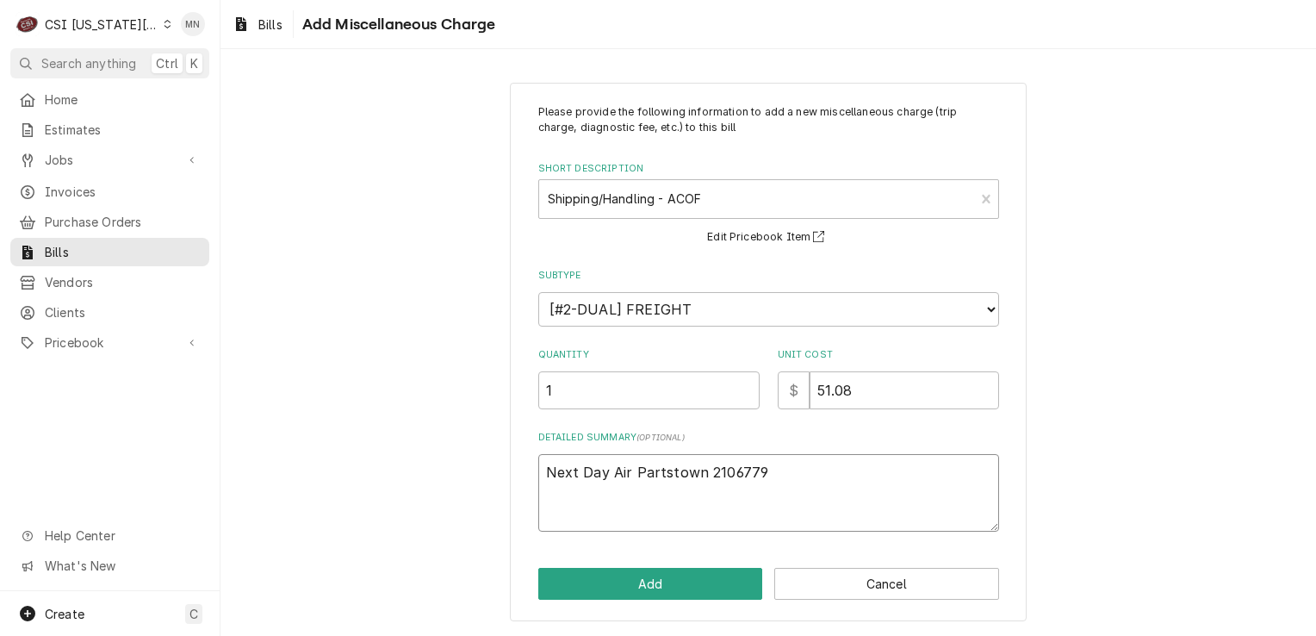
type textarea "Next Day Air Partstown 21067790"
type textarea "x"
type textarea "Next Day Air Partstown 210677905"
type textarea "x"
type textarea "Next Day Air Partstown 2106779051"
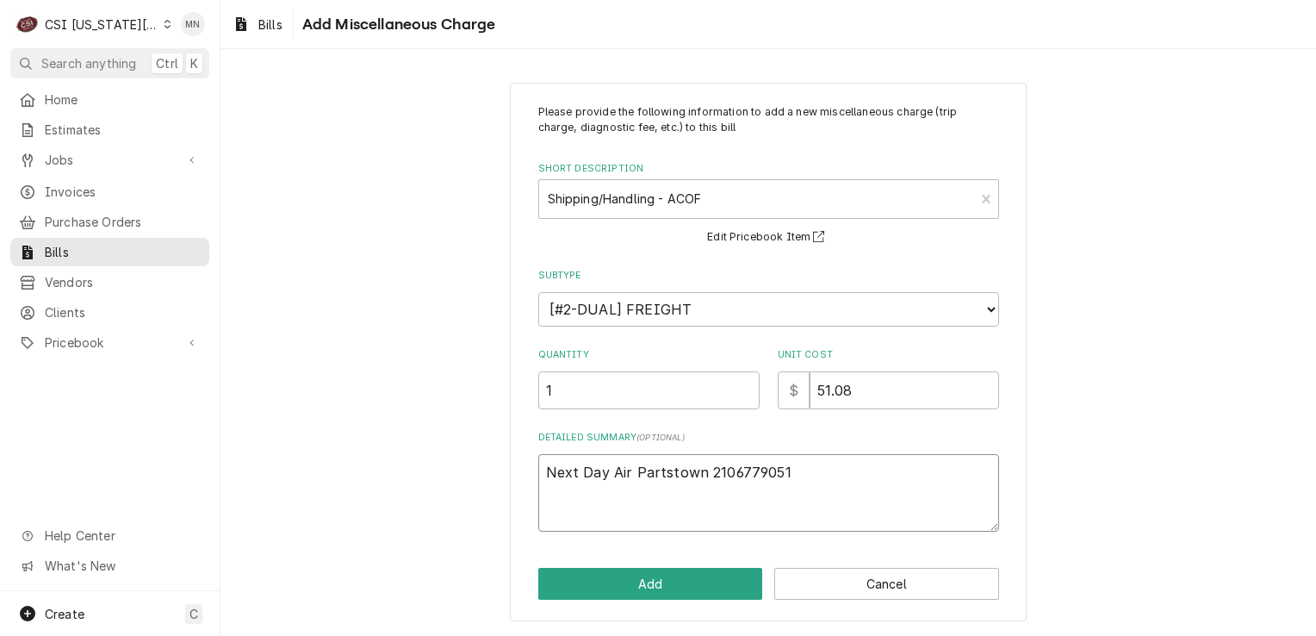
type textarea "x"
type textarea "Next Day Air Partstown 2106779051"
type textarea "x"
type textarea "Next Day Air Partstown 2106779051 $"
type textarea "x"
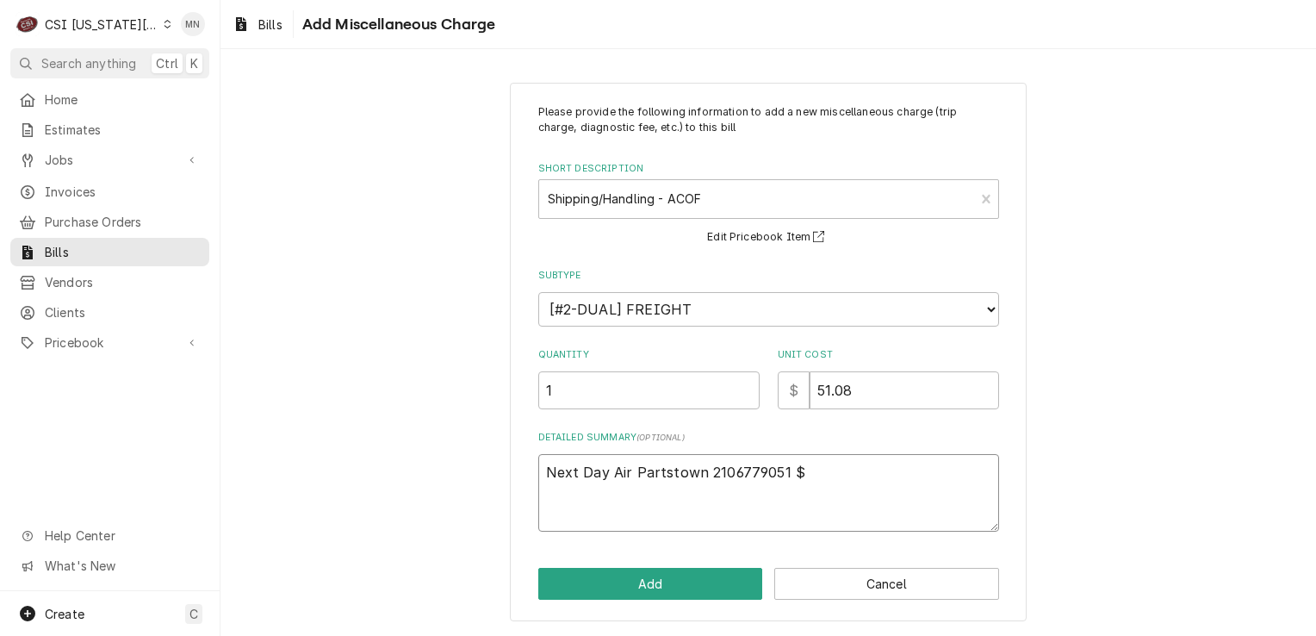
type textarea "Next Day Air Partstown 2106779051 $5"
type textarea "x"
type textarea "Next Day Air Partstown 2106779051 $51"
type textarea "x"
type textarea "Next Day Air Partstown 2106779051 $510"
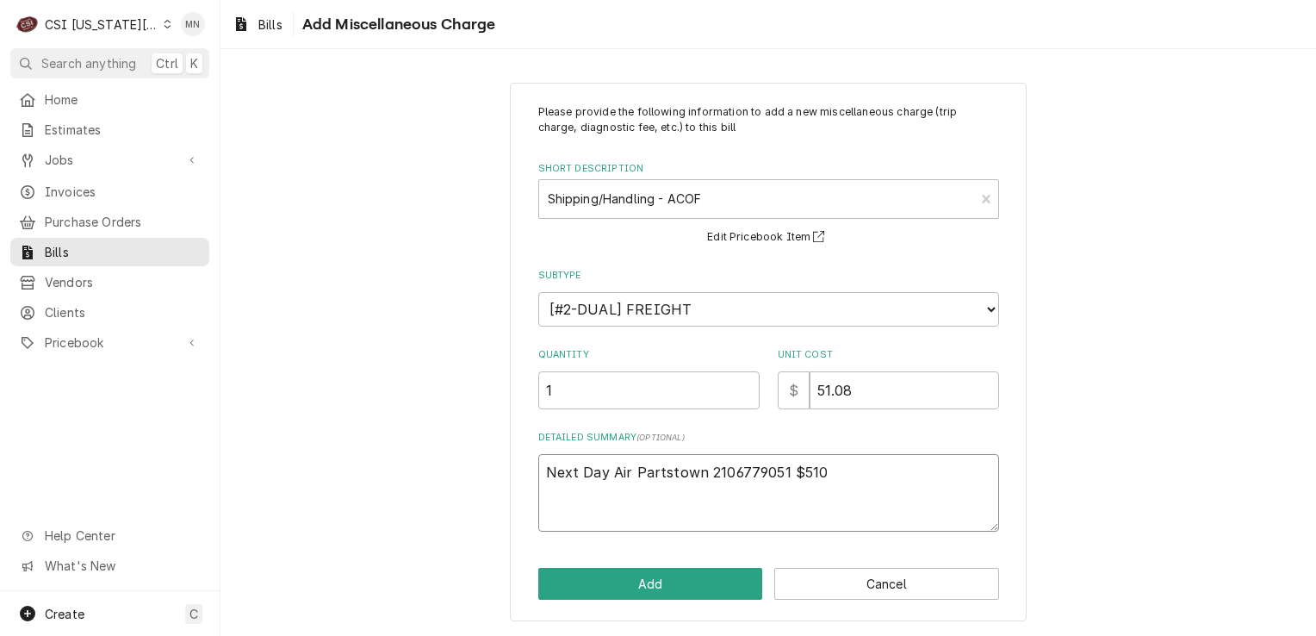
type textarea "x"
type textarea "Next Day Air Partstown 2106779051 $51"
type textarea "x"
type textarea "Next Day Air Partstown 2106779051 $51."
type textarea "x"
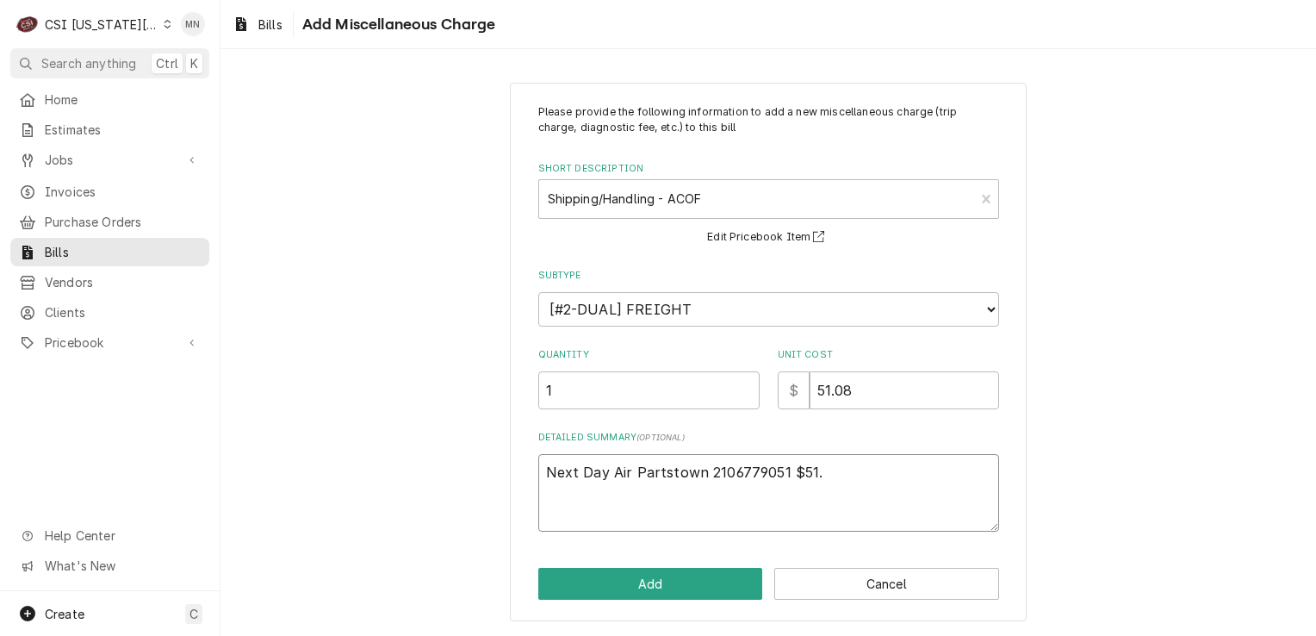
type textarea "Next Day Air Partstown 2106779051 $51.0"
type textarea "x"
type textarea "Next Day Air Partstown 2106779051 $51.08"
click at [633, 581] on button "Add" at bounding box center [650, 584] width 225 height 32
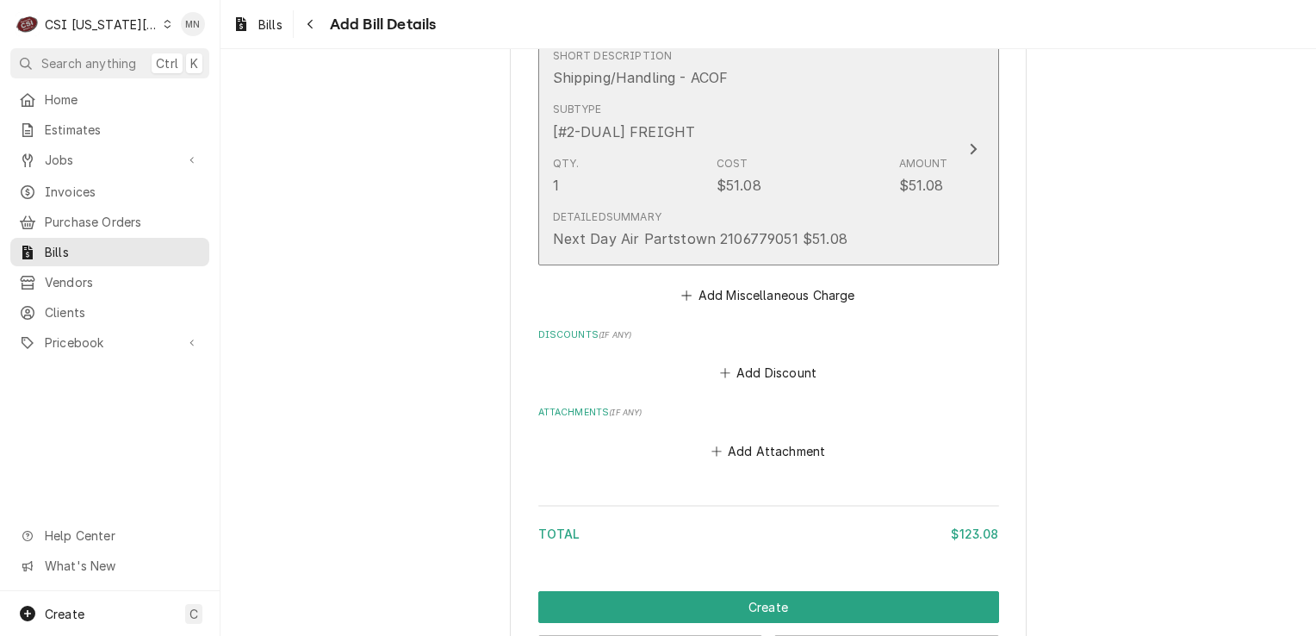
scroll to position [1580, 0]
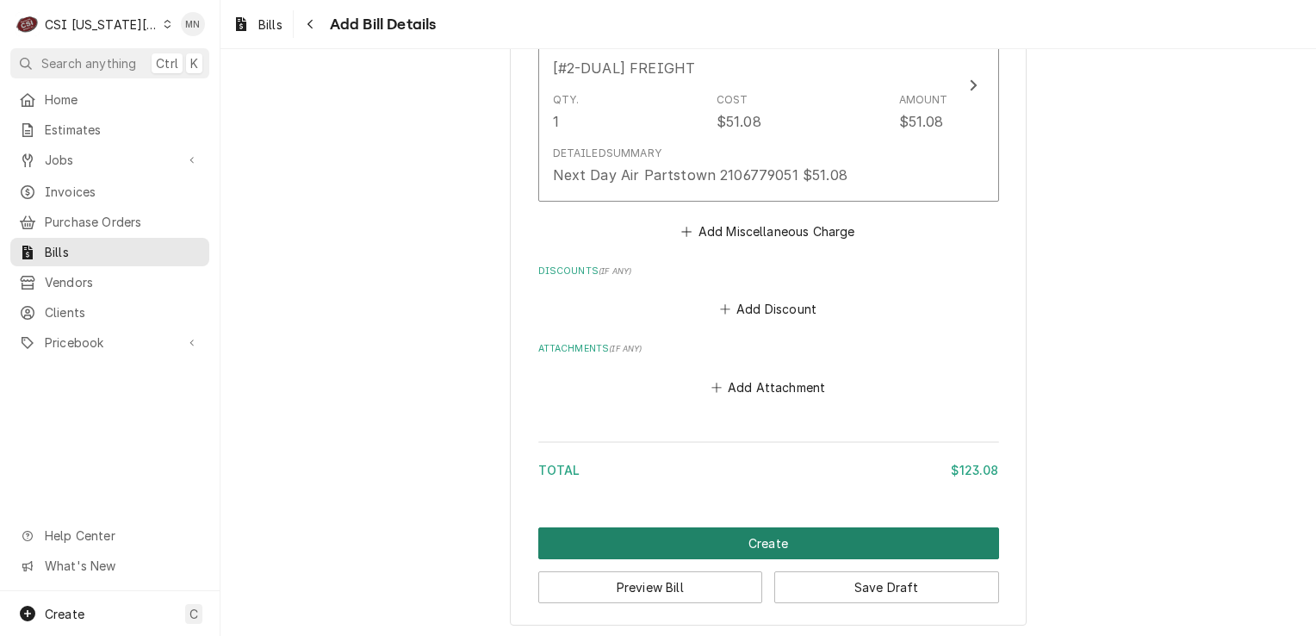
click at [792, 541] on button "Create" at bounding box center [768, 543] width 461 height 32
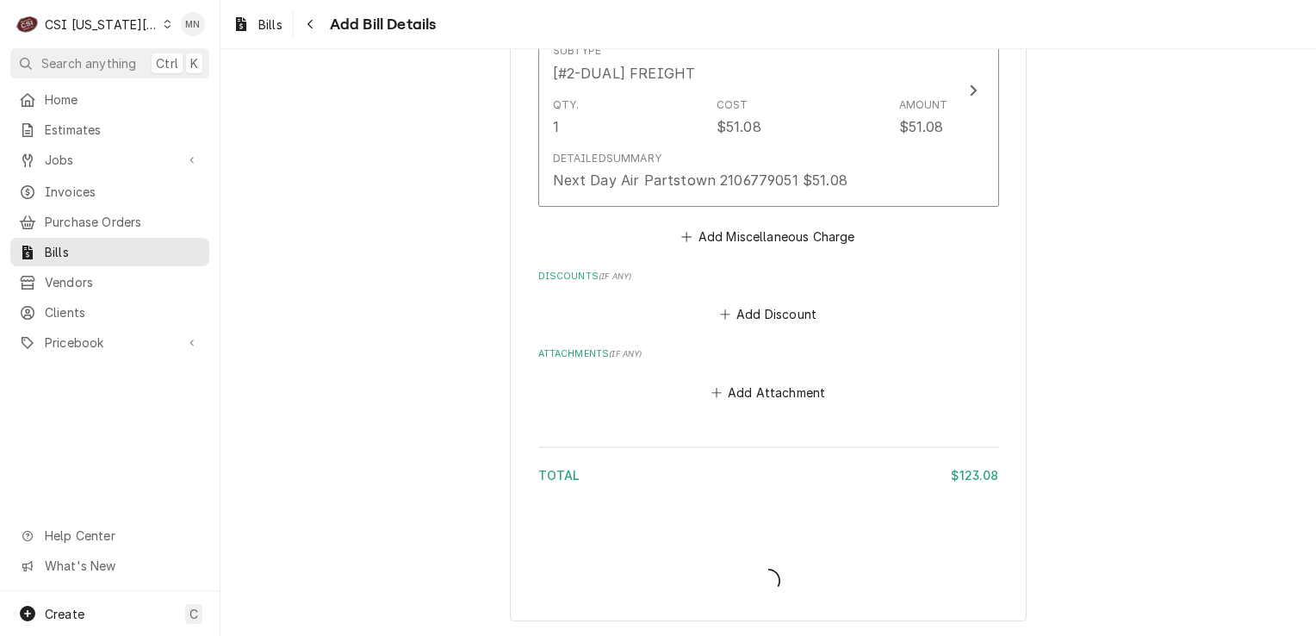
scroll to position [1571, 0]
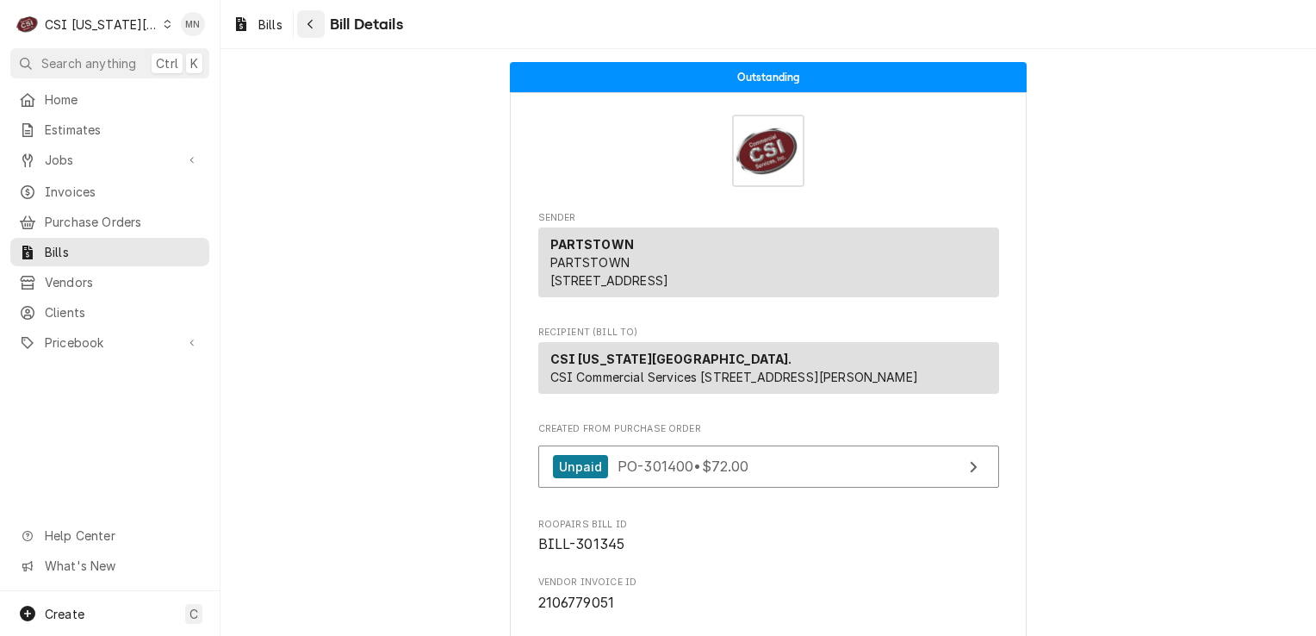
click at [320, 32] on div "Navigate back" at bounding box center [310, 24] width 17 height 17
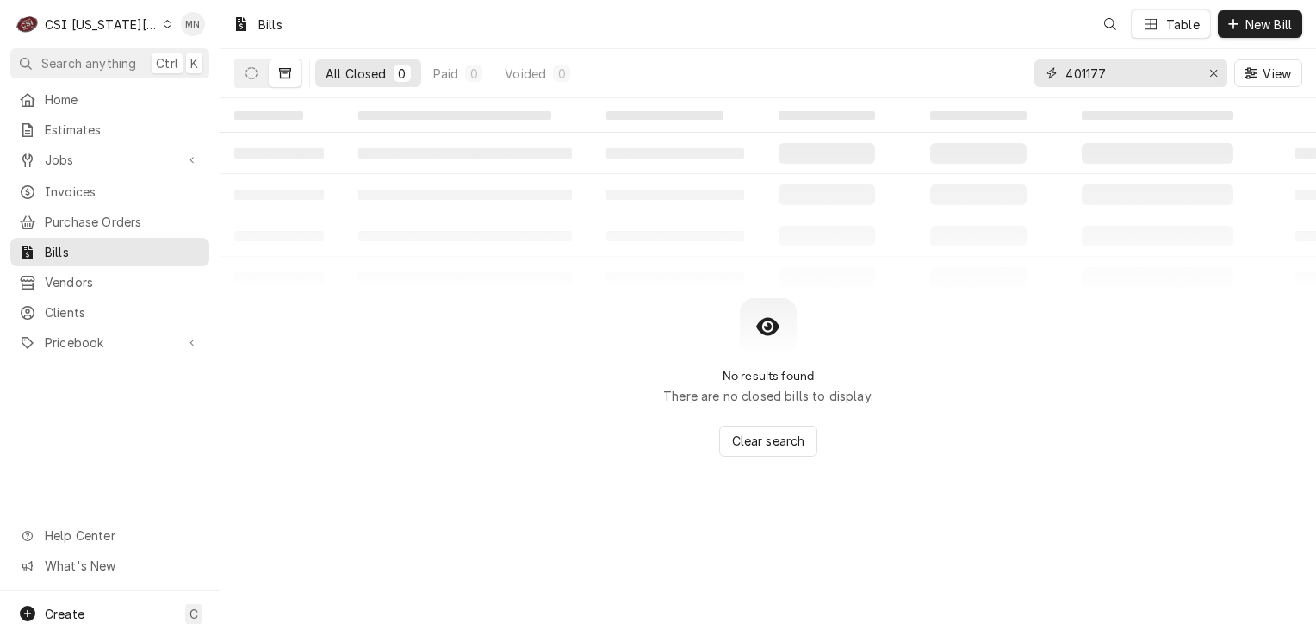
drag, startPoint x: 1128, startPoint y: 81, endPoint x: 1007, endPoint y: 71, distance: 121.0
click at [1012, 71] on div "All Closed 0 Paid 0 Voided 0 401177 View" at bounding box center [768, 73] width 1068 height 48
type input "301400"
click at [247, 84] on button "Dynamic Content Wrapper" at bounding box center [251, 73] width 33 height 28
click at [283, 74] on icon "Dynamic Content Wrapper" at bounding box center [285, 73] width 12 height 12
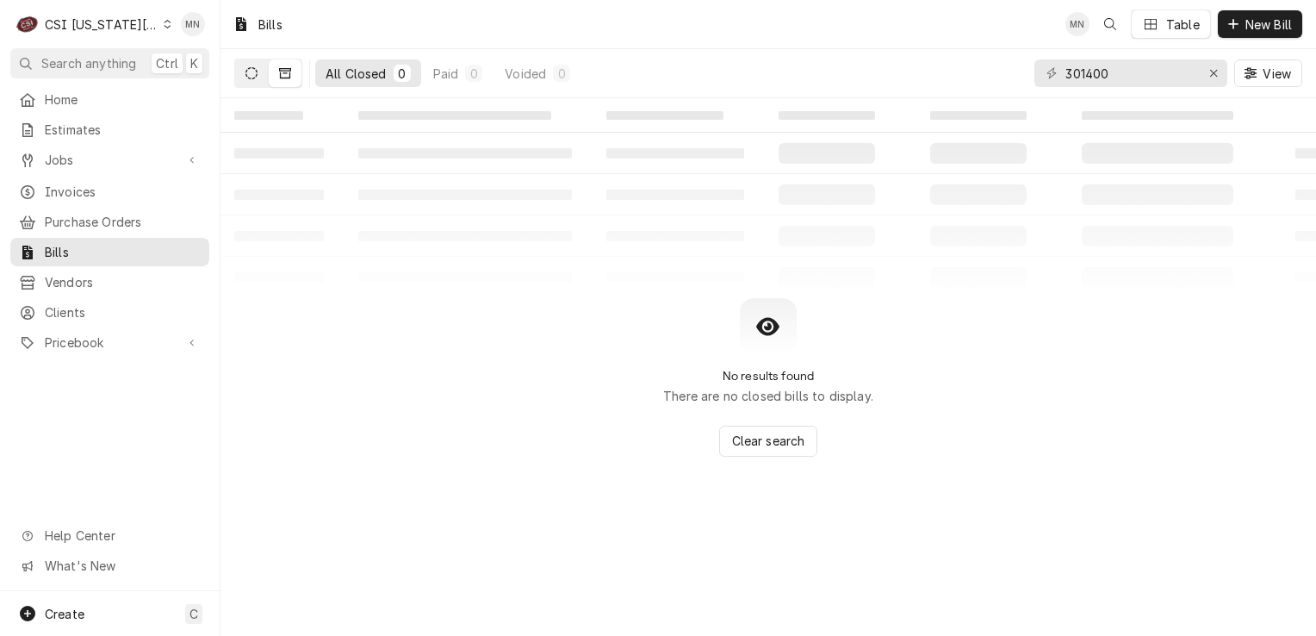
click at [251, 75] on icon "Dynamic Content Wrapper" at bounding box center [252, 73] width 12 height 12
click at [62, 221] on span "Purchase Orders" at bounding box center [123, 222] width 156 height 18
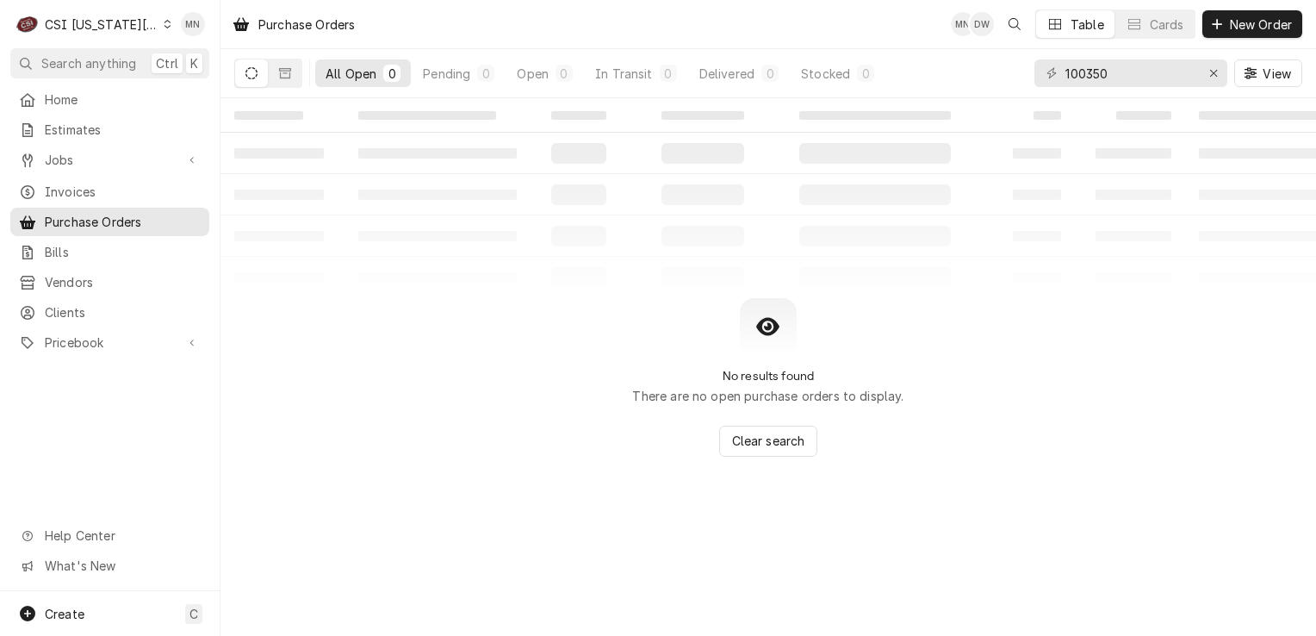
click at [251, 75] on icon "Dynamic Content Wrapper" at bounding box center [252, 73] width 12 height 12
drag, startPoint x: 1126, startPoint y: 74, endPoint x: 904, endPoint y: 83, distance: 221.6
click at [904, 83] on div "All Open 0 Pending 0 Open 0 In Transit 0 Delivered 0 Stocked 0 100350 View" at bounding box center [768, 73] width 1068 height 48
type input "301400"
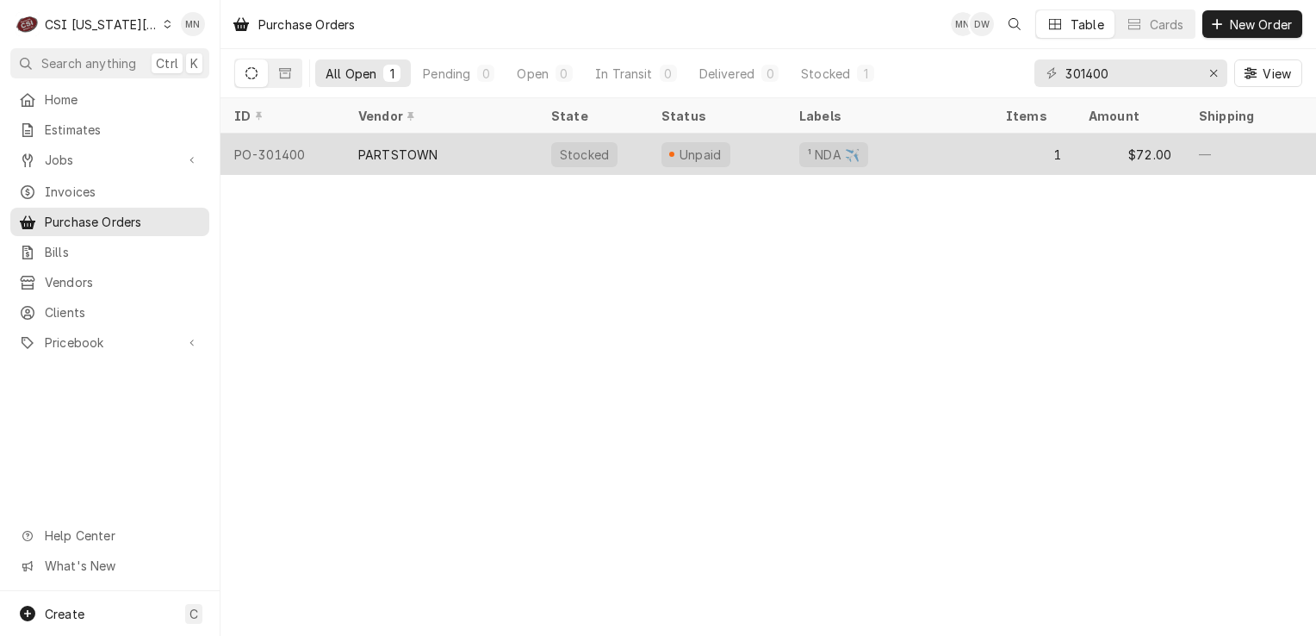
click at [433, 159] on div "PARTSTOWN" at bounding box center [397, 155] width 79 height 18
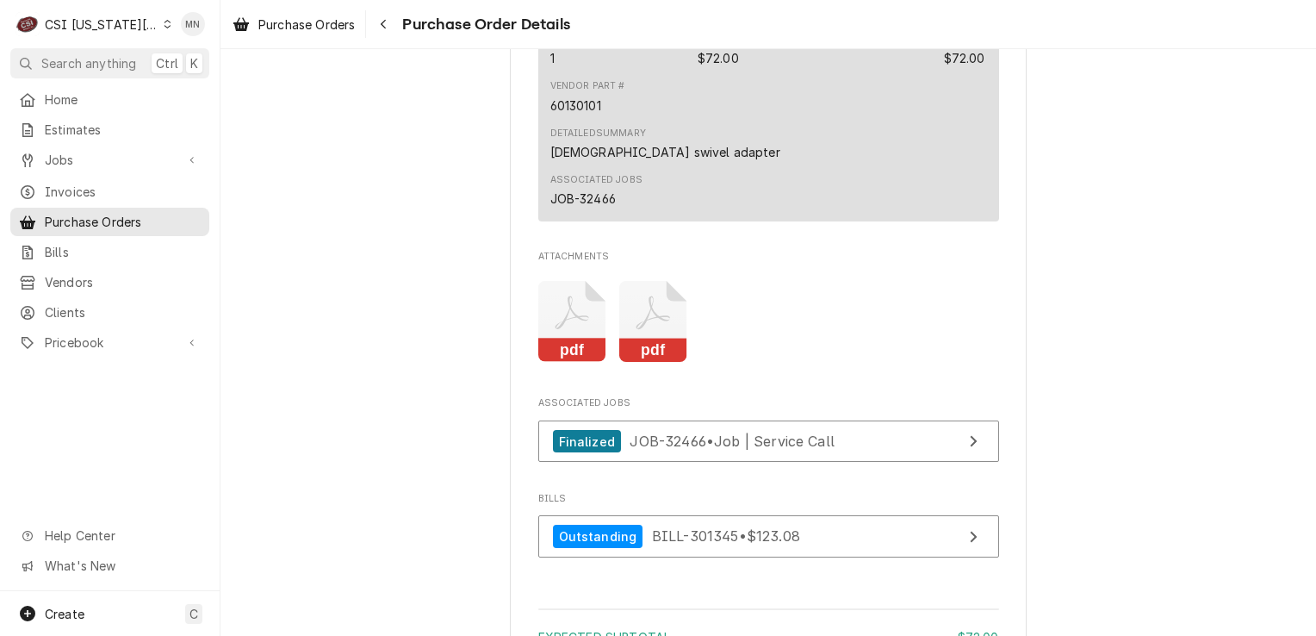
scroll to position [1551, 0]
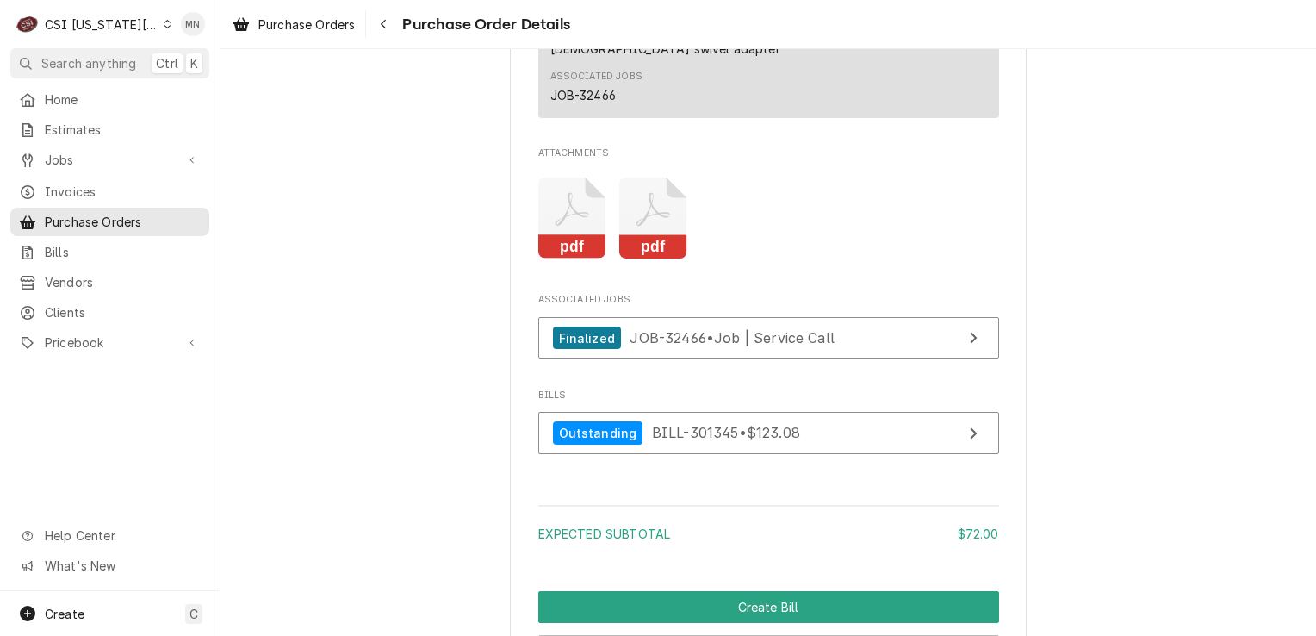
click at [643, 259] on icon "Attachments" at bounding box center [653, 218] width 68 height 82
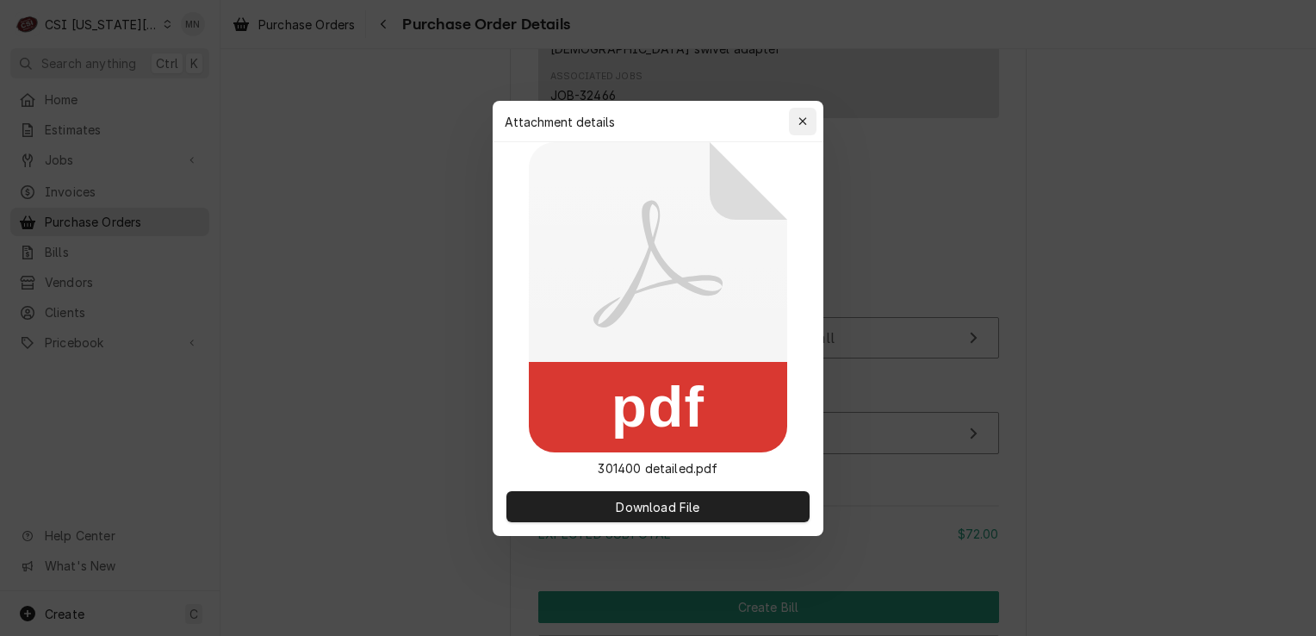
click at [806, 127] on icon "button" at bounding box center [803, 121] width 9 height 12
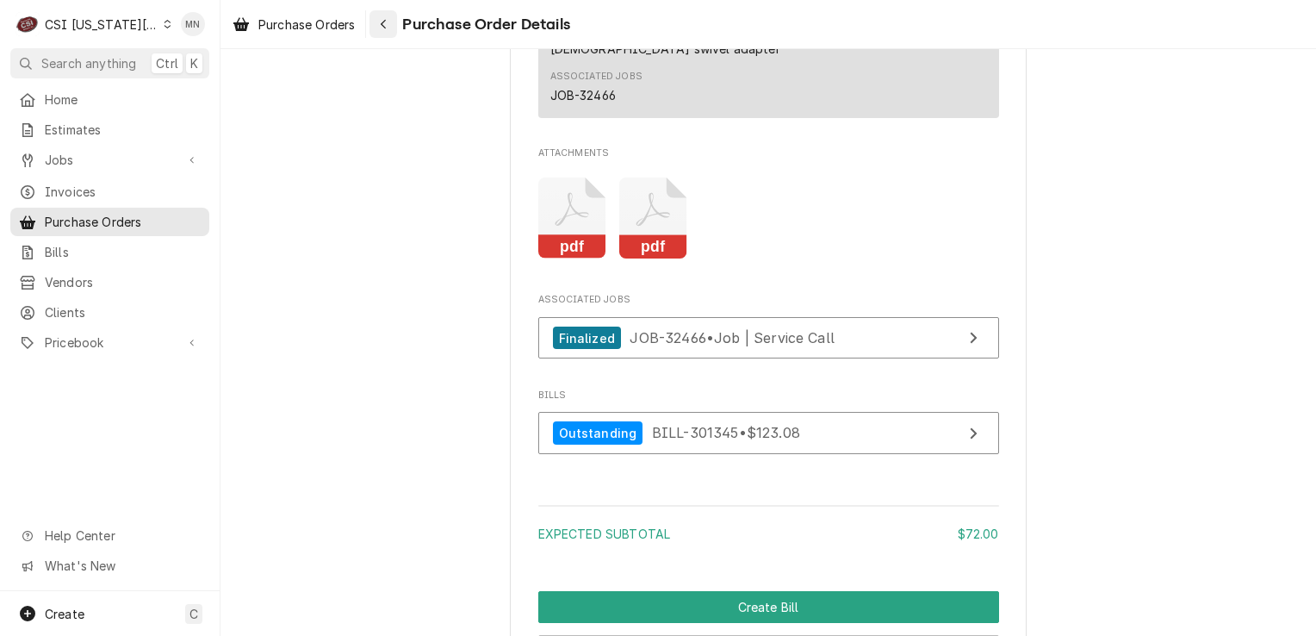
click at [386, 21] on icon "Navigate back" at bounding box center [383, 24] width 5 height 9
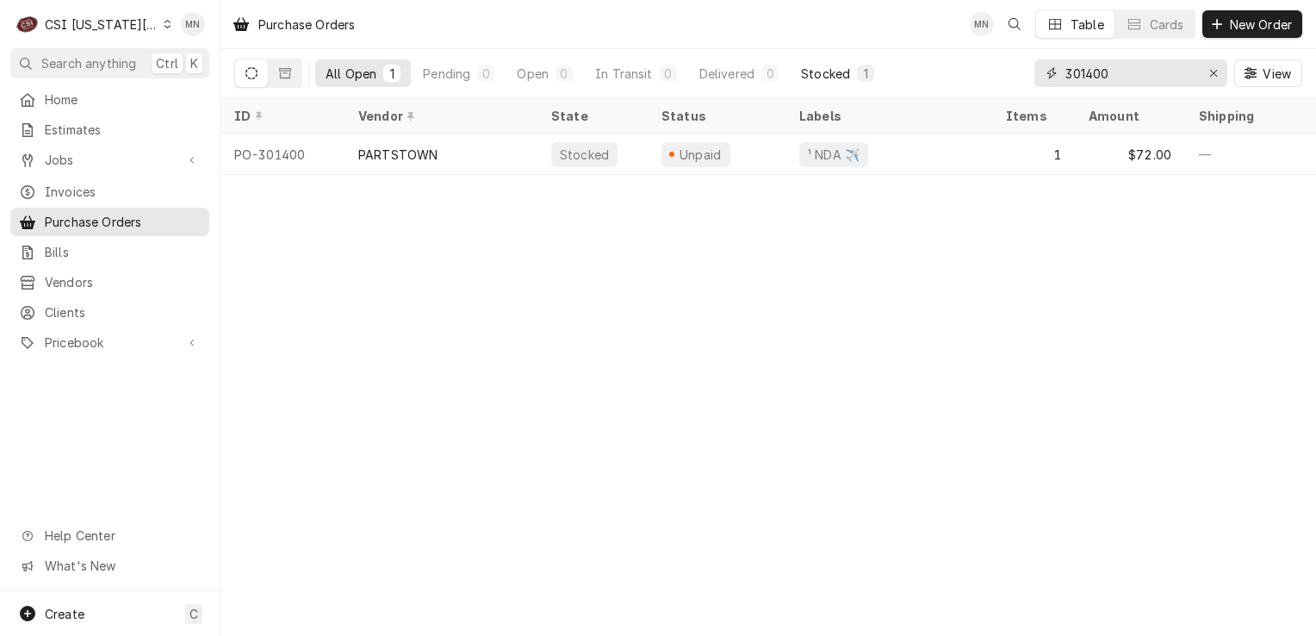
drag, startPoint x: 1120, startPoint y: 78, endPoint x: 826, endPoint y: 78, distance: 293.7
click at [826, 78] on div "All Open 1 Pending 0 Open 0 In Transit 0 Delivered 0 Stocked 1 301400 View" at bounding box center [768, 73] width 1068 height 48
type input "300666"
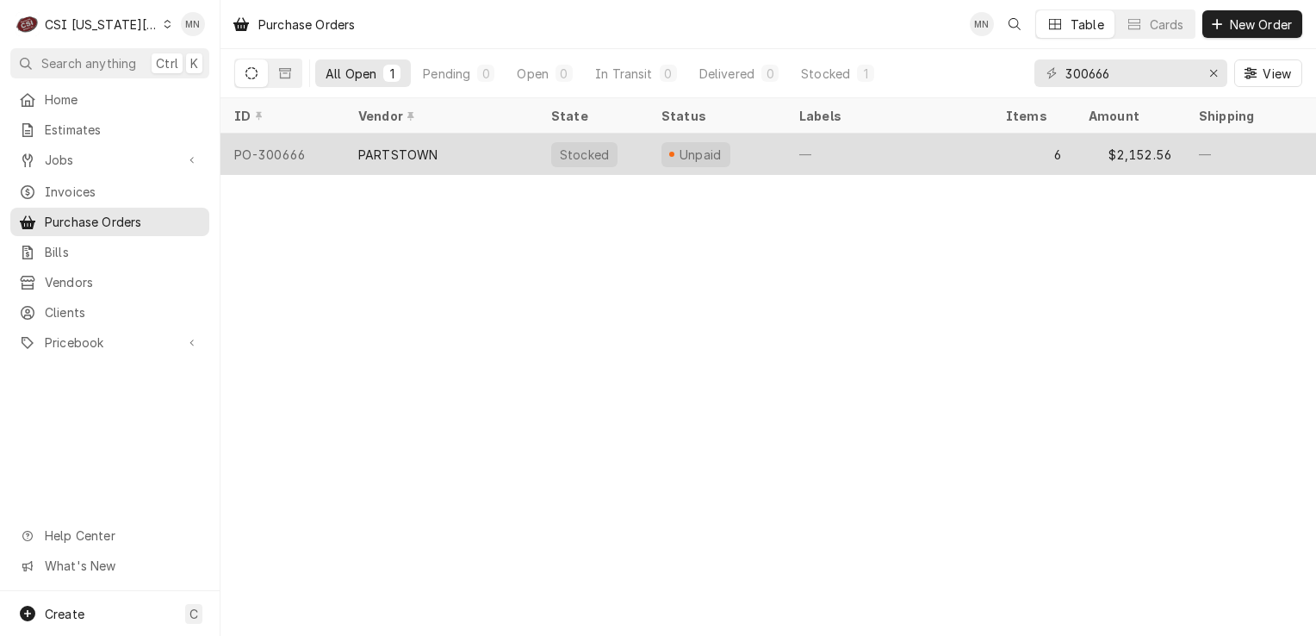
click at [354, 157] on div "PARTSTOWN" at bounding box center [441, 154] width 193 height 41
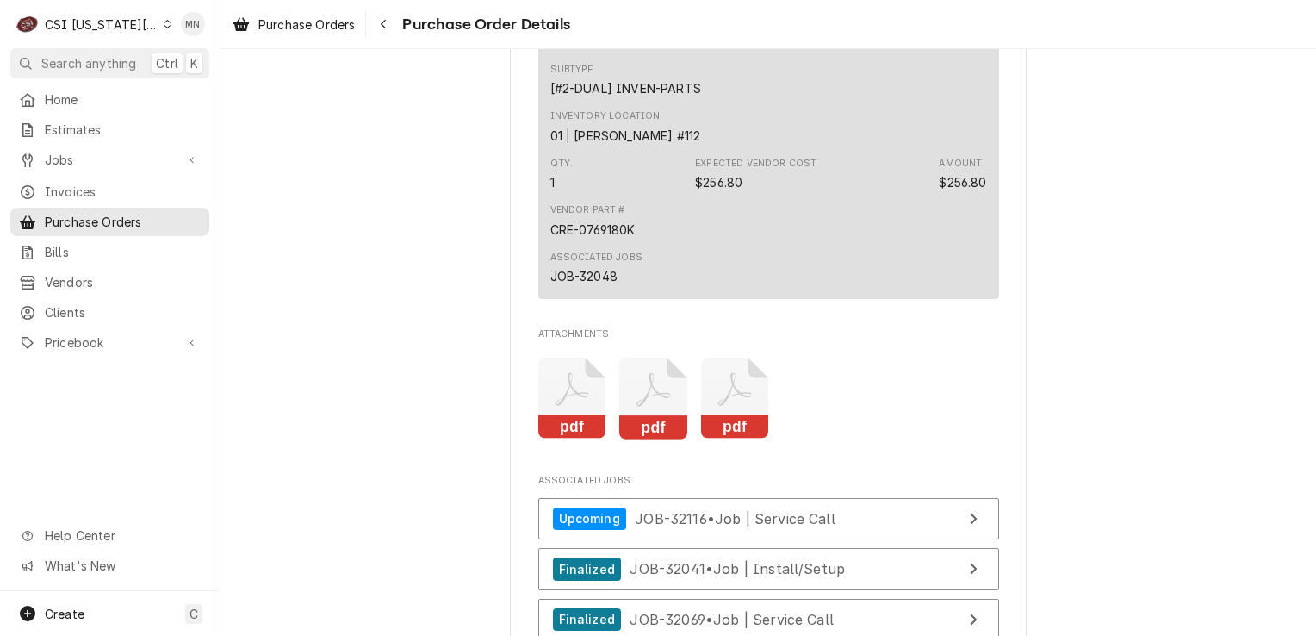
scroll to position [2326, 0]
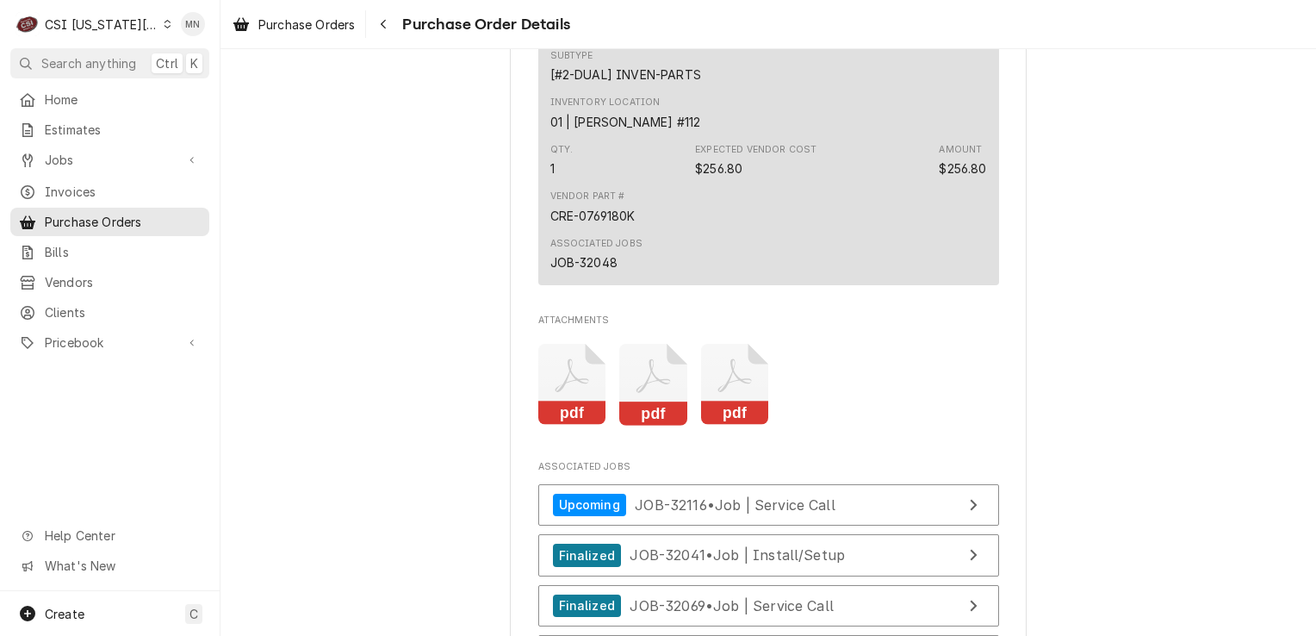
click at [730, 426] on icon "Attachments" at bounding box center [735, 385] width 68 height 82
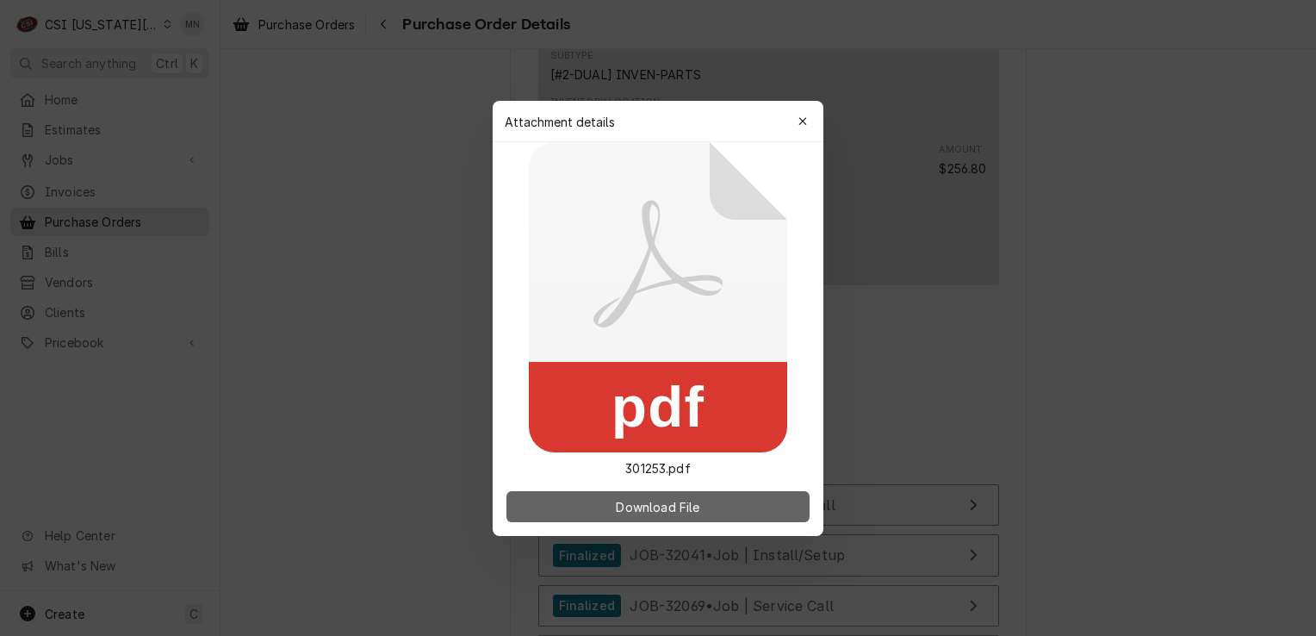
click at [674, 501] on span "Download File" at bounding box center [657, 506] width 90 height 18
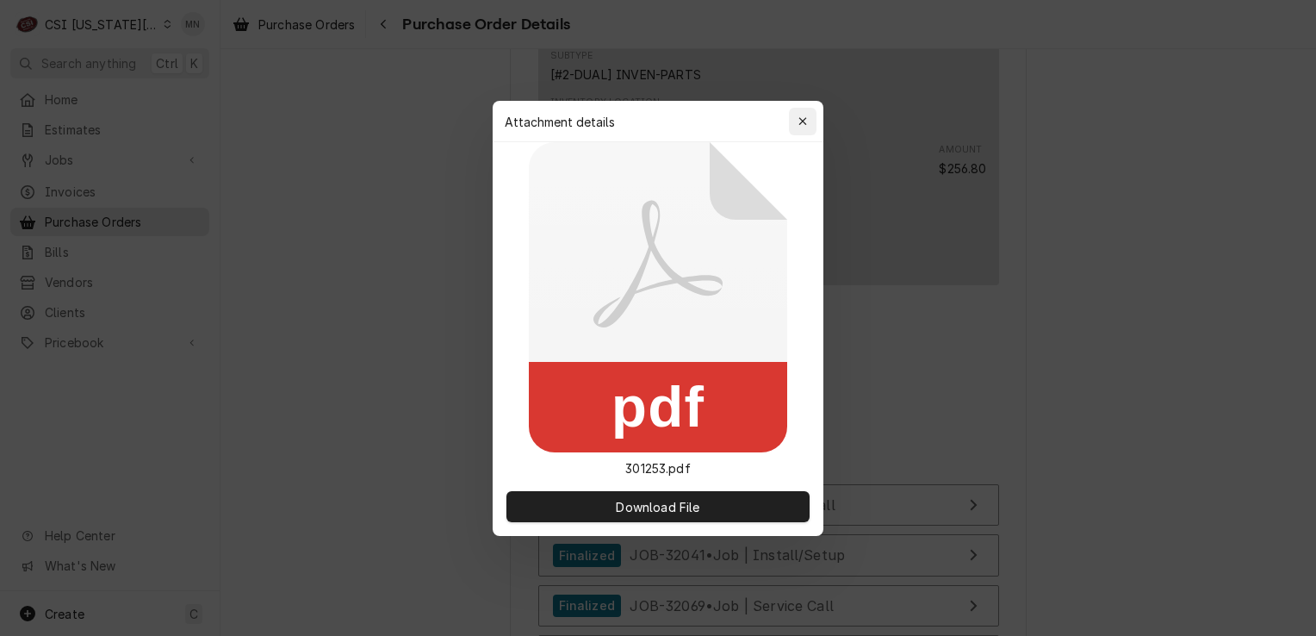
click at [800, 126] on icon "button" at bounding box center [803, 121] width 9 height 12
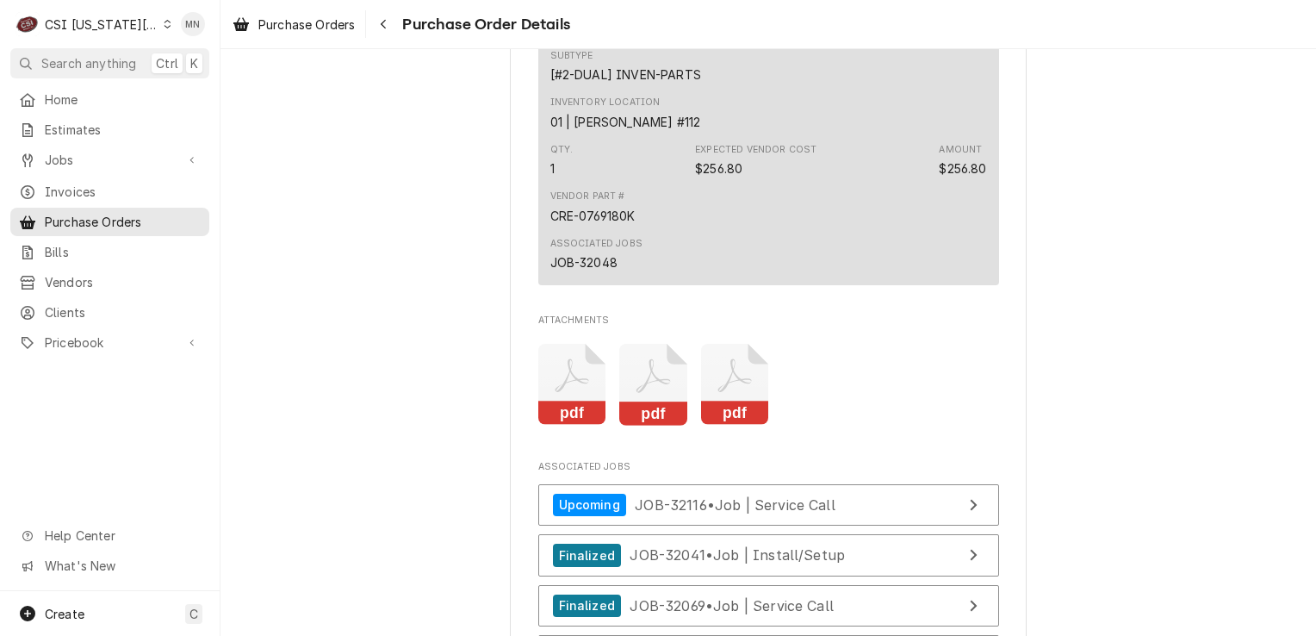
click at [638, 426] on icon "Attachments" at bounding box center [653, 385] width 68 height 82
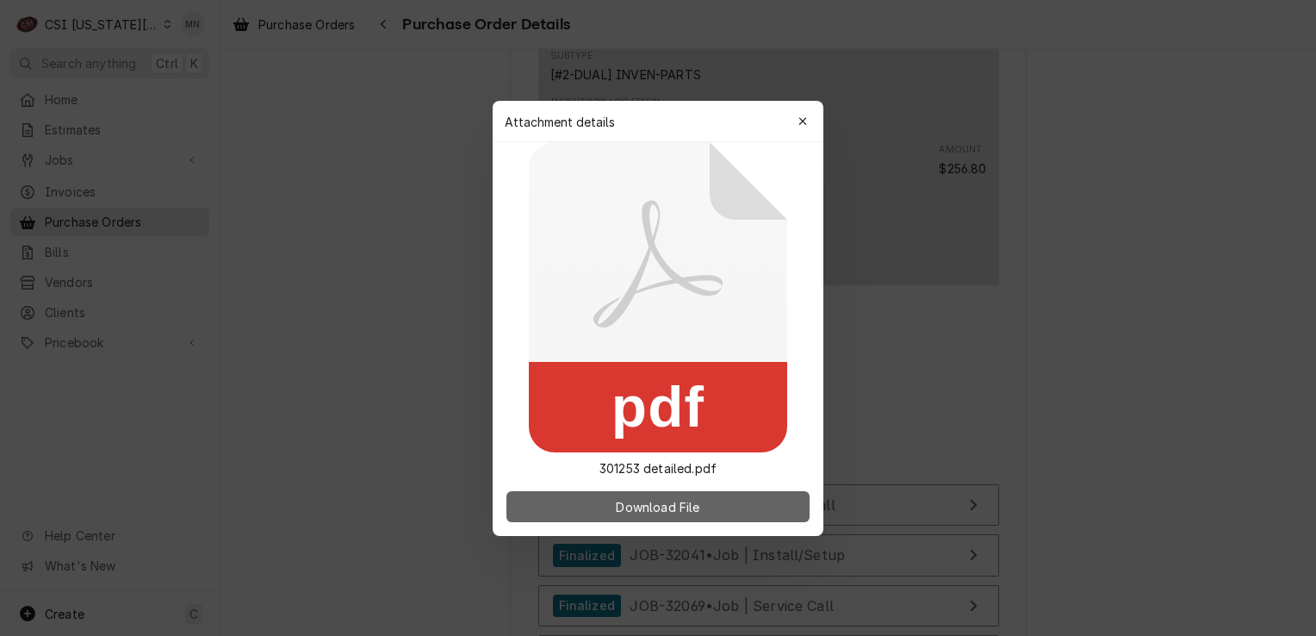
click at [658, 510] on span "Download File" at bounding box center [657, 506] width 90 height 18
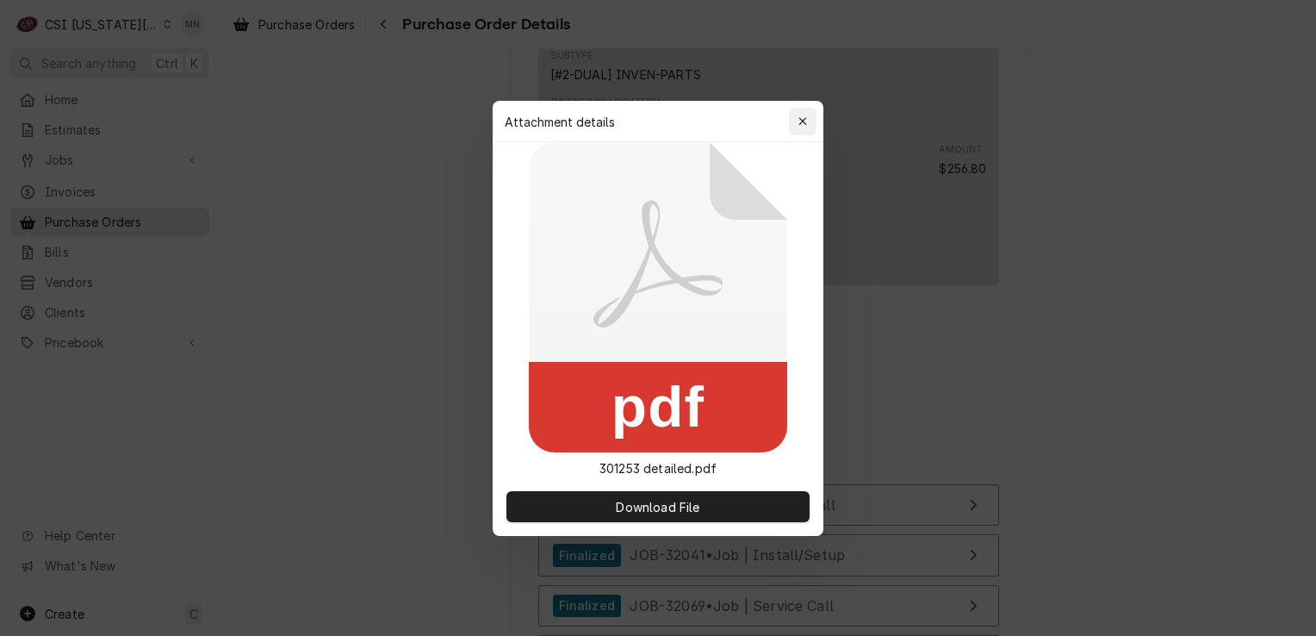
click at [802, 126] on icon "button" at bounding box center [803, 121] width 9 height 12
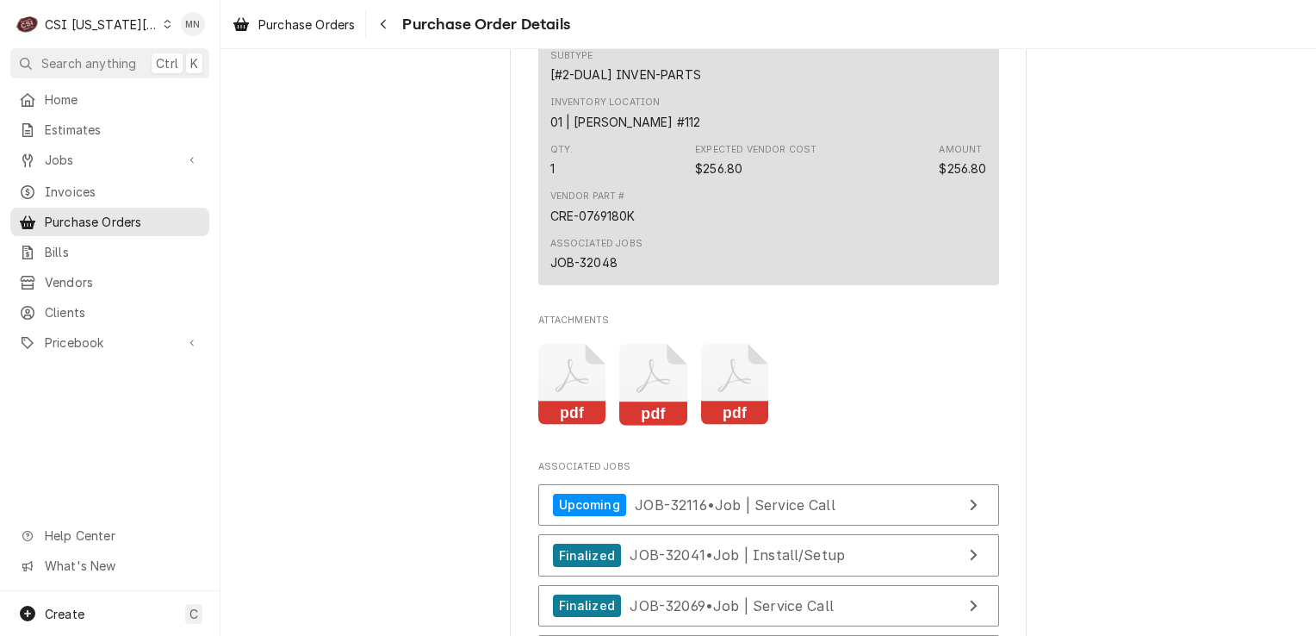
scroll to position [2670, 0]
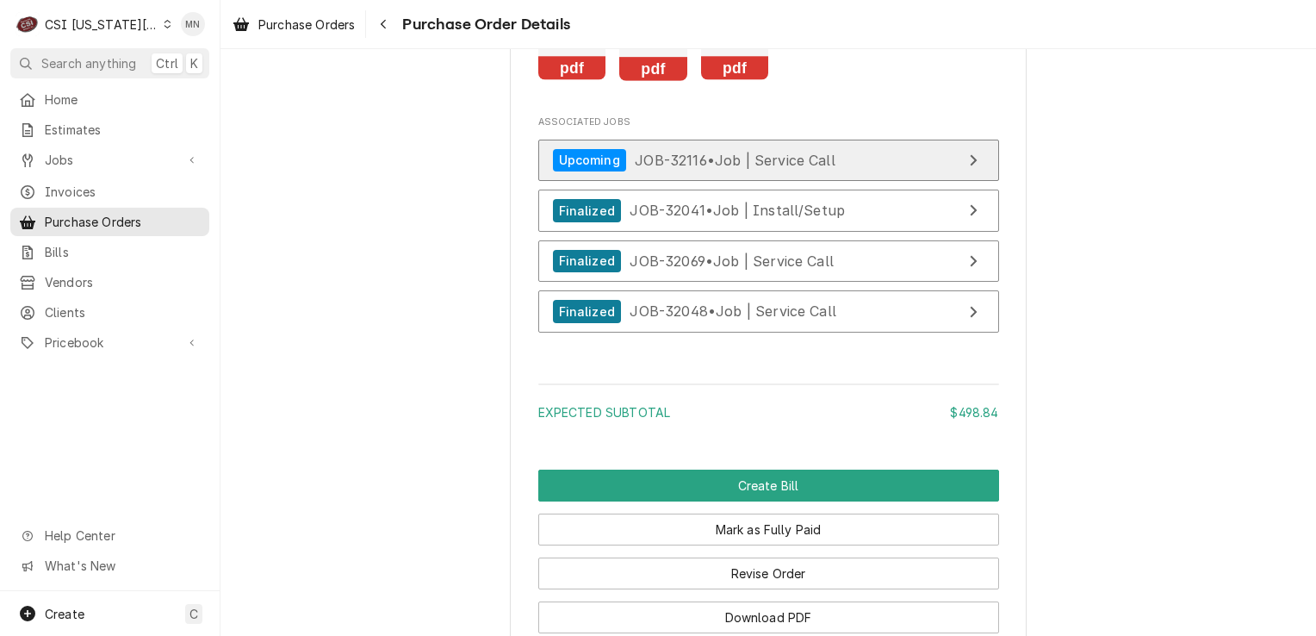
click at [789, 168] on span "JOB-32116 • Job | Service Call" at bounding box center [735, 159] width 201 height 17
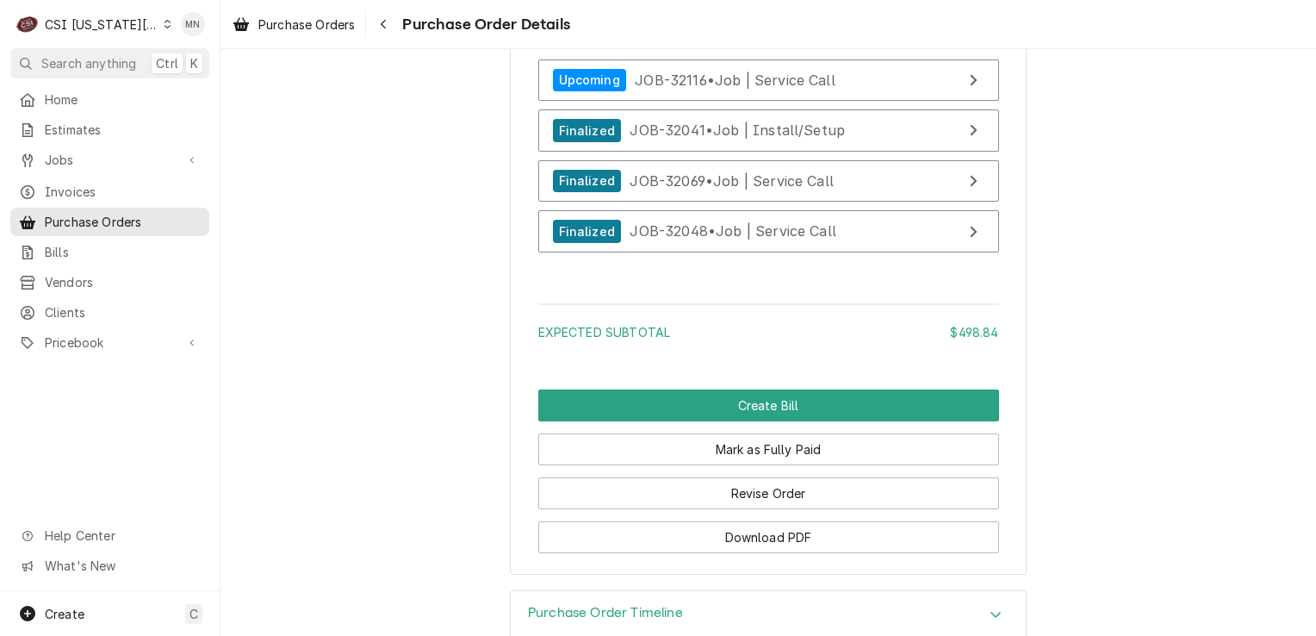
scroll to position [2757, 0]
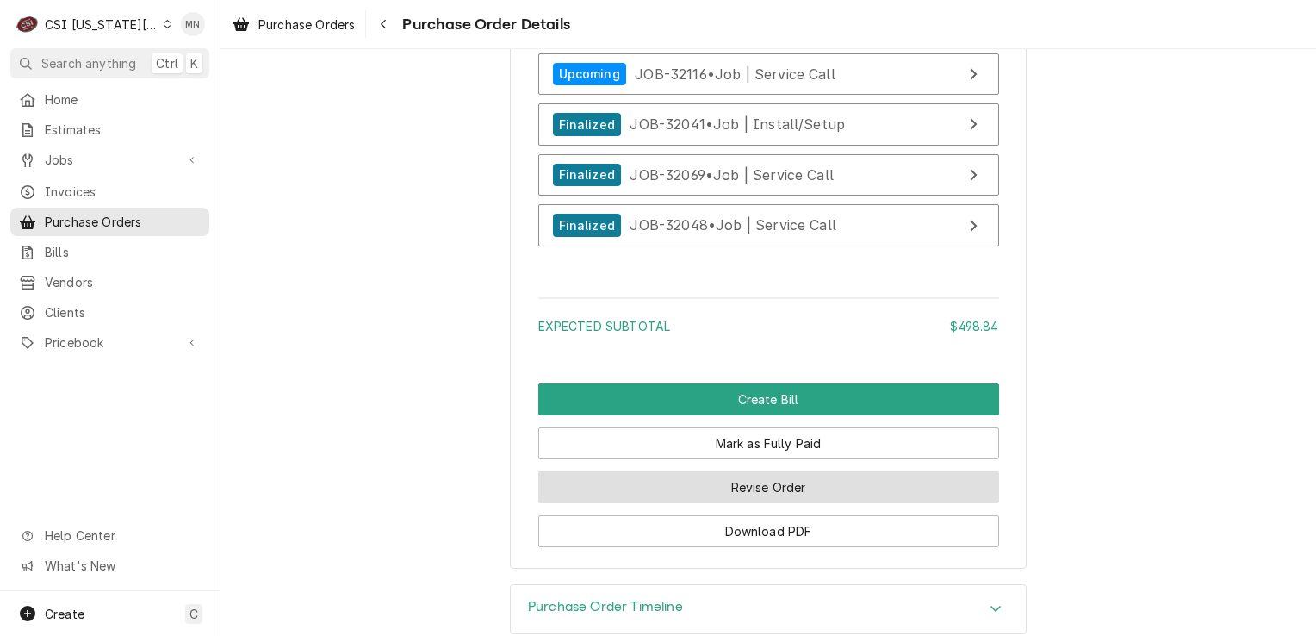
click at [772, 503] on button "Revise Order" at bounding box center [768, 487] width 461 height 32
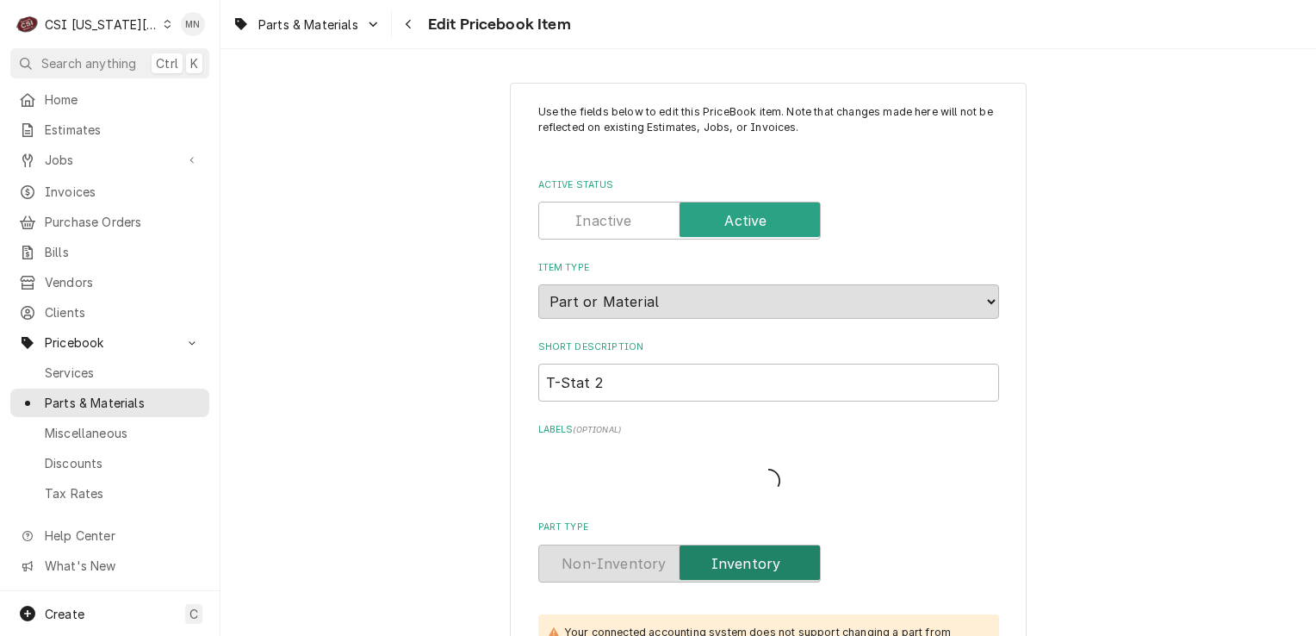
type textarea "x"
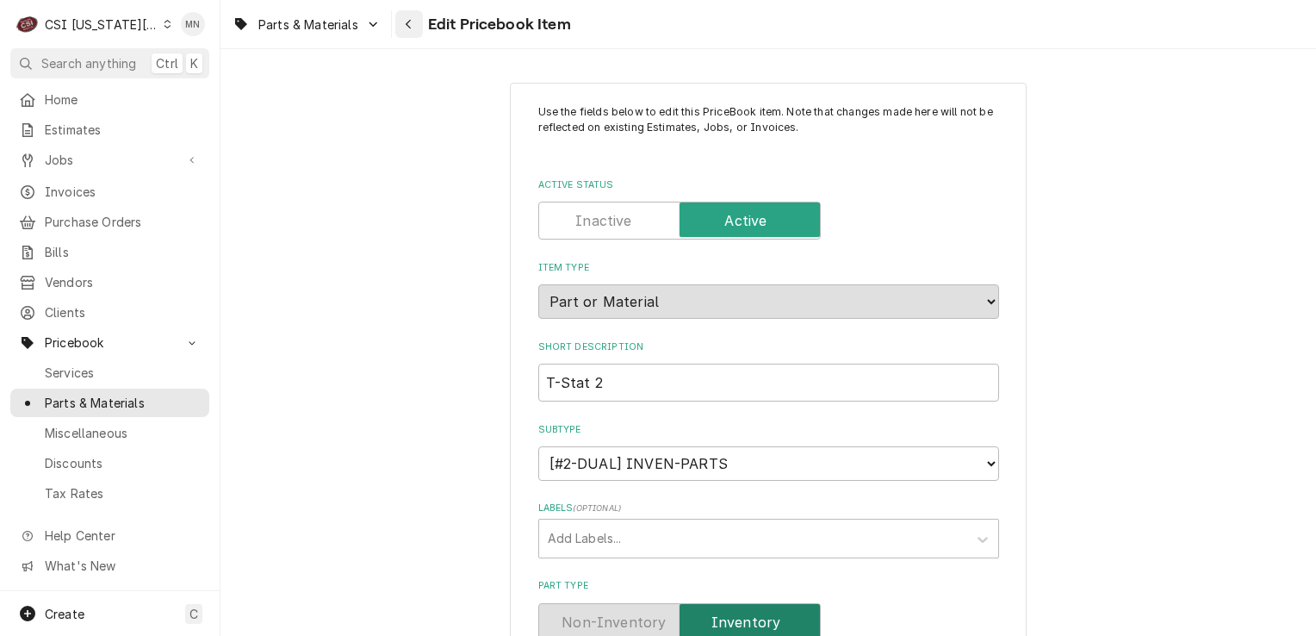
click at [417, 23] on div "Navigate back" at bounding box center [409, 24] width 17 height 17
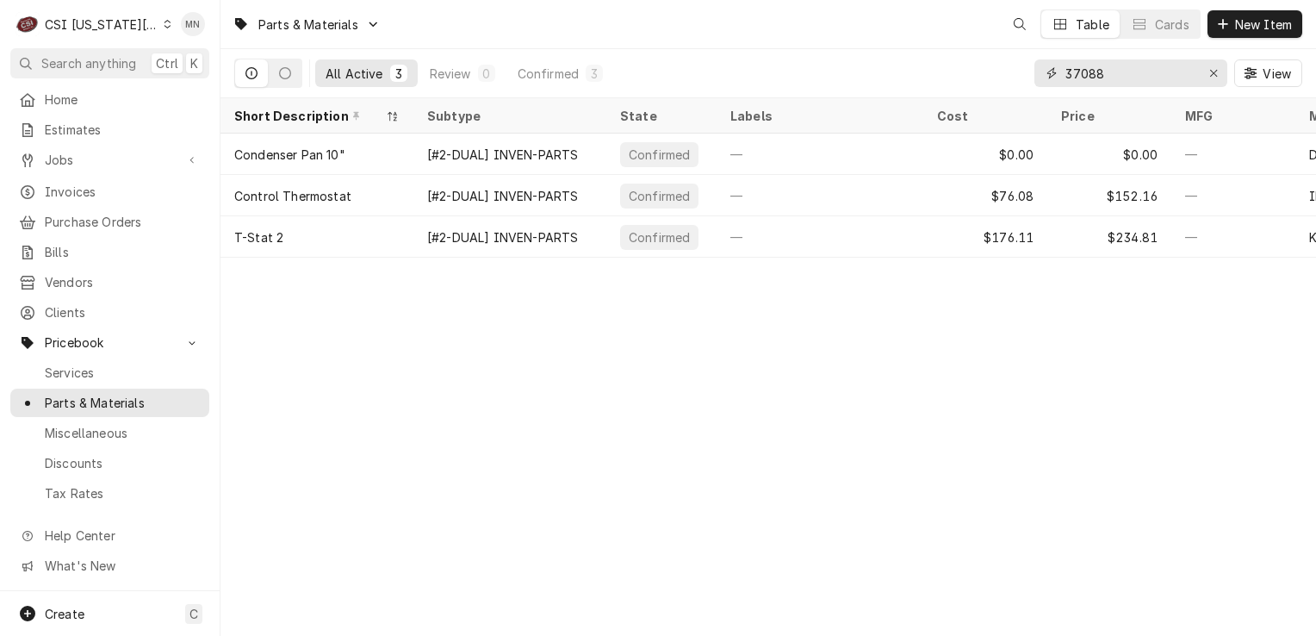
drag, startPoint x: 1128, startPoint y: 71, endPoint x: 943, endPoint y: 77, distance: 185.3
click at [943, 77] on div "All Active 3 Review 0 Confirmed 3 37088 View" at bounding box center [768, 73] width 1068 height 48
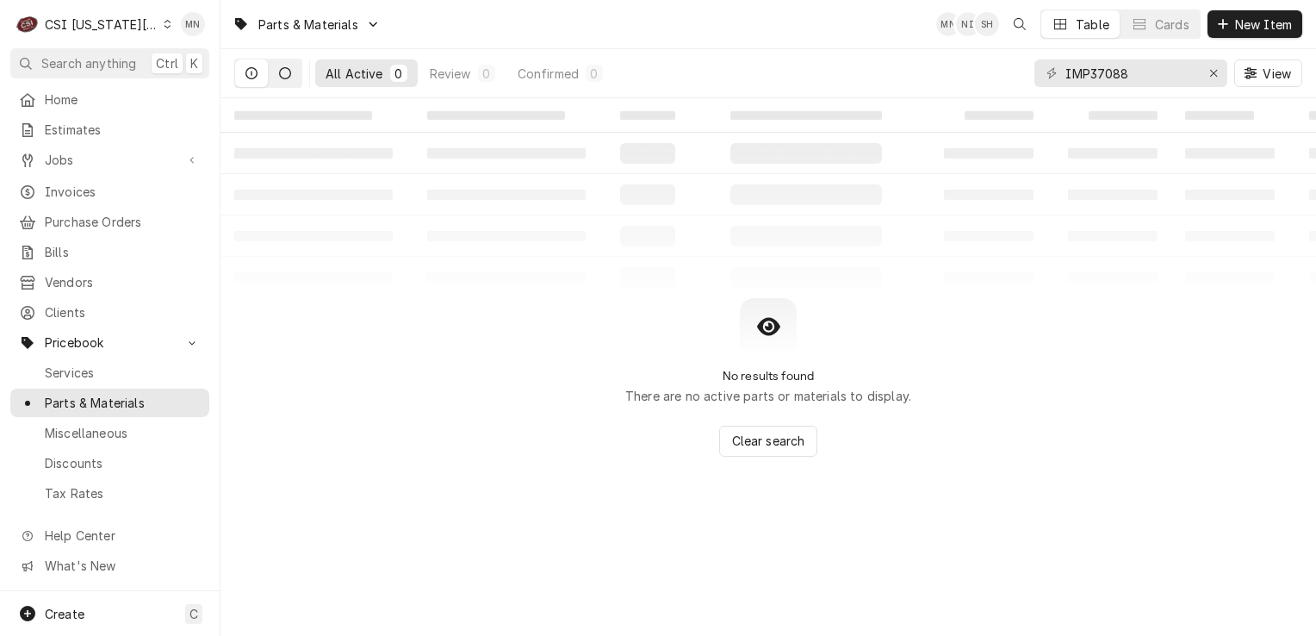
click at [277, 76] on button "Dynamic Content Wrapper" at bounding box center [285, 73] width 33 height 28
drag, startPoint x: 1141, startPoint y: 79, endPoint x: 896, endPoint y: 74, distance: 245.6
click at [896, 74] on div "All Inactive 0 IMP37088 View" at bounding box center [768, 73] width 1068 height 48
type input "37088"
click at [243, 75] on button "Dynamic Content Wrapper" at bounding box center [251, 73] width 33 height 28
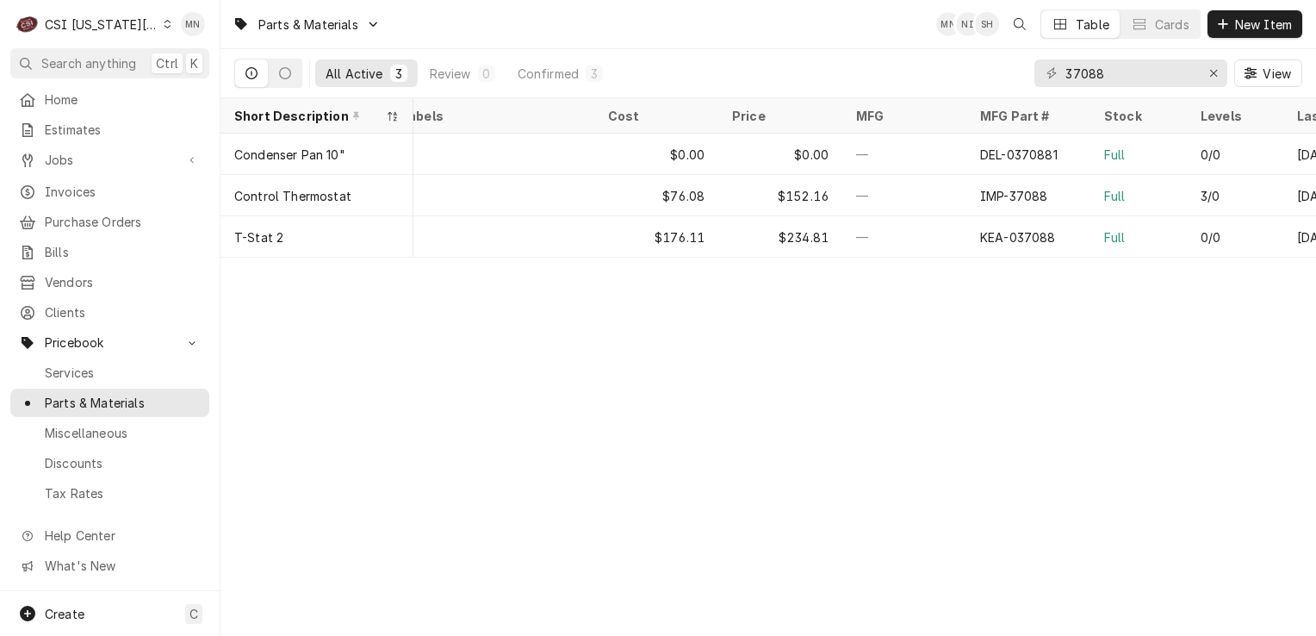
scroll to position [0, 358]
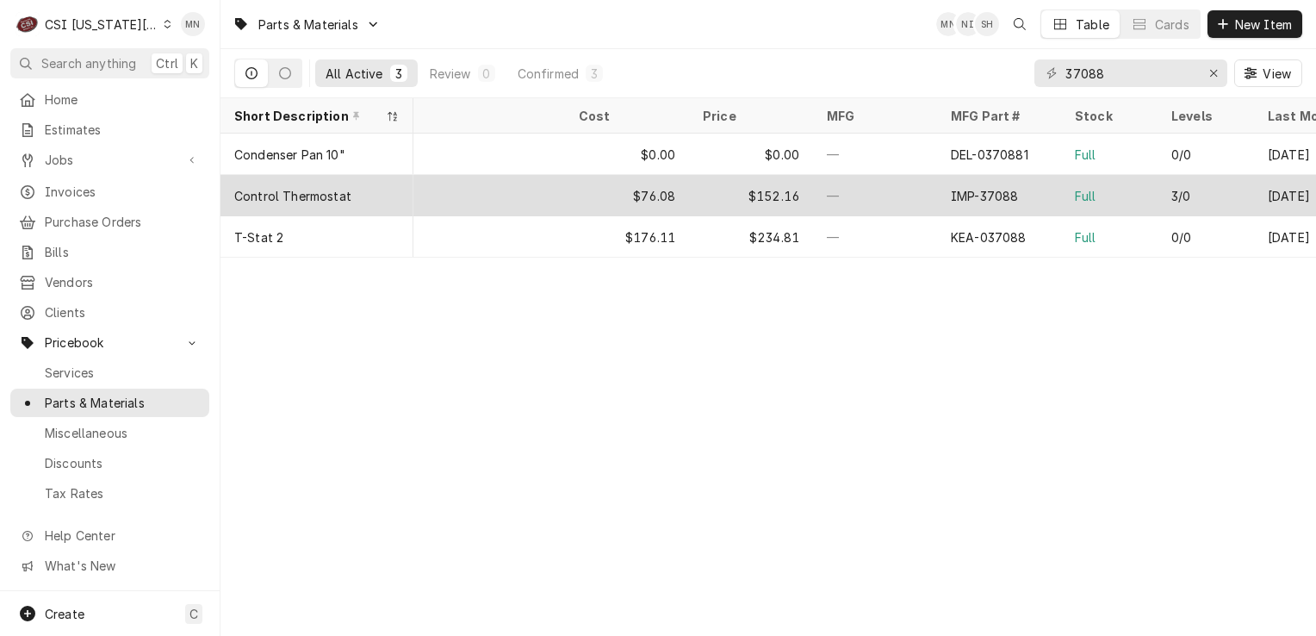
click at [974, 202] on div "IMP-37088" at bounding box center [999, 195] width 124 height 41
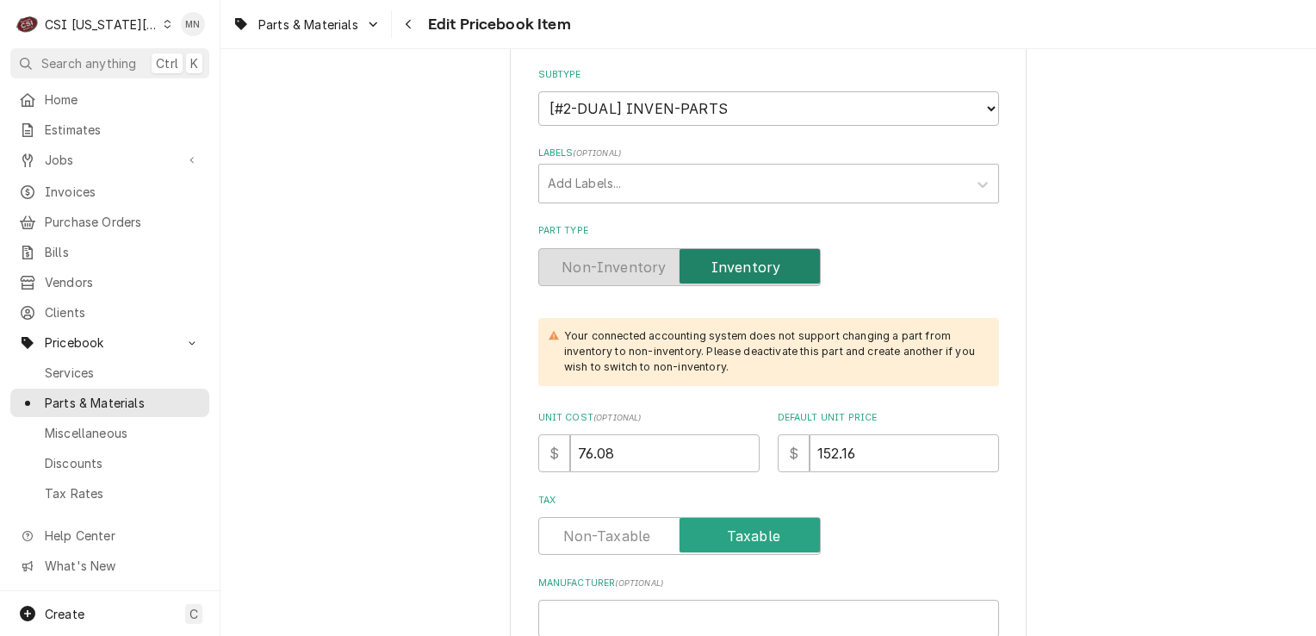
scroll to position [431, 0]
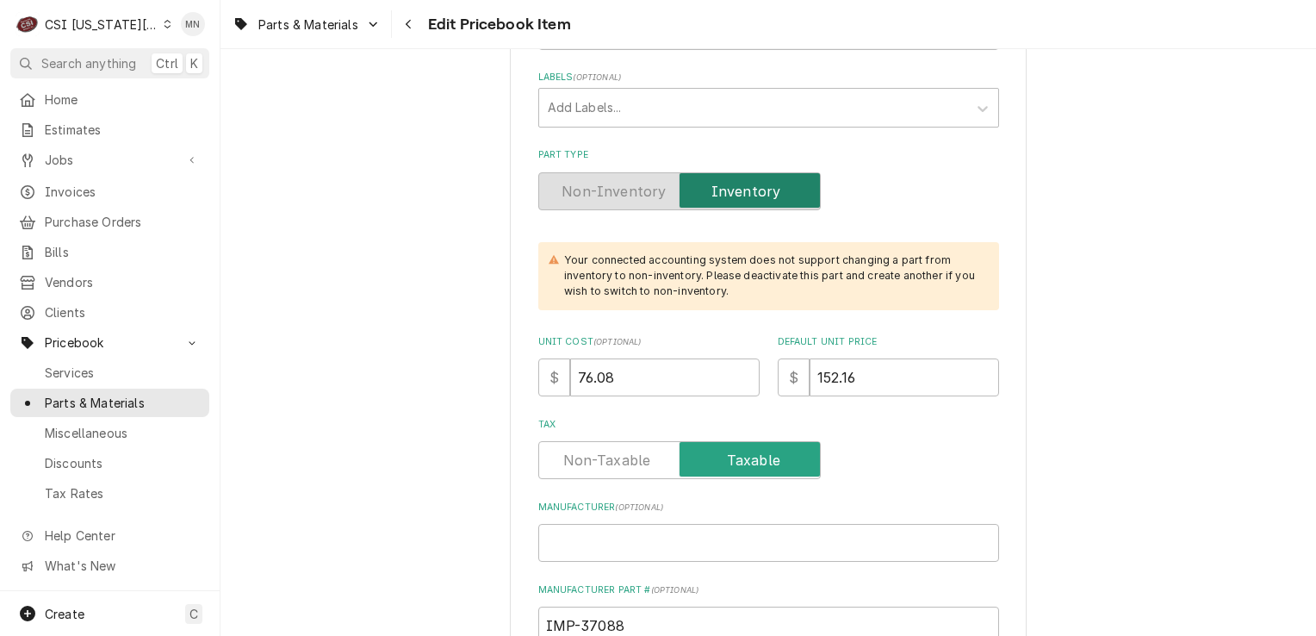
type textarea "x"
click at [413, 32] on div "Navigate back" at bounding box center [409, 24] width 17 height 17
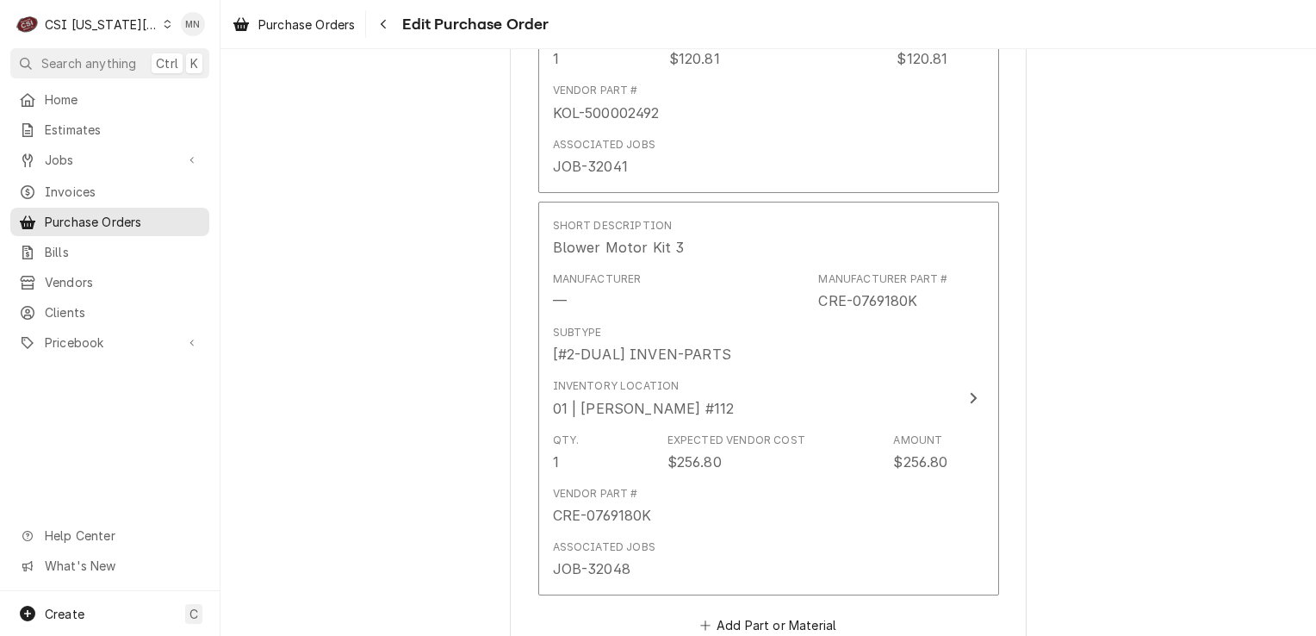
scroll to position [2154, 0]
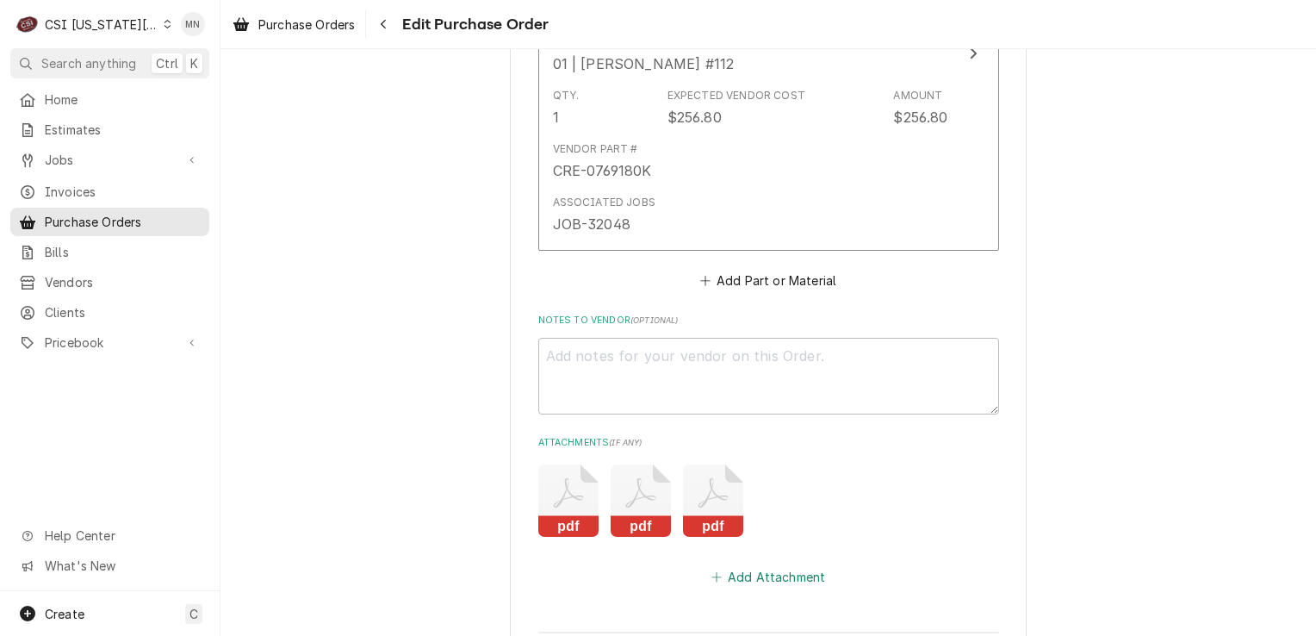
click at [743, 567] on button "Add Attachment" at bounding box center [768, 577] width 121 height 24
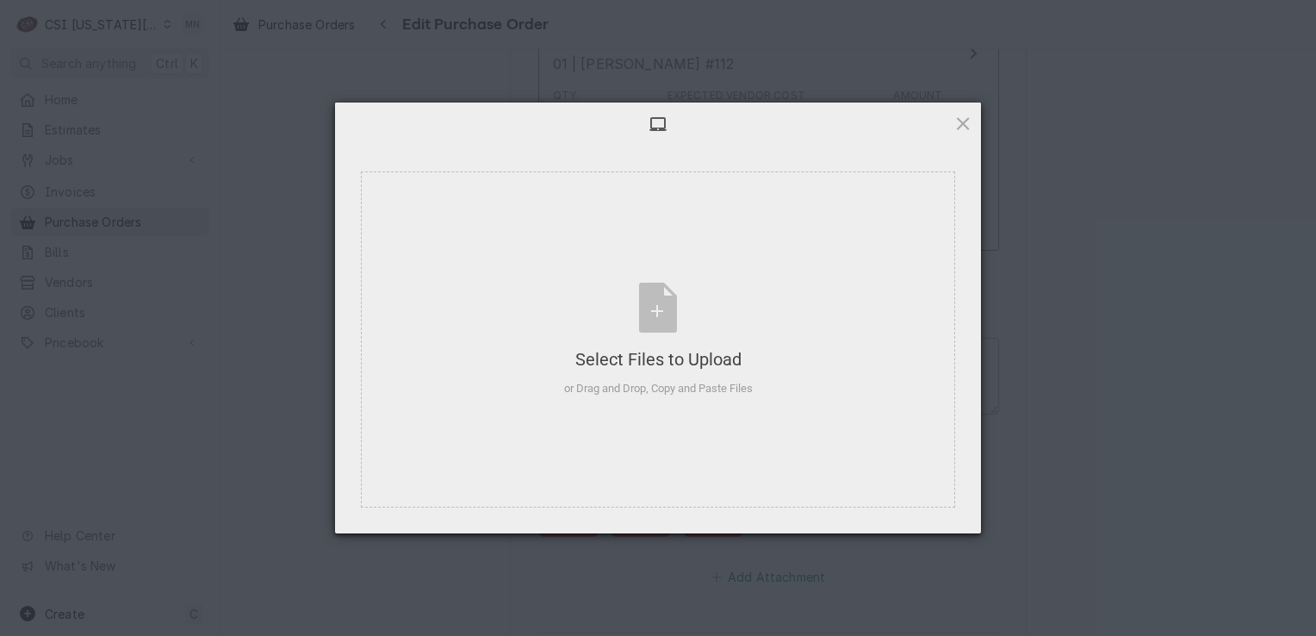
type textarea "x"
click at [650, 336] on div "Select Files to Upload or Drag and Drop, Copy and Paste Files" at bounding box center [658, 340] width 189 height 115
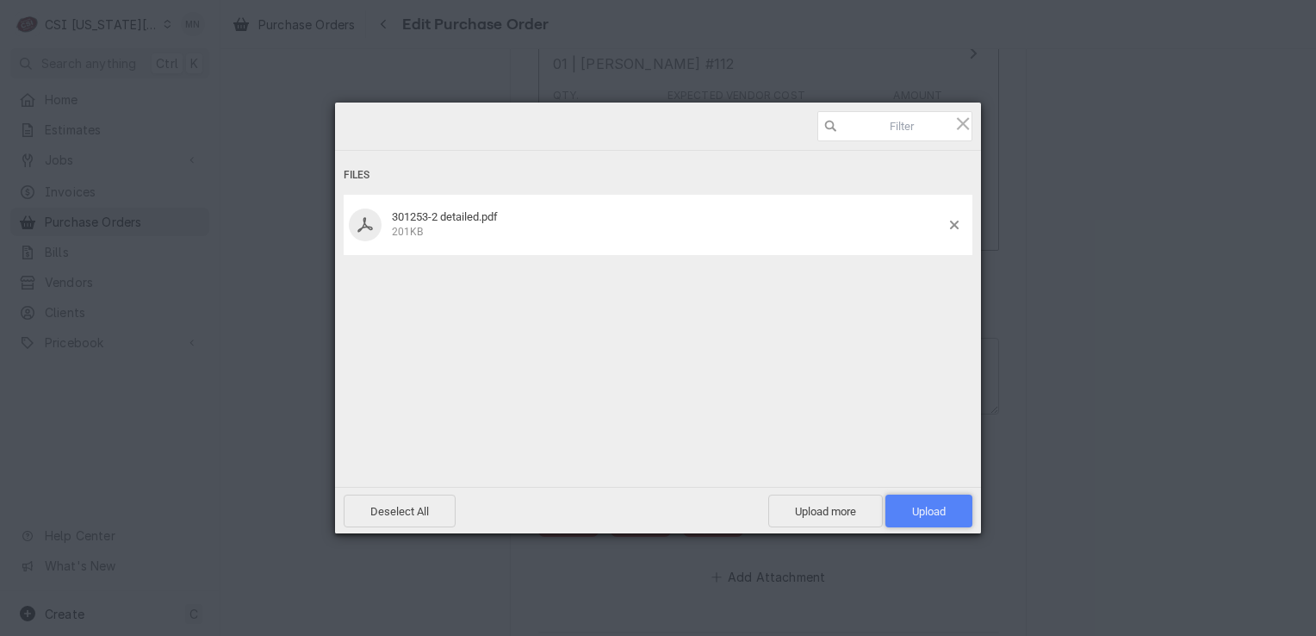
click at [922, 508] on span "Upload 1" at bounding box center [929, 511] width 34 height 13
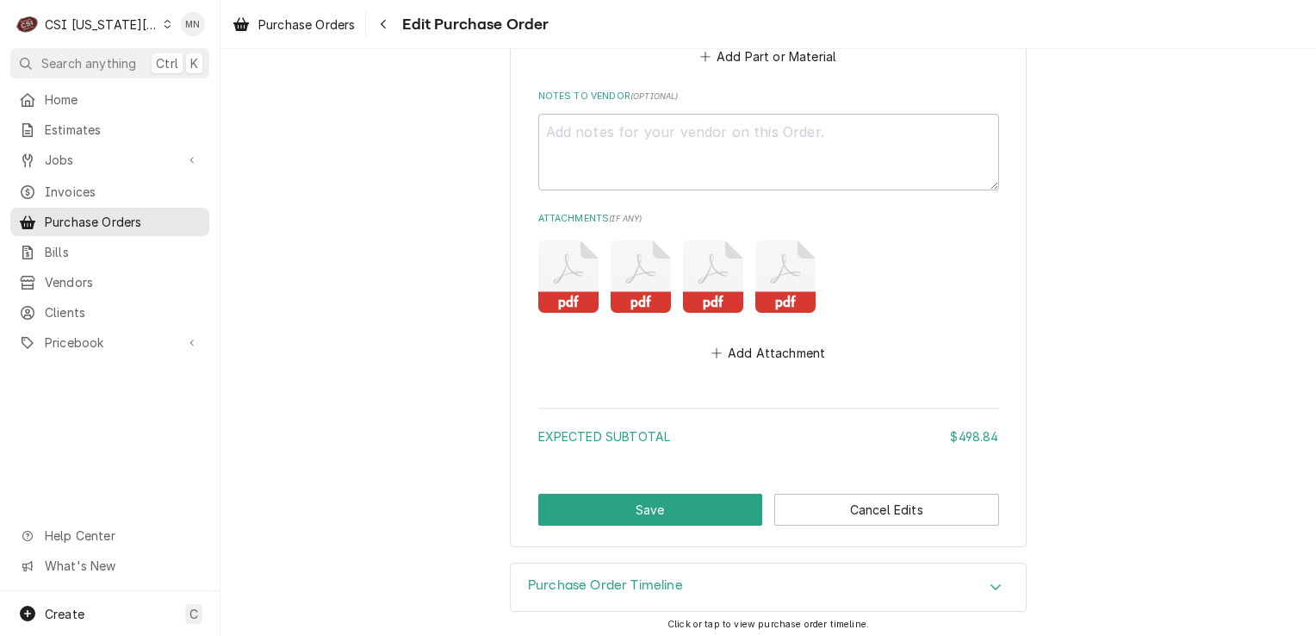
scroll to position [2378, 0]
click at [638, 514] on button "Save" at bounding box center [650, 509] width 225 height 32
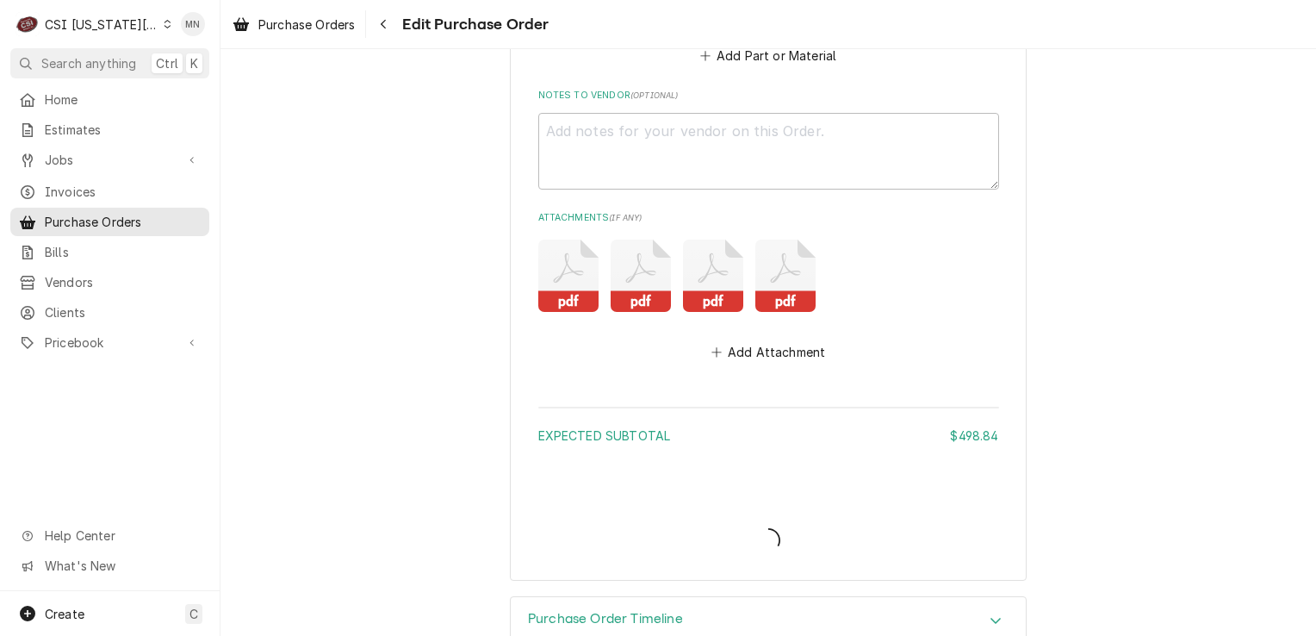
type textarea "x"
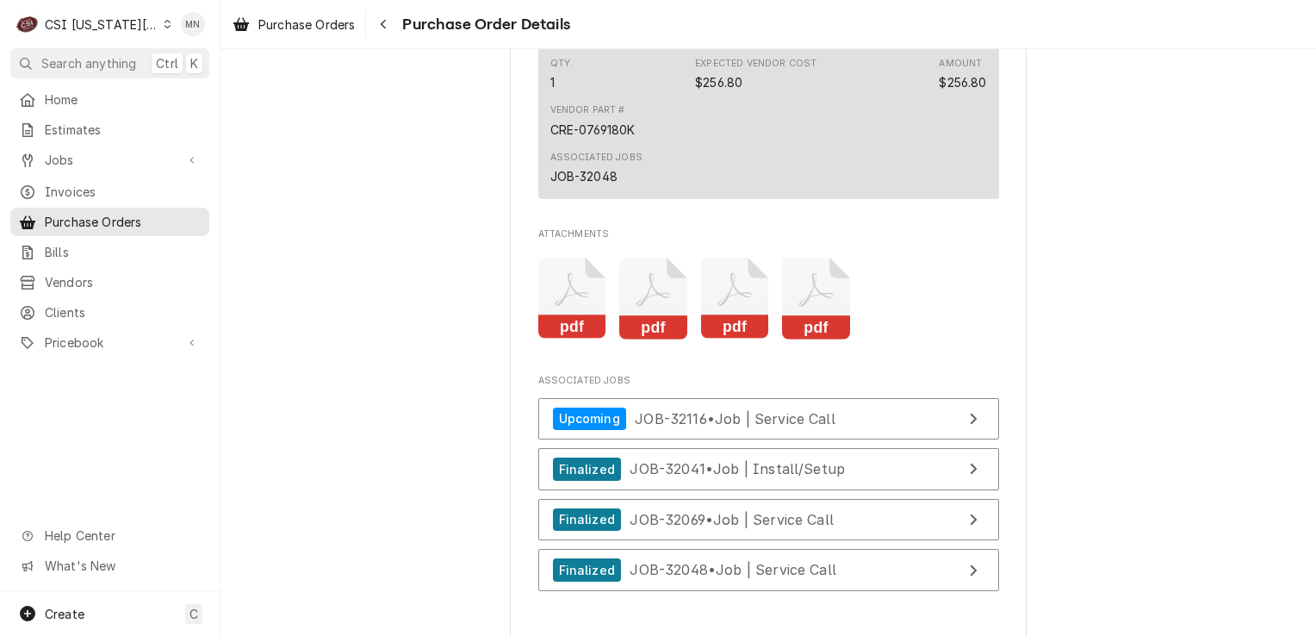
scroll to position [2670, 0]
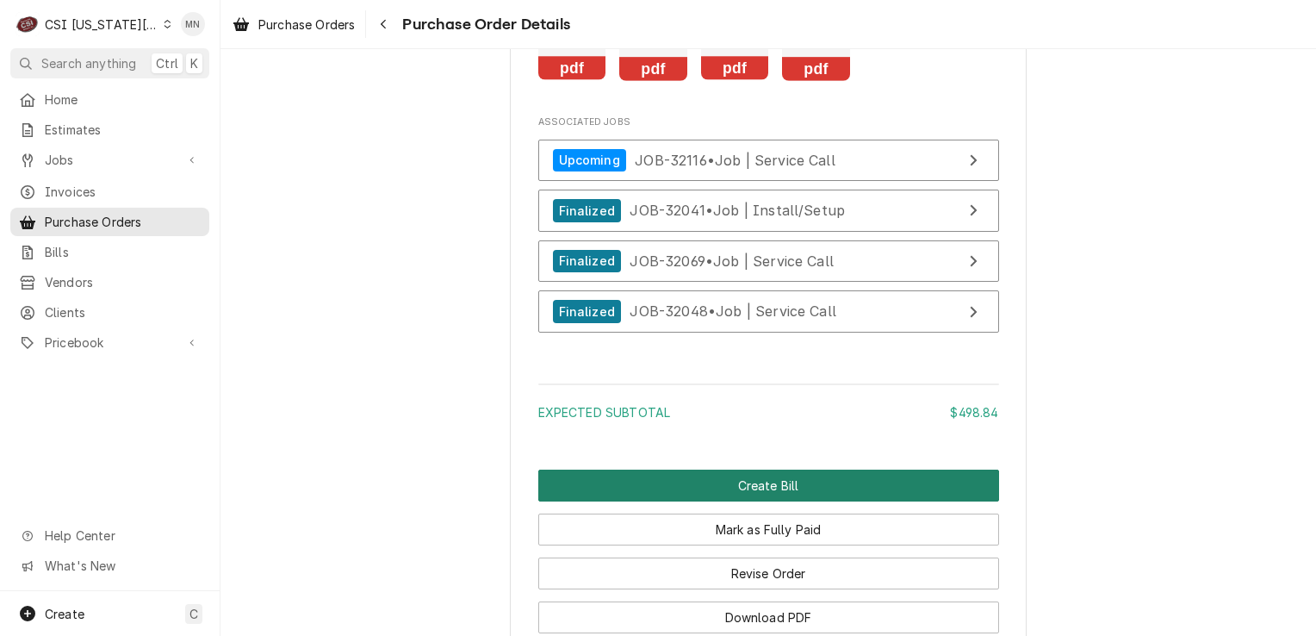
click at [742, 501] on button "Create Bill" at bounding box center [768, 485] width 461 height 32
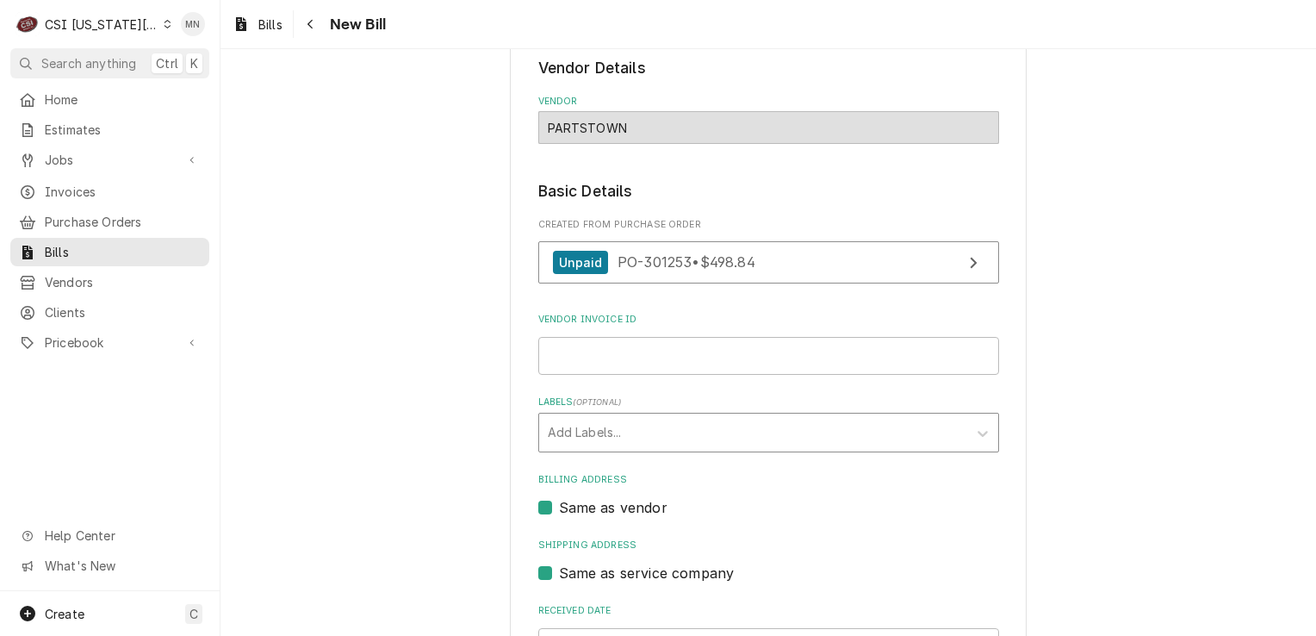
scroll to position [89, 0]
click at [562, 368] on input "Vendor Invoice ID" at bounding box center [768, 357] width 461 height 38
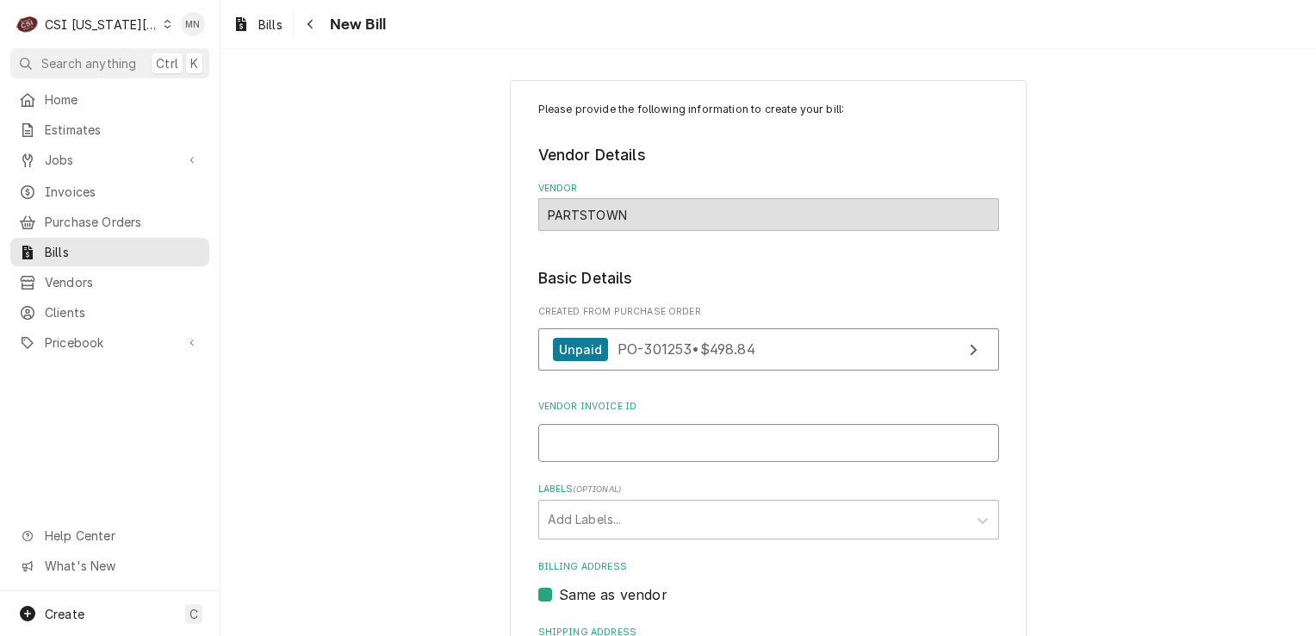
scroll to position [0, 0]
click at [309, 26] on icon "Navigate back" at bounding box center [311, 24] width 8 height 12
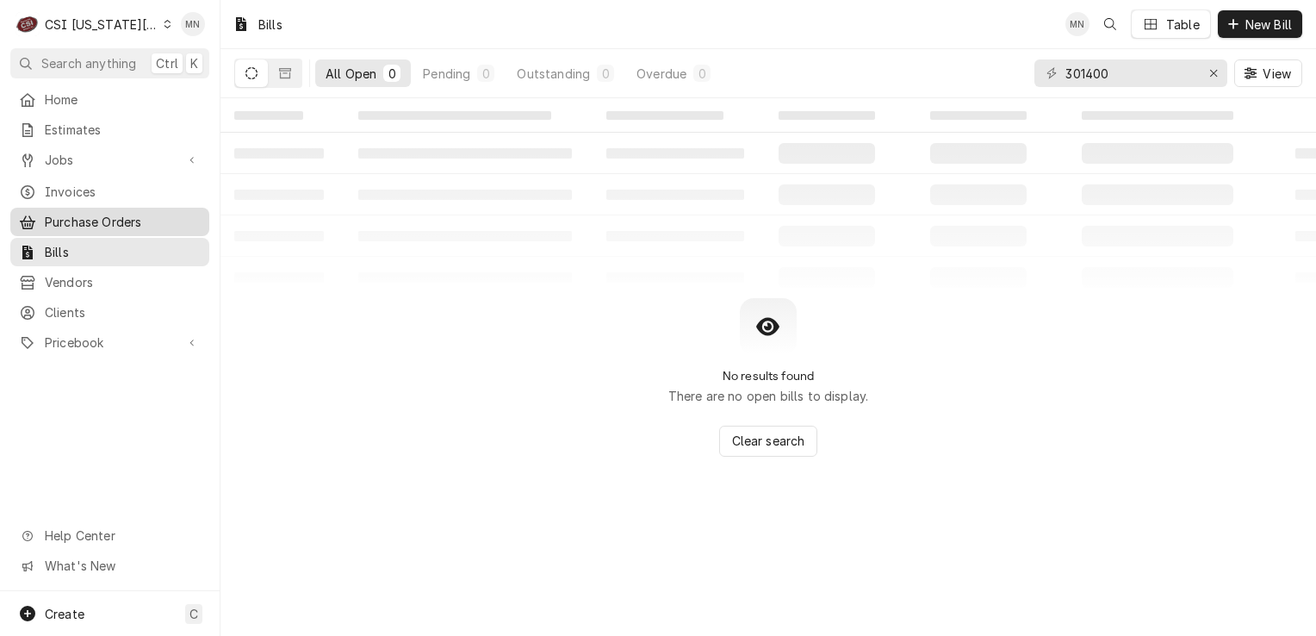
click at [110, 214] on span "Purchase Orders" at bounding box center [123, 222] width 156 height 18
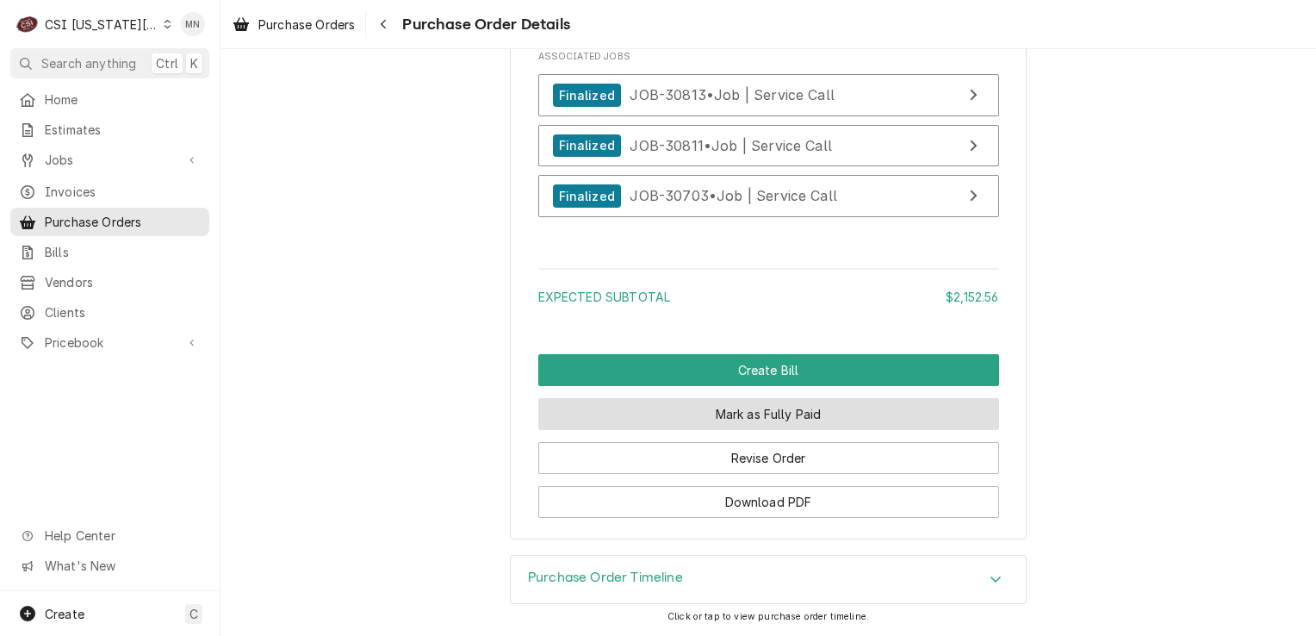
scroll to position [3487, 0]
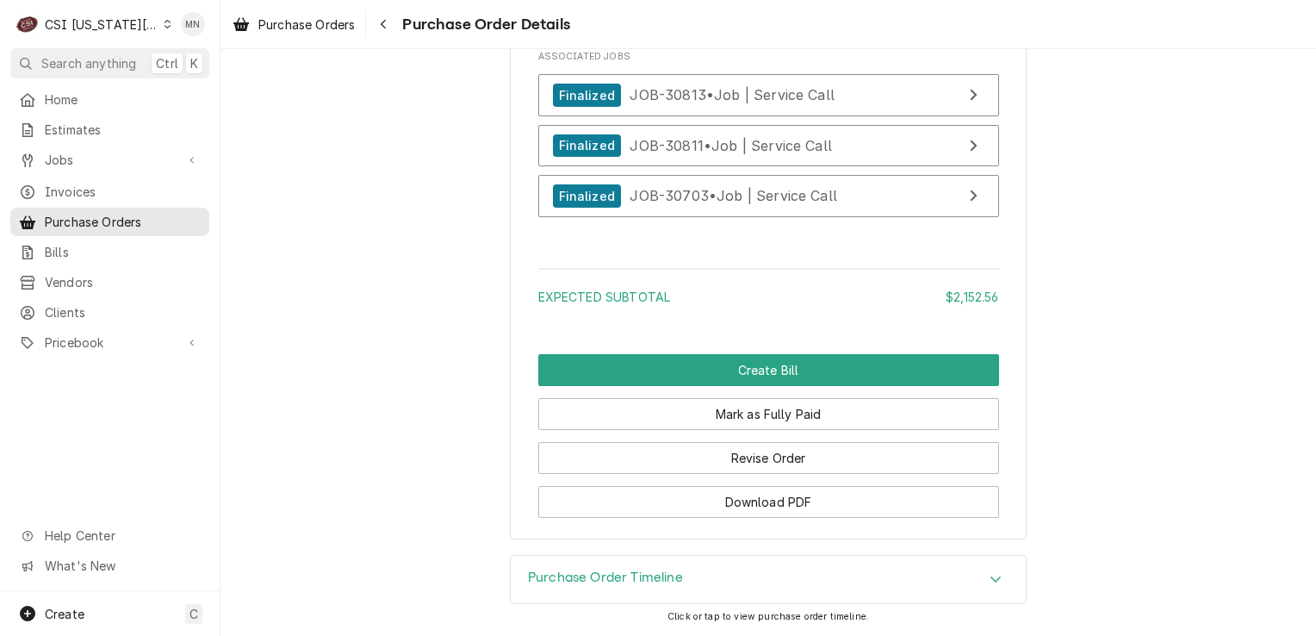
click at [662, 589] on div "Purchase Order Timeline" at bounding box center [768, 580] width 515 height 48
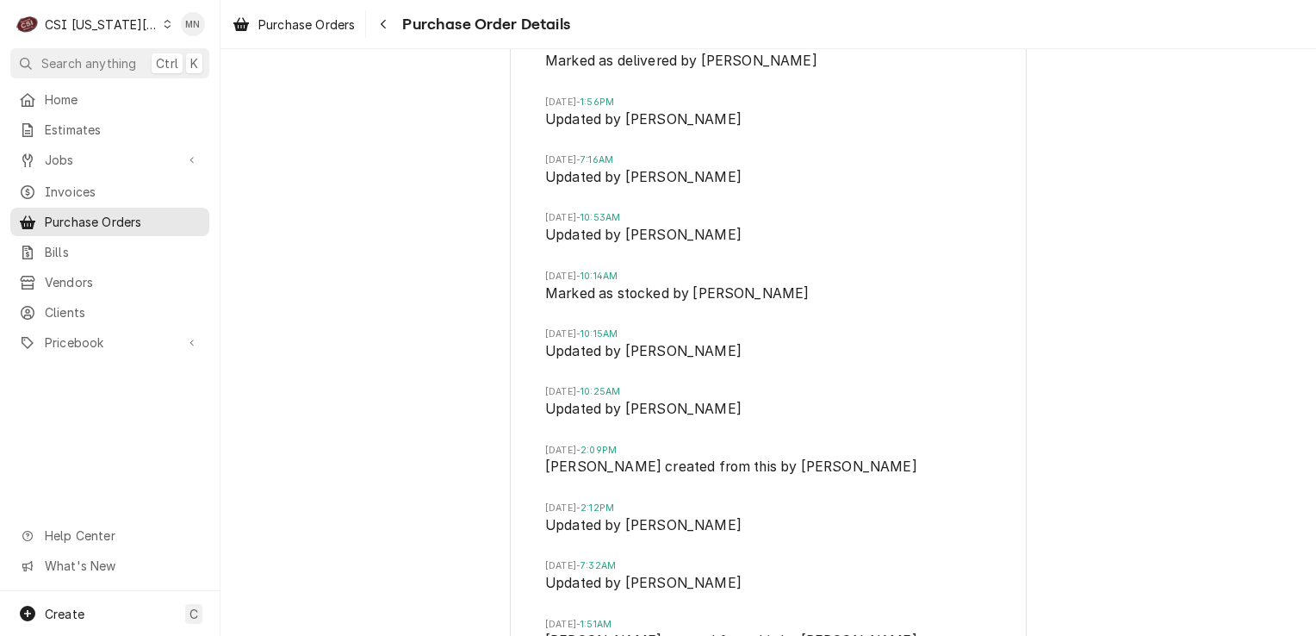
scroll to position [4521, 0]
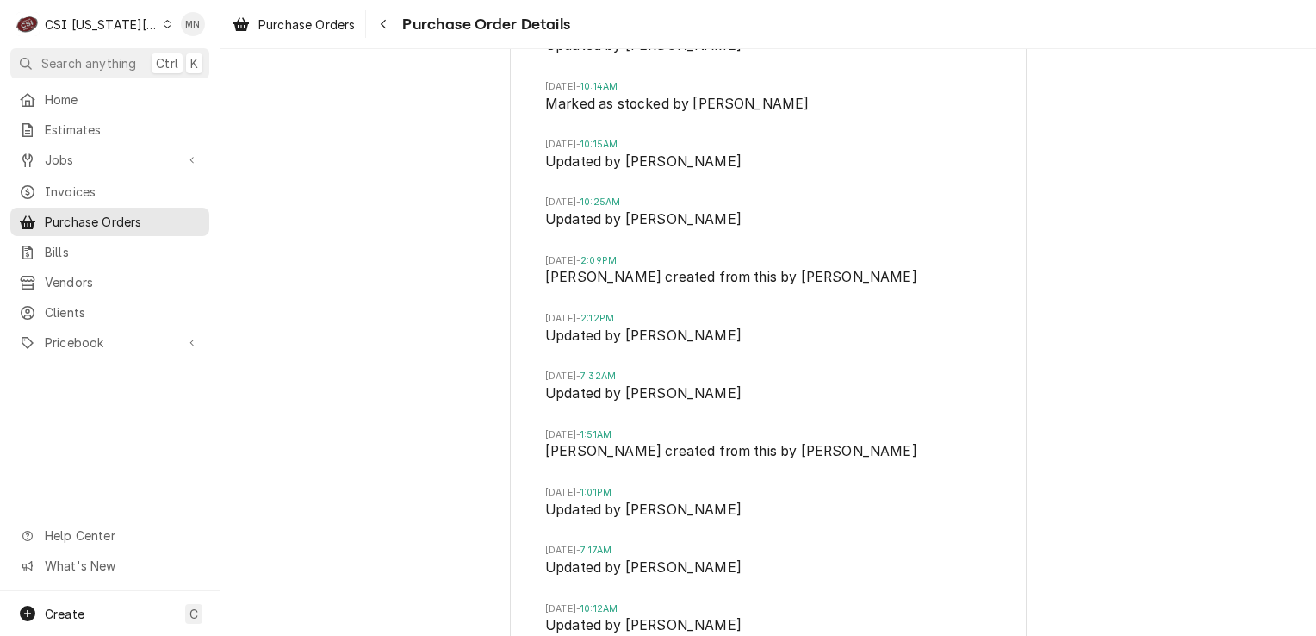
click at [633, 291] on span "[PERSON_NAME] created from this by [PERSON_NAME]" at bounding box center [768, 279] width 446 height 24
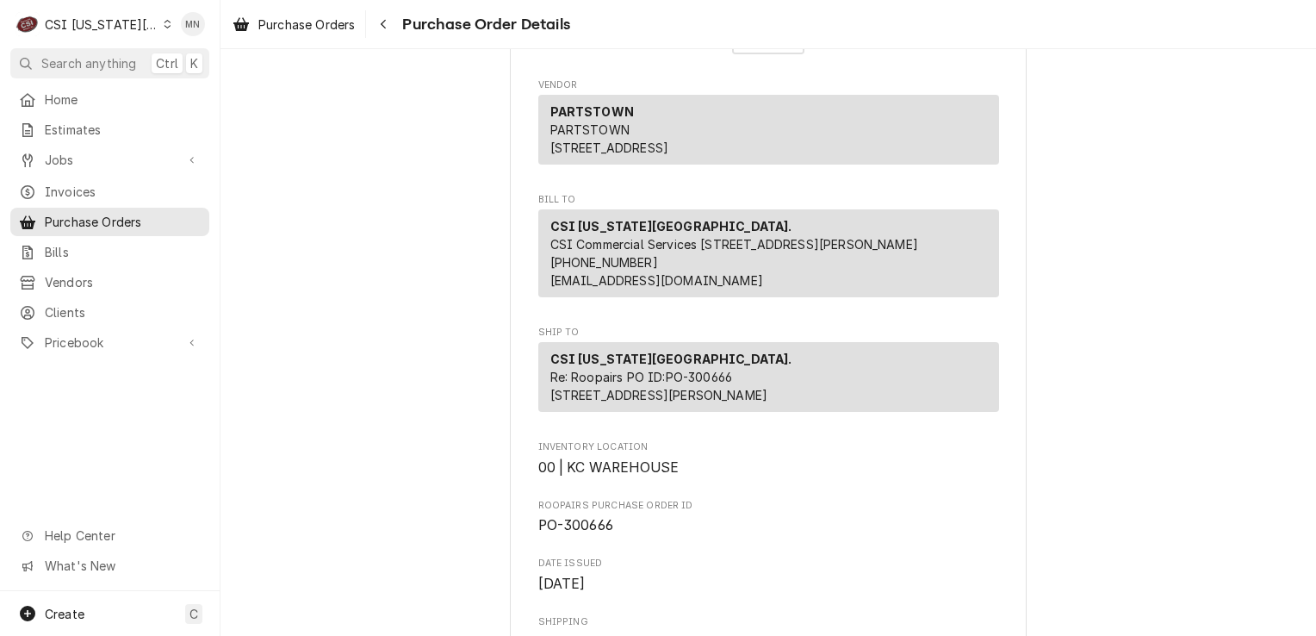
scroll to position [0, 0]
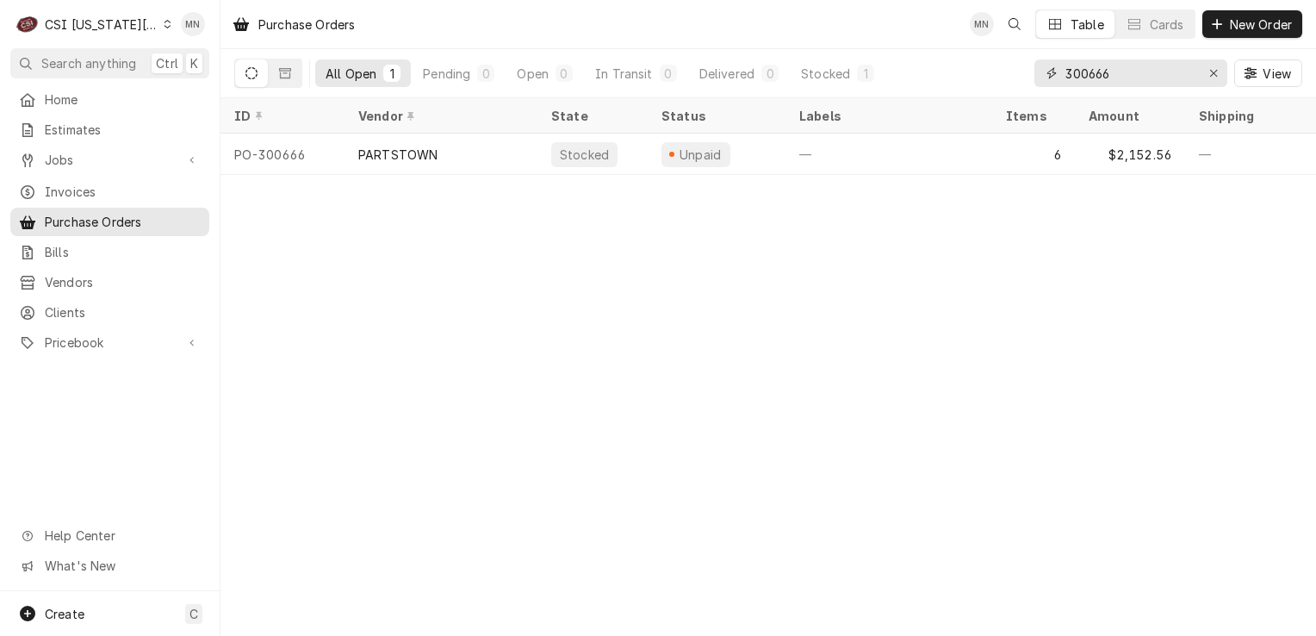
drag, startPoint x: 1128, startPoint y: 67, endPoint x: 944, endPoint y: 74, distance: 184.5
click at [946, 73] on div "All Open 1 Pending 0 Open 0 In Transit 0 Delivered 0 Stocked 1 300666 View" at bounding box center [768, 73] width 1068 height 48
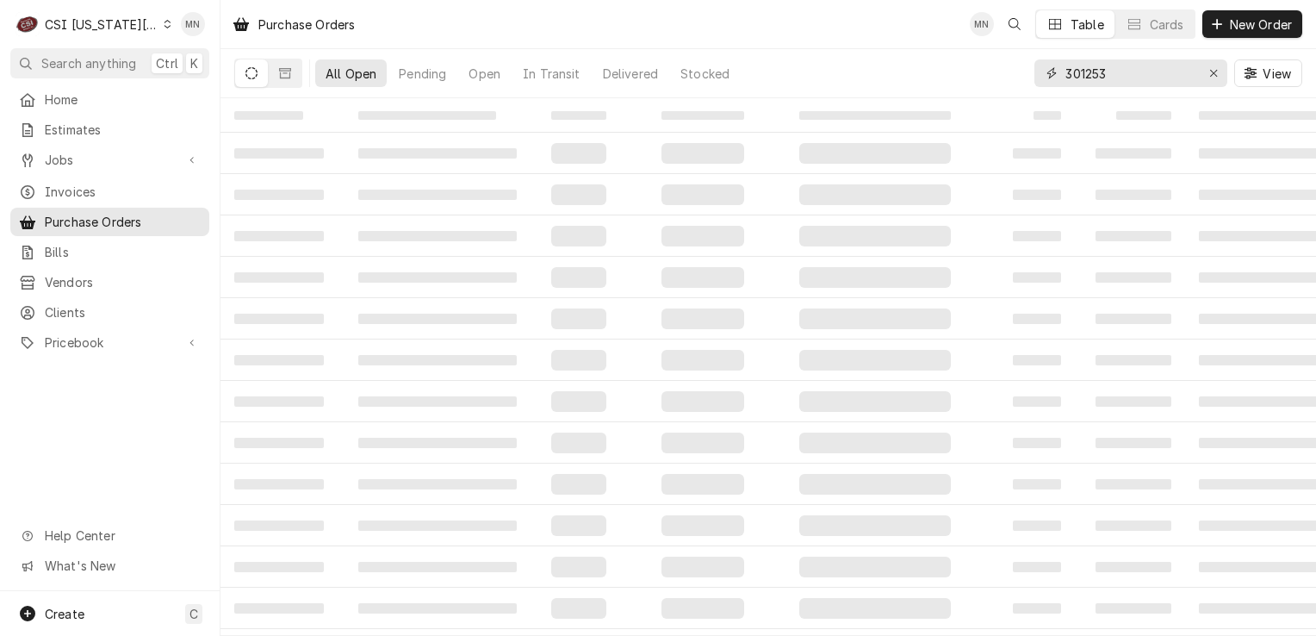
type input "301253"
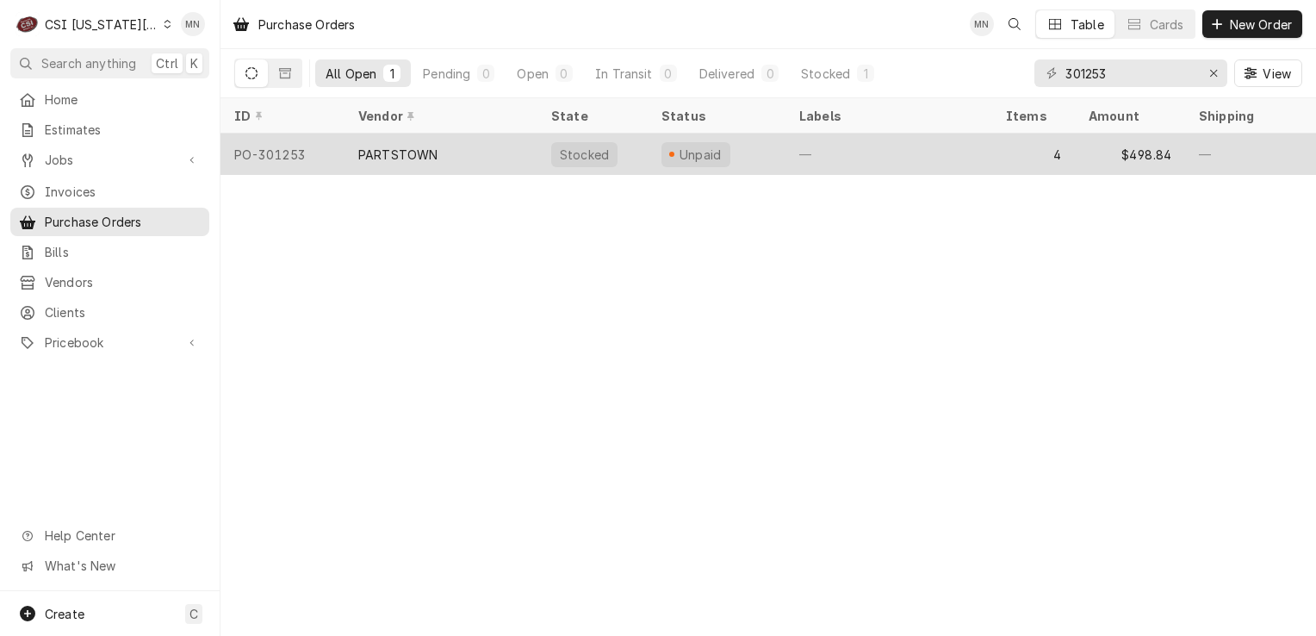
click at [484, 144] on div "PARTSTOWN" at bounding box center [441, 154] width 193 height 41
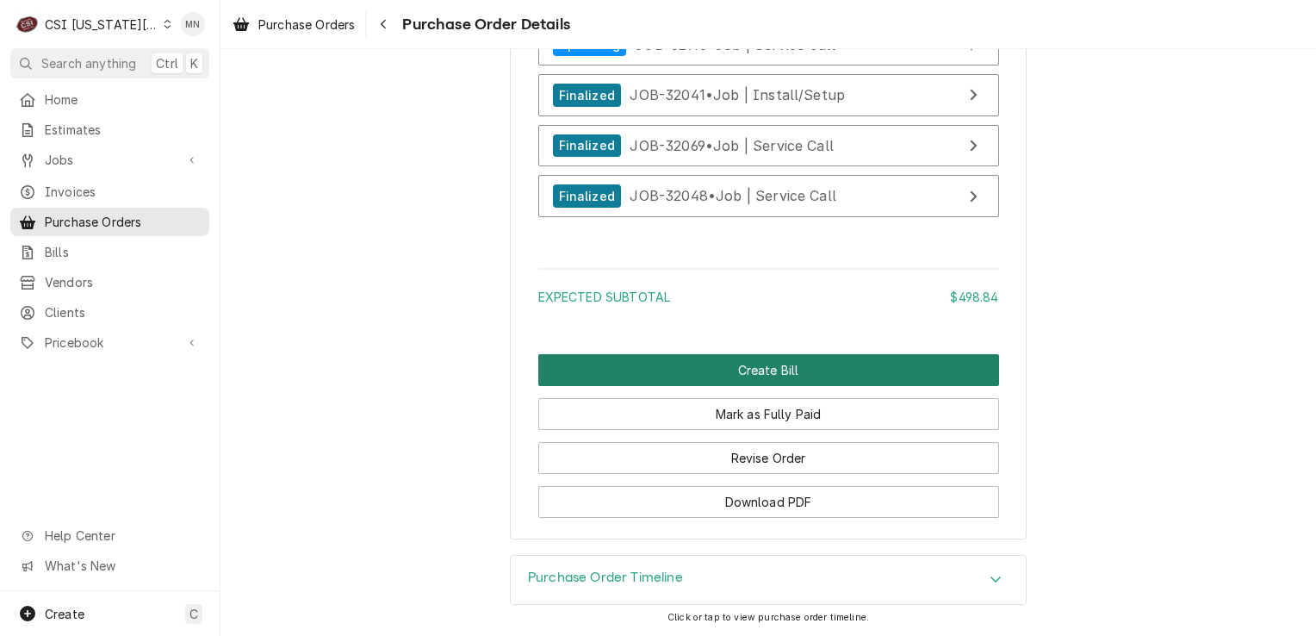
scroll to position [2836, 0]
click at [750, 376] on button "Create Bill" at bounding box center [768, 370] width 461 height 32
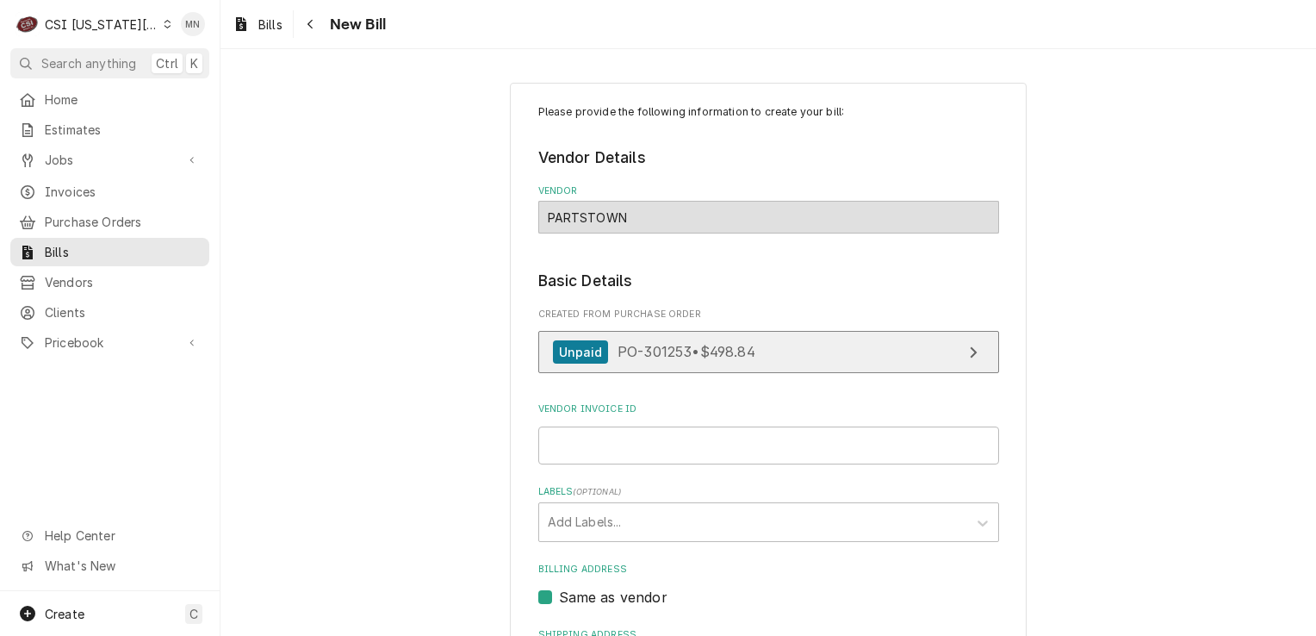
click at [720, 353] on span "PO-301253 • $498.84" at bounding box center [687, 351] width 138 height 17
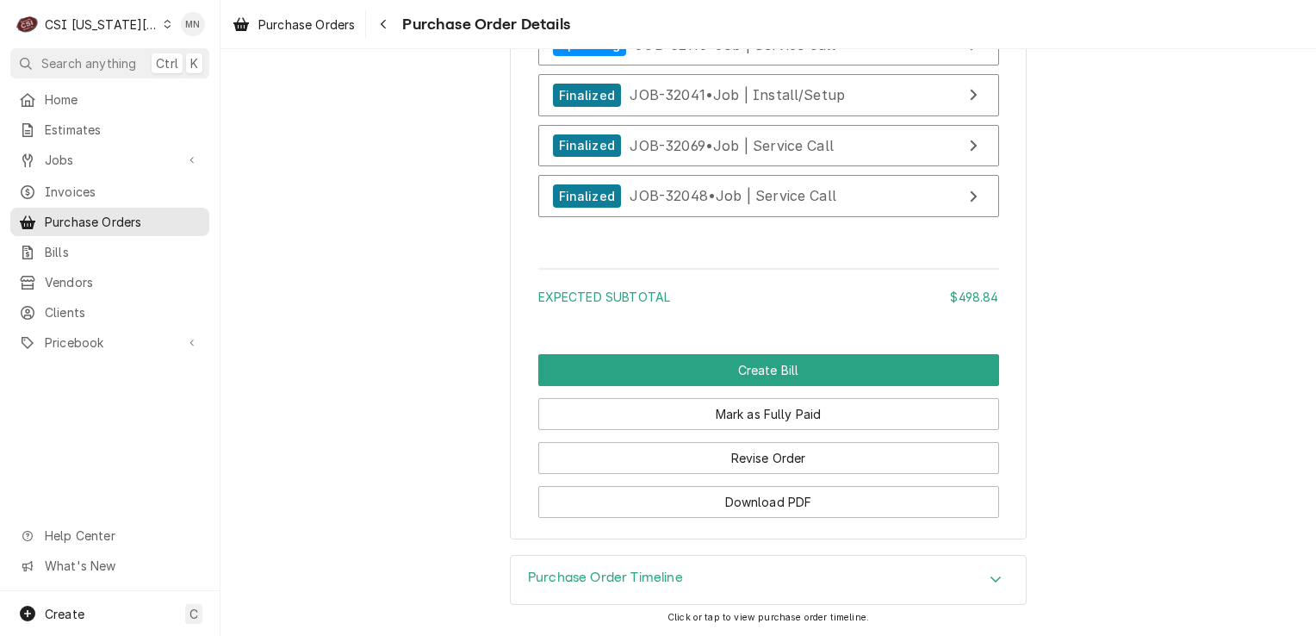
scroll to position [2491, 0]
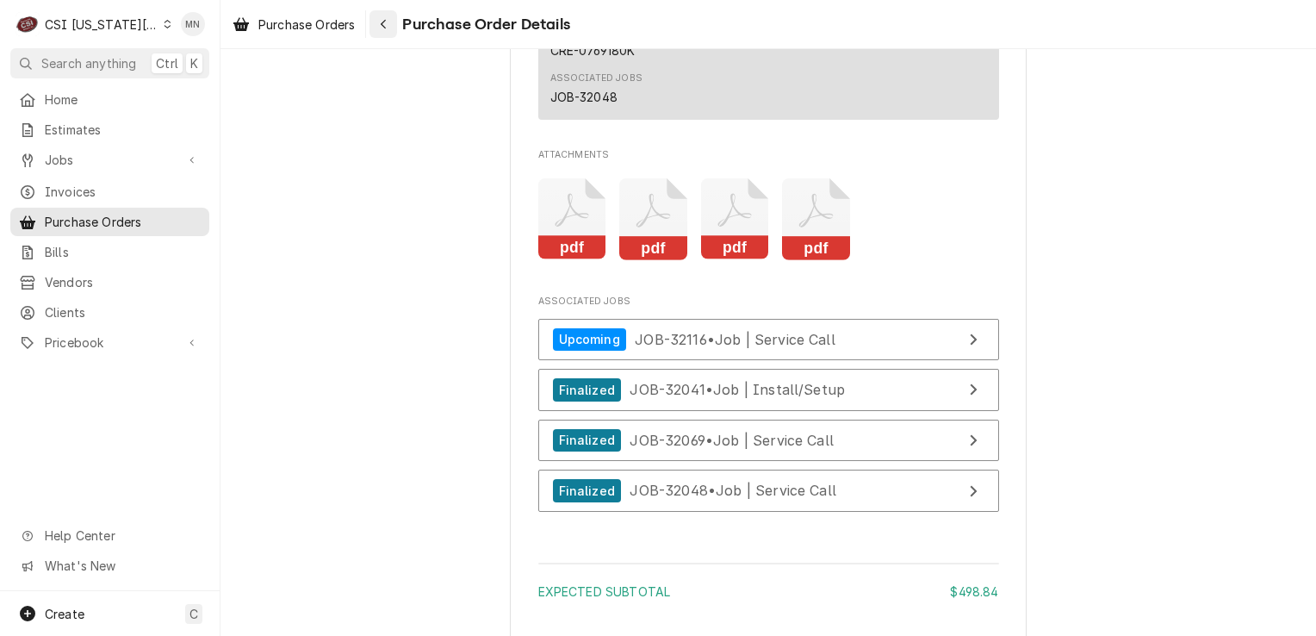
click at [382, 29] on icon "Navigate back" at bounding box center [384, 24] width 8 height 12
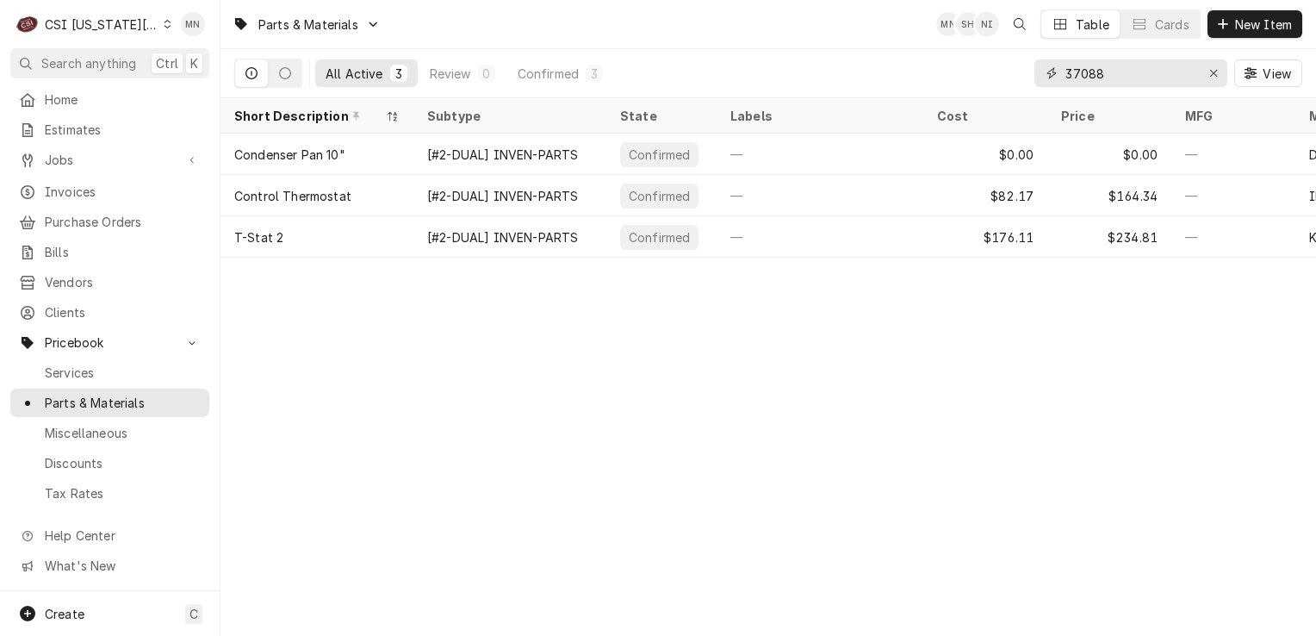
drag, startPoint x: 1116, startPoint y: 71, endPoint x: 1029, endPoint y: 73, distance: 87.0
click at [1029, 73] on div "All Active 3 Review 0 Confirmed 3 37088 View" at bounding box center [768, 73] width 1068 height 48
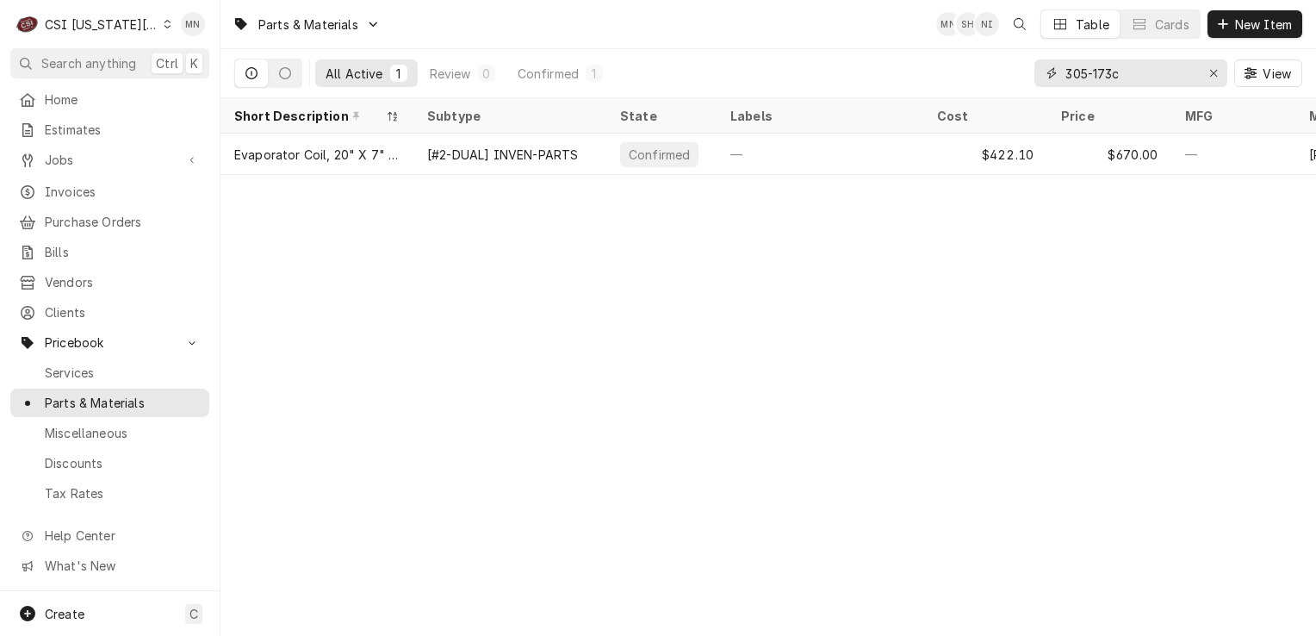
drag, startPoint x: 1124, startPoint y: 73, endPoint x: 1033, endPoint y: 74, distance: 91.3
click at [1033, 74] on div "All Active 1 Review 0 Confirmed 1 305-173c View" at bounding box center [768, 73] width 1068 height 48
drag, startPoint x: 1127, startPoint y: 69, endPoint x: 1011, endPoint y: 74, distance: 115.5
click at [1011, 74] on div "All Active 1 Review 0 Confirmed 1 600-6113 View" at bounding box center [768, 73] width 1068 height 48
drag, startPoint x: 1134, startPoint y: 72, endPoint x: 951, endPoint y: 68, distance: 183.5
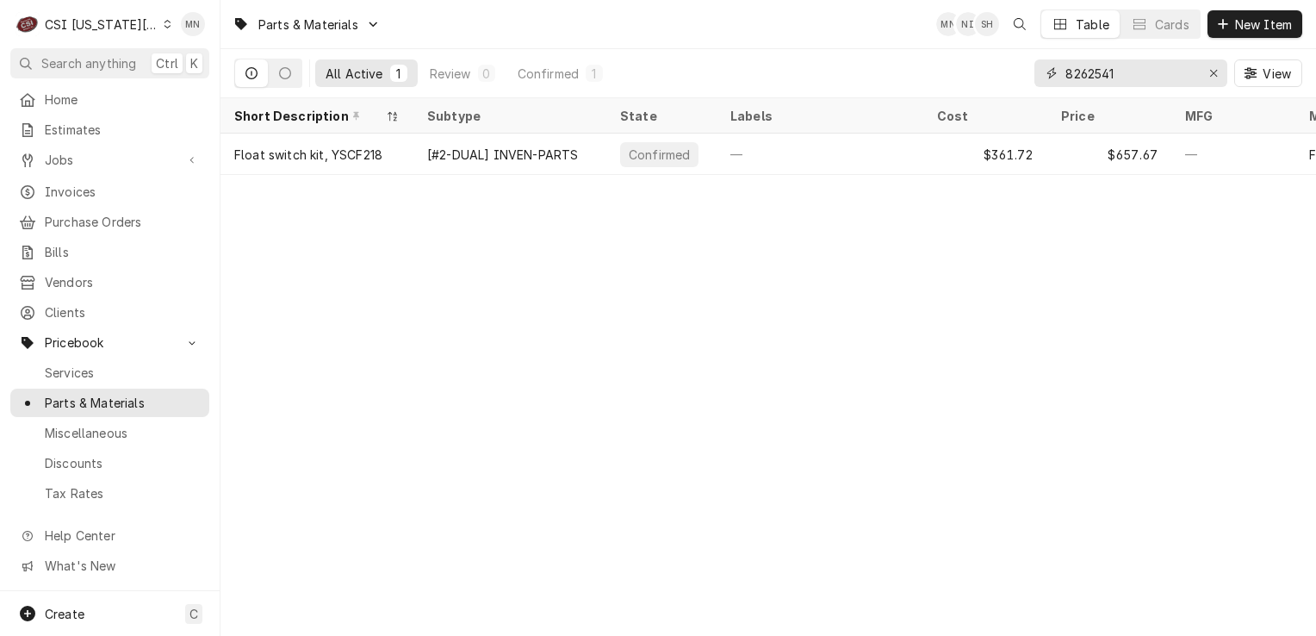
click at [951, 68] on div "All Active 1 Review 0 Confirmed 1 8262541 View" at bounding box center [768, 73] width 1068 height 48
drag, startPoint x: 1134, startPoint y: 78, endPoint x: 974, endPoint y: 84, distance: 160.4
click at [974, 84] on div "All Active 1 Review 0 Confirmed 1 01302249 View" at bounding box center [768, 73] width 1068 height 48
type input "01301720"
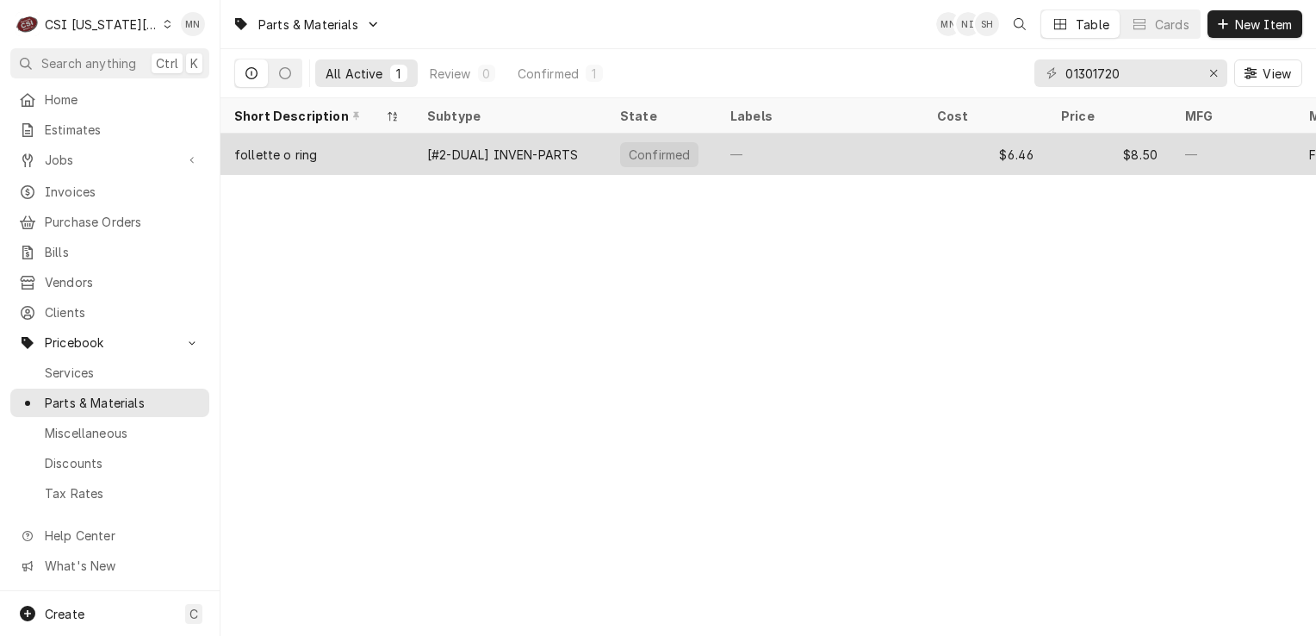
click at [519, 146] on div "[#2-DUAL] INVEN-PARTS" at bounding box center [502, 155] width 151 height 18
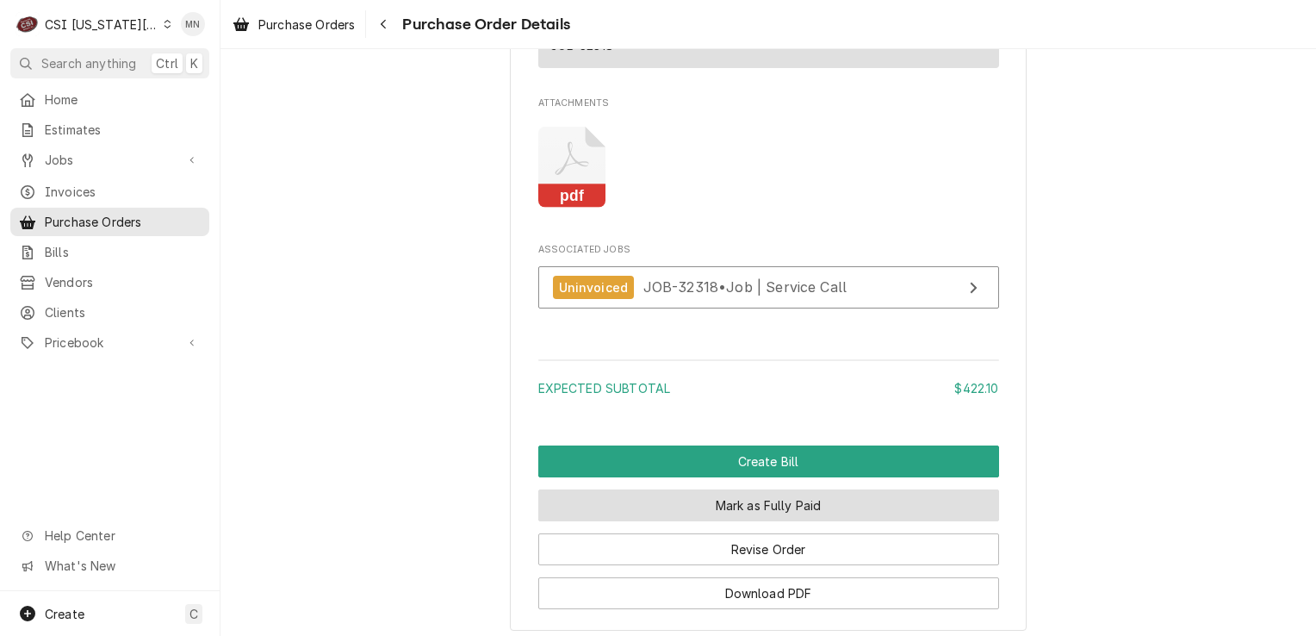
scroll to position [1696, 0]
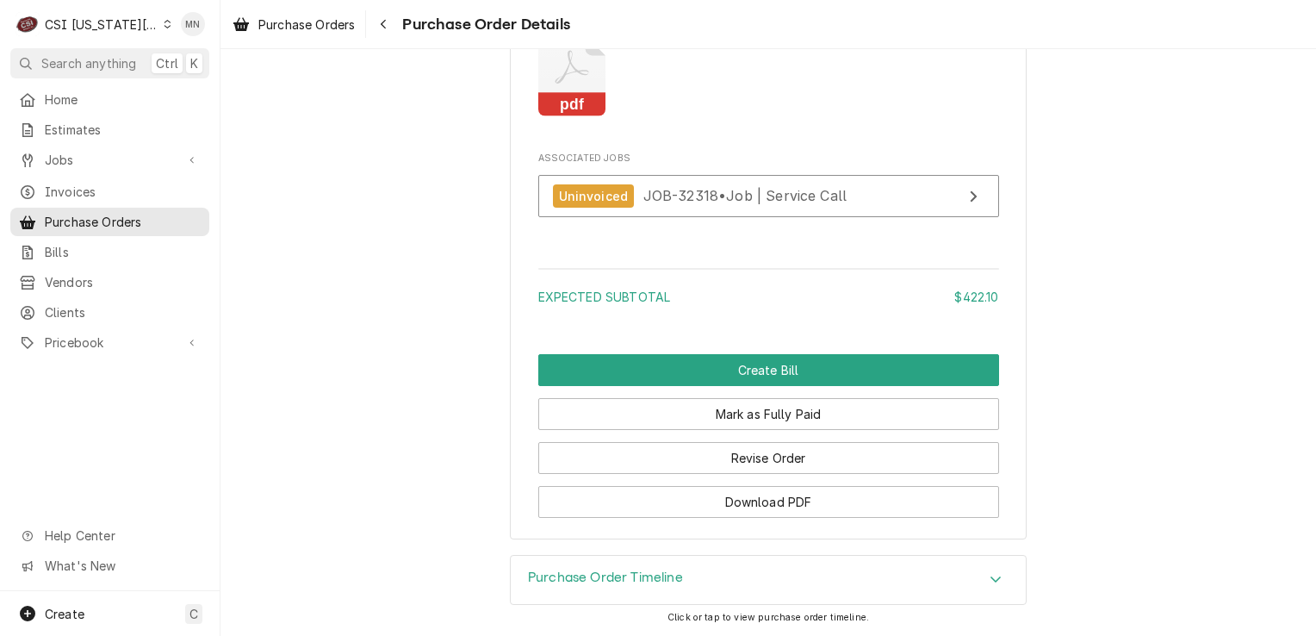
click at [703, 591] on div "Purchase Order Timeline" at bounding box center [768, 580] width 515 height 48
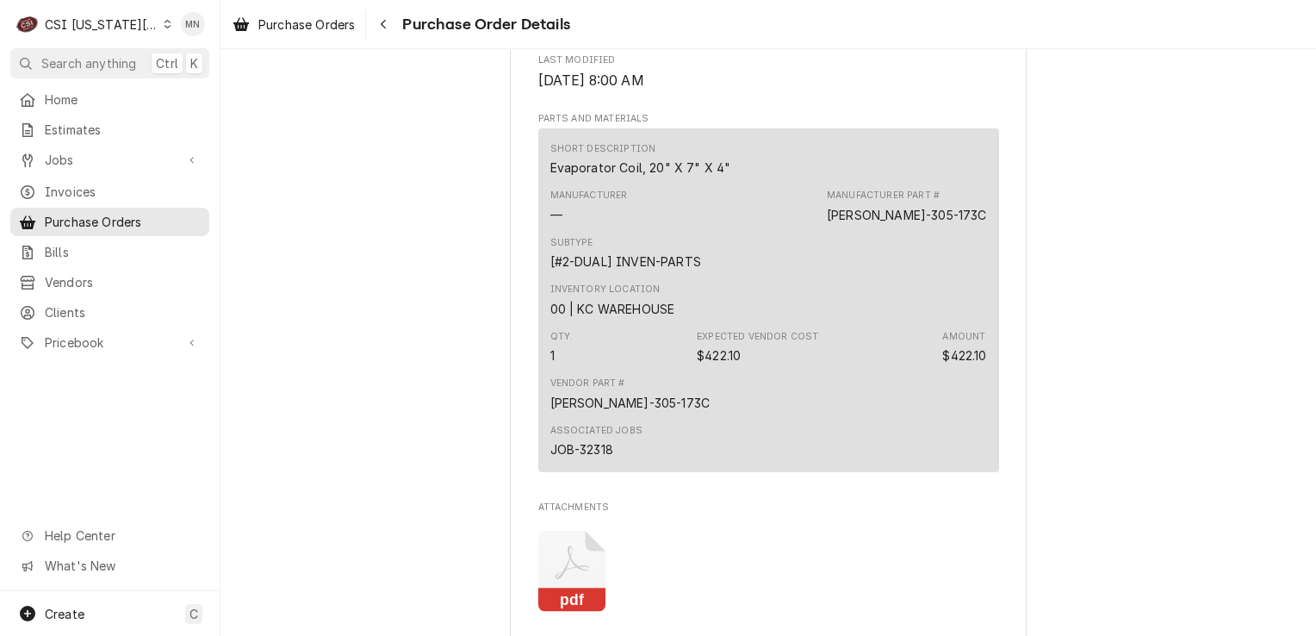
scroll to position [1408, 0]
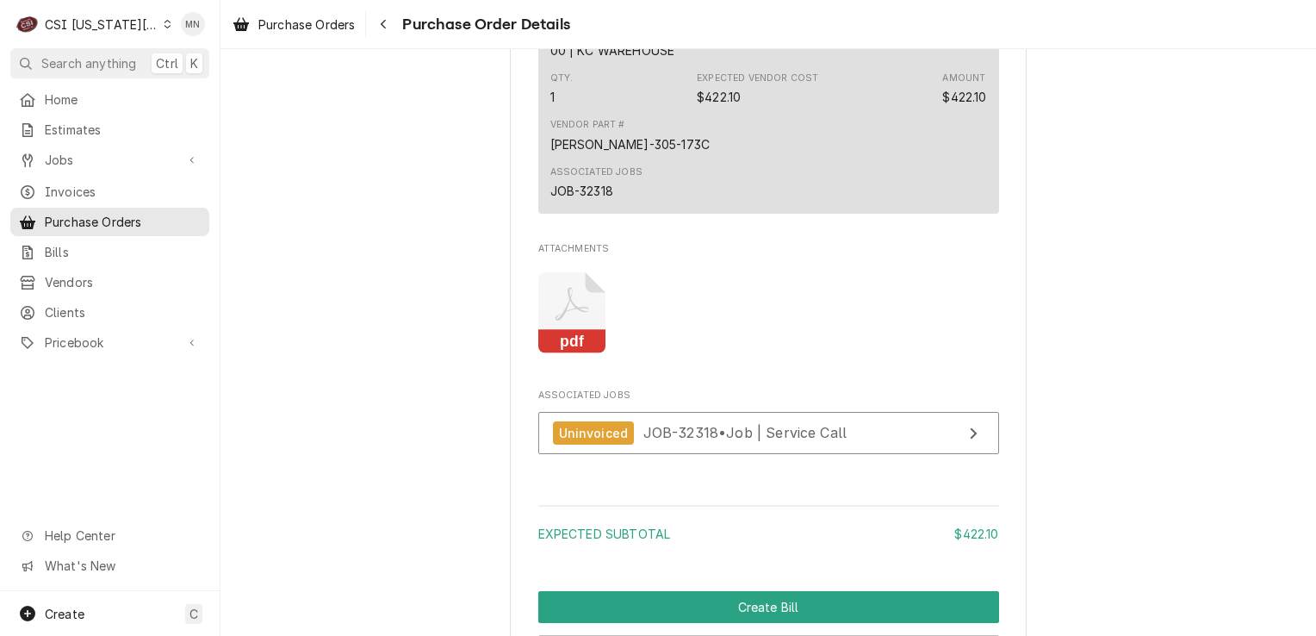
click at [563, 354] on icon "Attachments" at bounding box center [572, 313] width 68 height 82
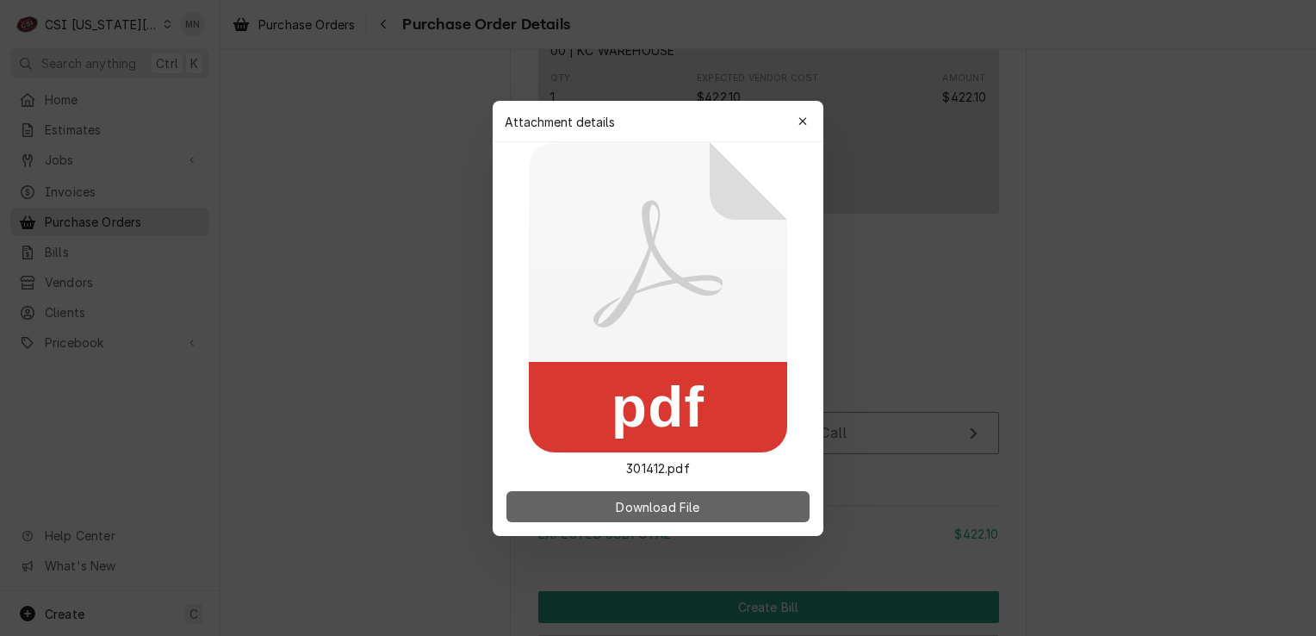
click at [630, 514] on span "Download File" at bounding box center [657, 506] width 90 height 18
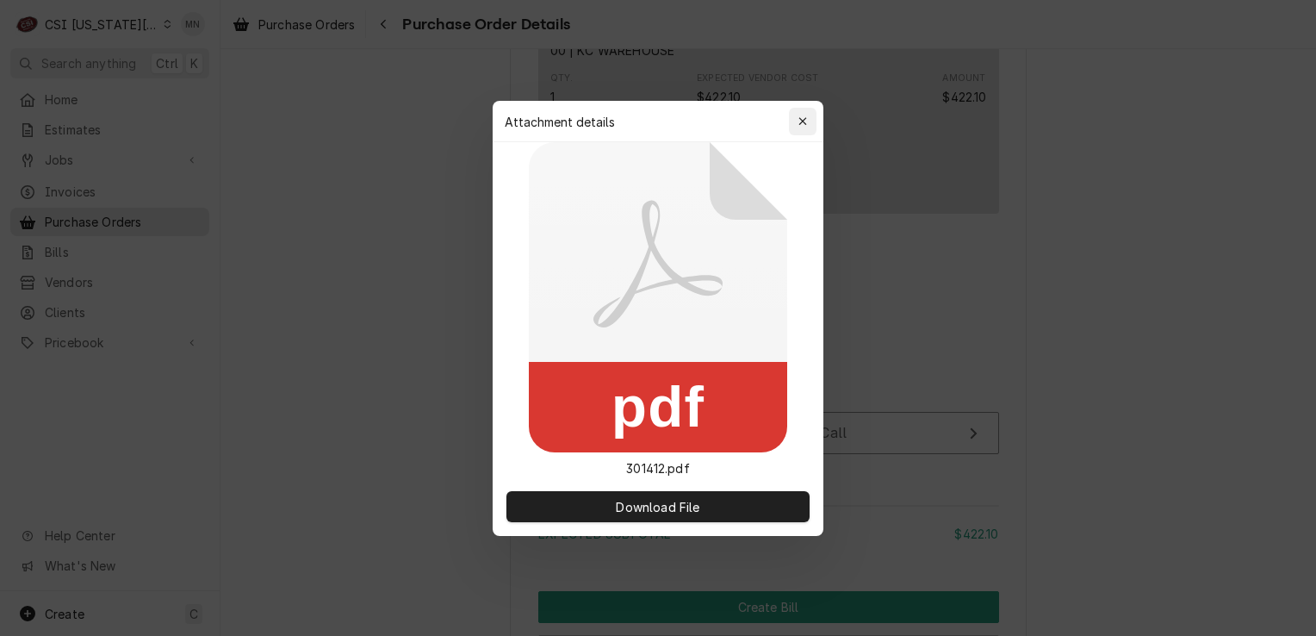
click at [801, 123] on icon "button" at bounding box center [803, 121] width 9 height 12
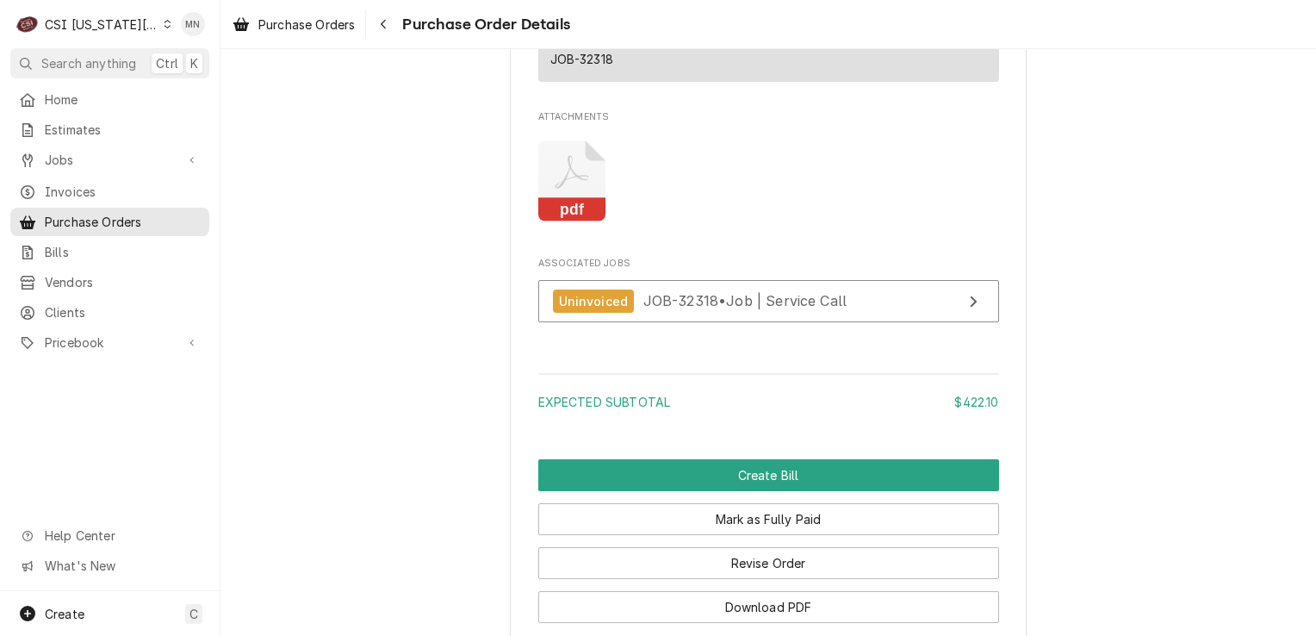
scroll to position [1551, 0]
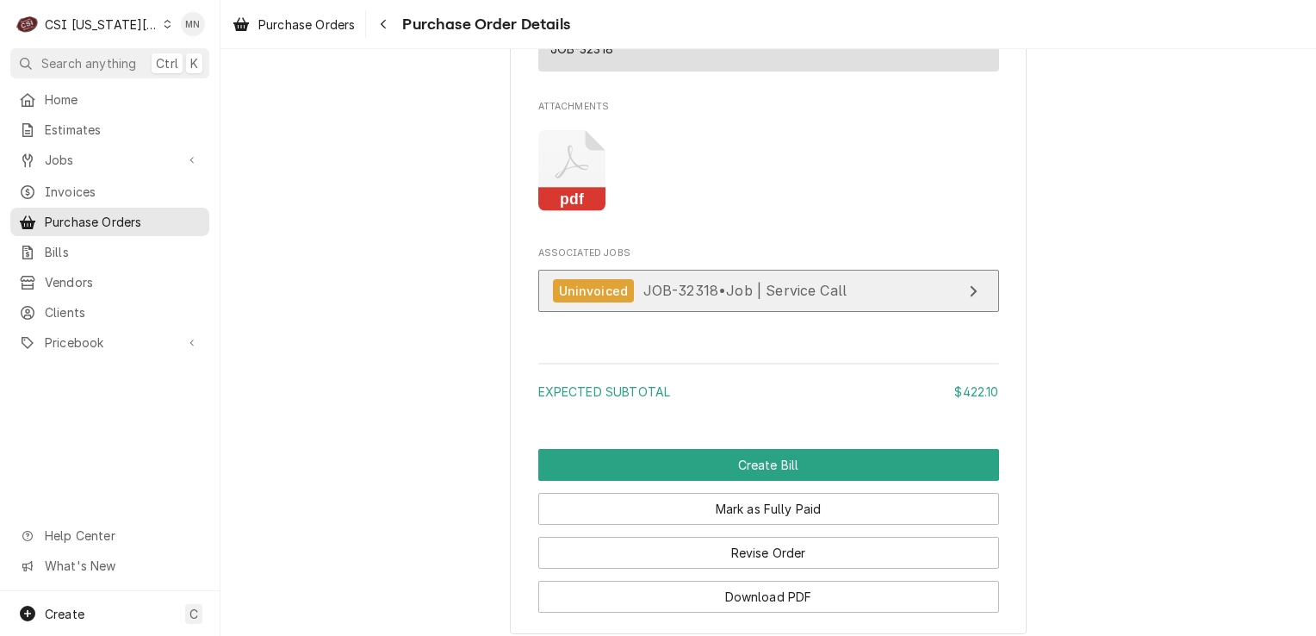
click at [724, 299] on span "JOB-32318 • Job | Service Call" at bounding box center [745, 290] width 204 height 17
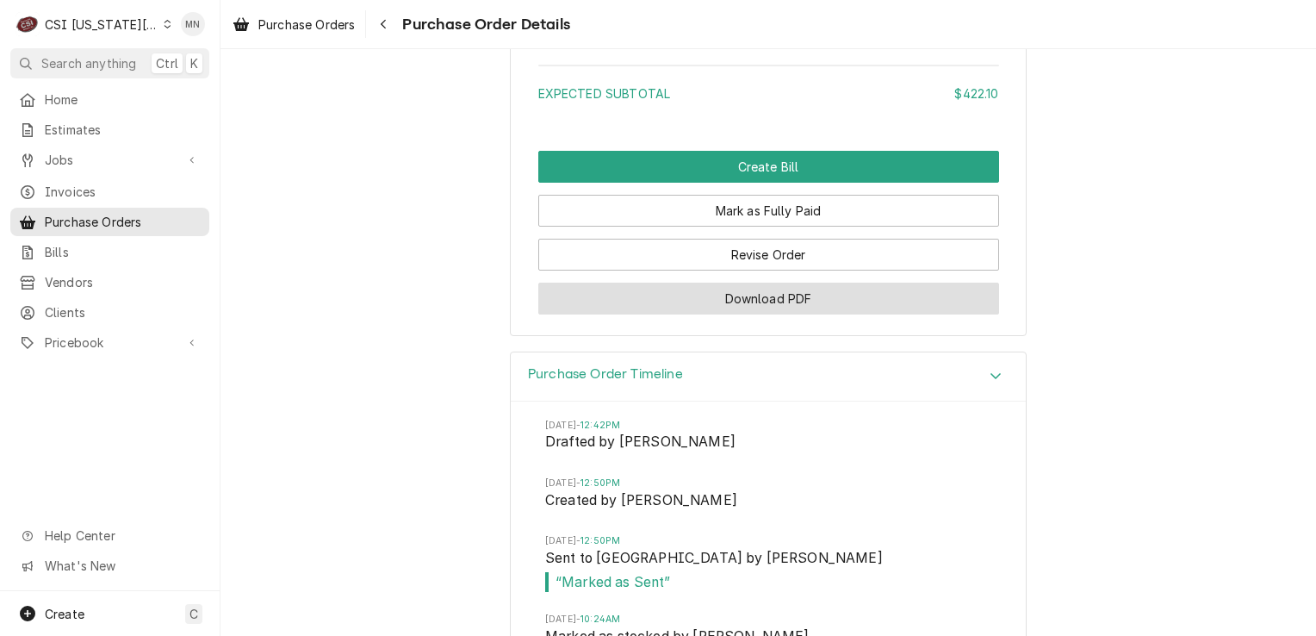
scroll to position [1809, 0]
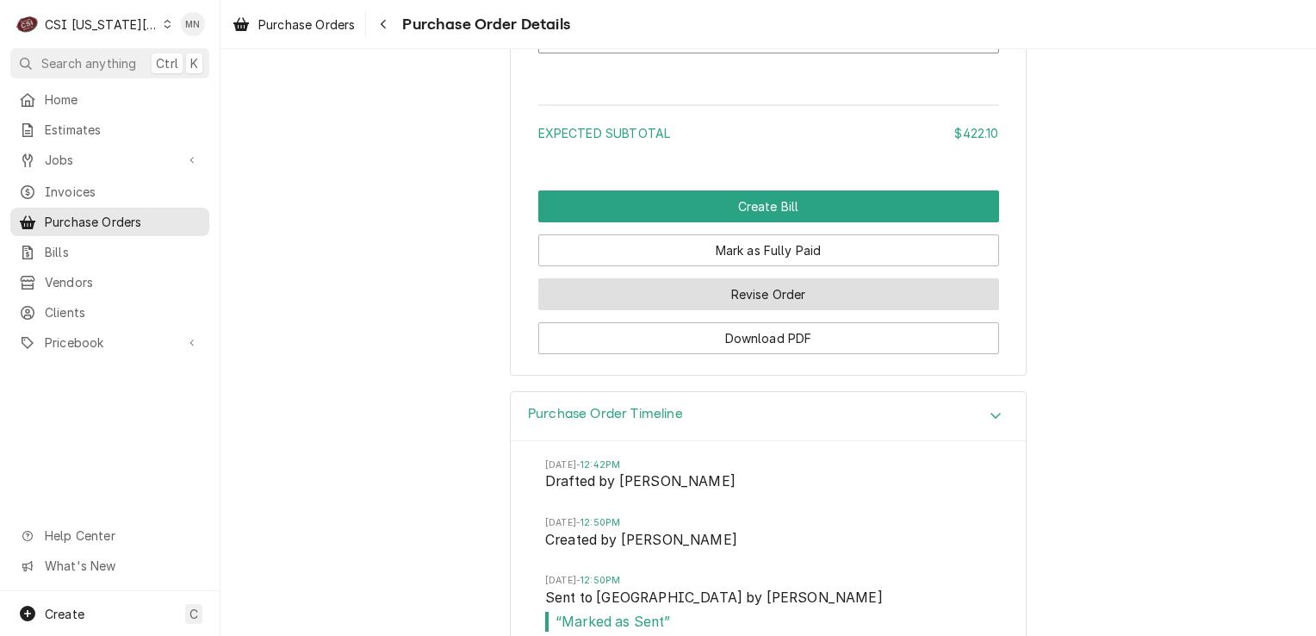
click at [720, 310] on button "Revise Order" at bounding box center [768, 294] width 461 height 32
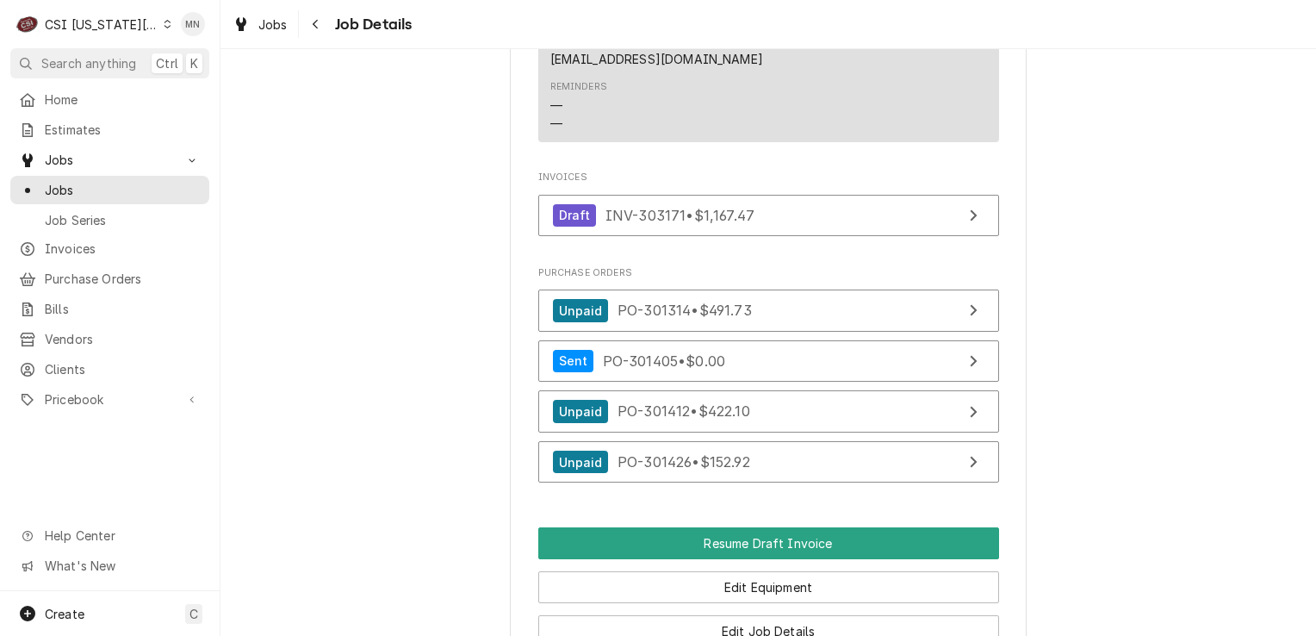
scroll to position [1895, 0]
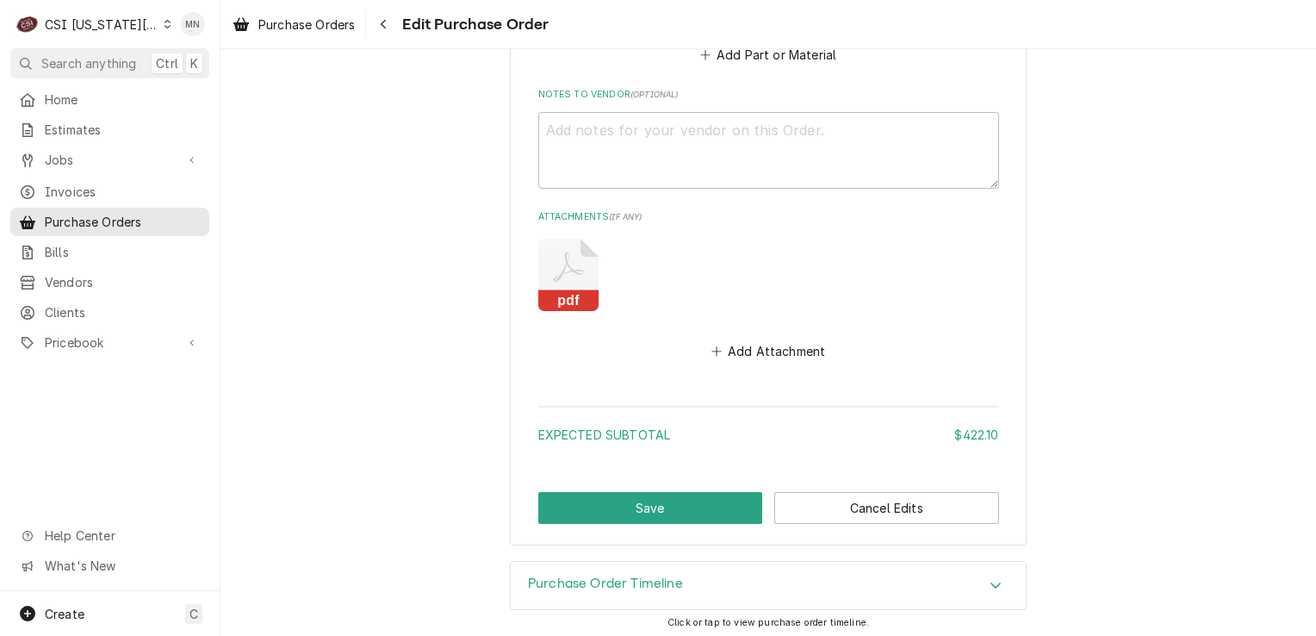
scroll to position [1085, 0]
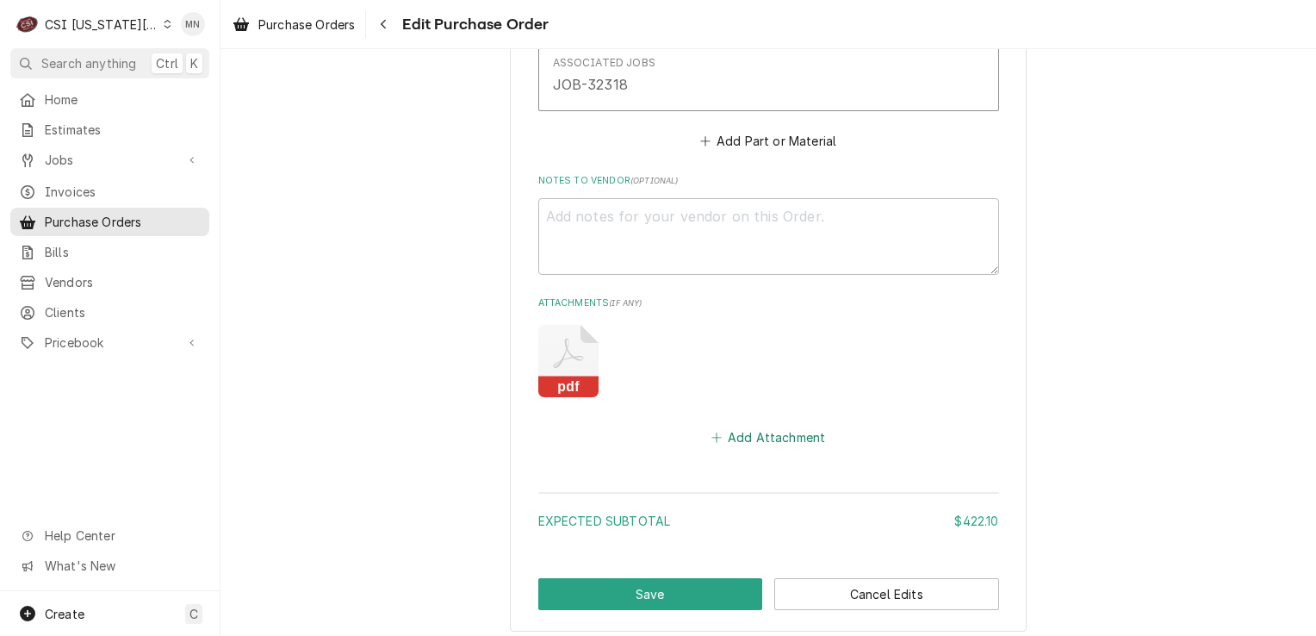
click at [759, 426] on button "Add Attachment" at bounding box center [768, 438] width 121 height 24
type textarea "x"
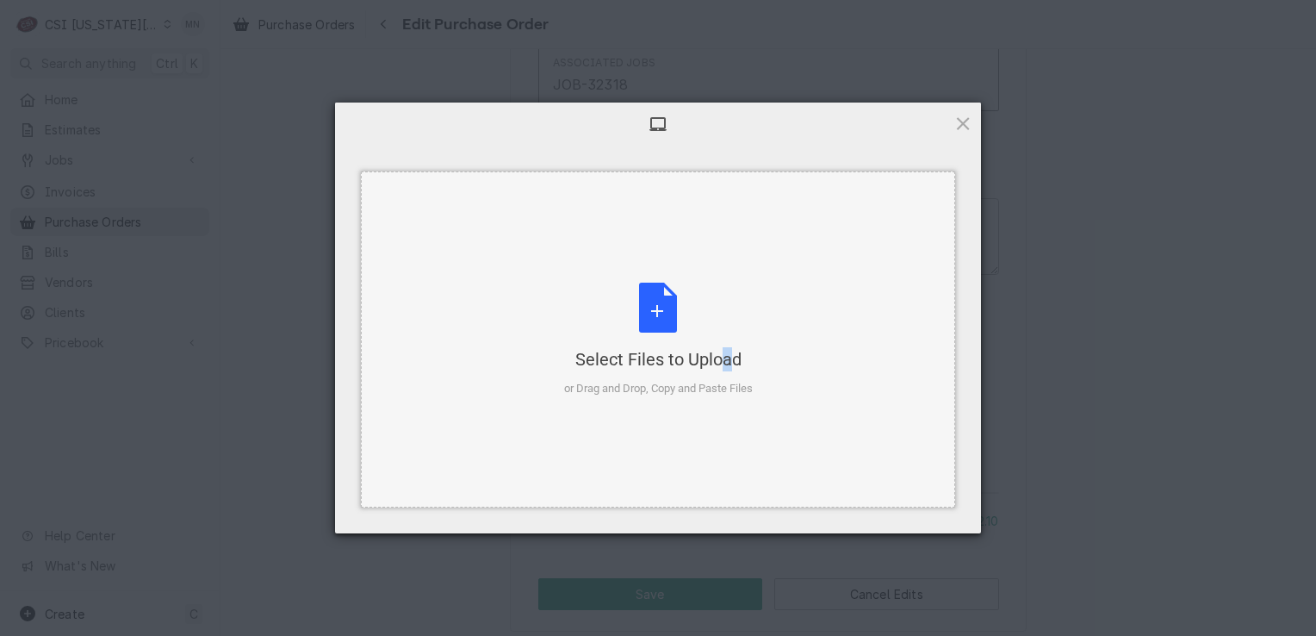
click at [684, 349] on div "Select Files to Upload" at bounding box center [658, 359] width 189 height 24
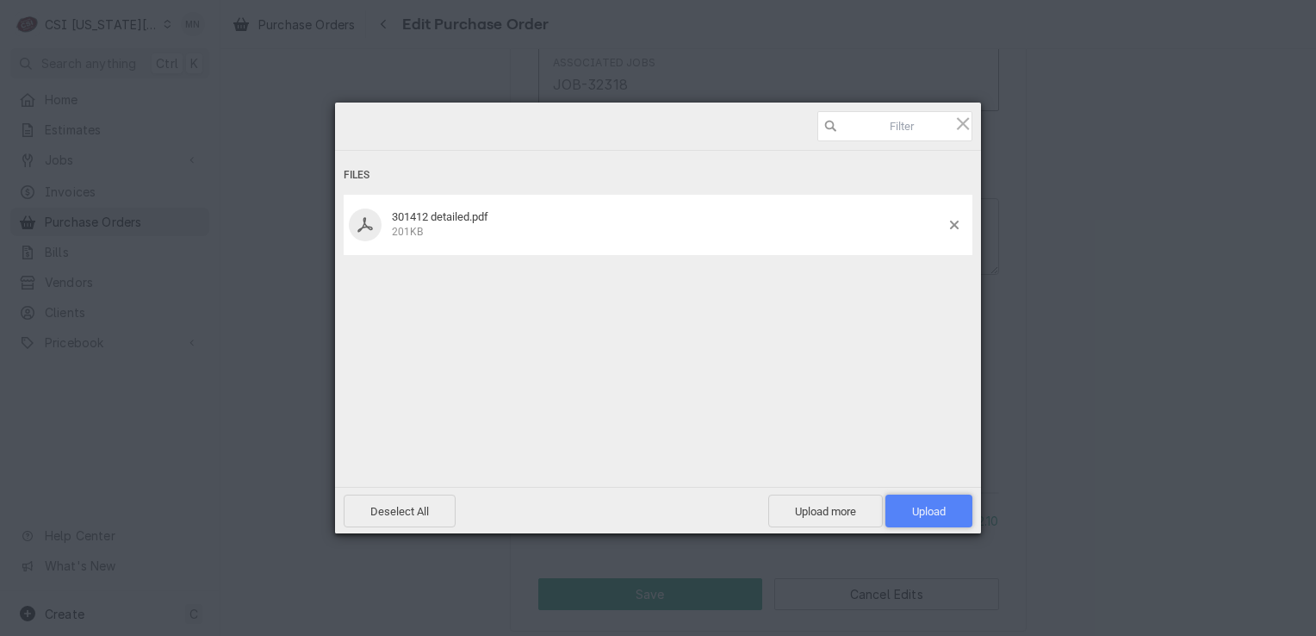
click at [936, 505] on span "Upload 1" at bounding box center [929, 511] width 34 height 13
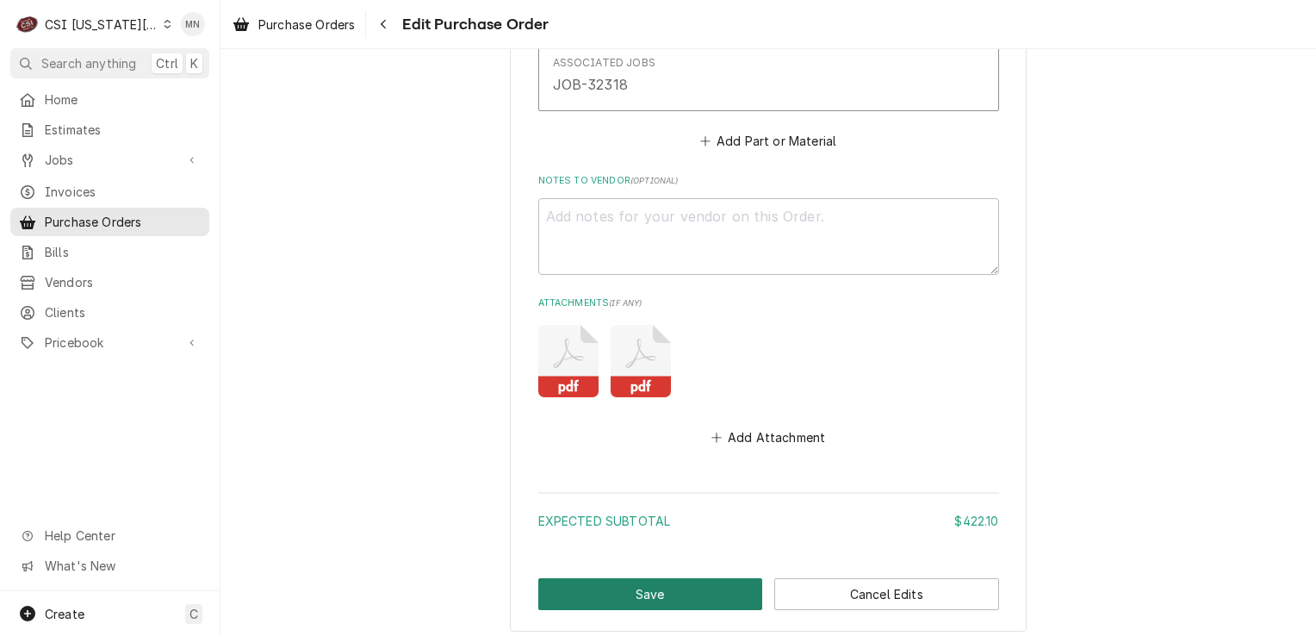
click at [626, 594] on button "Save" at bounding box center [650, 594] width 225 height 32
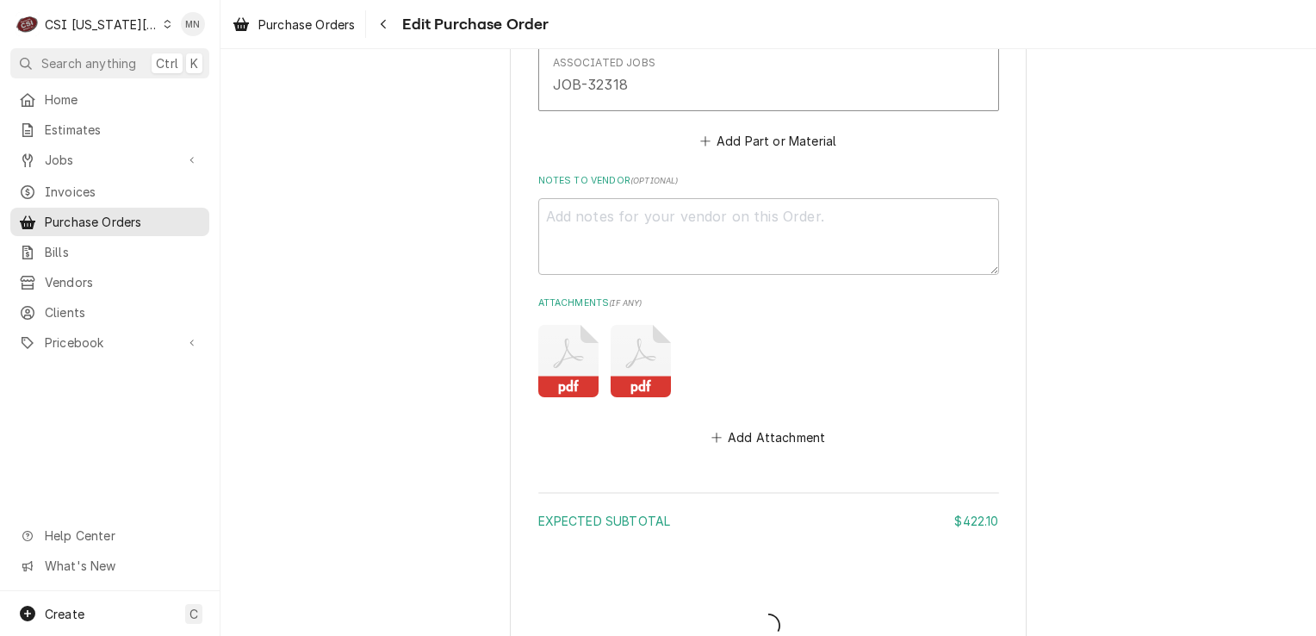
type textarea "x"
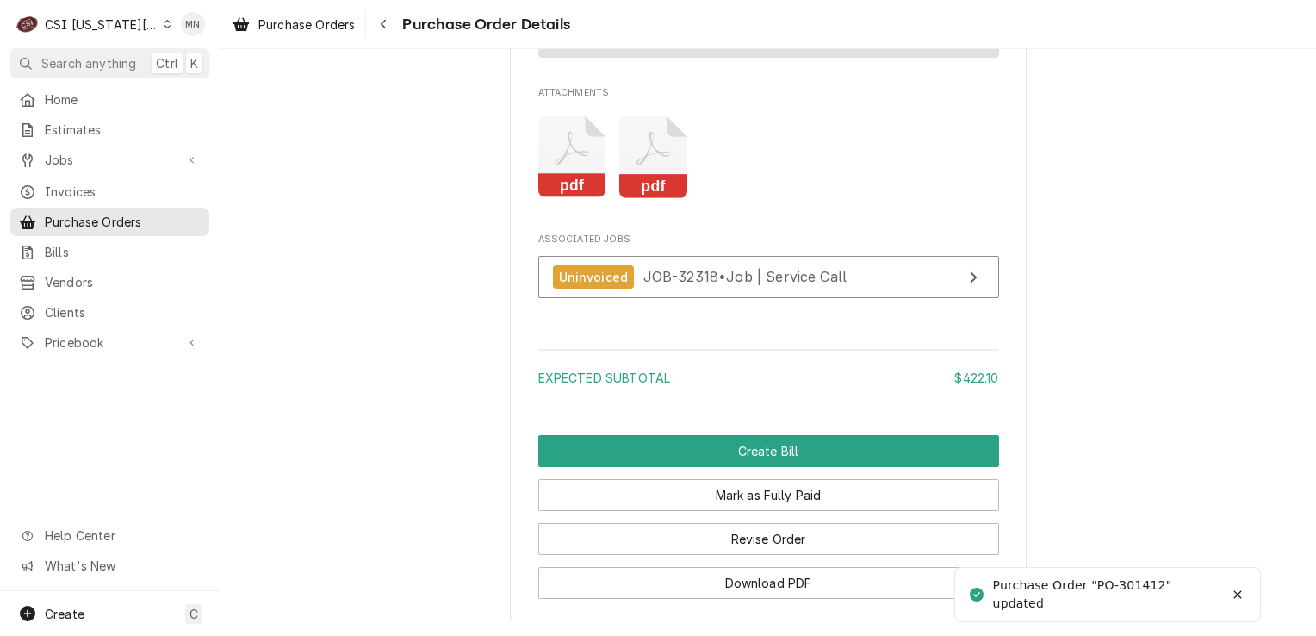
scroll to position [1637, 0]
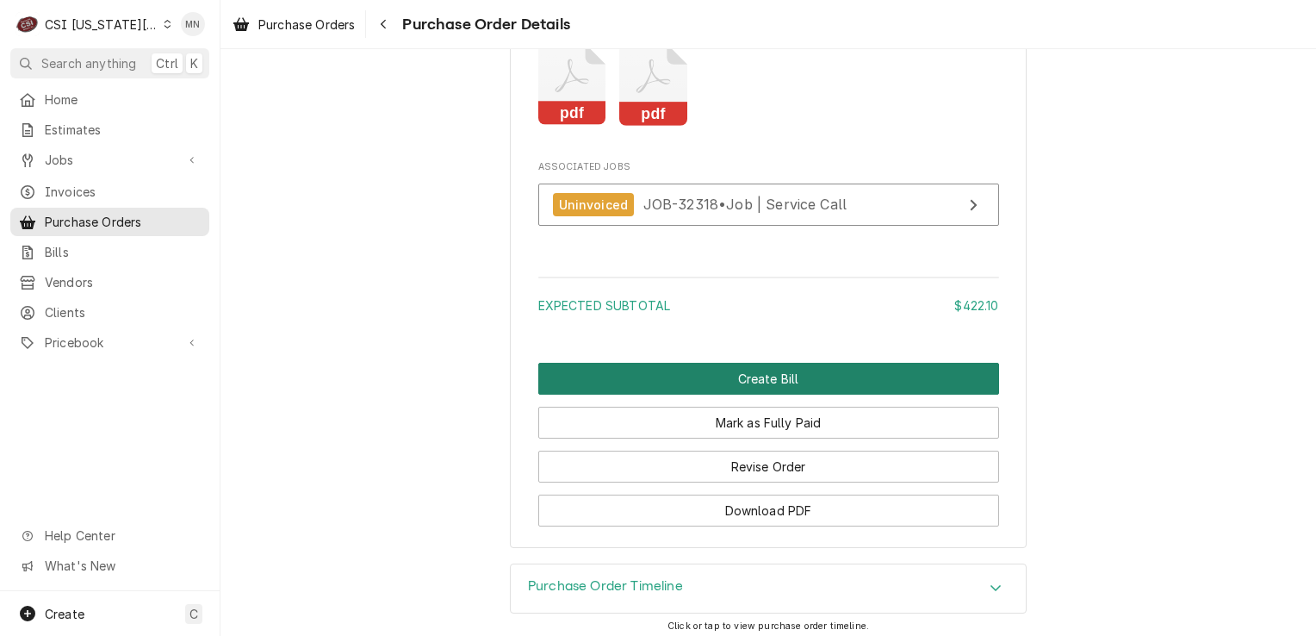
click at [715, 395] on button "Create Bill" at bounding box center [768, 379] width 461 height 32
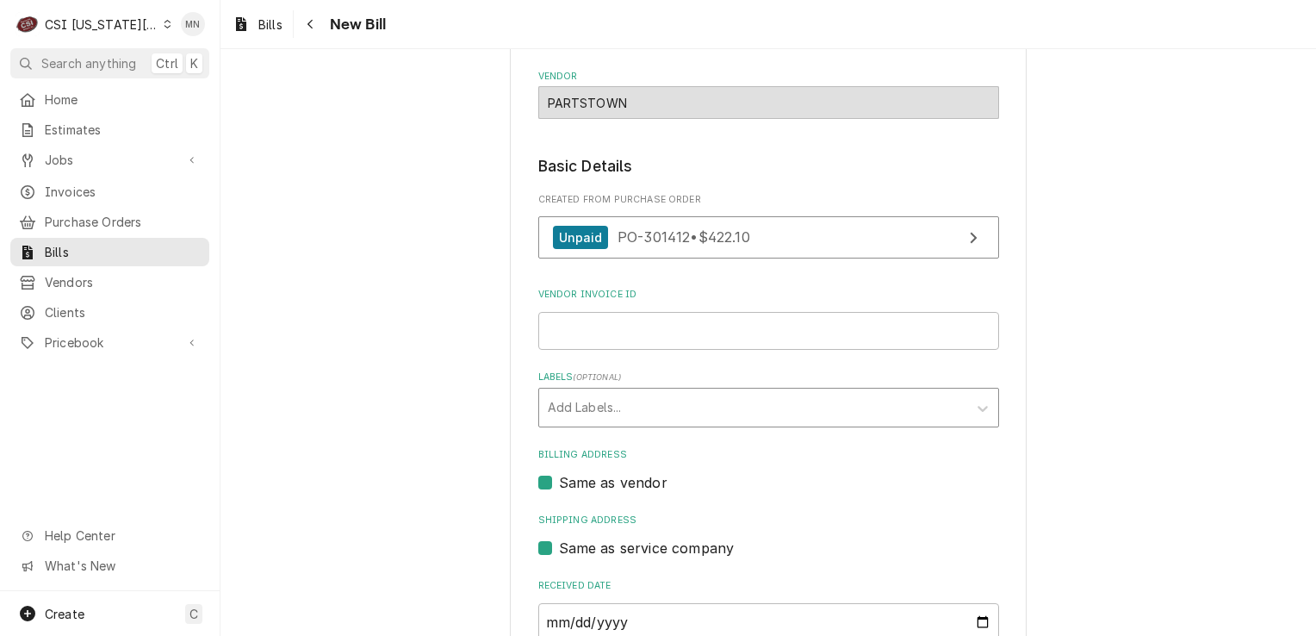
scroll to position [86, 0]
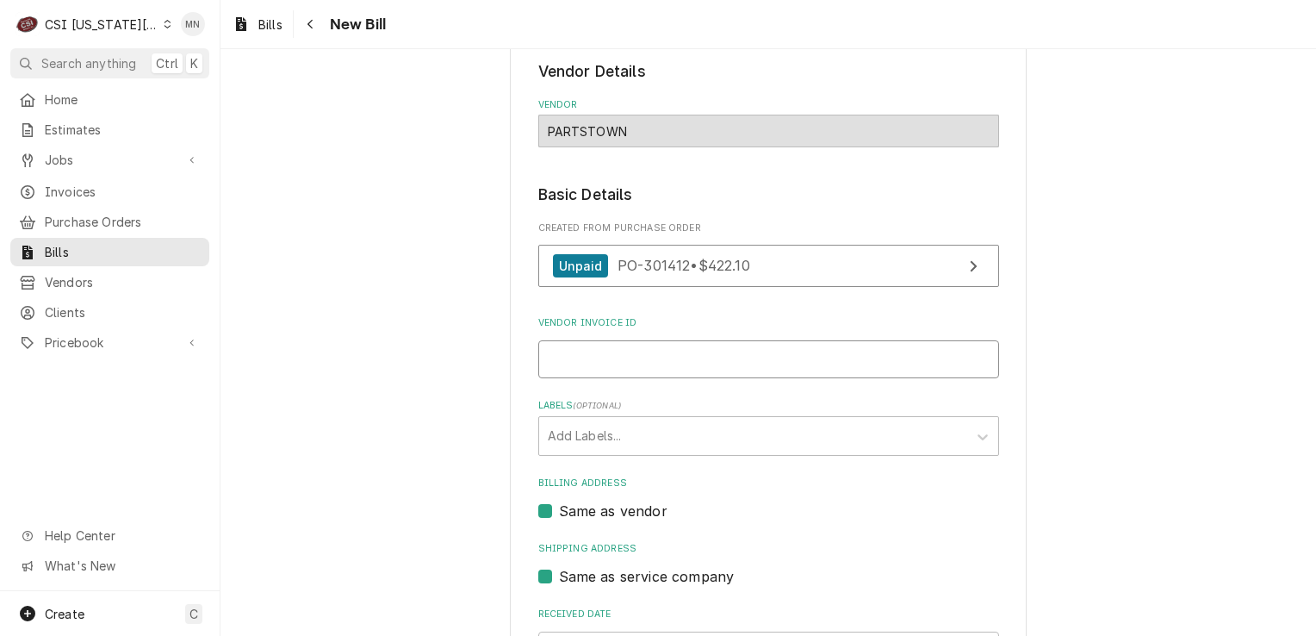
click at [576, 367] on input "Vendor Invoice ID" at bounding box center [768, 359] width 461 height 38
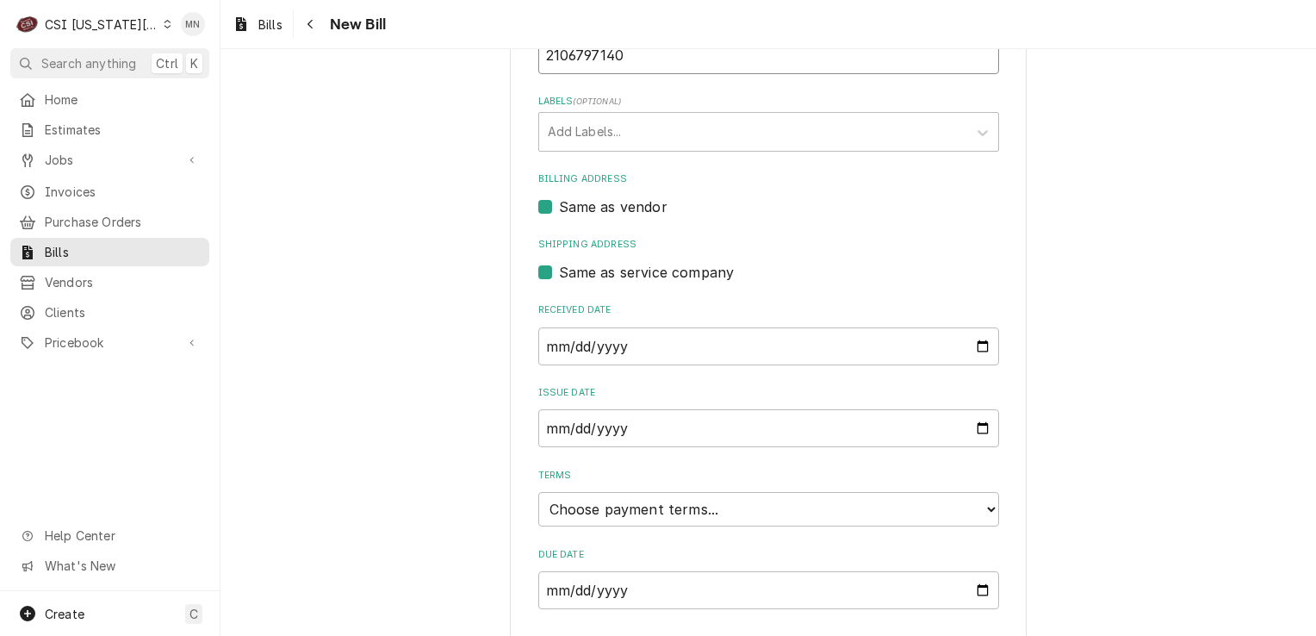
scroll to position [433, 0]
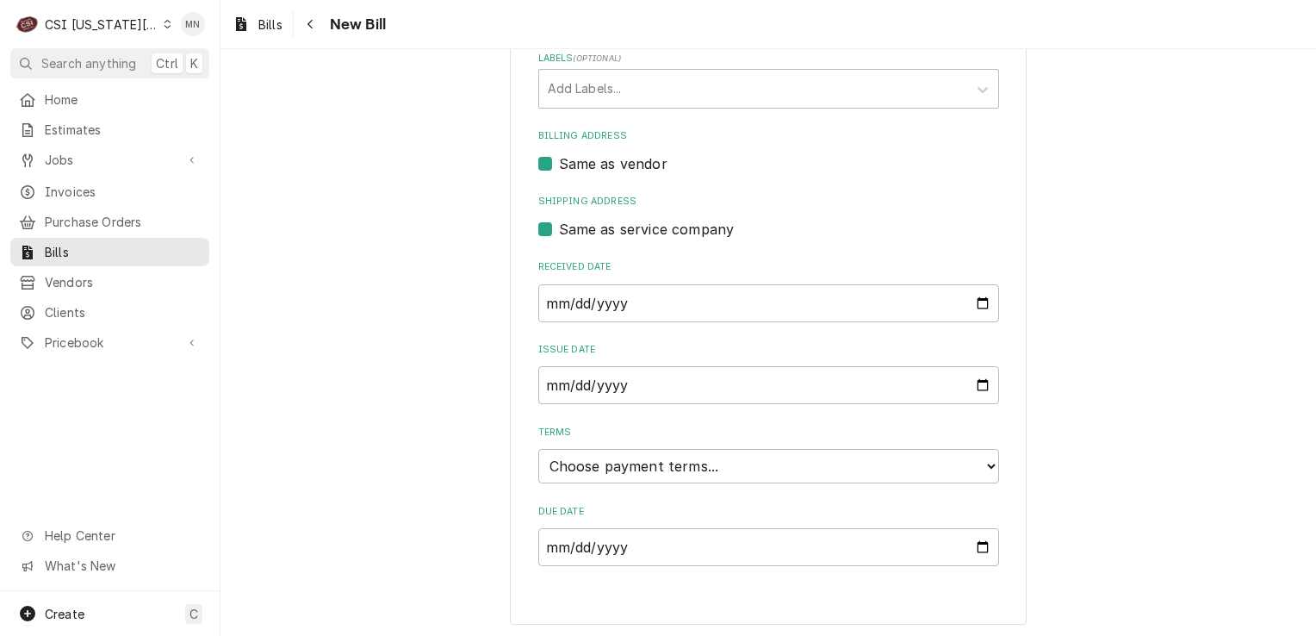
type input "2106797140"
click at [660, 295] on input "[DATE]" at bounding box center [768, 303] width 461 height 38
click at [698, 295] on input "[DATE]" at bounding box center [768, 303] width 461 height 38
click at [965, 296] on input "[DATE]" at bounding box center [768, 303] width 461 height 38
click at [985, 298] on input "[DATE]" at bounding box center [768, 303] width 461 height 38
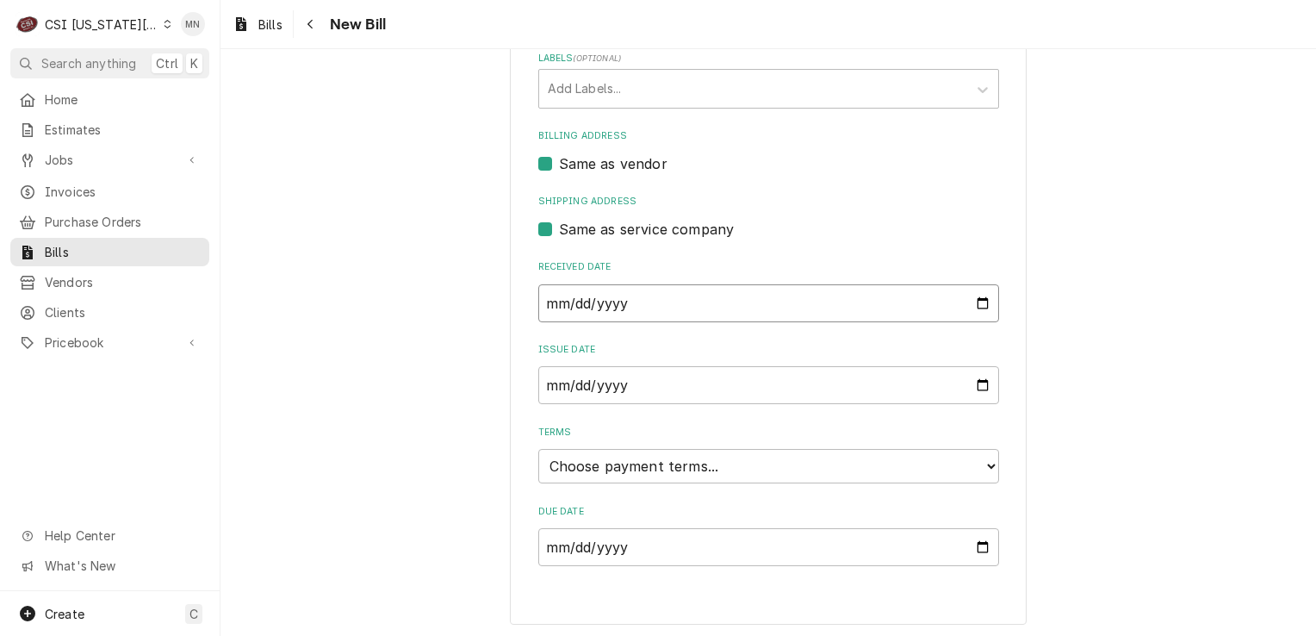
click at [979, 295] on input "[DATE]" at bounding box center [768, 303] width 461 height 38
type input "[DATE]"
click at [620, 392] on input "[DATE]" at bounding box center [768, 385] width 461 height 38
click at [972, 380] on input "[DATE]" at bounding box center [768, 385] width 461 height 38
type input "[DATE]"
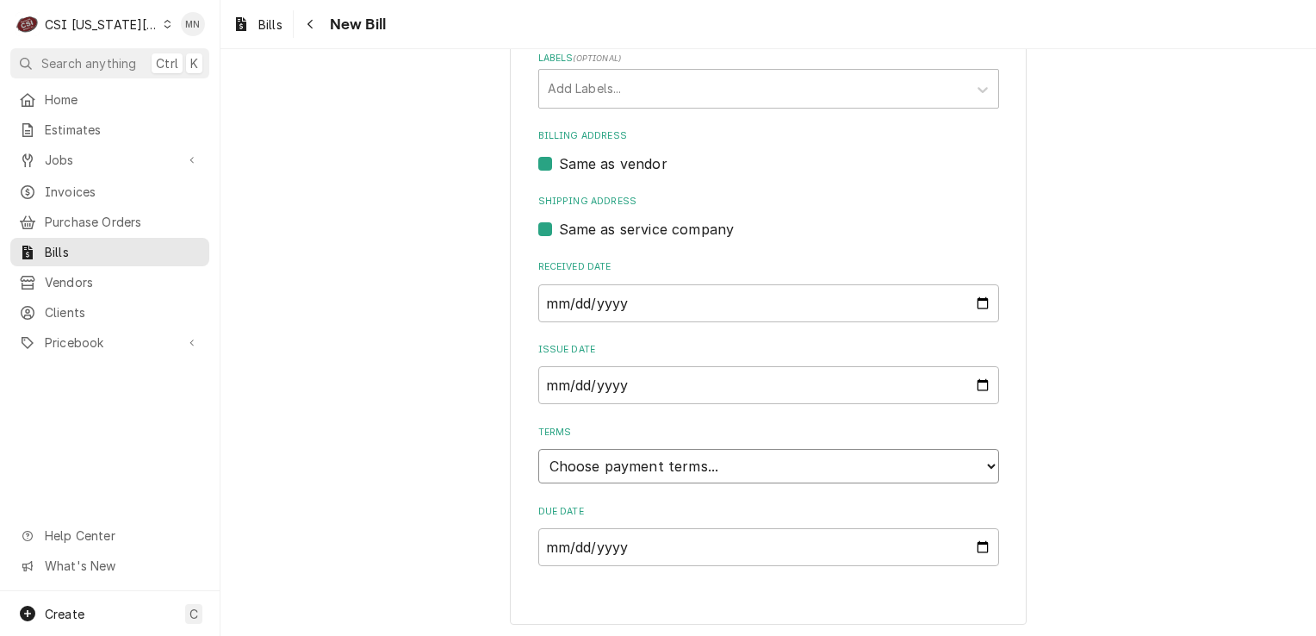
click at [727, 465] on select "Choose payment terms... Same Day Net 7 Net 14 Net 21 Net 30 Net 45 Net 60 Net 90" at bounding box center [768, 466] width 461 height 34
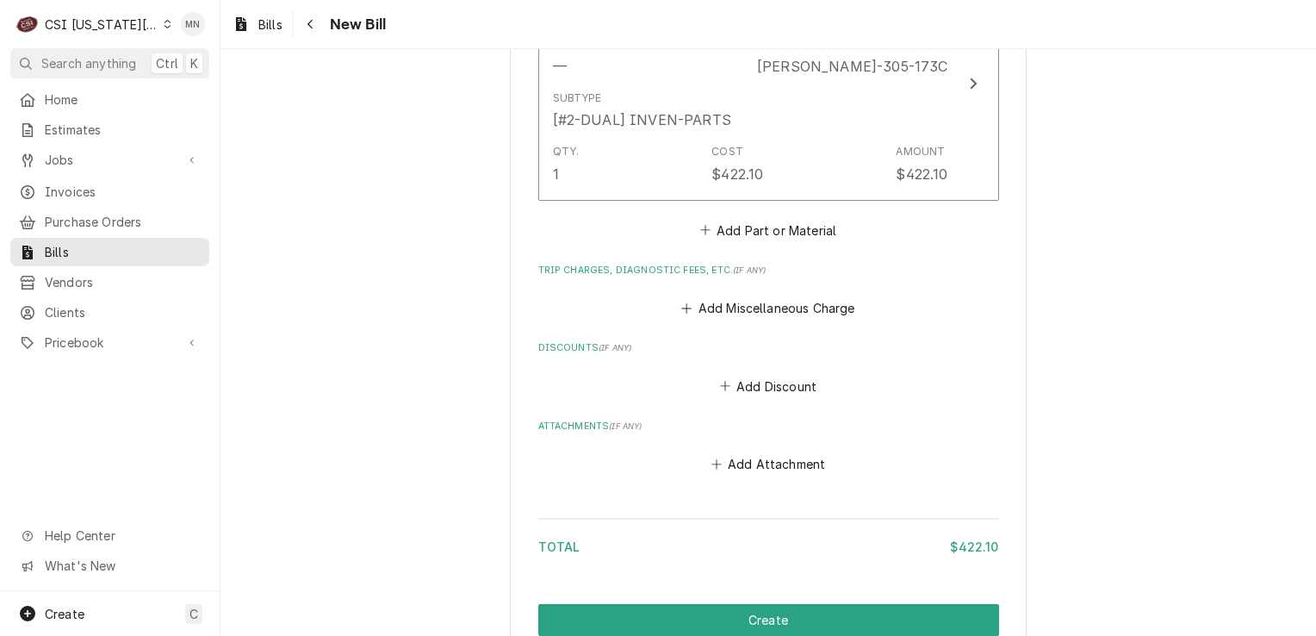
scroll to position [1209, 0]
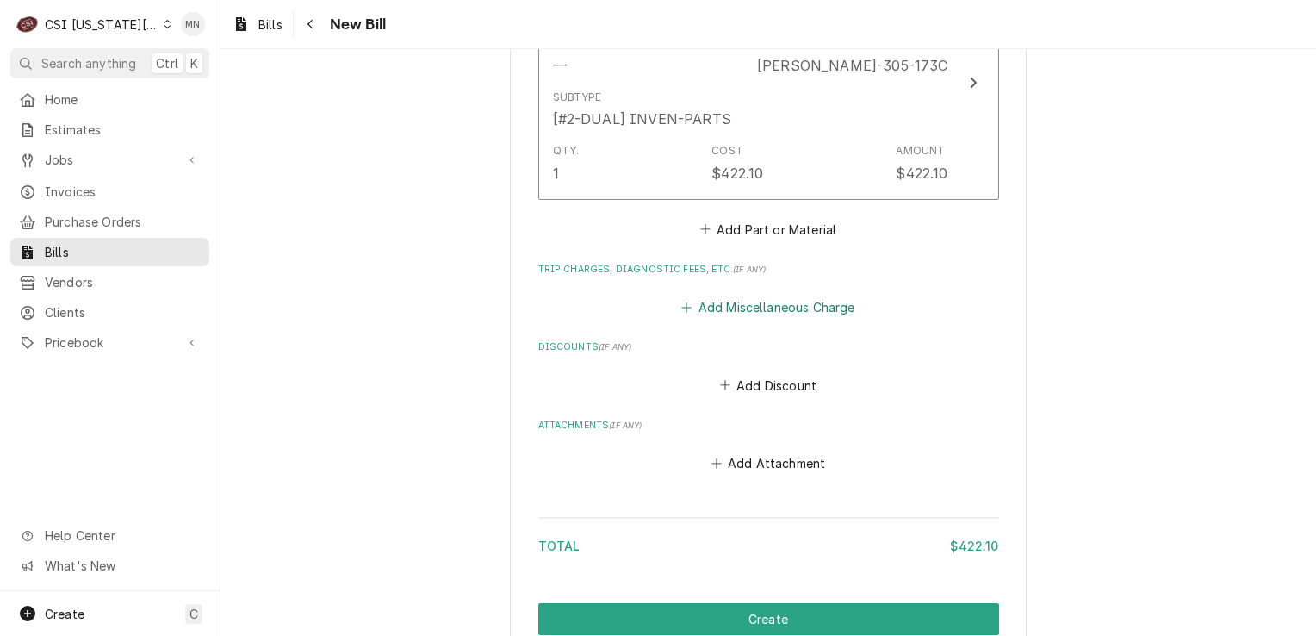
click at [737, 299] on button "Add Miscellaneous Charge" at bounding box center [768, 307] width 179 height 24
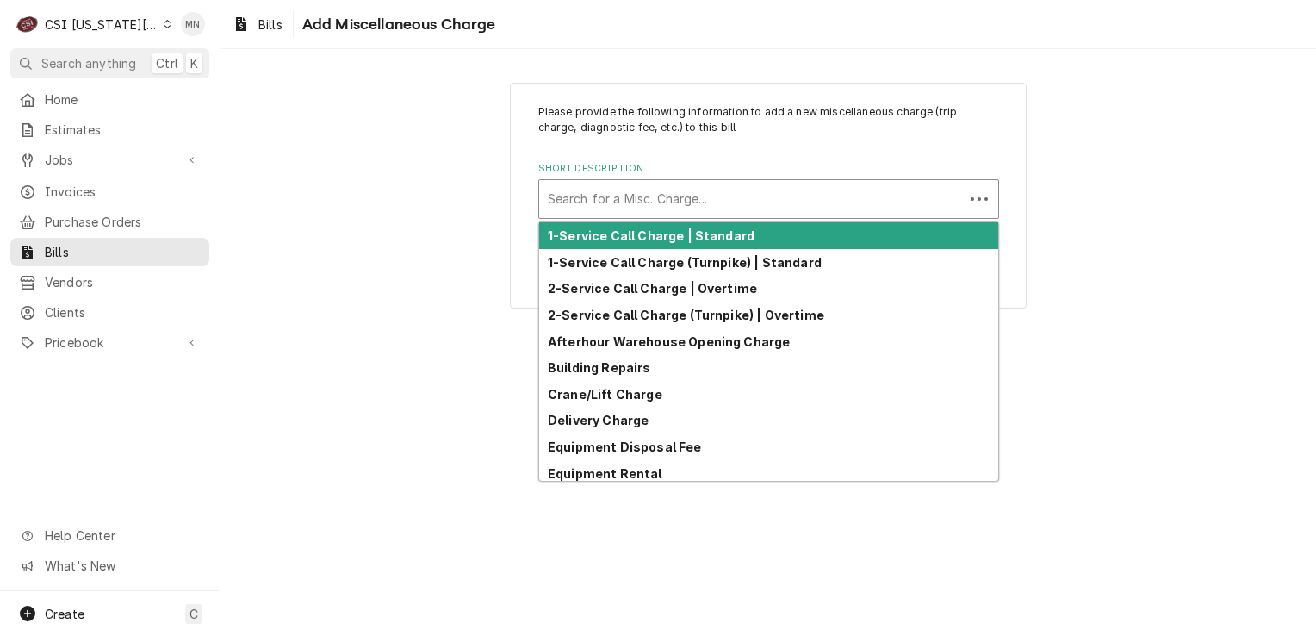
click at [633, 204] on div "Short Description" at bounding box center [751, 198] width 407 height 31
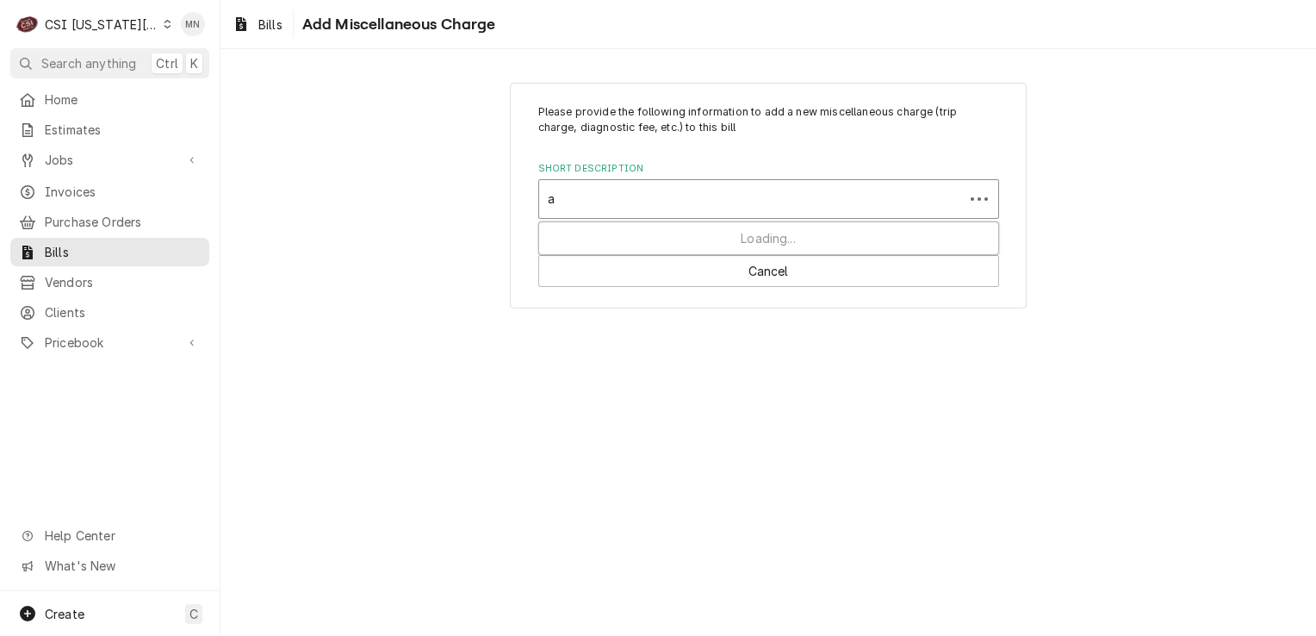
type input "ac"
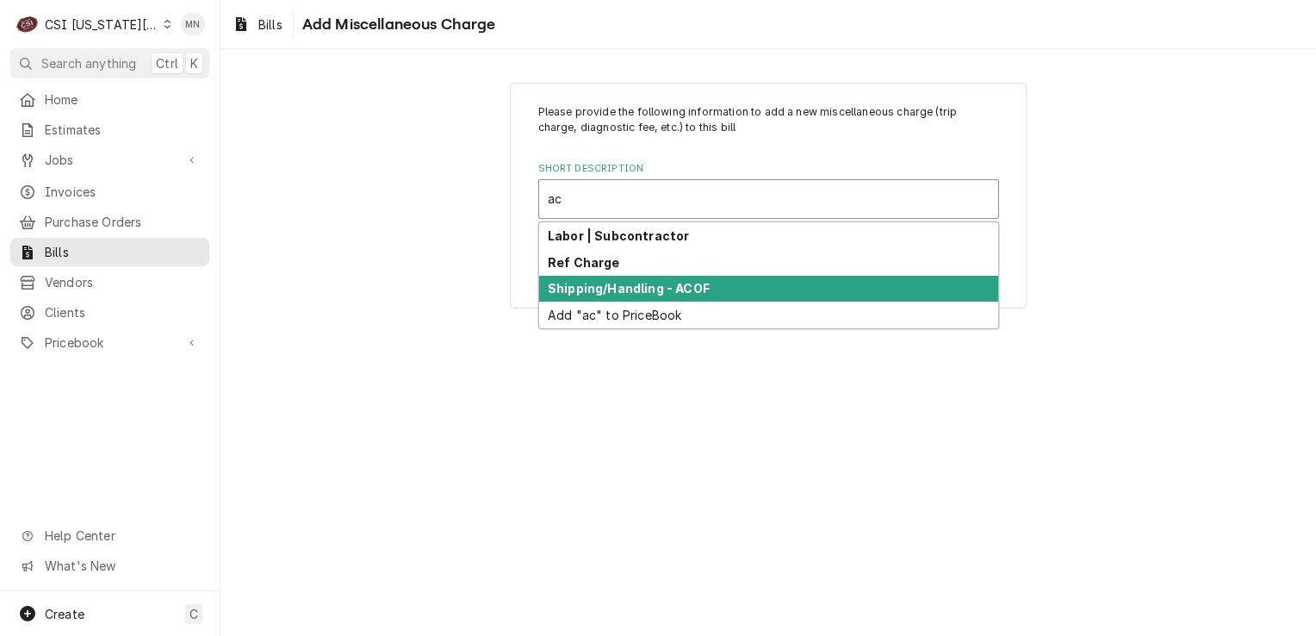
click at [601, 289] on strong "Shipping/Handling - ACOF" at bounding box center [629, 288] width 162 height 15
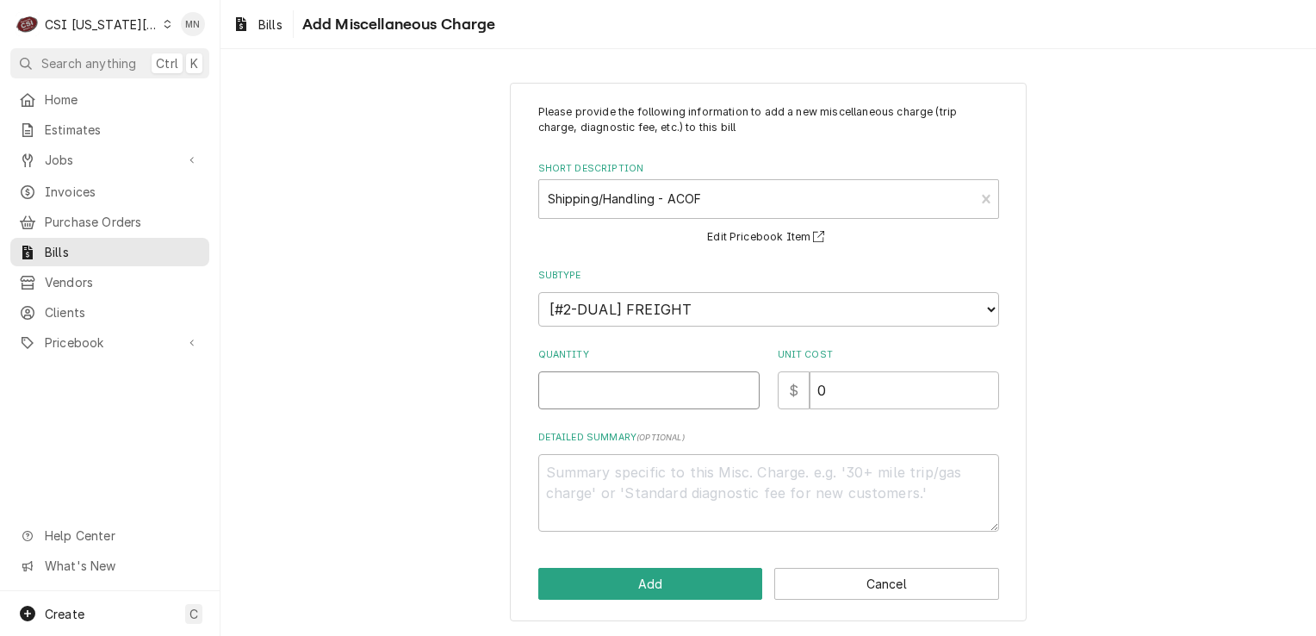
click at [643, 385] on input "Quantity" at bounding box center [648, 390] width 221 height 38
type textarea "x"
type input "1"
type textarea "x"
type input "6"
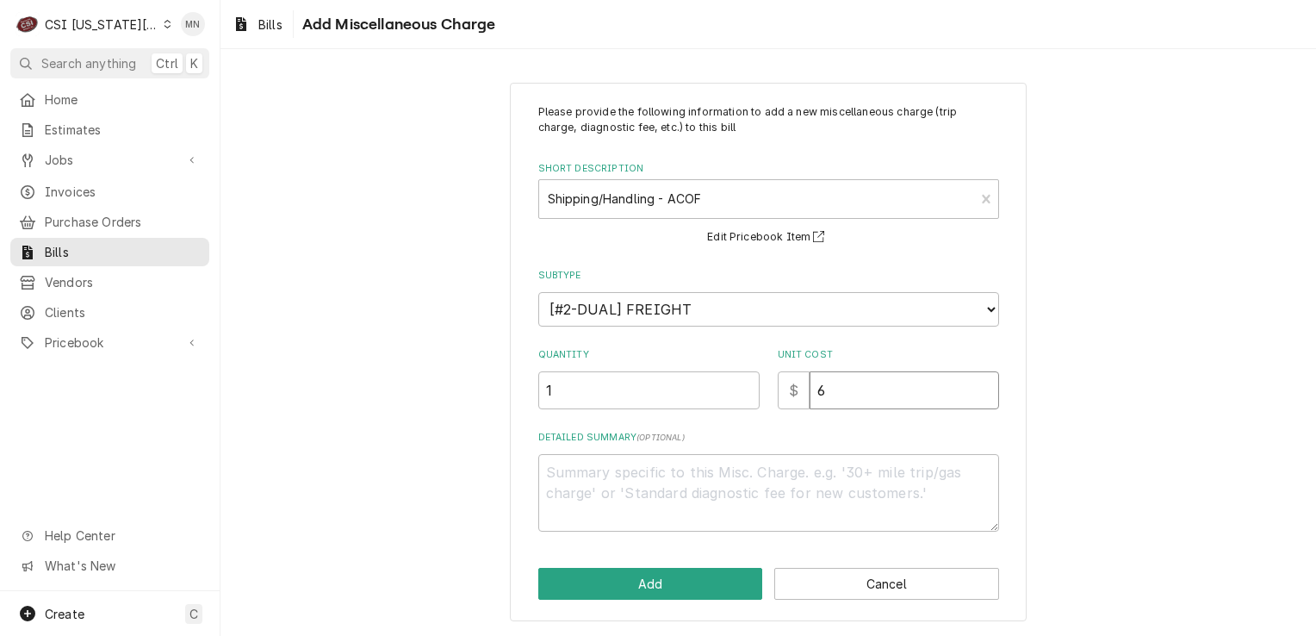
type textarea "x"
type input "60"
type textarea "x"
type input "60.1"
type textarea "x"
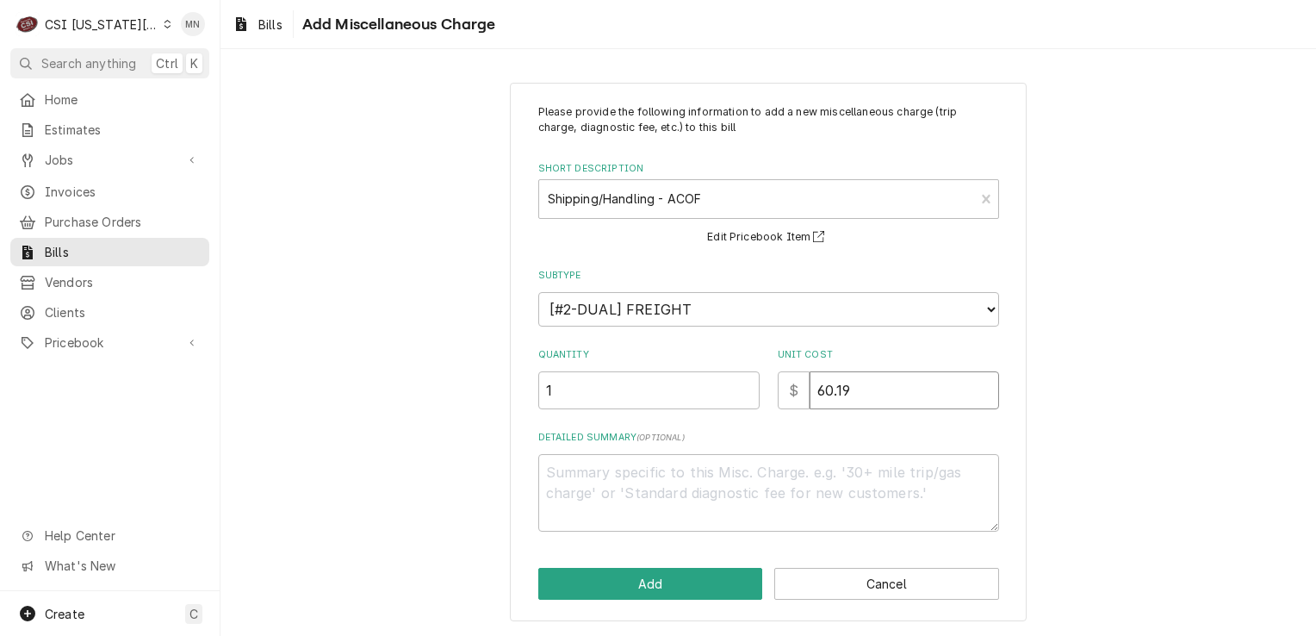
type input "60.19"
click at [699, 463] on textarea "Detailed Summary ( optional )" at bounding box center [768, 493] width 461 height 78
type textarea "x"
type textarea "A"
type textarea "x"
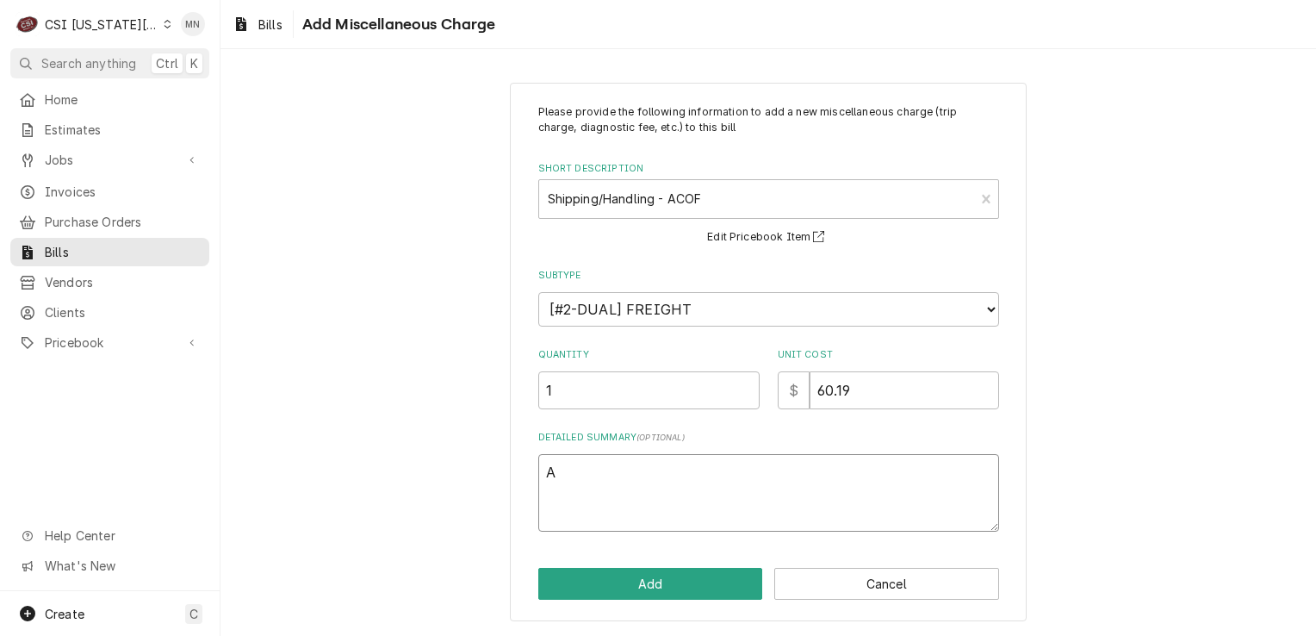
type textarea "AC"
type textarea "x"
type textarea "ACO"
type textarea "x"
type textarea "ACOF"
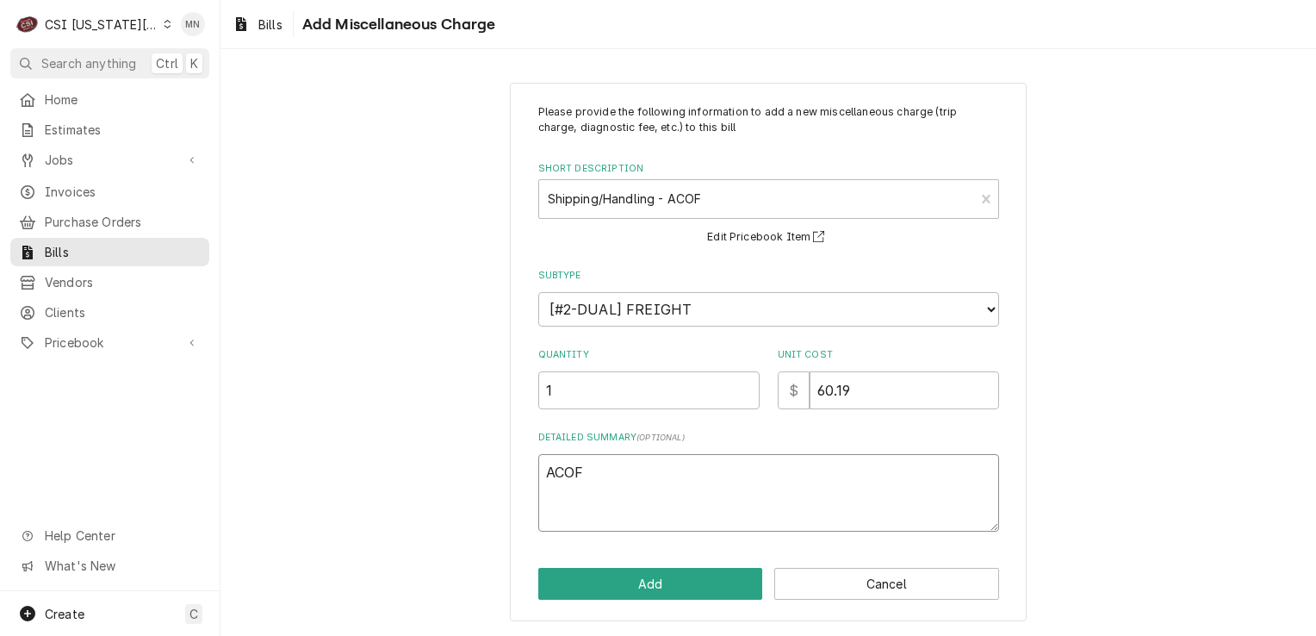
type textarea "x"
type textarea "ACOF"
type textarea "x"
type textarea "ACOF P"
type textarea "x"
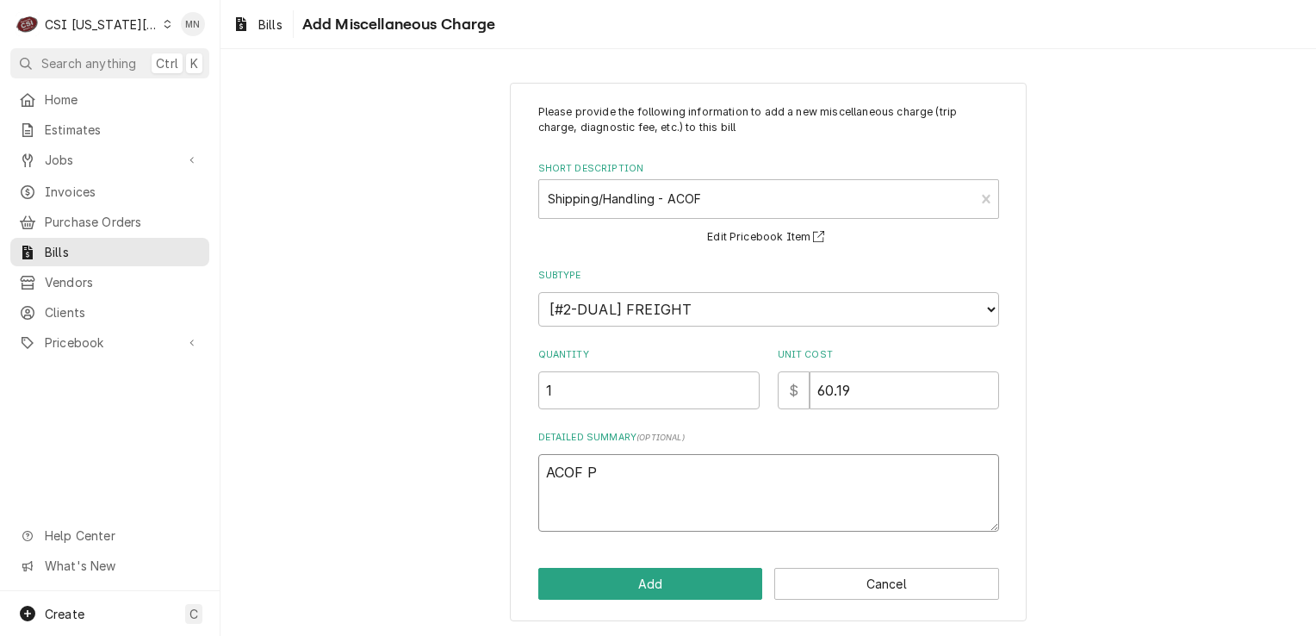
type textarea "ACOF Pa"
type textarea "x"
type textarea "ACOF Par"
type textarea "x"
type textarea "ACOF Part"
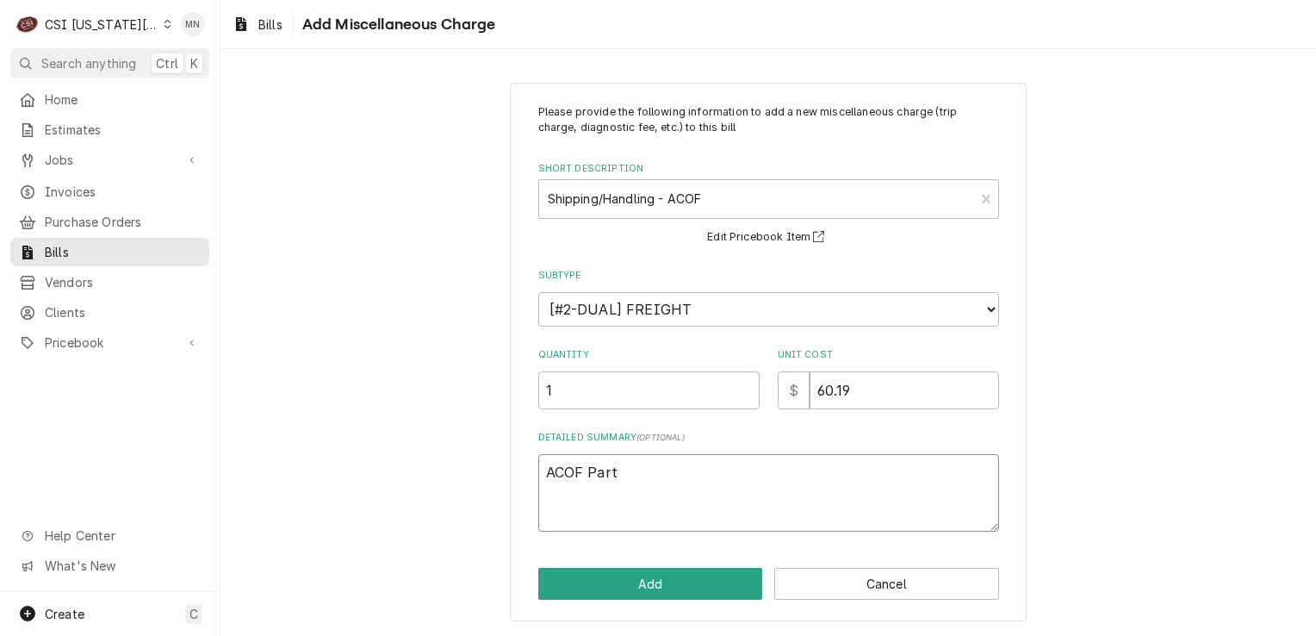
type textarea "x"
type textarea "ACOF Parts"
type textarea "x"
type textarea "ACOF Partst"
type textarea "x"
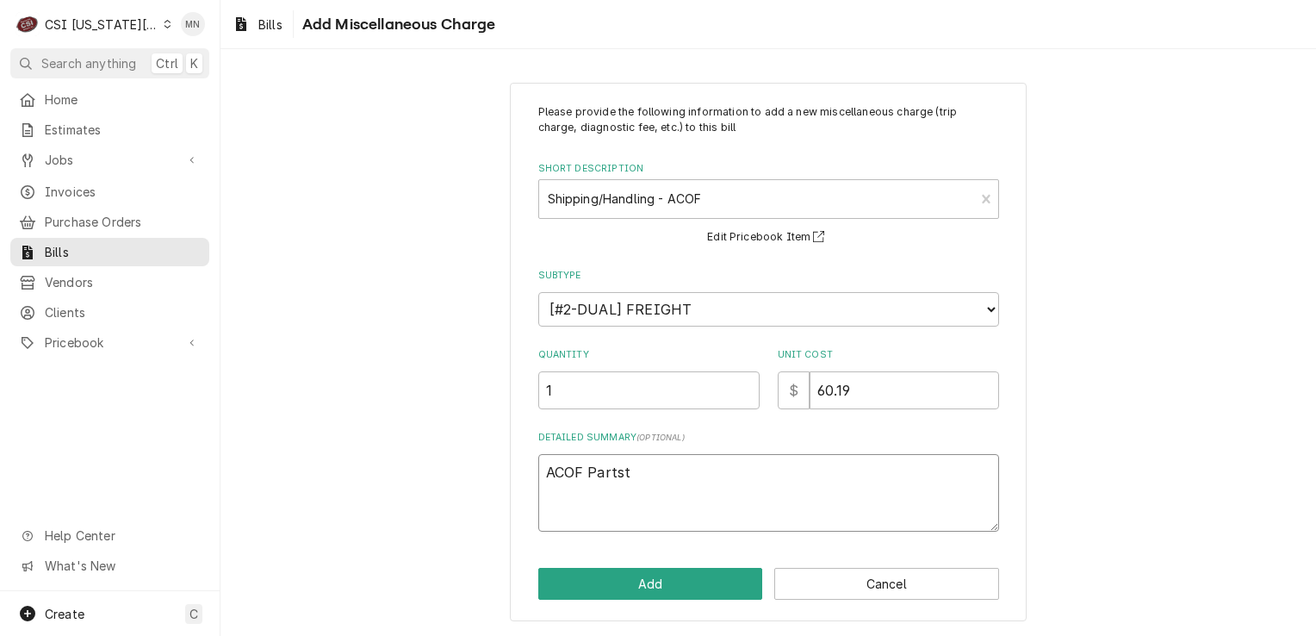
type textarea "ACOF Partsto"
type textarea "x"
type textarea "ACOF Partstow"
type textarea "x"
type textarea "ACOF Partstown"
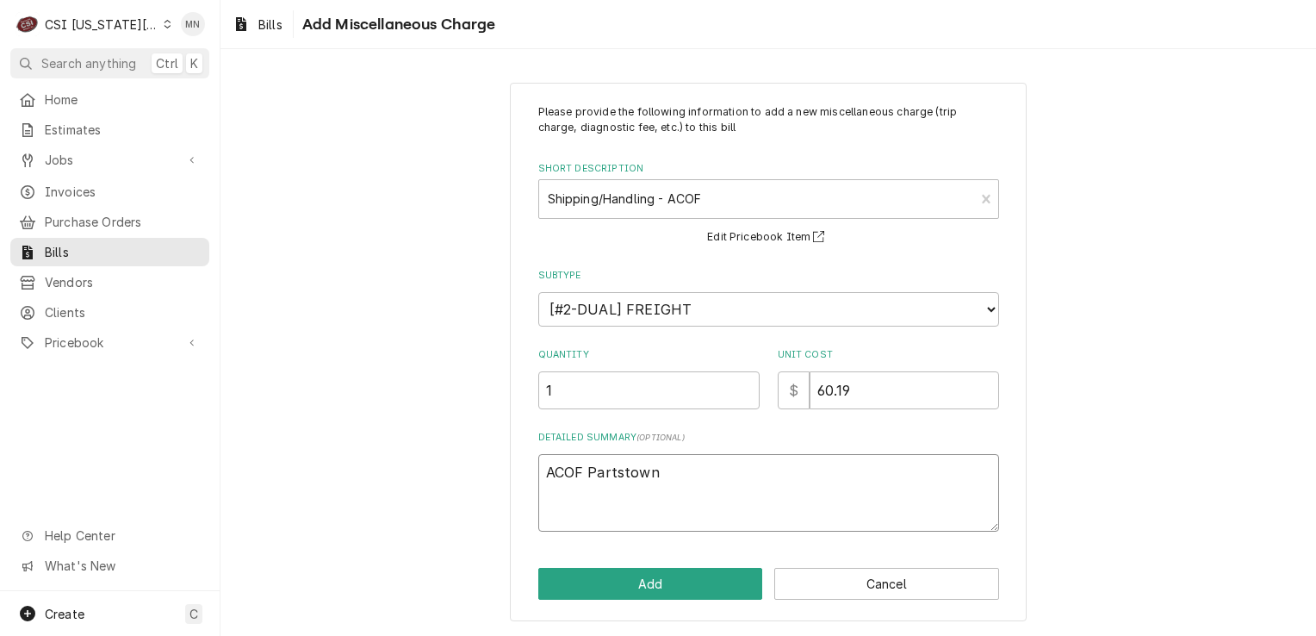
type textarea "x"
type textarea "ACOF Partstown"
type textarea "x"
type textarea "ACOF Partstown 2"
type textarea "x"
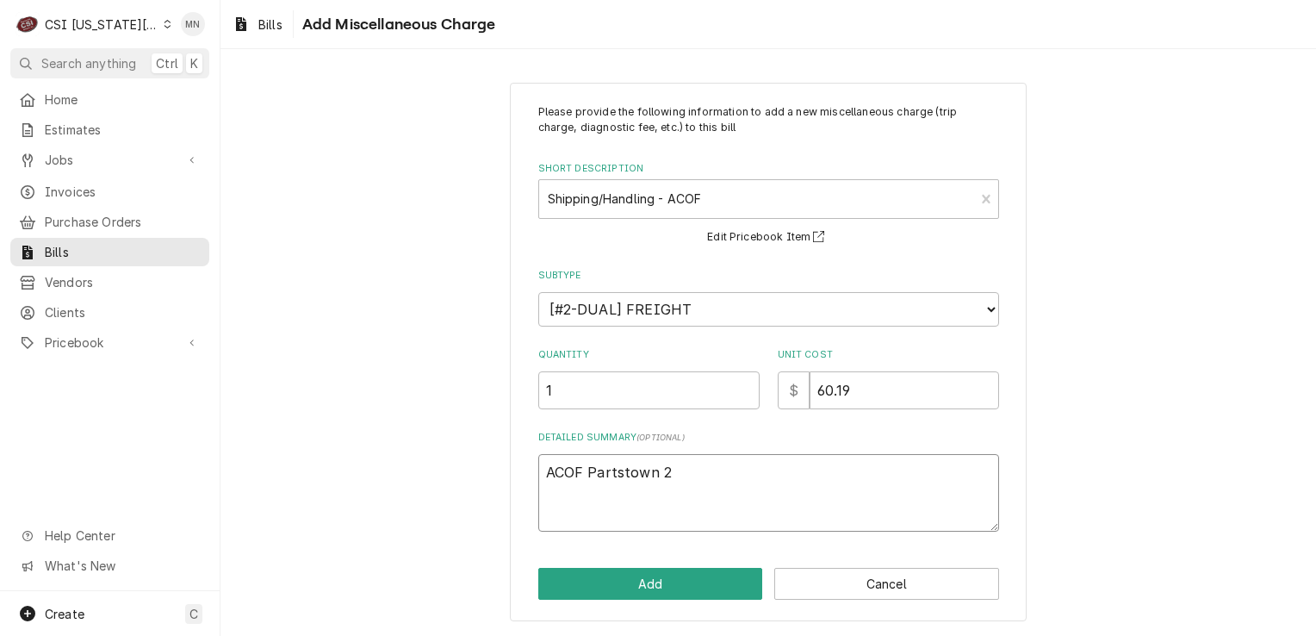
type textarea "ACOF Partstown 21"
type textarea "x"
type textarea "ACOF Partstown 210"
type textarea "x"
type textarea "ACOF Partstown 2106"
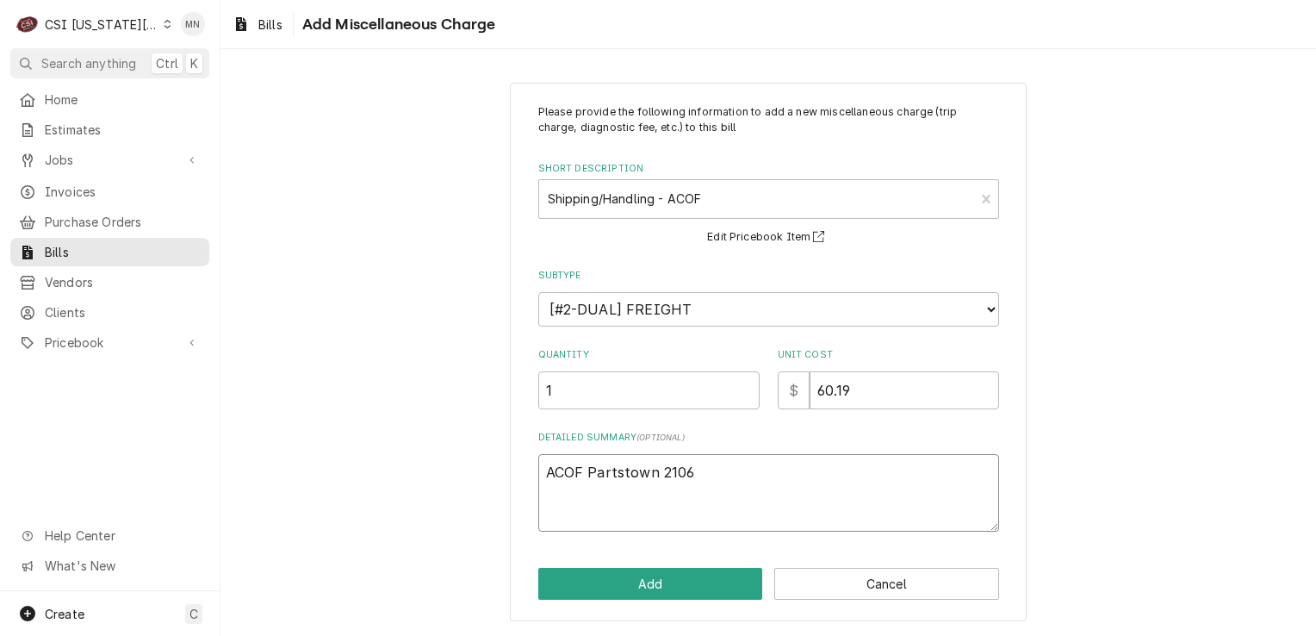
type textarea "x"
type textarea "ACOF Partstown 21067"
type textarea "x"
type textarea "ACOF Partstown 210679"
type textarea "x"
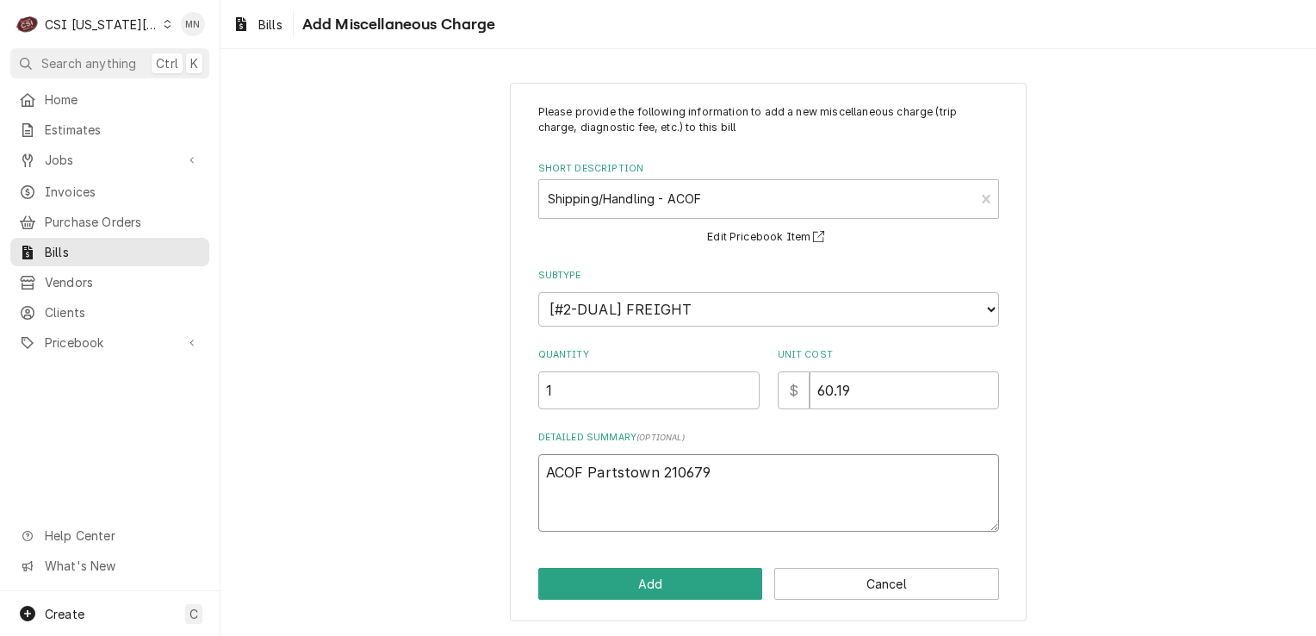
type textarea "ACOF Partstown 2106797"
type textarea "x"
type textarea "ACOF Partstown 21067971"
type textarea "x"
type textarea "ACOF Partstown 210679714"
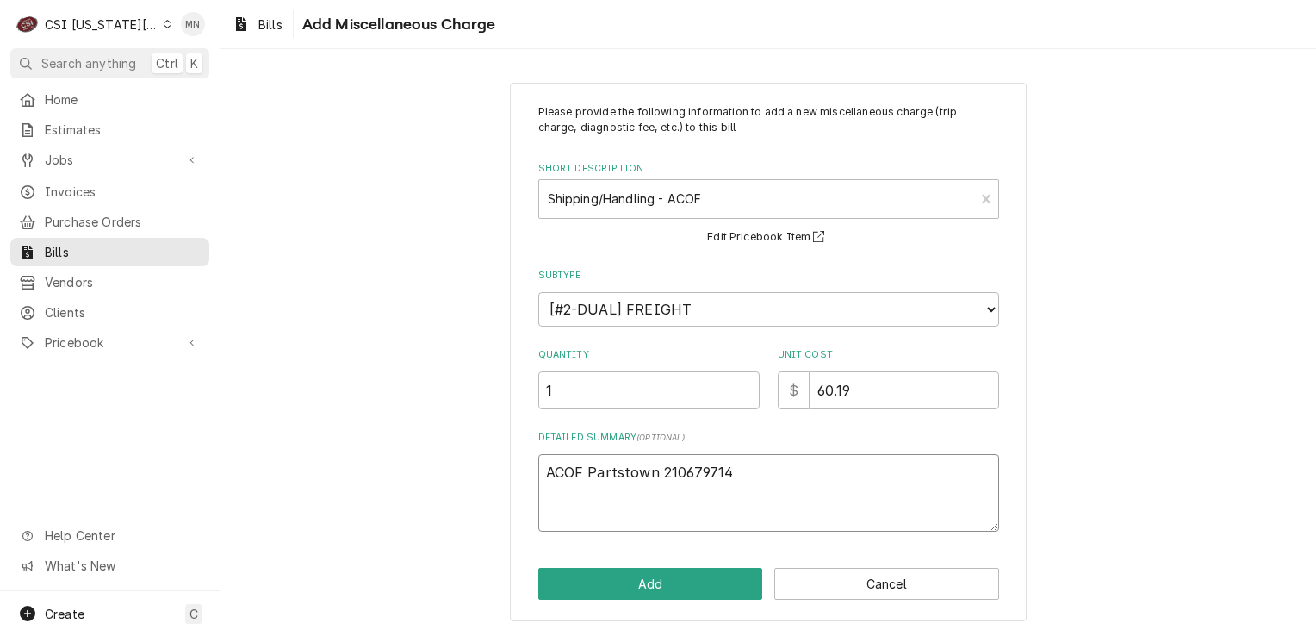
type textarea "x"
type textarea "ACOF Partstown 2106797140"
type textarea "x"
type textarea "ACOF Partstown 2106797140"
click at [682, 575] on button "Add" at bounding box center [650, 584] width 225 height 32
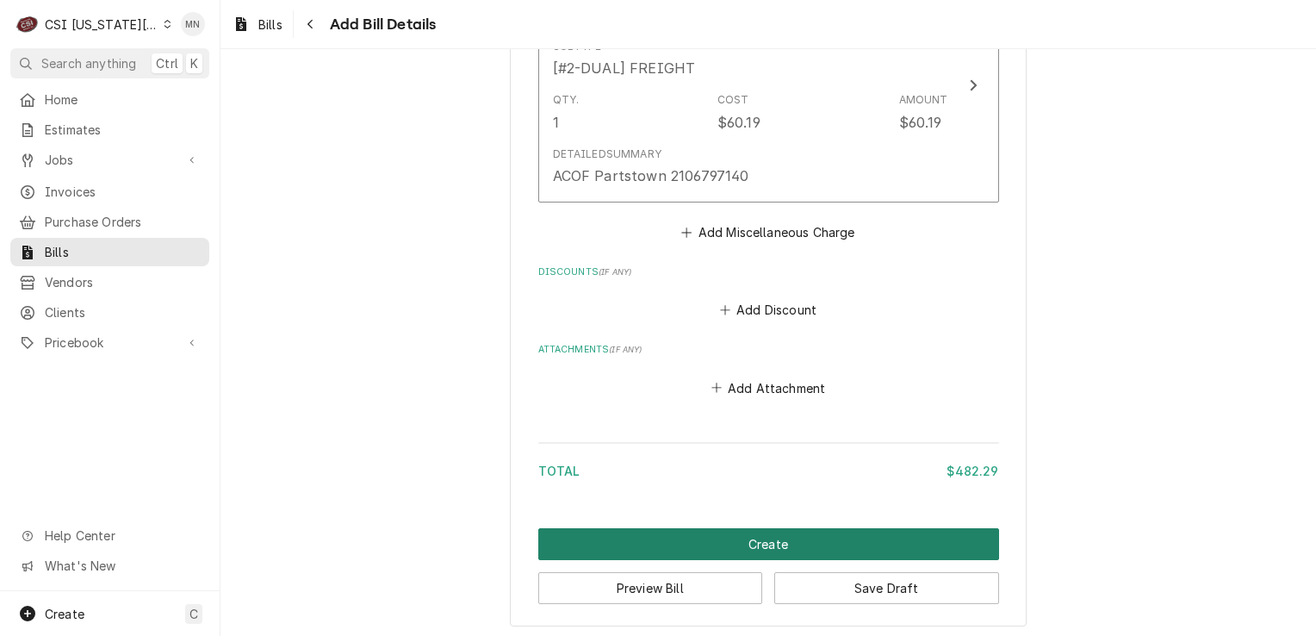
scroll to position [1526, 0]
click at [793, 543] on button "Create" at bounding box center [768, 543] width 461 height 32
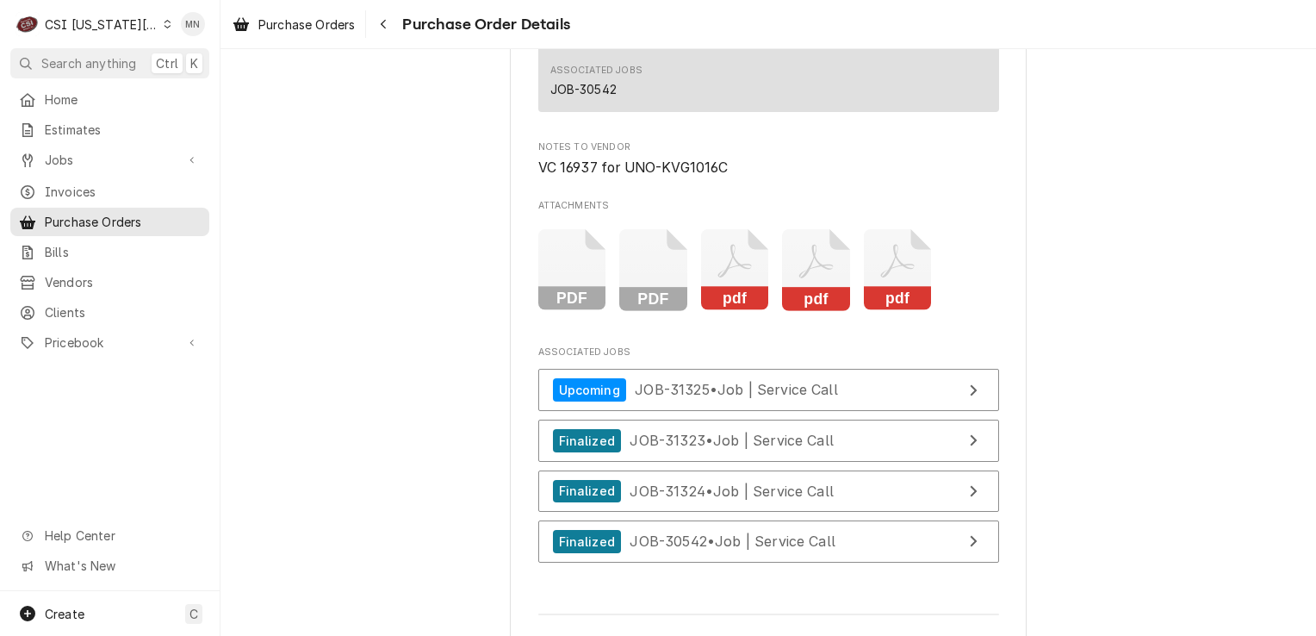
scroll to position [4479, 0]
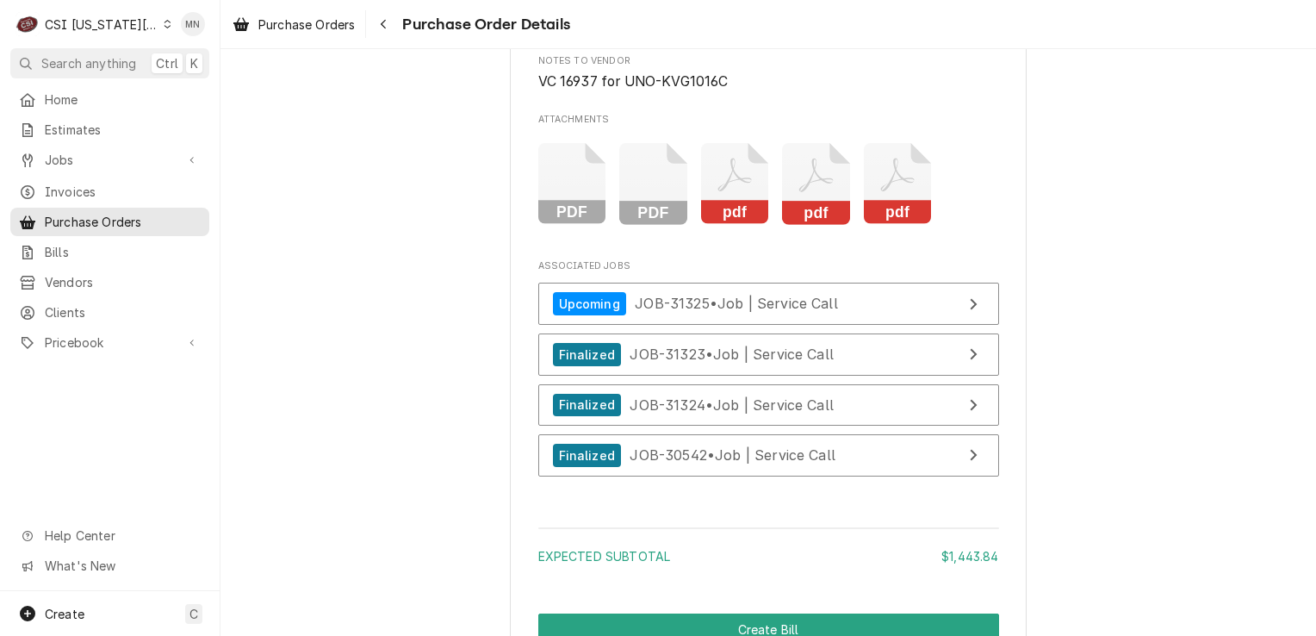
click at [903, 225] on icon "Attachments" at bounding box center [898, 184] width 68 height 82
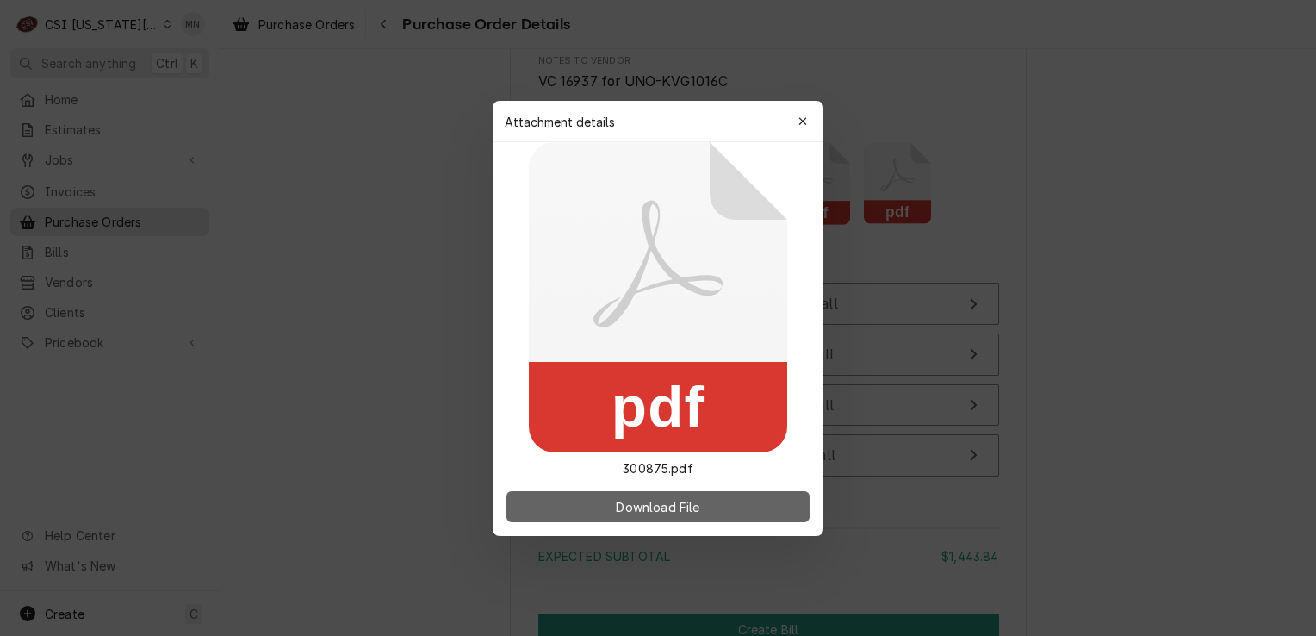
click at [694, 504] on span "Download File" at bounding box center [657, 506] width 90 height 18
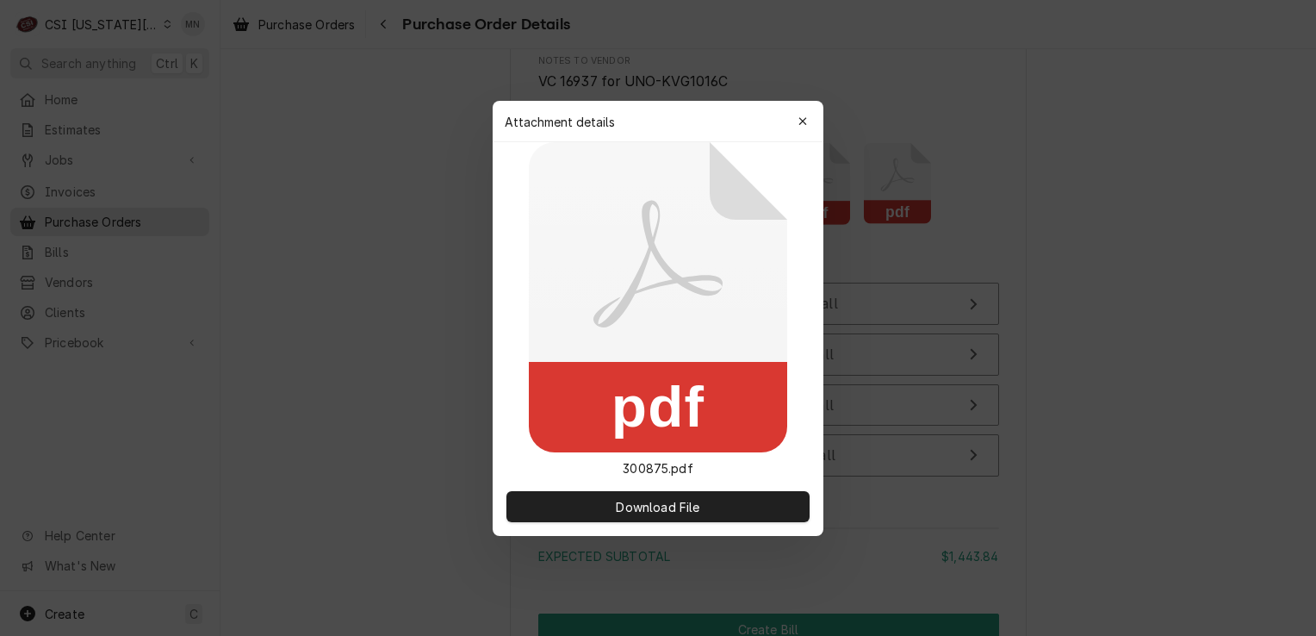
click at [799, 131] on button "button" at bounding box center [803, 122] width 28 height 28
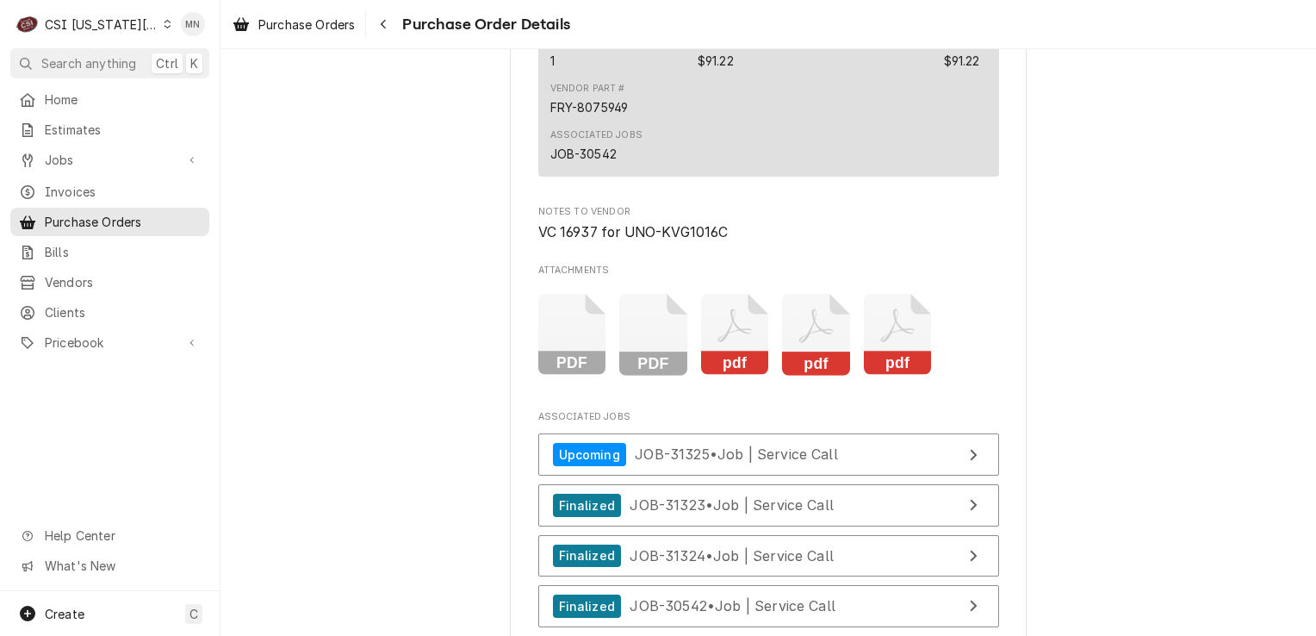
scroll to position [4445, 0]
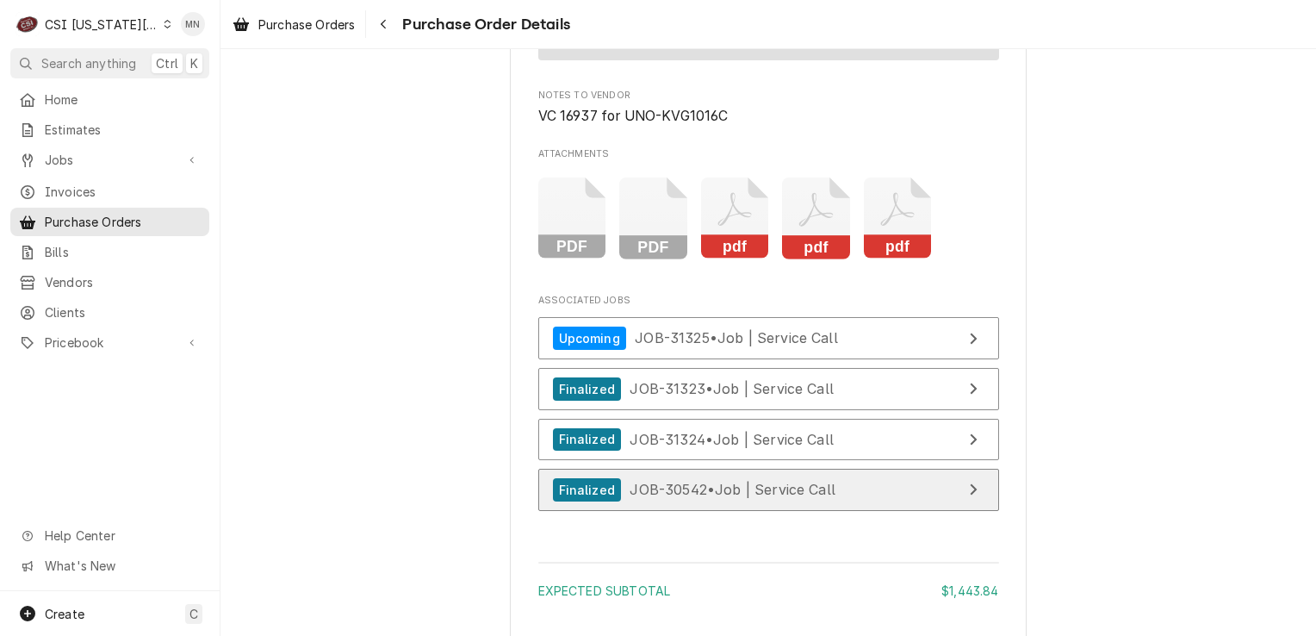
click at [827, 498] on span "JOB-30542 • Job | Service Call" at bounding box center [733, 489] width 206 height 17
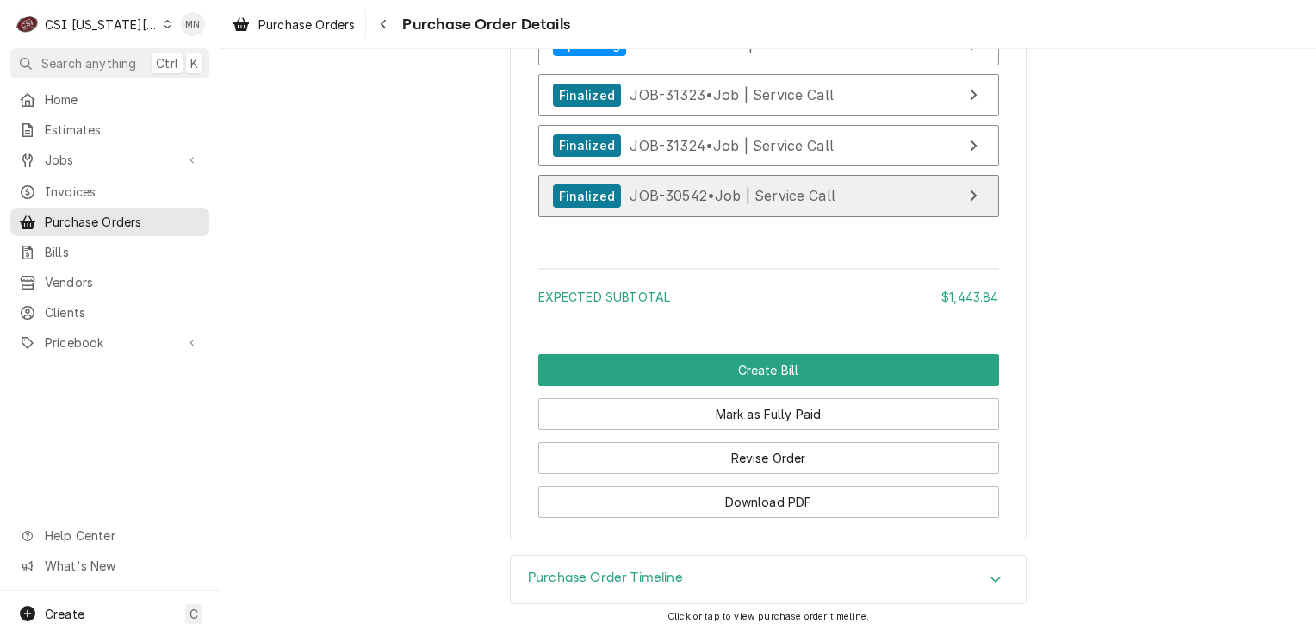
scroll to position [4789, 0]
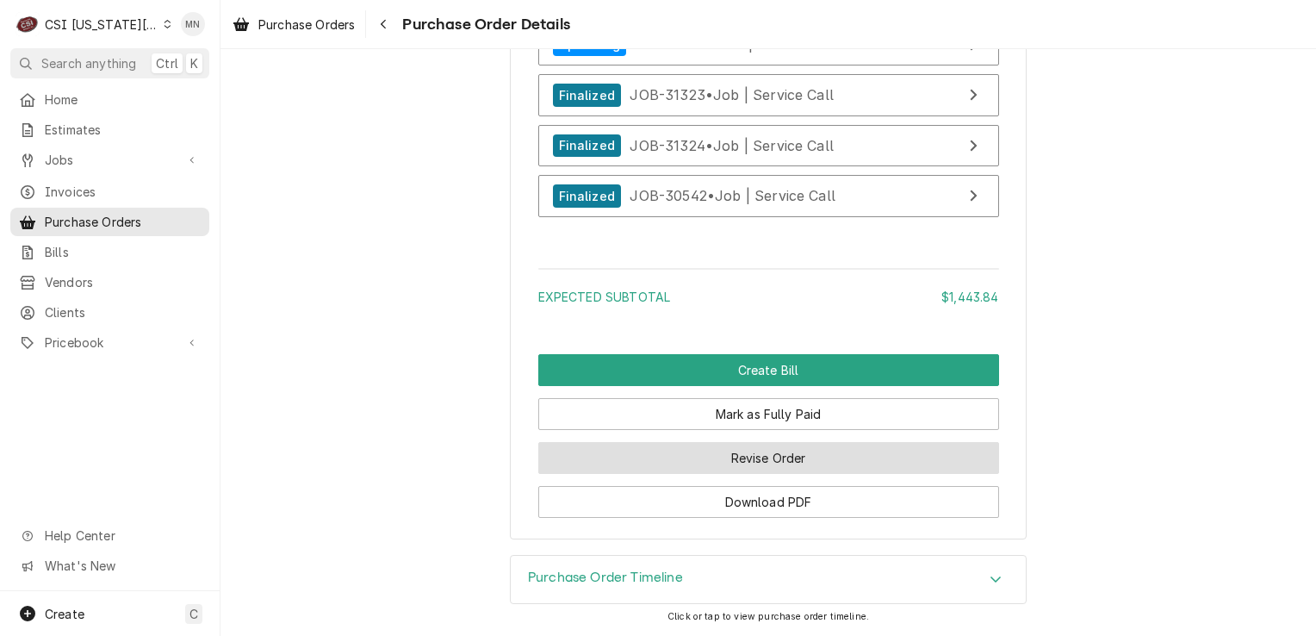
click at [773, 463] on button "Revise Order" at bounding box center [768, 458] width 461 height 32
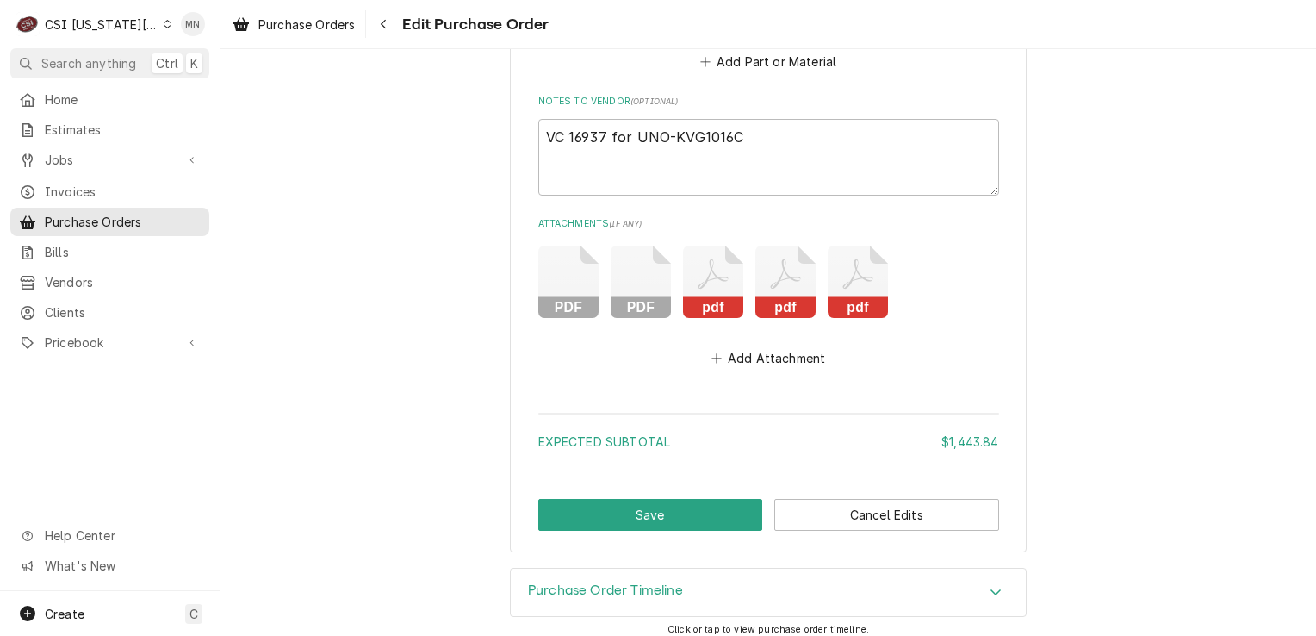
scroll to position [4551, 0]
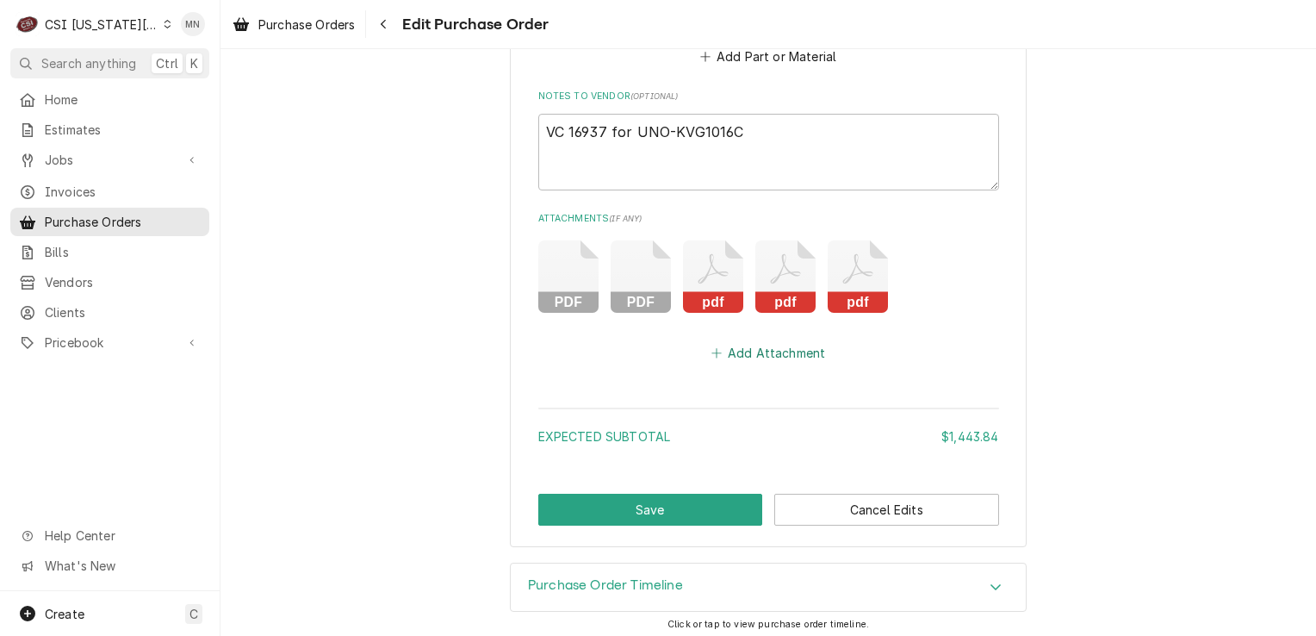
click at [718, 350] on button "Add Attachment" at bounding box center [768, 353] width 121 height 24
type textarea "x"
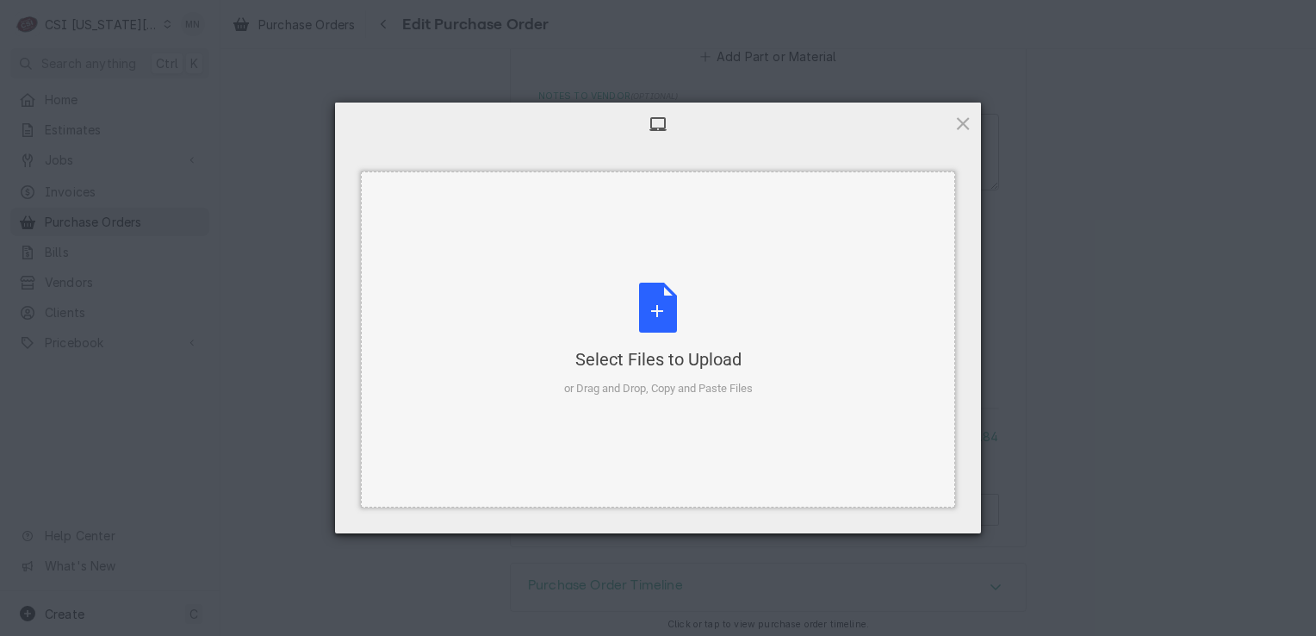
click at [690, 319] on div "Select Files to Upload or Drag and Drop, Copy and Paste Files" at bounding box center [658, 340] width 189 height 115
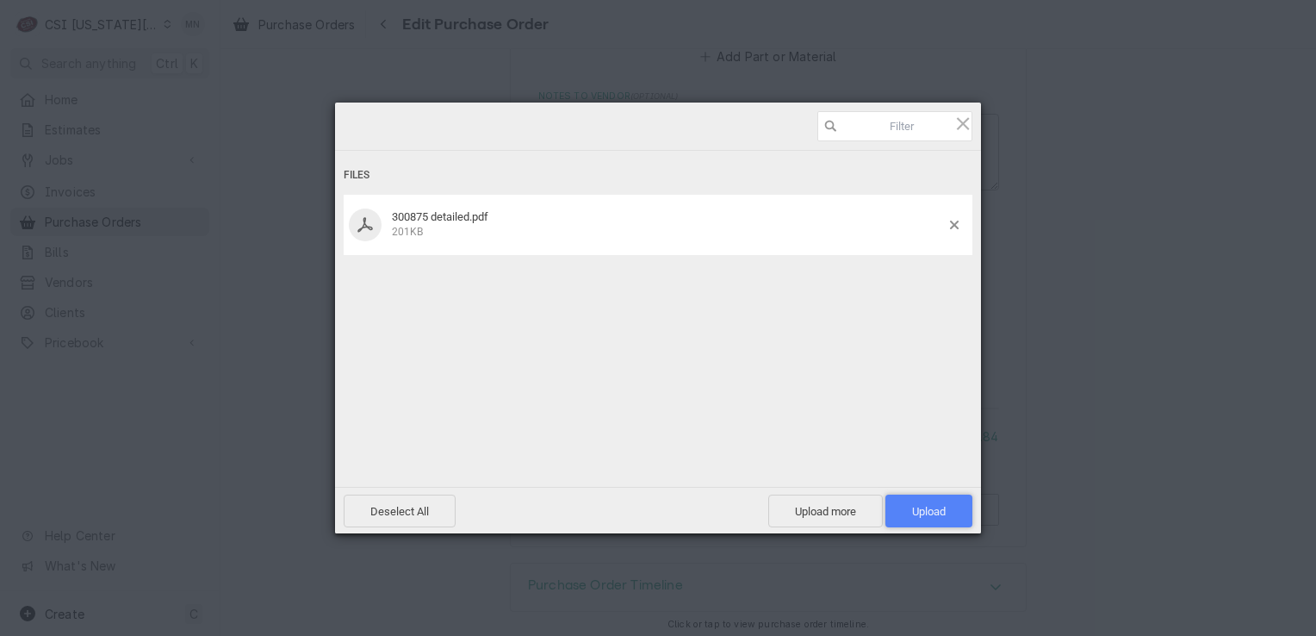
click at [929, 521] on span "Upload 1" at bounding box center [929, 510] width 87 height 33
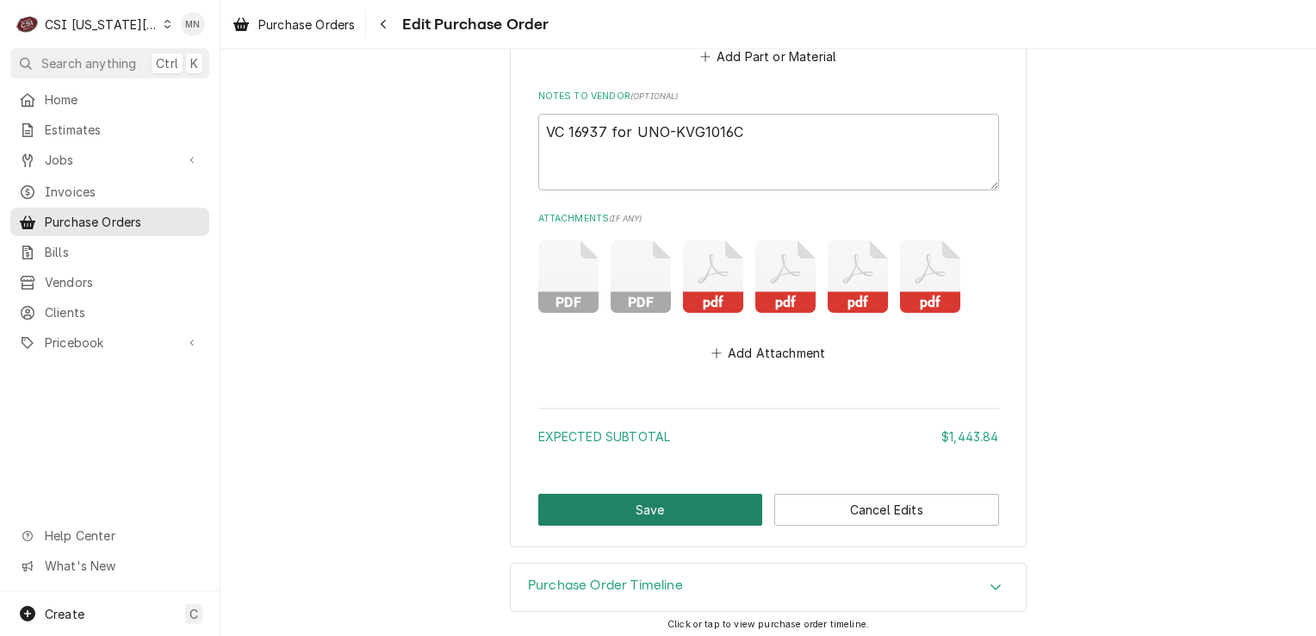
click at [623, 507] on button "Save" at bounding box center [650, 510] width 225 height 32
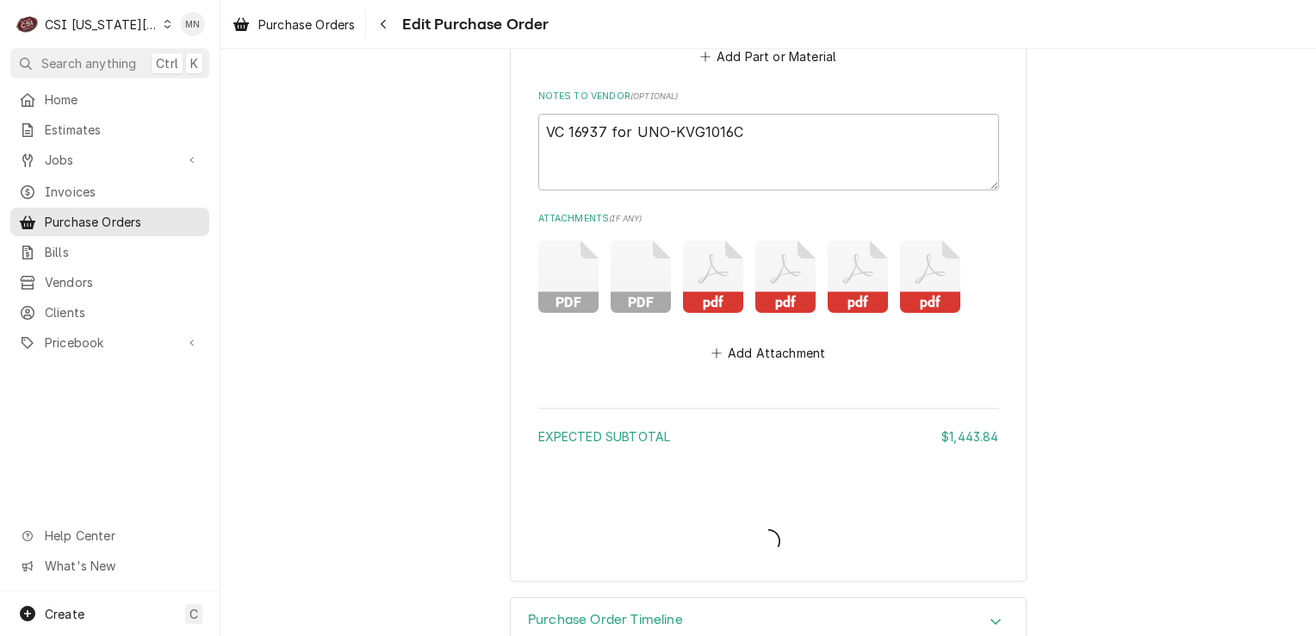
type textarea "x"
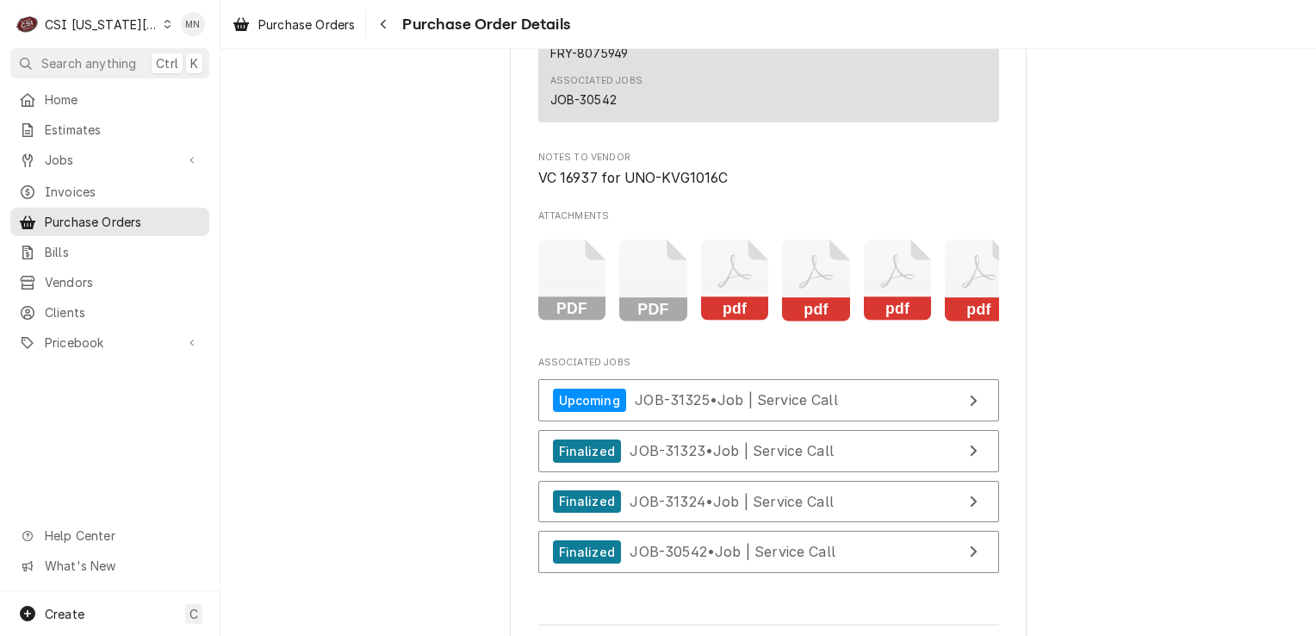
scroll to position [4652, 0]
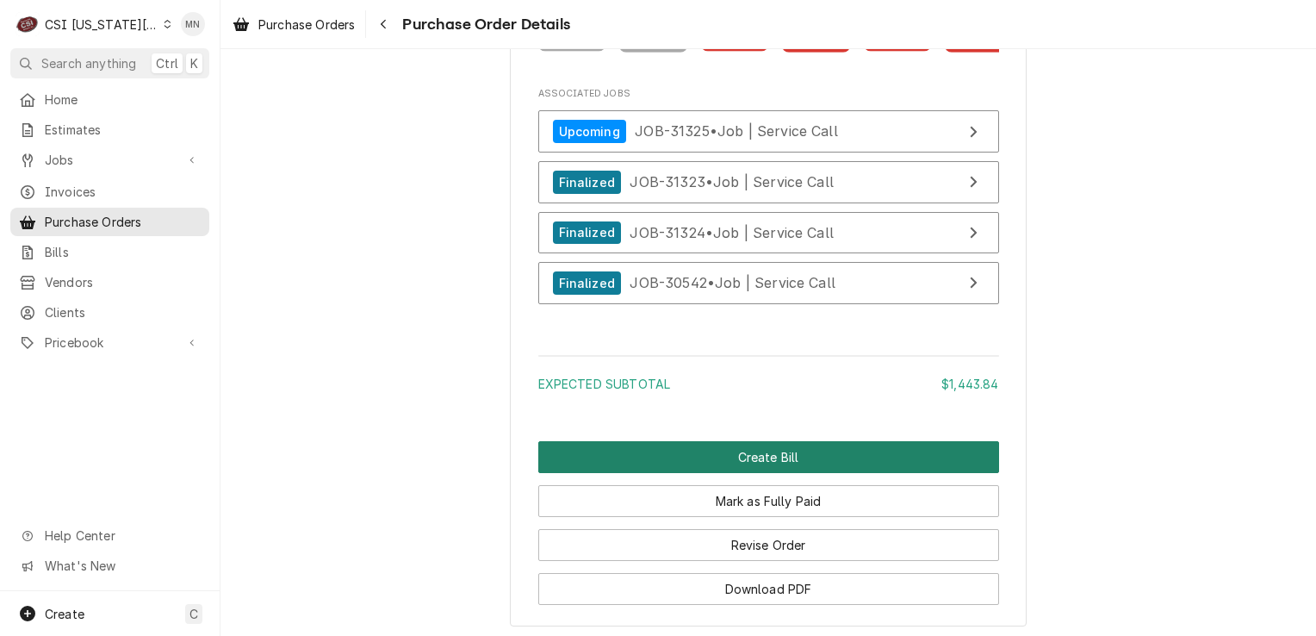
click at [682, 473] on button "Create Bill" at bounding box center [768, 457] width 461 height 32
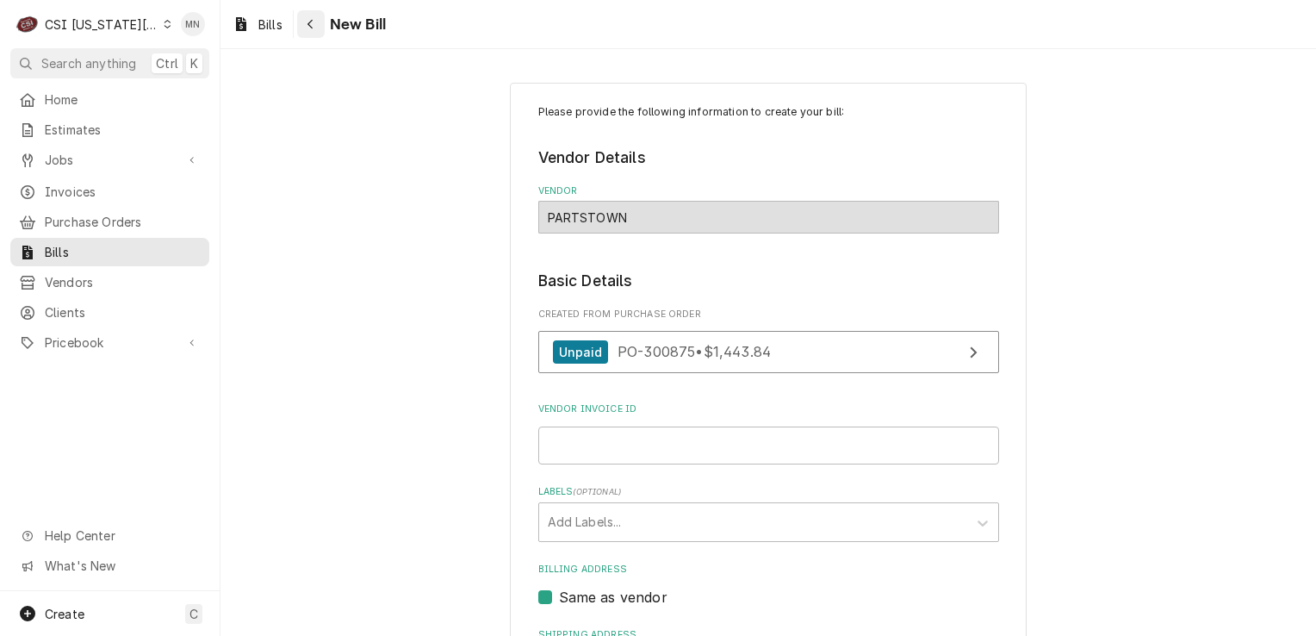
click at [314, 22] on icon "Navigate back" at bounding box center [311, 24] width 8 height 12
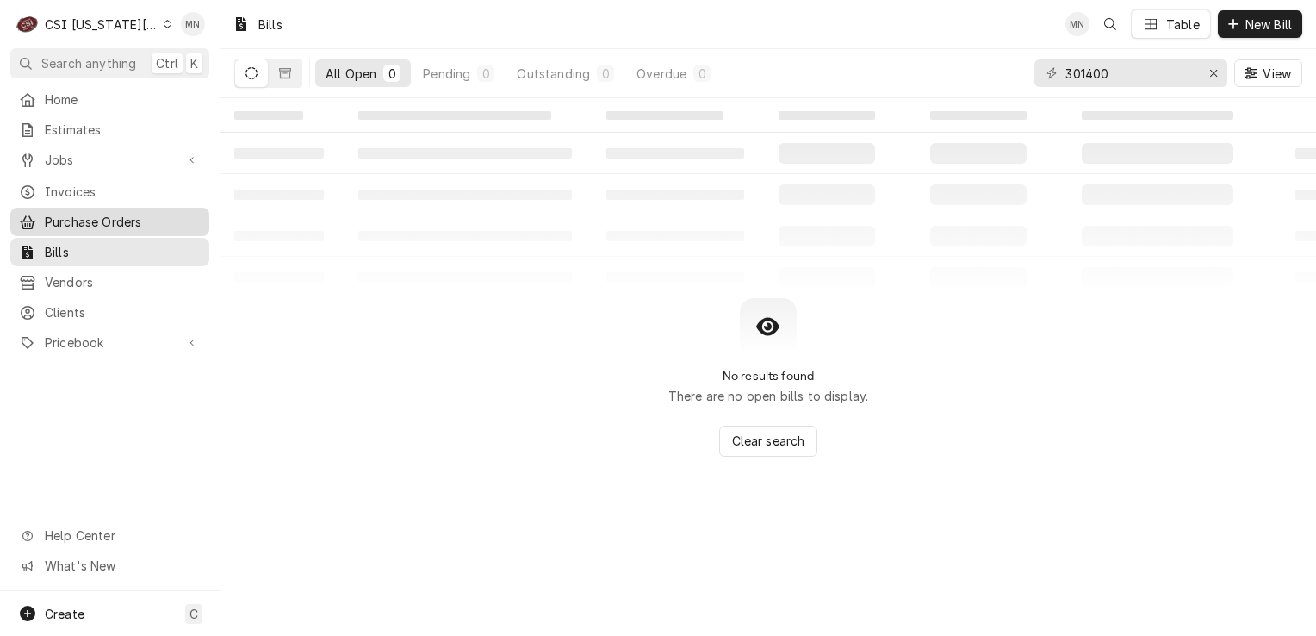
click at [132, 213] on span "Purchase Orders" at bounding box center [123, 222] width 156 height 18
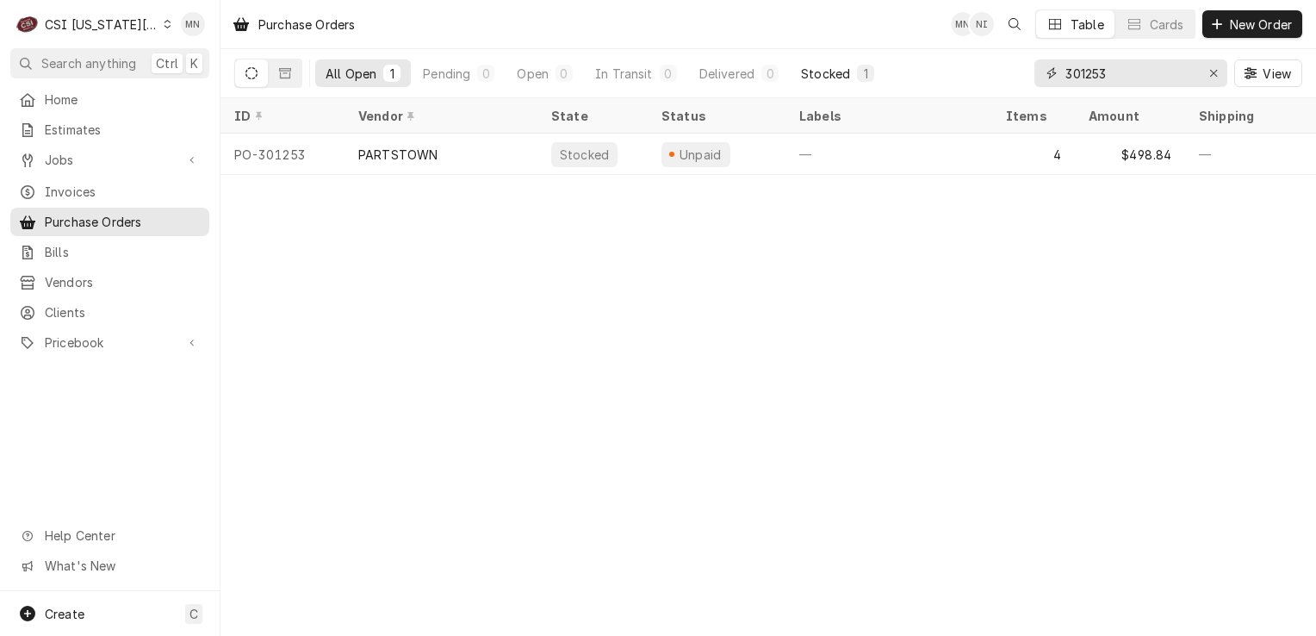
drag, startPoint x: 1135, startPoint y: 70, endPoint x: 857, endPoint y: 72, distance: 278.3
click at [857, 72] on div "All Open 1 Pending 0 Open 0 In Transit 0 Delivered 0 Stocked 1 301253 View" at bounding box center [768, 73] width 1068 height 48
type input "300875"
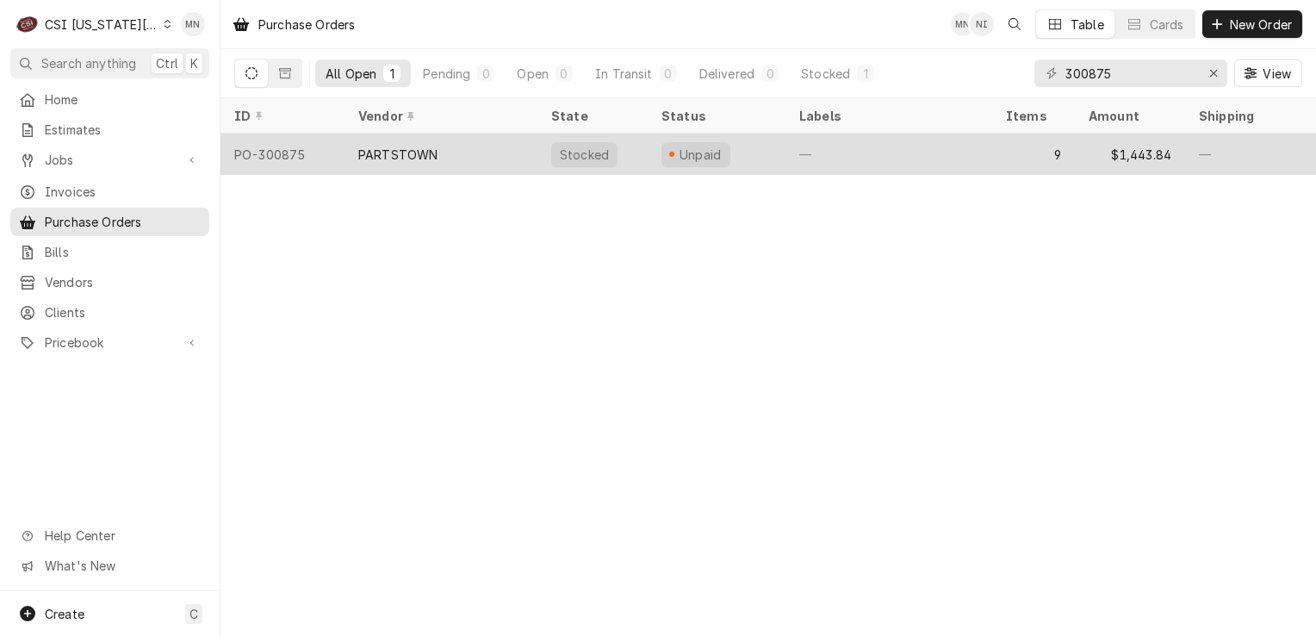
click at [437, 149] on div "PARTSTOWN" at bounding box center [441, 154] width 193 height 41
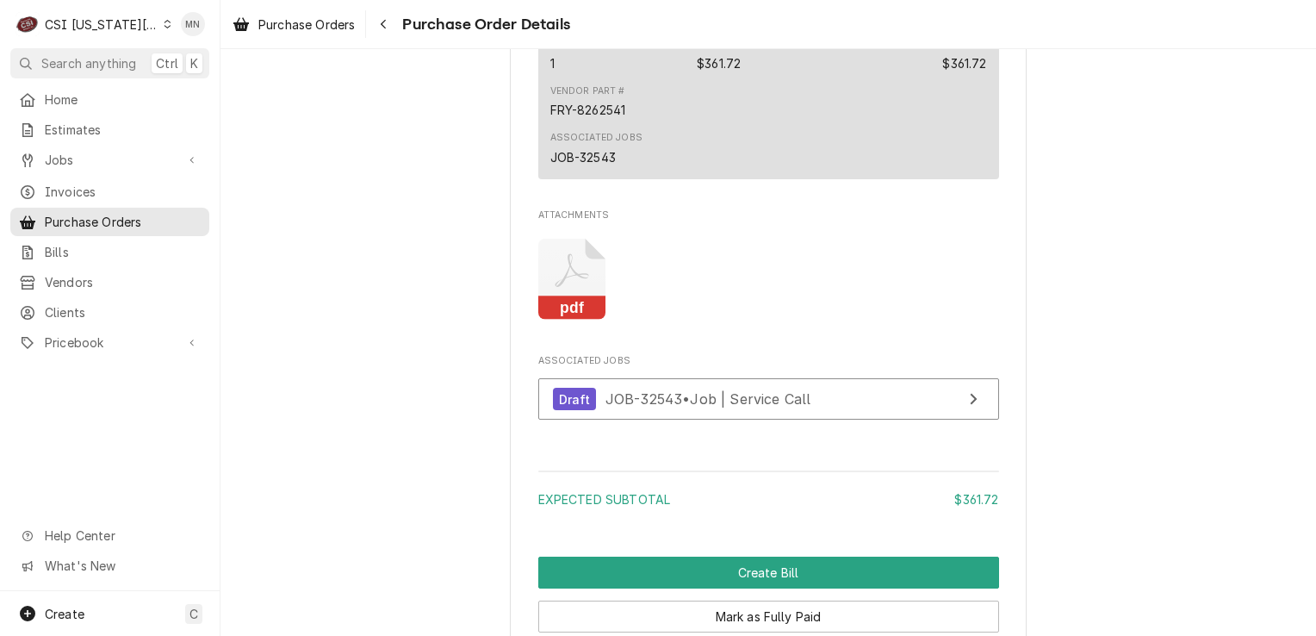
scroll to position [1375, 0]
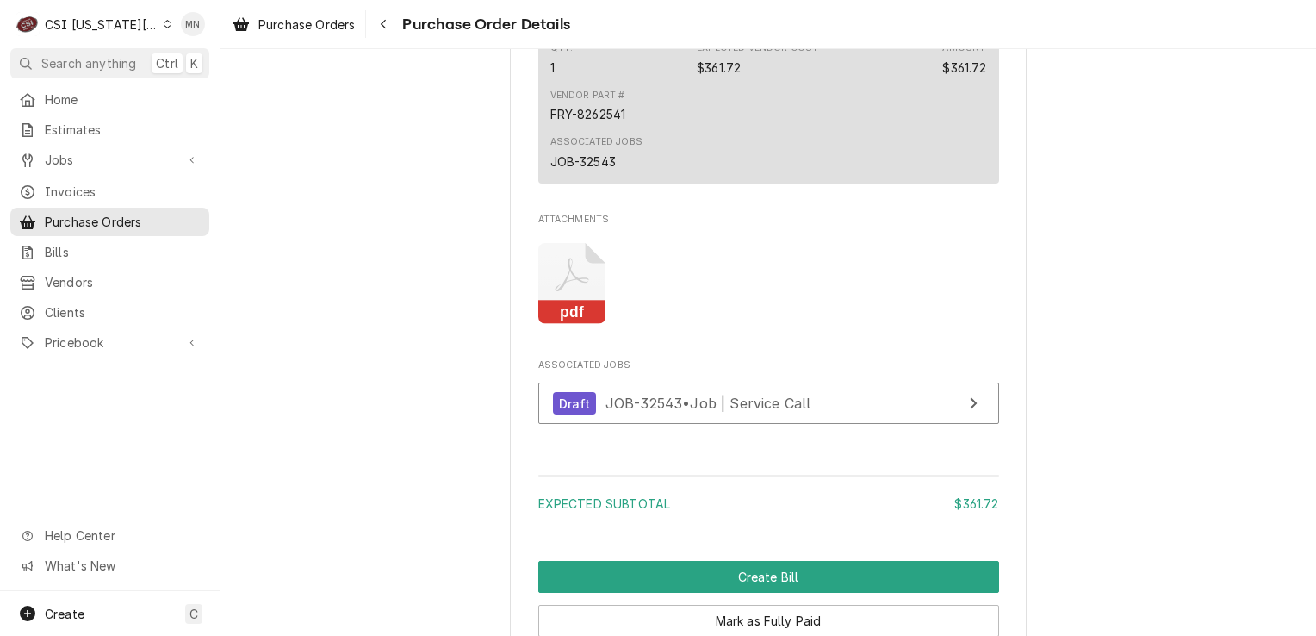
click at [572, 325] on icon "Attachments" at bounding box center [572, 284] width 68 height 82
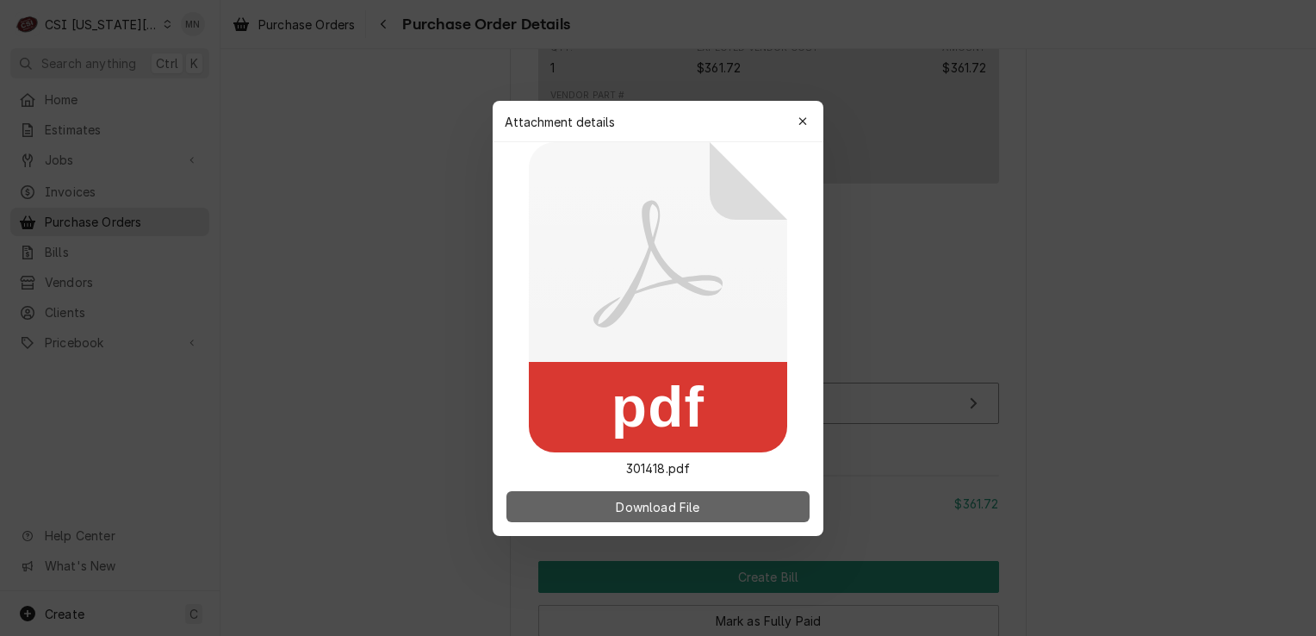
click at [634, 506] on span "Download File" at bounding box center [657, 506] width 90 height 18
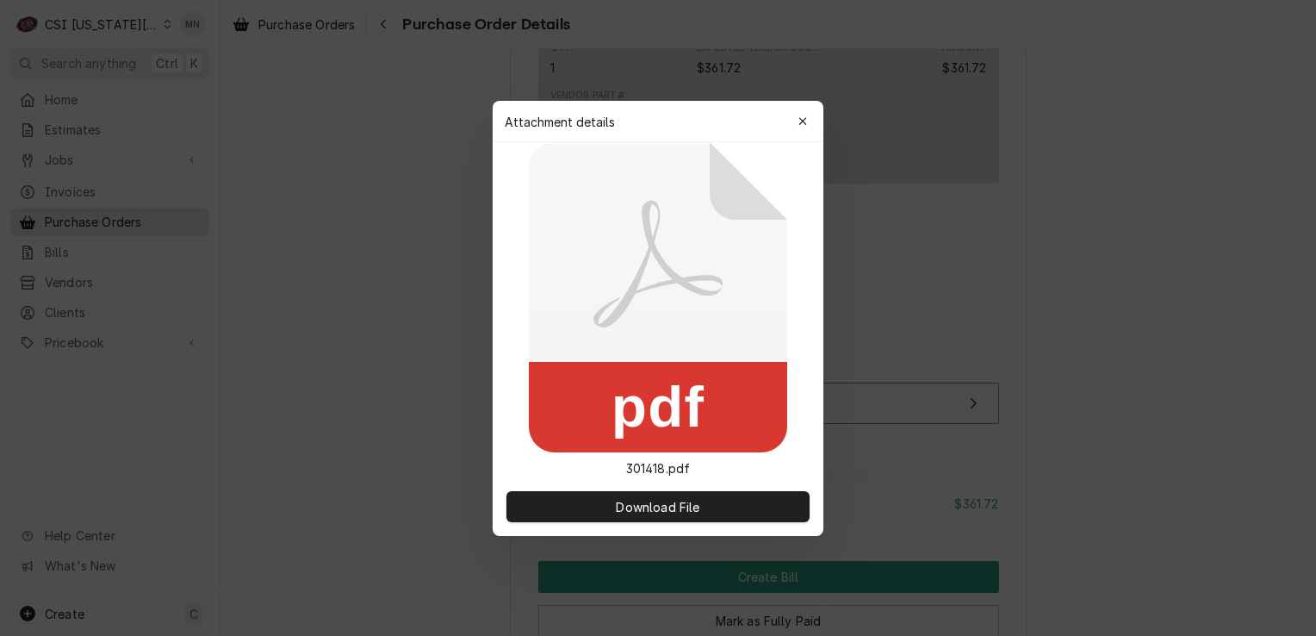
click at [865, 461] on div at bounding box center [658, 318] width 1316 height 636
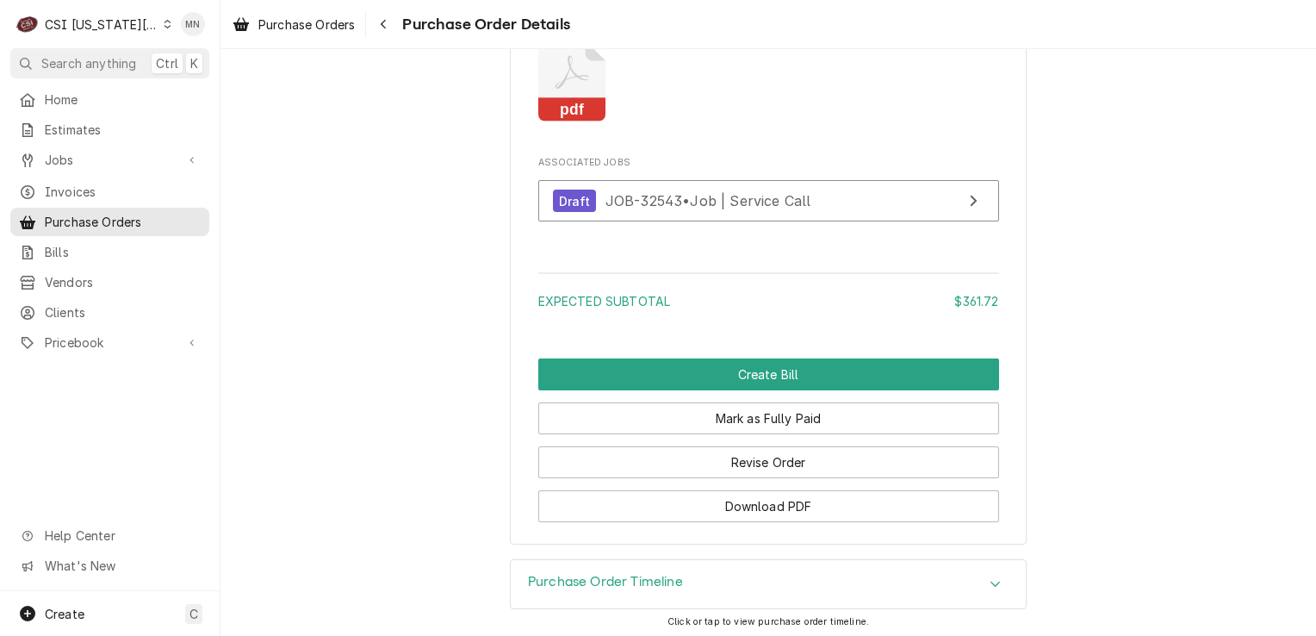
scroll to position [1547, 0]
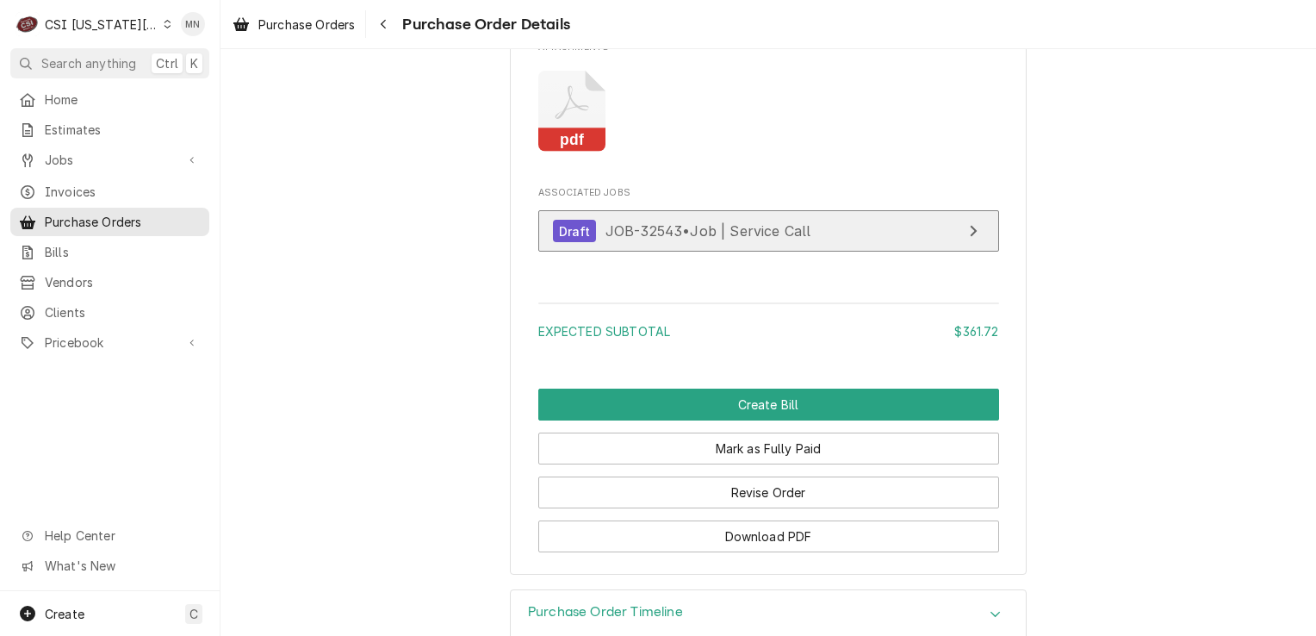
click at [724, 243] on div "Draft JOB-32543 • Job | Service Call" at bounding box center [682, 231] width 258 height 23
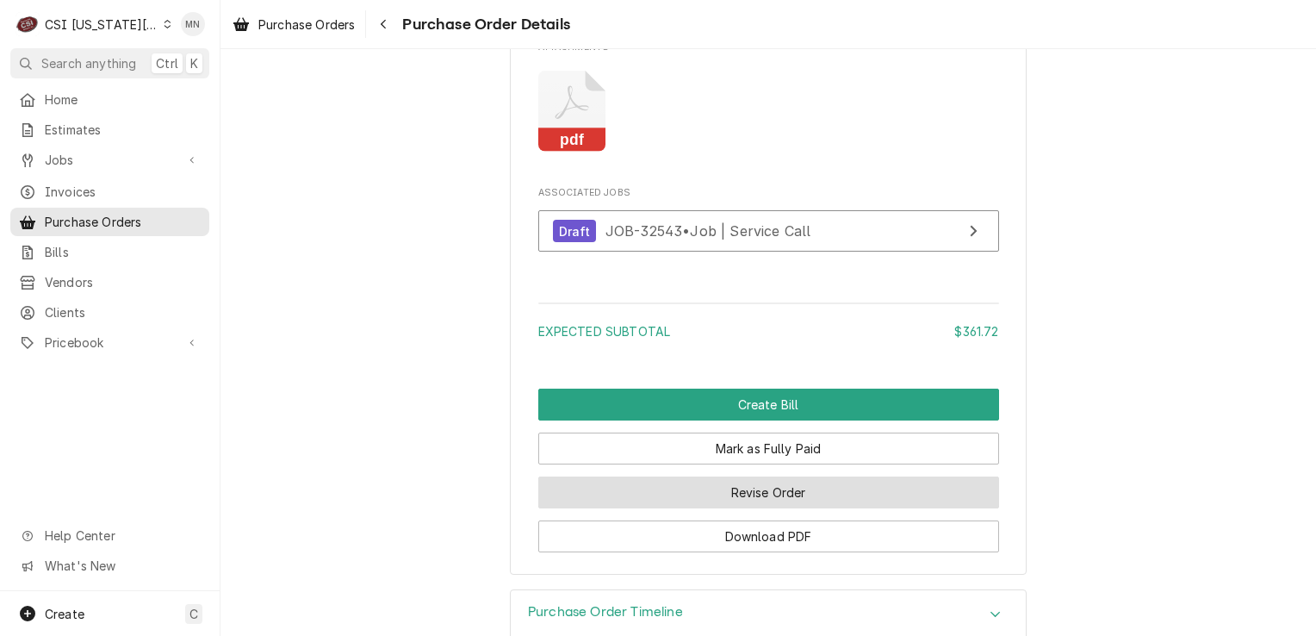
click at [772, 508] on button "Revise Order" at bounding box center [768, 492] width 461 height 32
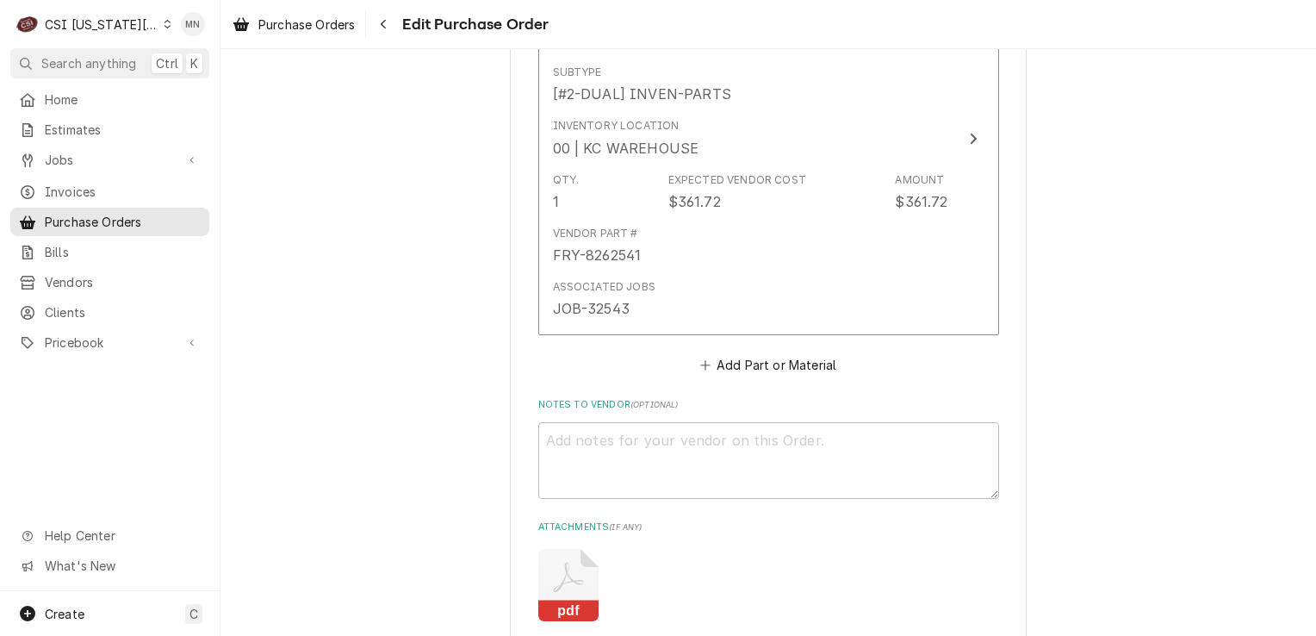
scroll to position [1172, 0]
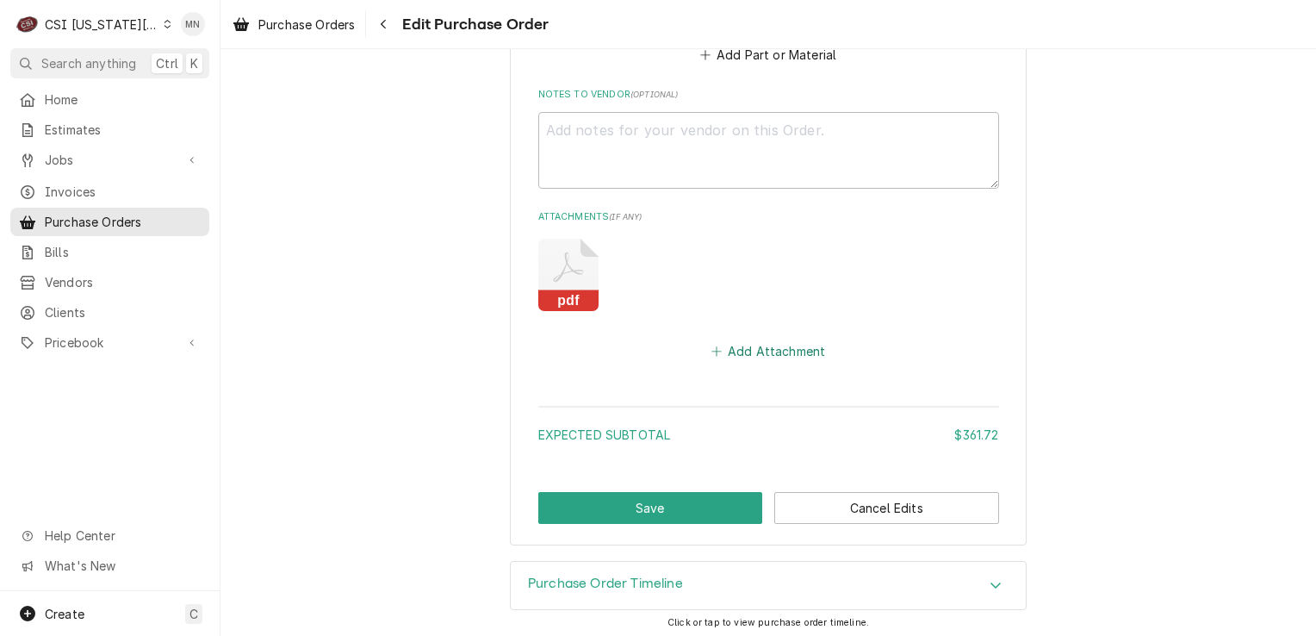
click at [752, 347] on button "Add Attachment" at bounding box center [768, 351] width 121 height 24
type textarea "x"
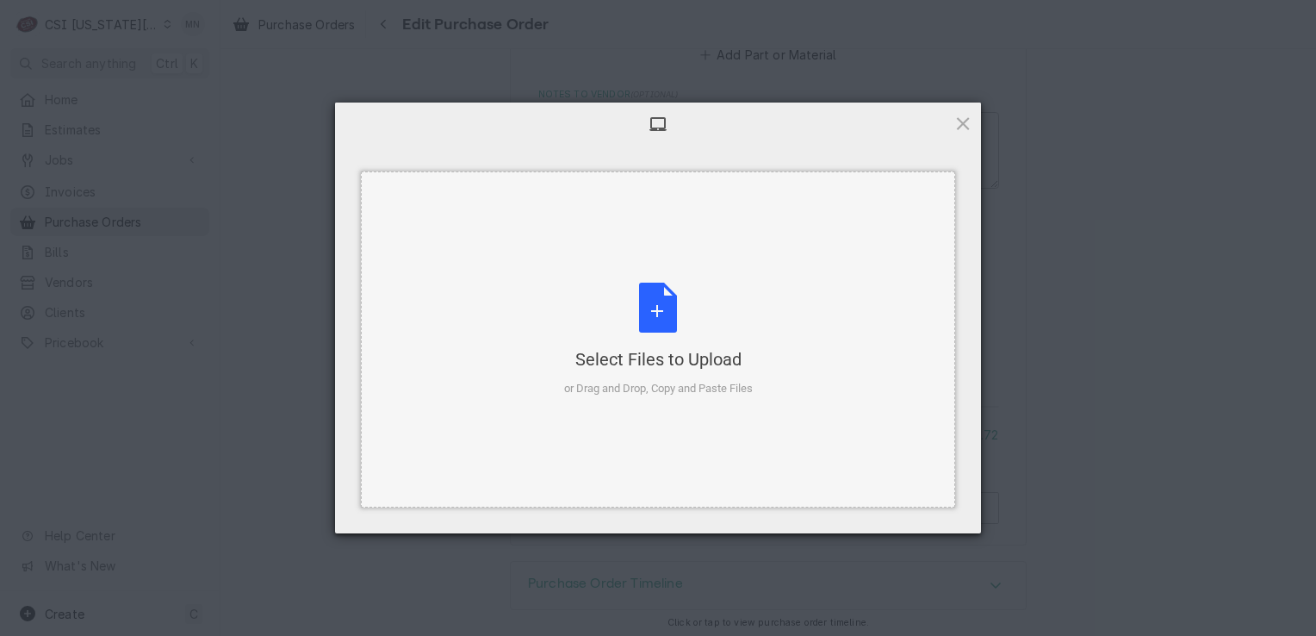
click at [644, 296] on div "Select Files to Upload or Drag and Drop, Copy and Paste Files" at bounding box center [658, 340] width 189 height 115
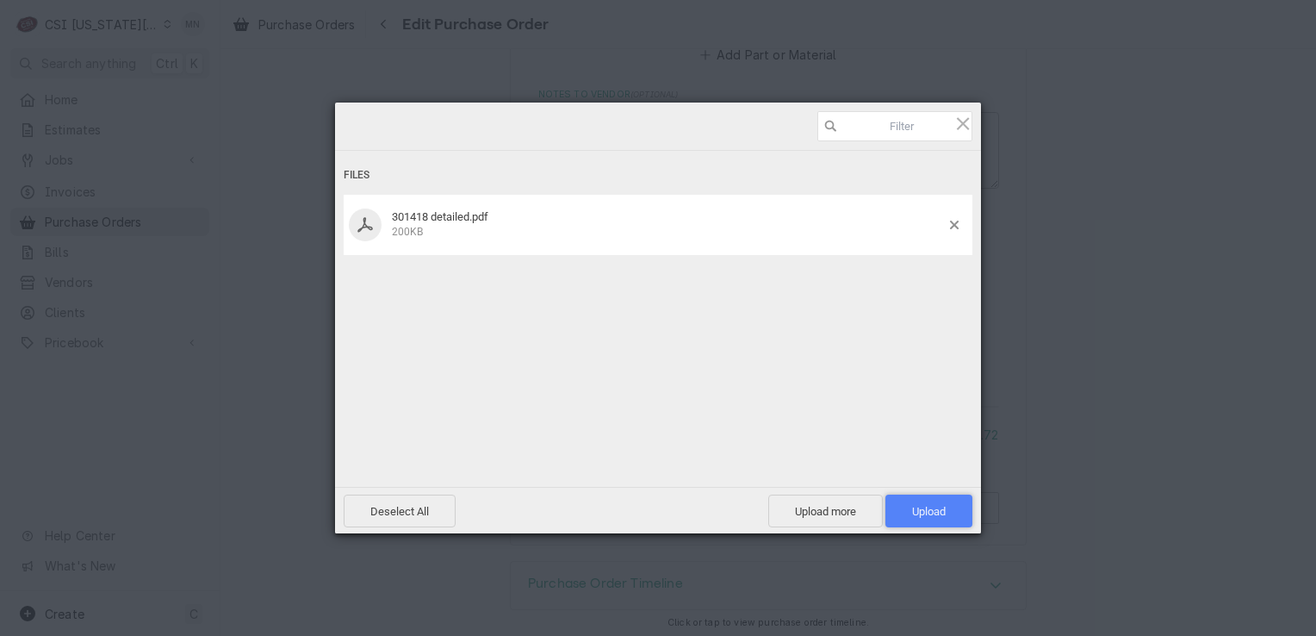
click at [931, 515] on span "Upload 1" at bounding box center [929, 511] width 34 height 13
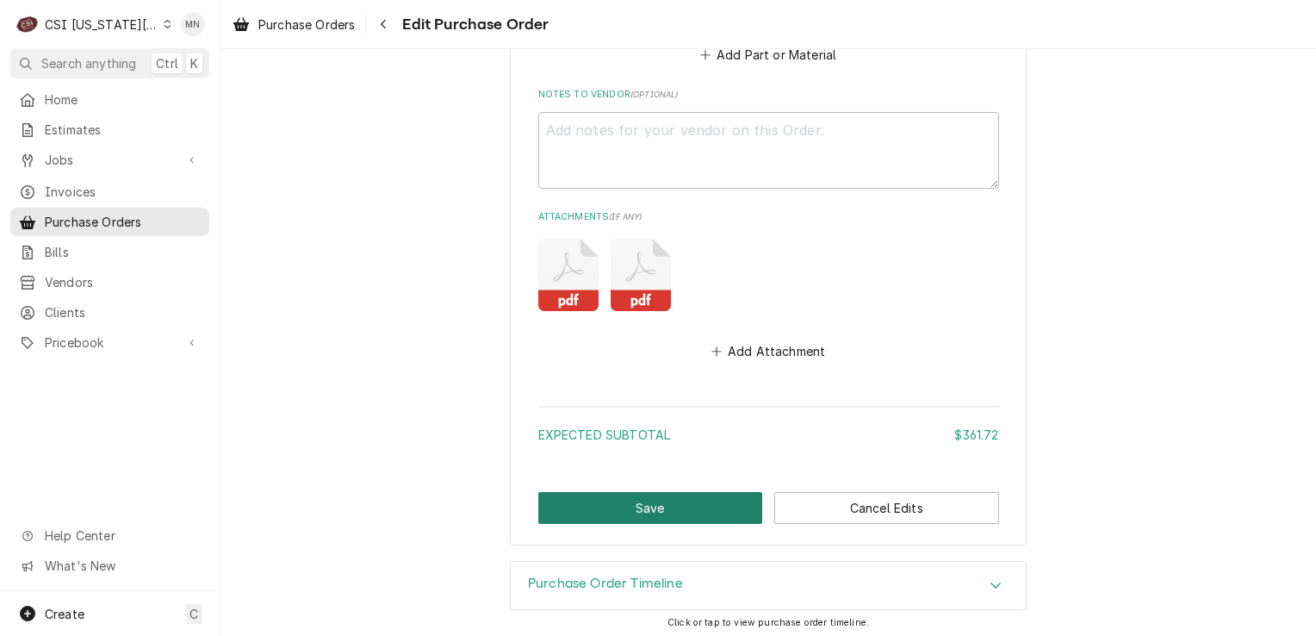
click at [713, 492] on button "Save" at bounding box center [650, 508] width 225 height 32
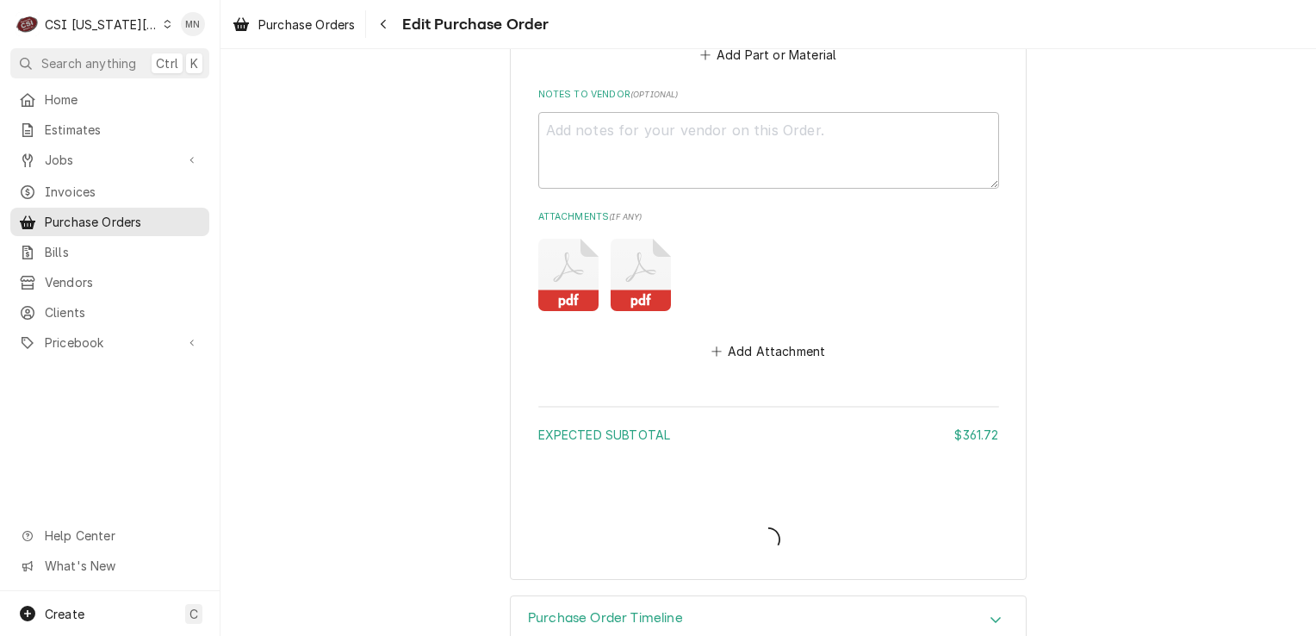
type textarea "x"
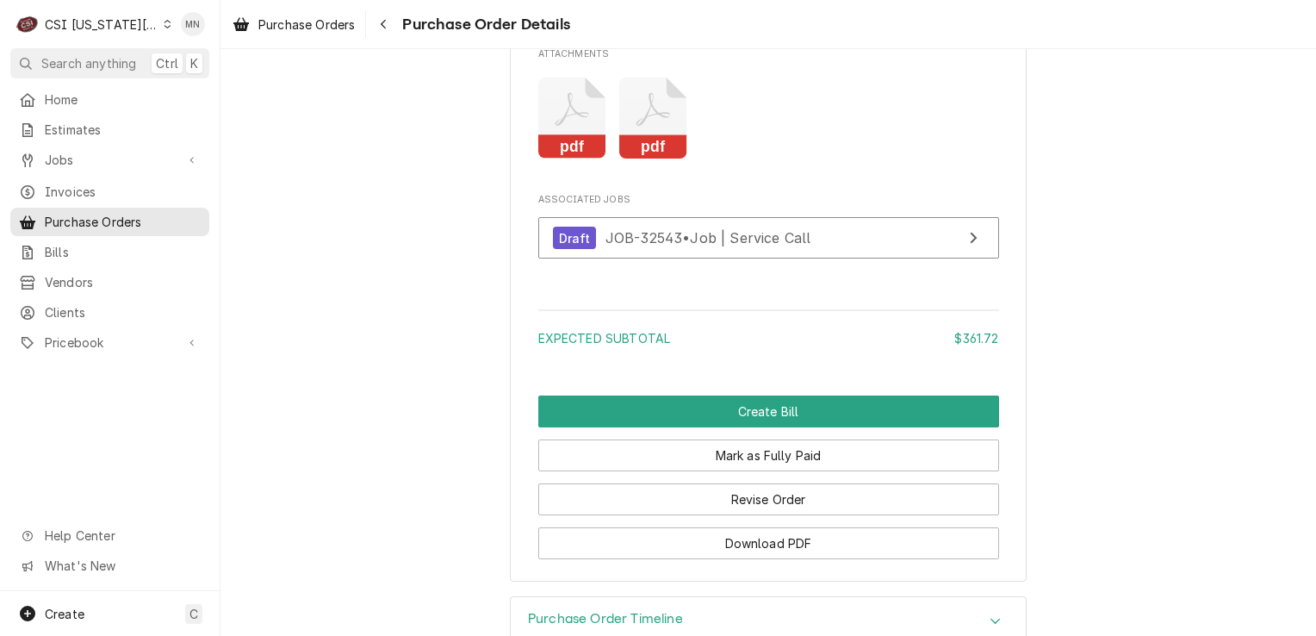
scroll to position [1551, 0]
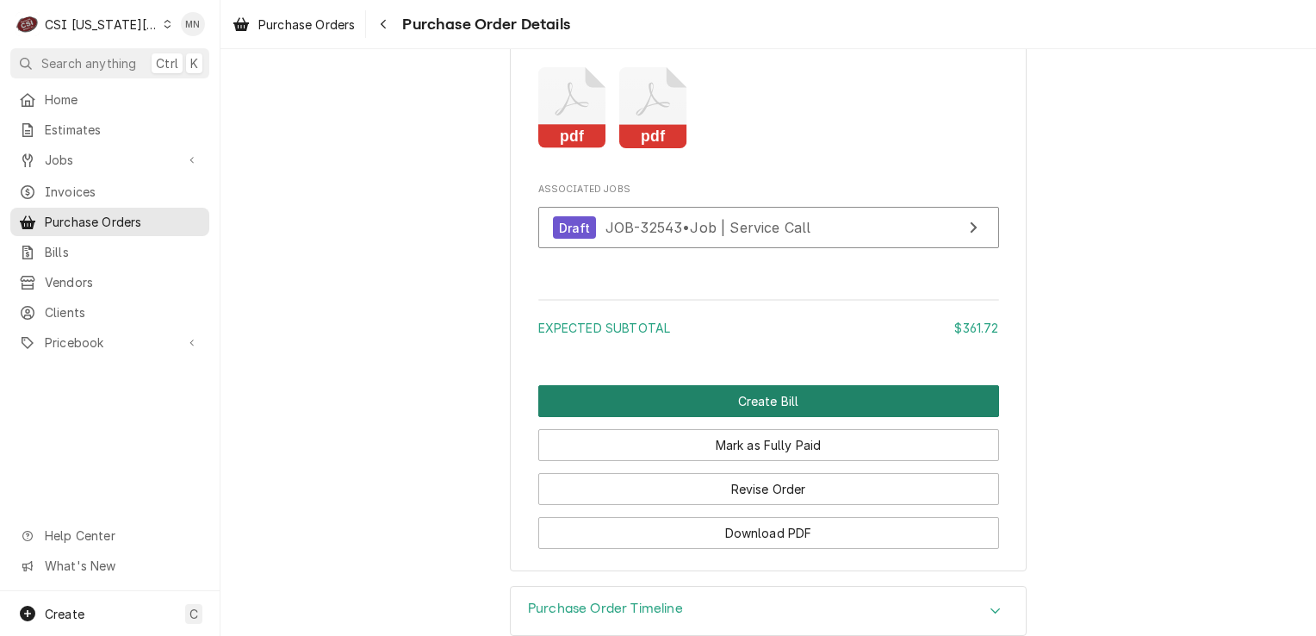
click at [761, 417] on button "Create Bill" at bounding box center [768, 401] width 461 height 32
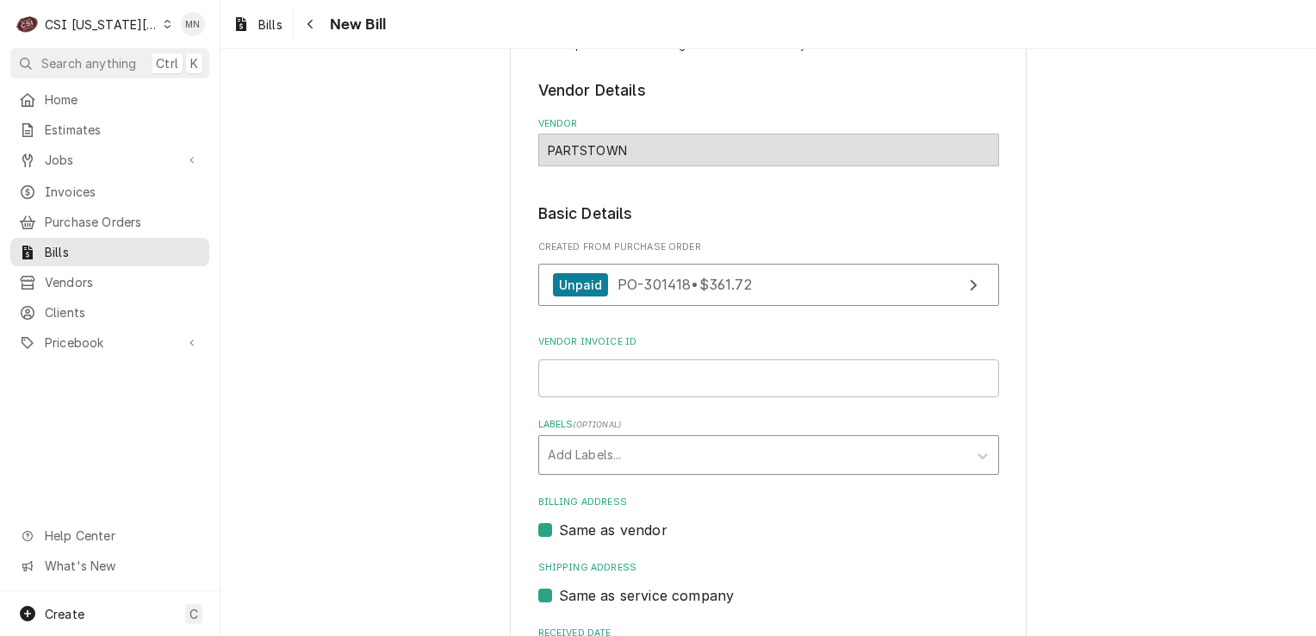
scroll to position [172, 0]
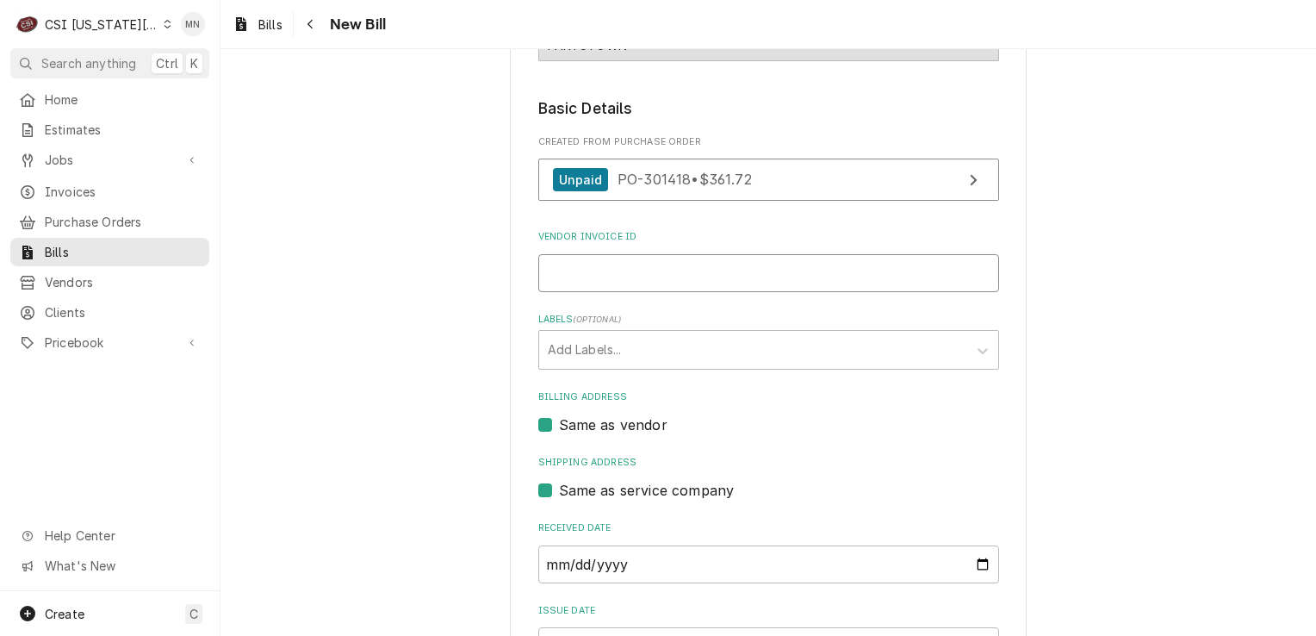
click at [579, 267] on input "Vendor Invoice ID" at bounding box center [768, 273] width 461 height 38
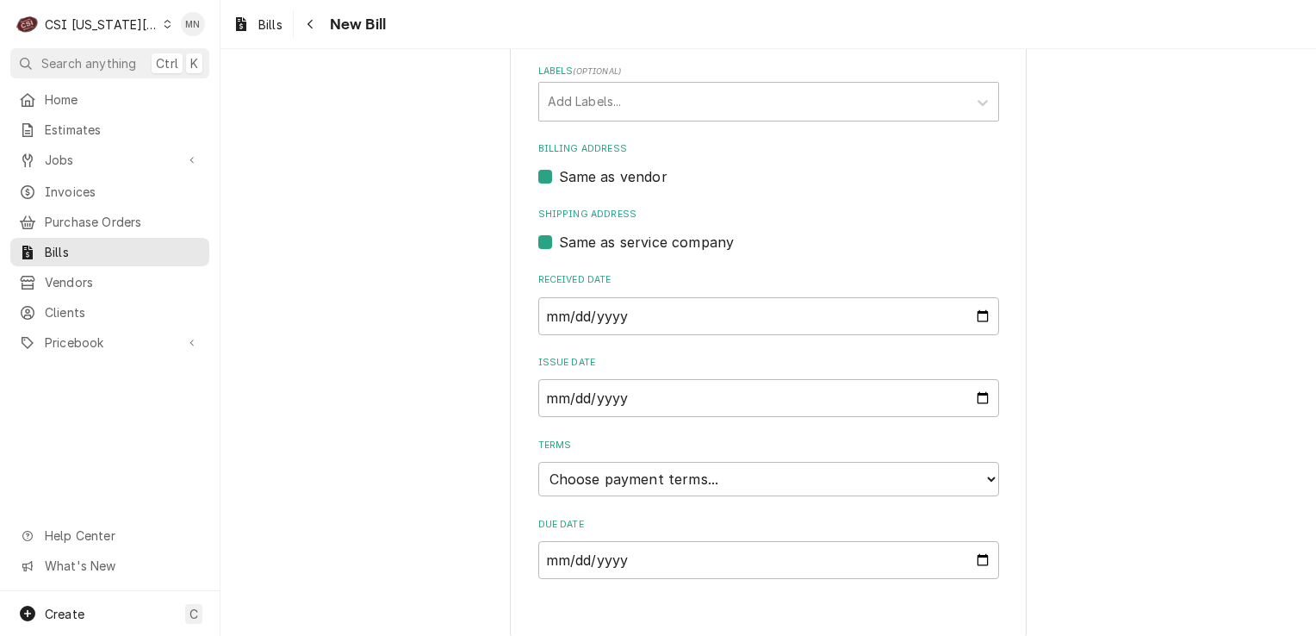
scroll to position [431, 0]
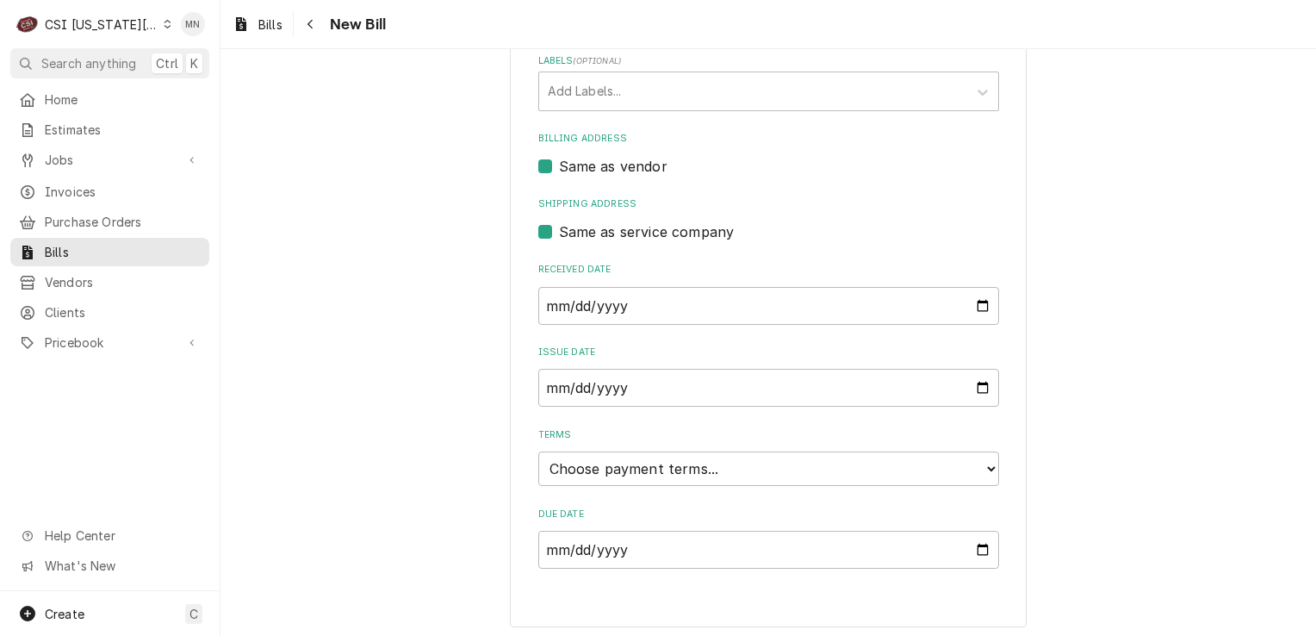
type input "2106797144"
click at [662, 308] on input "[DATE]" at bounding box center [768, 306] width 461 height 38
click at [982, 298] on input "[DATE]" at bounding box center [768, 306] width 461 height 38
type input "[DATE]"
click at [960, 388] on input "[DATE]" at bounding box center [768, 388] width 461 height 38
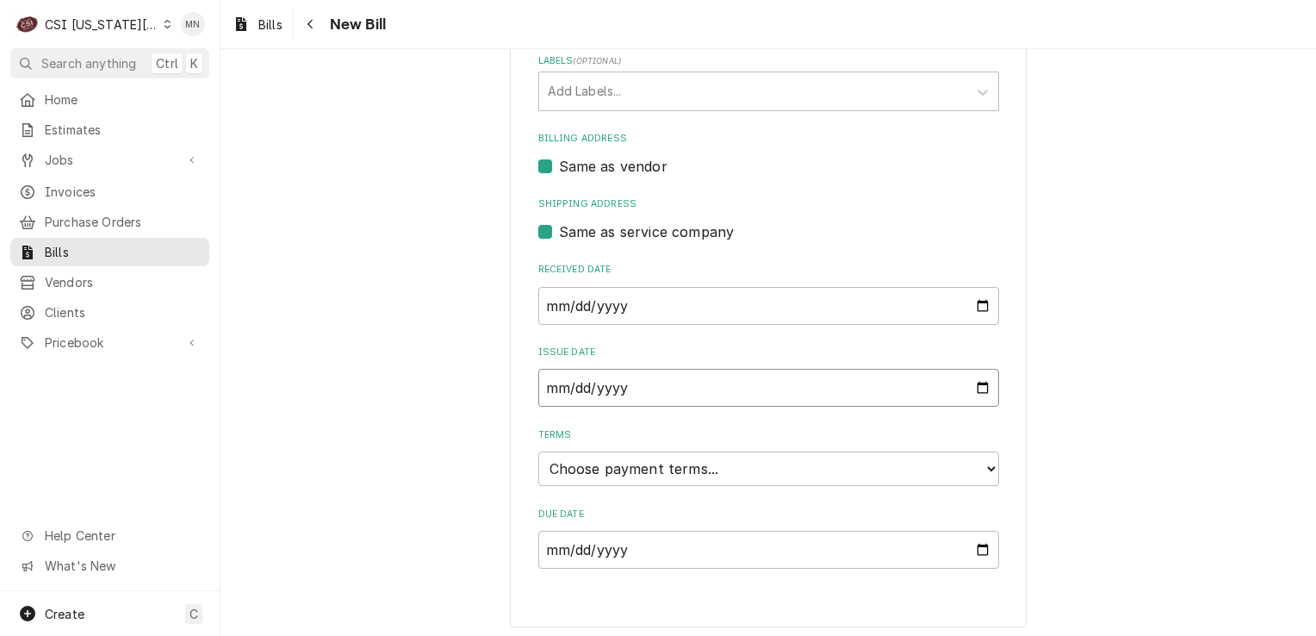
click at [972, 382] on input "[DATE]" at bounding box center [768, 388] width 461 height 38
type input "[DATE]"
click at [751, 456] on select "Choose payment terms... Same Day Net 7 Net 14 Net 21 Net 30 Net 45 Net 60 Net 90" at bounding box center [768, 466] width 461 height 34
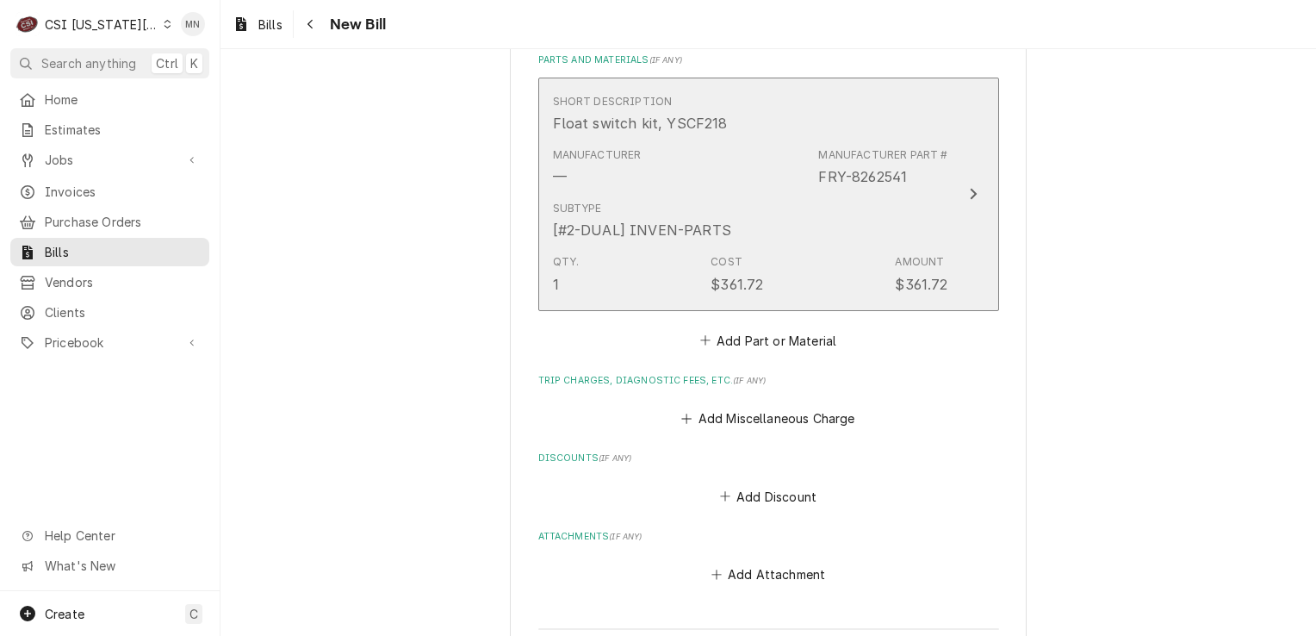
scroll to position [1122, 0]
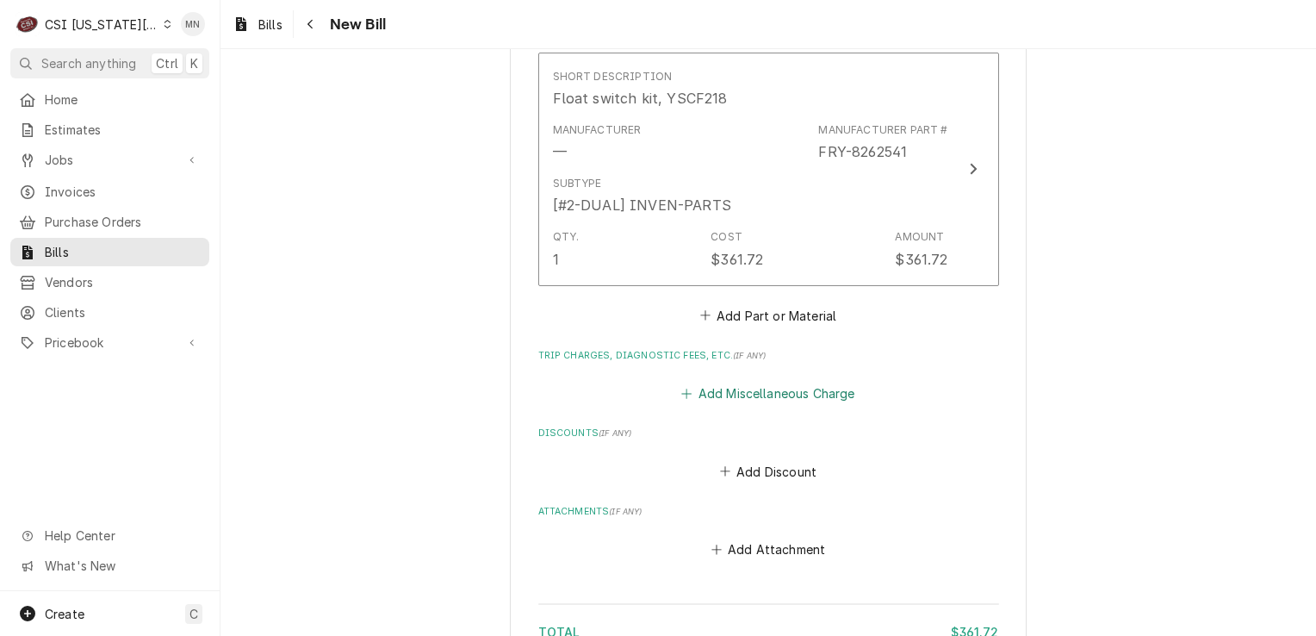
click at [765, 396] on button "Add Miscellaneous Charge" at bounding box center [768, 394] width 179 height 24
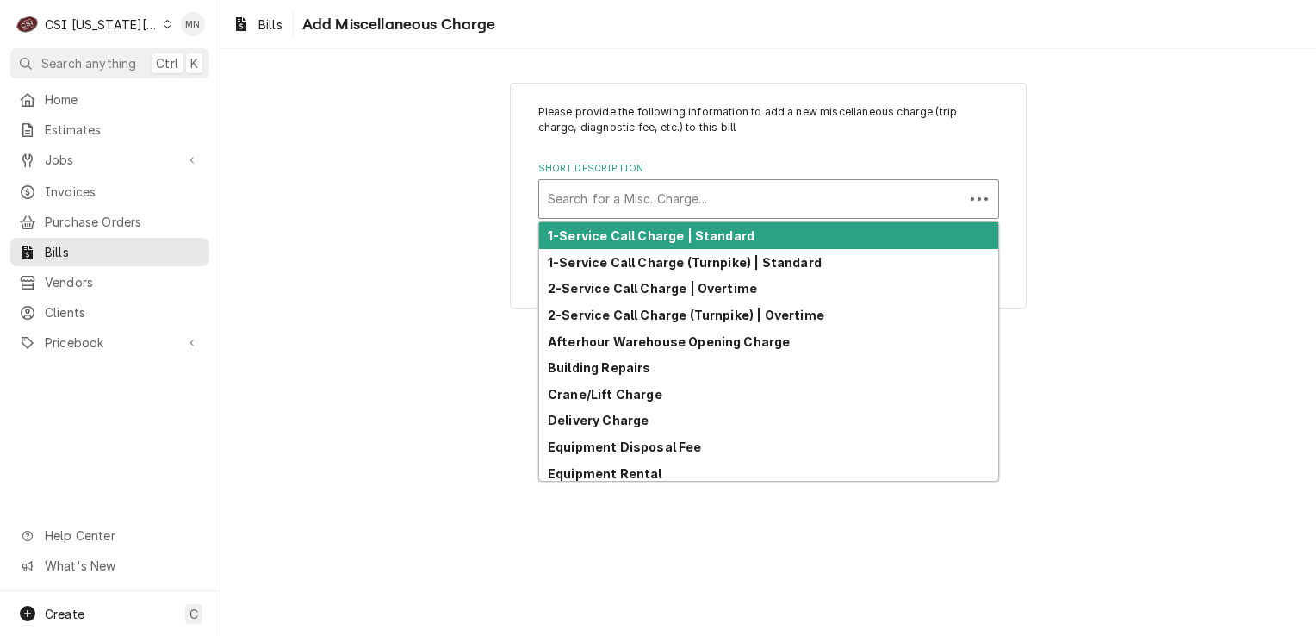
click at [668, 196] on div "Short Description" at bounding box center [751, 198] width 407 height 31
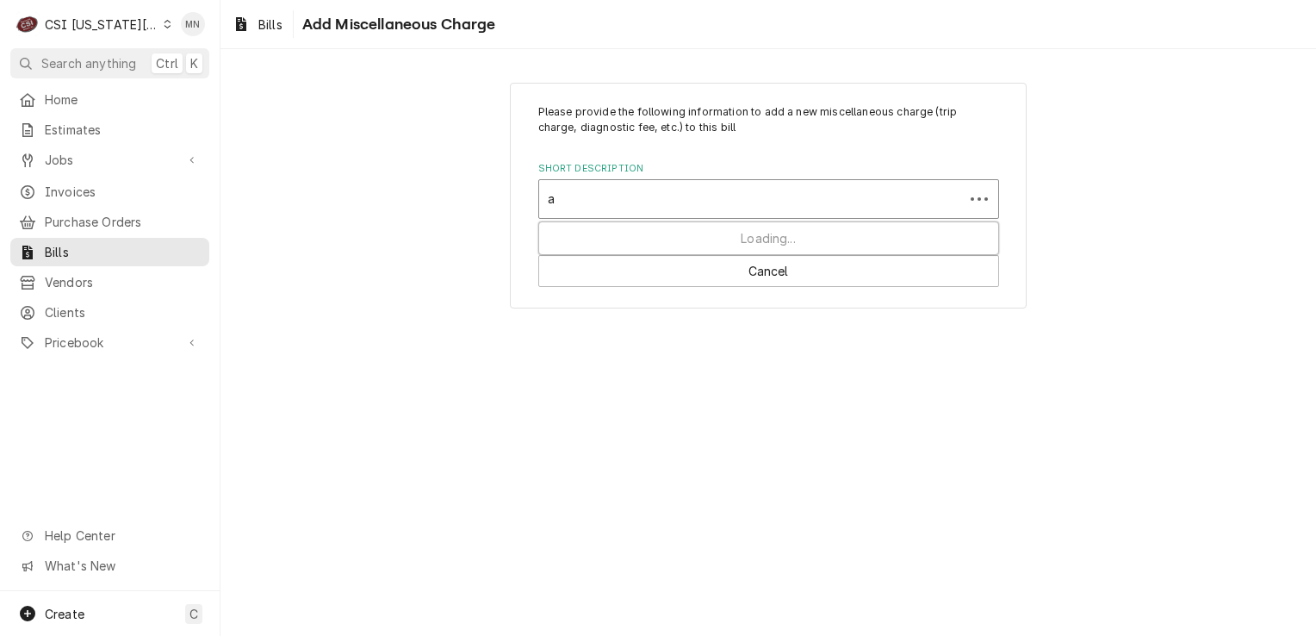
type input "ac"
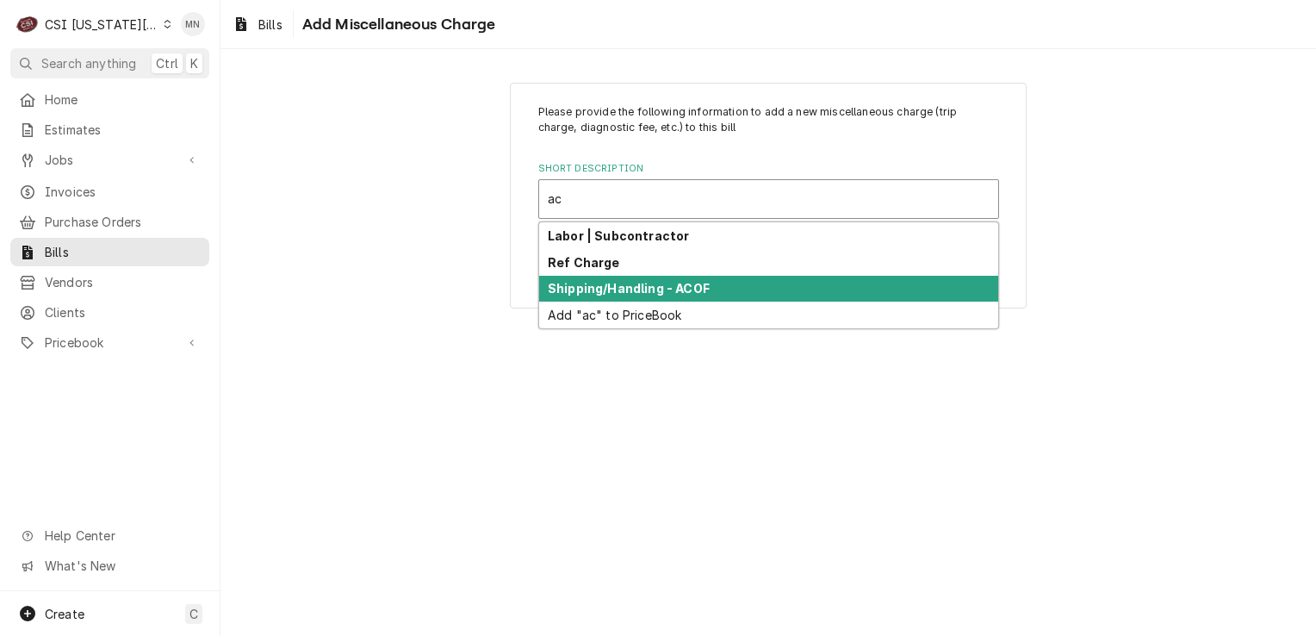
click at [621, 283] on strong "Shipping/Handling - ACOF" at bounding box center [629, 288] width 162 height 15
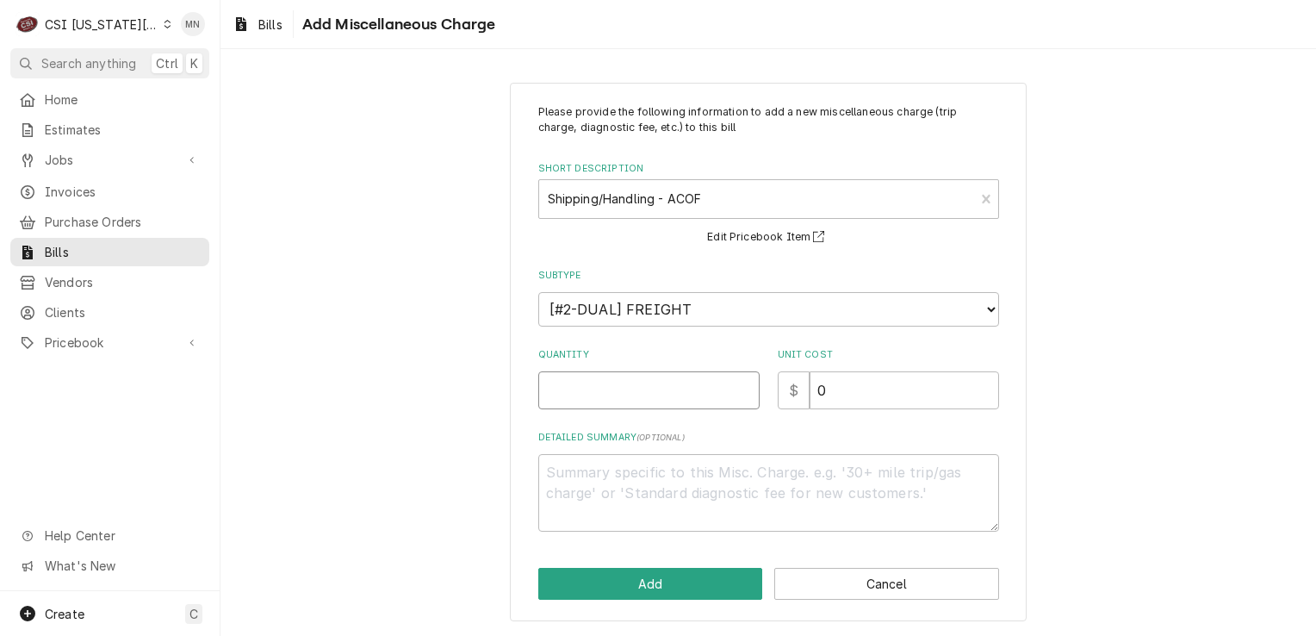
click at [619, 377] on input "Quantity" at bounding box center [648, 390] width 221 height 38
type textarea "x"
type input "1"
type textarea "x"
type input "2"
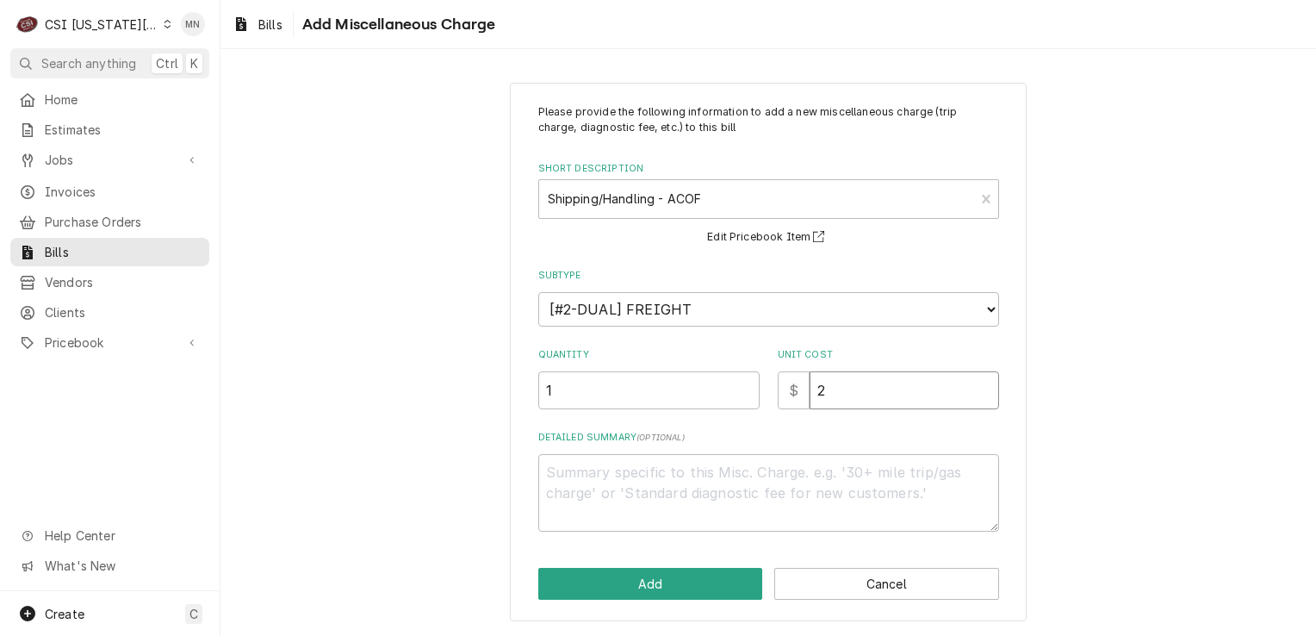
type textarea "x"
type input "21"
type textarea "x"
type input "21.8"
type textarea "x"
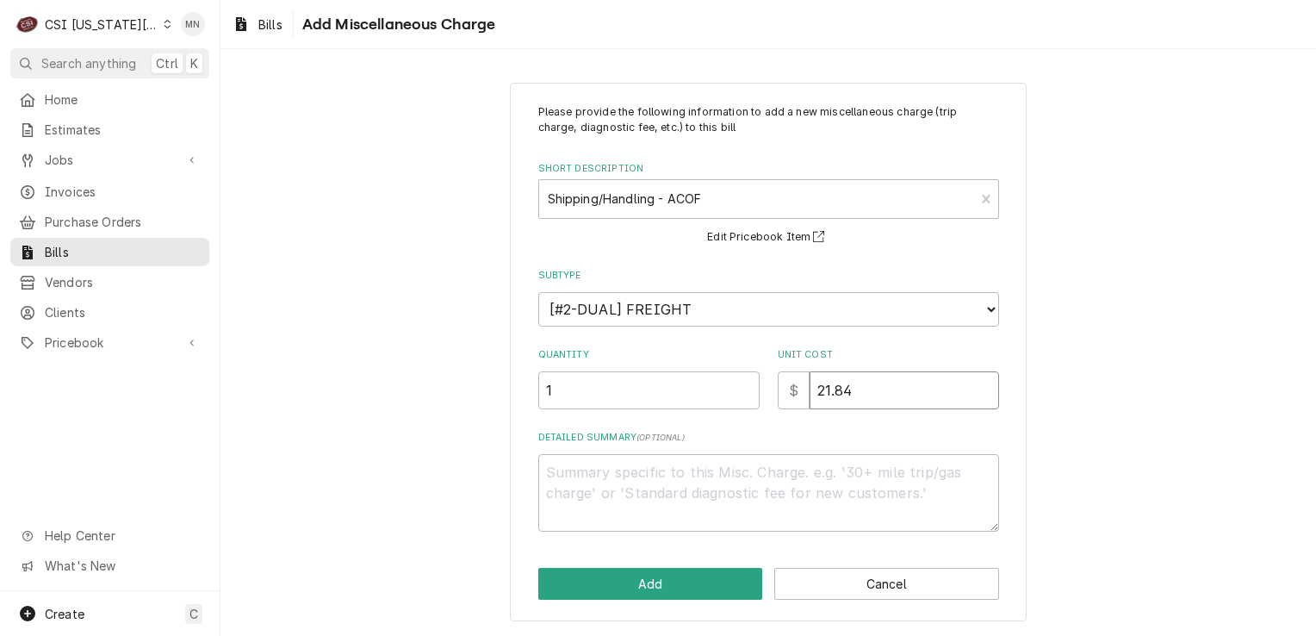
type input "21.84"
click at [617, 474] on textarea "Detailed Summary ( optional )" at bounding box center [768, 493] width 461 height 78
type textarea "x"
type textarea "A"
type textarea "x"
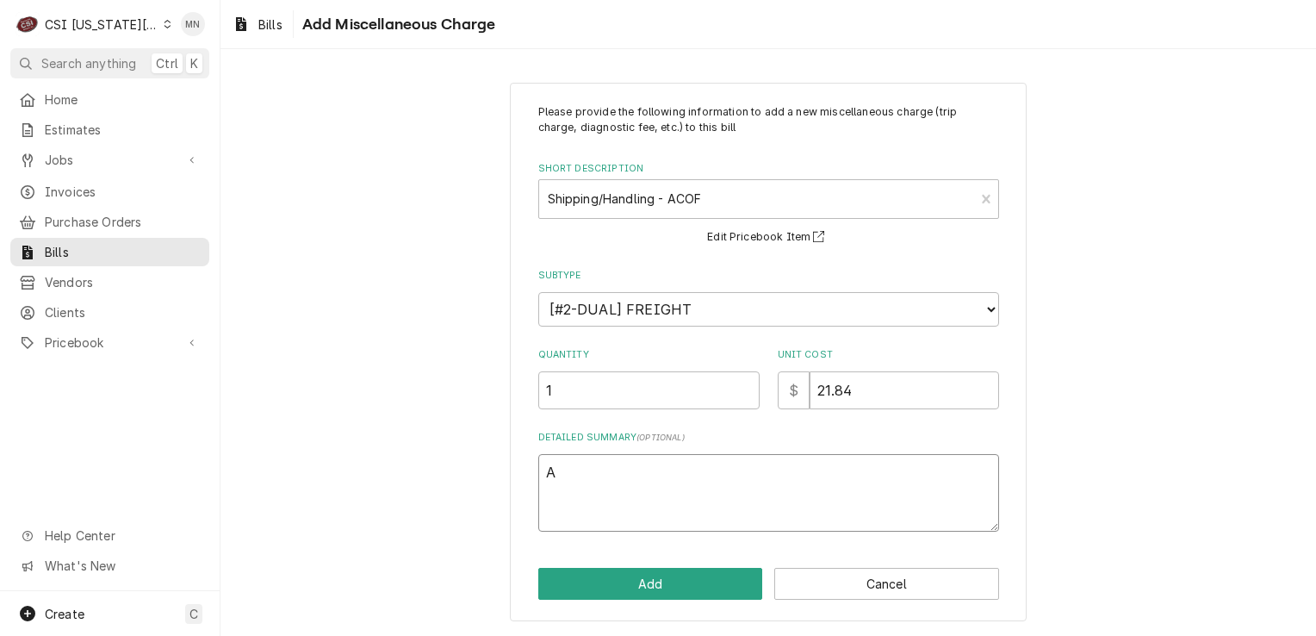
type textarea "AC"
type textarea "x"
type textarea "ACO"
type textarea "x"
type textarea "ACOF"
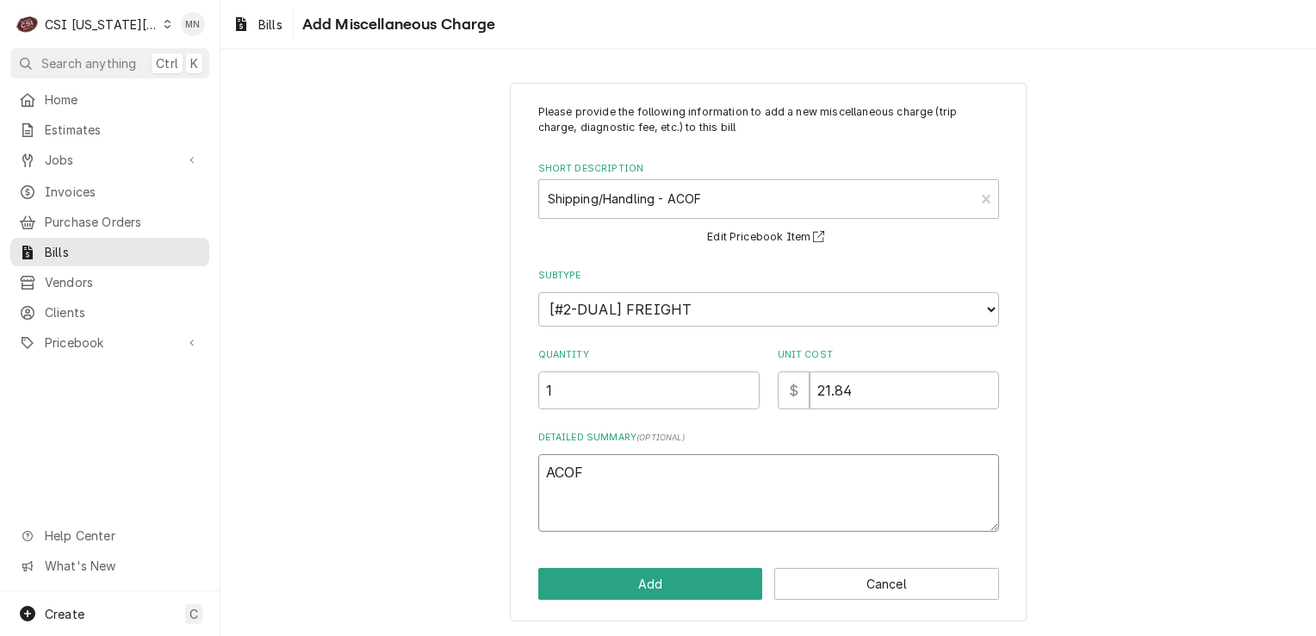
type textarea "x"
type textarea "ACOF"
type textarea "x"
type textarea "ACOF $"
type textarea "x"
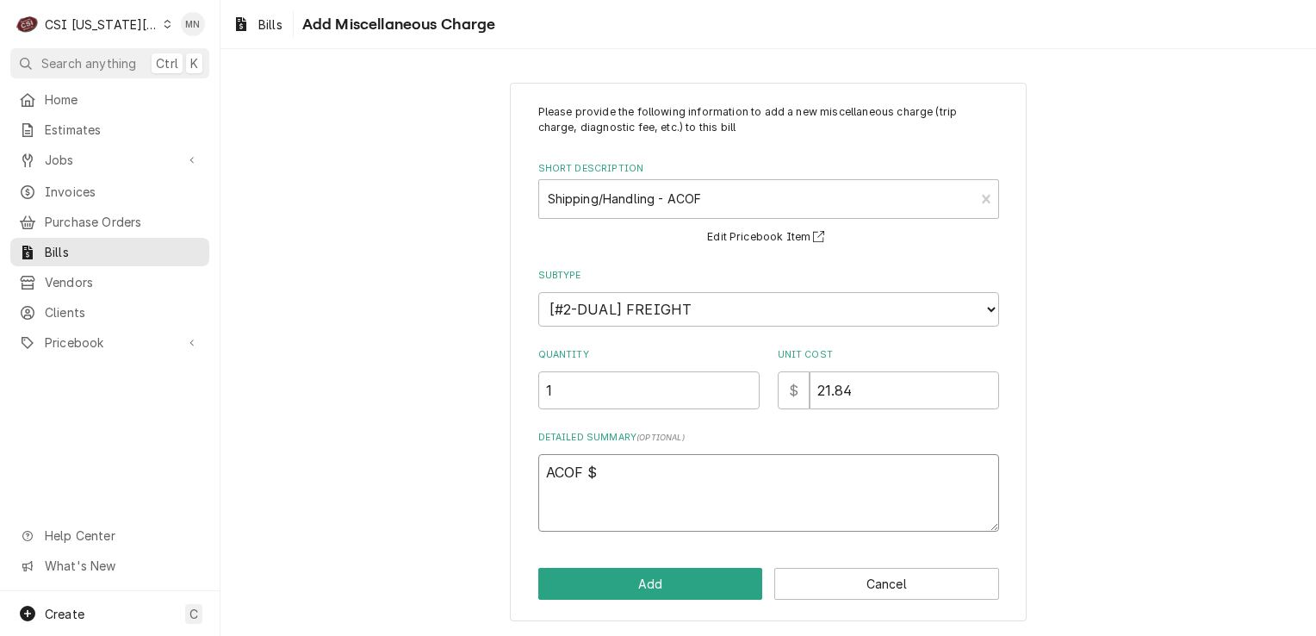
type textarea "ACOF $"
type textarea "x"
type textarea "ACOF $ 2"
type textarea "x"
type textarea "ACOF $ 21"
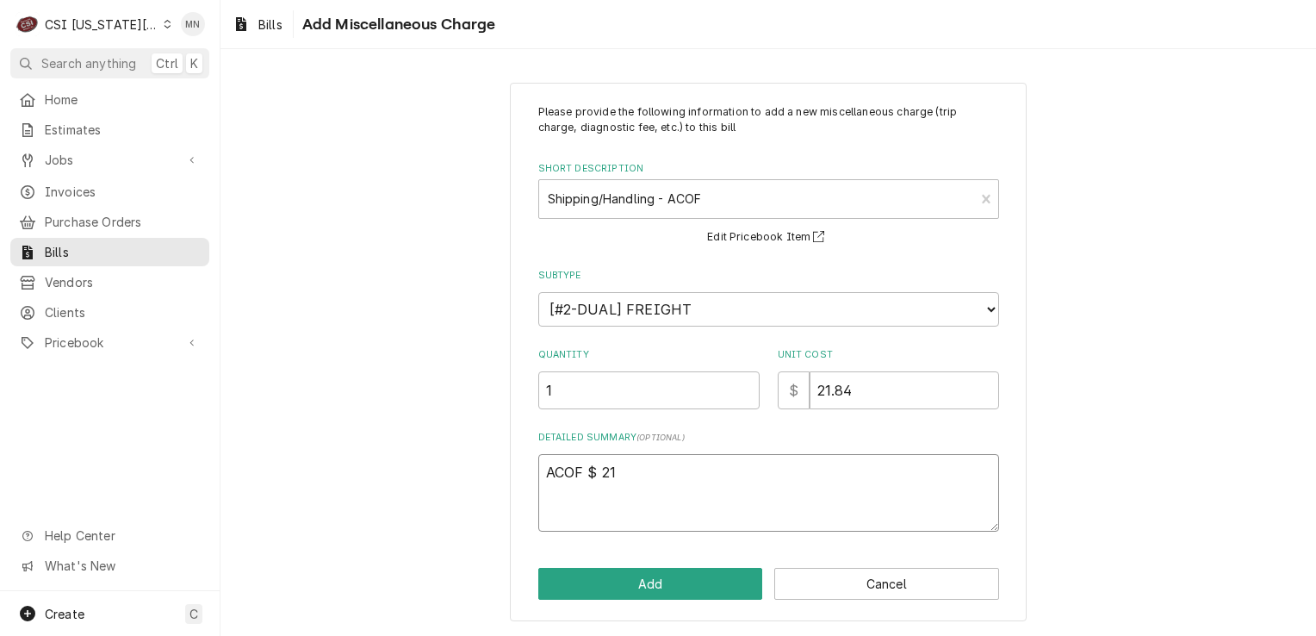
type textarea "x"
type textarea "ACOF $ 21."
type textarea "x"
type textarea "ACOF $ 21.8"
type textarea "x"
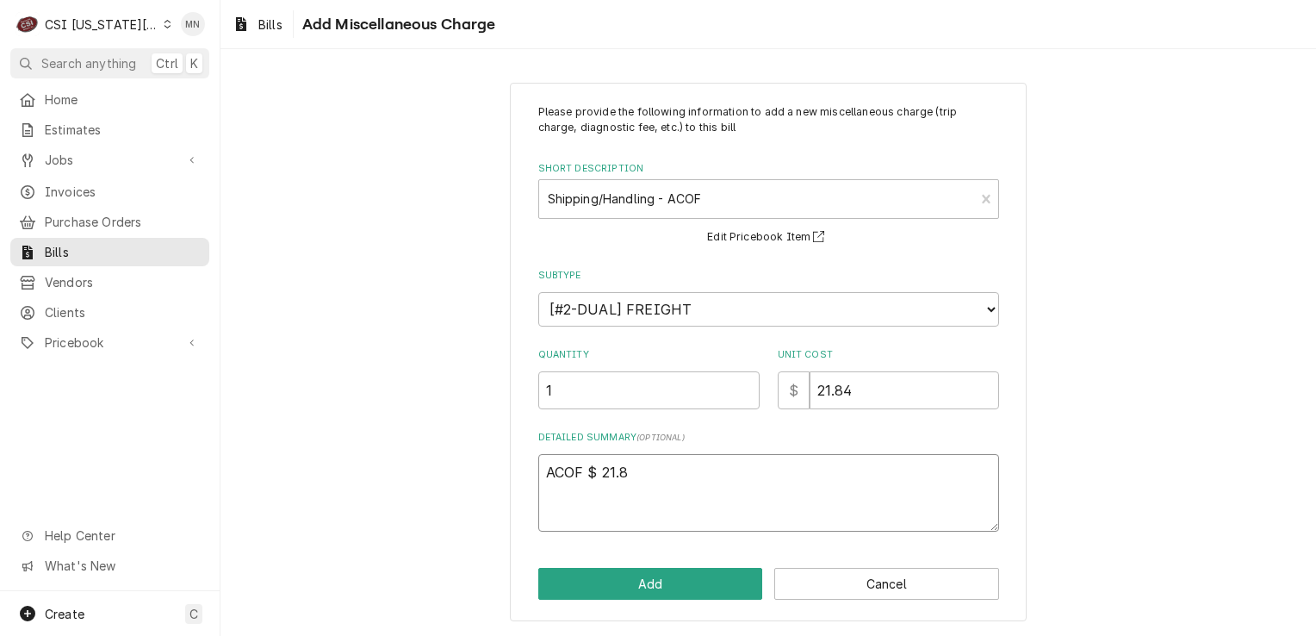
type textarea "ACOF $ 21.84"
type textarea "x"
type textarea "ACOF $ 21.84"
type textarea "x"
type textarea "ACOF $ 21.84 P"
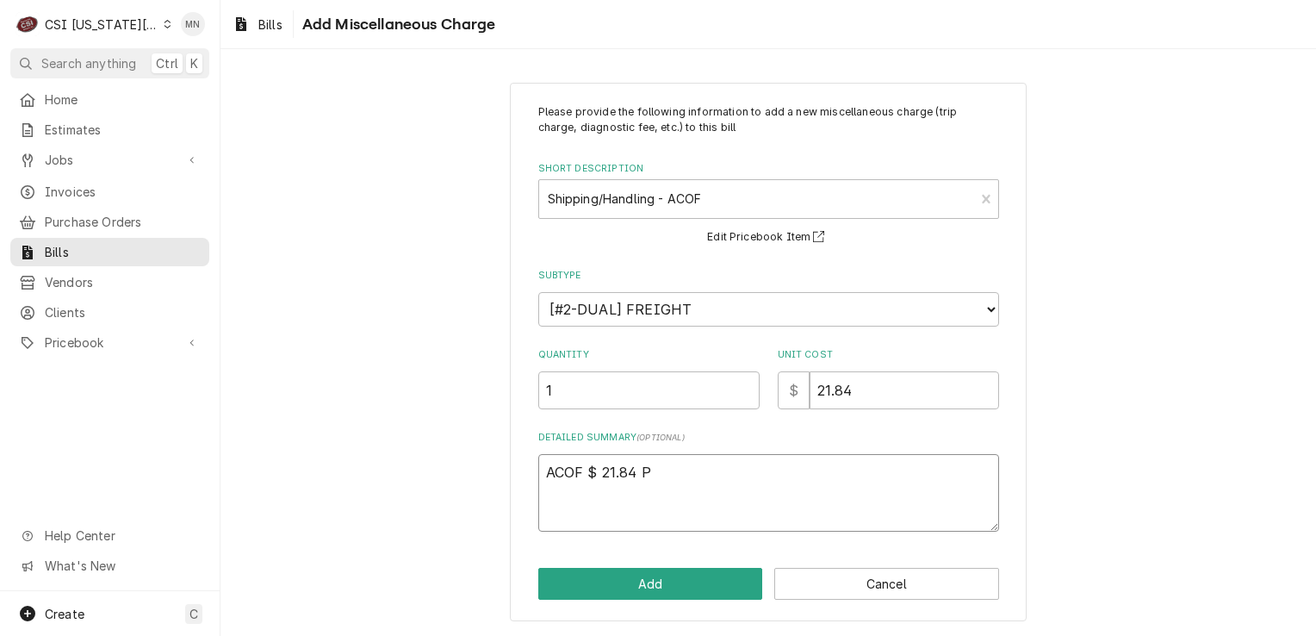
type textarea "x"
type textarea "ACOF $ 21.84 Pa"
type textarea "x"
type textarea "ACOF $ 21.84 Par"
type textarea "x"
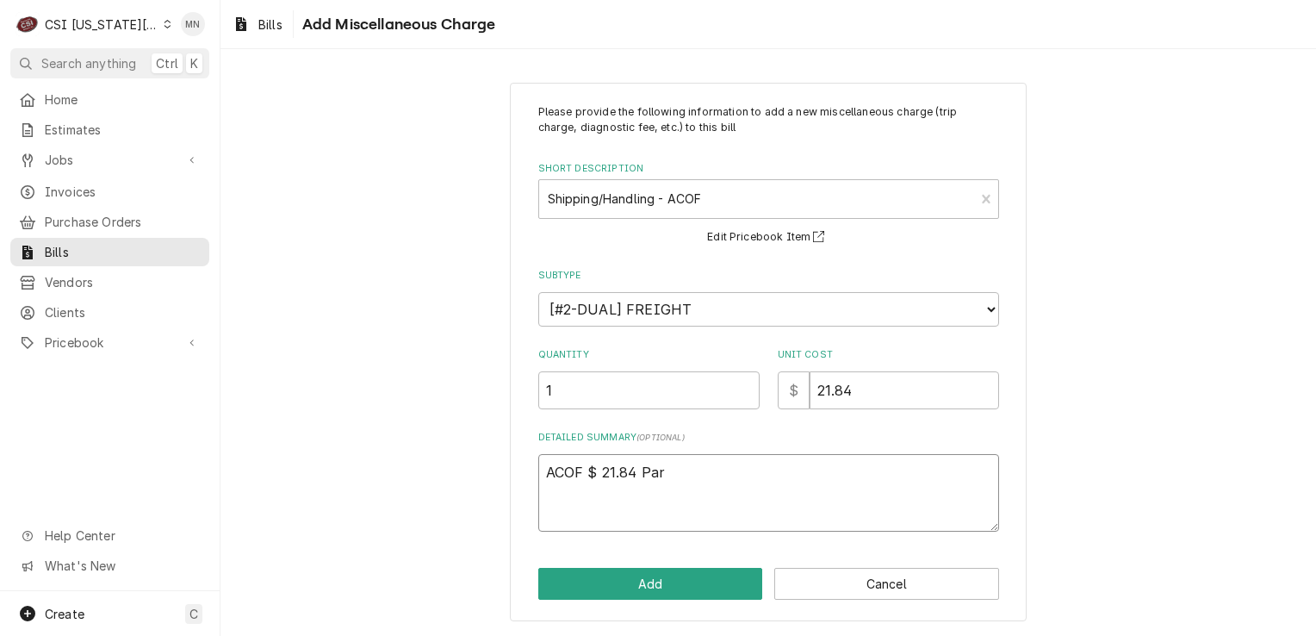
type textarea "ACOF $ 21.84 Part"
type textarea "x"
type textarea "ACOF $ 21.84 Partt"
type textarea "x"
type textarea "ACOF $ 21.84 Part"
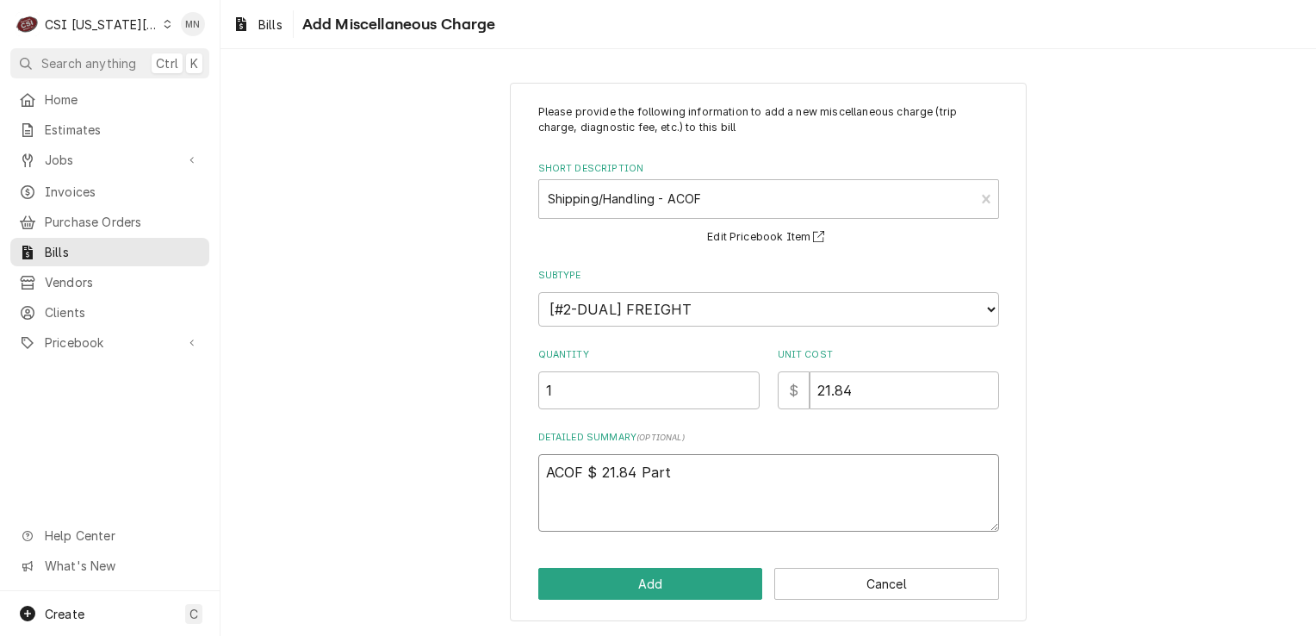
type textarea "x"
type textarea "ACOF $ 21.84 Parts"
type textarea "x"
type textarea "ACOF $ 21.84 Partst"
type textarea "x"
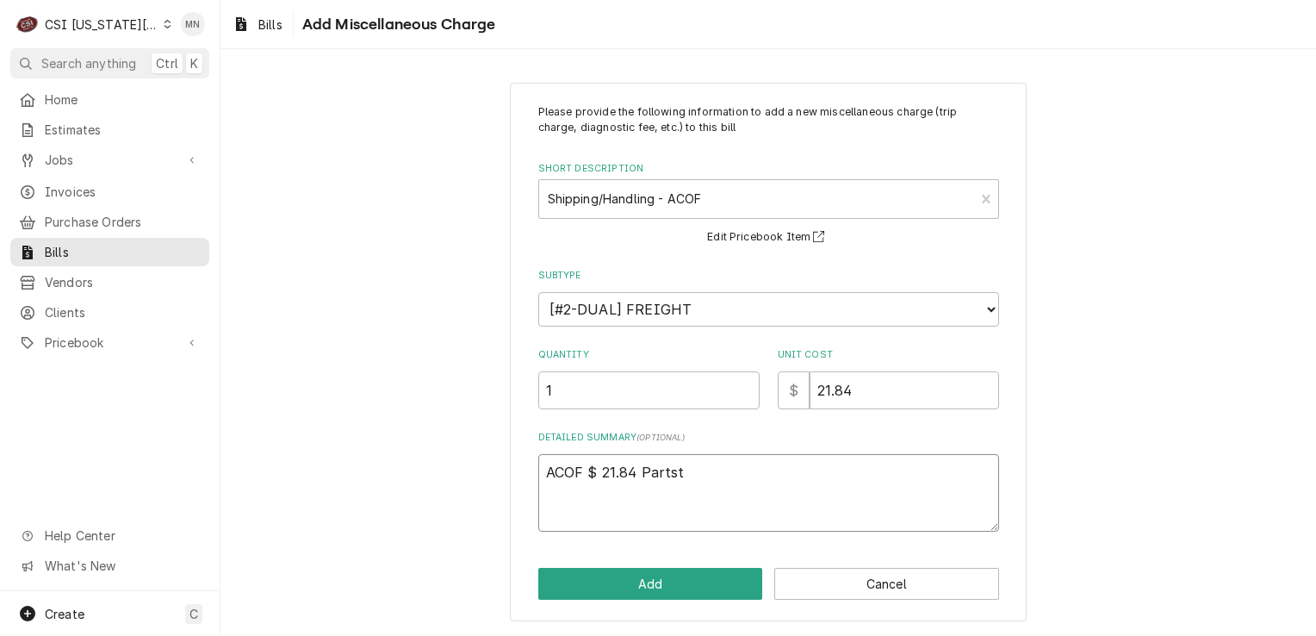
type textarea "ACOF $ 21.84 Partsto"
type textarea "x"
type textarea "ACOF $ 21.84 Partstow"
type textarea "x"
type textarea "ACOF $ 21.84 Partstown"
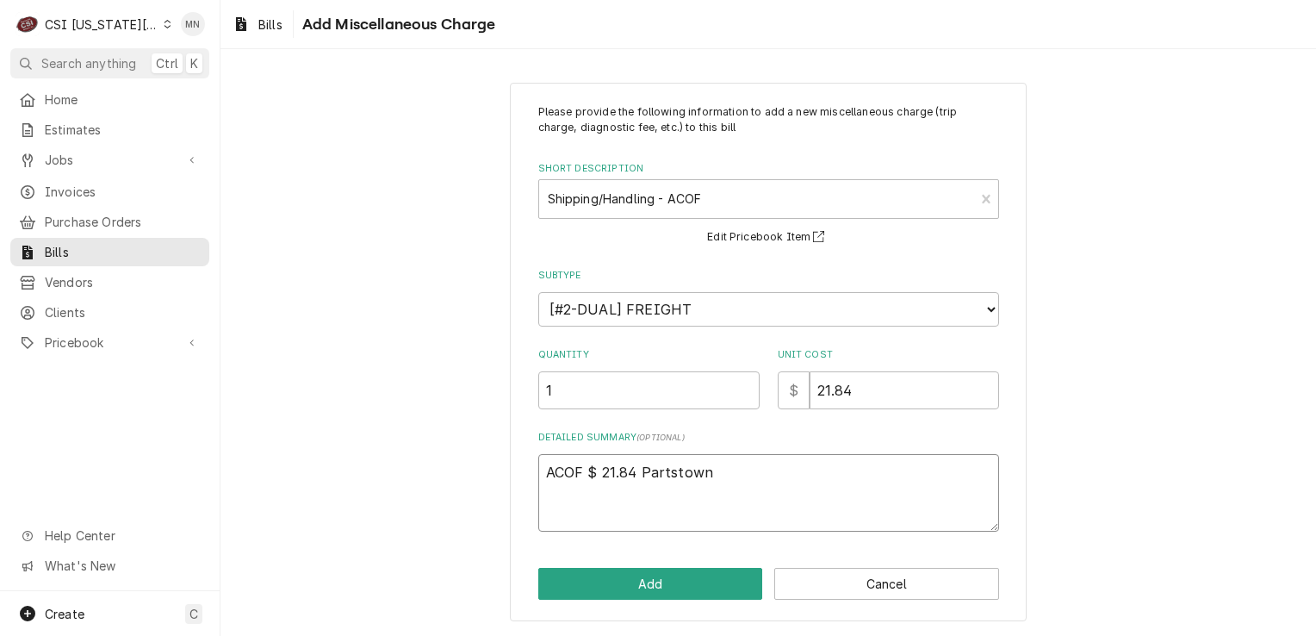
type textarea "x"
type textarea "ACOF $ 21.84 Partstown"
type textarea "x"
type textarea "ACOF $ 21.84 Partstown 2"
type textarea "x"
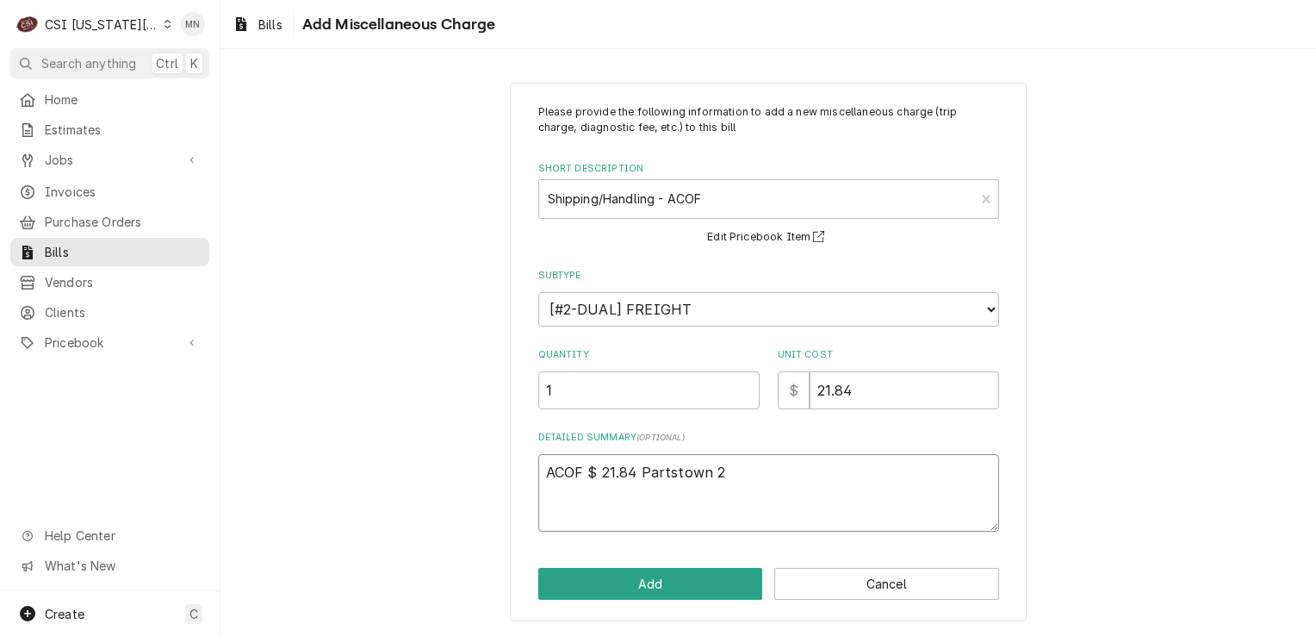
type textarea "ACOF $ 21.84 Partstown 21"
type textarea "x"
type textarea "ACOF $ 21.84 Partstown 210"
type textarea "x"
type textarea "ACOF $ 21.84 Partstown 2106"
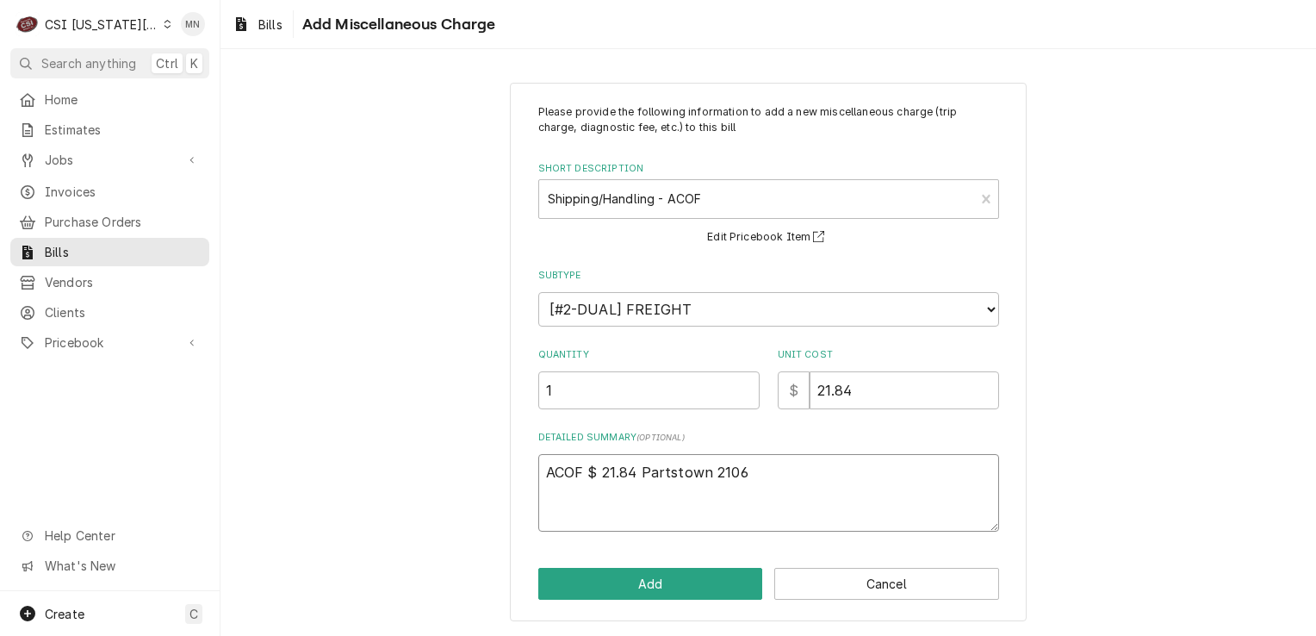
type textarea "x"
type textarea "ACOF $ 21.84 Partstown 21067"
type textarea "x"
type textarea "ACOF $ 21.84 Partstown 210679"
type textarea "x"
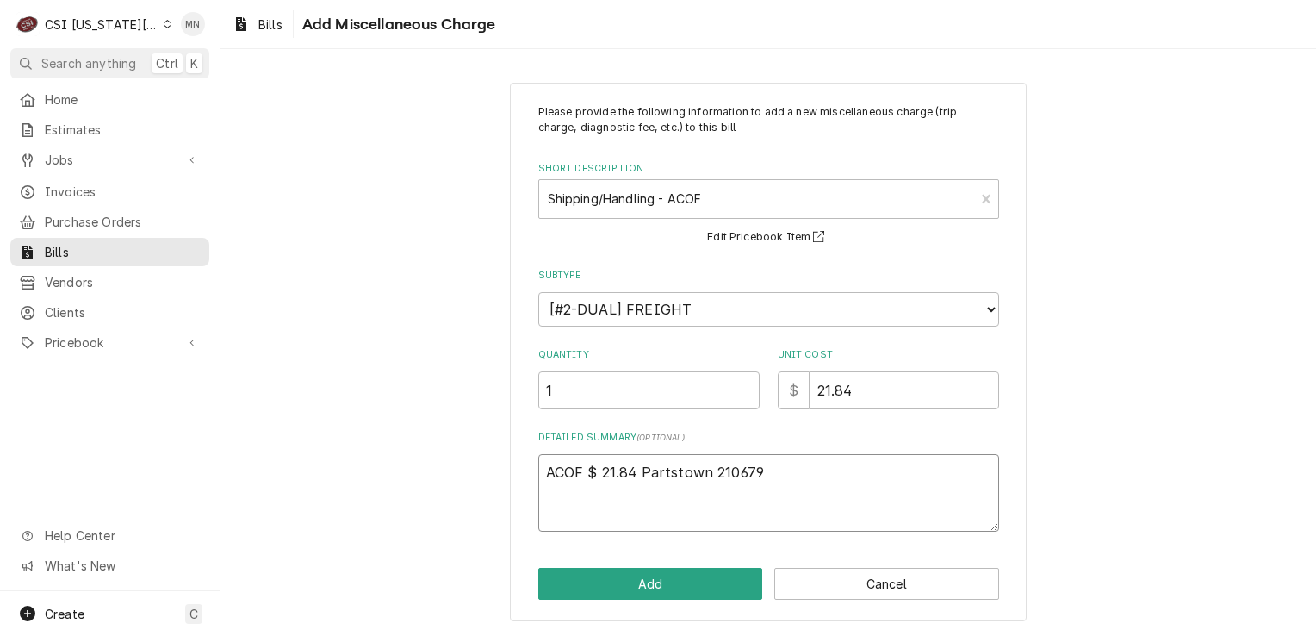
type textarea "ACOF $ 21.84 Partstown 2106797"
type textarea "x"
type textarea "ACOF $ 21.84 Partstown 21067971"
type textarea "x"
type textarea "ACOF $ 21.84 Partstown 210679714"
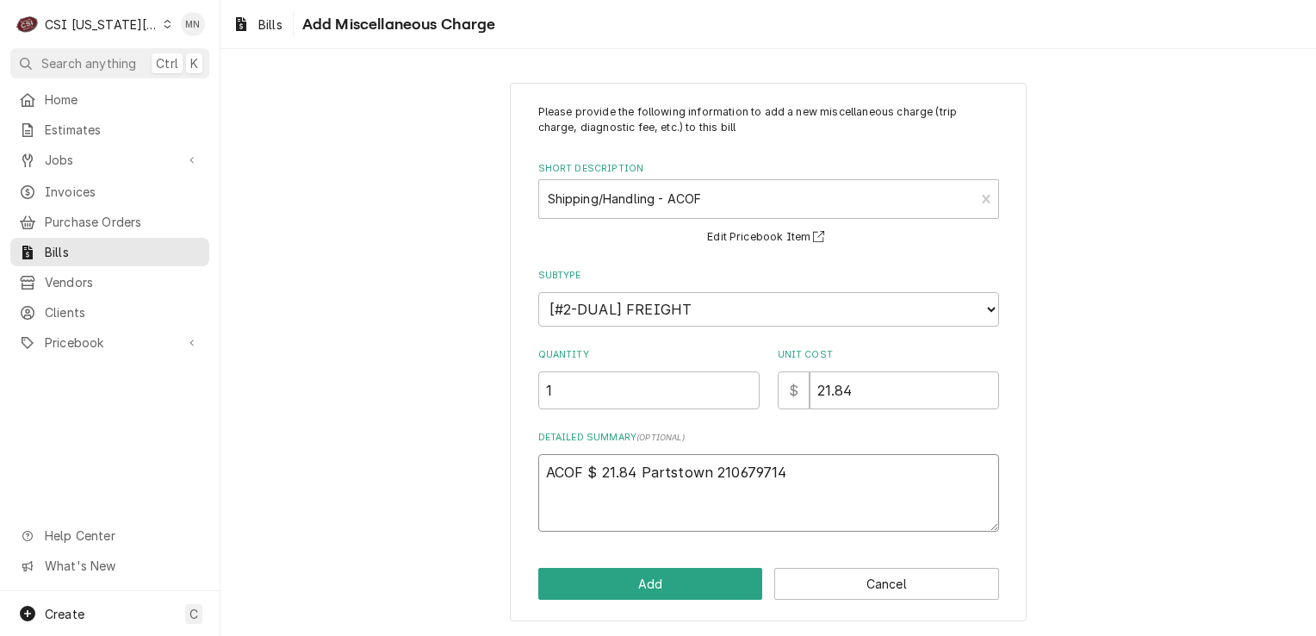
type textarea "x"
type textarea "ACOF $ 21.84 Partstown 2106797144"
click at [638, 577] on button "Add" at bounding box center [650, 584] width 225 height 32
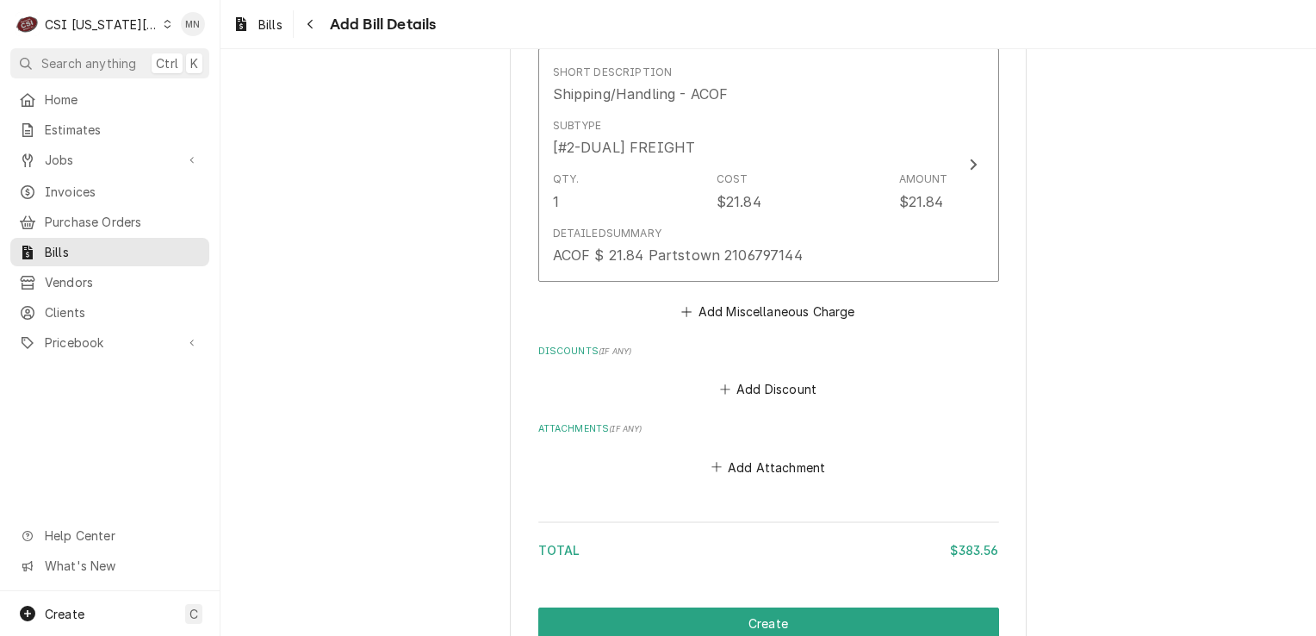
scroll to position [1526, 0]
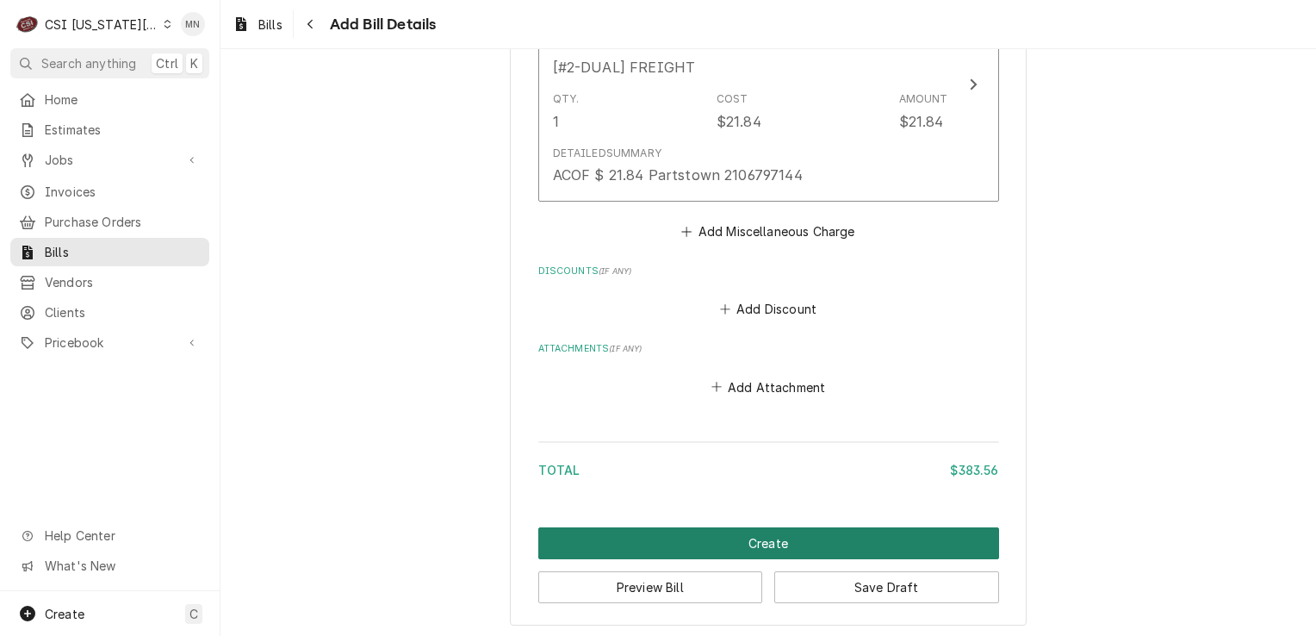
click at [720, 537] on button "Create" at bounding box center [768, 543] width 461 height 32
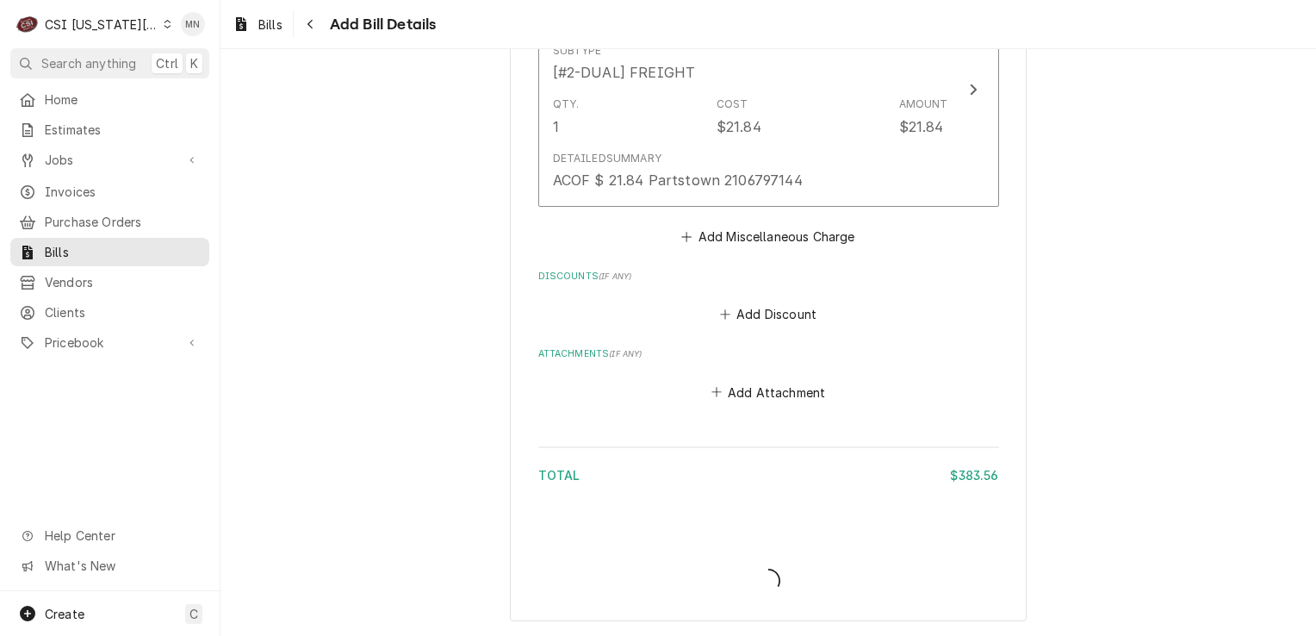
scroll to position [1517, 0]
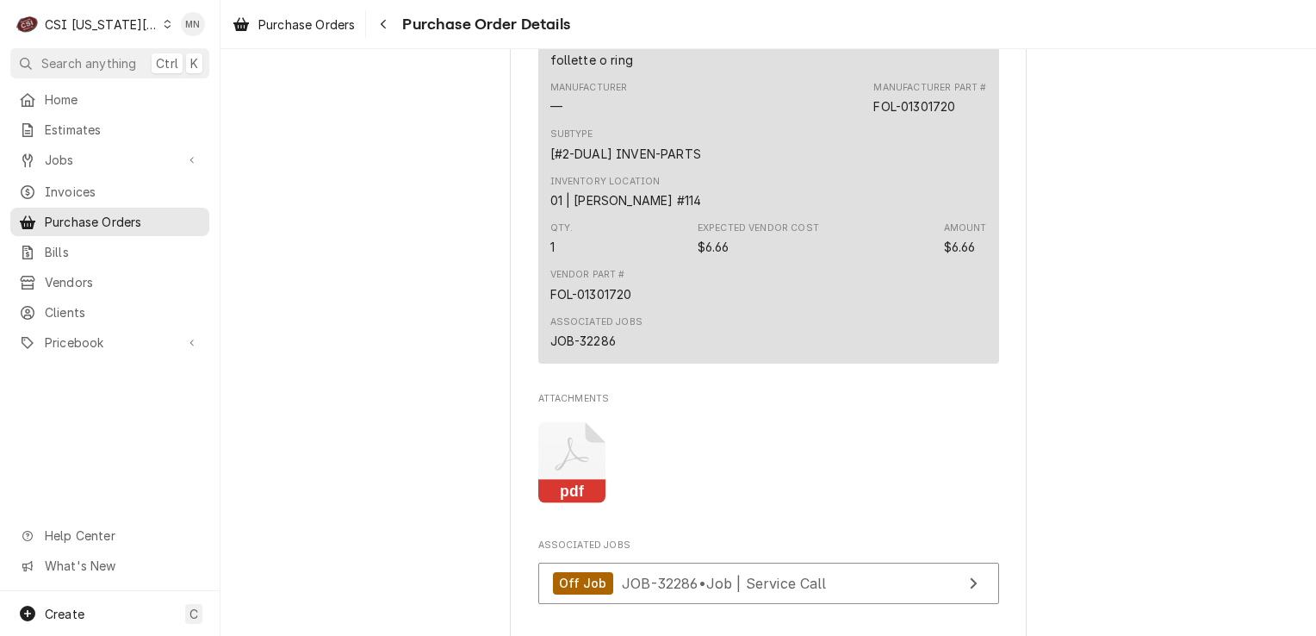
scroll to position [1723, 0]
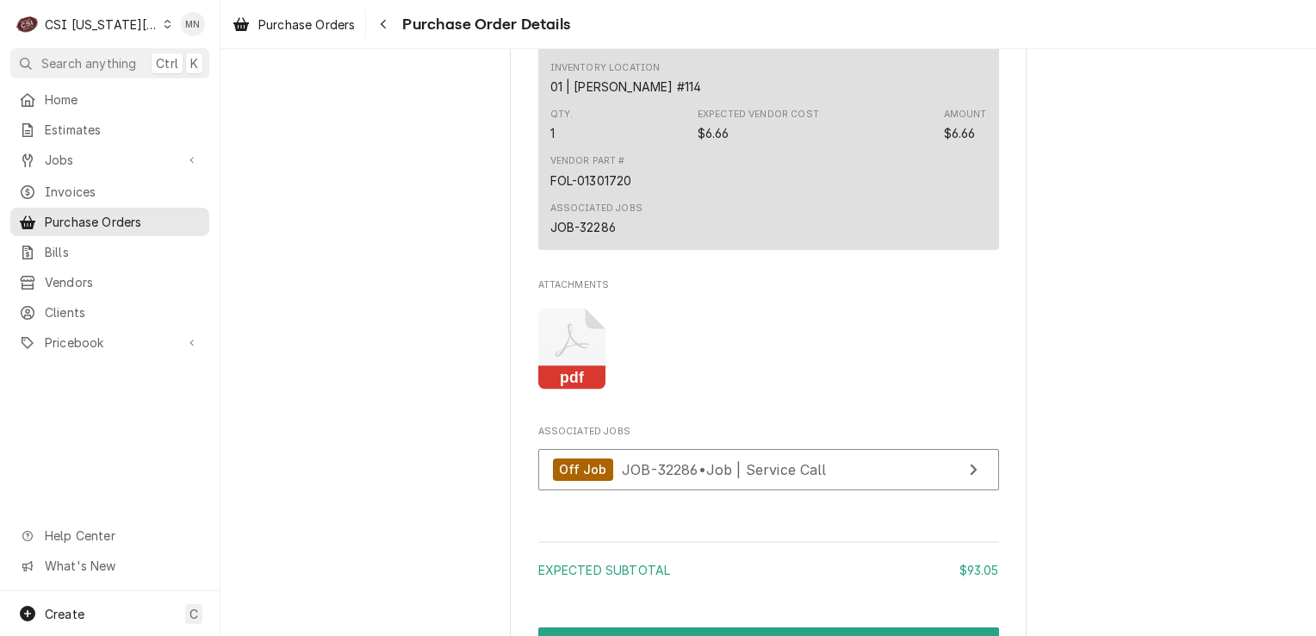
click at [569, 390] on icon "Attachments" at bounding box center [572, 349] width 68 height 82
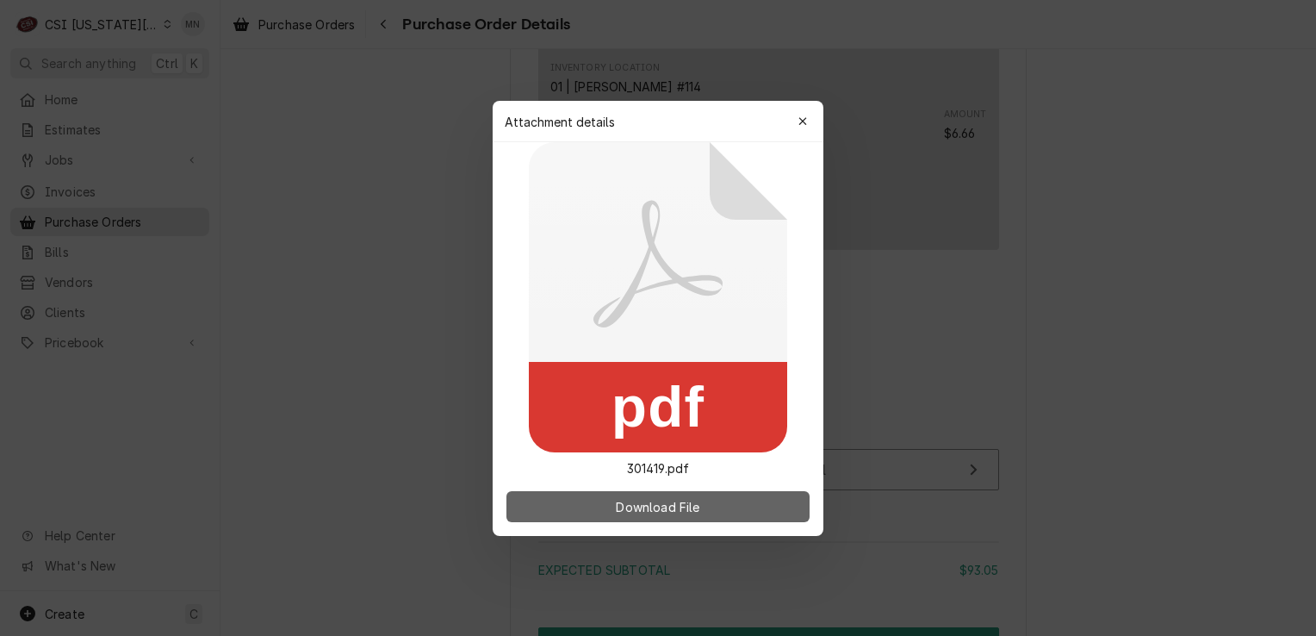
click at [634, 509] on span "Download File" at bounding box center [657, 506] width 90 height 18
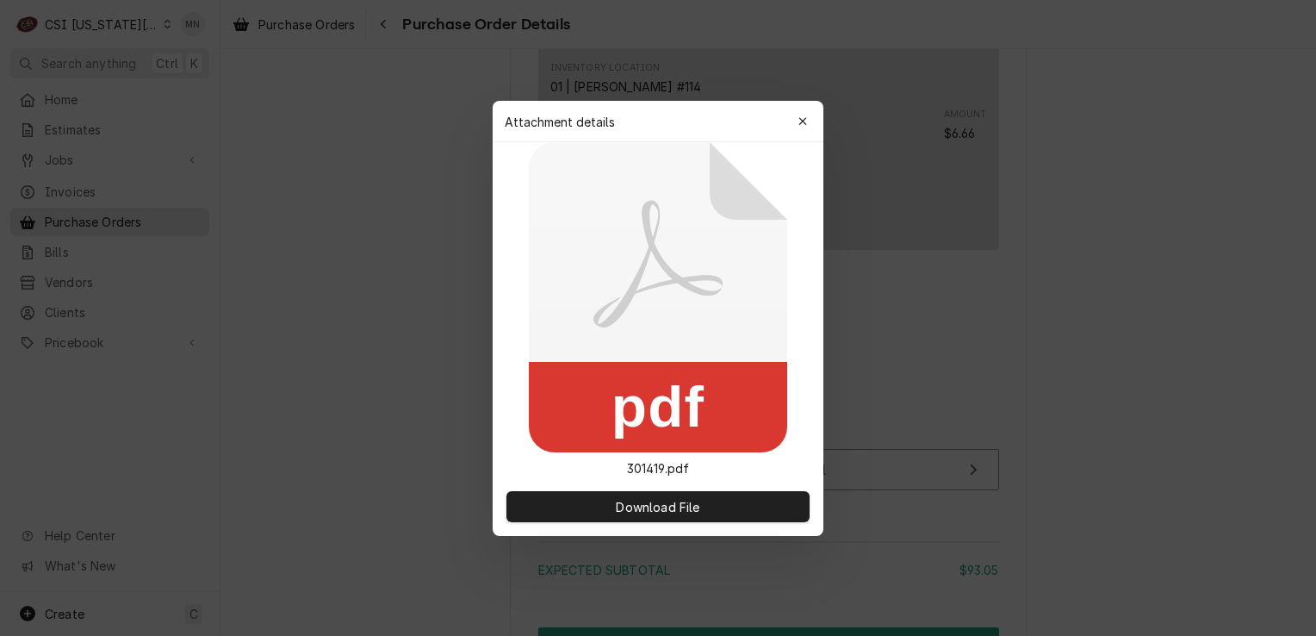
click at [354, 281] on div at bounding box center [658, 318] width 1316 height 636
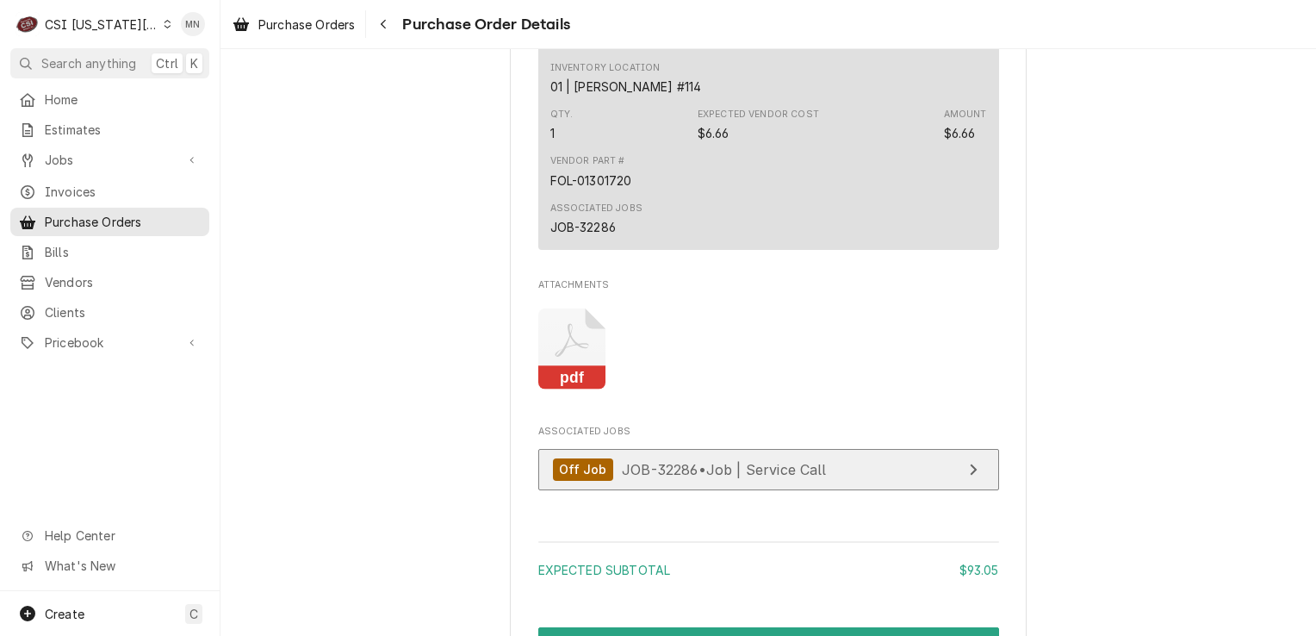
click at [871, 491] on link "Off Job JOB-32286 • Job | Service Call" at bounding box center [768, 470] width 461 height 42
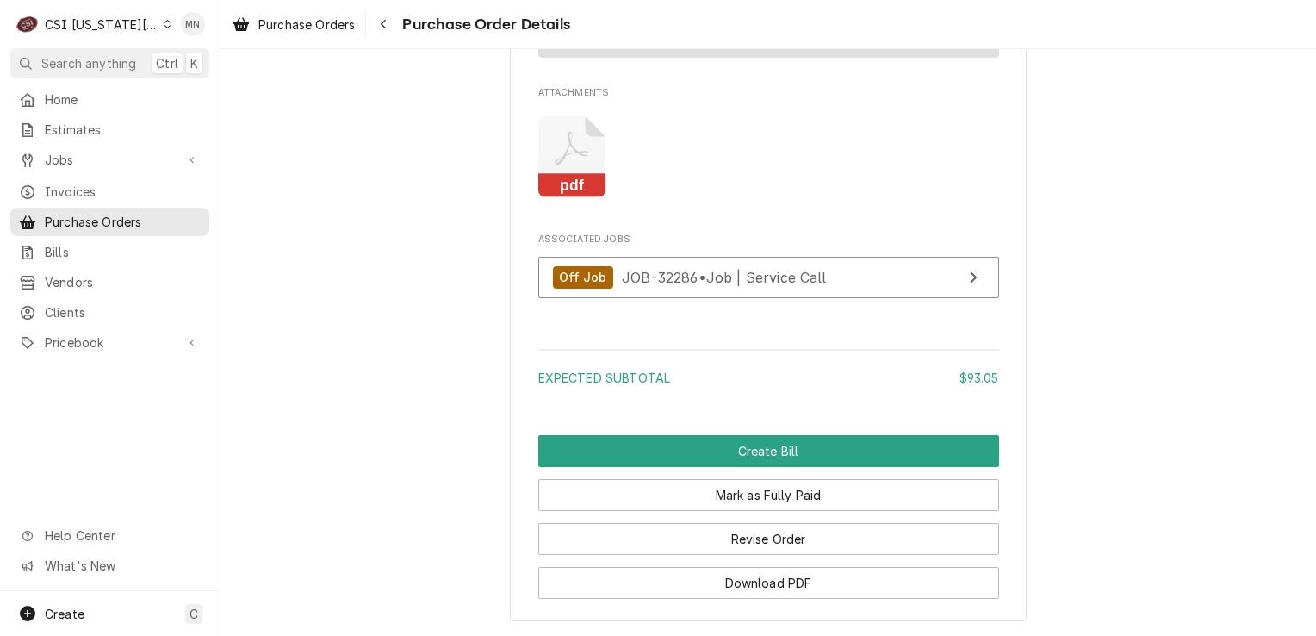
scroll to position [2047, 0]
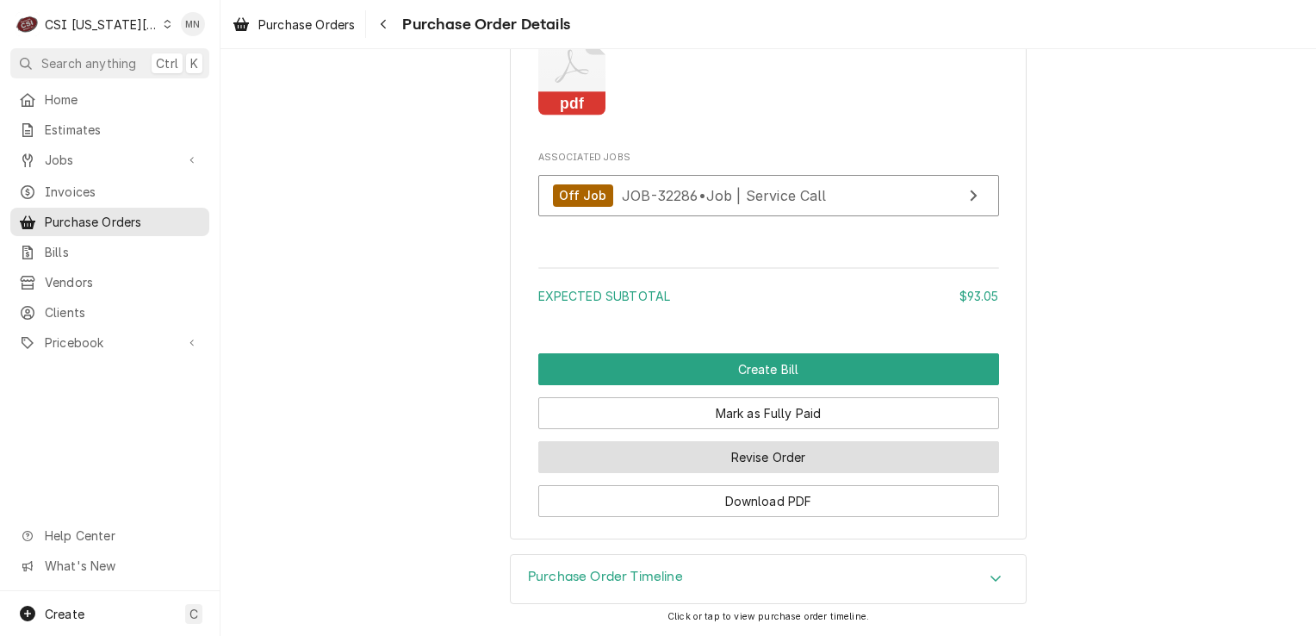
click at [780, 451] on button "Revise Order" at bounding box center [768, 457] width 461 height 32
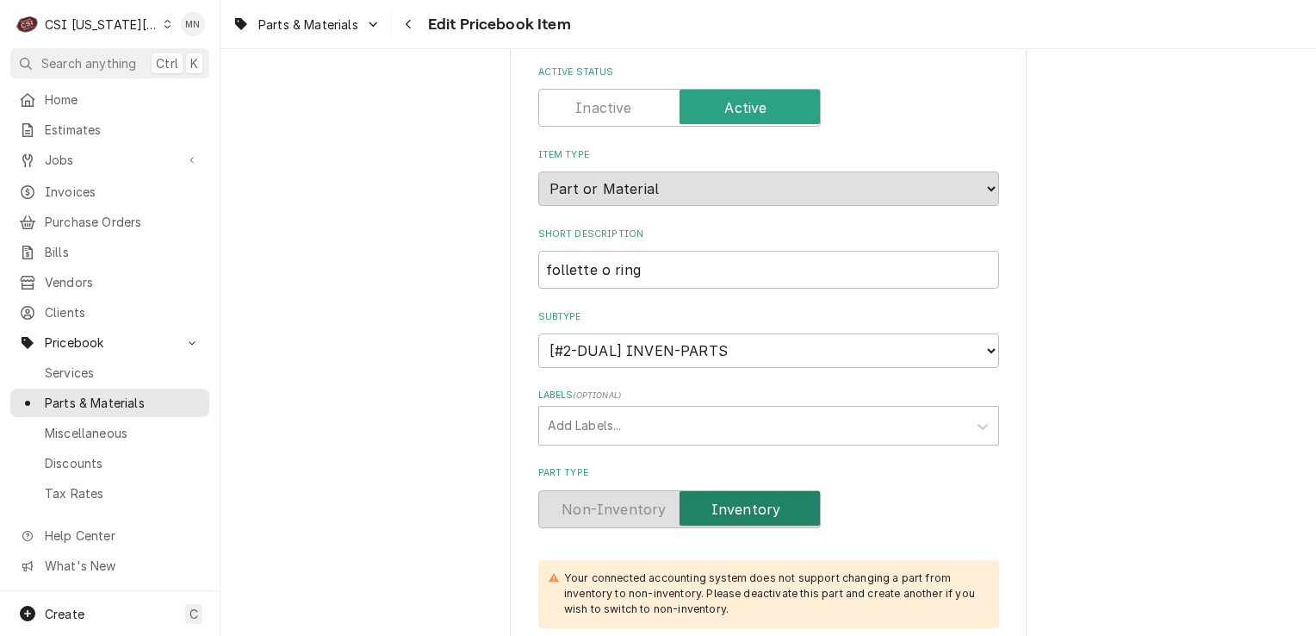
scroll to position [345, 0]
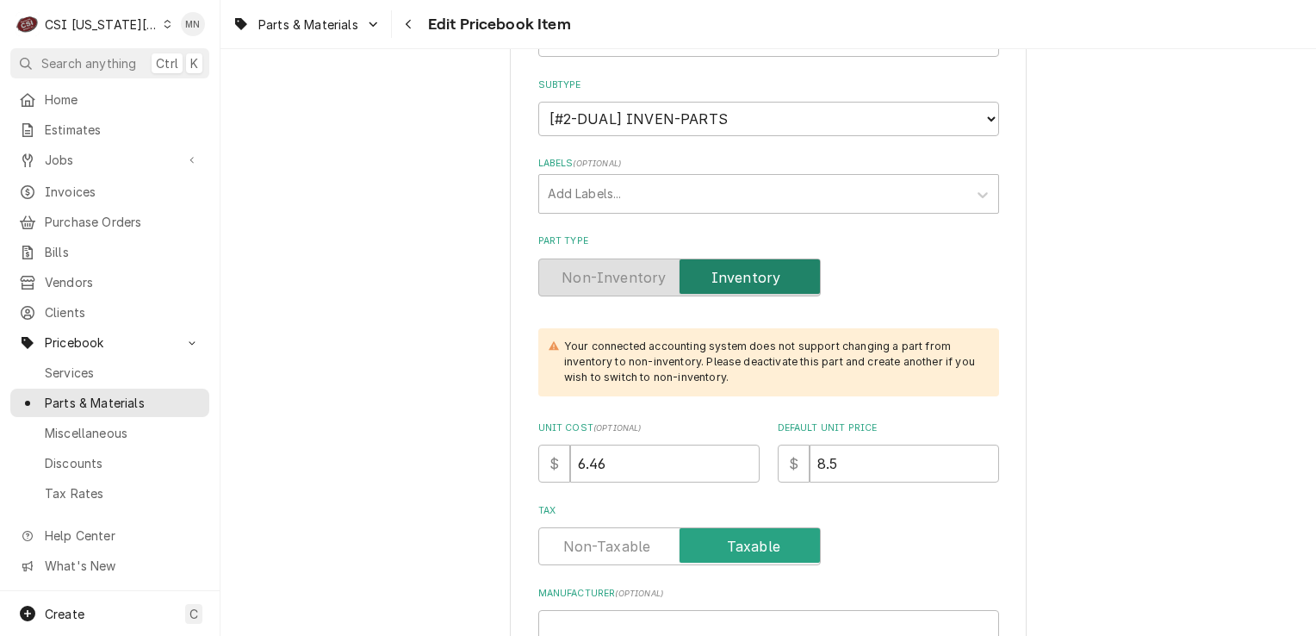
type textarea "x"
click at [411, 28] on icon "Navigate back" at bounding box center [408, 24] width 5 height 9
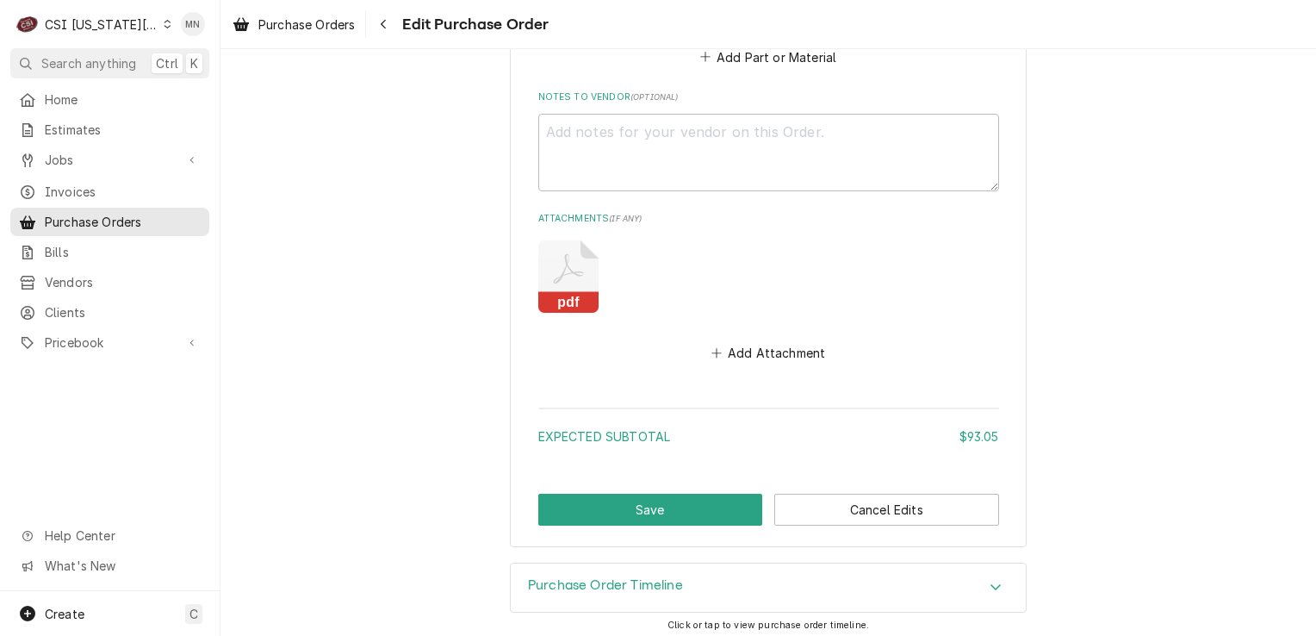
scroll to position [1574, 0]
click at [767, 353] on button "Add Attachment" at bounding box center [768, 351] width 121 height 24
type textarea "x"
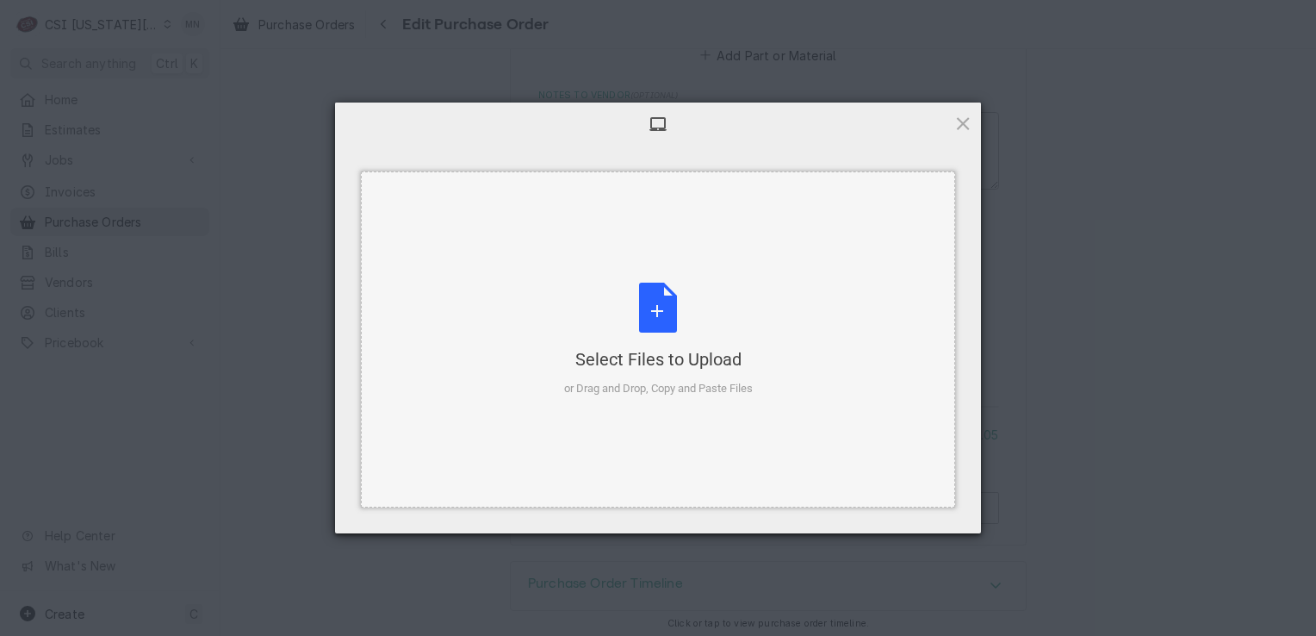
click at [674, 347] on div "Select Files to Upload" at bounding box center [658, 359] width 189 height 24
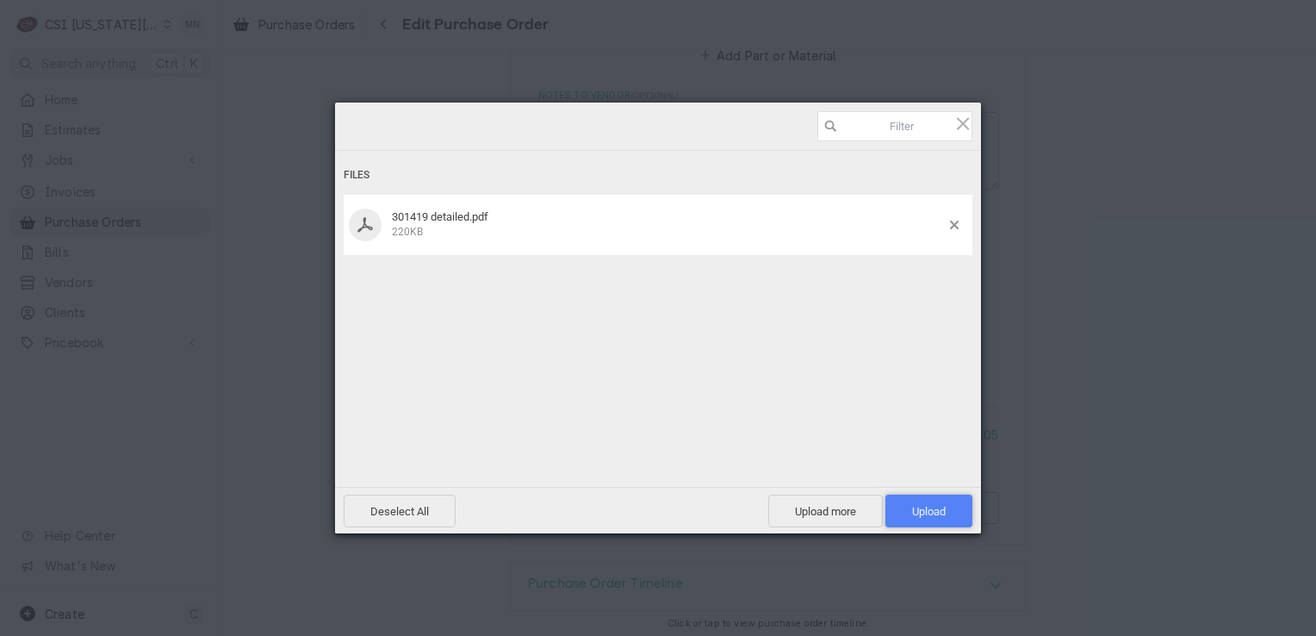
click at [912, 510] on span "Upload 1" at bounding box center [929, 511] width 34 height 13
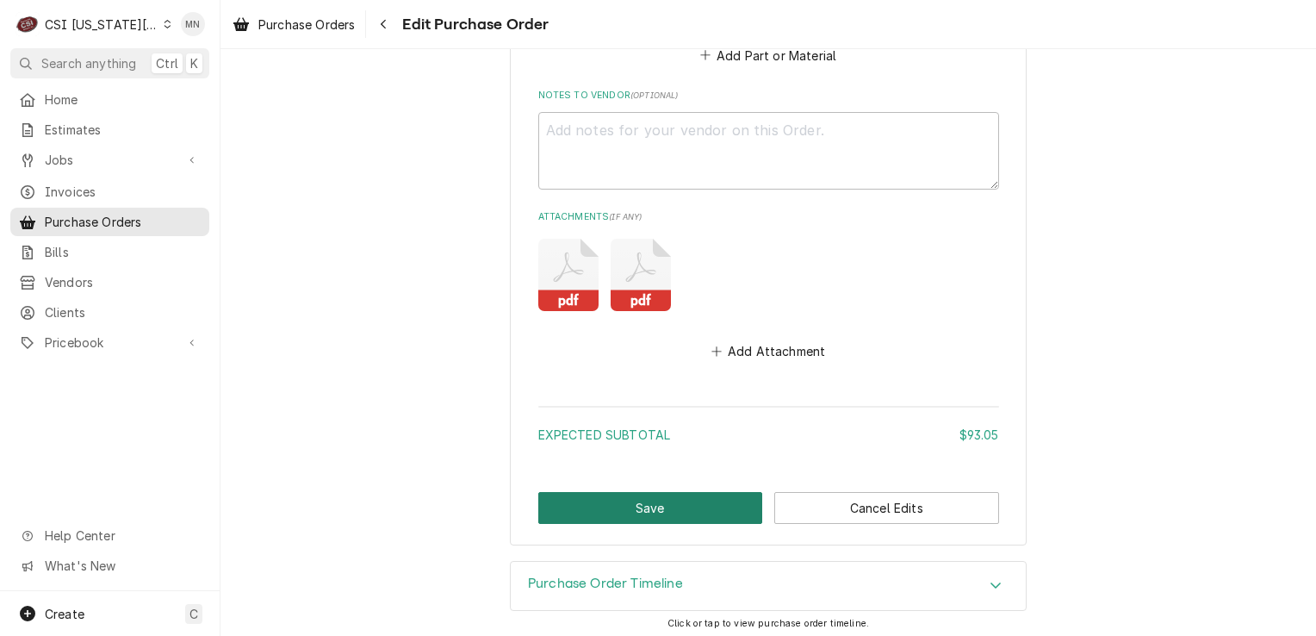
click at [643, 500] on button "Save" at bounding box center [650, 508] width 225 height 32
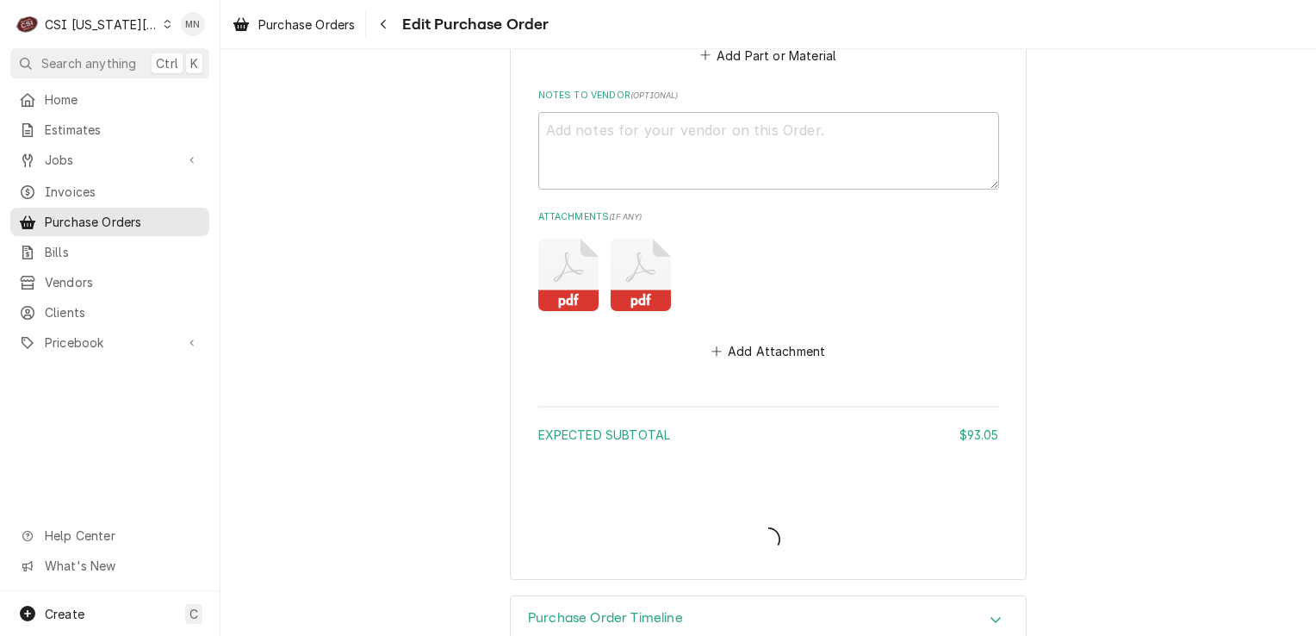
type textarea "x"
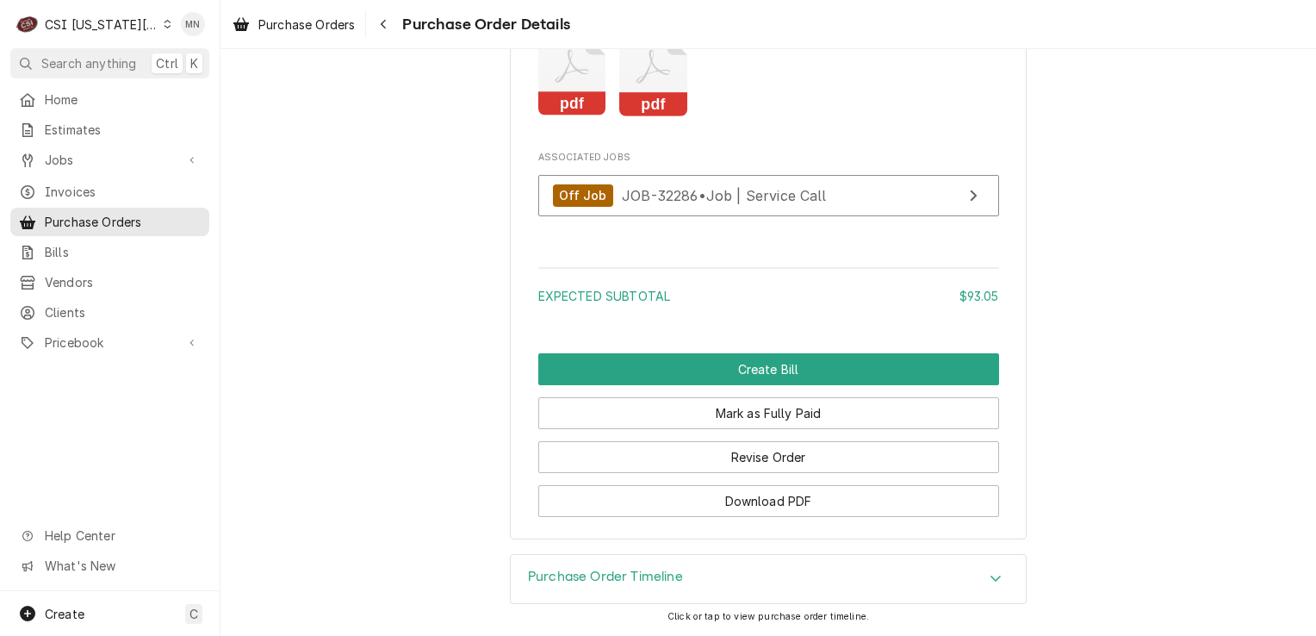
scroll to position [2047, 0]
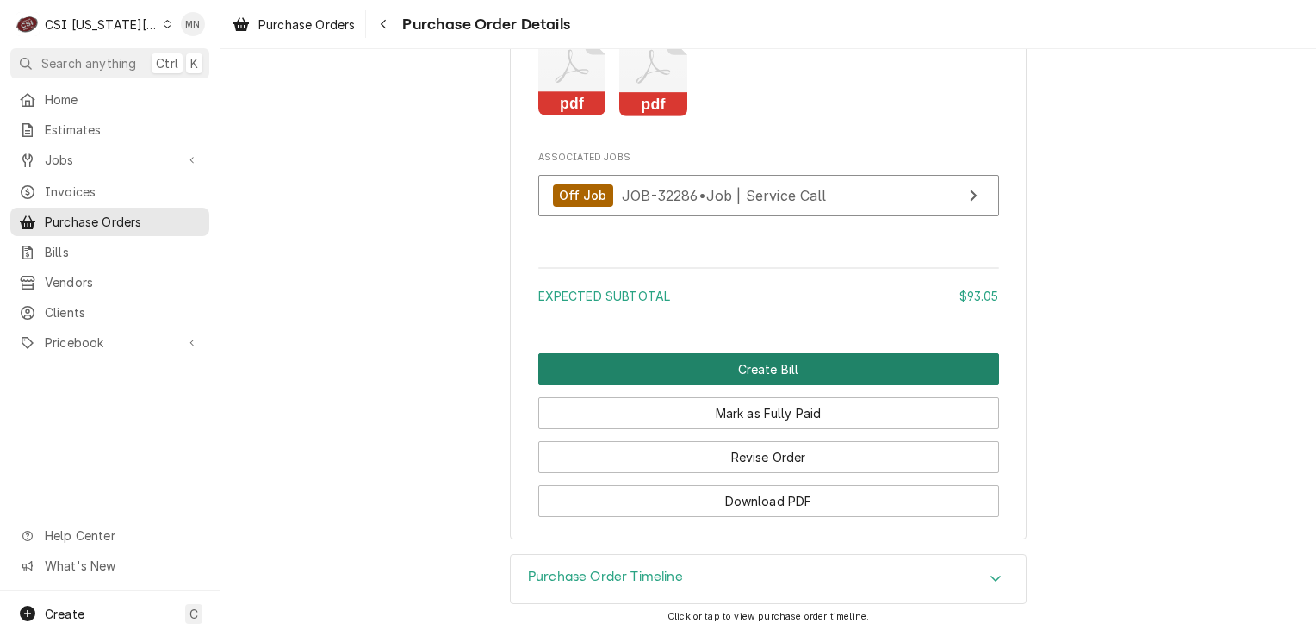
click at [747, 369] on button "Create Bill" at bounding box center [768, 369] width 461 height 32
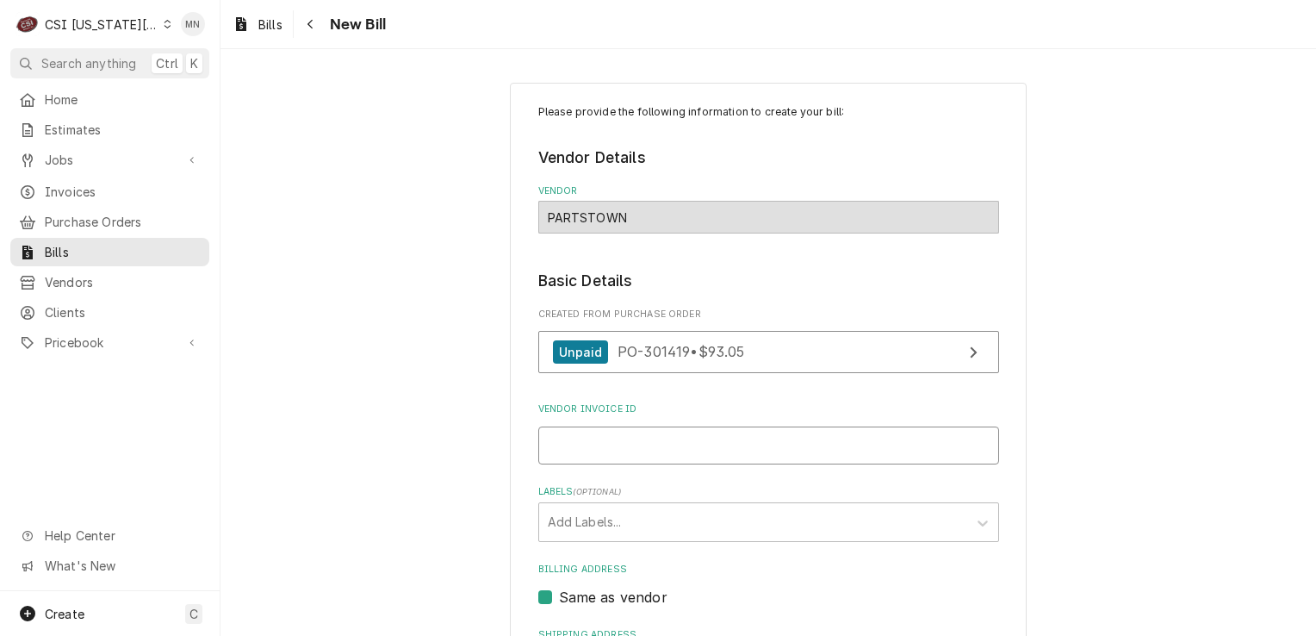
click at [584, 438] on input "Vendor Invoice ID" at bounding box center [768, 445] width 461 height 38
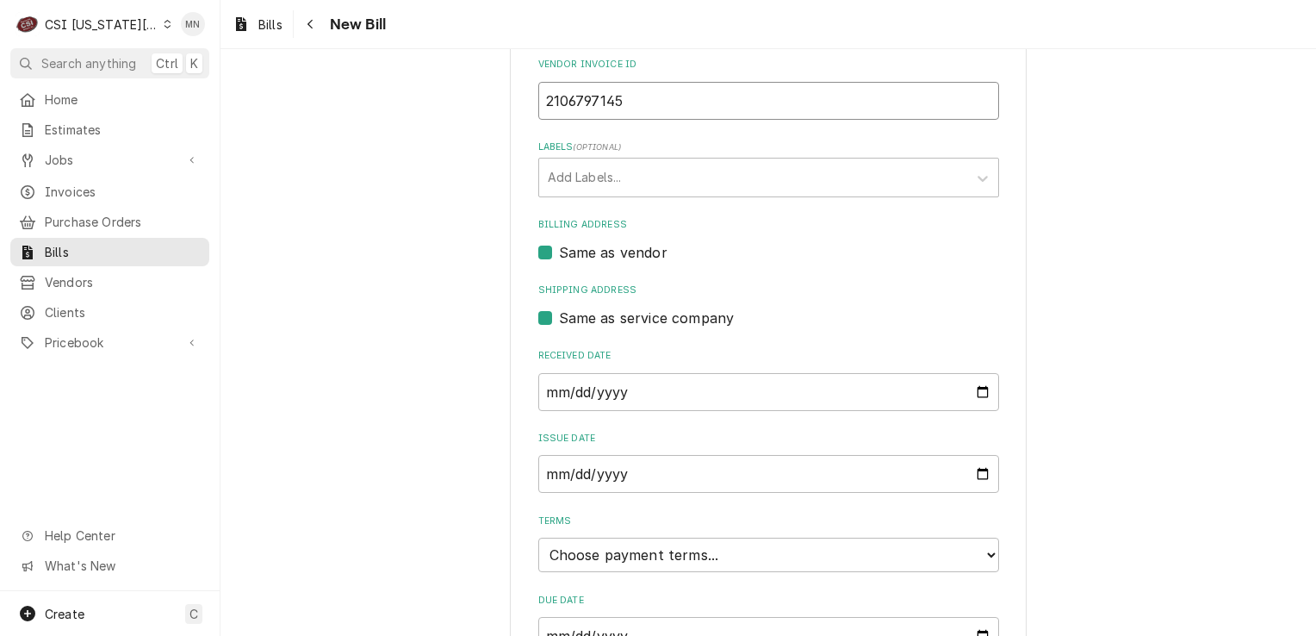
type input "2106797145"
click at [647, 389] on input "[DATE]" at bounding box center [768, 392] width 461 height 38
click at [979, 388] on input "[DATE]" at bounding box center [768, 392] width 461 height 38
type input "[DATE]"
click at [985, 467] on input "[DATE]" at bounding box center [768, 474] width 461 height 38
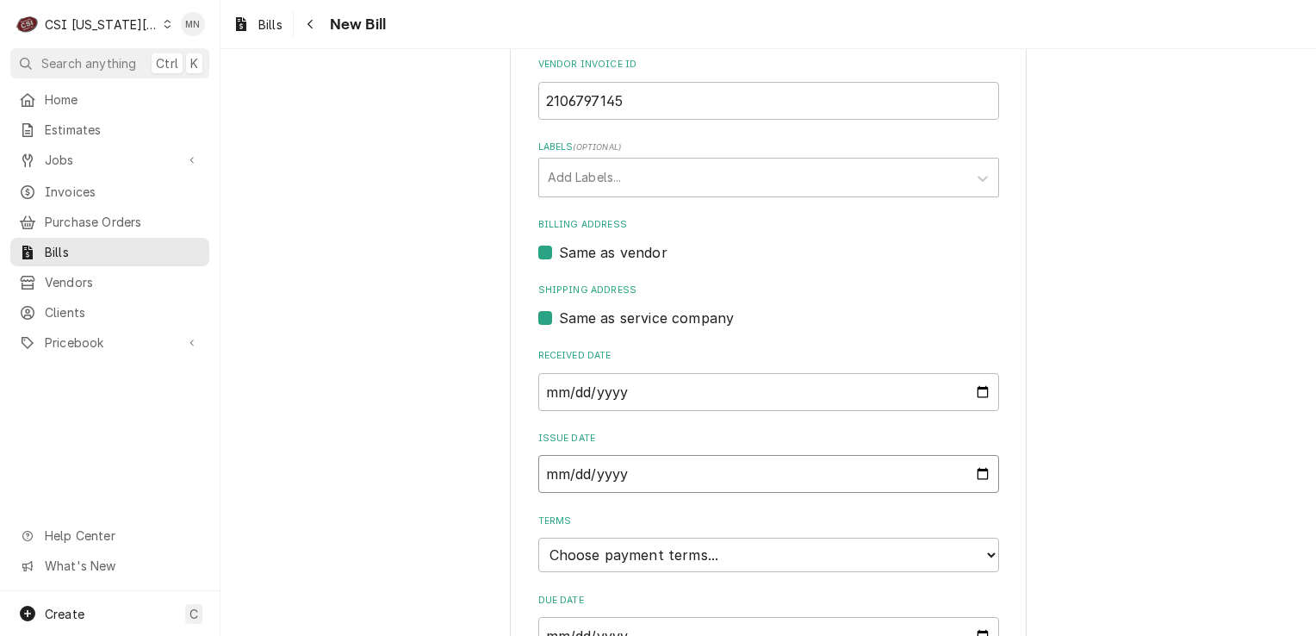
click at [975, 470] on input "[DATE]" at bounding box center [768, 474] width 461 height 38
type input "[DATE]"
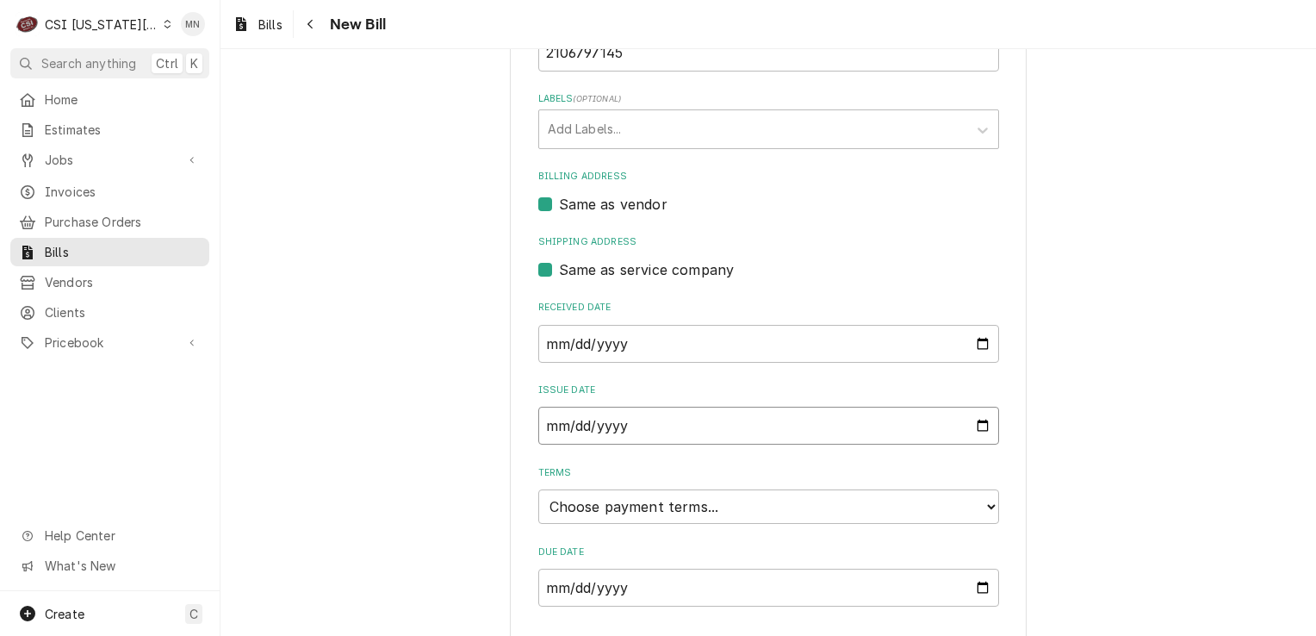
scroll to position [433, 0]
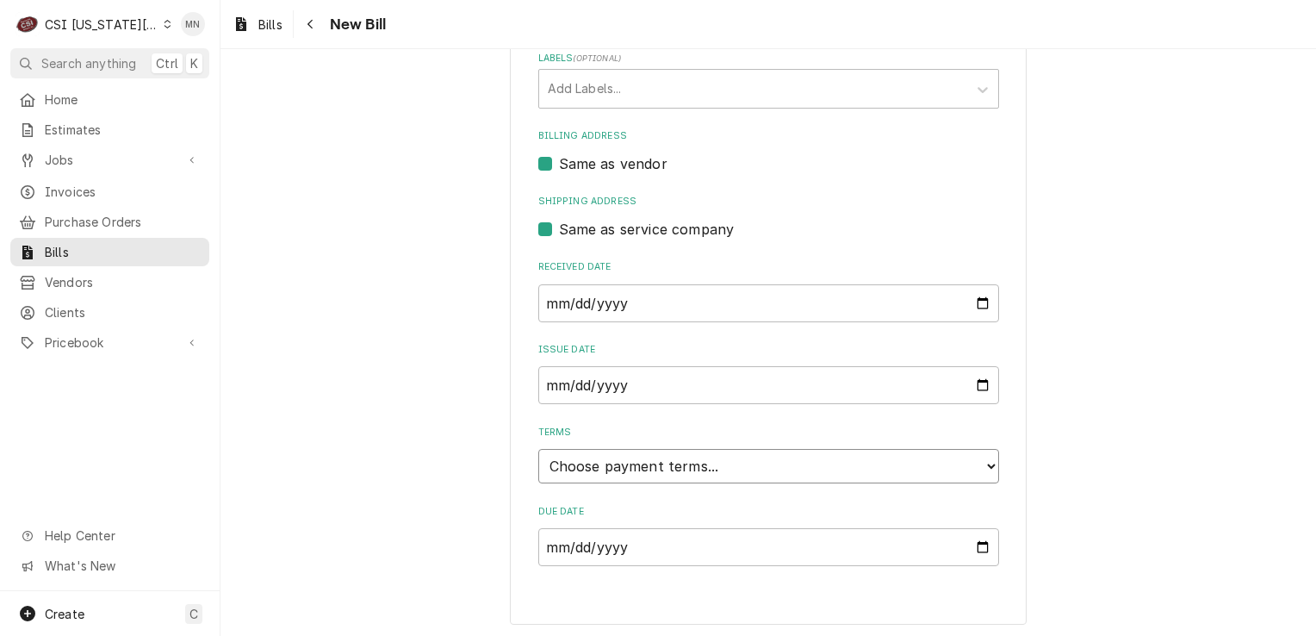
click at [706, 467] on select "Choose payment terms... Same Day Net 7 Net 14 Net 21 Net 30 Net 45 Net 60 Net 90" at bounding box center [768, 466] width 461 height 34
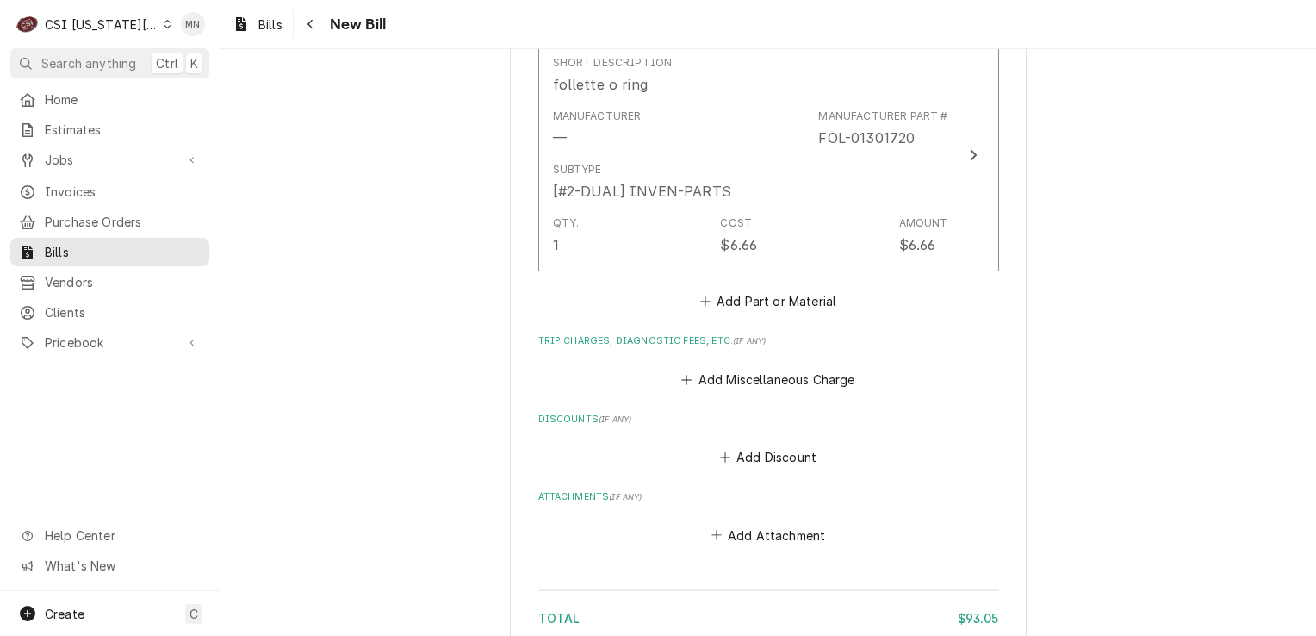
scroll to position [1381, 0]
click at [767, 374] on button "Add Miscellaneous Charge" at bounding box center [768, 376] width 179 height 24
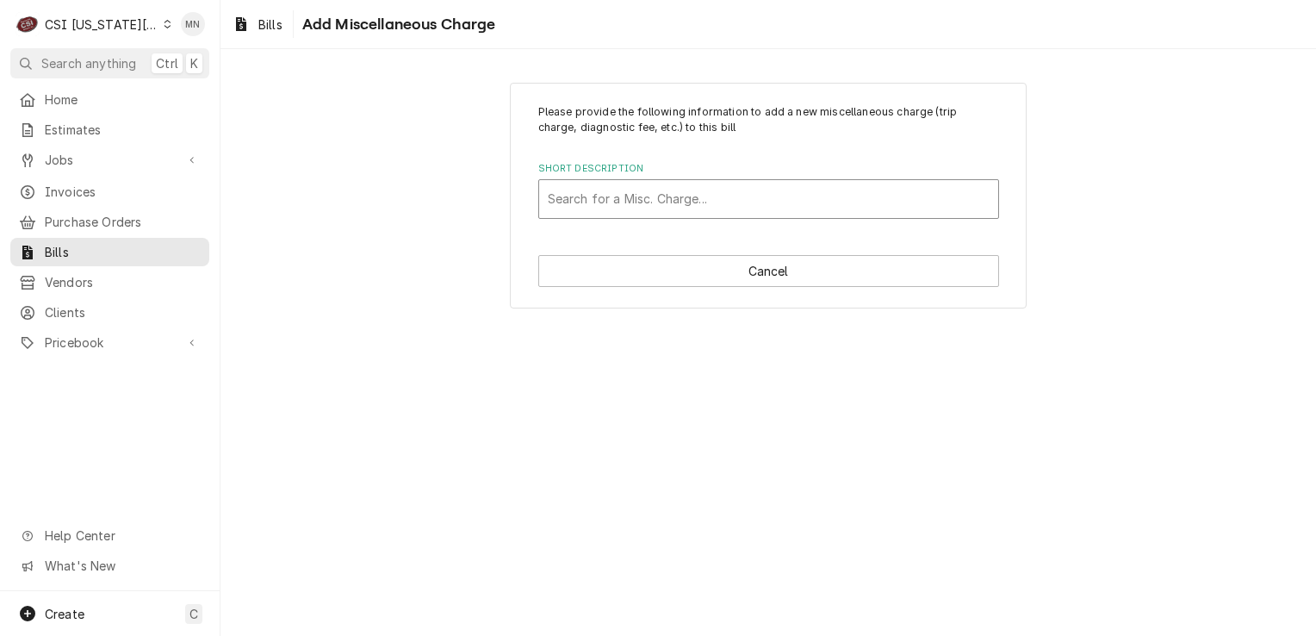
click at [633, 198] on div "Short Description" at bounding box center [769, 198] width 442 height 31
type input "ac"
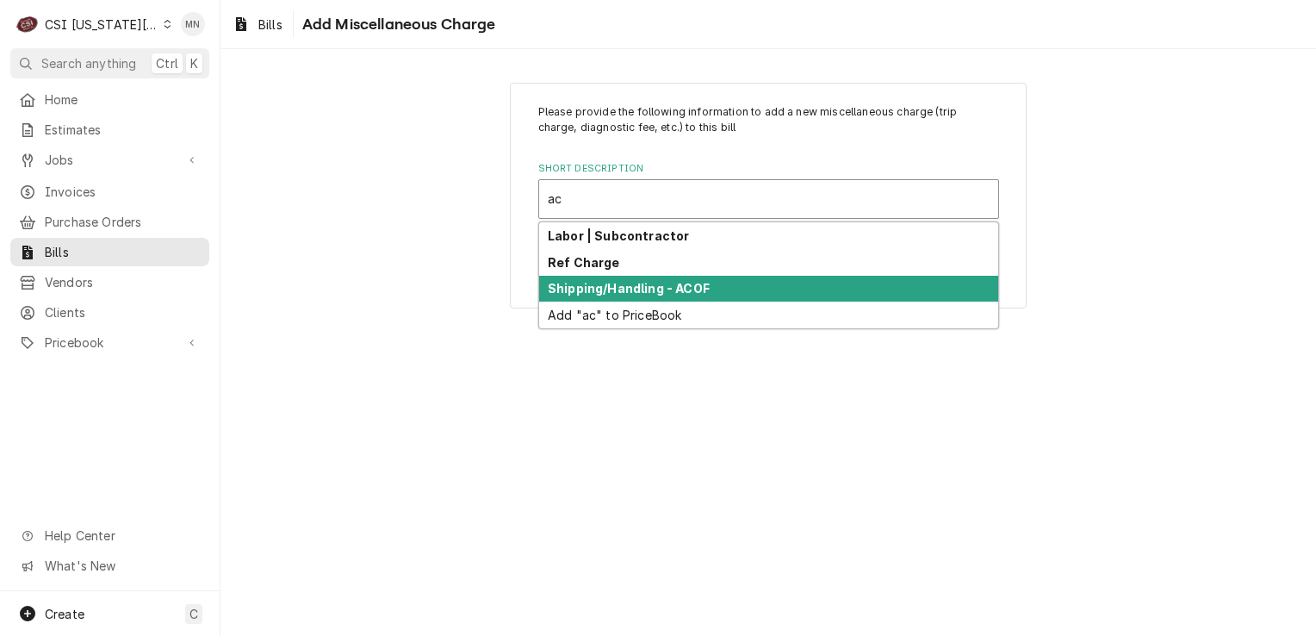
click at [627, 288] on strong "Shipping/Handling - ACOF" at bounding box center [629, 288] width 162 height 15
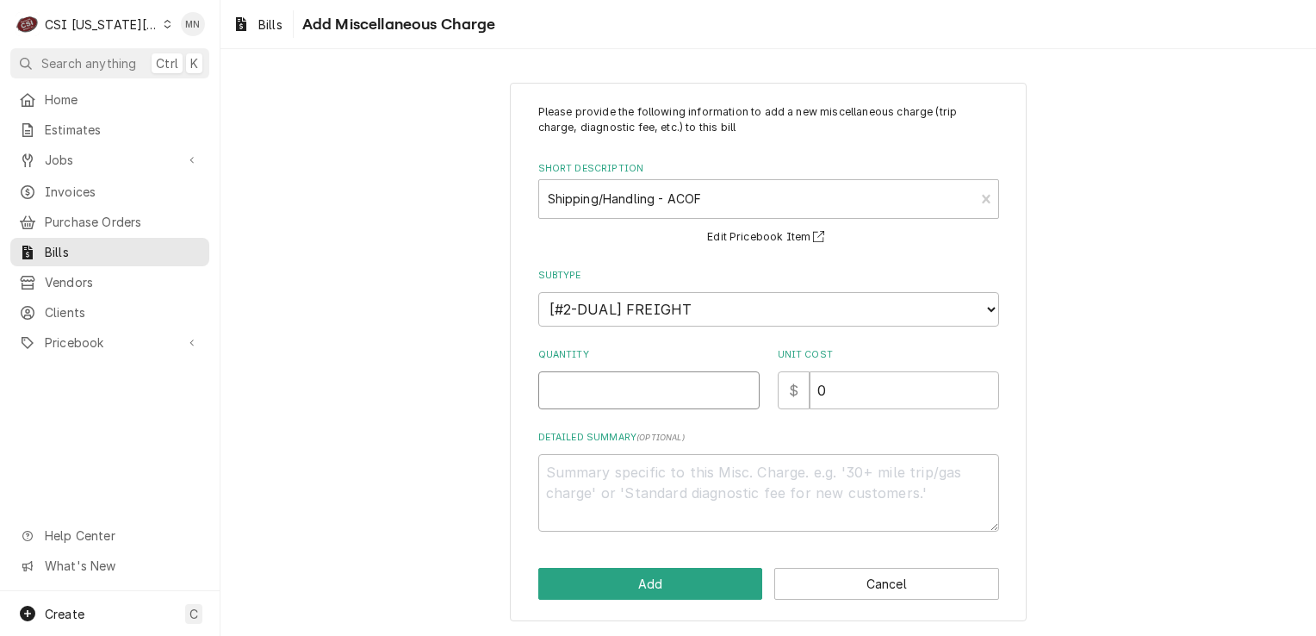
click at [625, 380] on input "Quantity" at bounding box center [648, 390] width 221 height 38
type textarea "x"
type input "1"
type textarea "x"
type input "6"
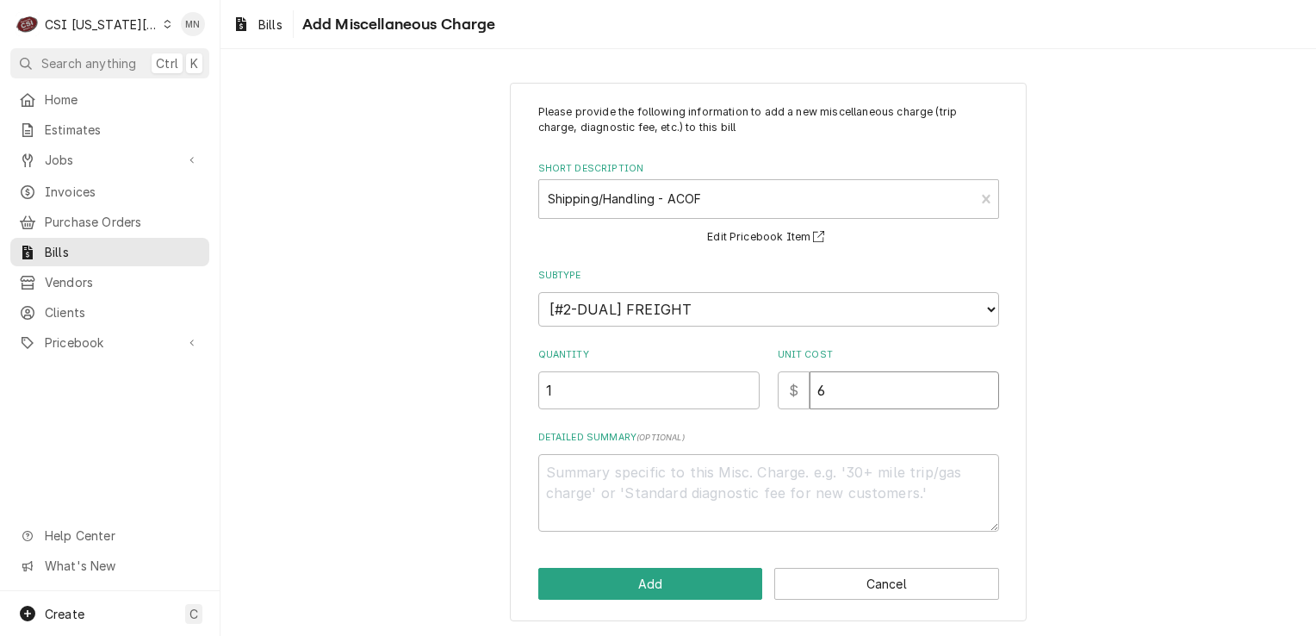
type textarea "x"
type input "65"
type textarea "x"
type input "65.4"
type textarea "x"
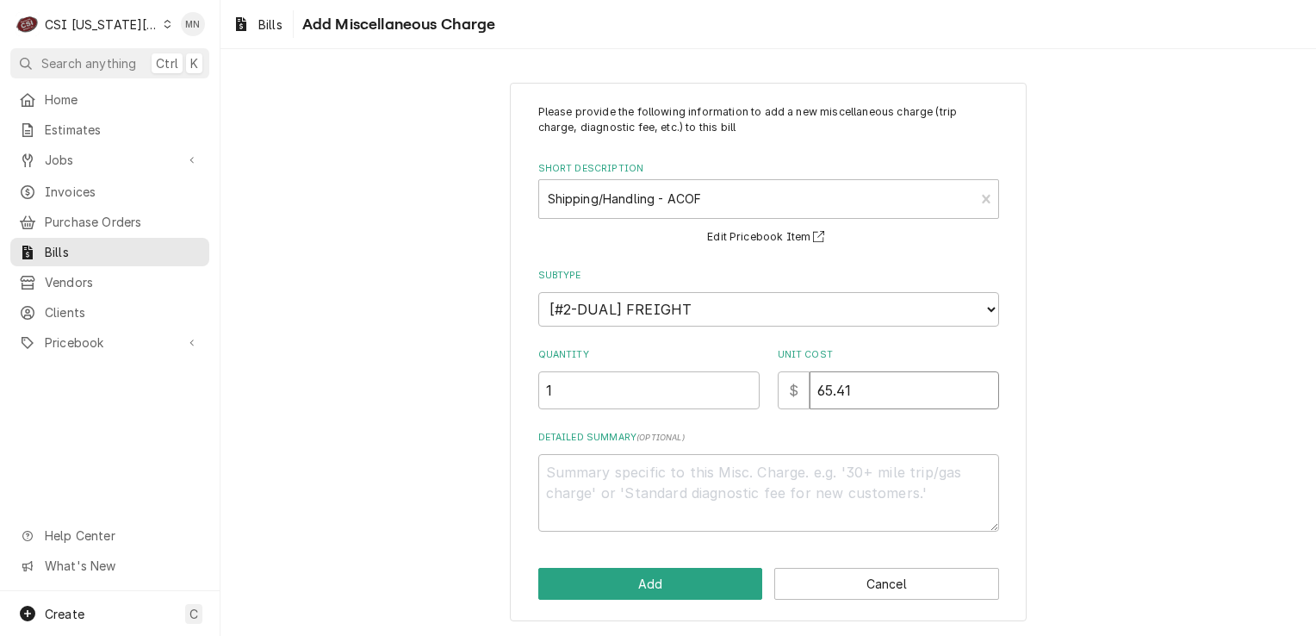
type input "65.41"
click at [567, 475] on textarea "Detailed Summary ( optional )" at bounding box center [768, 493] width 461 height 78
type textarea "x"
type textarea "P"
type textarea "x"
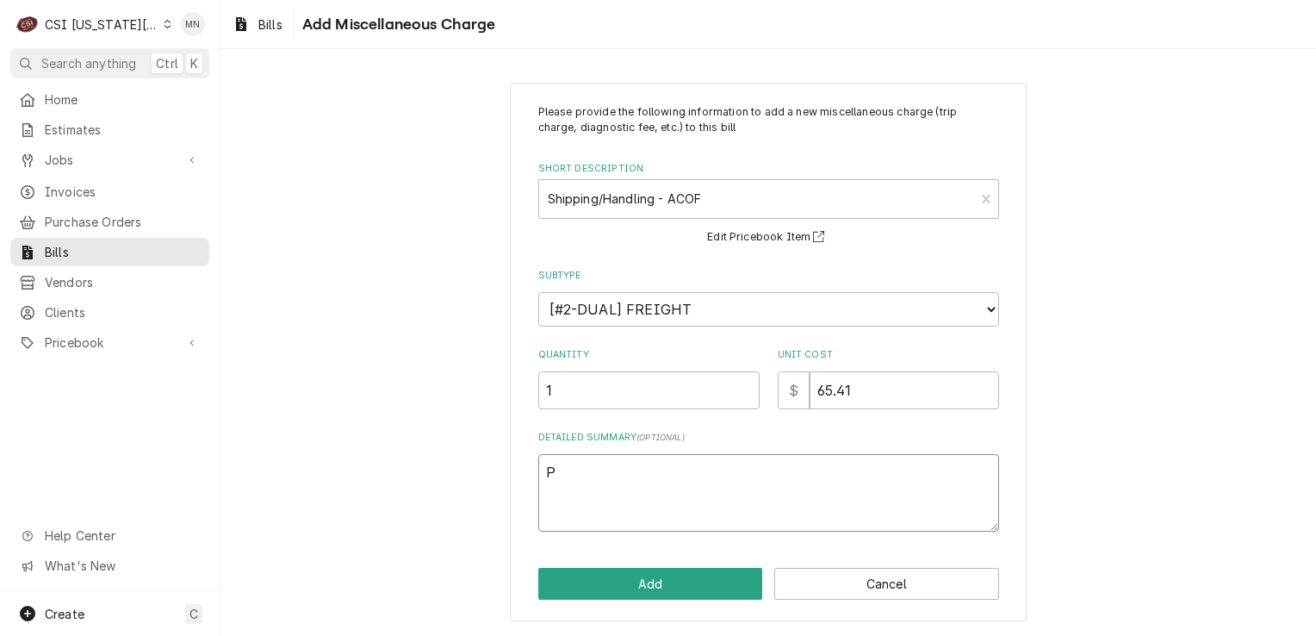
type textarea "Pa"
type textarea "x"
type textarea "Par"
type textarea "x"
type textarea "Part"
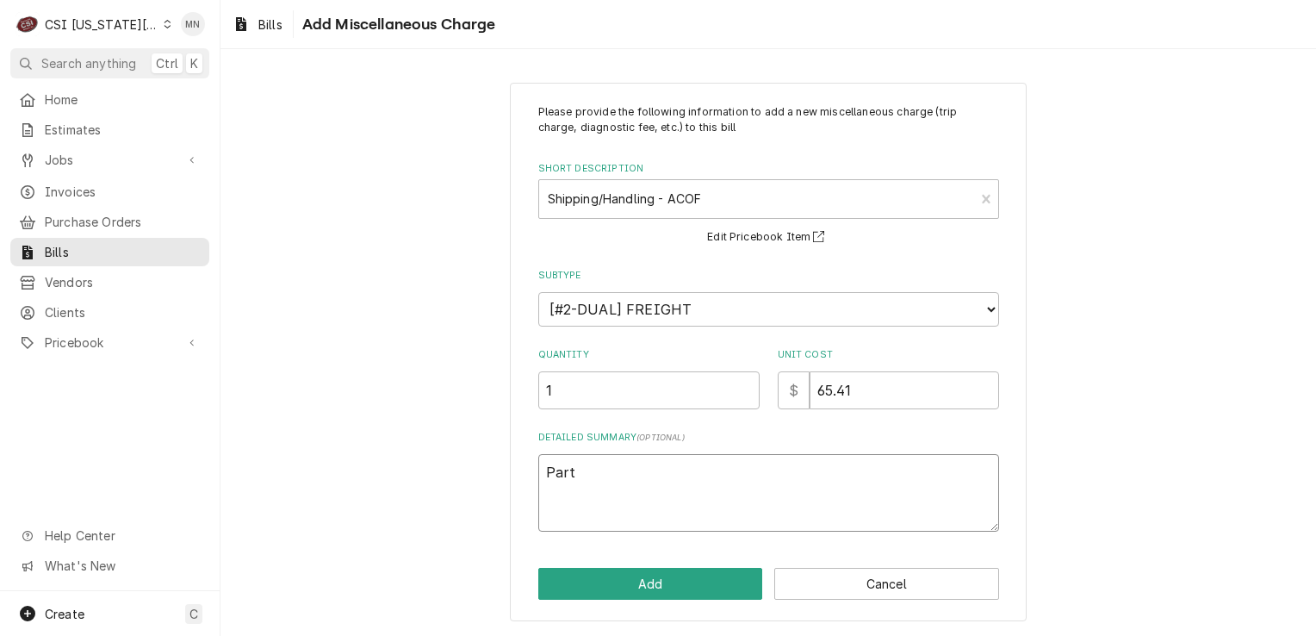
type textarea "x"
type textarea "Parts"
type textarea "x"
type textarea "Partst"
type textarea "x"
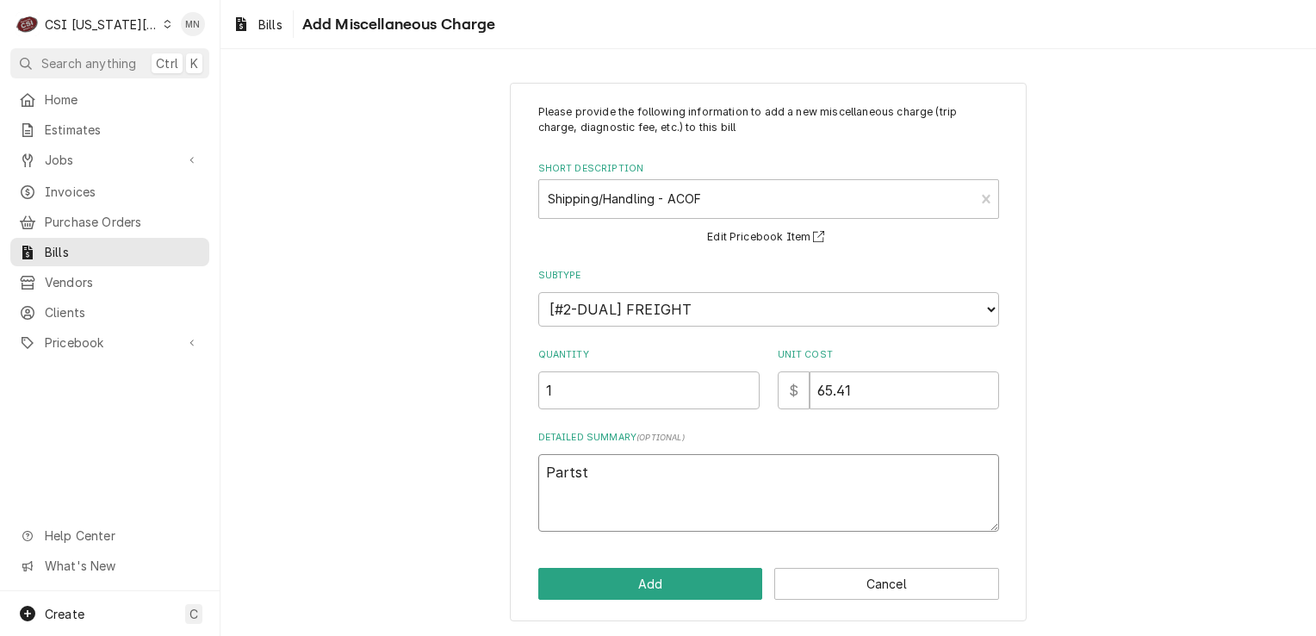
type textarea "Partsto"
type textarea "x"
type textarea "Partstow"
type textarea "x"
type textarea "Partstown"
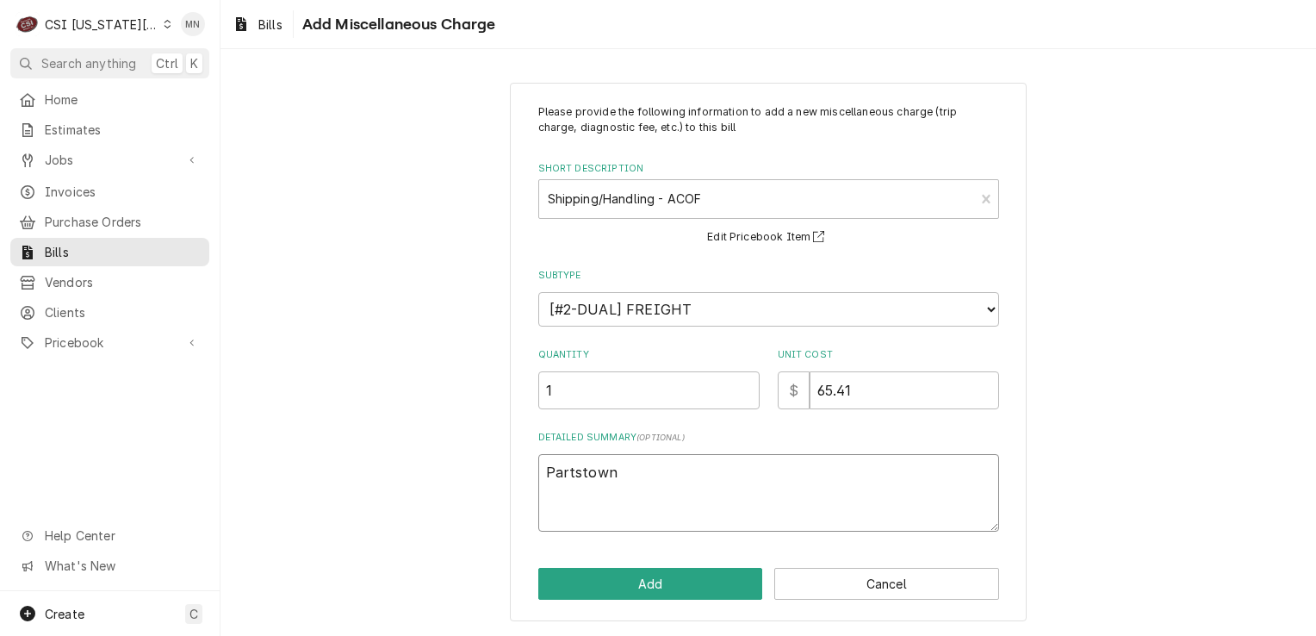
type textarea "x"
type textarea "Partstown"
type textarea "x"
type textarea "Partstown A"
type textarea "x"
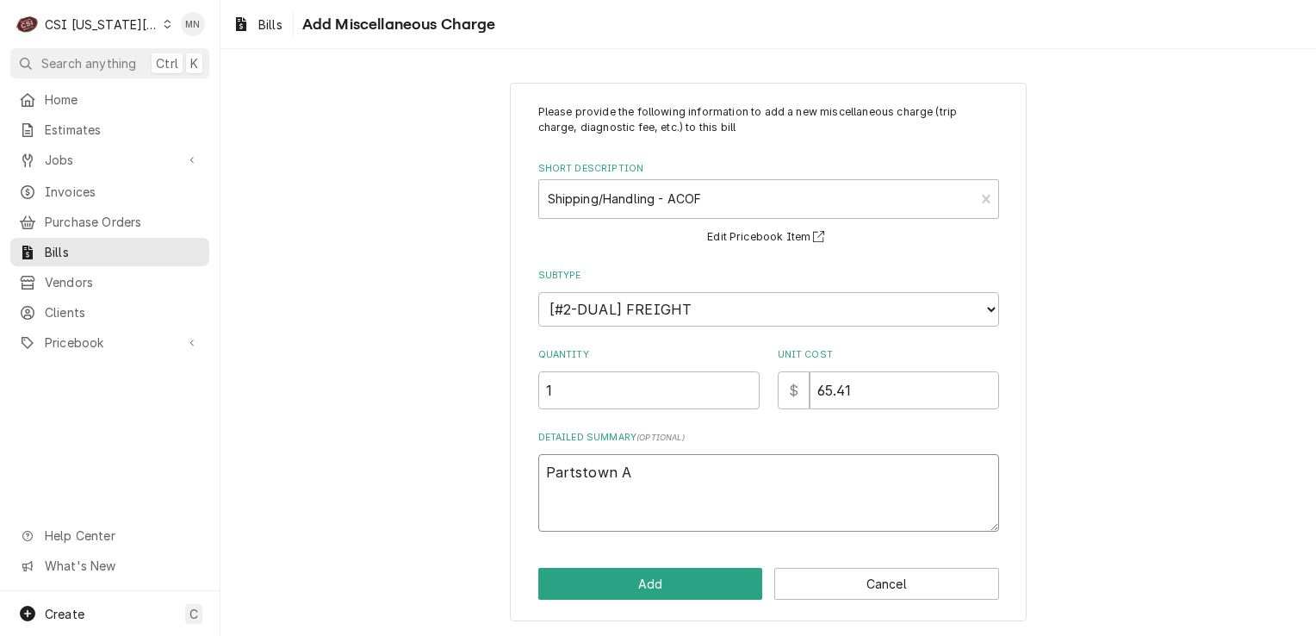
type textarea "Partstown AC"
type textarea "x"
type textarea "Partstown ACO"
type textarea "x"
type textarea "Partstown ACOF"
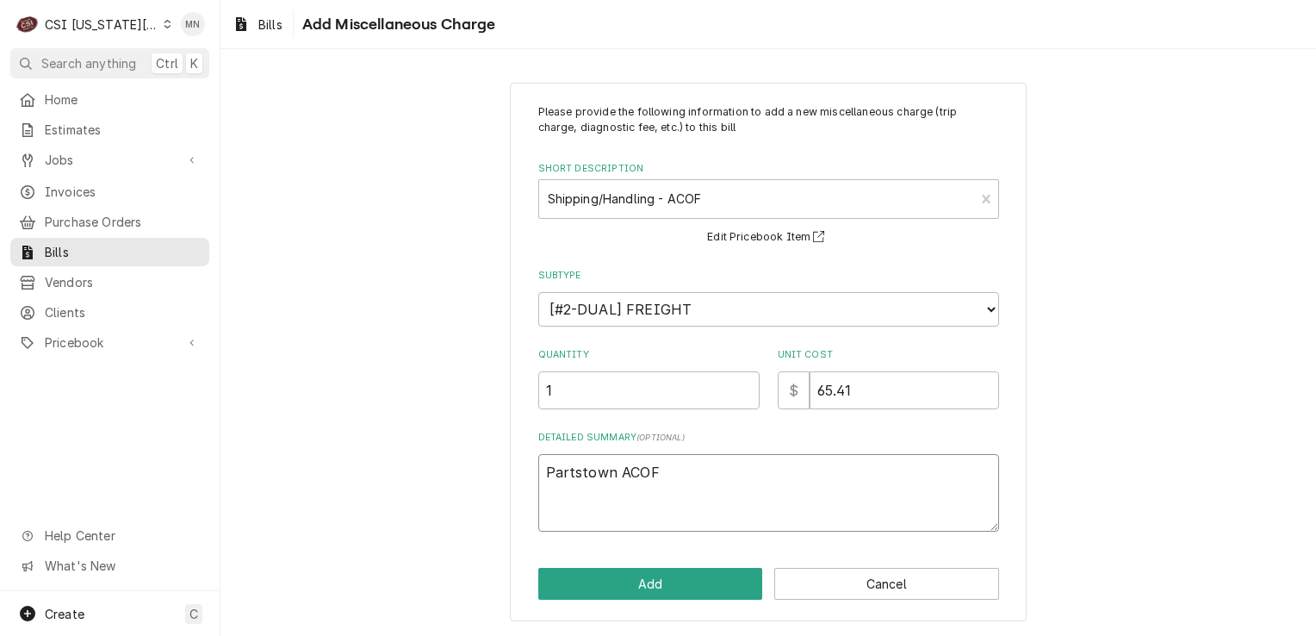
type textarea "x"
type textarea "Partstown ACOF"
type textarea "x"
type textarea "Partstown ACOF $"
type textarea "x"
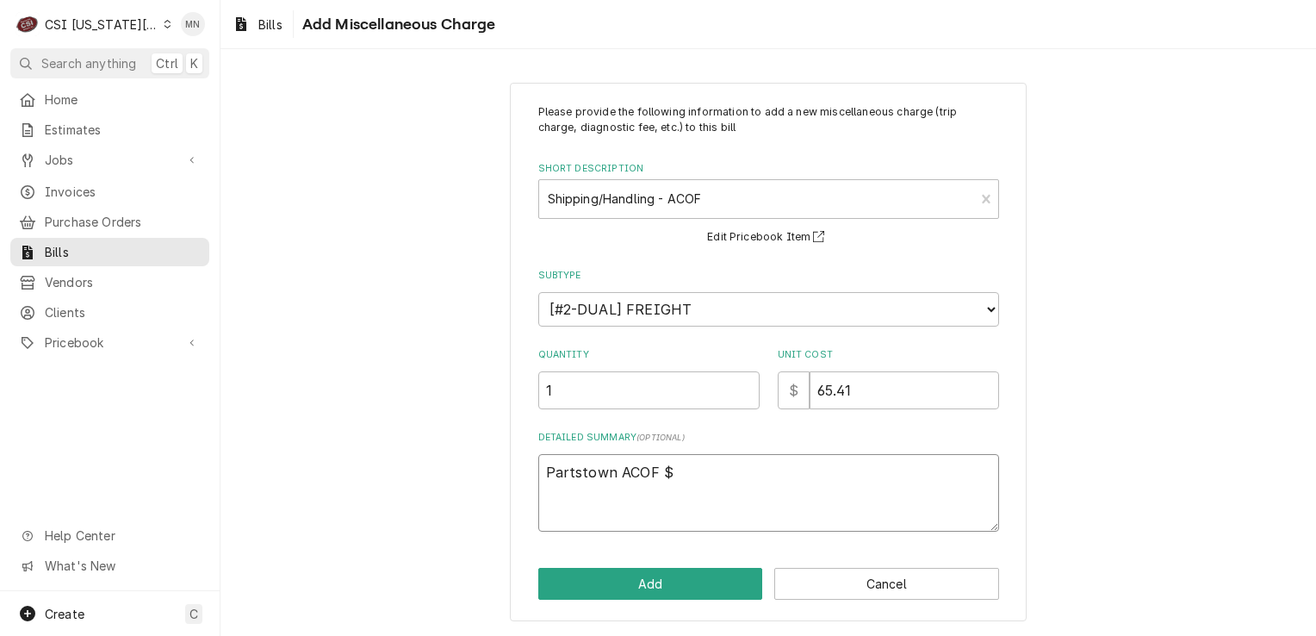
type textarea "Partstown ACOF $4"
type textarea "x"
type textarea "Partstown ACOF $45"
type textarea "x"
type textarea "Partstown ACOF $4"
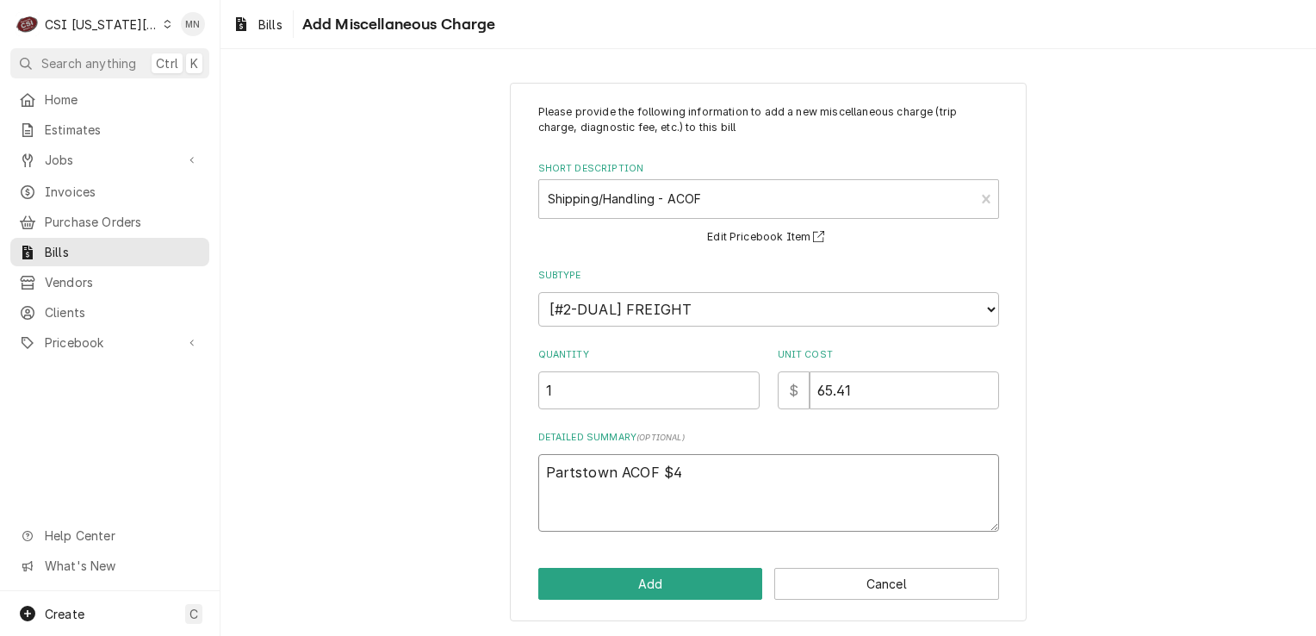
type textarea "x"
type textarea "Partstown ACOF $"
type textarea "x"
type textarea "Partstown ACOF $6"
type textarea "x"
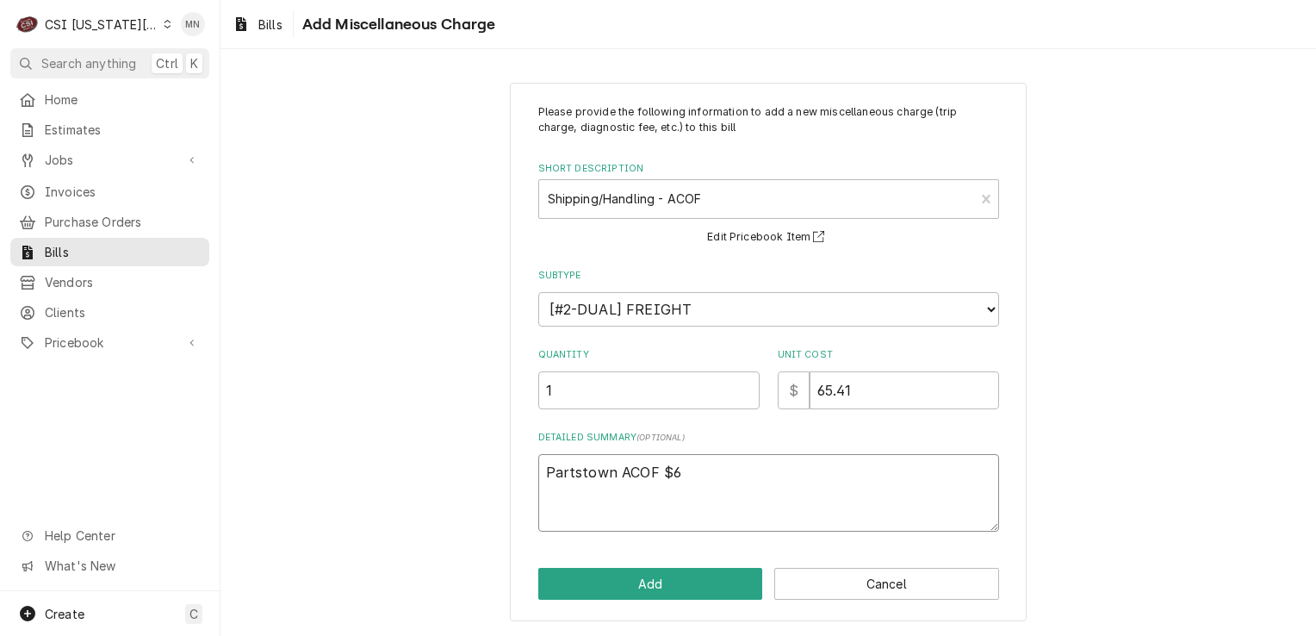
type textarea "Partstown ACOF $65"
type textarea "x"
type textarea "Partstown ACOF $65."
type textarea "x"
type textarea "Partstown ACOF $65.4"
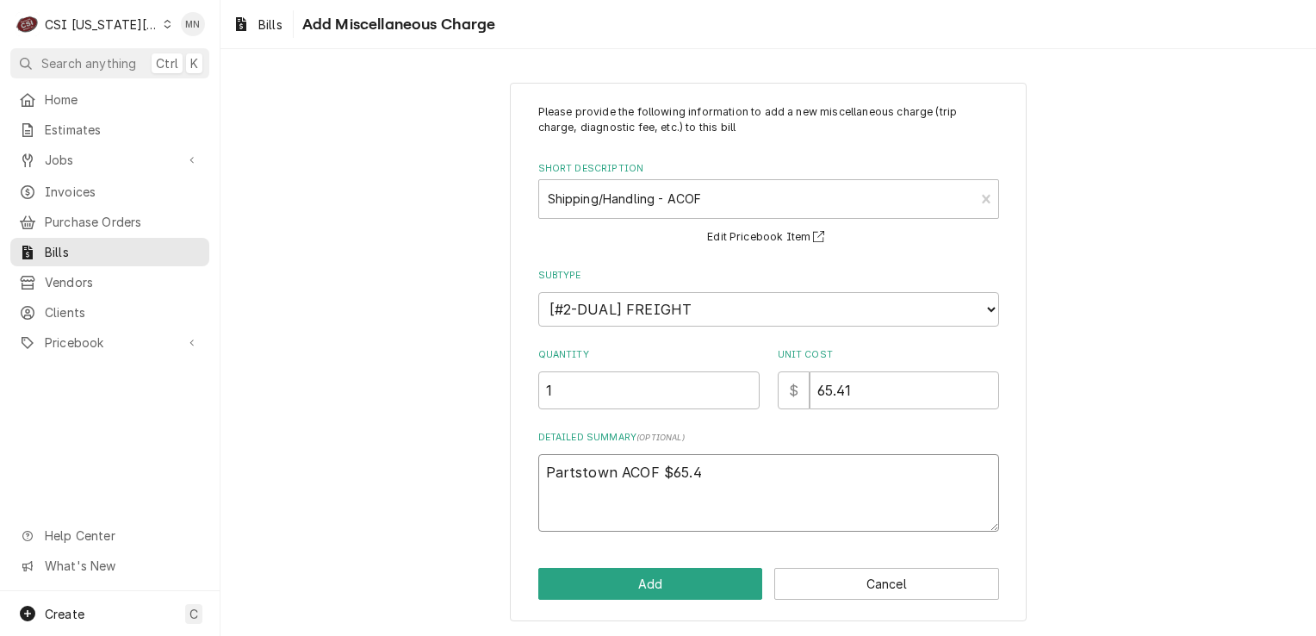
type textarea "x"
type textarea "Partstown ACOF $65.41"
type textarea "x"
type textarea "Partstown ACOF $65.41"
type textarea "x"
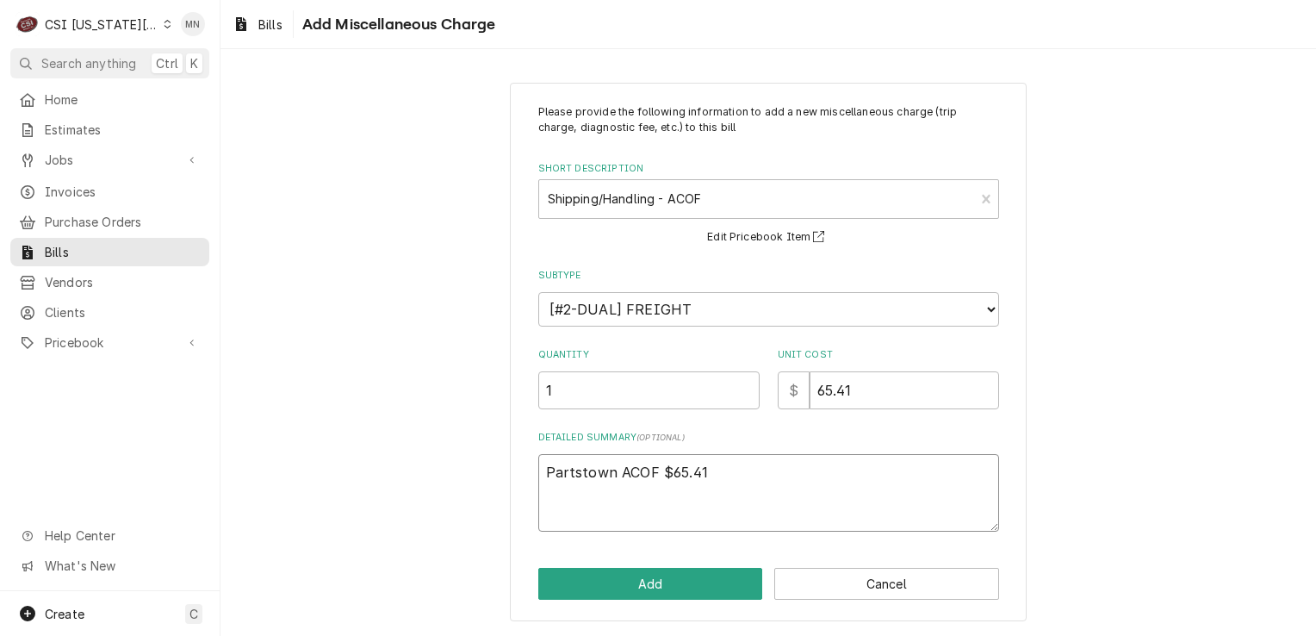
type textarea "Partstown ACOF $65.41 2"
type textarea "x"
type textarea "Partstown ACOF $65.41 21"
type textarea "x"
type textarea "Partstown ACOF $65.41 210"
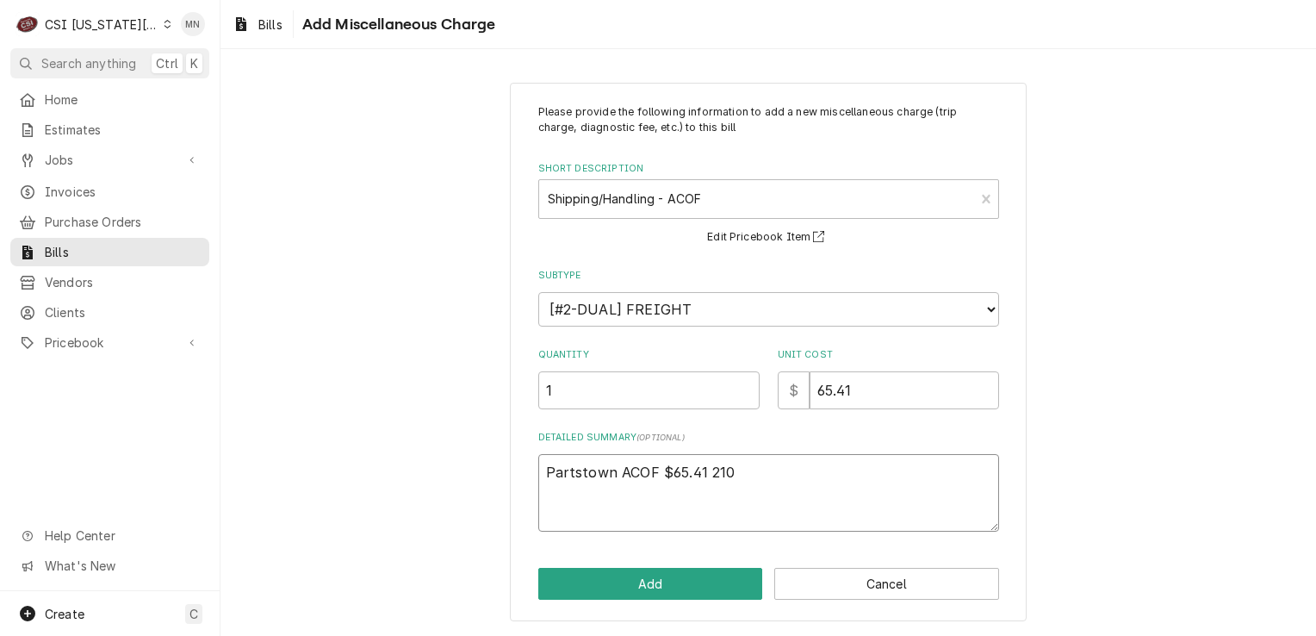
type textarea "x"
type textarea "Partstown ACOF $65.41 2106"
type textarea "x"
type textarea "Partstown ACOF $65.41 21067"
type textarea "x"
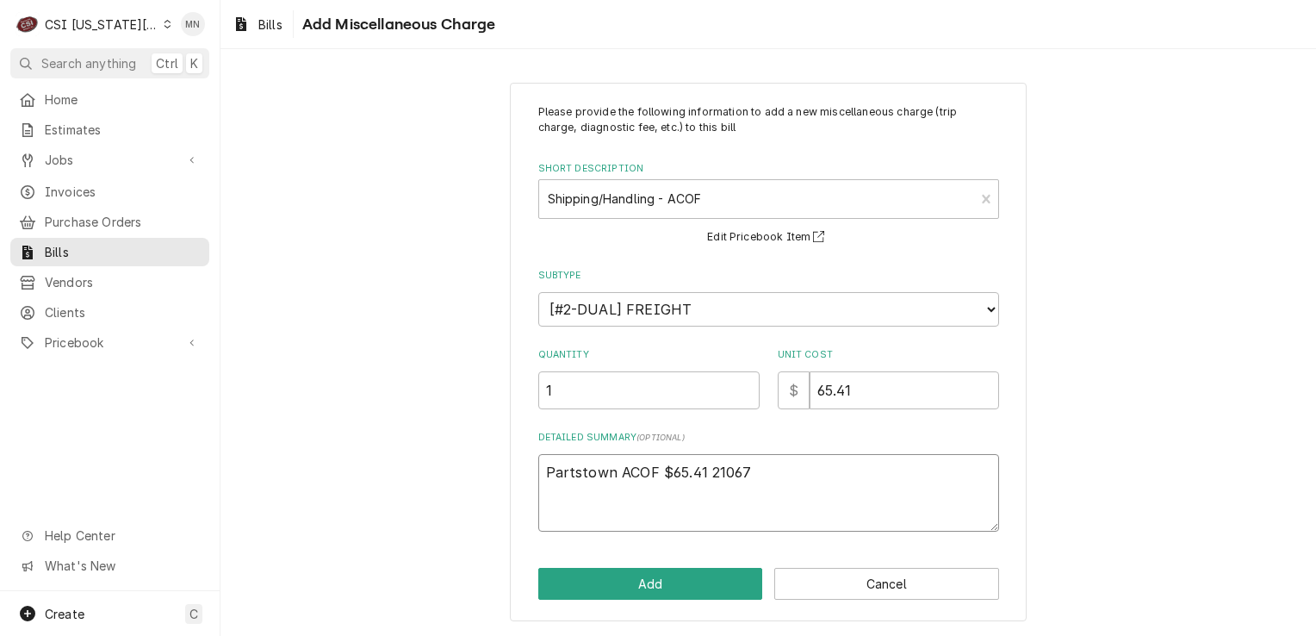
type textarea "Partstown ACOF $65.41 210679"
type textarea "x"
type textarea "Partstown ACOF $65.41 2106797"
type textarea "x"
type textarea "Partstown ACOF $65.41 21067971"
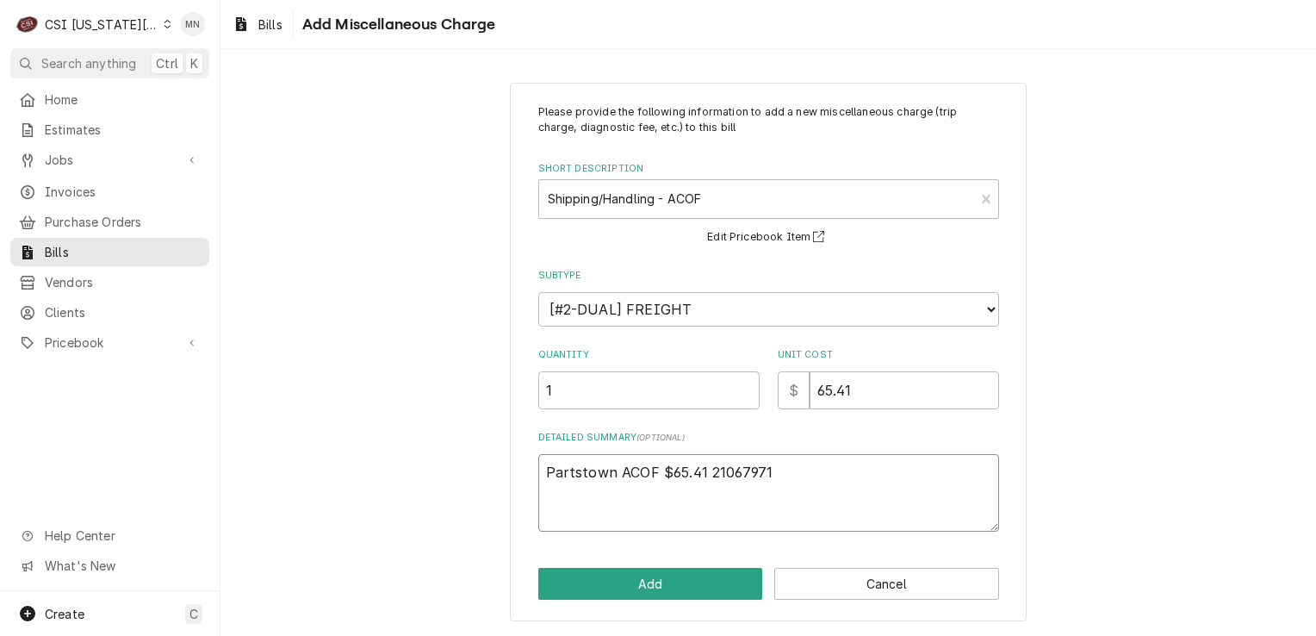
type textarea "x"
type textarea "Partstown ACOF $65.41 210679714"
type textarea "x"
type textarea "Partstown ACOF $65.41 2106797145"
click at [668, 577] on button "Add" at bounding box center [650, 584] width 225 height 32
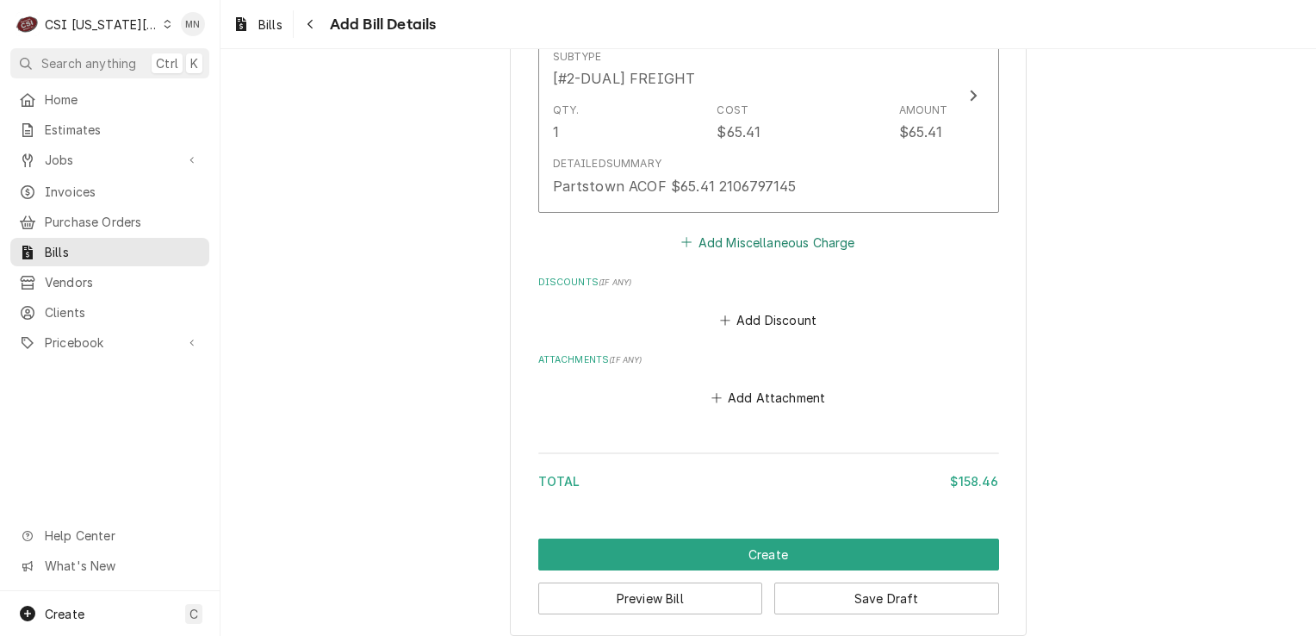
scroll to position [1758, 0]
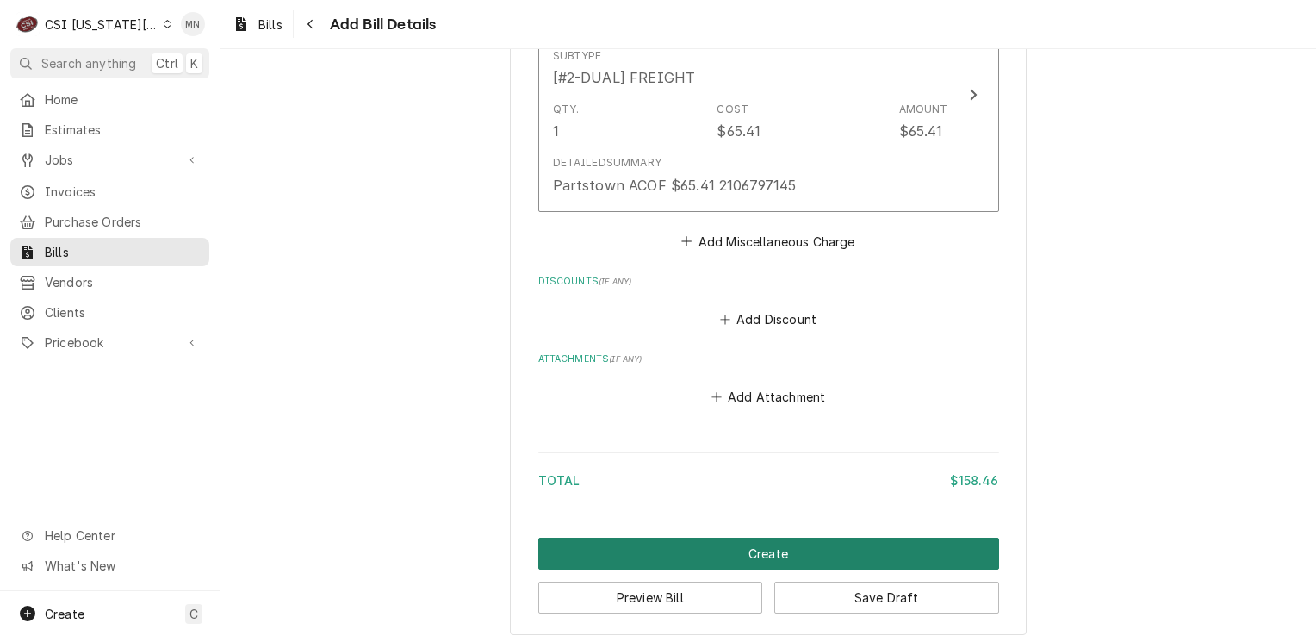
click at [853, 545] on button "Create" at bounding box center [768, 554] width 461 height 32
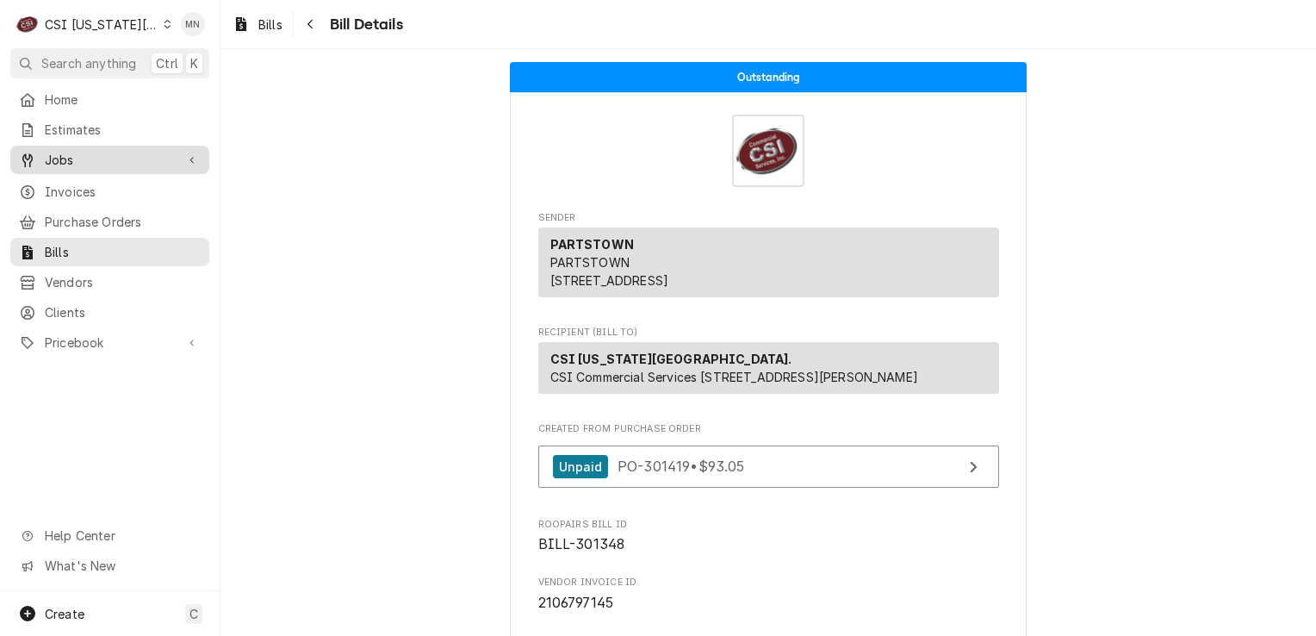
click at [55, 160] on span "Jobs" at bounding box center [110, 160] width 130 height 18
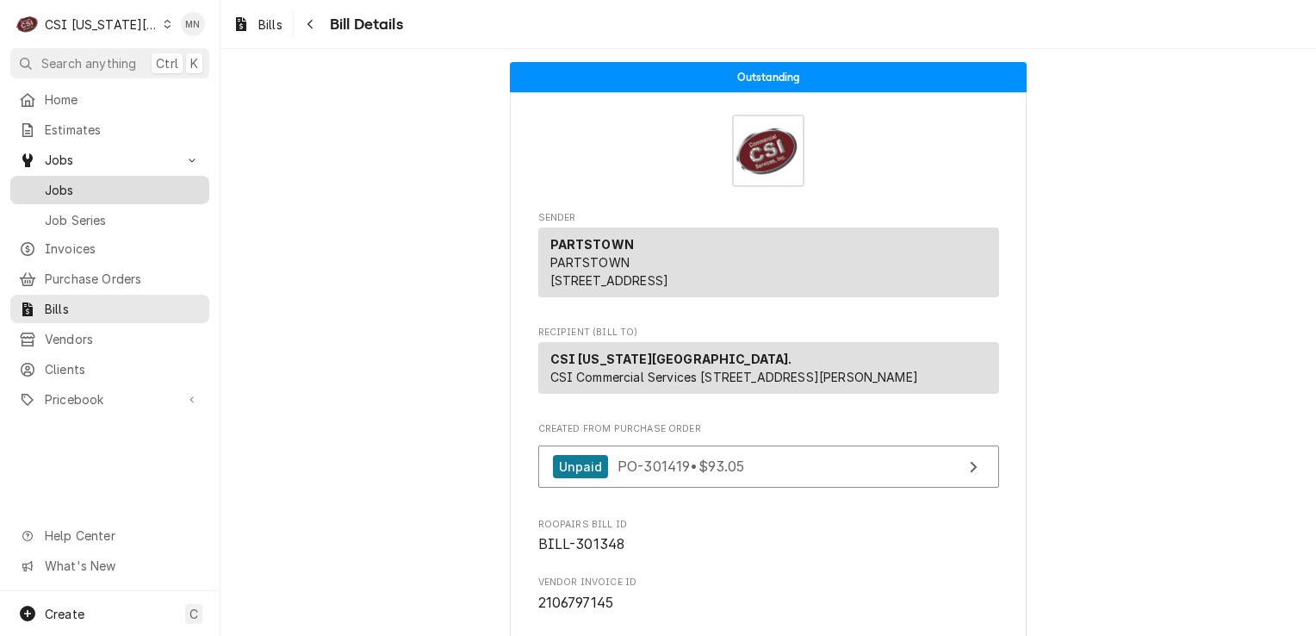
click at [53, 188] on span "Jobs" at bounding box center [123, 190] width 156 height 18
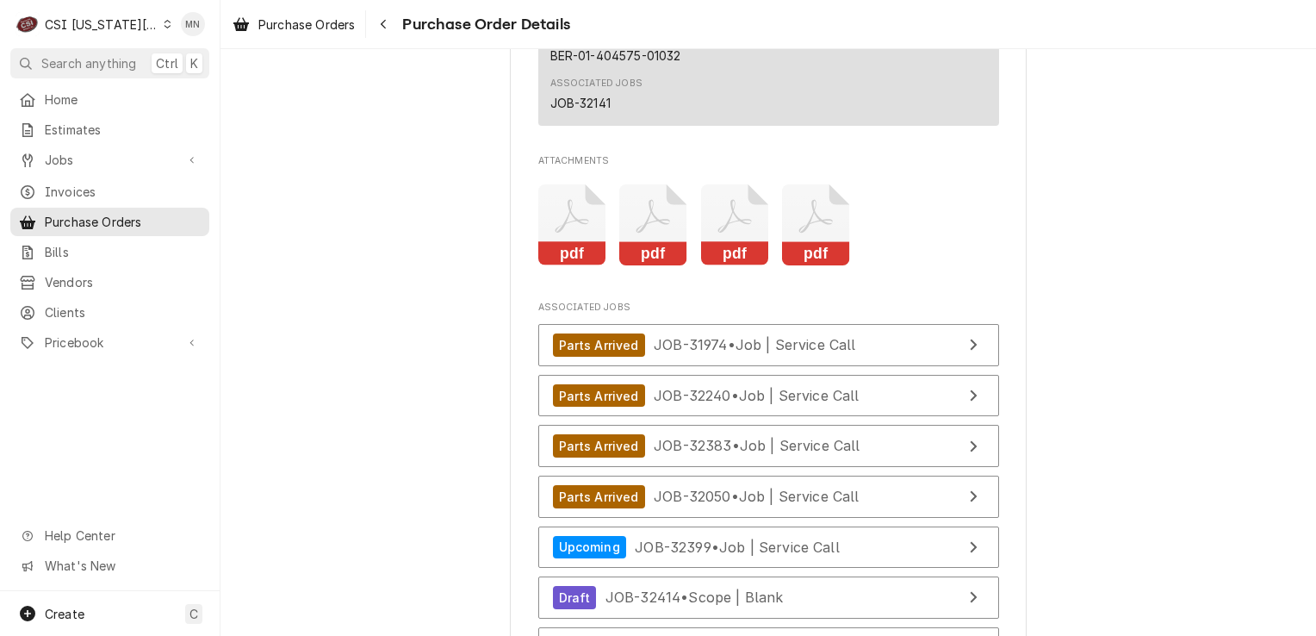
scroll to position [7064, 0]
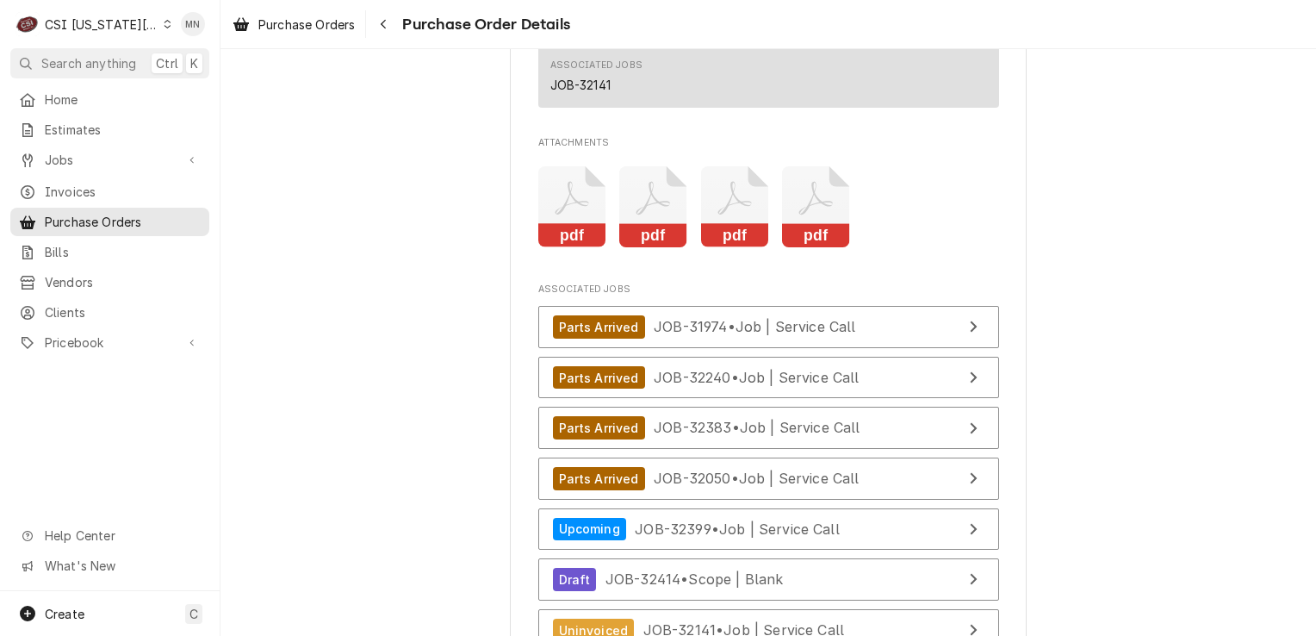
click at [806, 248] on icon "Attachments" at bounding box center [816, 207] width 68 height 82
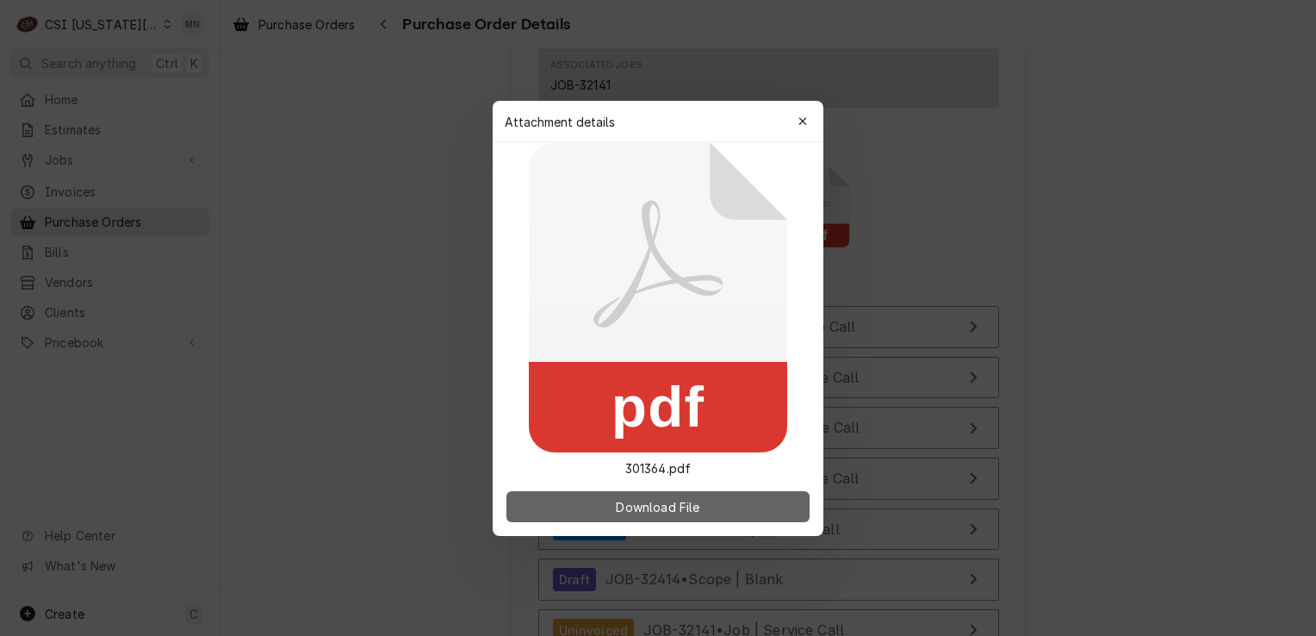
click at [653, 500] on span "Download File" at bounding box center [657, 506] width 90 height 18
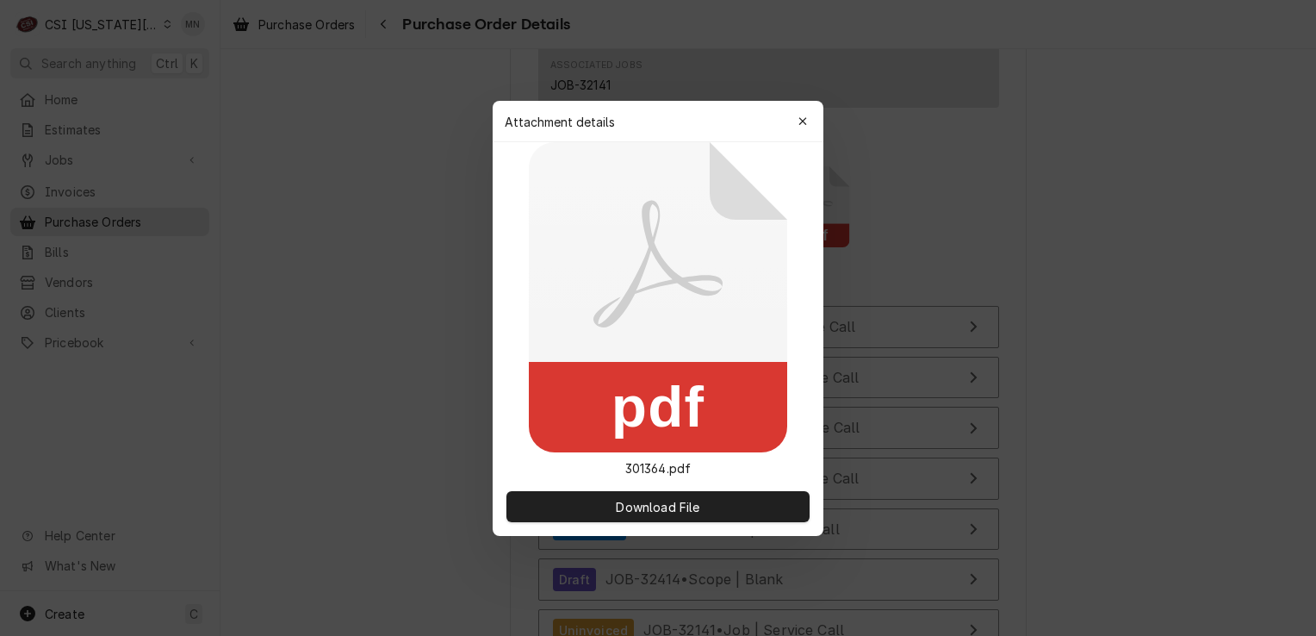
click at [804, 122] on icon "button" at bounding box center [803, 121] width 8 height 8
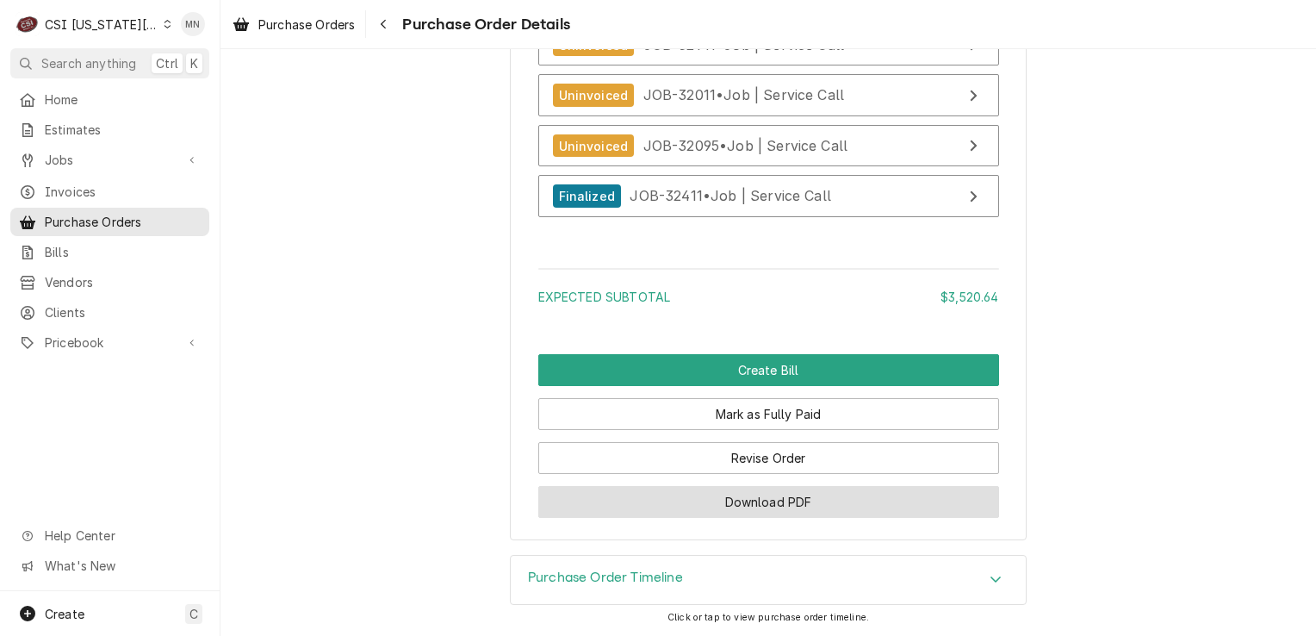
scroll to position [7698, 0]
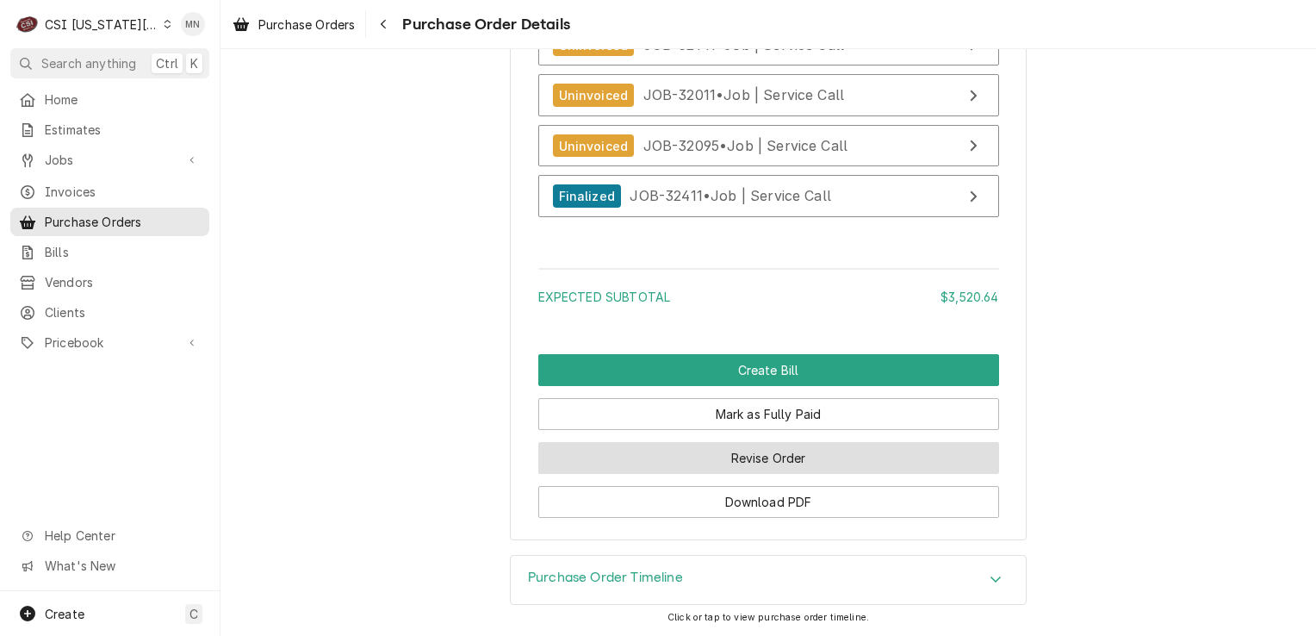
click at [758, 463] on button "Revise Order" at bounding box center [768, 458] width 461 height 32
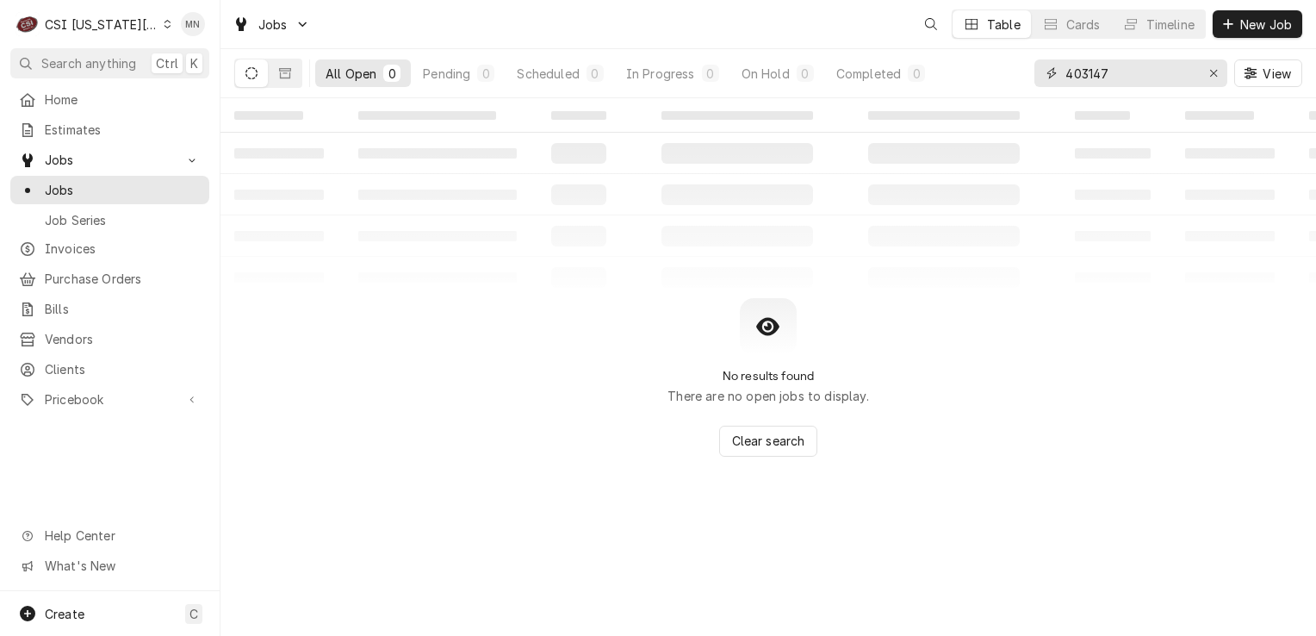
drag, startPoint x: 1116, startPoint y: 74, endPoint x: 961, endPoint y: 79, distance: 155.1
click at [961, 79] on div "All Open 0 Pending 0 Scheduled 0 In Progress 0 On Hold 0 Completed 0 403147 View" at bounding box center [768, 73] width 1068 height 48
type input "32050"
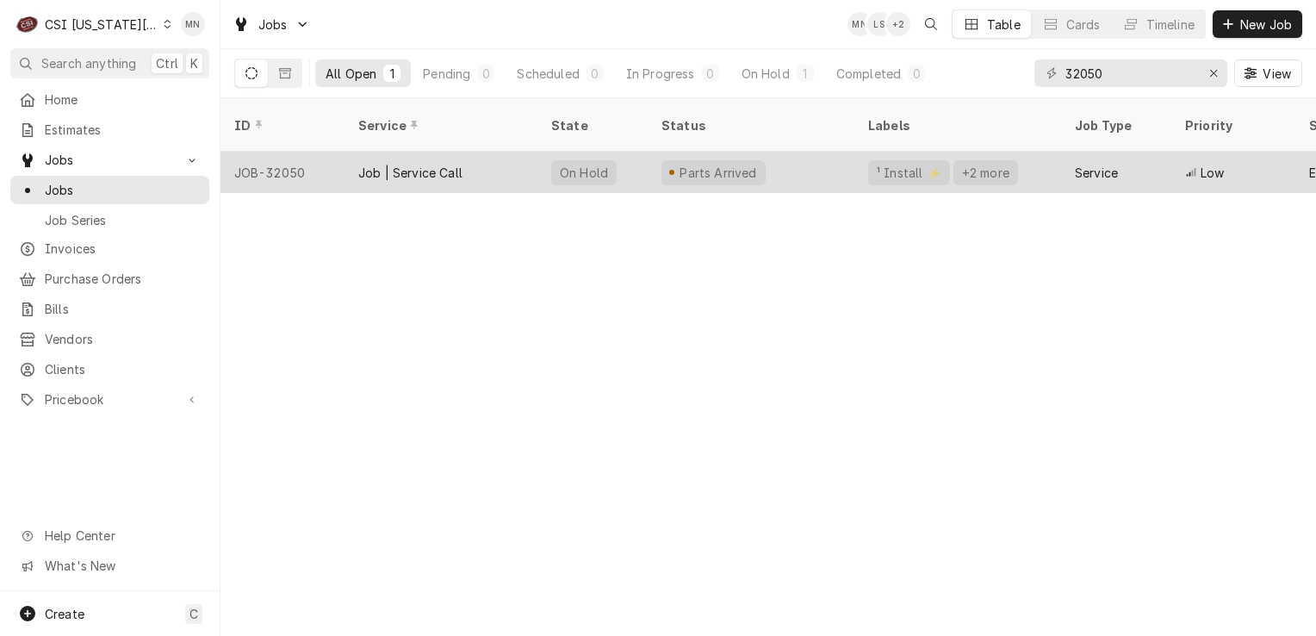
click at [508, 160] on div "Job | Service Call" at bounding box center [441, 172] width 193 height 41
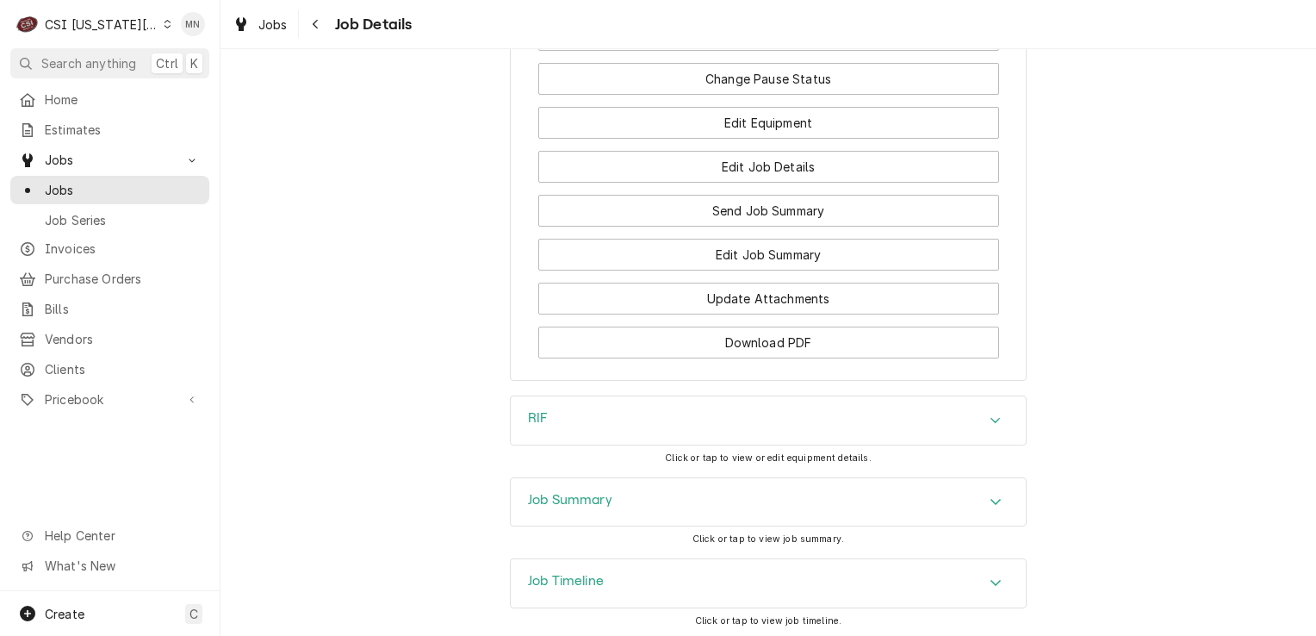
scroll to position [3101, 0]
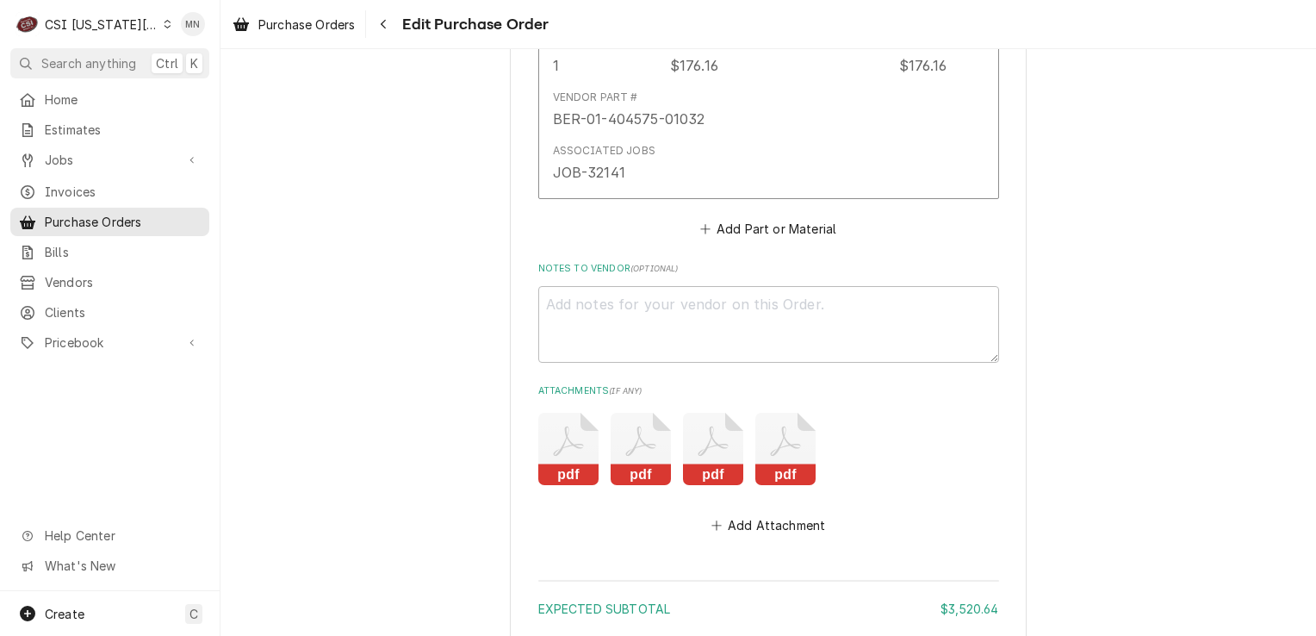
scroll to position [7580, 0]
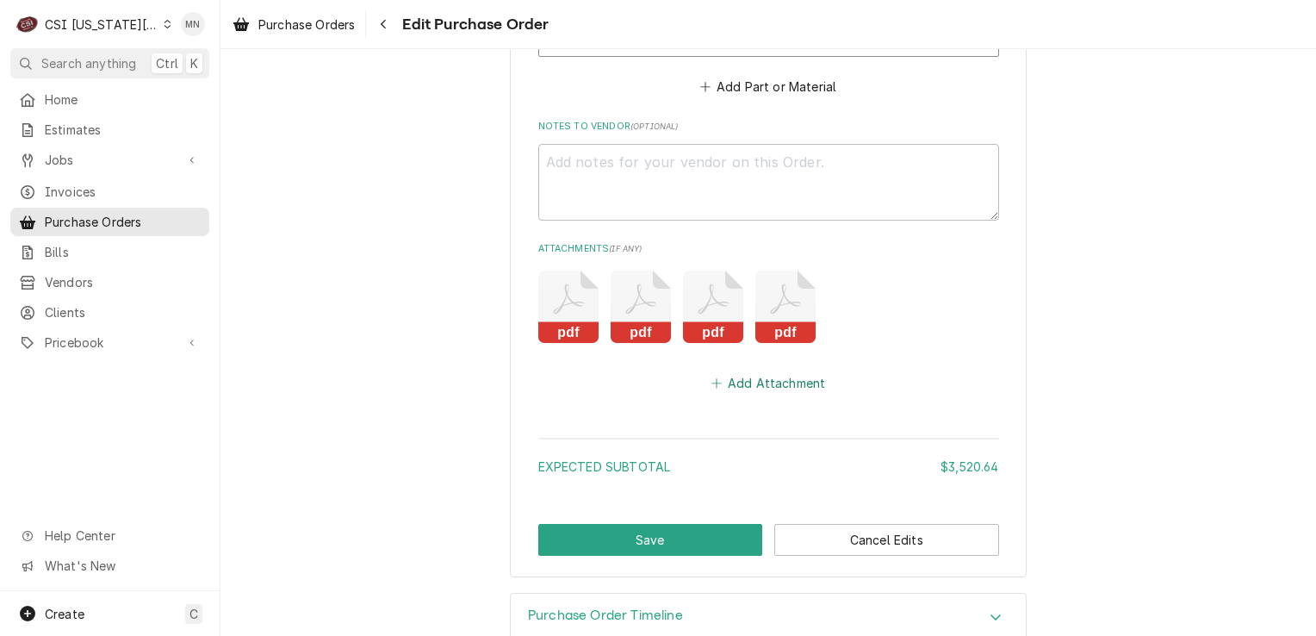
click at [766, 377] on button "Add Attachment" at bounding box center [768, 383] width 121 height 24
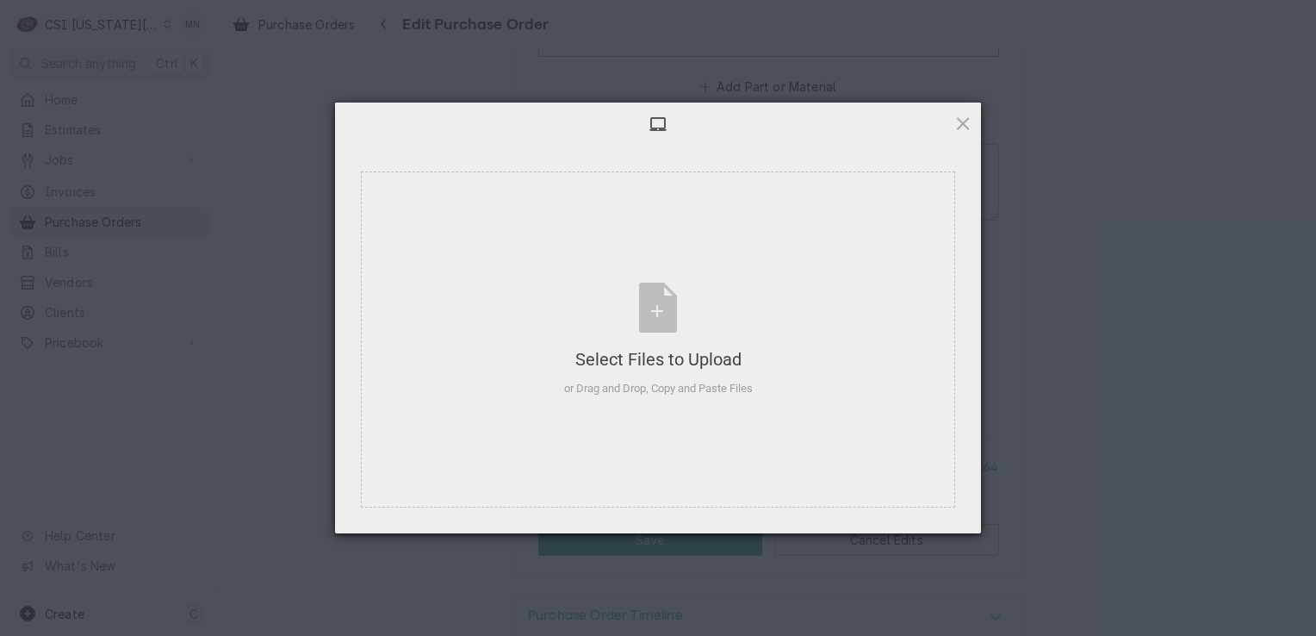
type textarea "x"
click at [666, 335] on div "Select Files to Upload or Drag and Drop, Copy and Paste Files" at bounding box center [658, 340] width 189 height 115
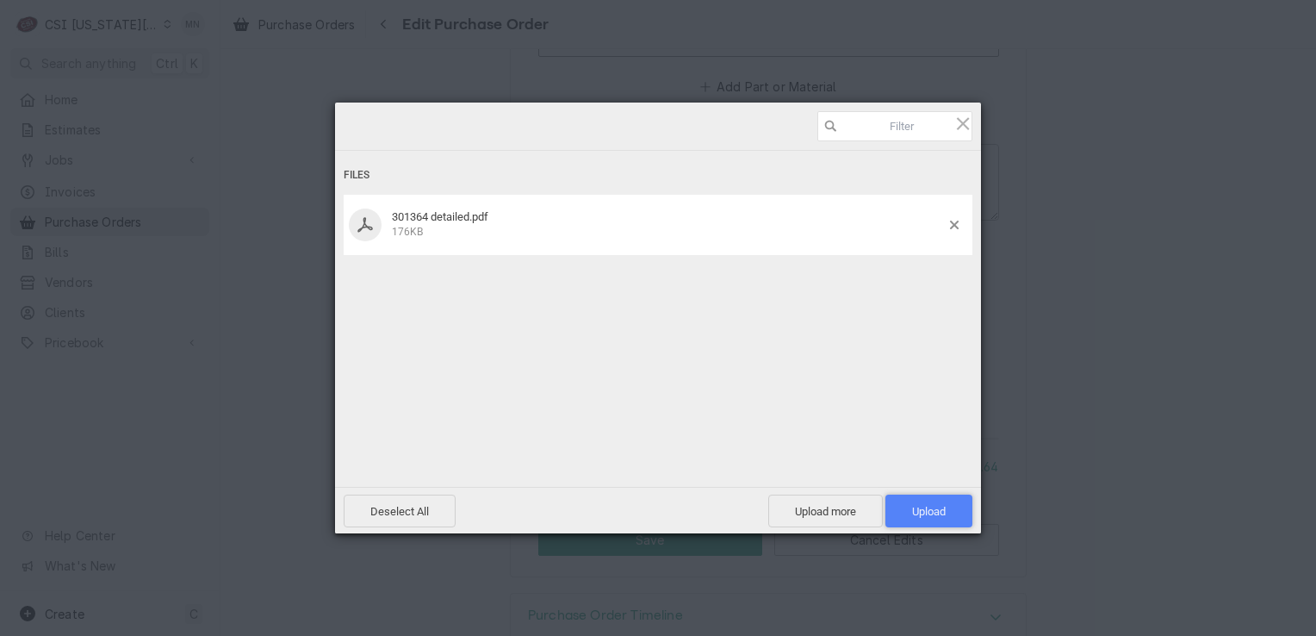
click at [945, 507] on span "Upload 1" at bounding box center [929, 511] width 34 height 13
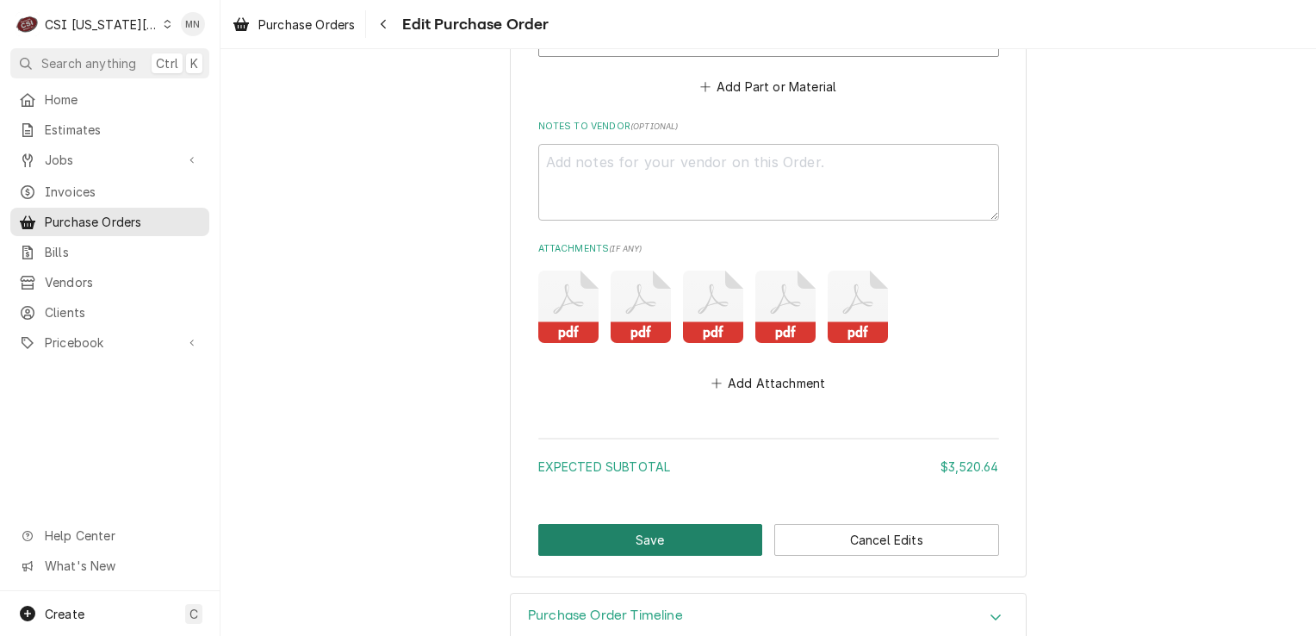
click at [644, 528] on button "Save" at bounding box center [650, 540] width 225 height 32
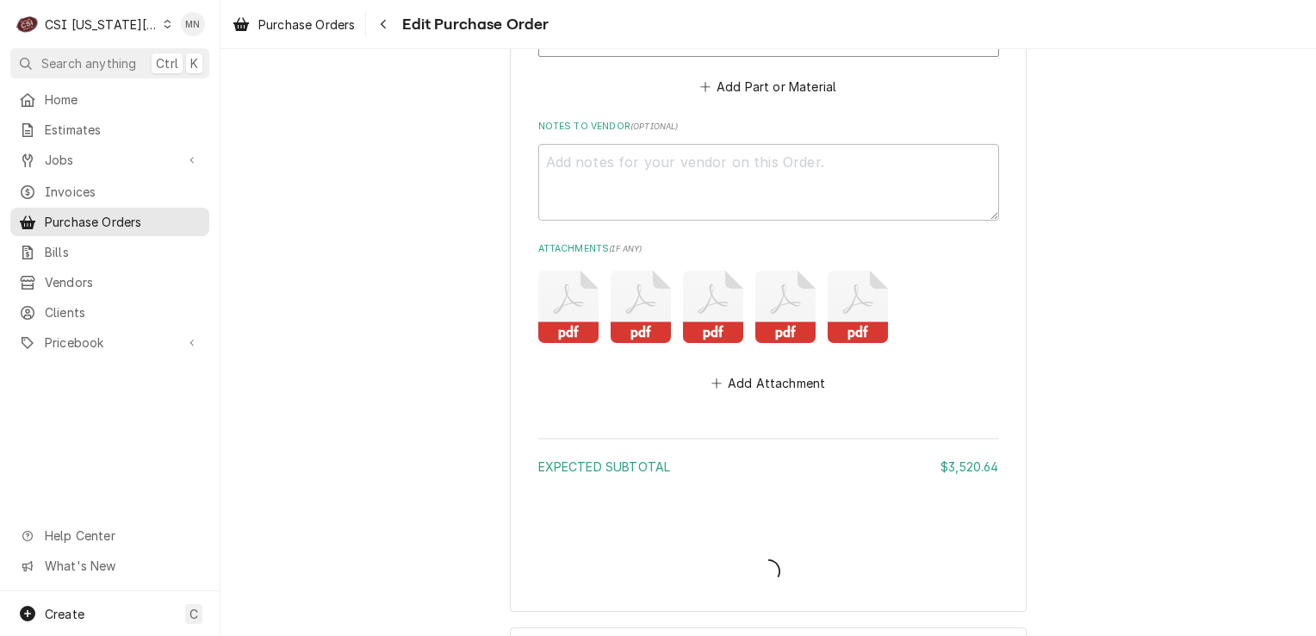
type textarea "x"
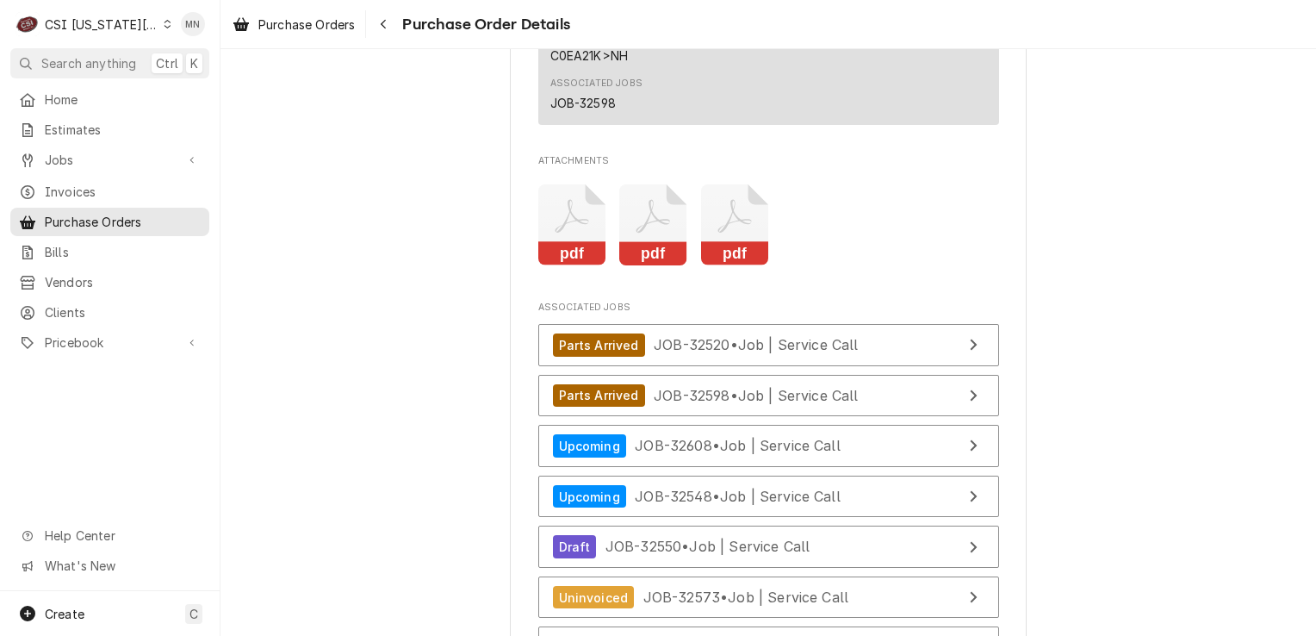
scroll to position [4738, 0]
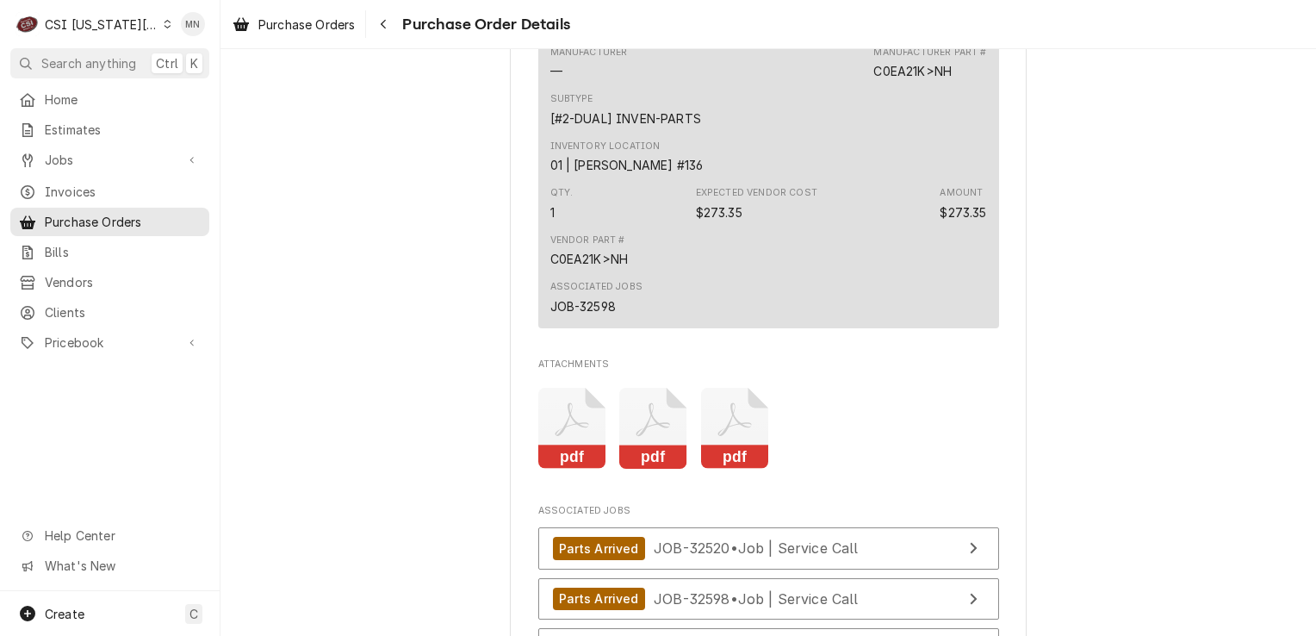
click at [719, 467] on icon "Attachments" at bounding box center [735, 429] width 68 height 82
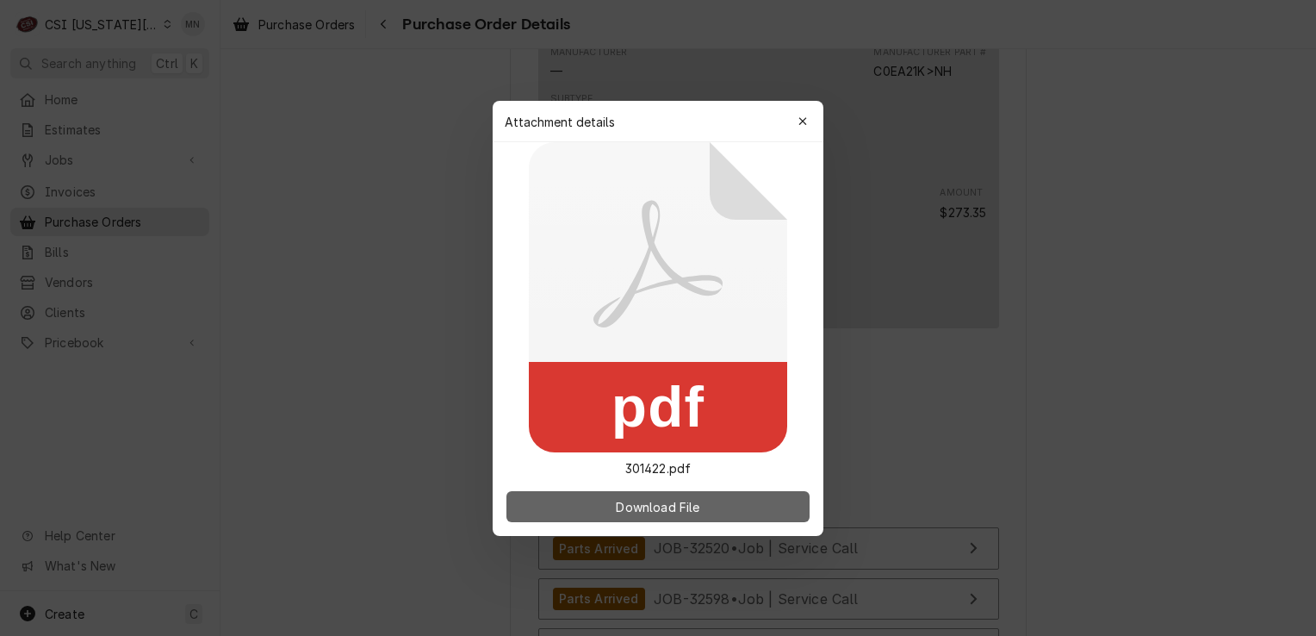
click at [646, 501] on span "Download File" at bounding box center [657, 506] width 90 height 18
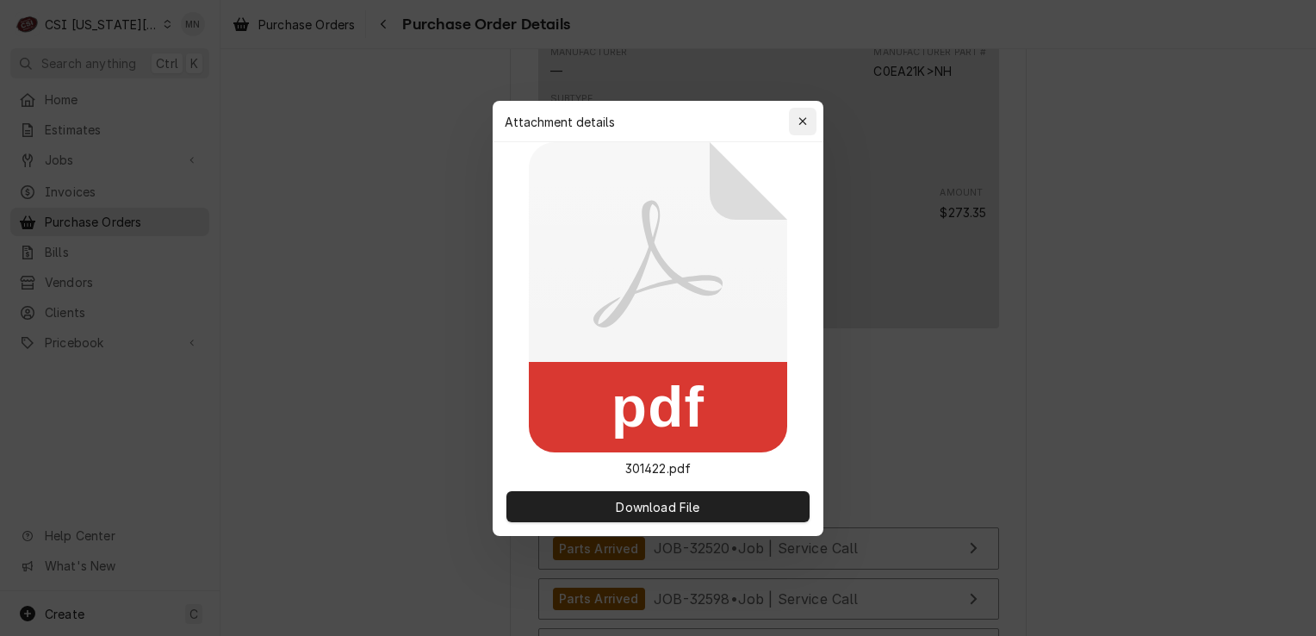
drag, startPoint x: 813, startPoint y: 115, endPoint x: 799, endPoint y: 167, distance: 54.5
click at [814, 112] on button "button" at bounding box center [803, 122] width 28 height 28
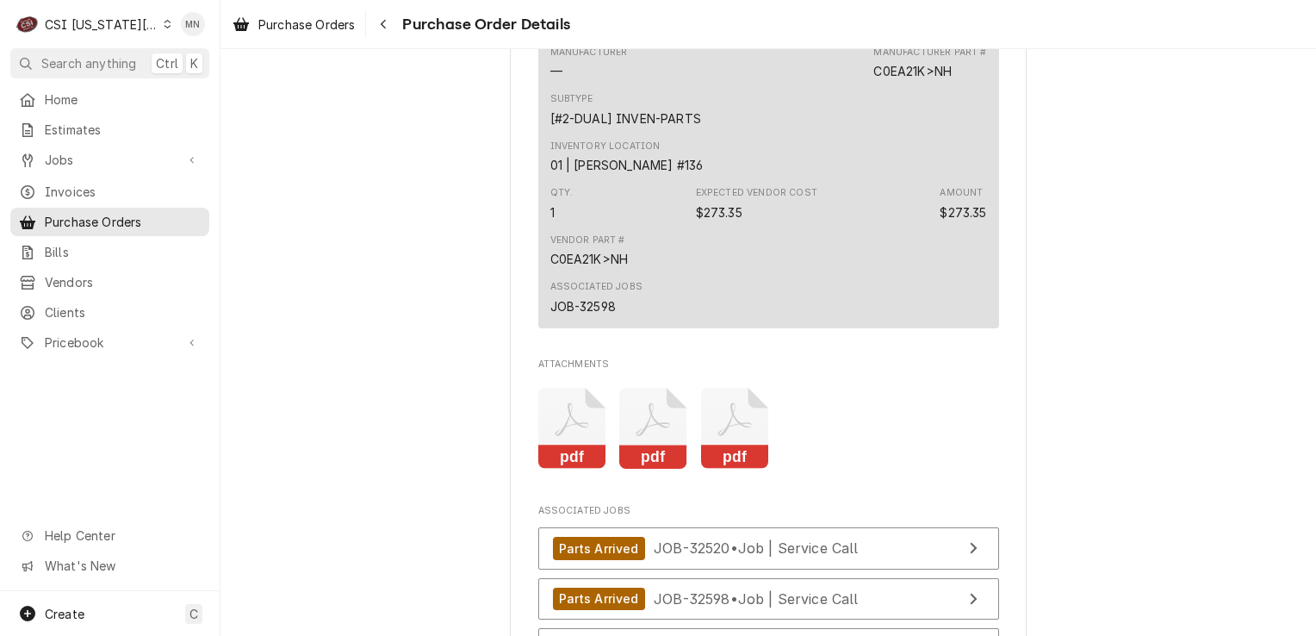
click at [650, 463] on icon "Attachments" at bounding box center [653, 429] width 68 height 82
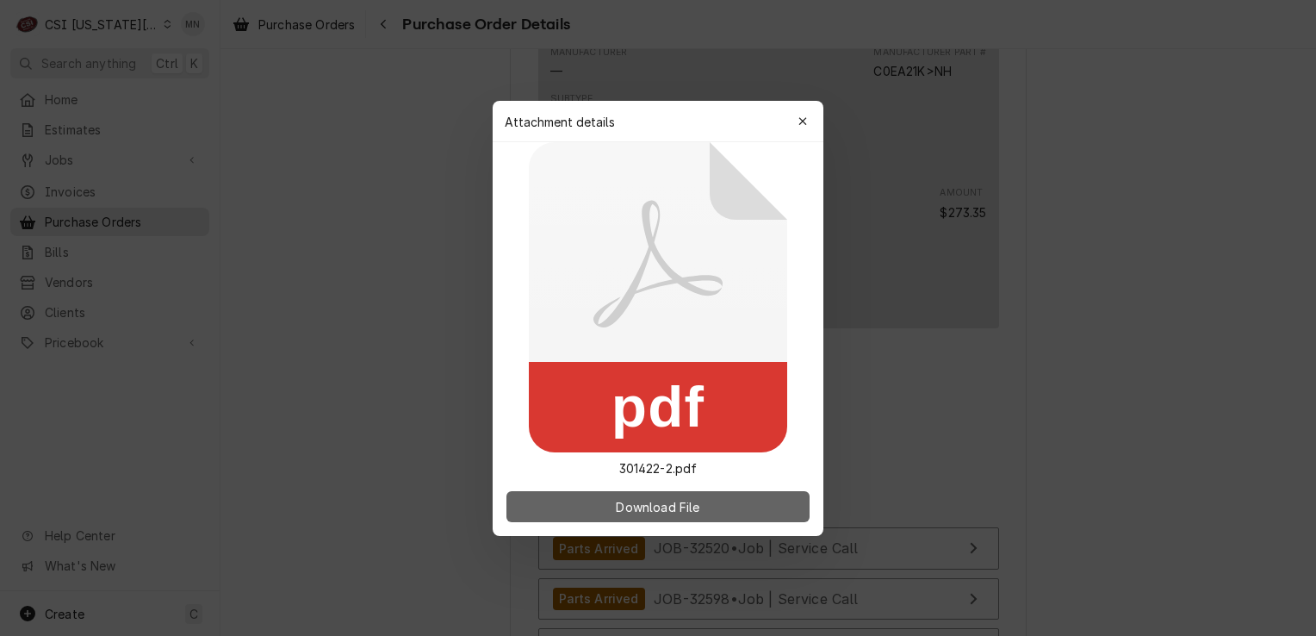
click at [650, 514] on span "Download File" at bounding box center [657, 506] width 90 height 18
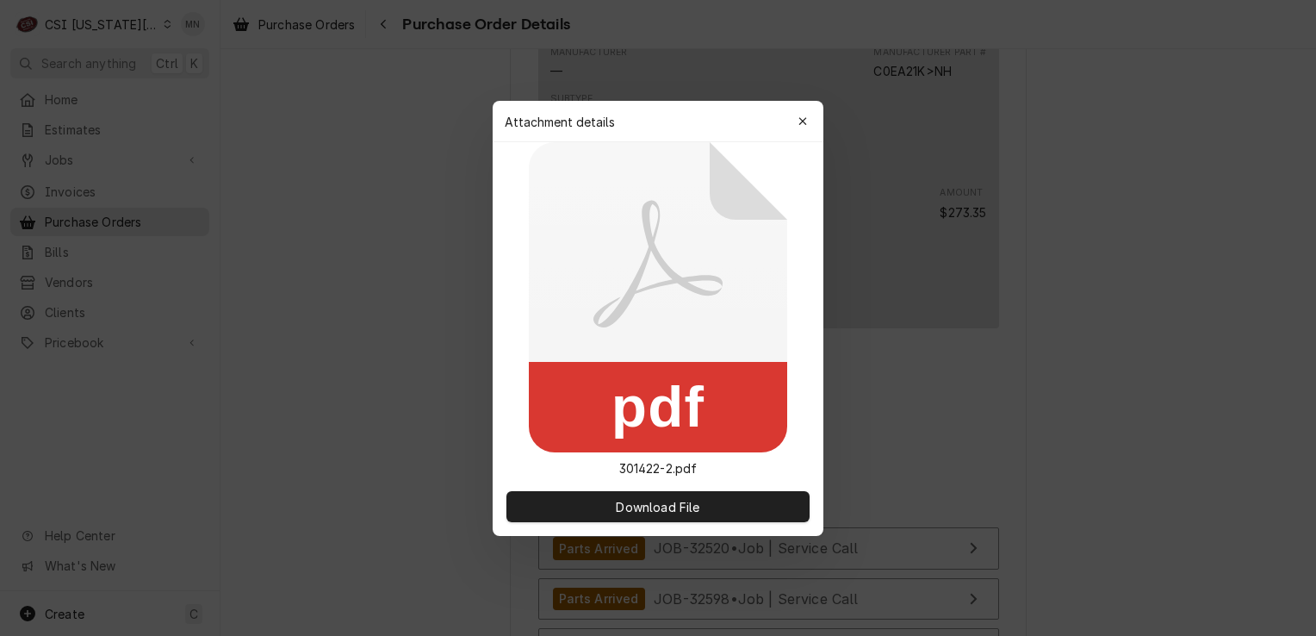
click at [811, 115] on div "button" at bounding box center [802, 121] width 17 height 17
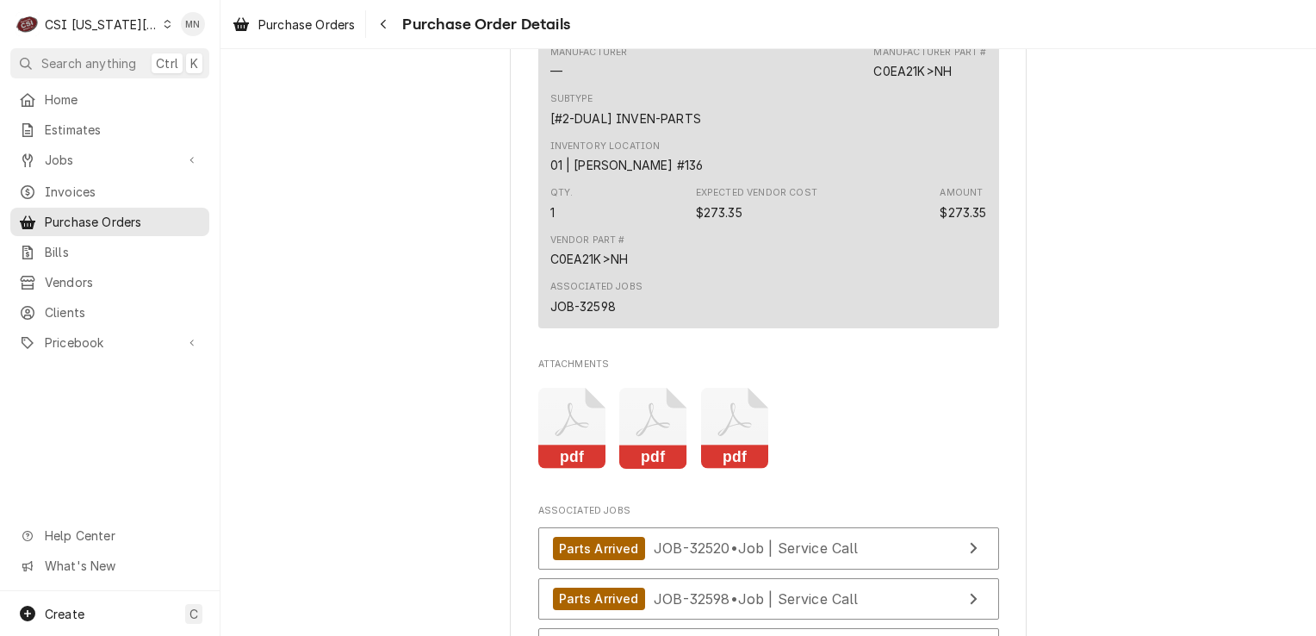
click at [578, 469] on icon "Attachments" at bounding box center [572, 429] width 68 height 82
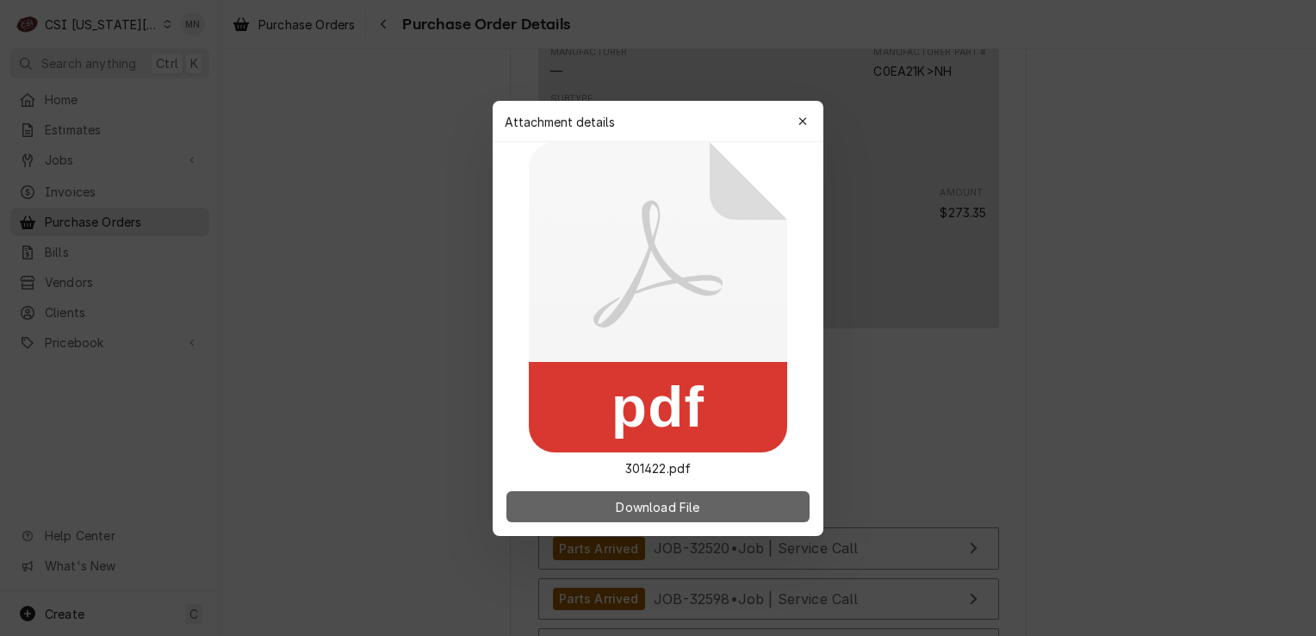
click at [650, 505] on span "Download File" at bounding box center [657, 506] width 90 height 18
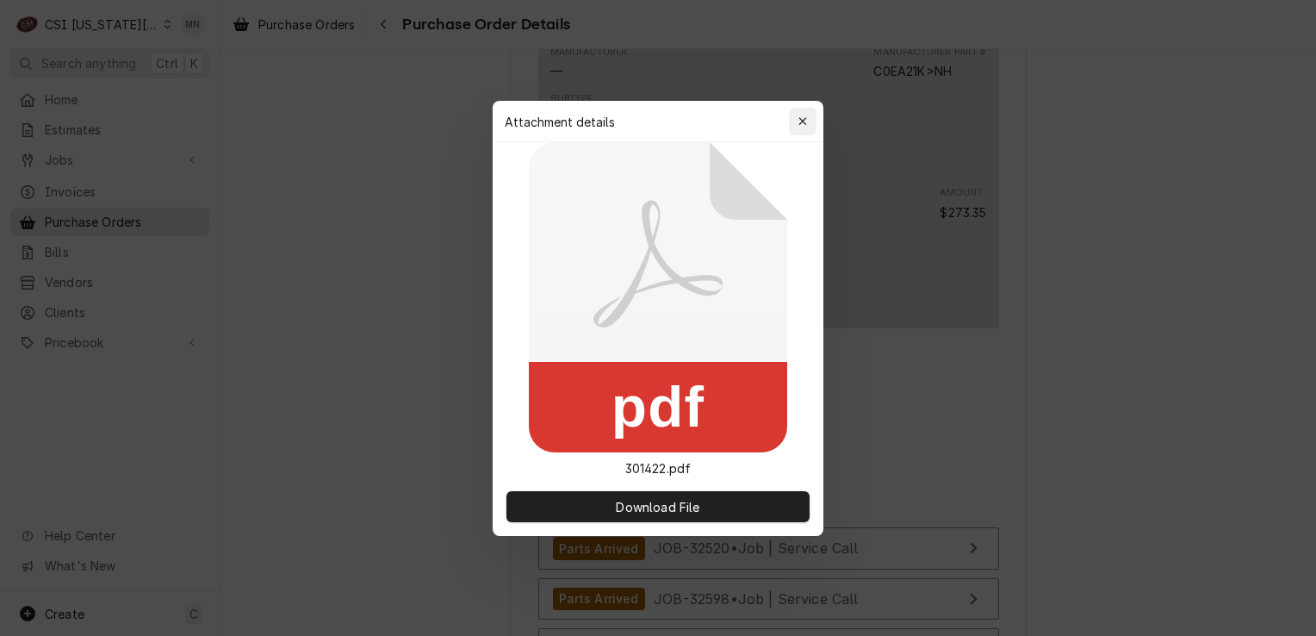
click at [795, 124] on div "button" at bounding box center [802, 121] width 17 height 17
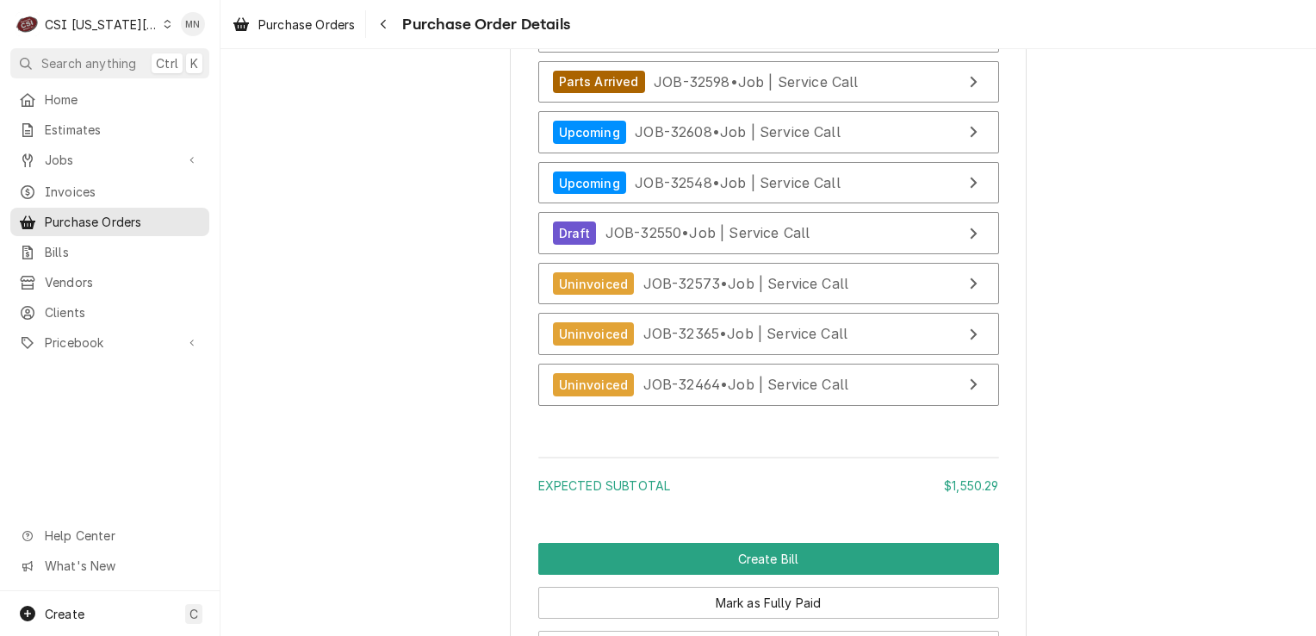
scroll to position [5169, 0]
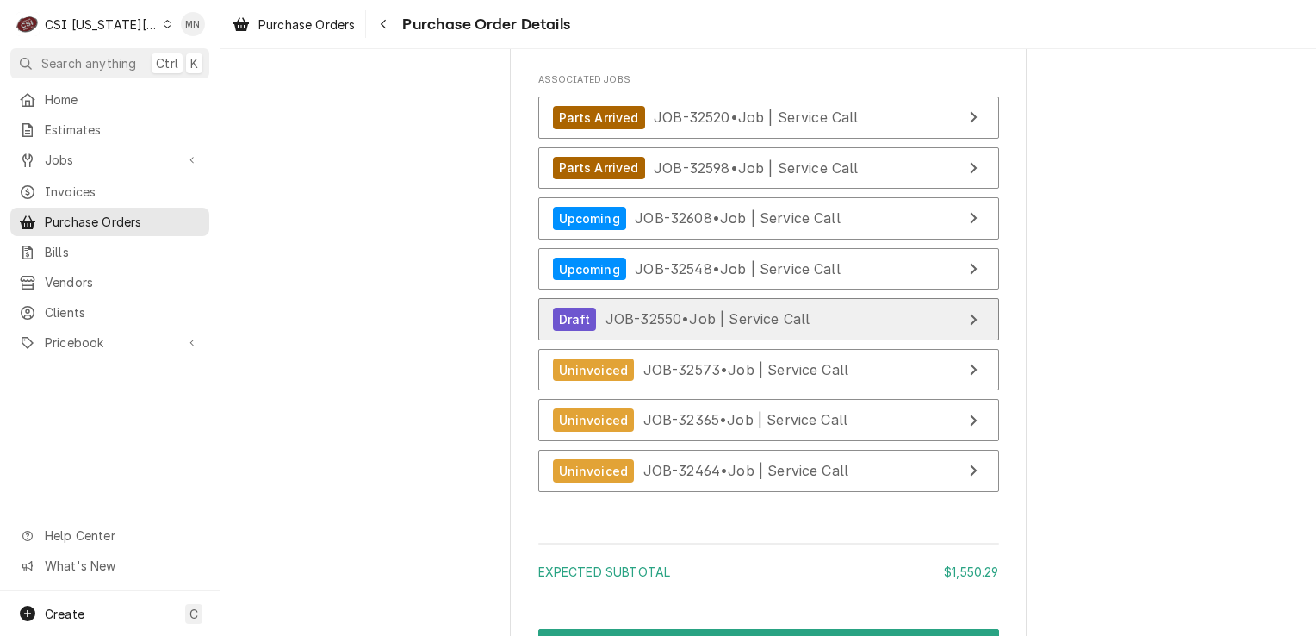
click at [724, 327] on span "JOB-32550 • Job | Service Call" at bounding box center [708, 318] width 205 height 17
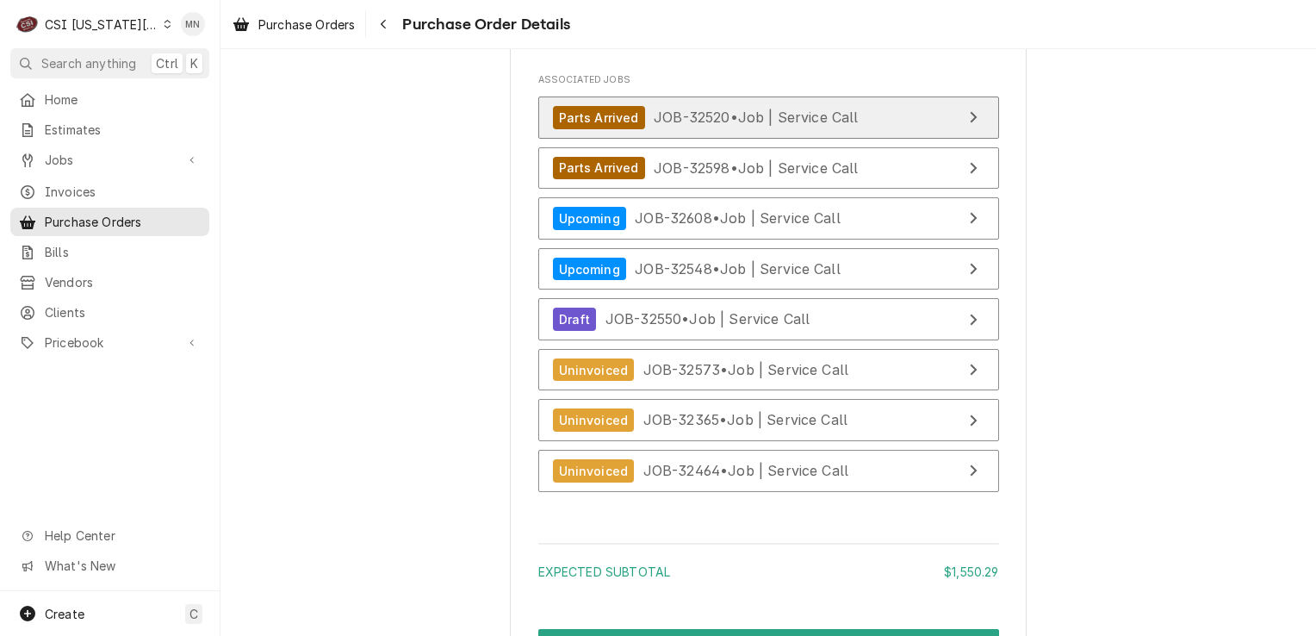
click at [830, 126] on span "JOB-32520 • Job | Service Call" at bounding box center [756, 117] width 205 height 17
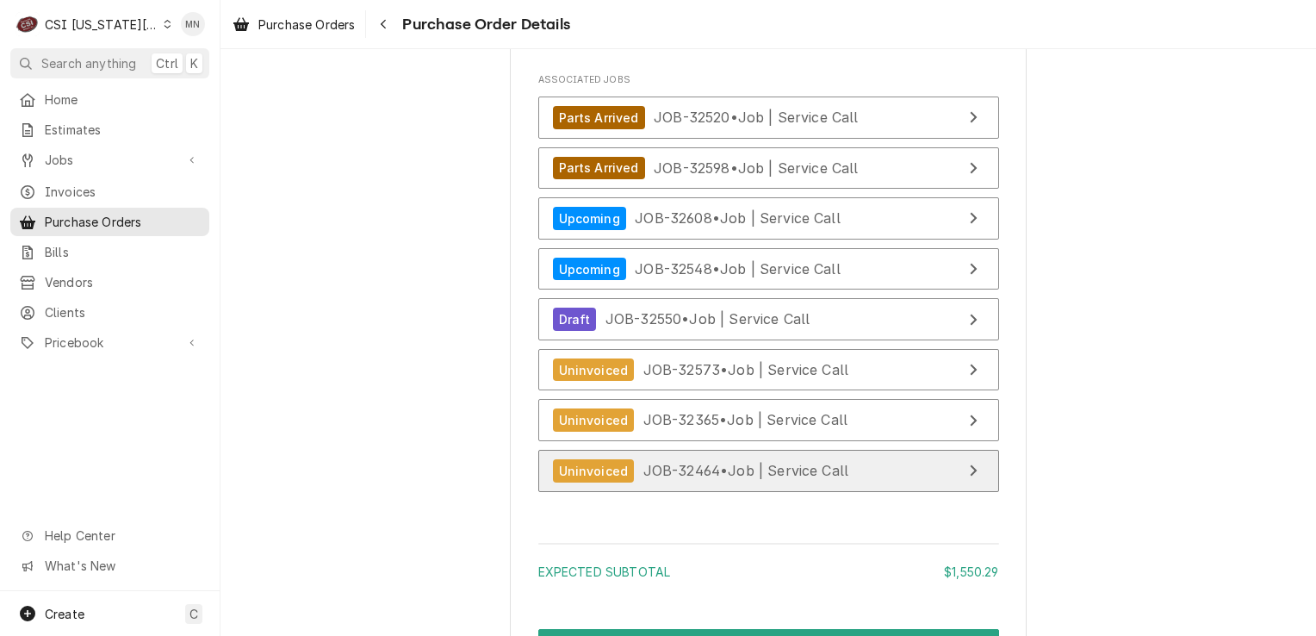
click at [735, 479] on span "JOB-32464 • Job | Service Call" at bounding box center [746, 470] width 206 height 17
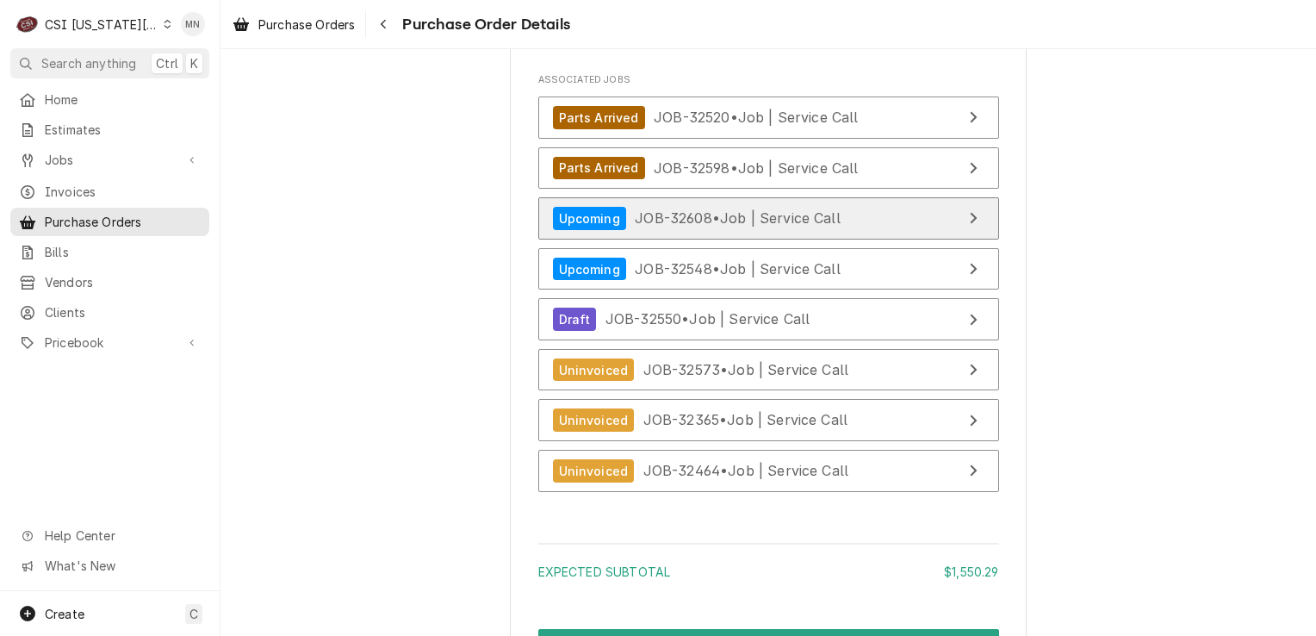
click at [741, 227] on span "JOB-32608 • Job | Service Call" at bounding box center [738, 217] width 206 height 17
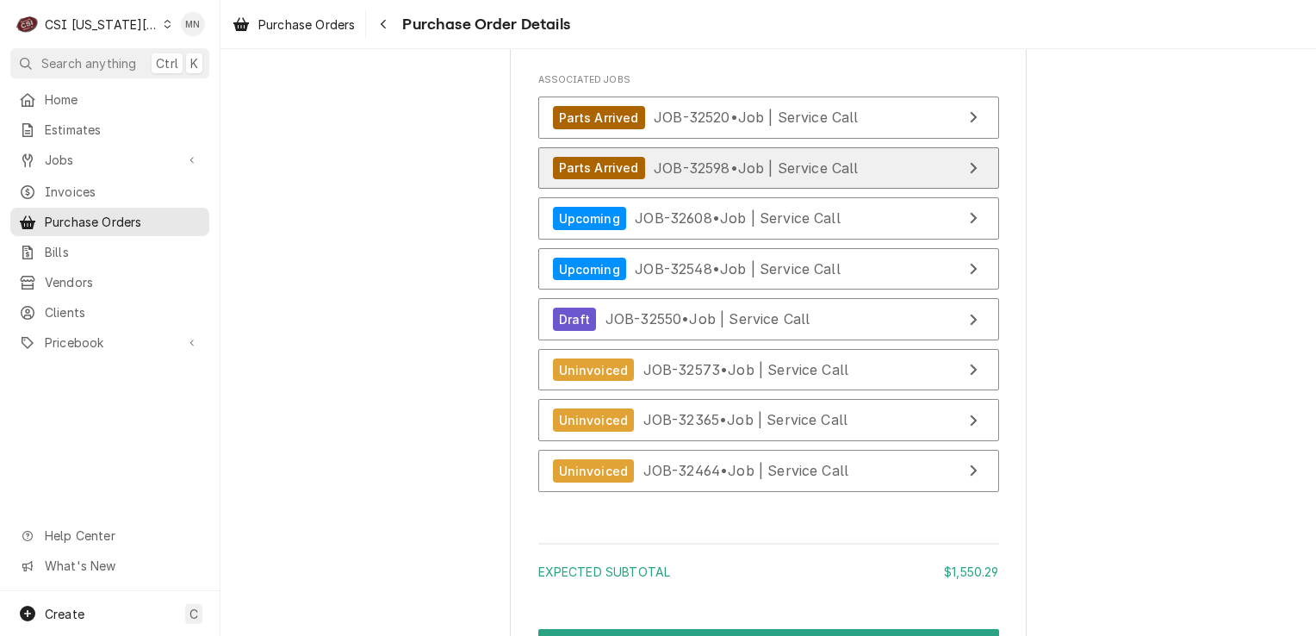
click at [725, 176] on span "JOB-32598 • Job | Service Call" at bounding box center [756, 167] width 205 height 17
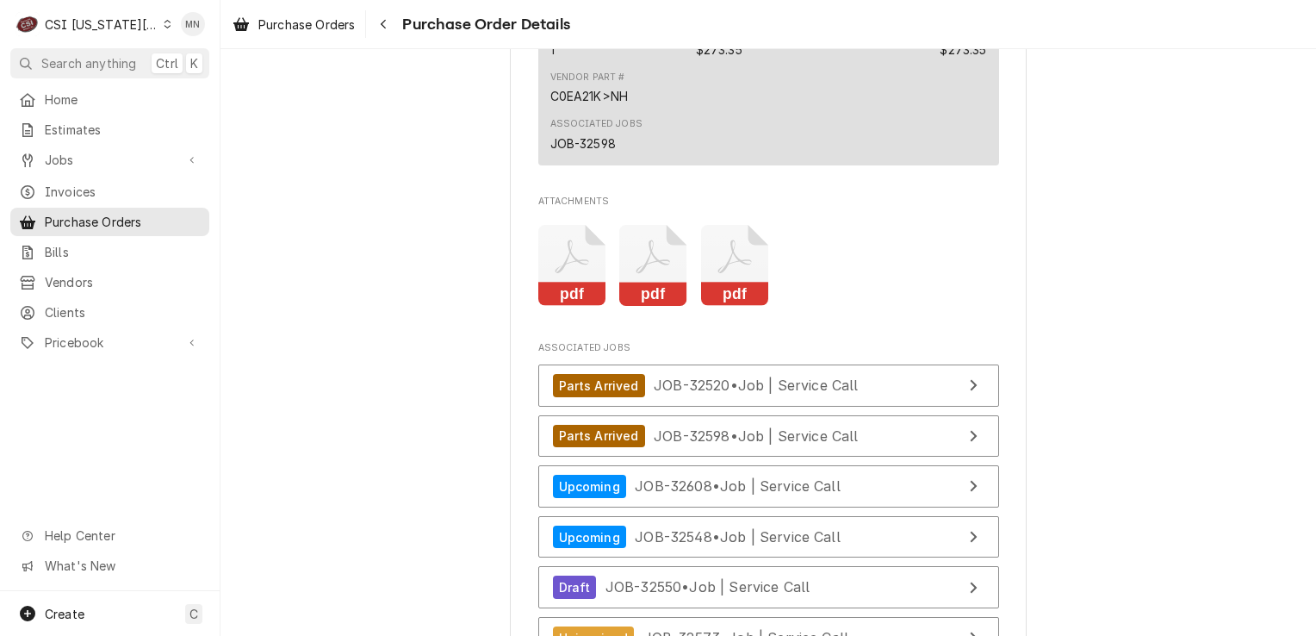
scroll to position [5082, 0]
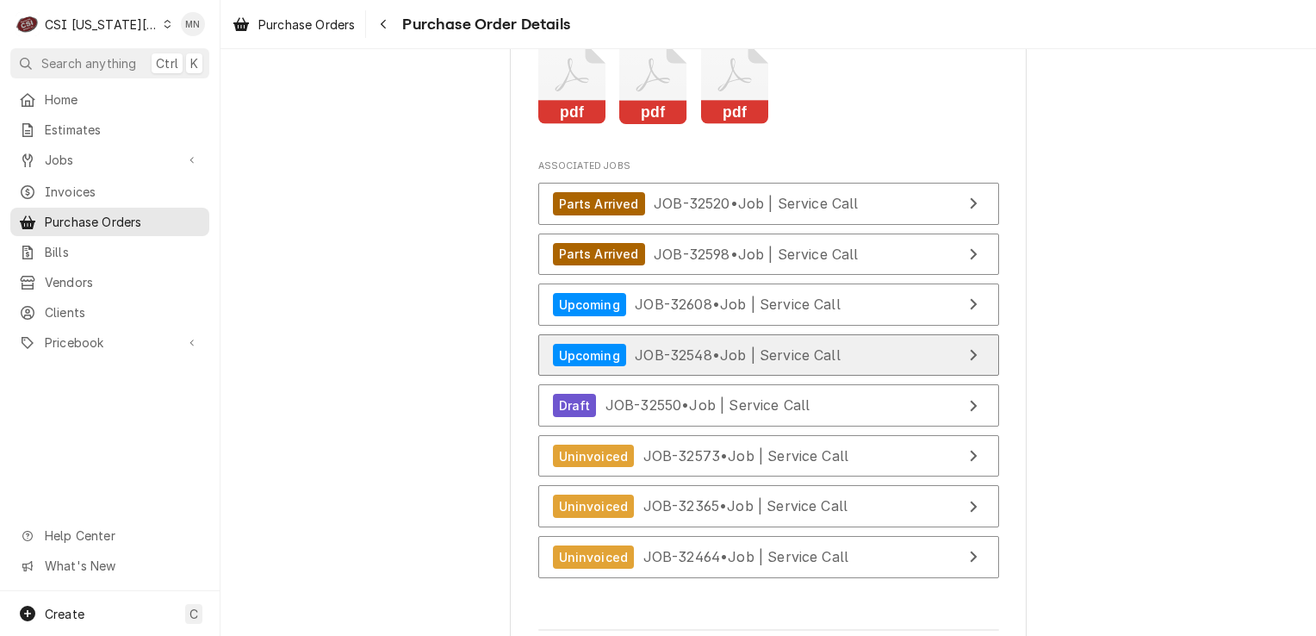
click at [774, 364] on span "JOB-32548 • Job | Service Call" at bounding box center [738, 354] width 206 height 17
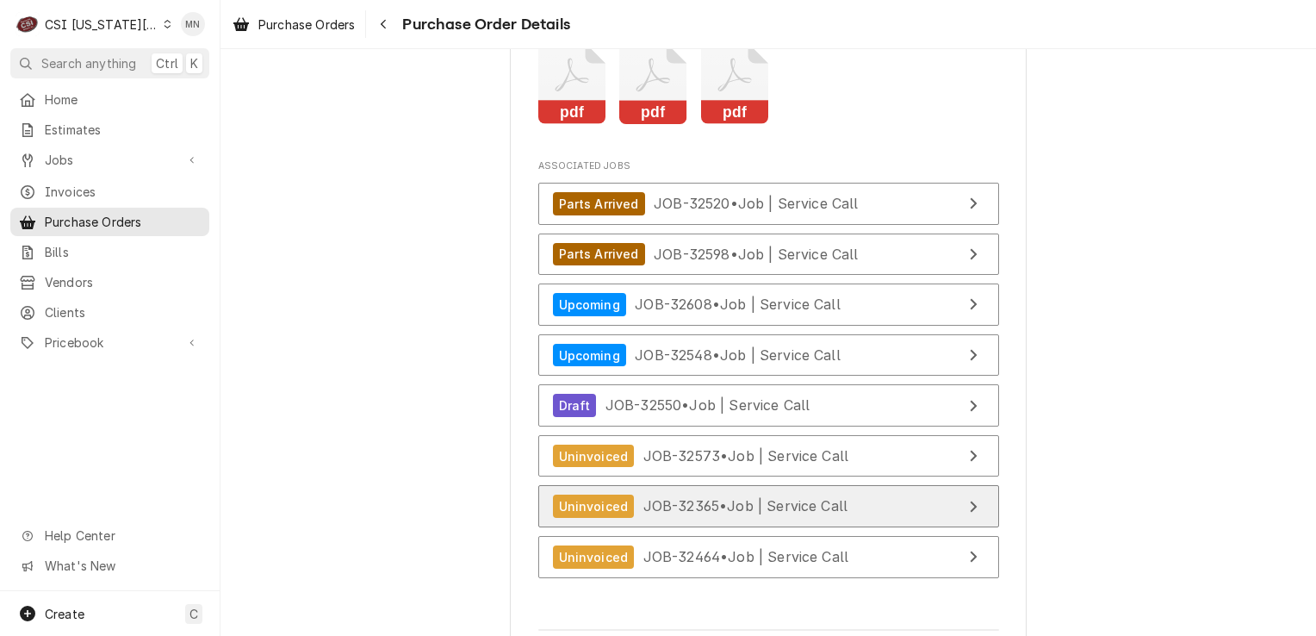
click at [751, 514] on span "JOB-32365 • Job | Service Call" at bounding box center [745, 505] width 205 height 17
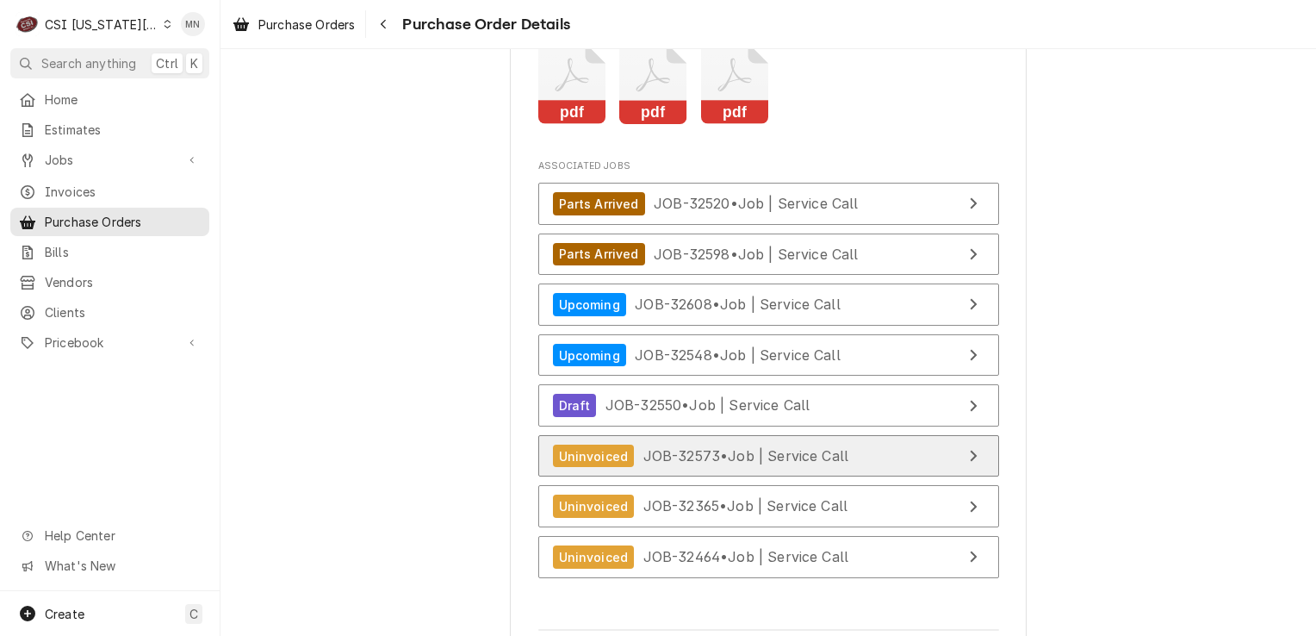
click at [679, 464] on span "JOB-32573 • Job | Service Call" at bounding box center [746, 455] width 206 height 17
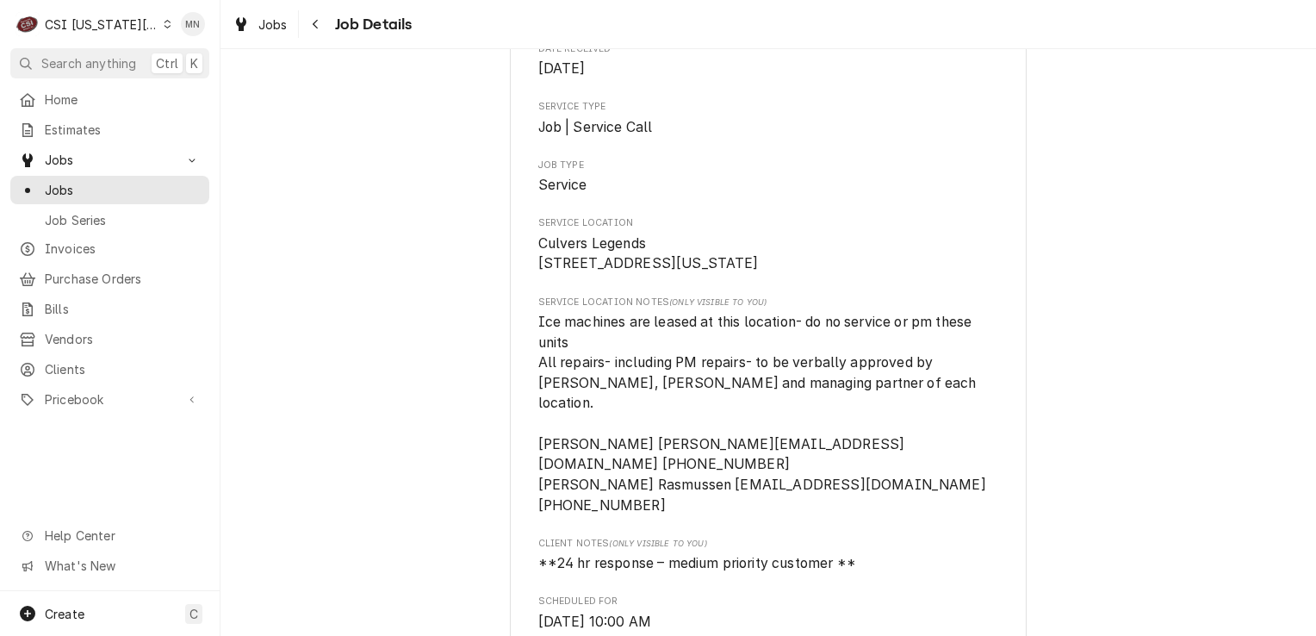
scroll to position [258, 0]
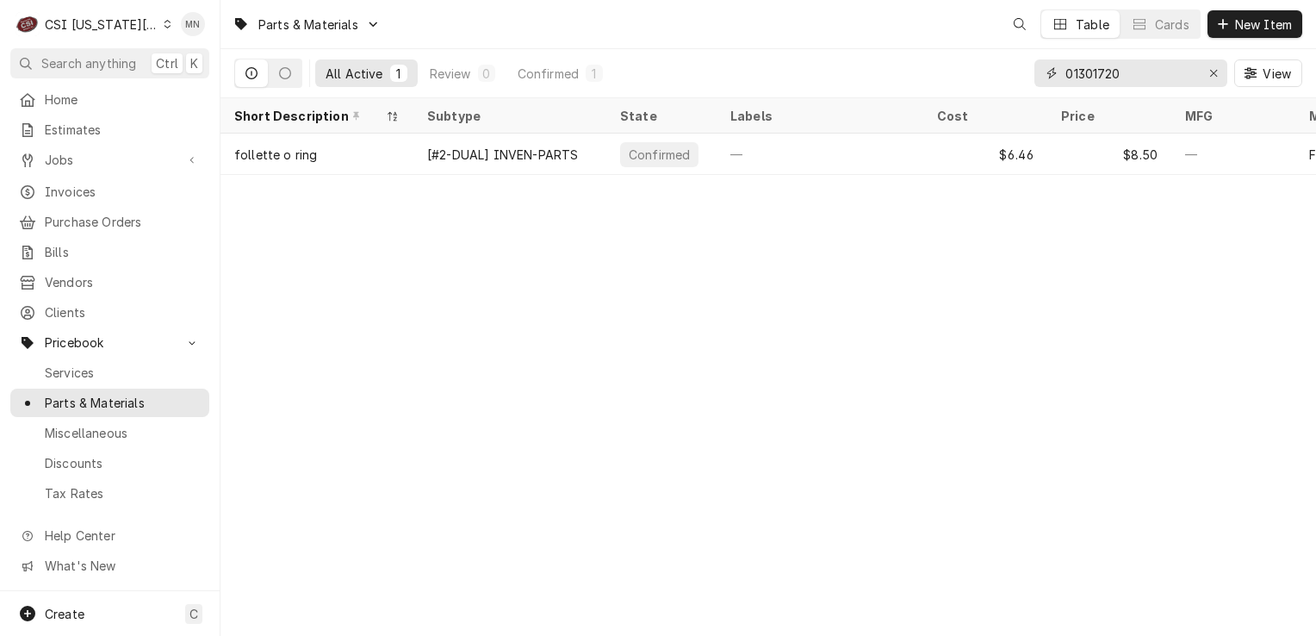
drag, startPoint x: 1132, startPoint y: 74, endPoint x: 849, endPoint y: 81, distance: 282.6
click at [859, 82] on div "All Active 1 Review 0 Confirmed 1 01301720 View" at bounding box center [768, 73] width 1068 height 48
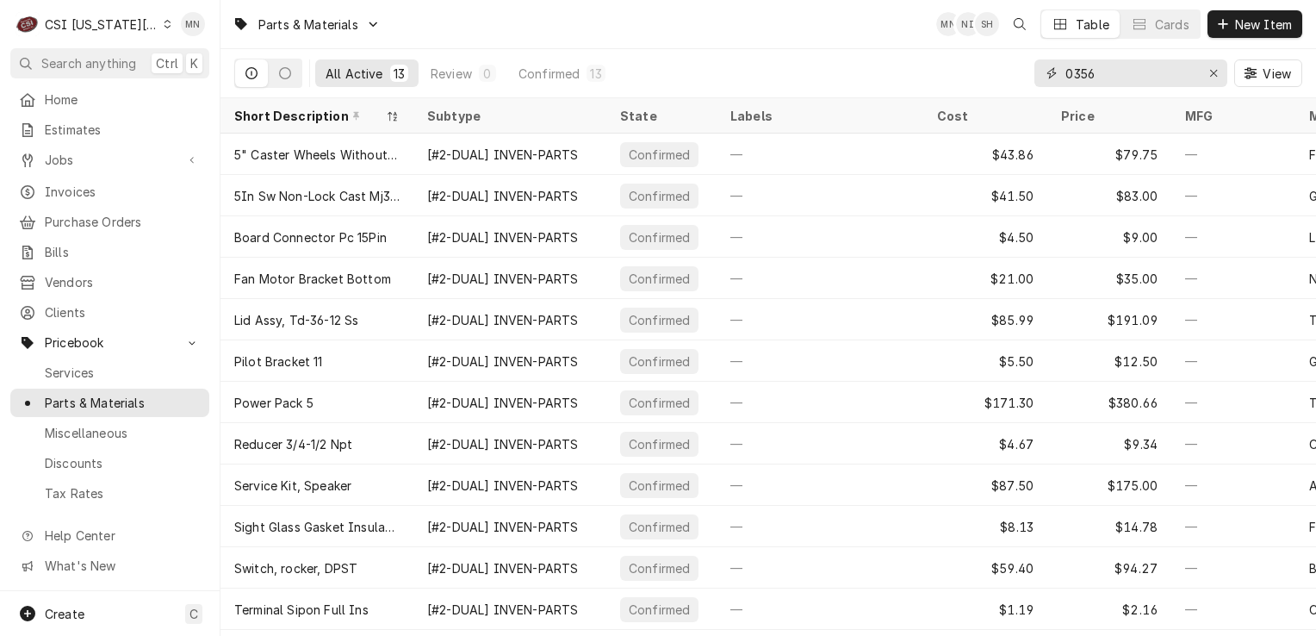
type input "0356"
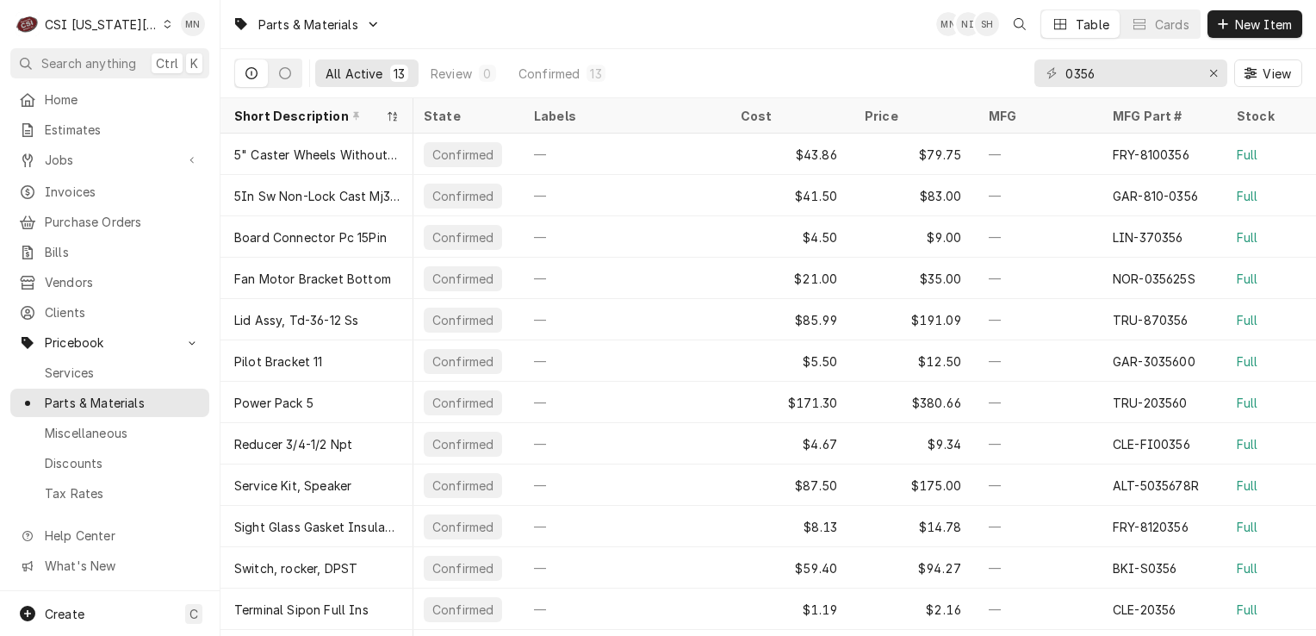
scroll to position [0, 198]
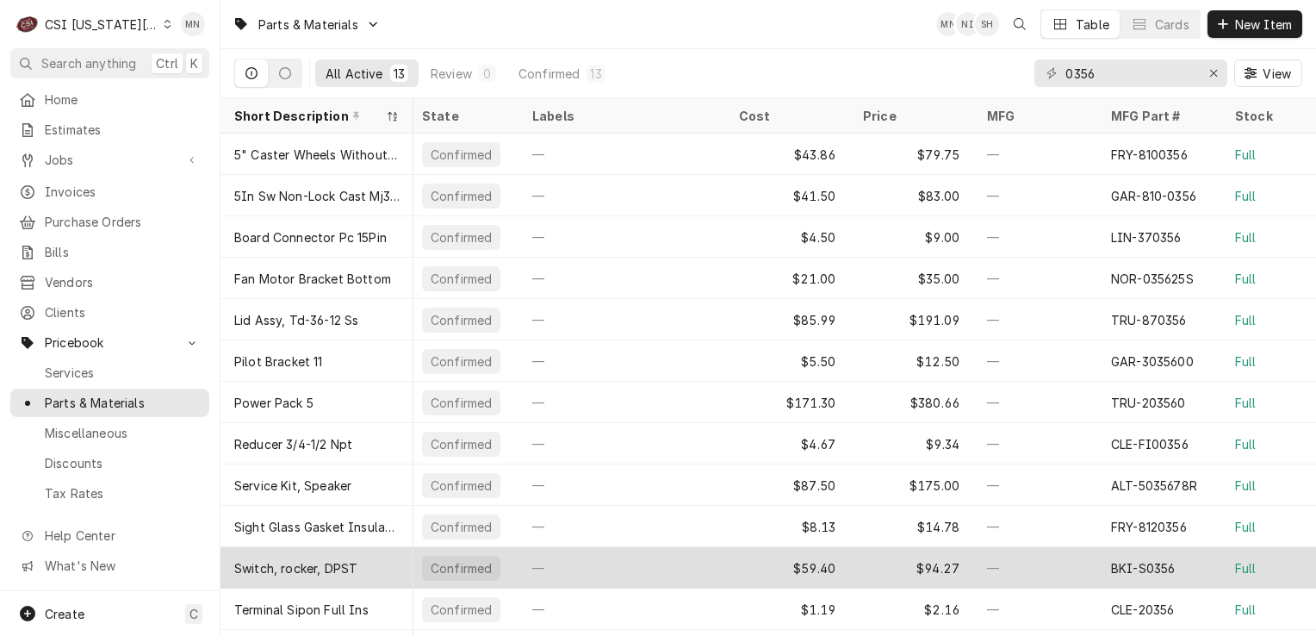
click at [1109, 567] on div "BKI-S0356" at bounding box center [1159, 567] width 124 height 41
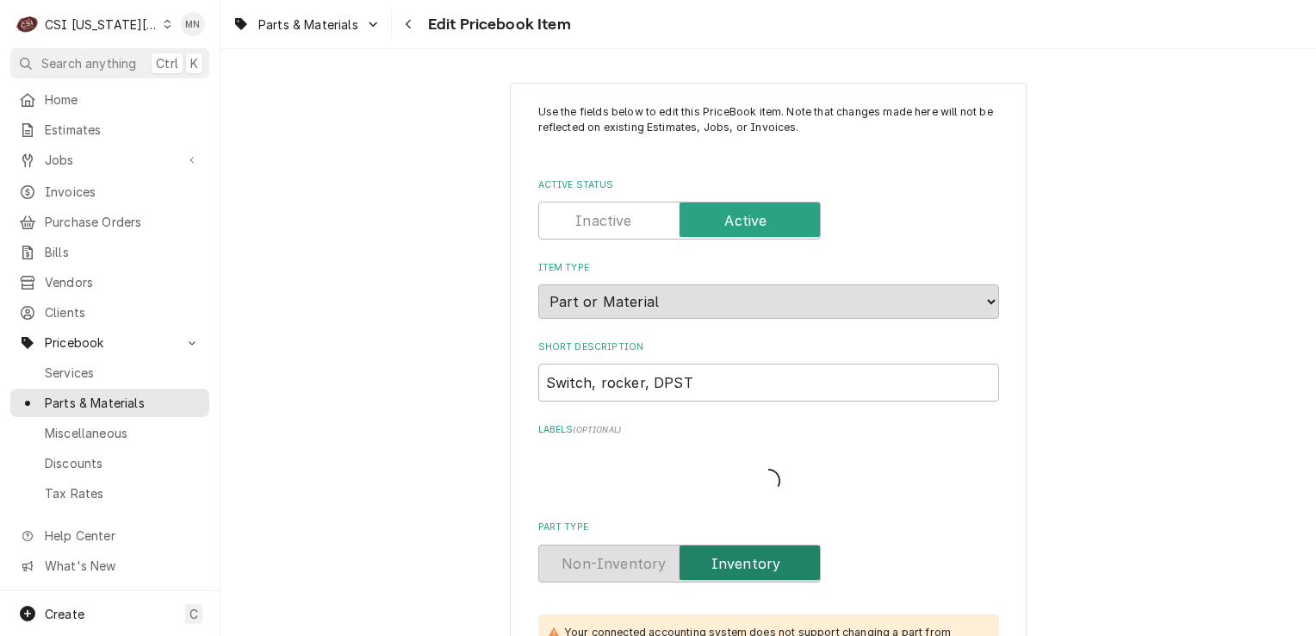
type textarea "x"
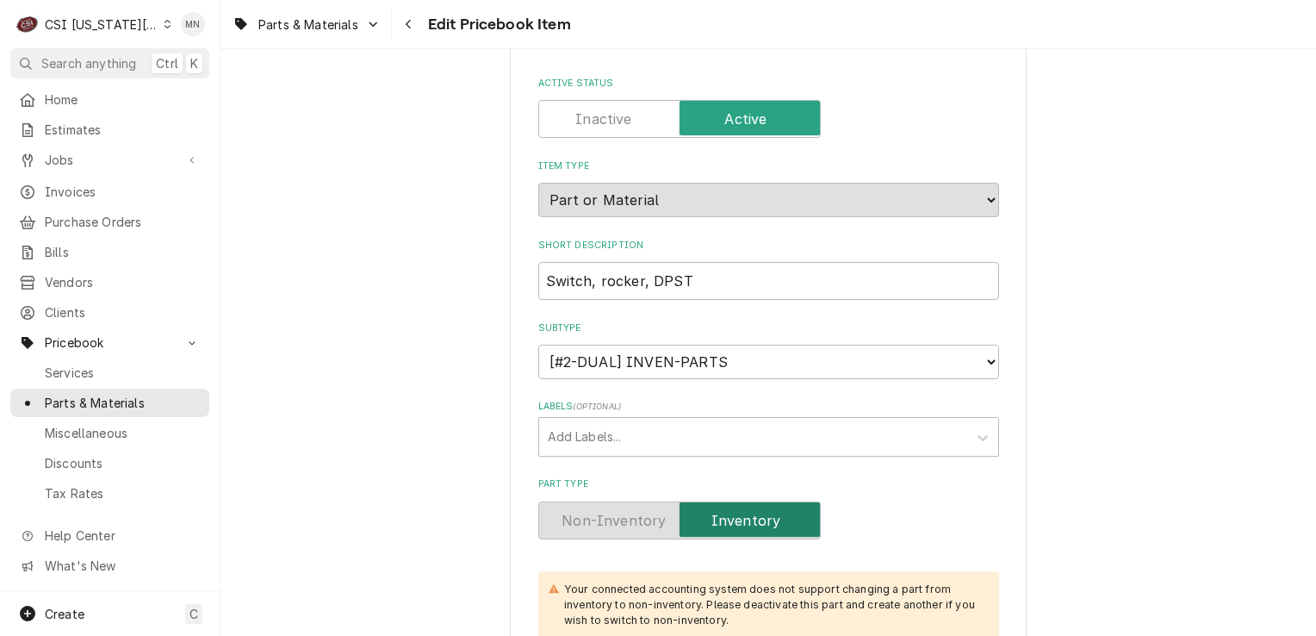
scroll to position [258, 0]
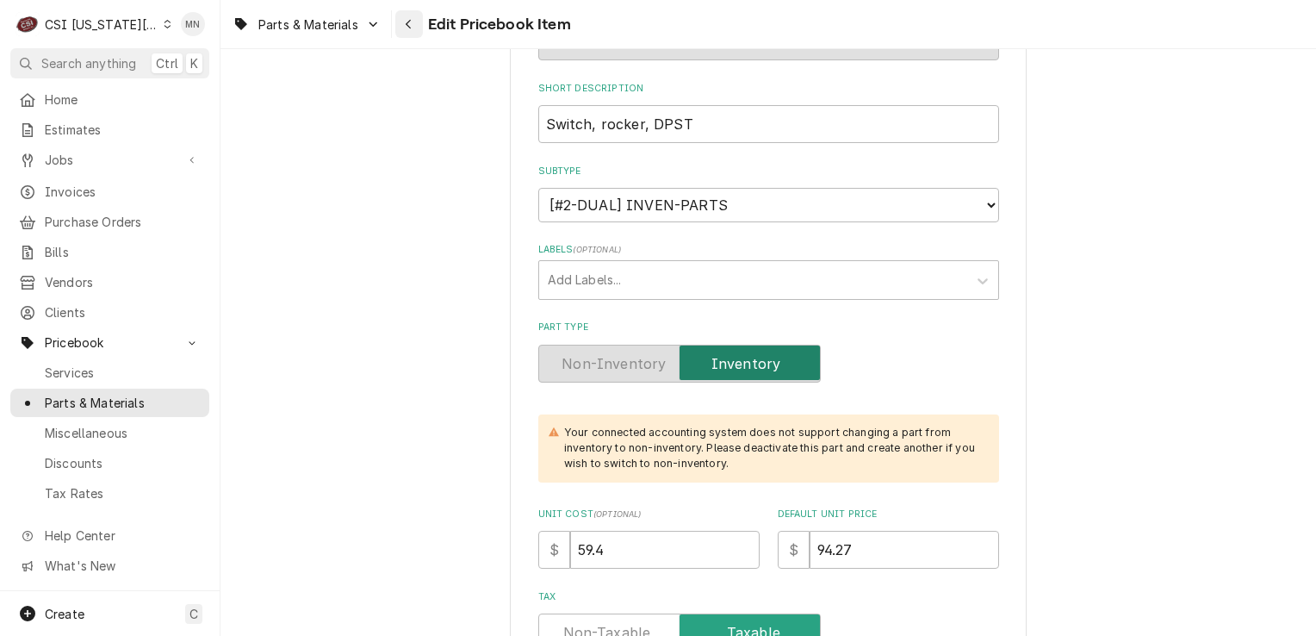
click at [411, 28] on icon "Navigate back" at bounding box center [409, 24] width 8 height 12
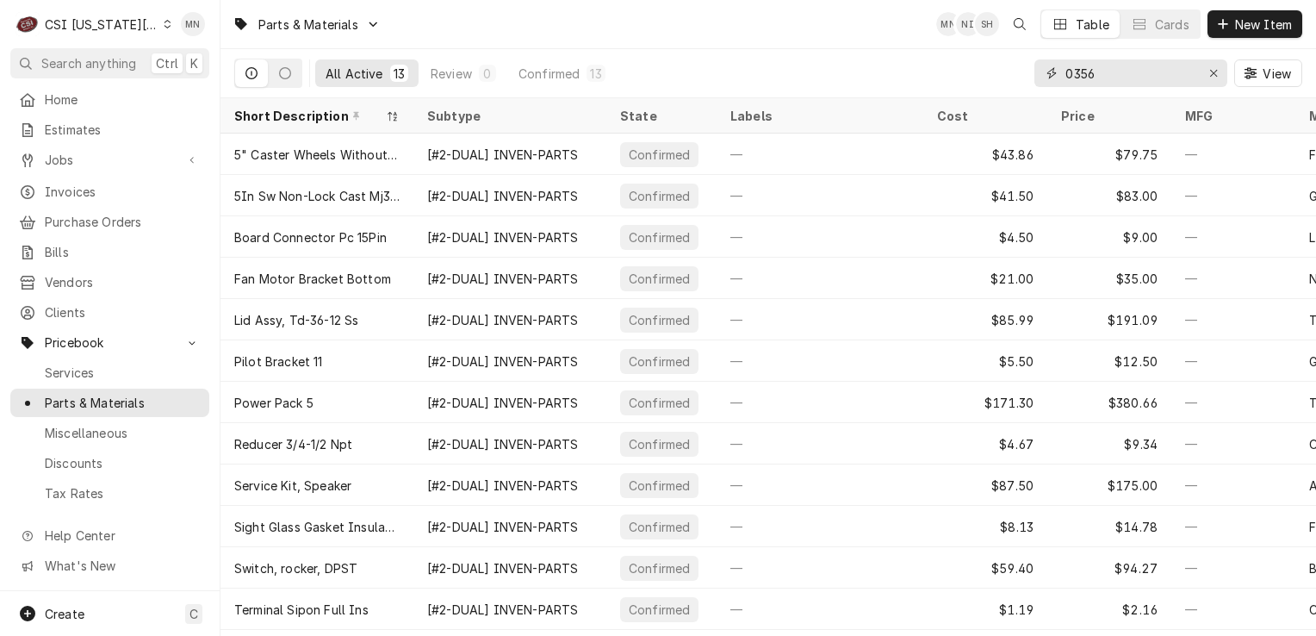
drag, startPoint x: 1102, startPoint y: 74, endPoint x: 1065, endPoint y: 78, distance: 37.2
click at [1066, 78] on input "0356" at bounding box center [1130, 73] width 129 height 28
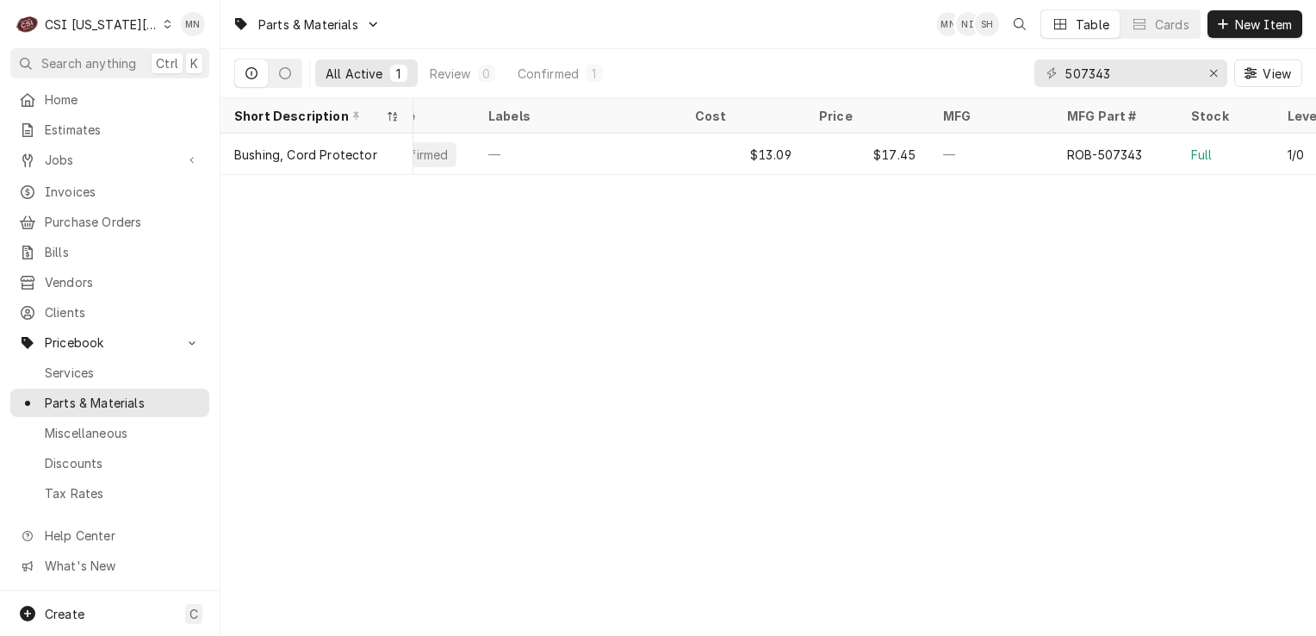
scroll to position [0, 245]
drag, startPoint x: 1131, startPoint y: 74, endPoint x: 974, endPoint y: 78, distance: 156.8
click at [974, 78] on div "All Active 1 Review 0 Confirmed 1 507343 View" at bounding box center [768, 73] width 1068 height 48
drag, startPoint x: 1116, startPoint y: 71, endPoint x: 1051, endPoint y: 74, distance: 65.5
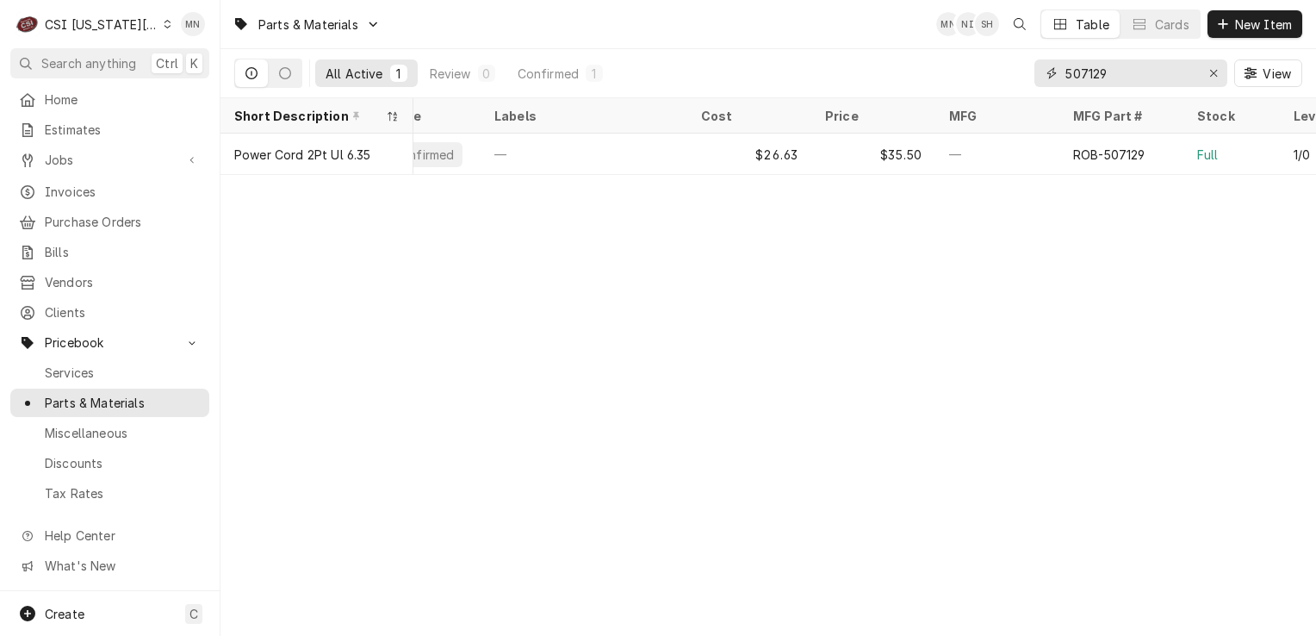
click at [1051, 74] on div "507129" at bounding box center [1131, 73] width 193 height 28
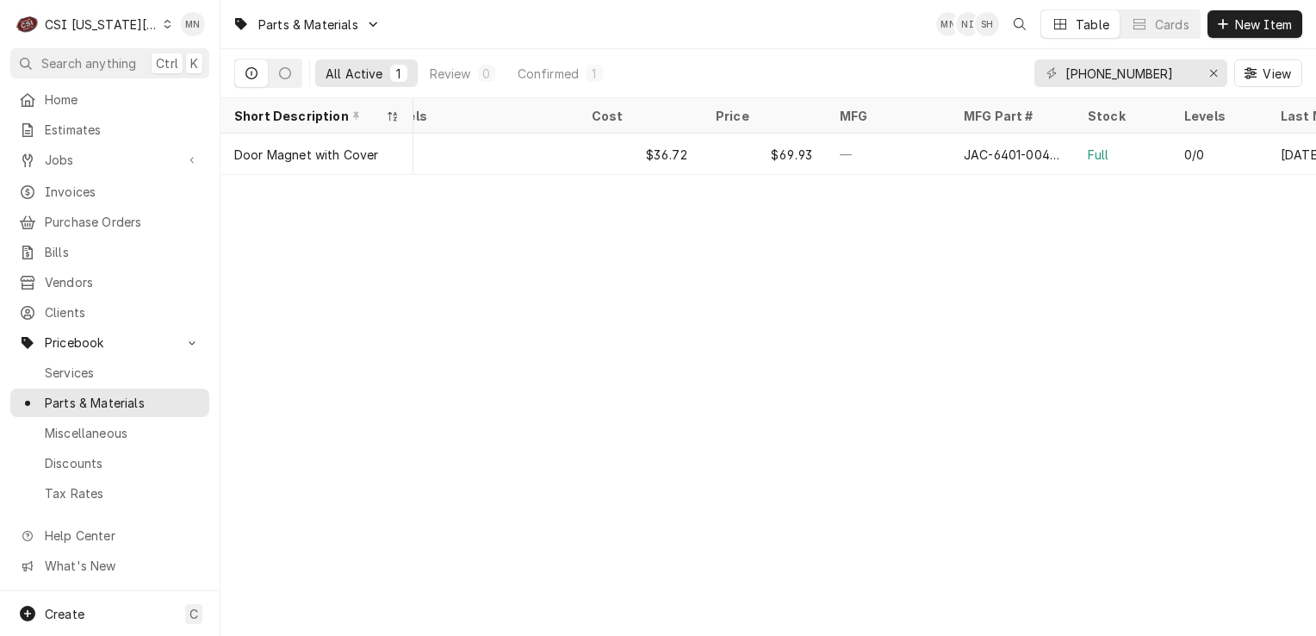
scroll to position [0, 347]
drag, startPoint x: 1178, startPoint y: 70, endPoint x: 1002, endPoint y: 77, distance: 176.7
click at [1003, 77] on div "All Active 1 Review 0 Confirmed 1 6401-004-07-73 View" at bounding box center [768, 73] width 1068 height 48
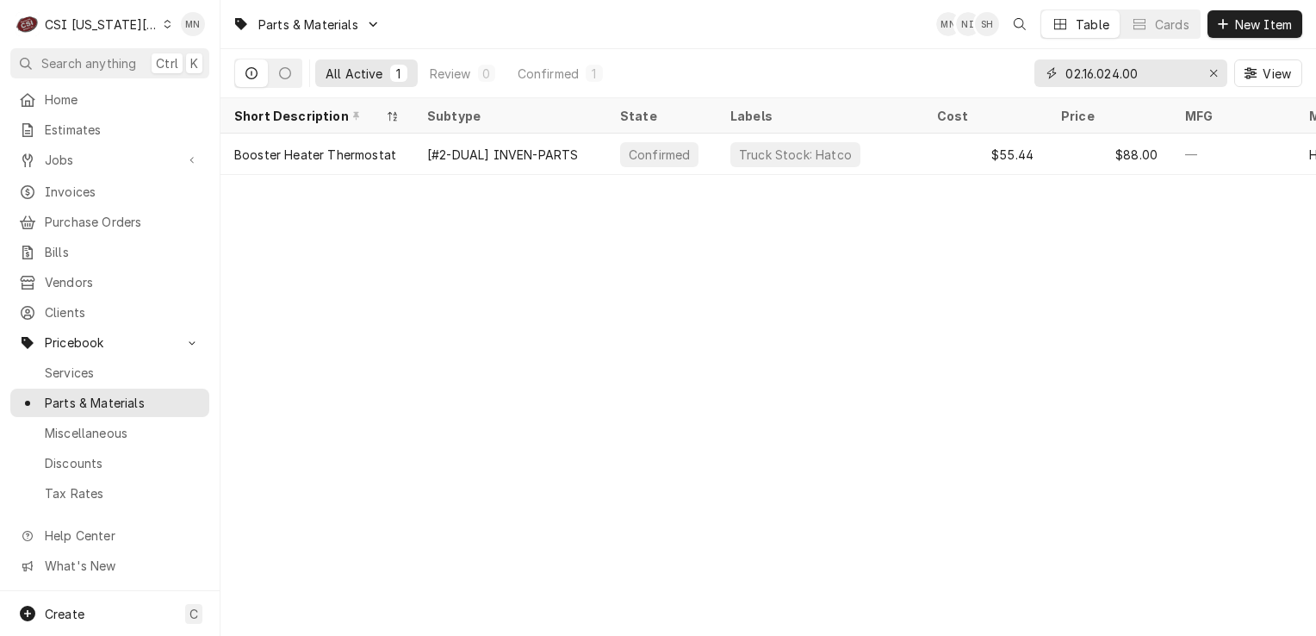
drag, startPoint x: 1154, startPoint y: 71, endPoint x: 1010, endPoint y: 70, distance: 143.9
click at [1010, 70] on div "All Active 1 Review 0 Confirmed 1 02.16.024.00 View" at bounding box center [768, 73] width 1068 height 48
drag, startPoint x: 1108, startPoint y: 65, endPoint x: 1018, endPoint y: 78, distance: 90.4
click at [1020, 78] on div "All Active 1 Review 0 Confirmed 1 0ea21 View" at bounding box center [768, 73] width 1068 height 48
drag, startPoint x: 1136, startPoint y: 74, endPoint x: 1023, endPoint y: 78, distance: 113.8
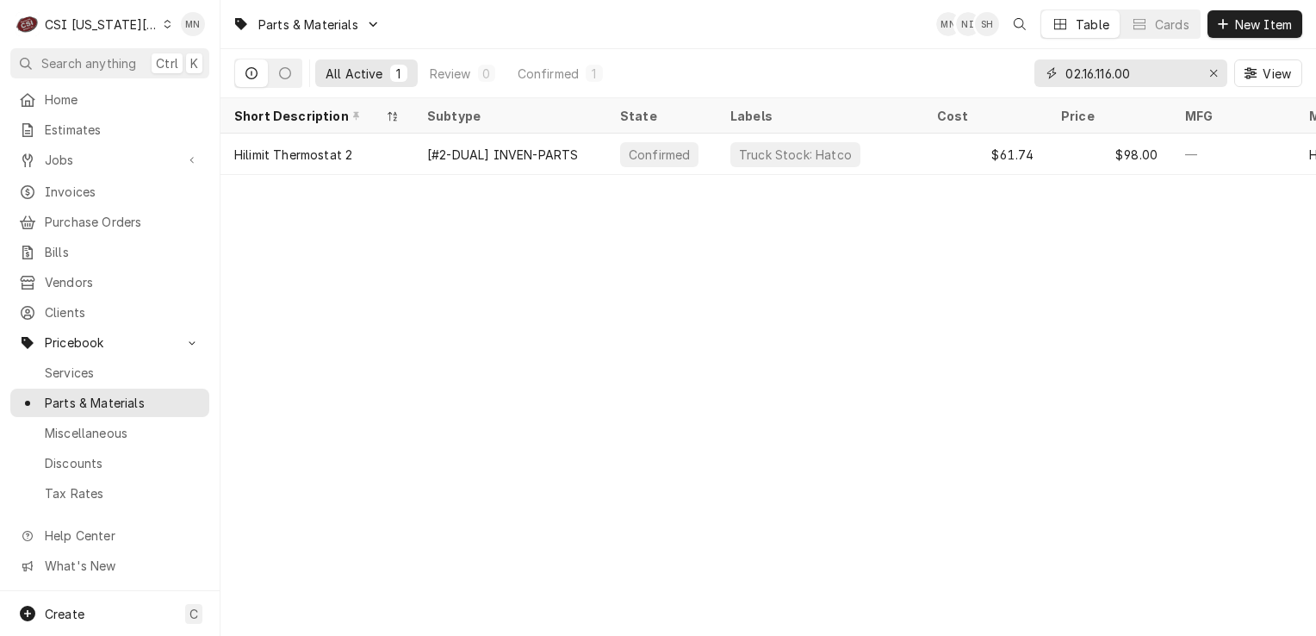
click at [1023, 78] on div "All Active 1 Review 0 Confirmed 1 02.16.116.00 View" at bounding box center [768, 73] width 1068 height 48
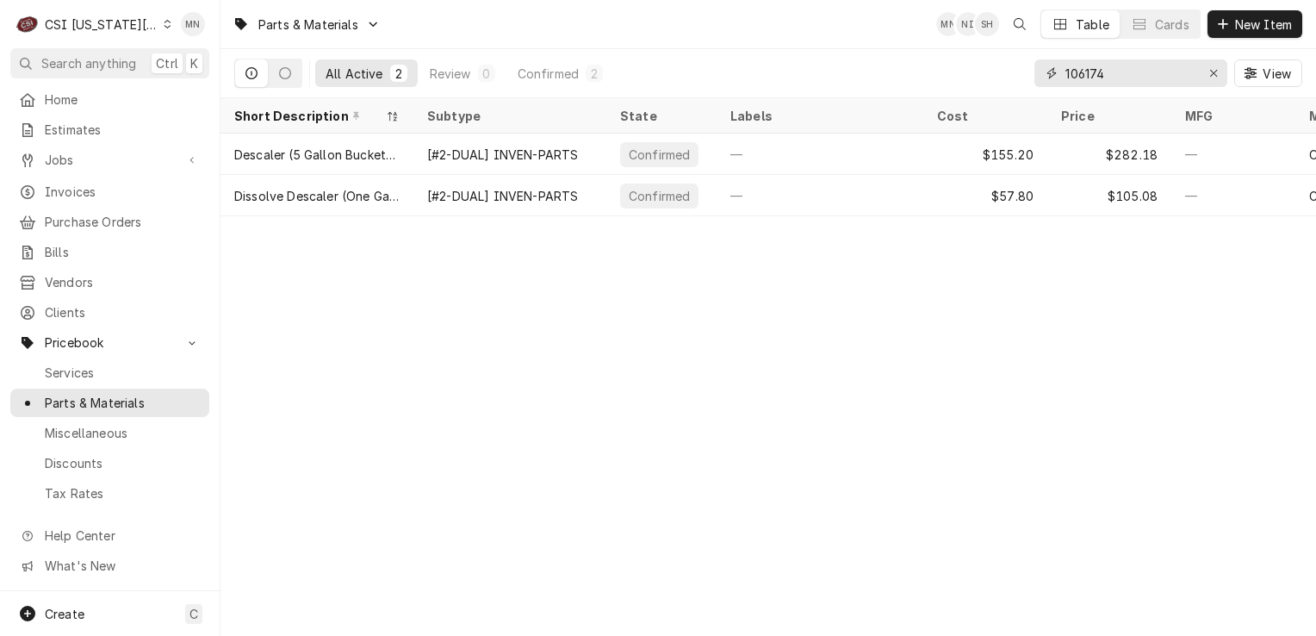
drag, startPoint x: 1126, startPoint y: 74, endPoint x: 1041, endPoint y: 74, distance: 85.3
click at [1041, 74] on div "106174" at bounding box center [1131, 73] width 193 height 28
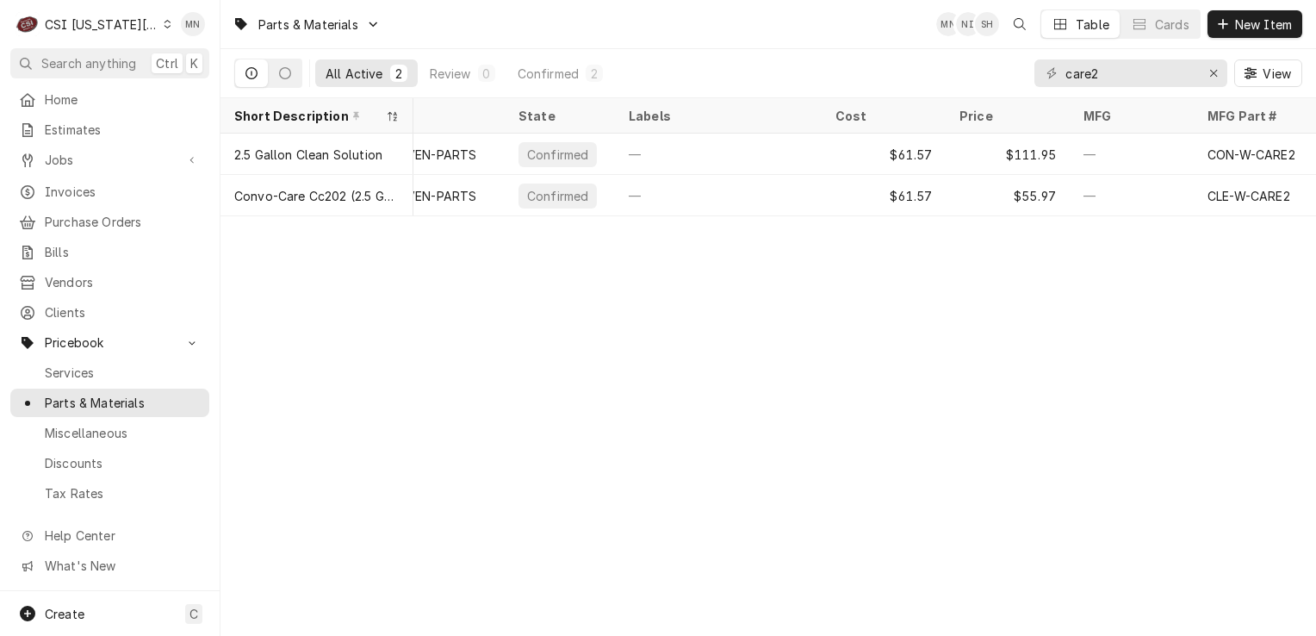
scroll to position [0, 0]
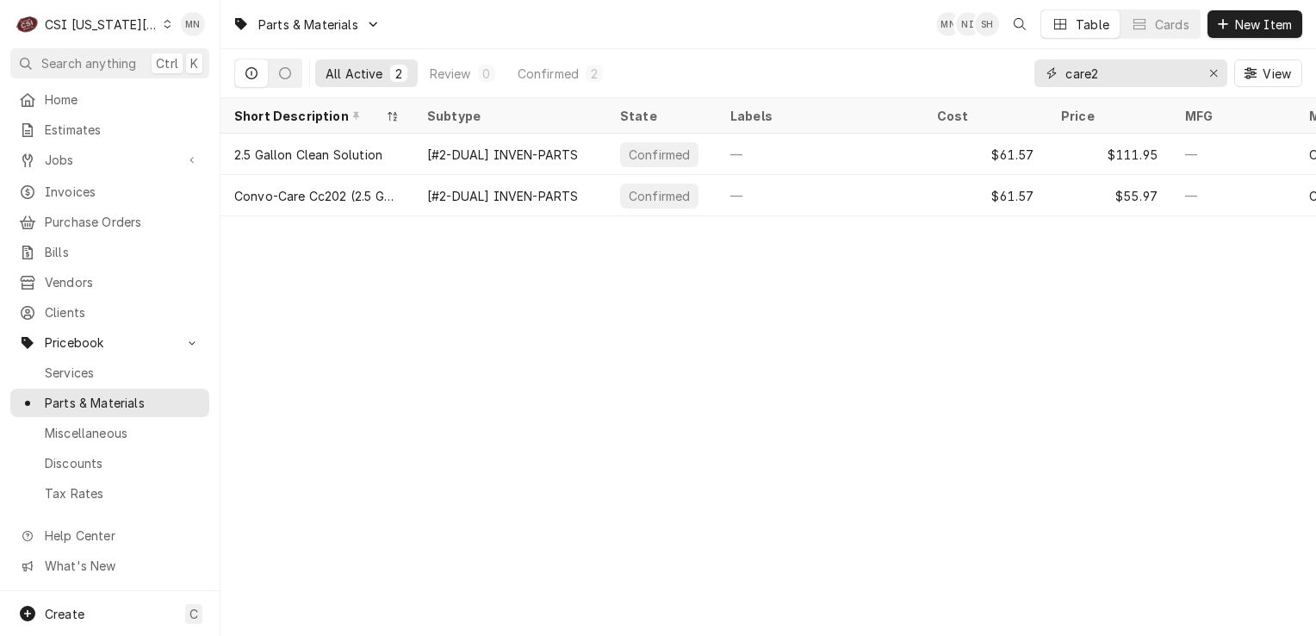
drag, startPoint x: 1133, startPoint y: 78, endPoint x: 1018, endPoint y: 81, distance: 114.6
click at [1018, 81] on div "All Active 2 Review 0 Confirmed 2 care2 View" at bounding box center [768, 73] width 1068 height 48
type input "c"
click at [1063, 75] on div "lean2" at bounding box center [1131, 73] width 193 height 28
drag, startPoint x: 1128, startPoint y: 78, endPoint x: 991, endPoint y: 78, distance: 136.1
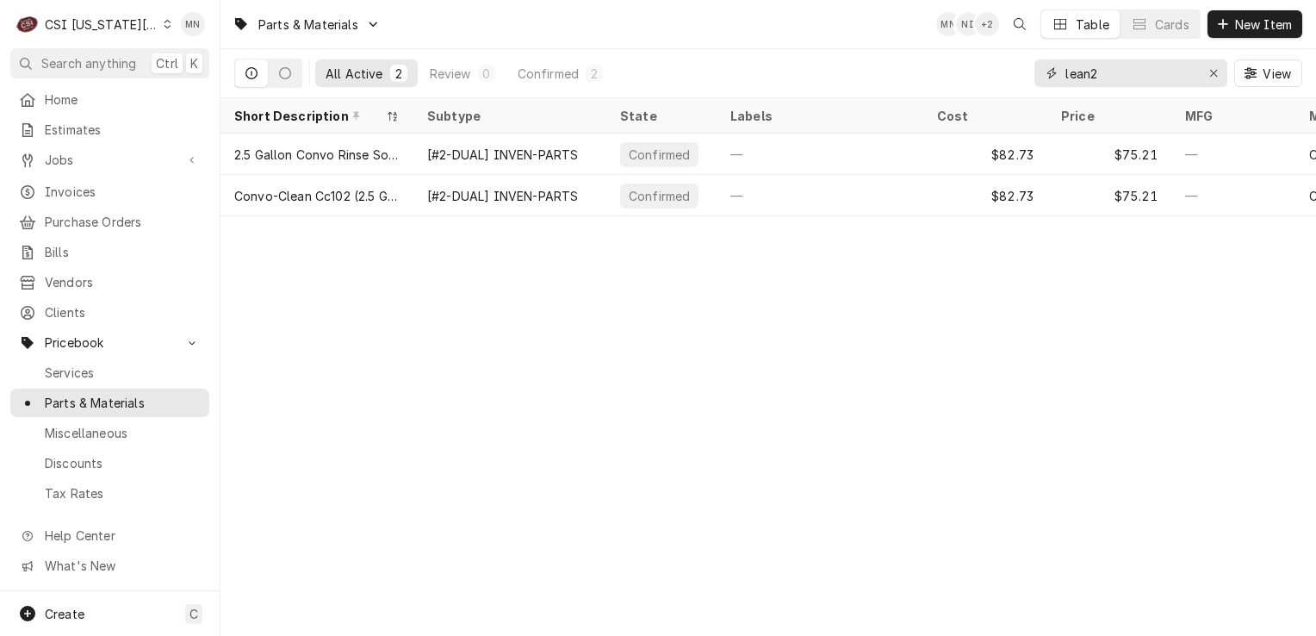
click at [991, 78] on div "All Active 2 Review 0 Confirmed 2 lean2 View" at bounding box center [768, 73] width 1068 height 48
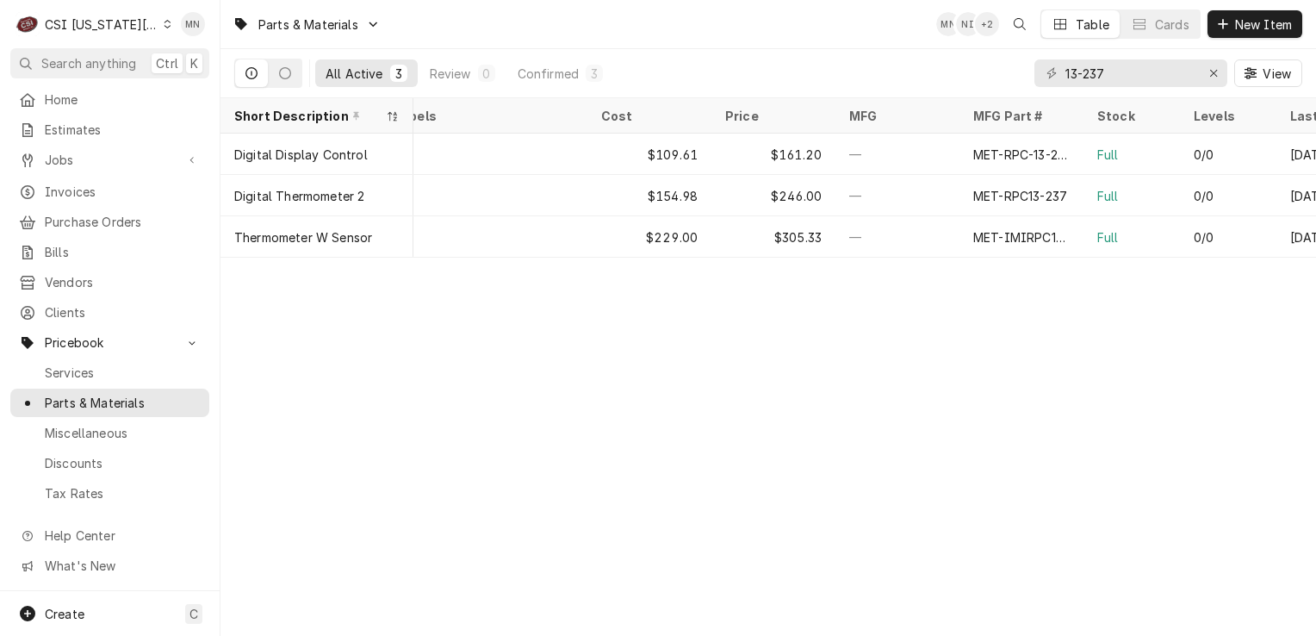
scroll to position [0, 337]
drag, startPoint x: 1110, startPoint y: 73, endPoint x: 1010, endPoint y: 74, distance: 99.9
click at [1009, 76] on div "All Active 3 Review 0 Confirmed 3 13-237 View" at bounding box center [768, 73] width 1068 height 48
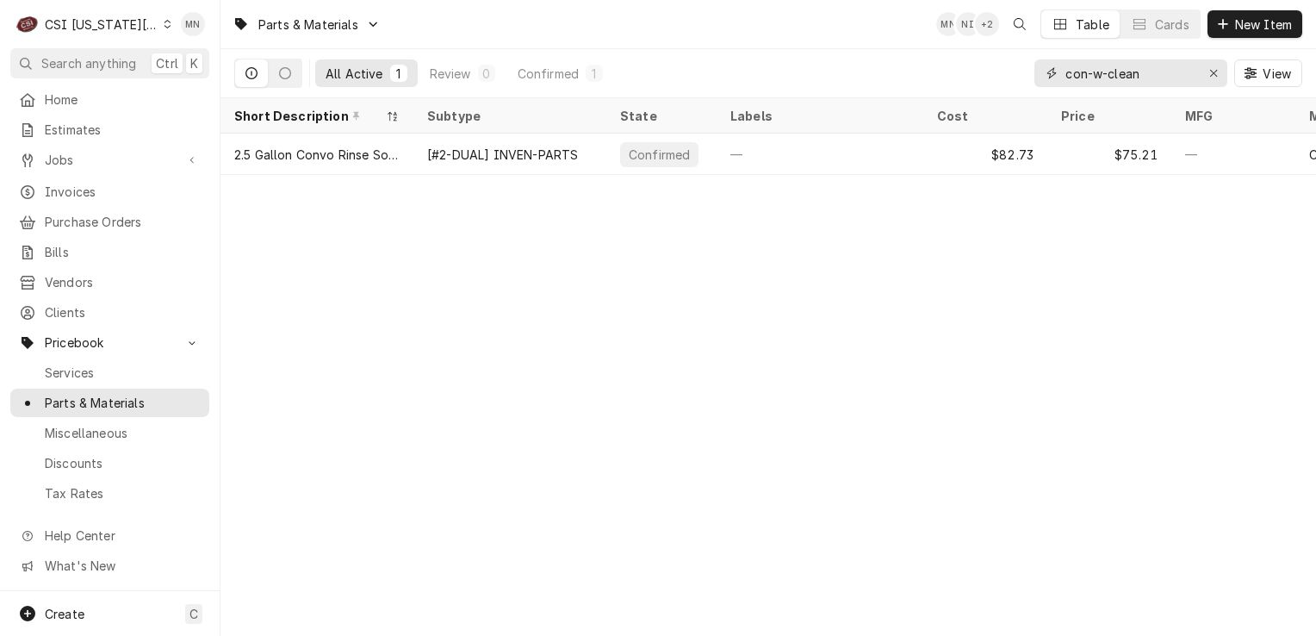
type input "con-w-clean"
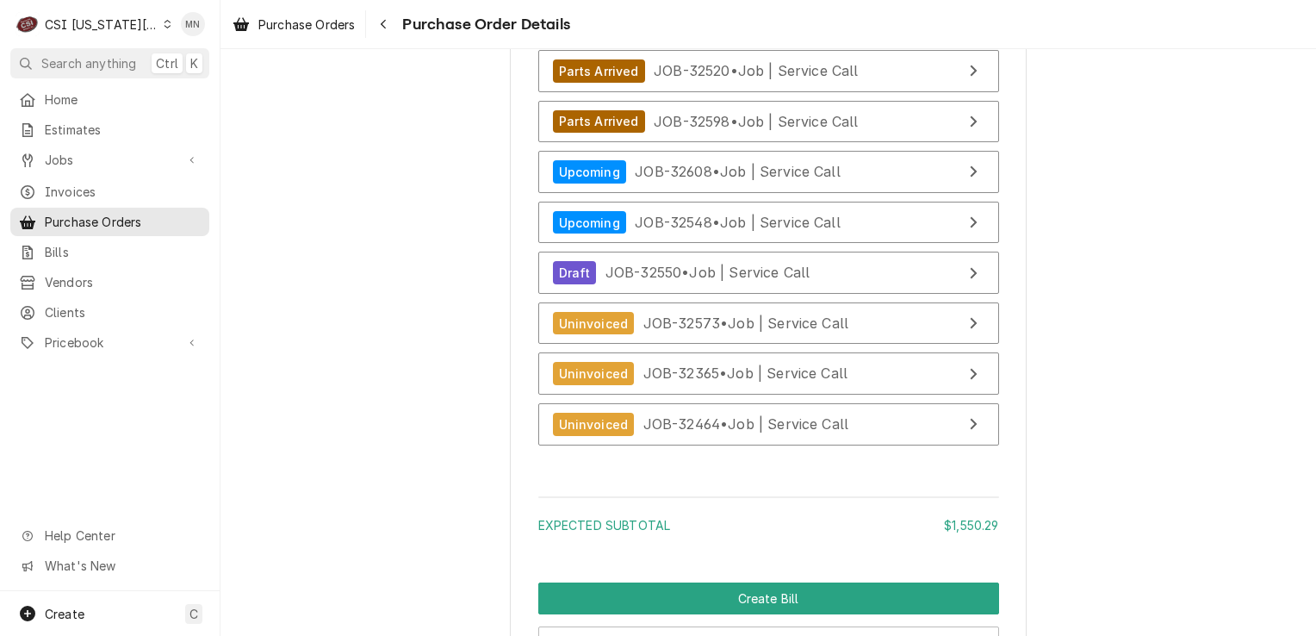
scroll to position [5492, 0]
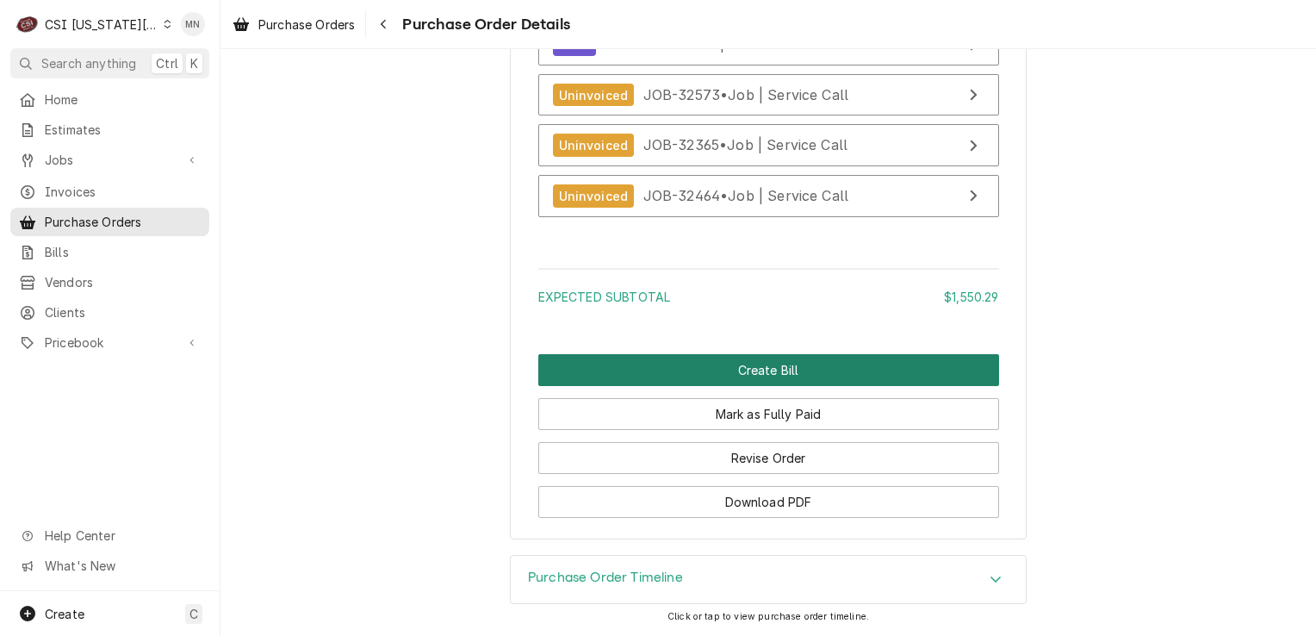
click at [685, 371] on button "Create Bill" at bounding box center [768, 370] width 461 height 32
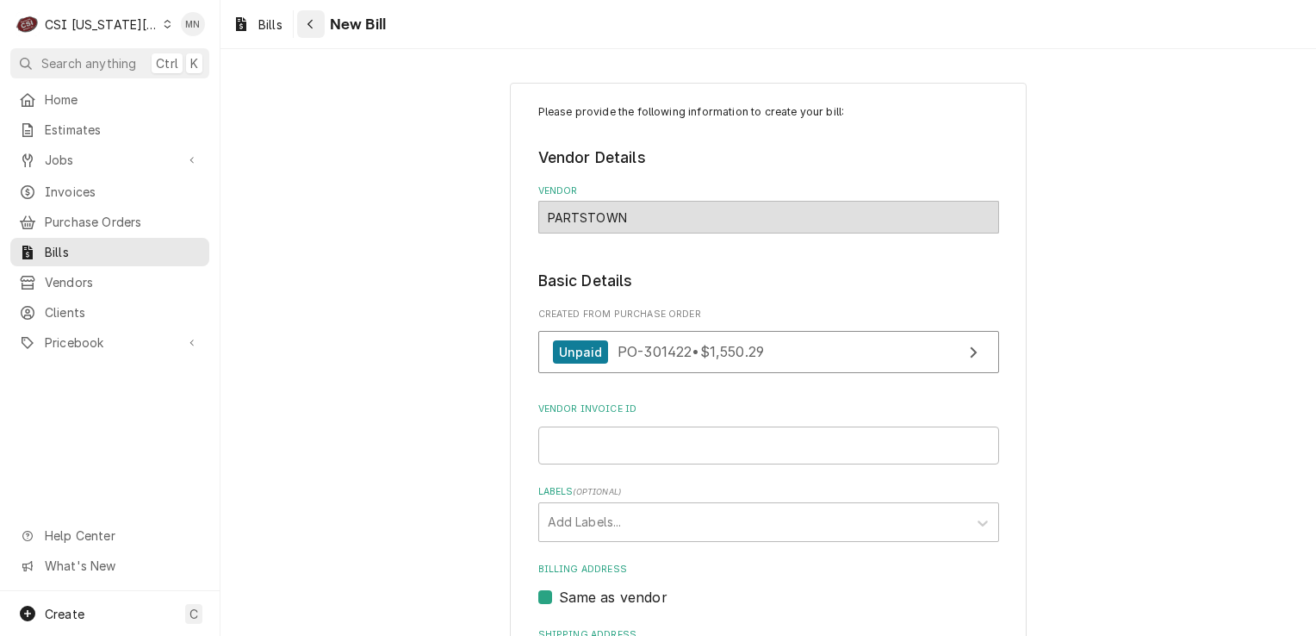
click at [300, 27] on button "Navigate back" at bounding box center [311, 24] width 28 height 28
